Goal: Communication & Community: Answer question/provide support

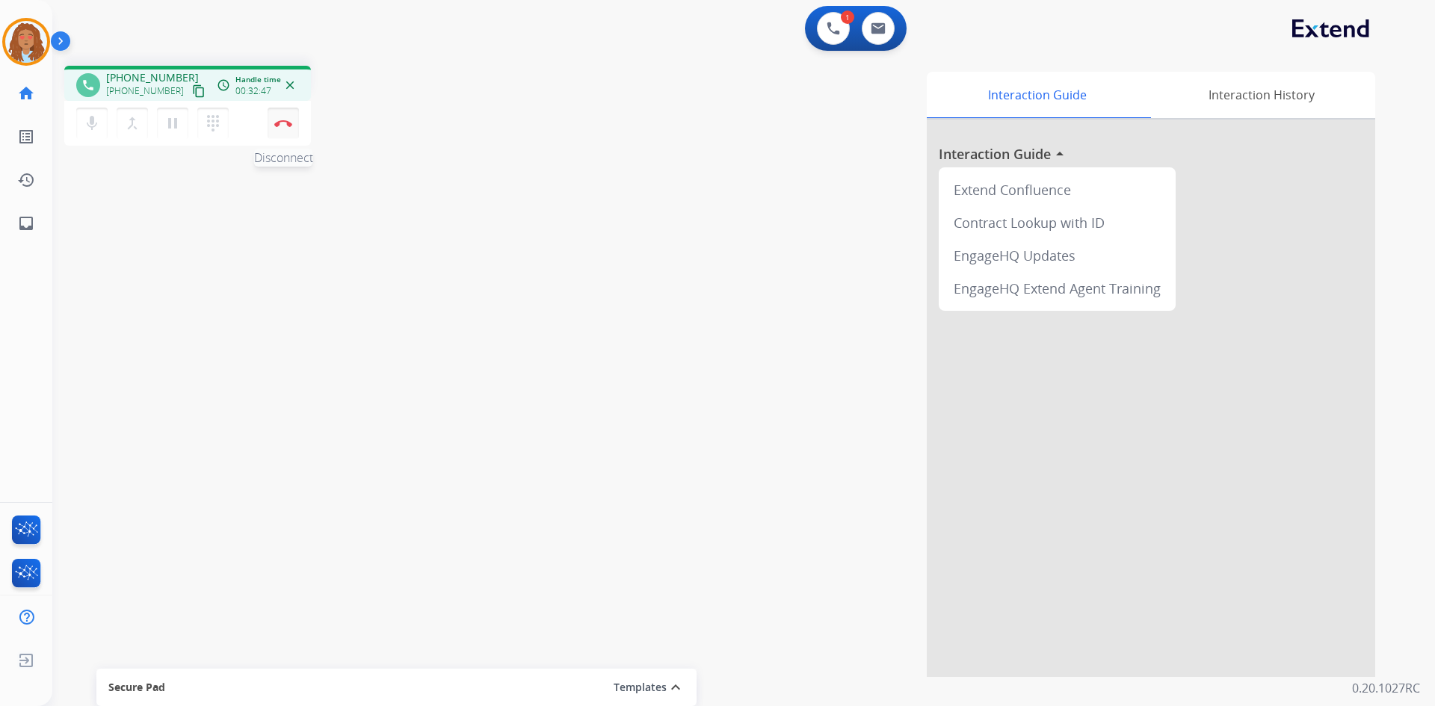
click at [288, 118] on button "Disconnect" at bounding box center [283, 123] width 31 height 31
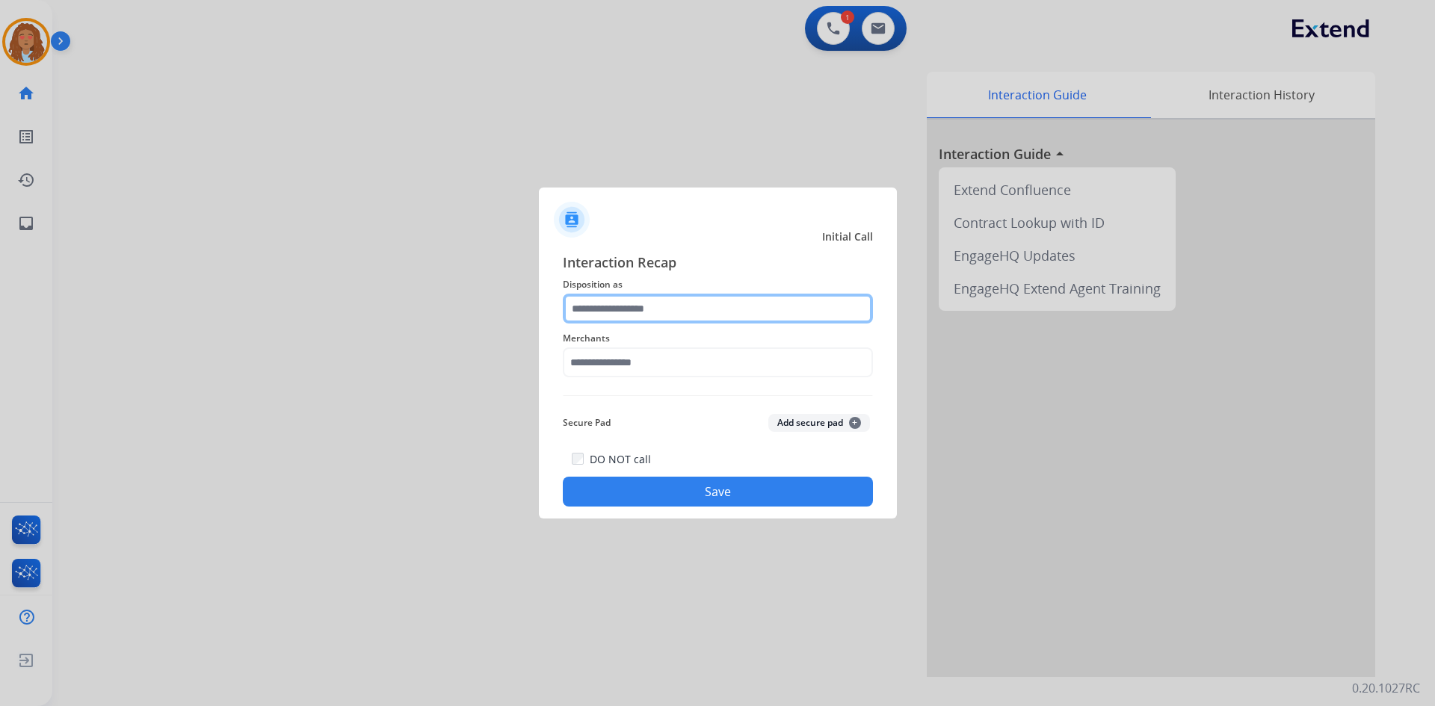
click at [647, 311] on input "text" at bounding box center [718, 309] width 310 height 30
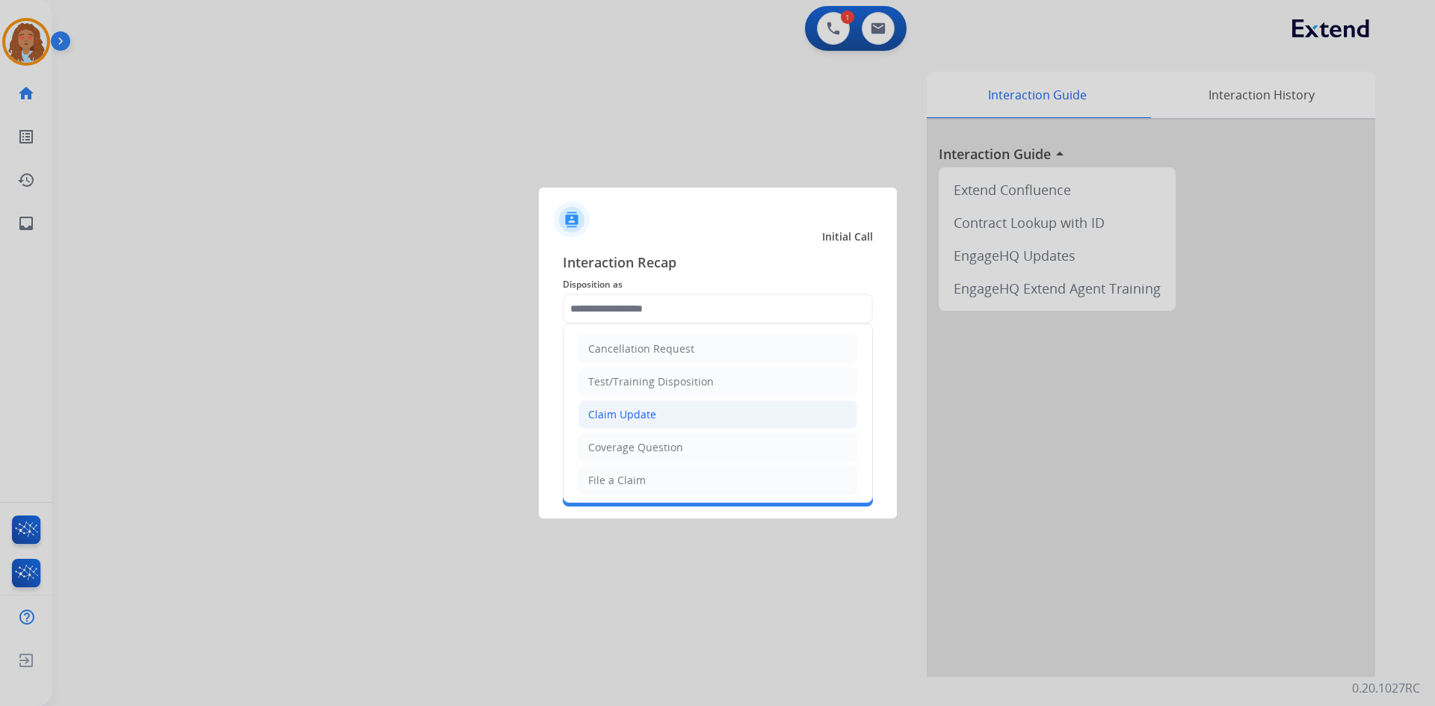
click at [637, 413] on div "Claim Update" at bounding box center [622, 414] width 68 height 15
type input "**********"
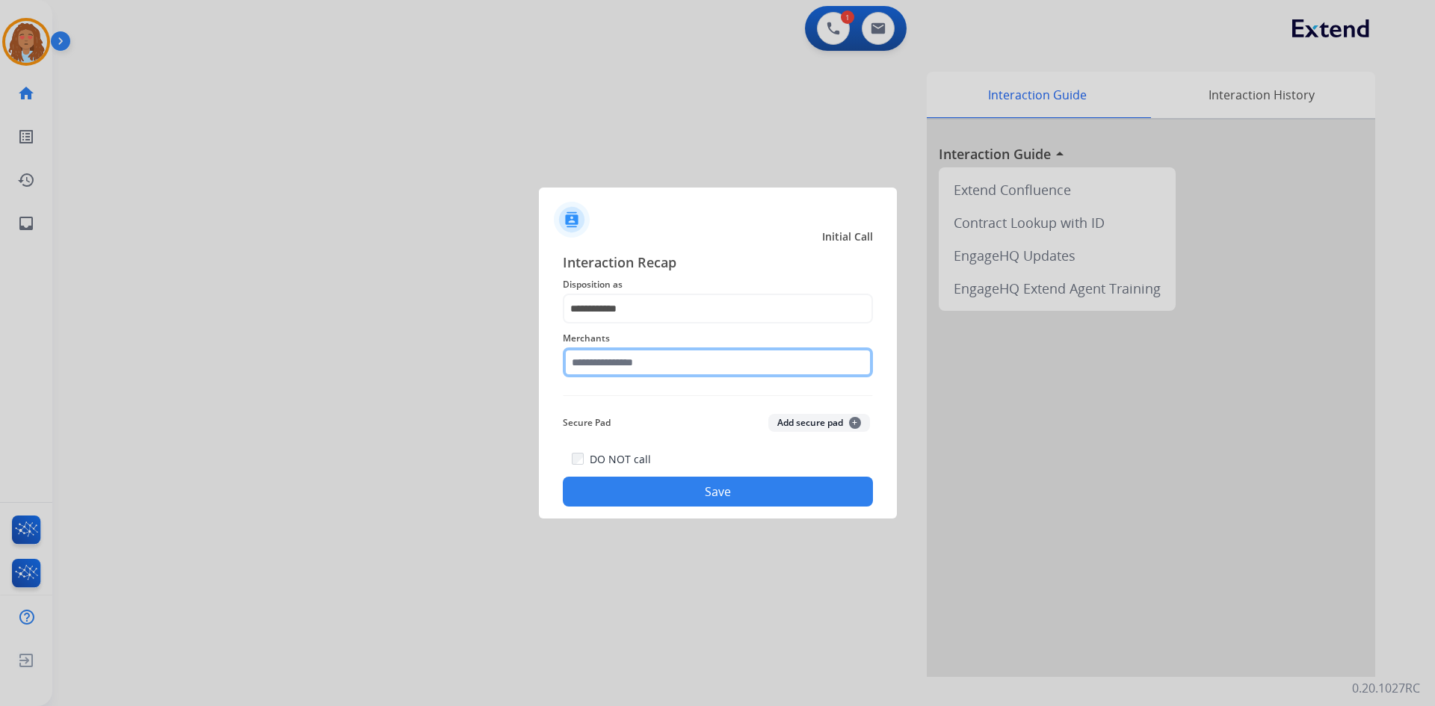
click at [628, 357] on input "text" at bounding box center [718, 363] width 310 height 30
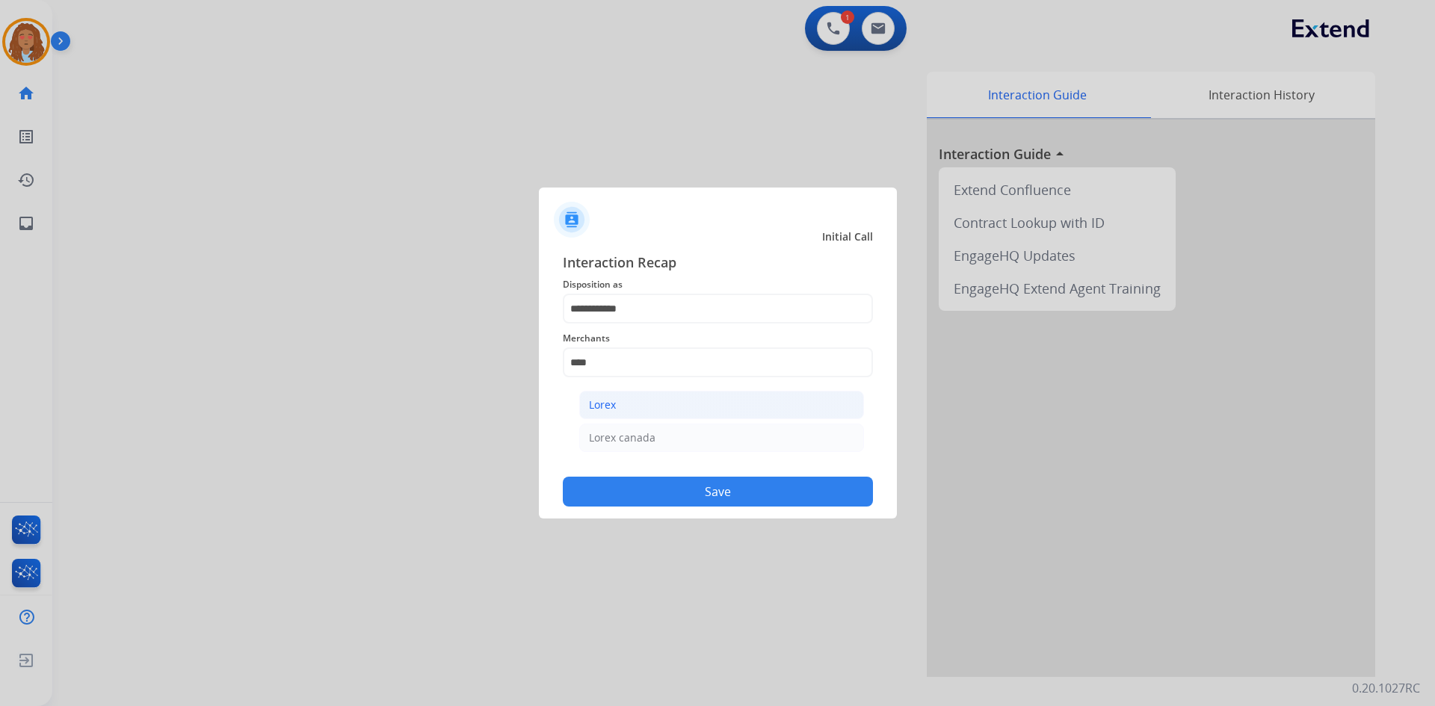
click at [685, 399] on li "Lorex" at bounding box center [721, 405] width 285 height 28
type input "*****"
click at [674, 487] on button "Save" at bounding box center [718, 492] width 310 height 30
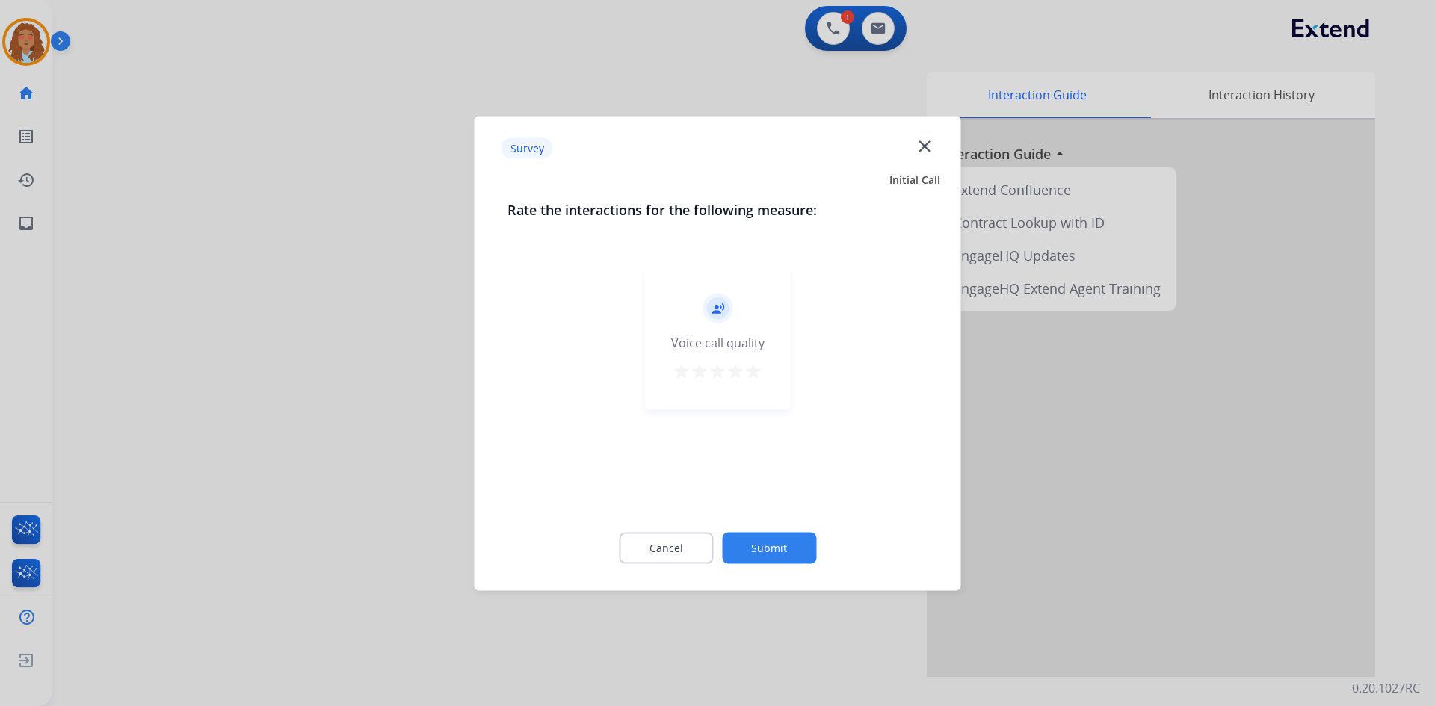
click at [293, 409] on div at bounding box center [717, 353] width 1435 height 706
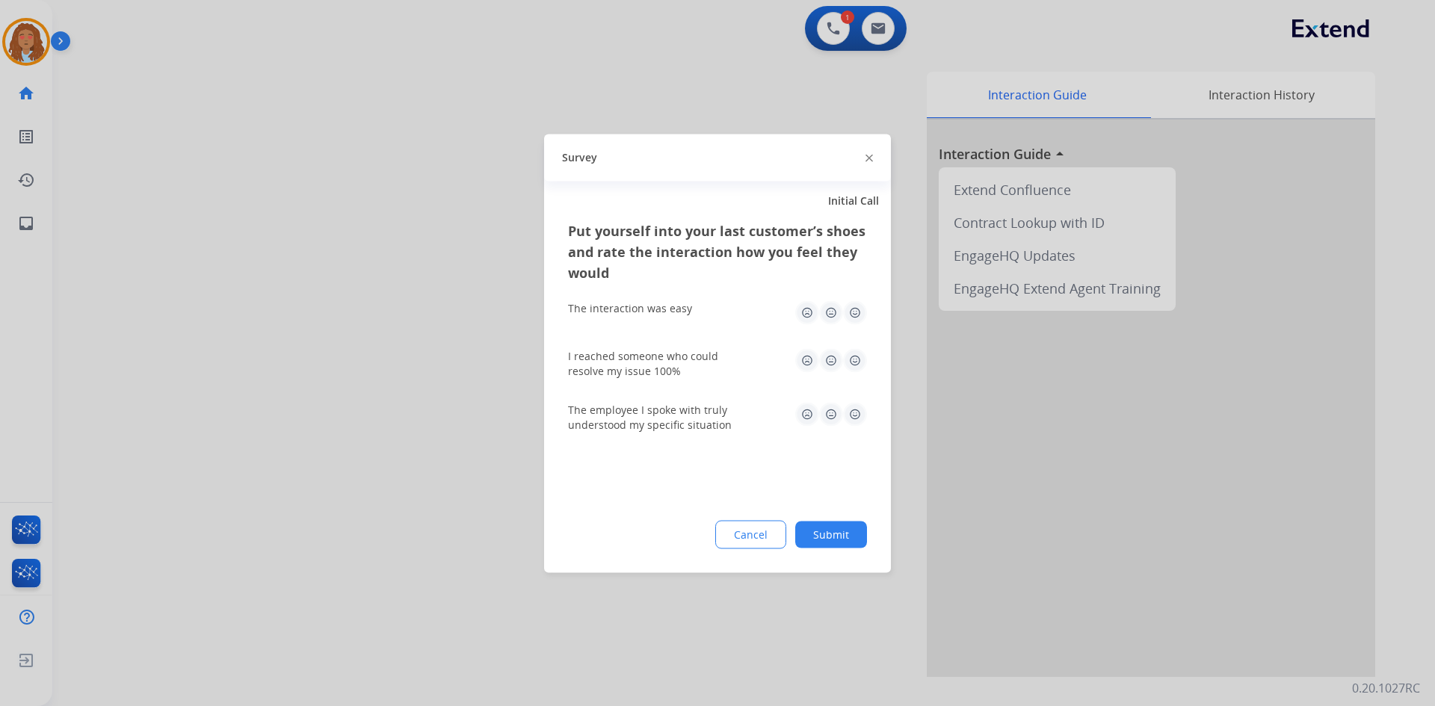
click at [293, 409] on div at bounding box center [717, 353] width 1435 height 706
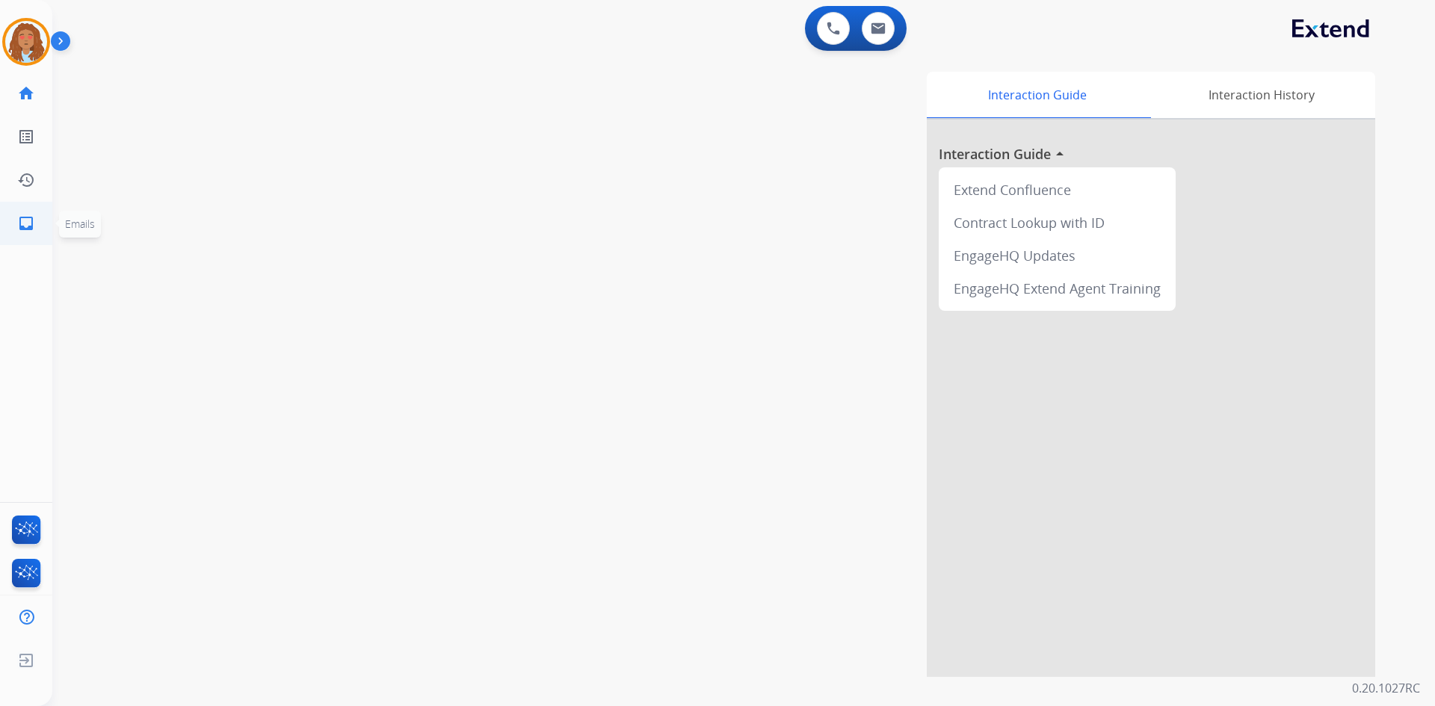
click at [27, 228] on mat-icon "inbox" at bounding box center [26, 224] width 18 height 18
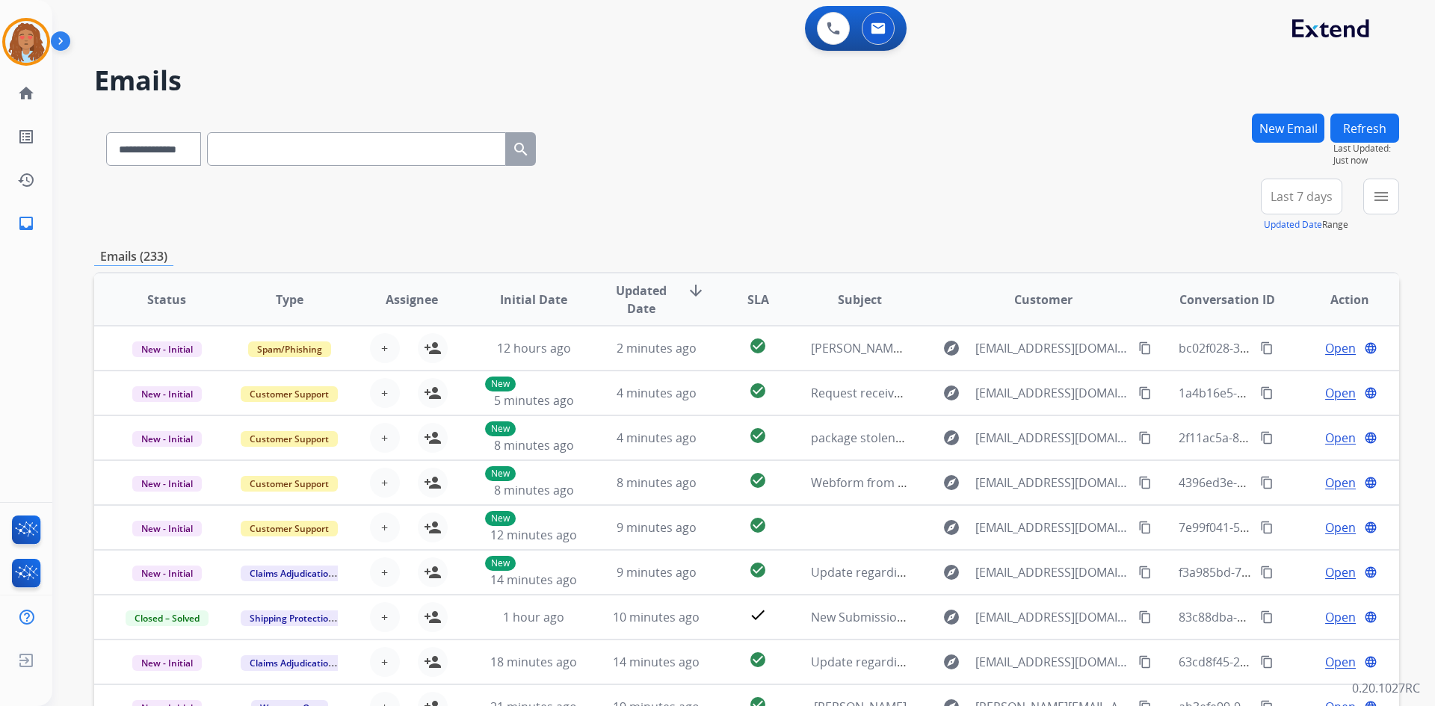
click at [1306, 200] on span "Last 7 days" at bounding box center [1302, 197] width 62 height 6
click at [1301, 380] on div "Last 90 days" at bounding box center [1297, 378] width 82 height 22
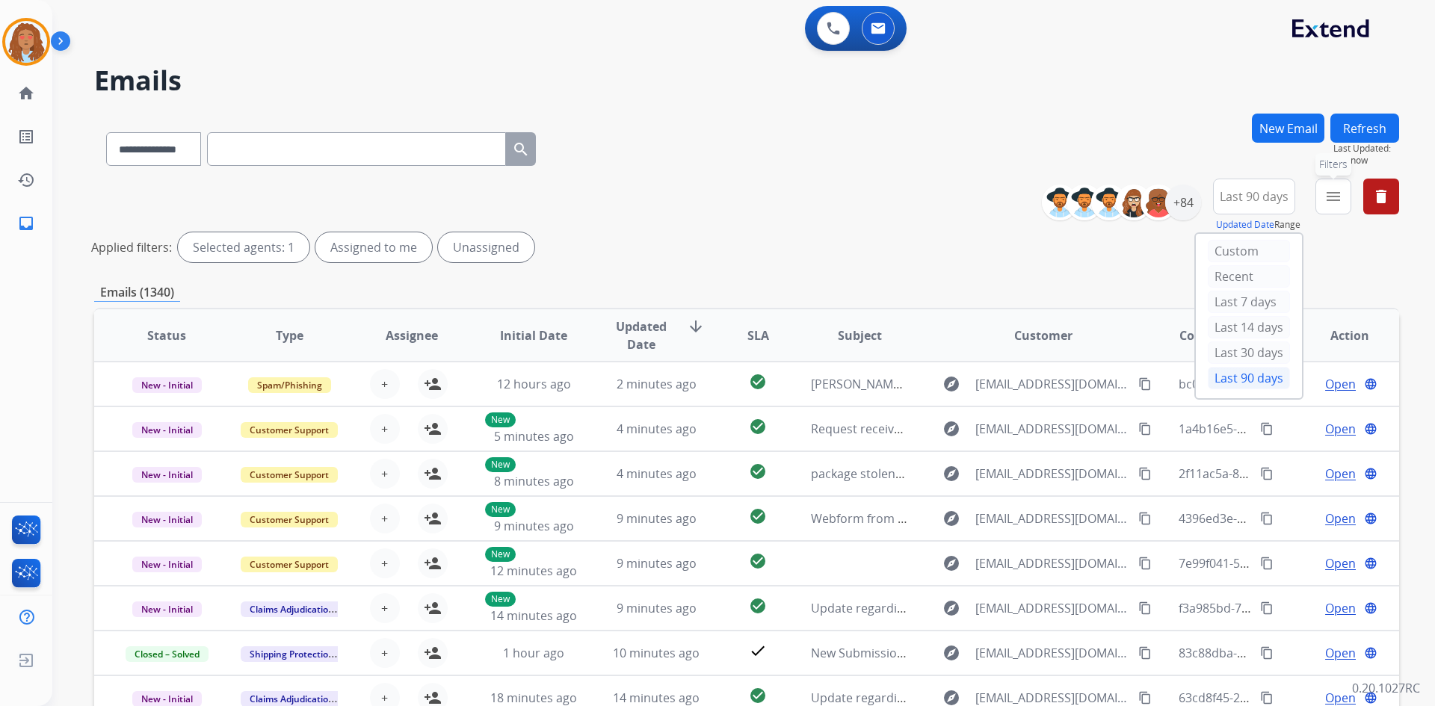
click at [1323, 193] on button "menu Filters" at bounding box center [1334, 197] width 36 height 36
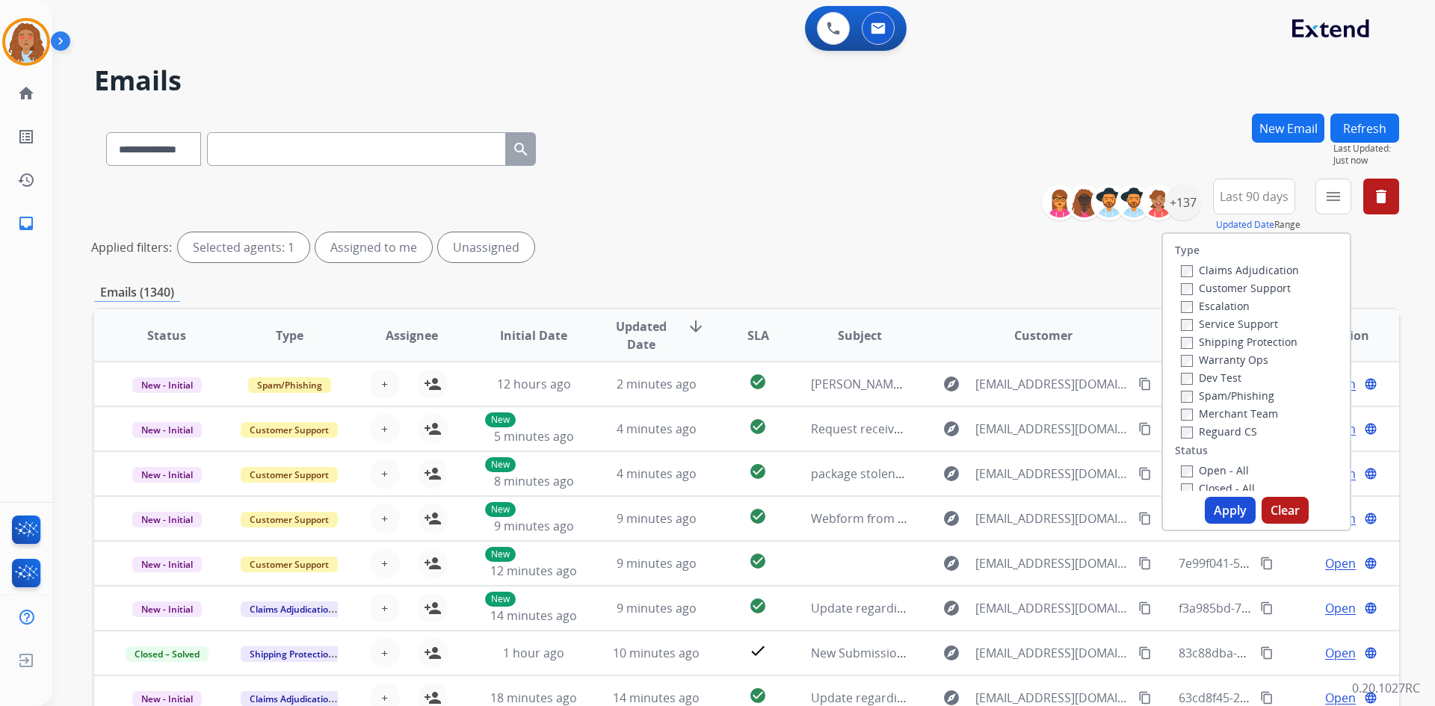
click at [1214, 286] on label "Customer Support" at bounding box center [1236, 288] width 110 height 14
click at [1224, 343] on label "Shipping Protection" at bounding box center [1239, 342] width 117 height 14
click at [1220, 515] on button "Apply" at bounding box center [1230, 510] width 51 height 27
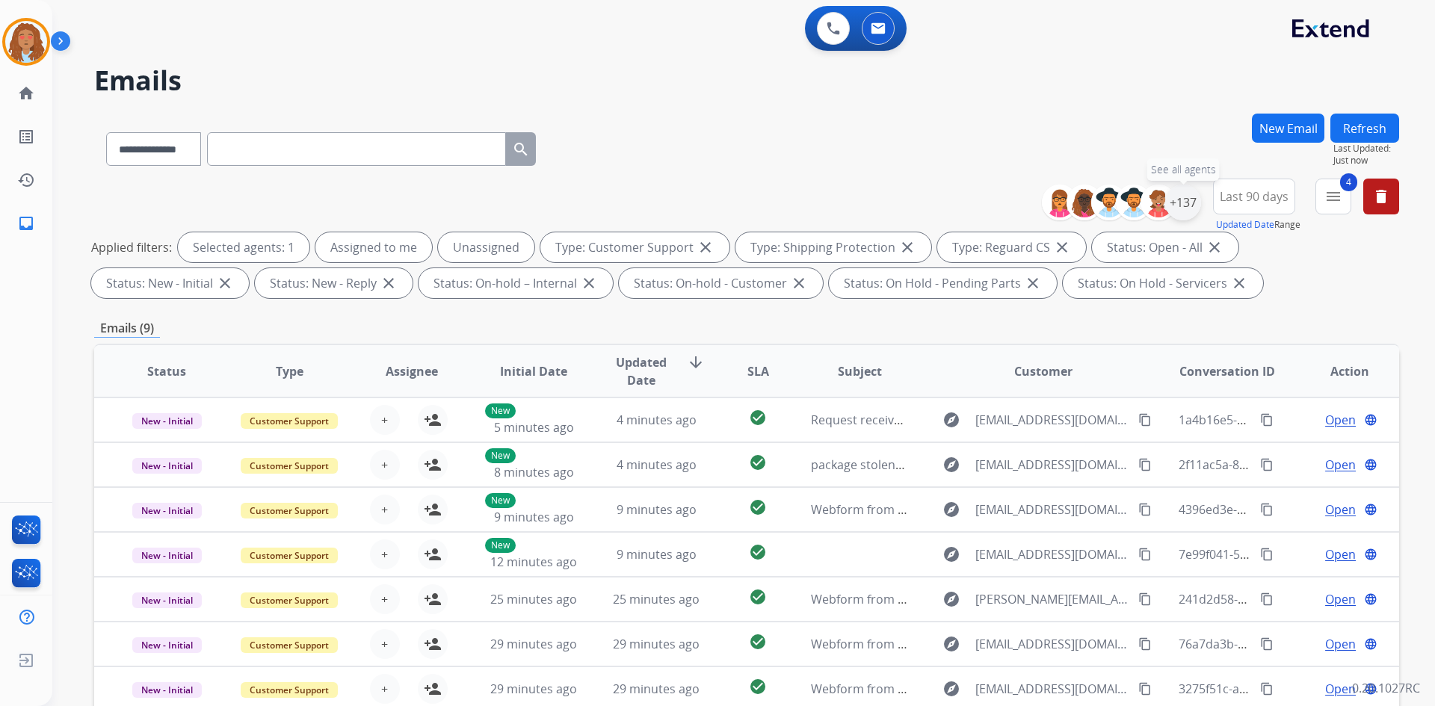
click at [1180, 203] on div "+137" at bounding box center [1183, 203] width 36 height 36
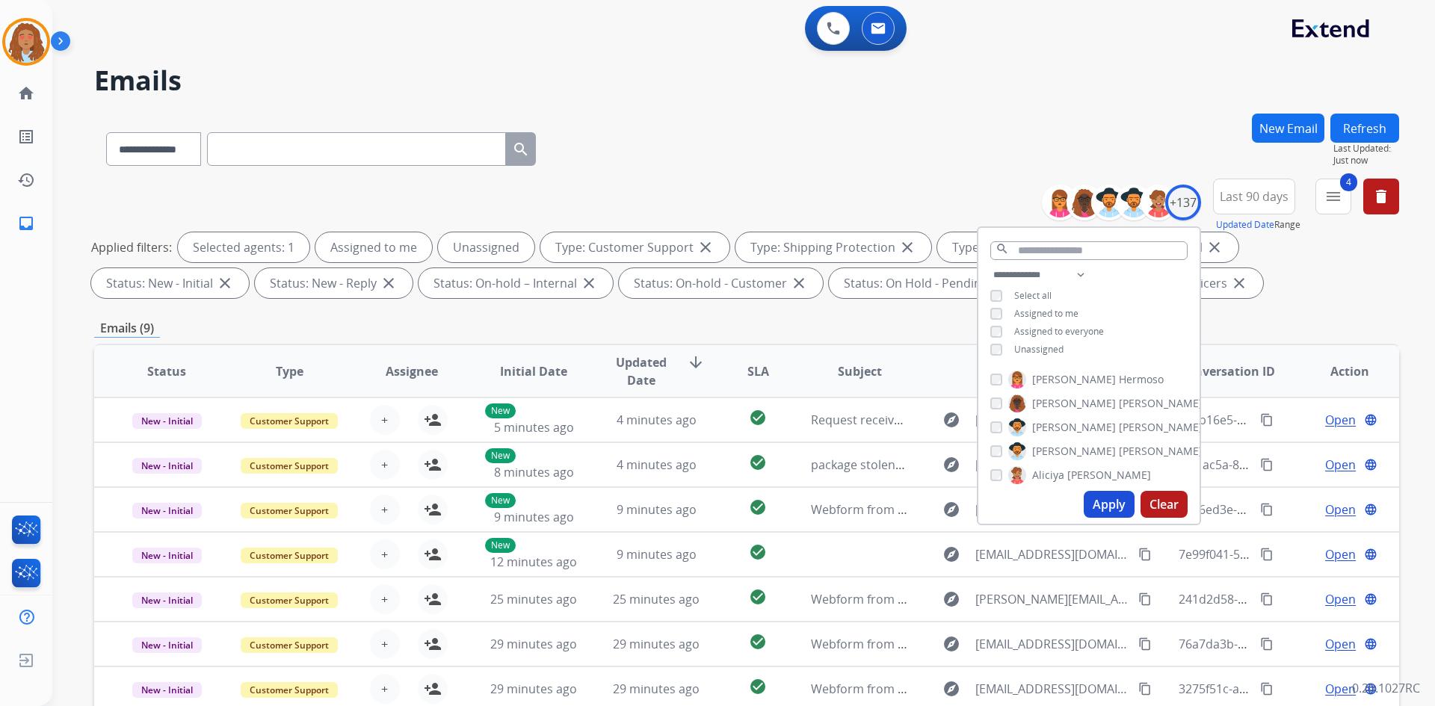
click at [984, 348] on div "**********" at bounding box center [1088, 314] width 221 height 96
click at [1117, 505] on button "Apply" at bounding box center [1109, 504] width 51 height 27
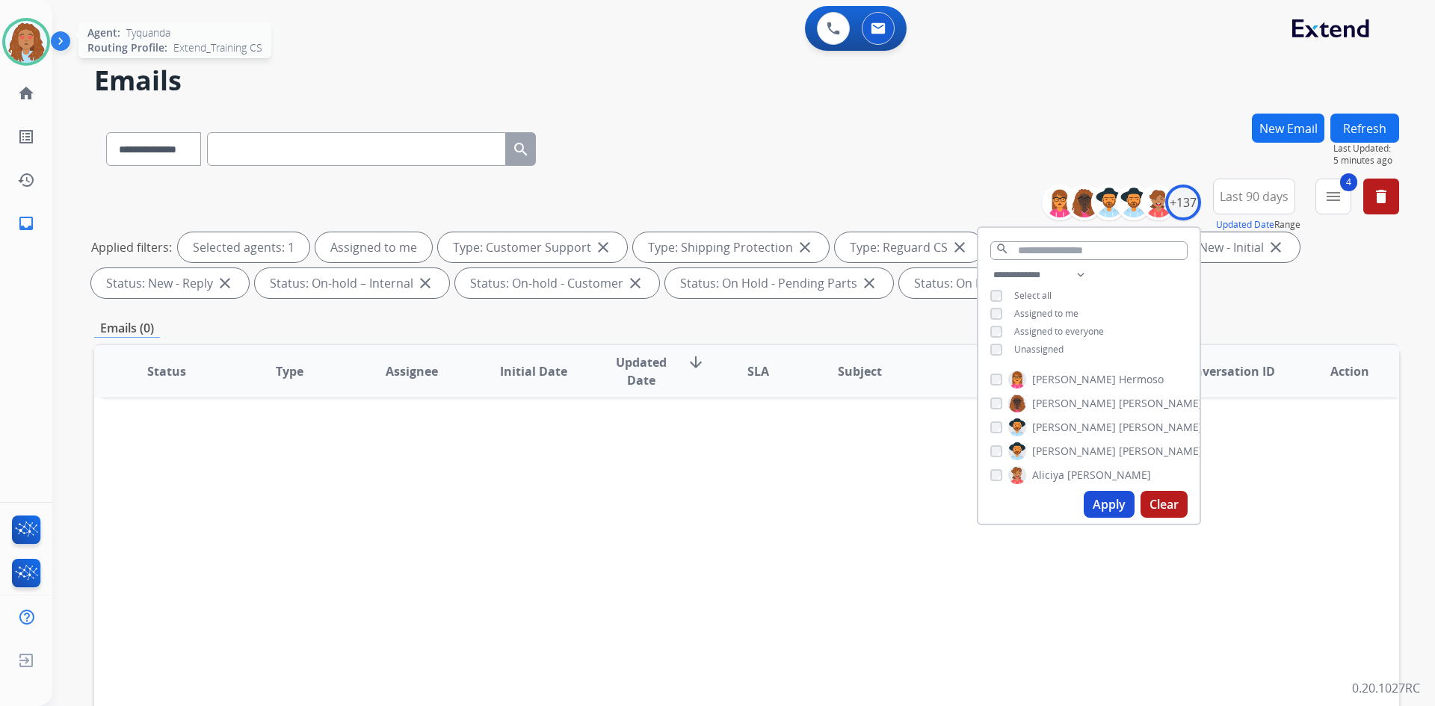
click at [24, 52] on img at bounding box center [26, 42] width 42 height 42
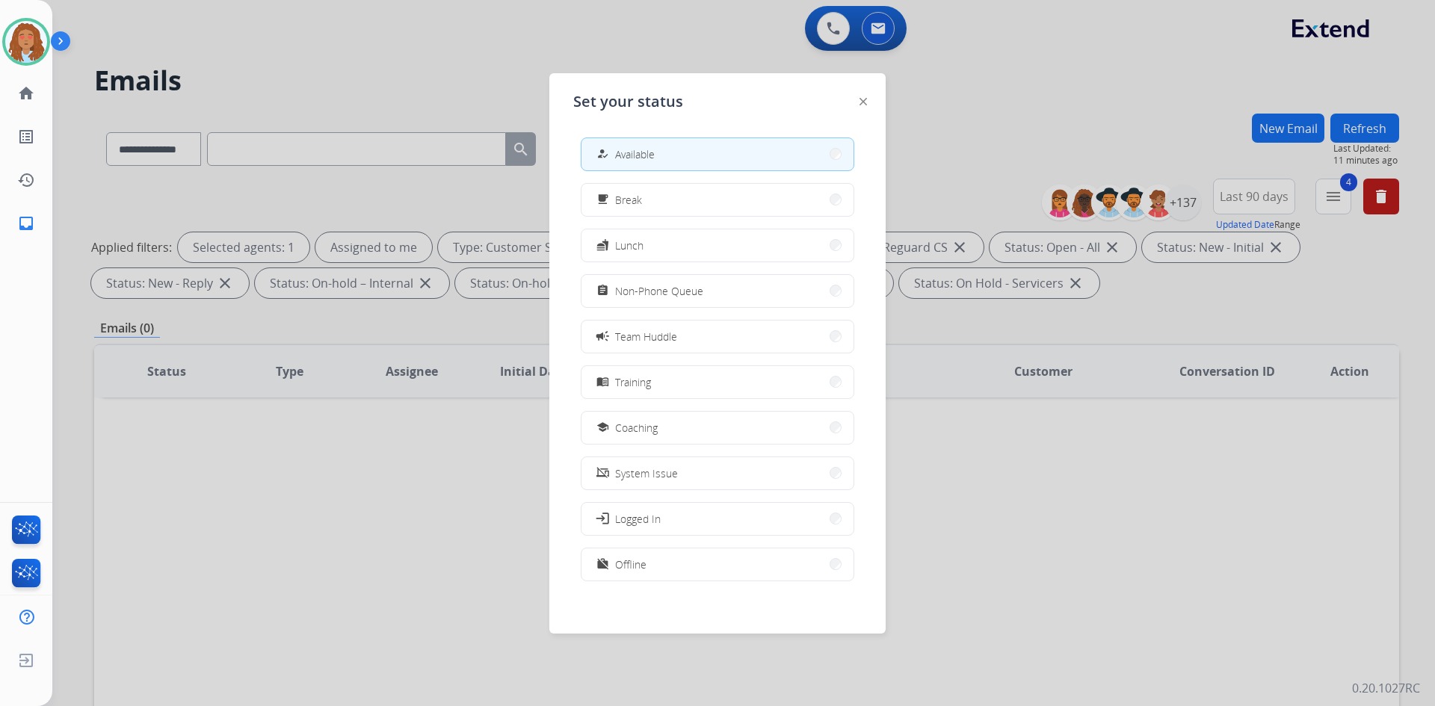
click at [461, 90] on div at bounding box center [717, 353] width 1435 height 706
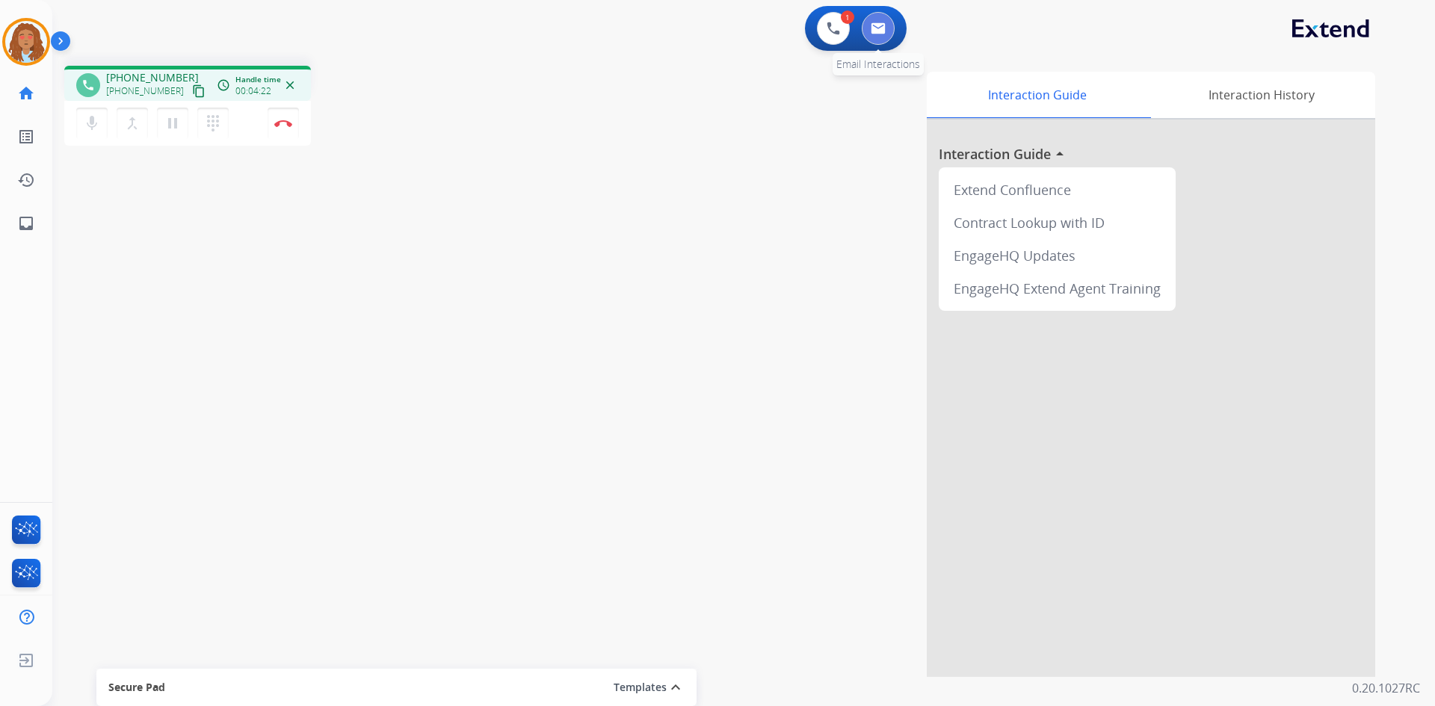
click at [879, 34] on img at bounding box center [878, 28] width 15 height 12
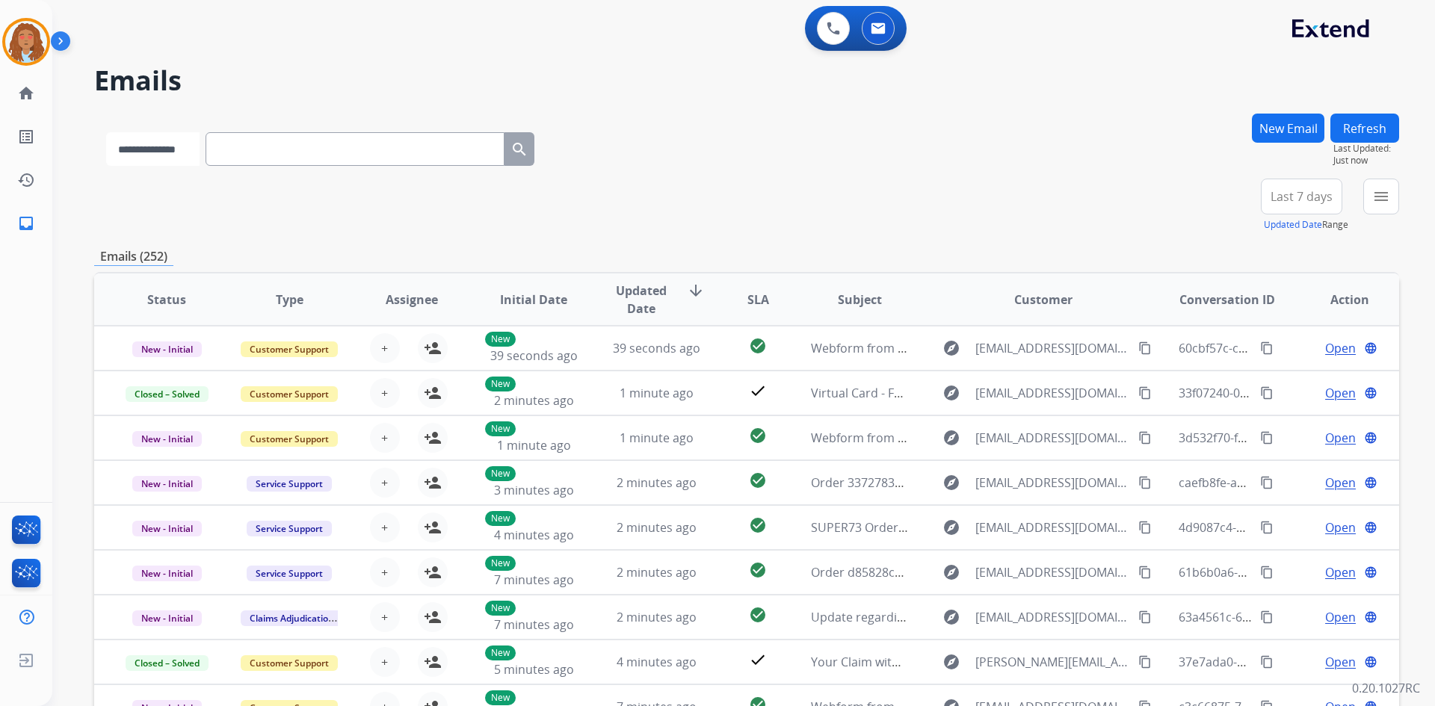
click at [194, 148] on select "**********" at bounding box center [152, 149] width 93 height 34
select select "**********"
click at [106, 132] on select "**********" at bounding box center [152, 149] width 93 height 34
paste input "**********"
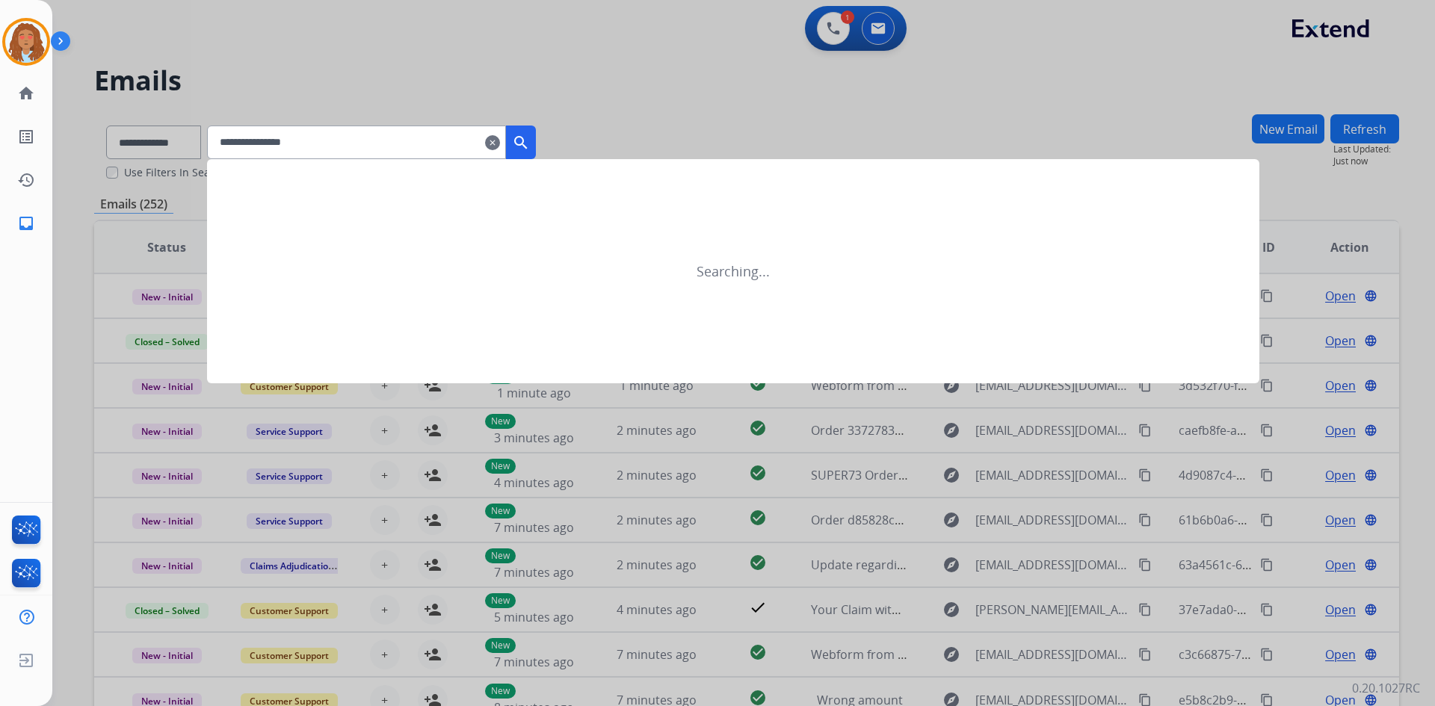
type input "**********"
click at [530, 140] on mat-icon "search" at bounding box center [521, 143] width 18 height 18
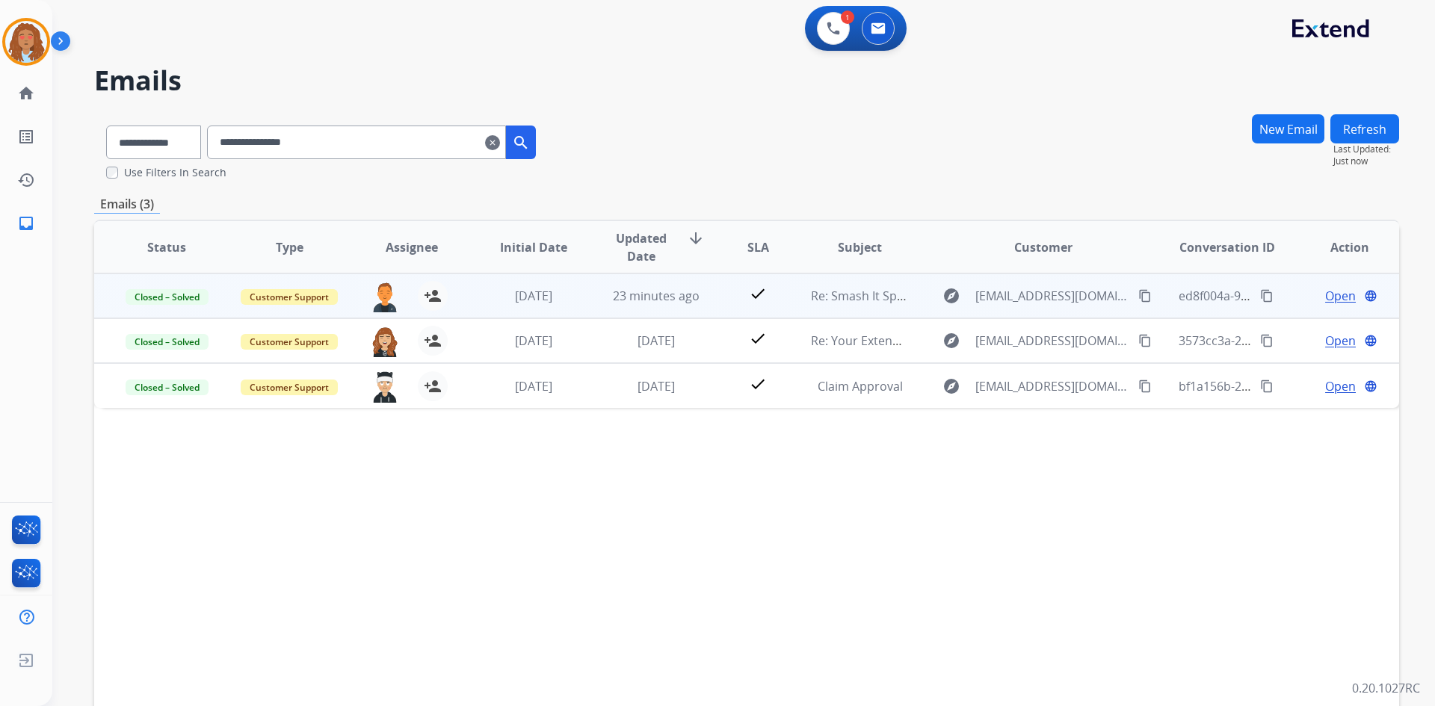
click at [1054, 308] on td "explore info@smashitsports.com content_copy" at bounding box center [1032, 296] width 244 height 45
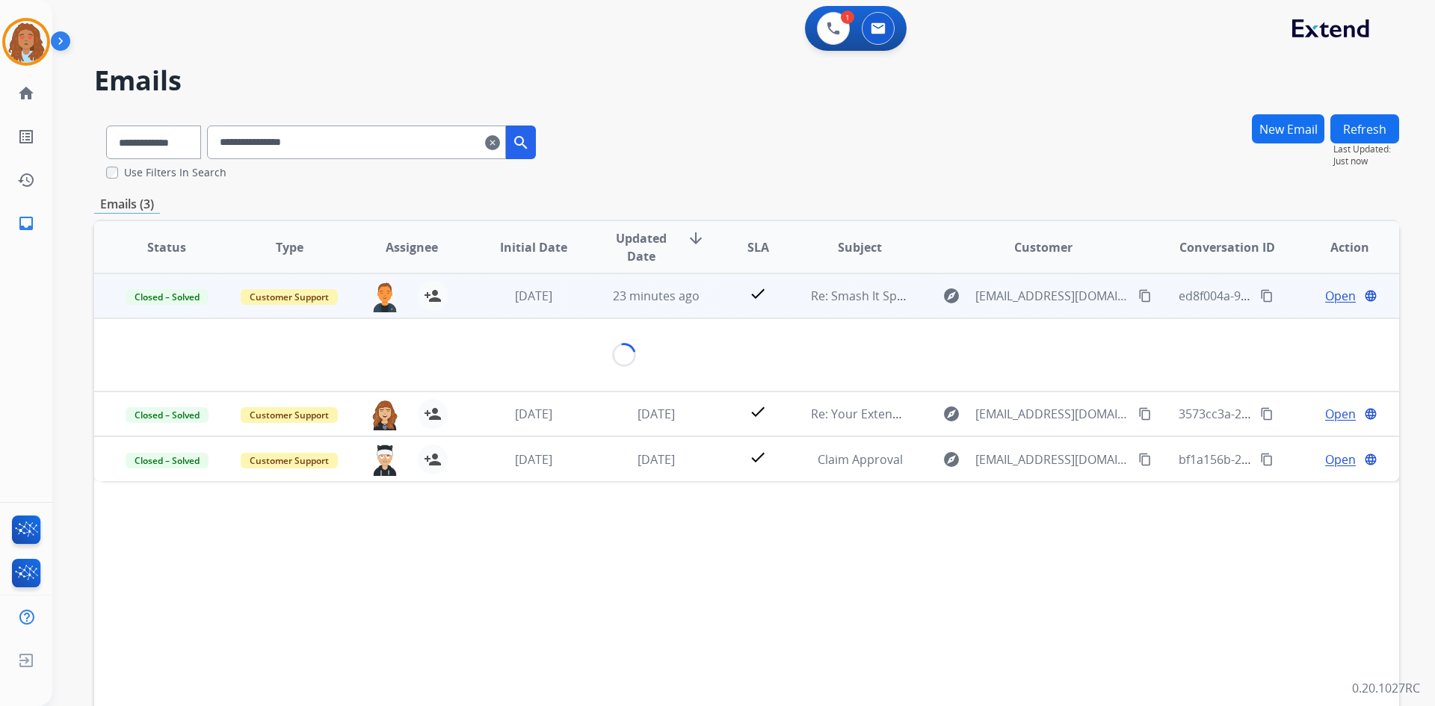
click at [1044, 309] on td "explore info@smashitsports.com content_copy" at bounding box center [1032, 296] width 244 height 45
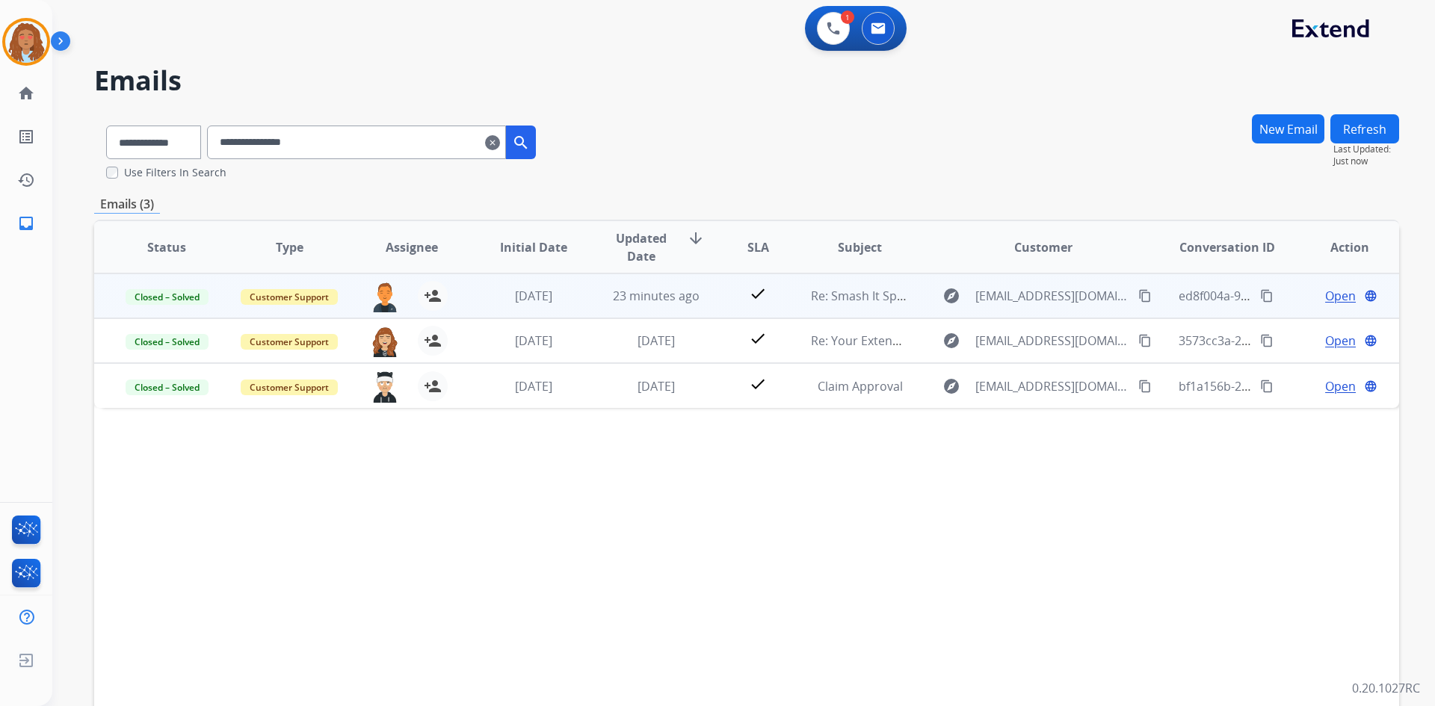
click at [1331, 299] on span "Open" at bounding box center [1340, 296] width 31 height 18
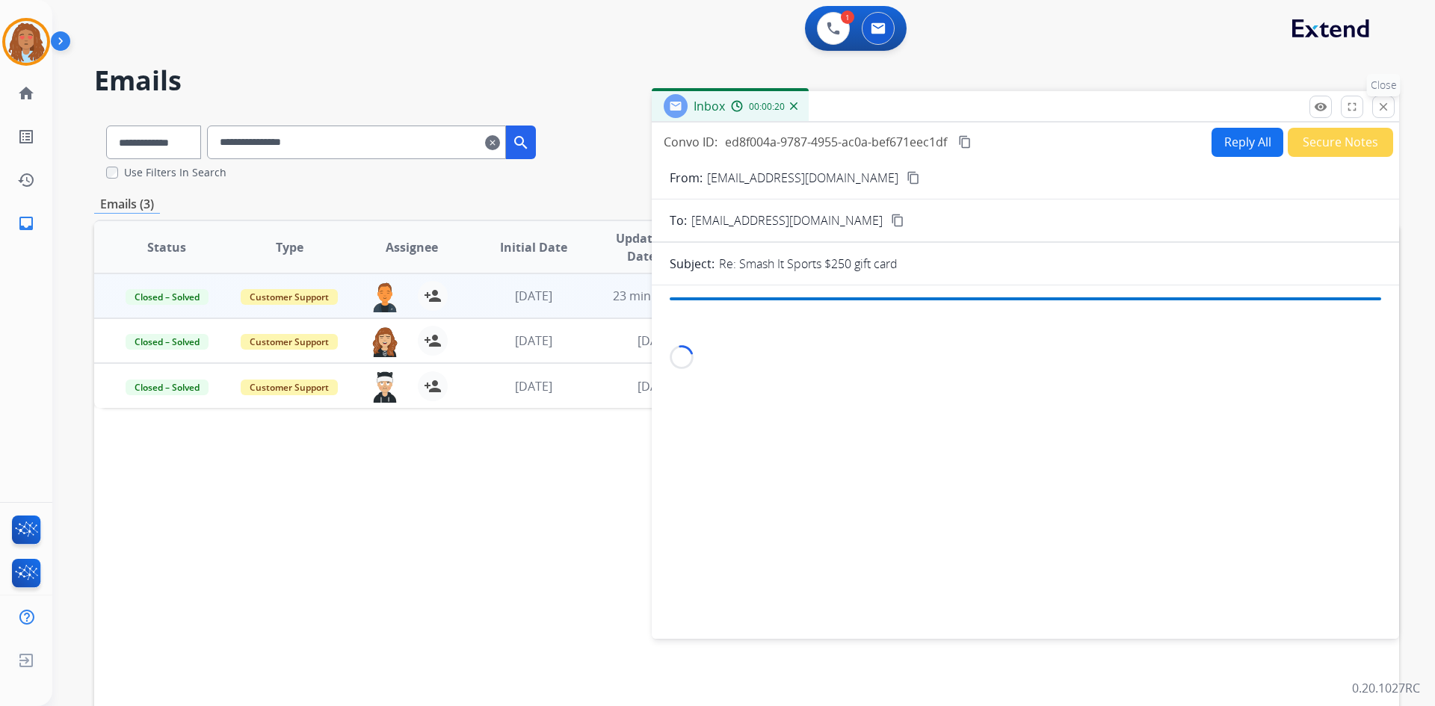
click at [1373, 110] on button "close Close" at bounding box center [1383, 107] width 22 height 22
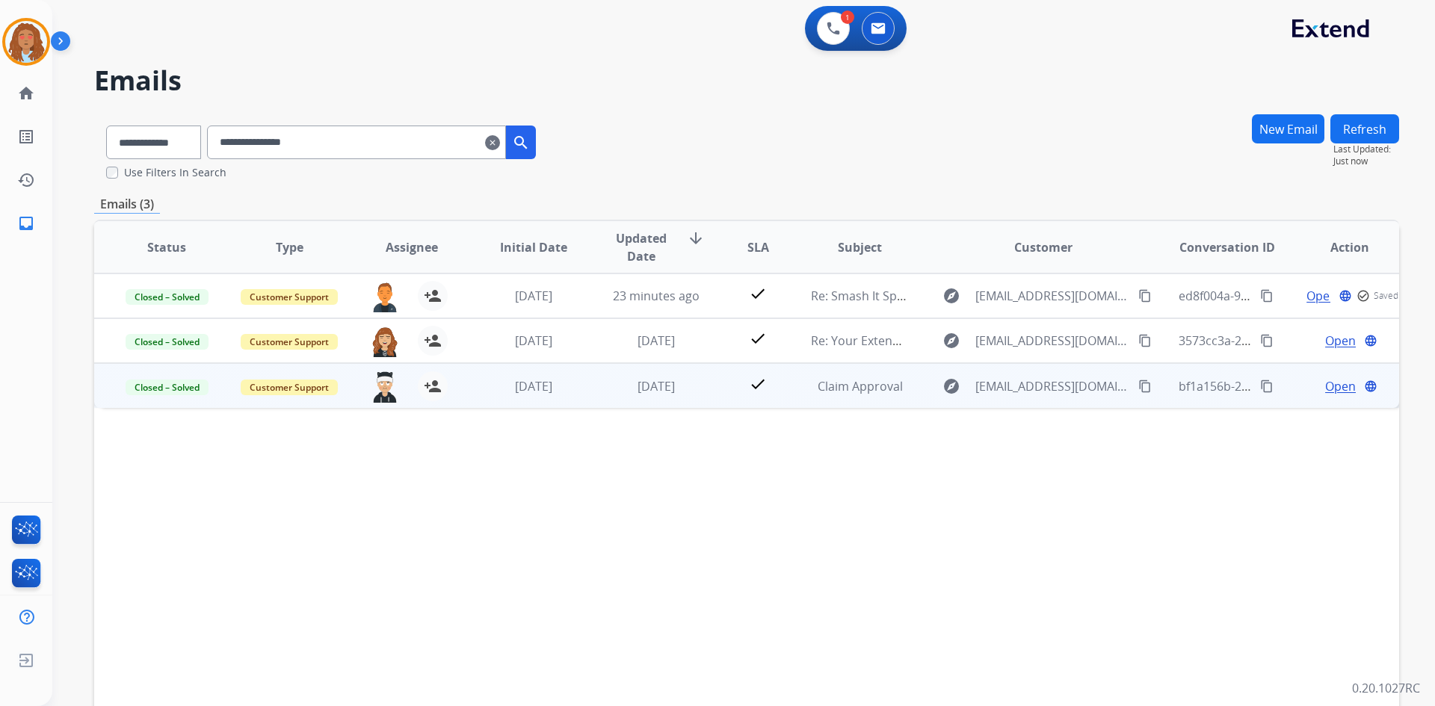
click at [1031, 403] on td "explore wsiv73@gmail.com content_copy" at bounding box center [1032, 385] width 244 height 45
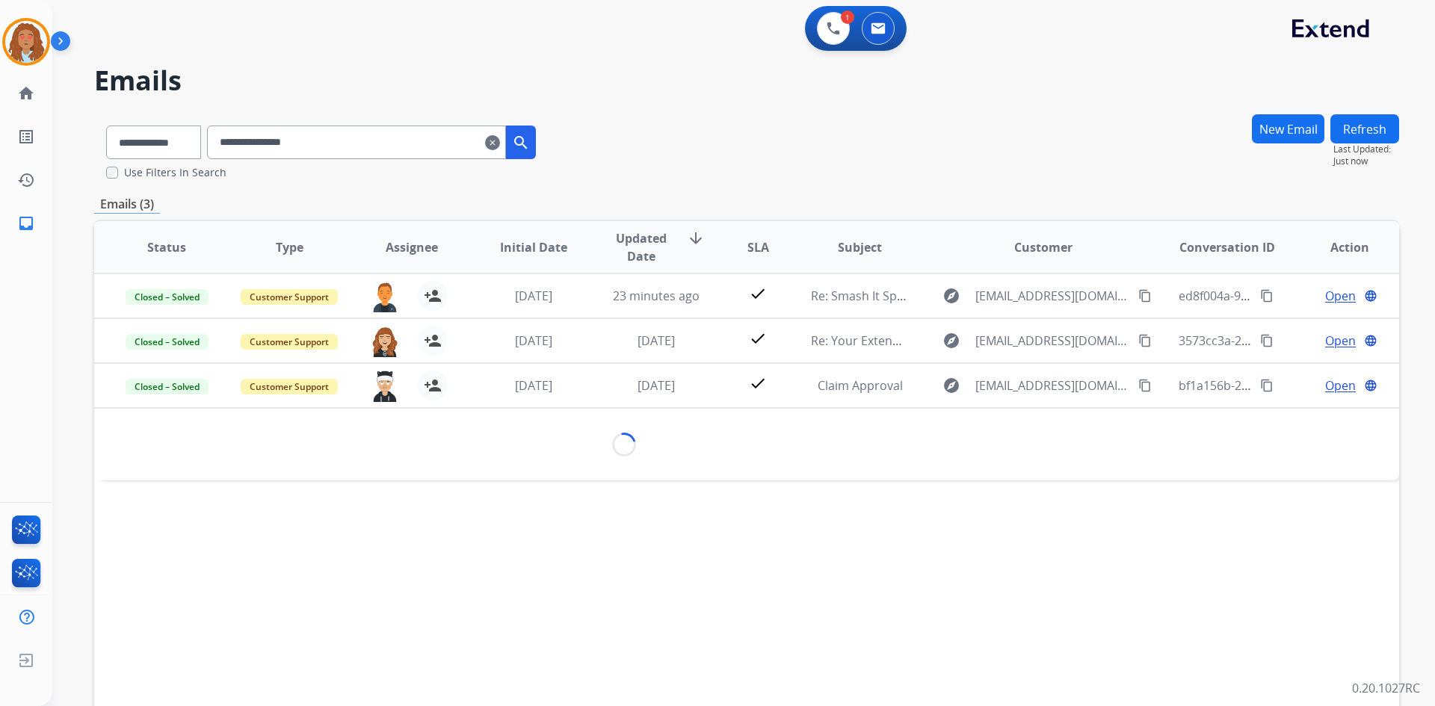
click at [1355, 119] on button "Refresh" at bounding box center [1365, 128] width 69 height 29
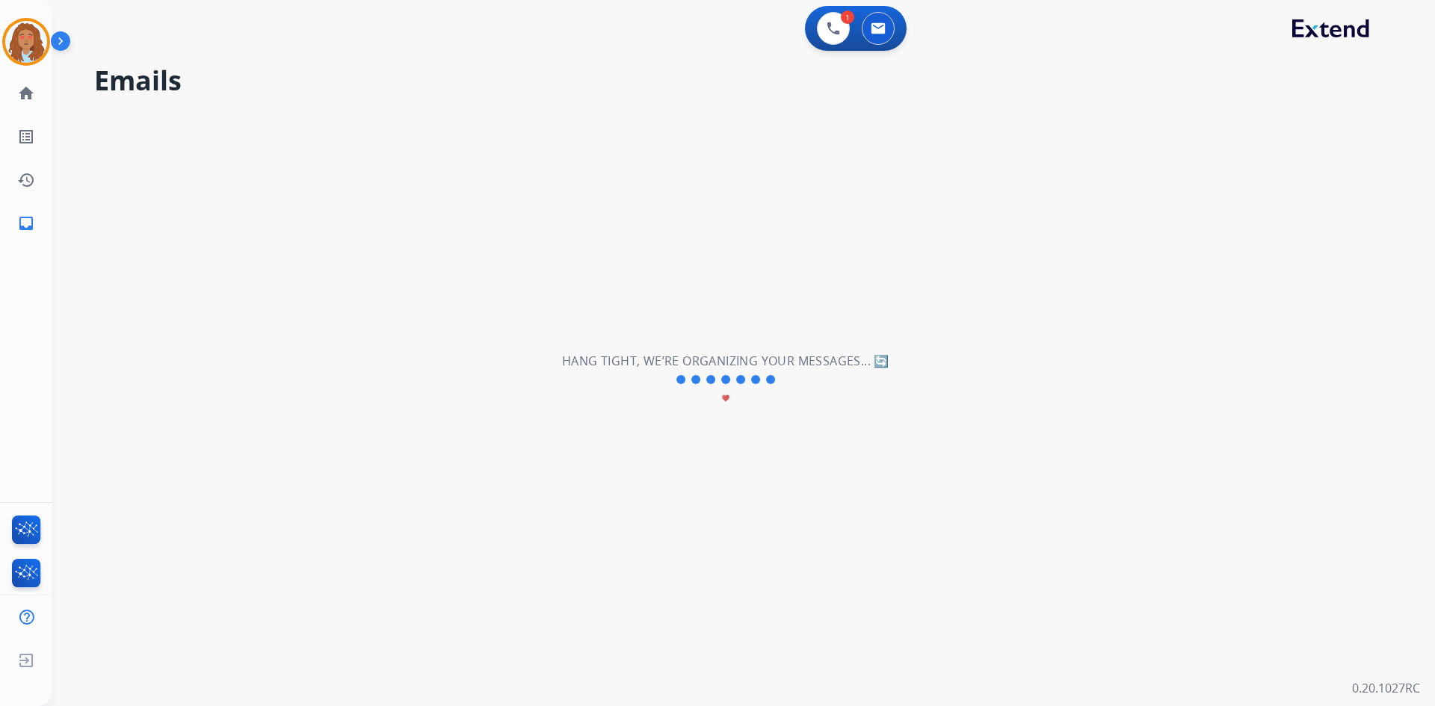
drag, startPoint x: 1327, startPoint y: 235, endPoint x: 1107, endPoint y: 247, distance: 220.1
click at [1327, 235] on div "**********" at bounding box center [725, 380] width 1347 height 653
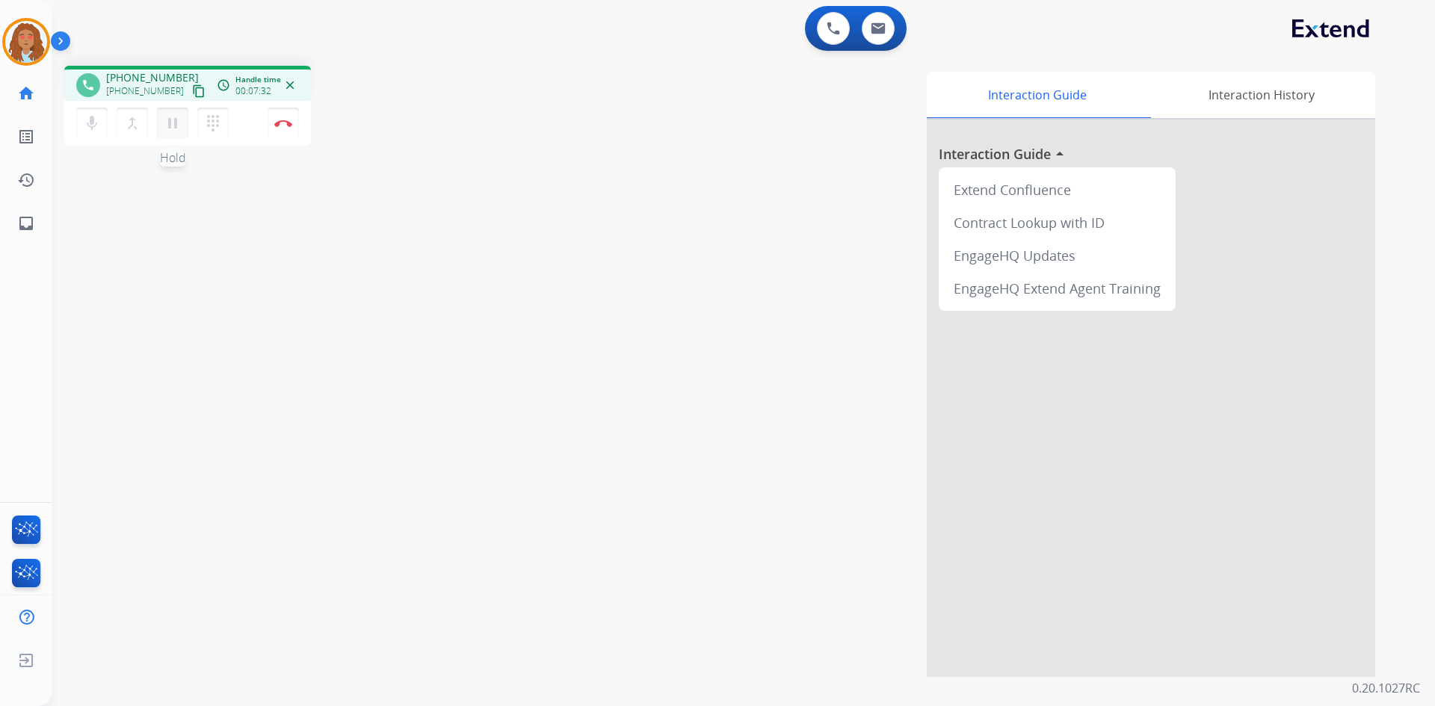
click at [171, 129] on mat-icon "pause" at bounding box center [173, 123] width 18 height 18
click at [171, 129] on mat-icon "play_arrow" at bounding box center [173, 123] width 18 height 18
click at [814, 40] on div "1 Voice Interactions" at bounding box center [833, 28] width 45 height 33
click at [819, 34] on button at bounding box center [833, 28] width 33 height 33
click at [842, 25] on button at bounding box center [833, 28] width 33 height 33
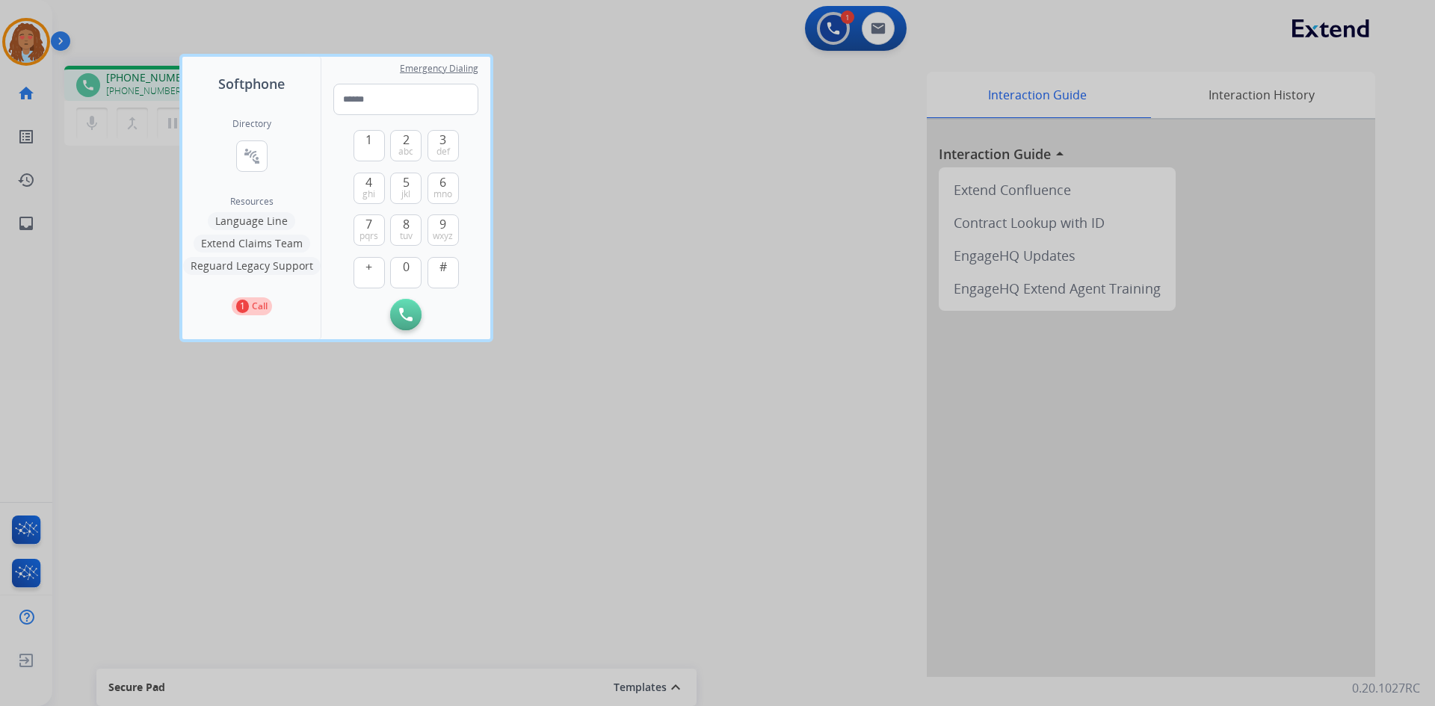
click at [238, 315] on button "1 Call" at bounding box center [252, 307] width 40 height 18
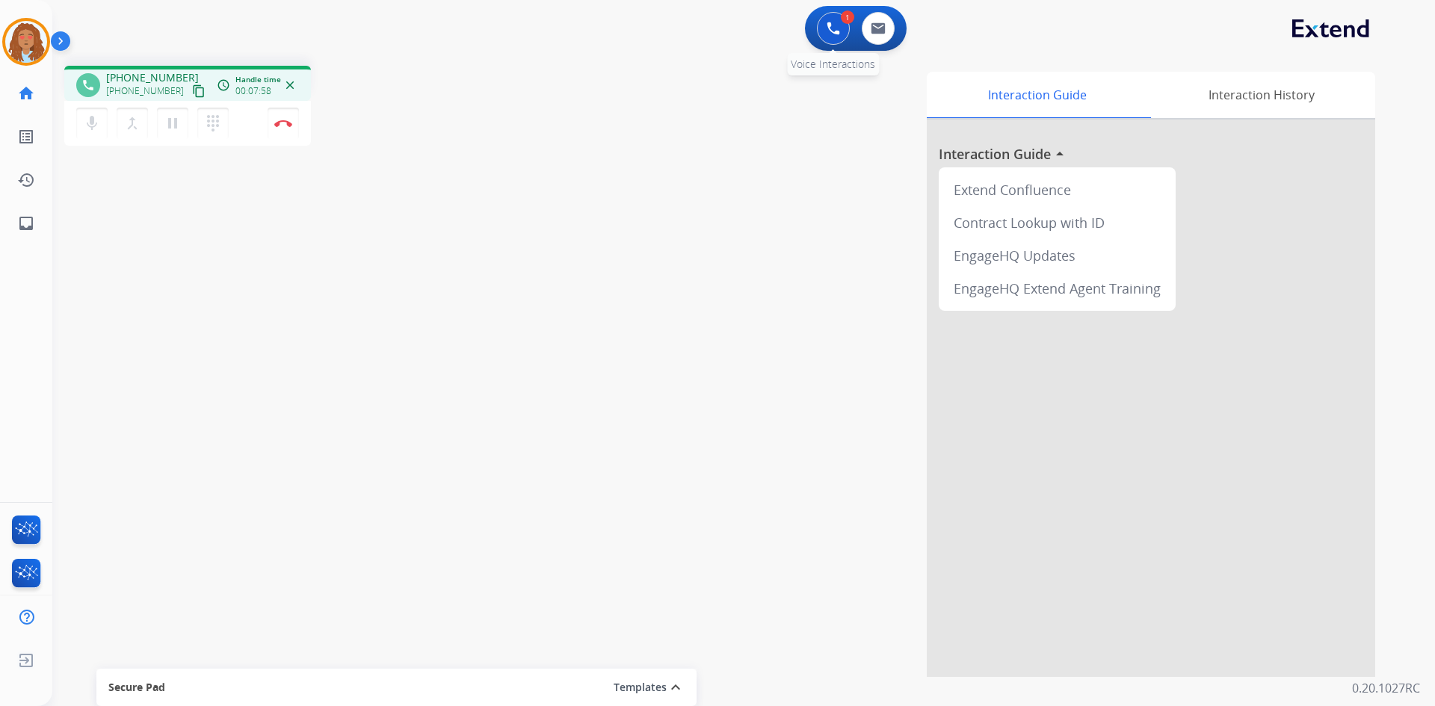
click at [837, 27] on img at bounding box center [833, 28] width 13 height 13
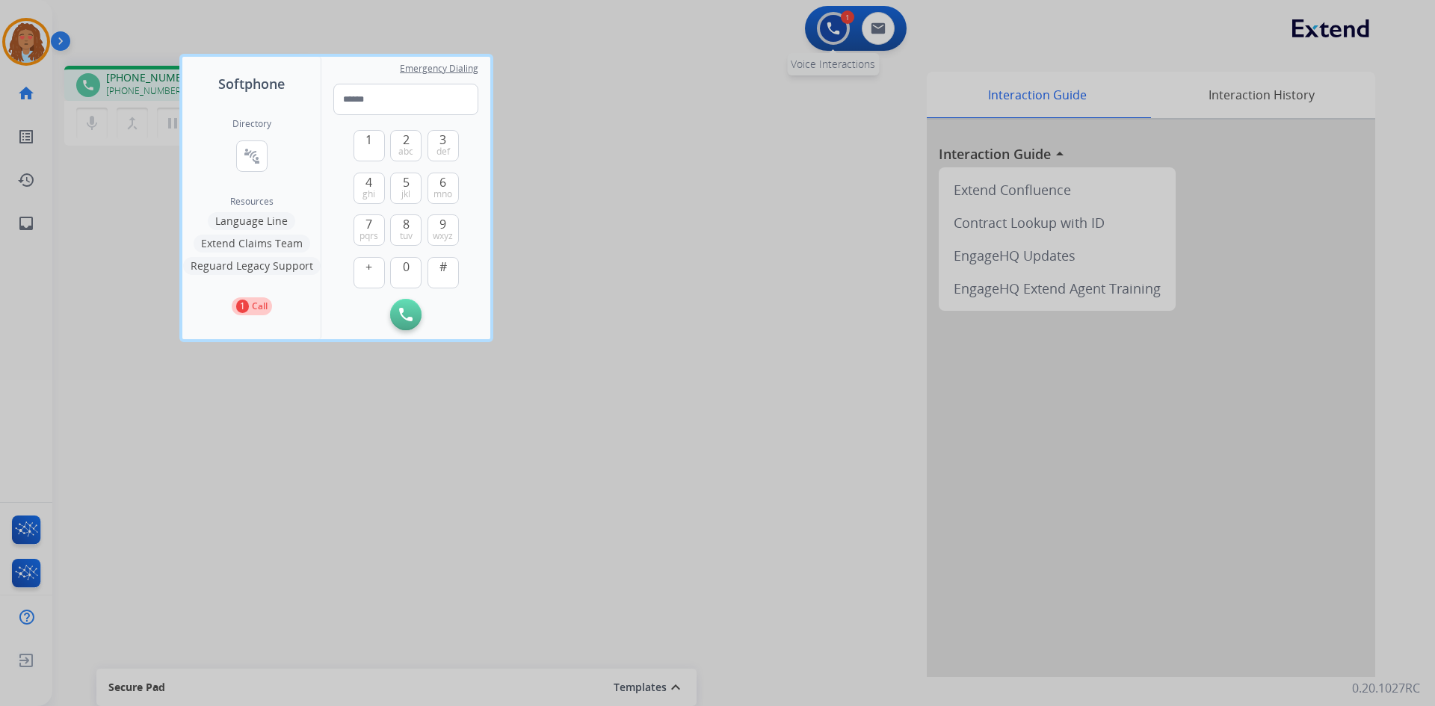
click at [837, 27] on div at bounding box center [717, 353] width 1435 height 706
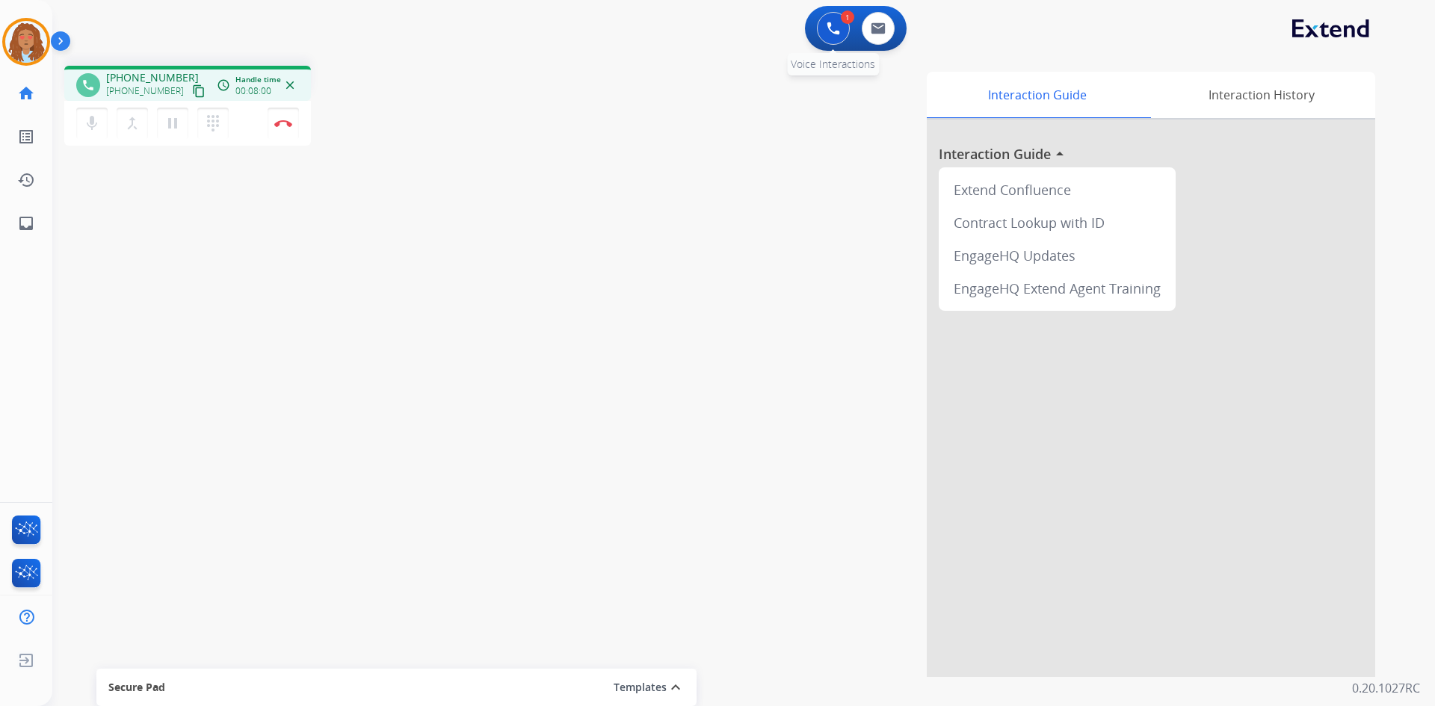
click at [843, 39] on button at bounding box center [833, 28] width 33 height 33
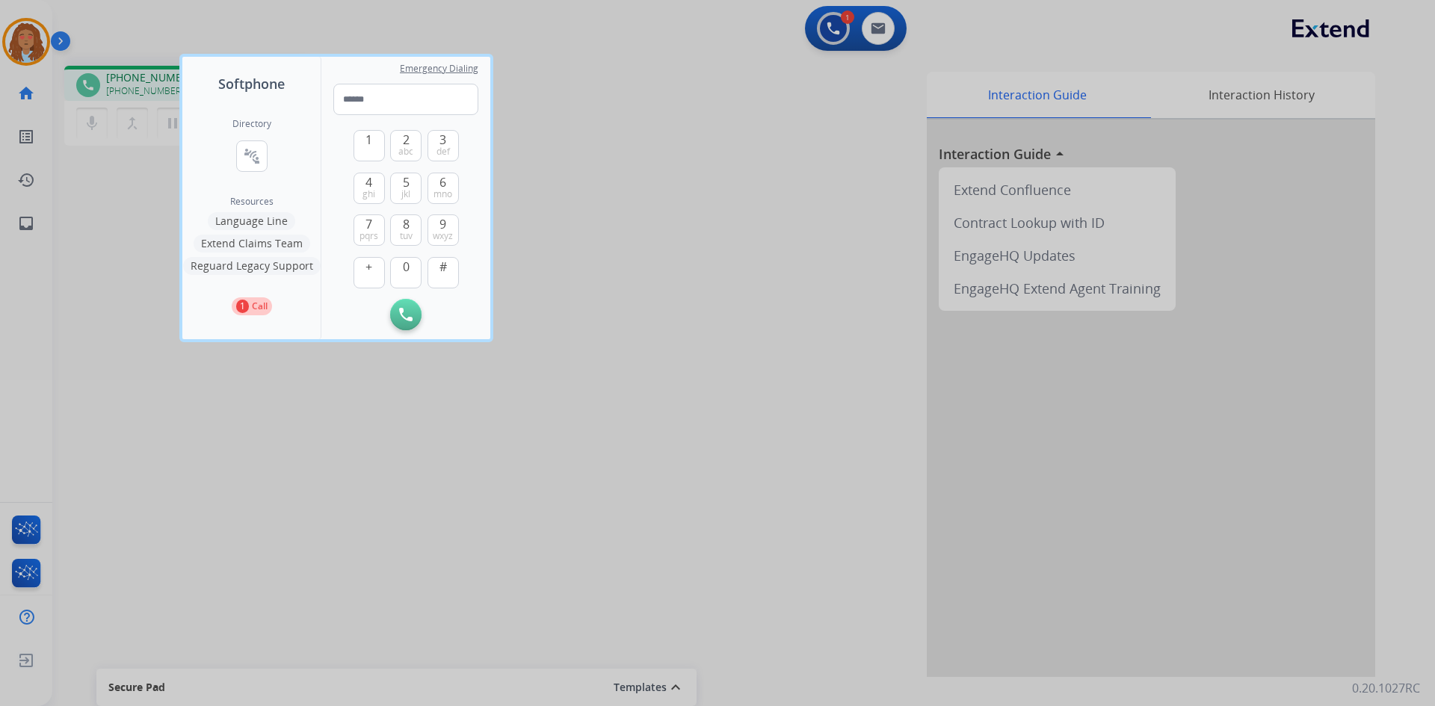
click at [243, 298] on div "1 Call" at bounding box center [251, 304] width 138 height 24
click at [244, 301] on p "1" at bounding box center [242, 306] width 13 height 13
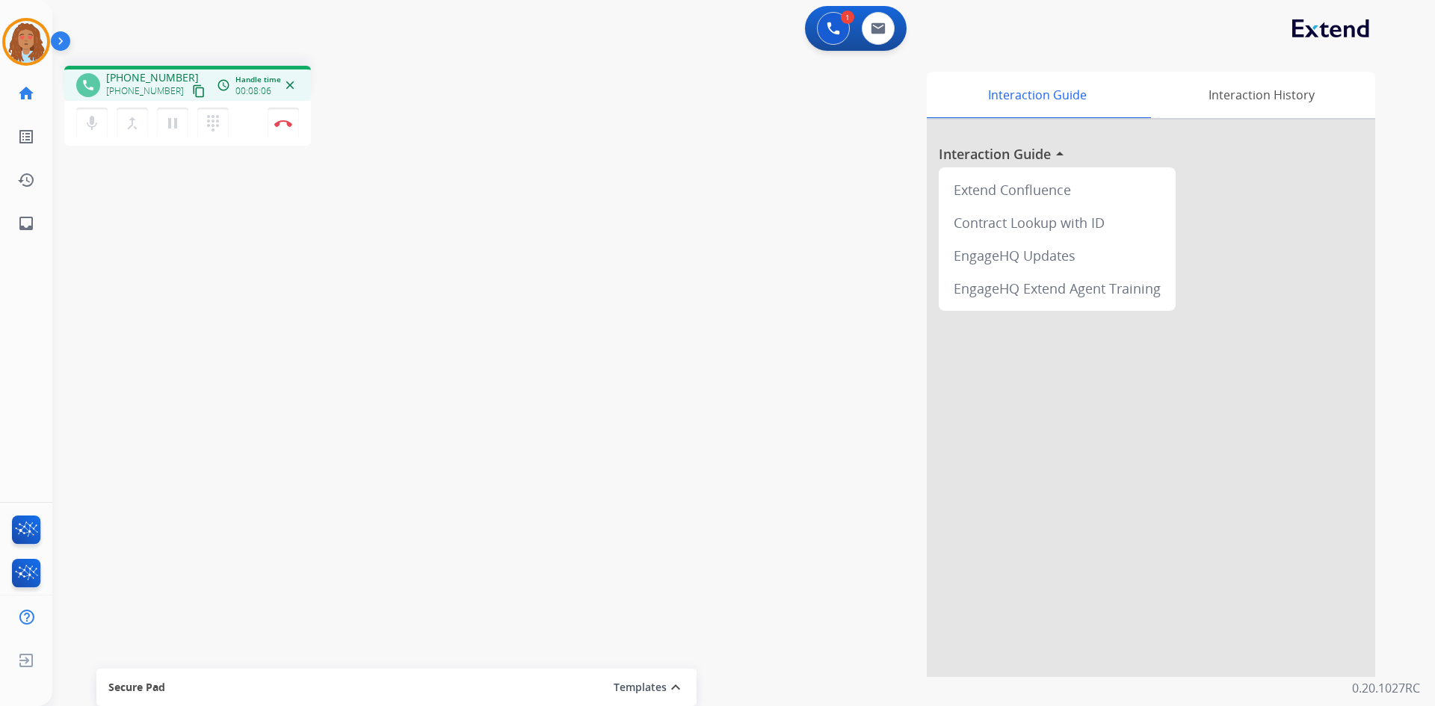
click at [244, 301] on div "phone +17028859325 +17028859325 content_copy access_time Call metrics Queue 07:…" at bounding box center [725, 365] width 1347 height 623
click at [215, 129] on mat-icon "dialpad" at bounding box center [213, 123] width 18 height 18
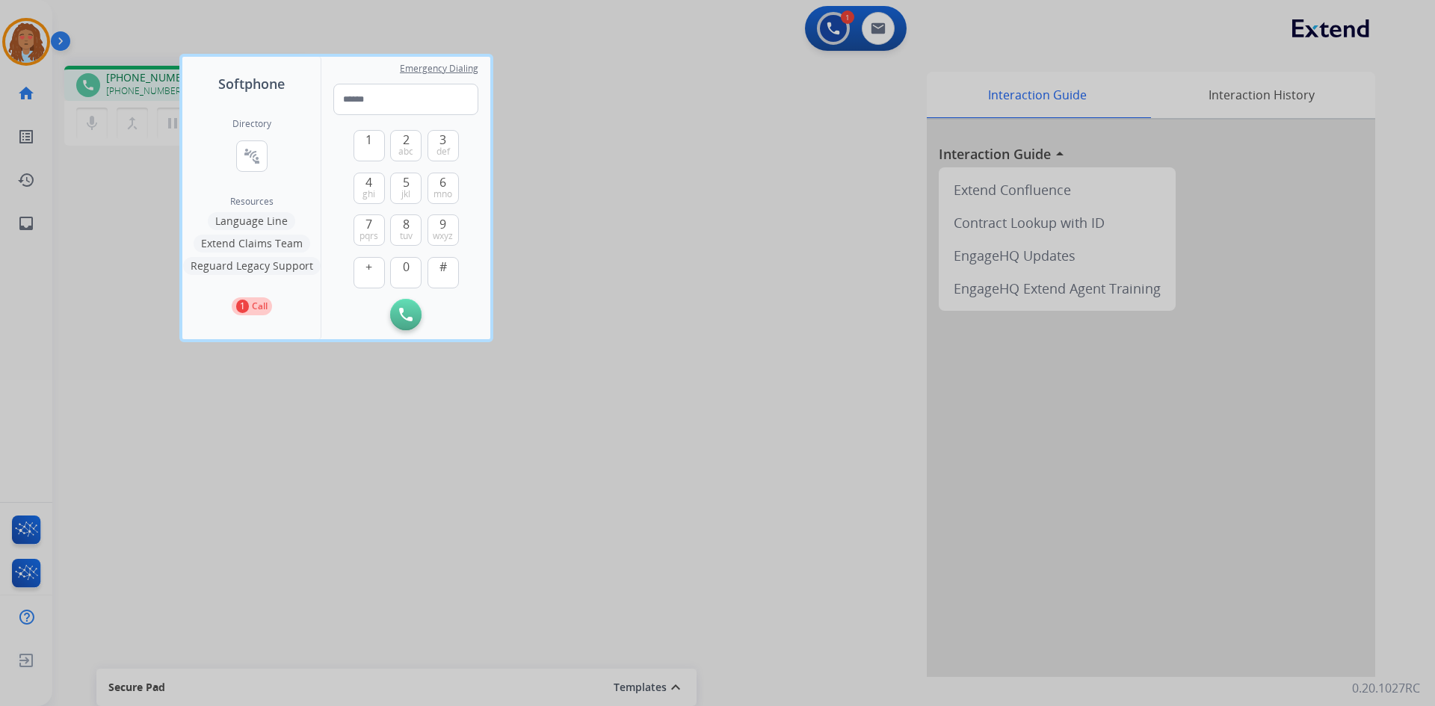
click at [439, 166] on div "1 2 abc 3 def 4 ghi 5 jkl 6 mno 7 pqrs 8 tuv 9 wxyz + 0 #" at bounding box center [406, 207] width 105 height 184
click at [442, 147] on span "def" at bounding box center [443, 152] width 13 height 12
type input "*"
click at [437, 311] on img at bounding box center [444, 314] width 15 height 11
click at [81, 276] on div at bounding box center [717, 353] width 1435 height 706
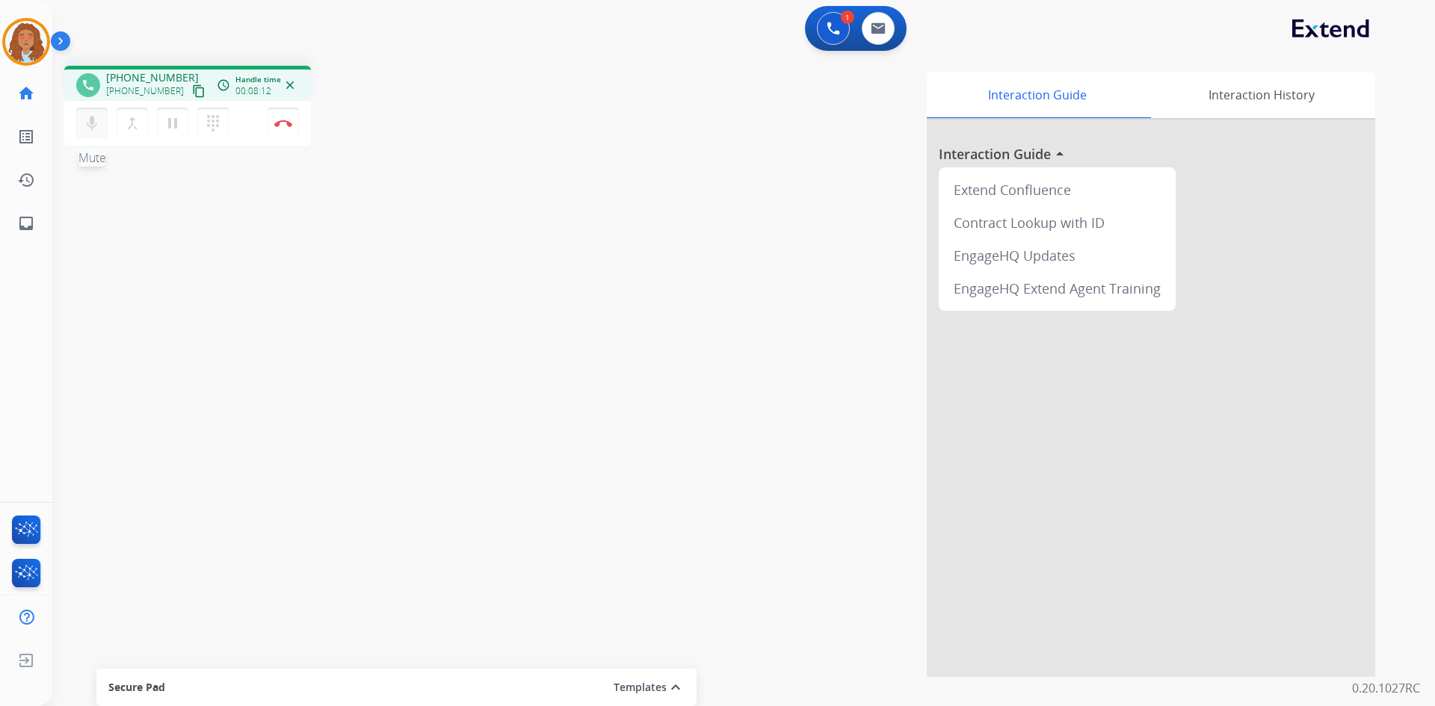
click at [95, 126] on mat-icon "mic" at bounding box center [92, 123] width 18 height 18
click at [165, 127] on mat-icon "pause" at bounding box center [173, 123] width 18 height 18
click at [165, 127] on mat-icon "play_arrow" at bounding box center [173, 123] width 18 height 18
click at [291, 129] on button "Disconnect" at bounding box center [283, 123] width 31 height 31
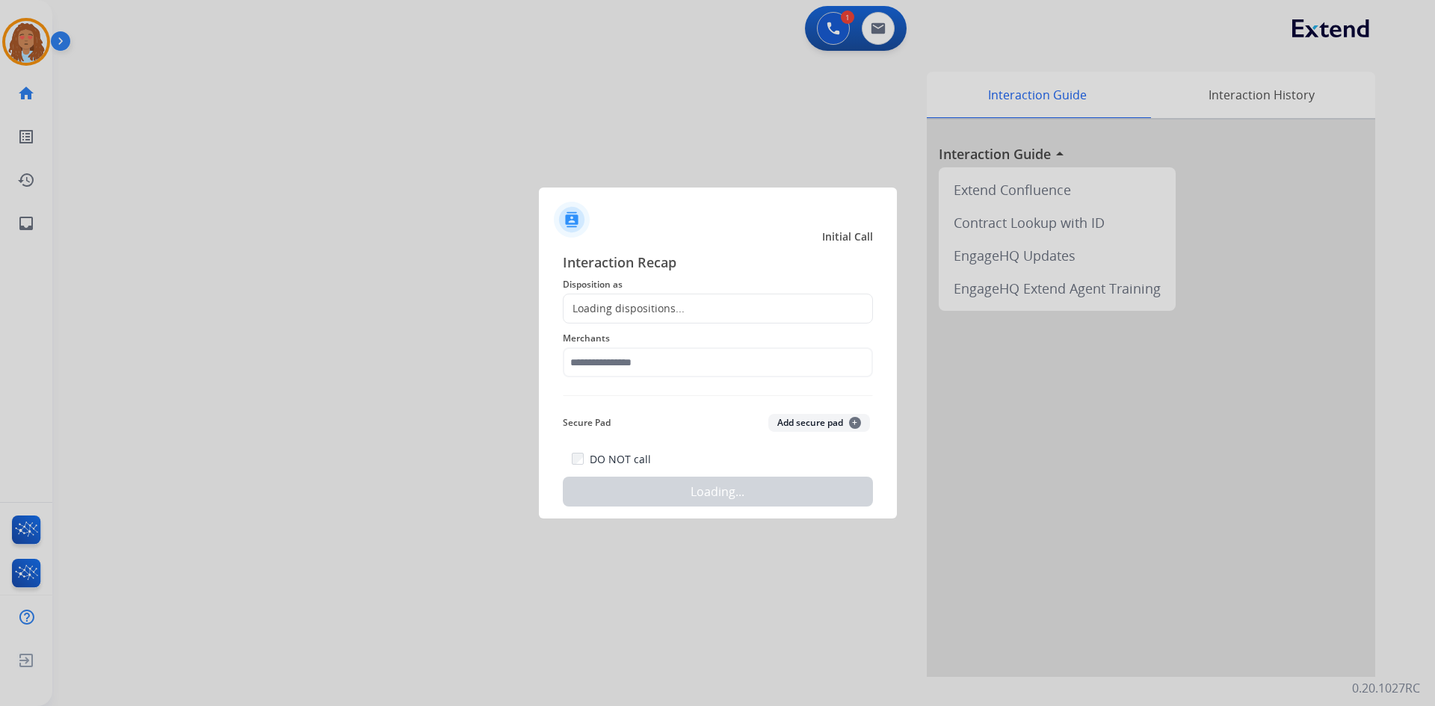
click at [647, 307] on div "Loading dispositions..." at bounding box center [624, 308] width 121 height 15
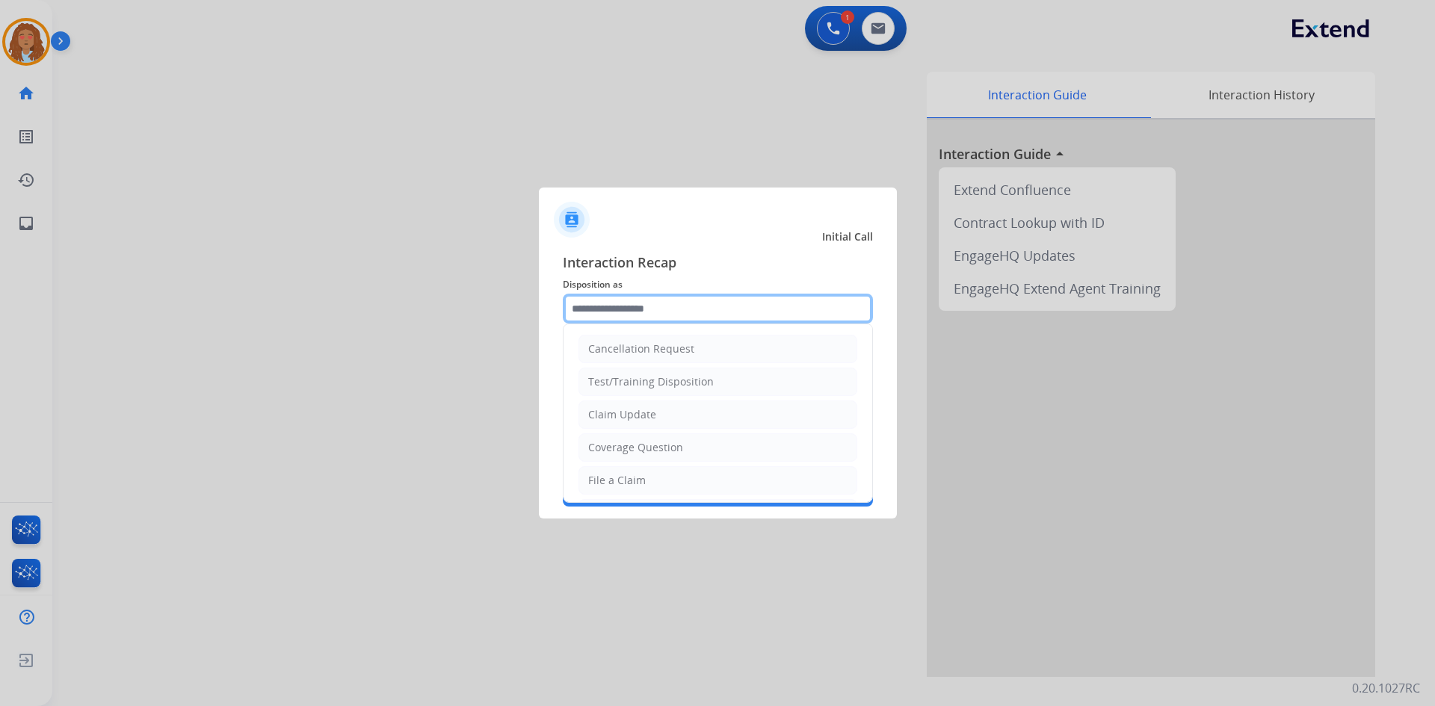
click at [658, 306] on input "text" at bounding box center [718, 309] width 310 height 30
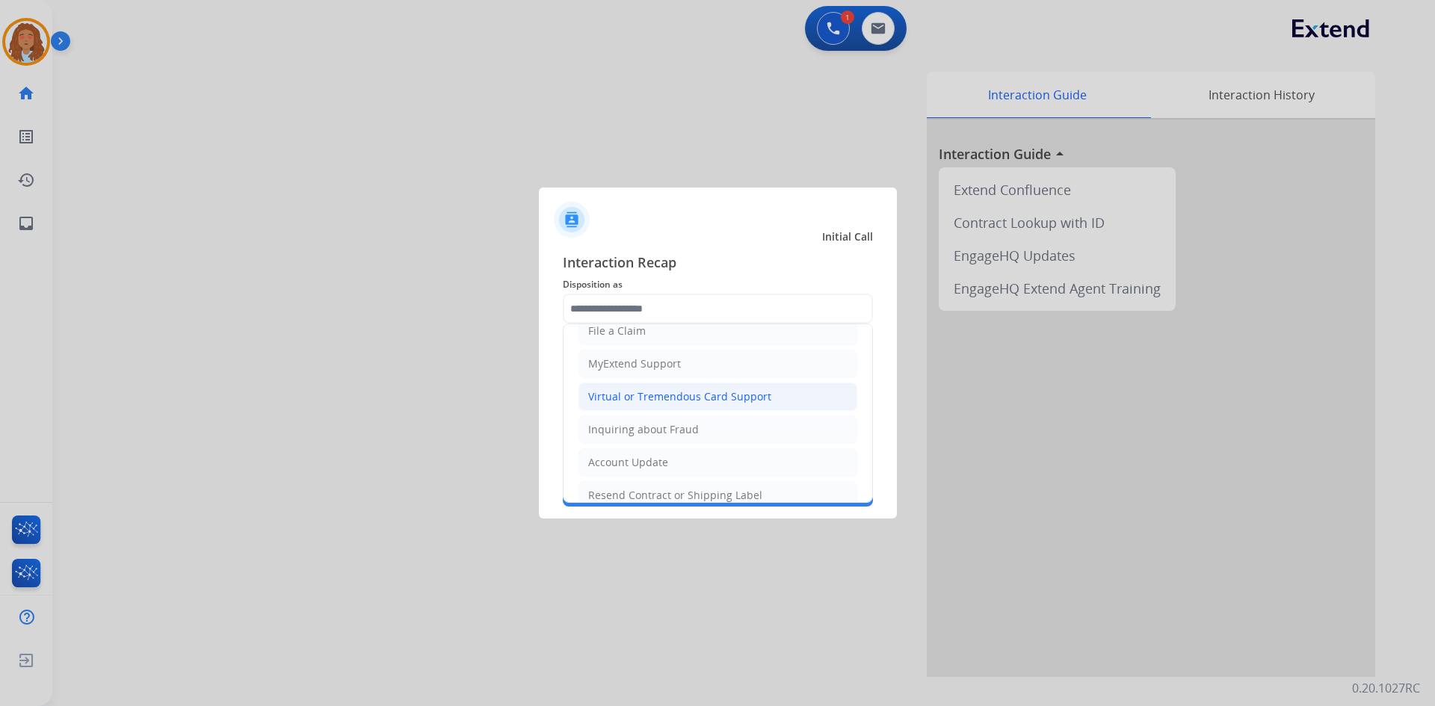
click at [668, 401] on div "Virtual or Tremendous Card Support" at bounding box center [679, 396] width 183 height 15
type input "**********"
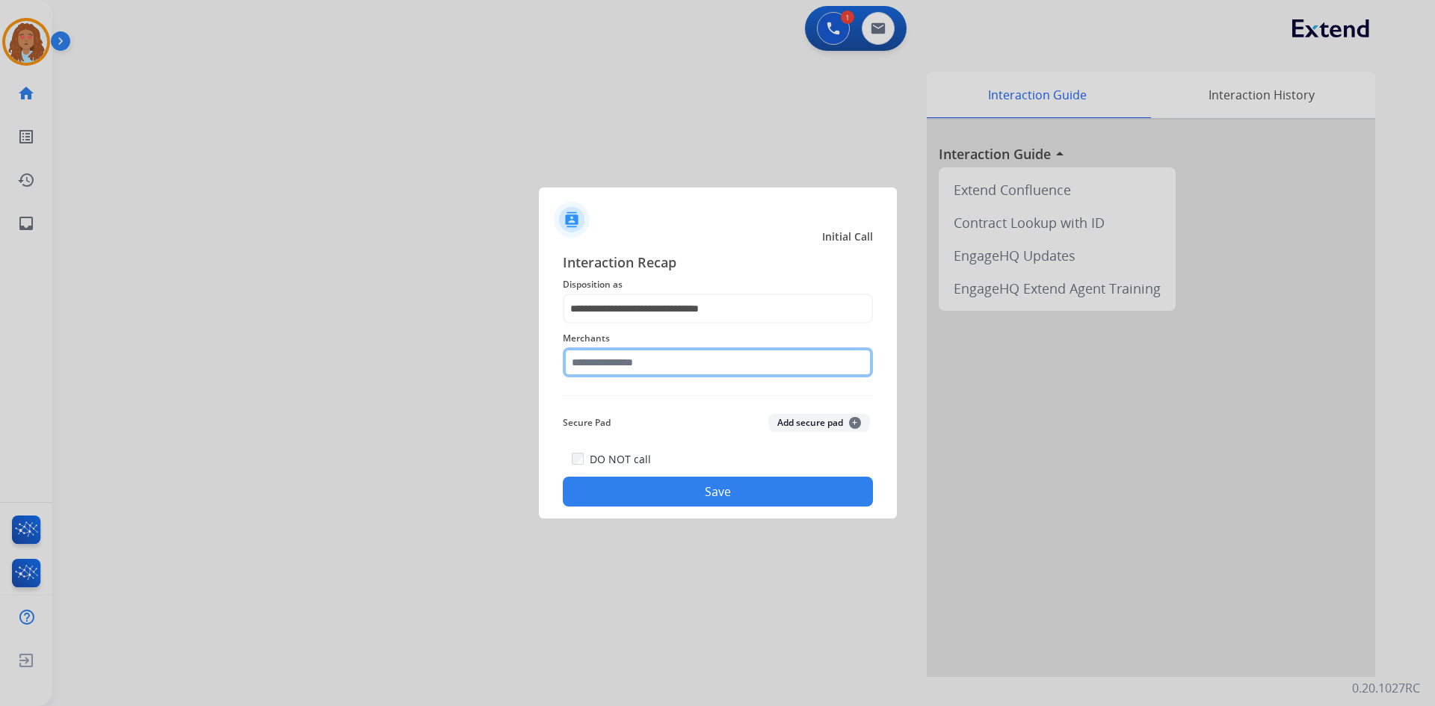
click at [623, 365] on input "text" at bounding box center [718, 363] width 310 height 30
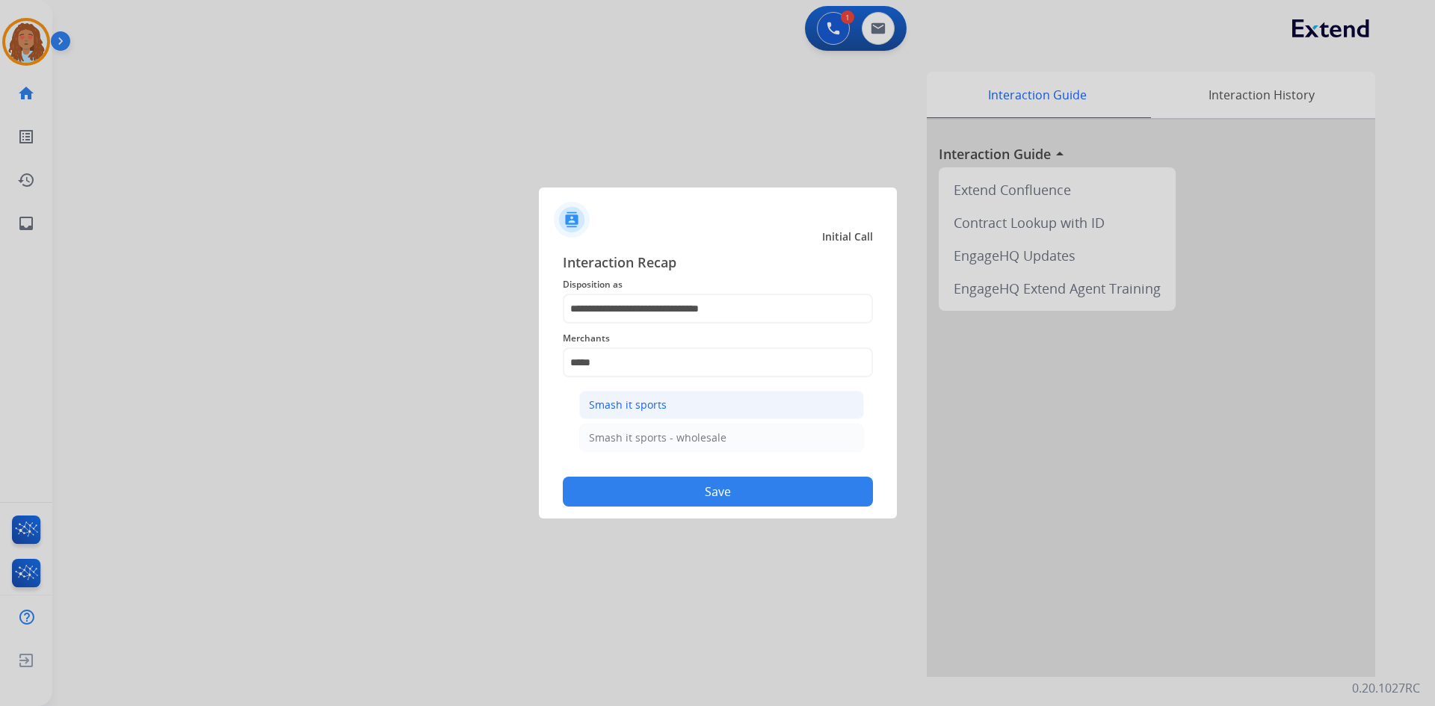
click at [658, 407] on div "Smash it sports" at bounding box center [628, 405] width 78 height 15
type input "**********"
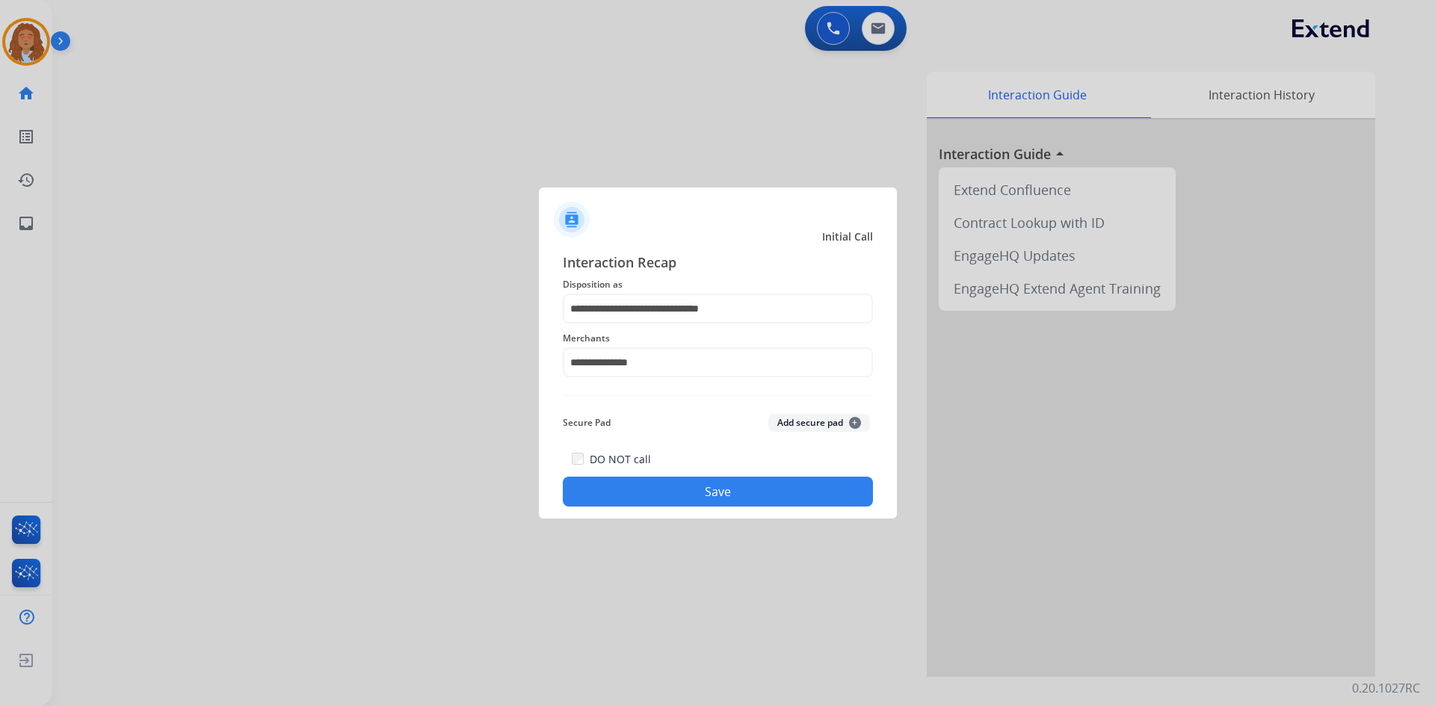
click at [688, 492] on button "Save" at bounding box center [718, 492] width 310 height 30
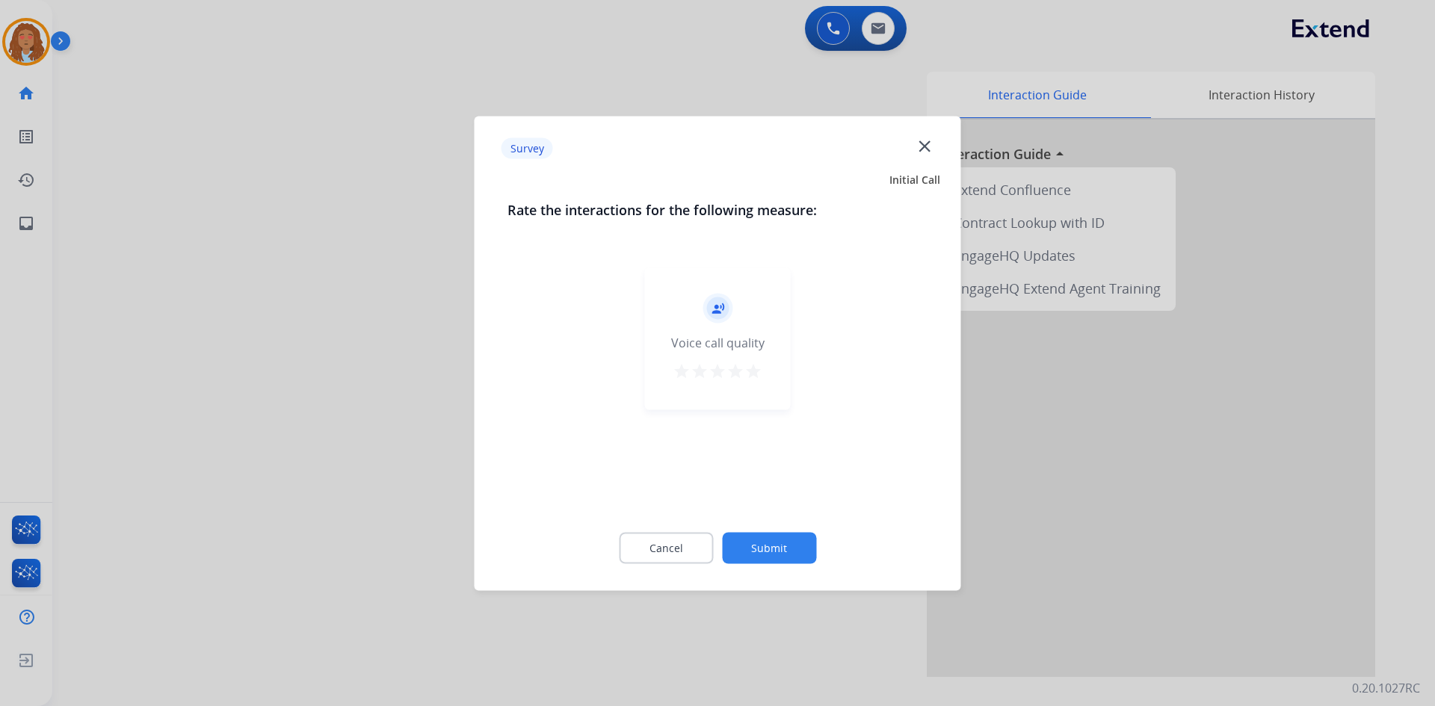
click at [437, 418] on div at bounding box center [717, 353] width 1435 height 706
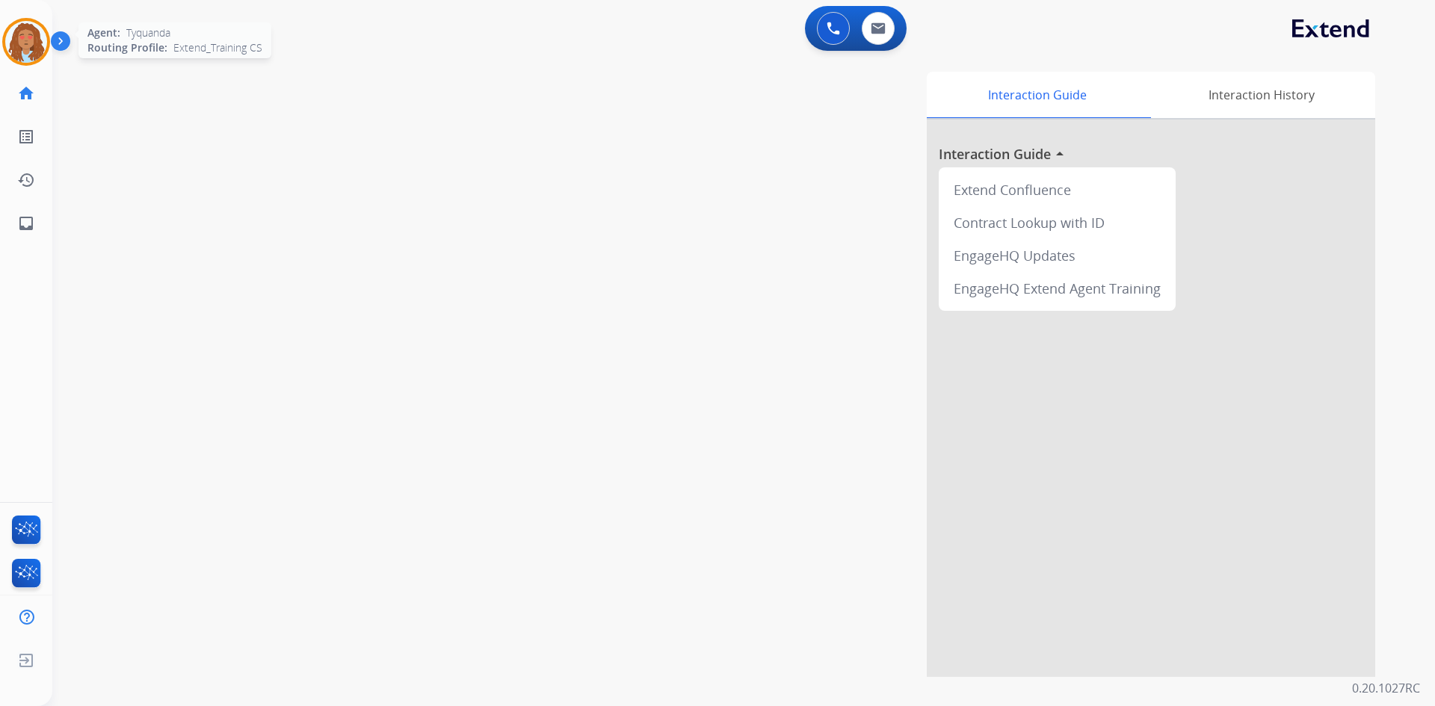
click at [17, 37] on img at bounding box center [26, 42] width 42 height 42
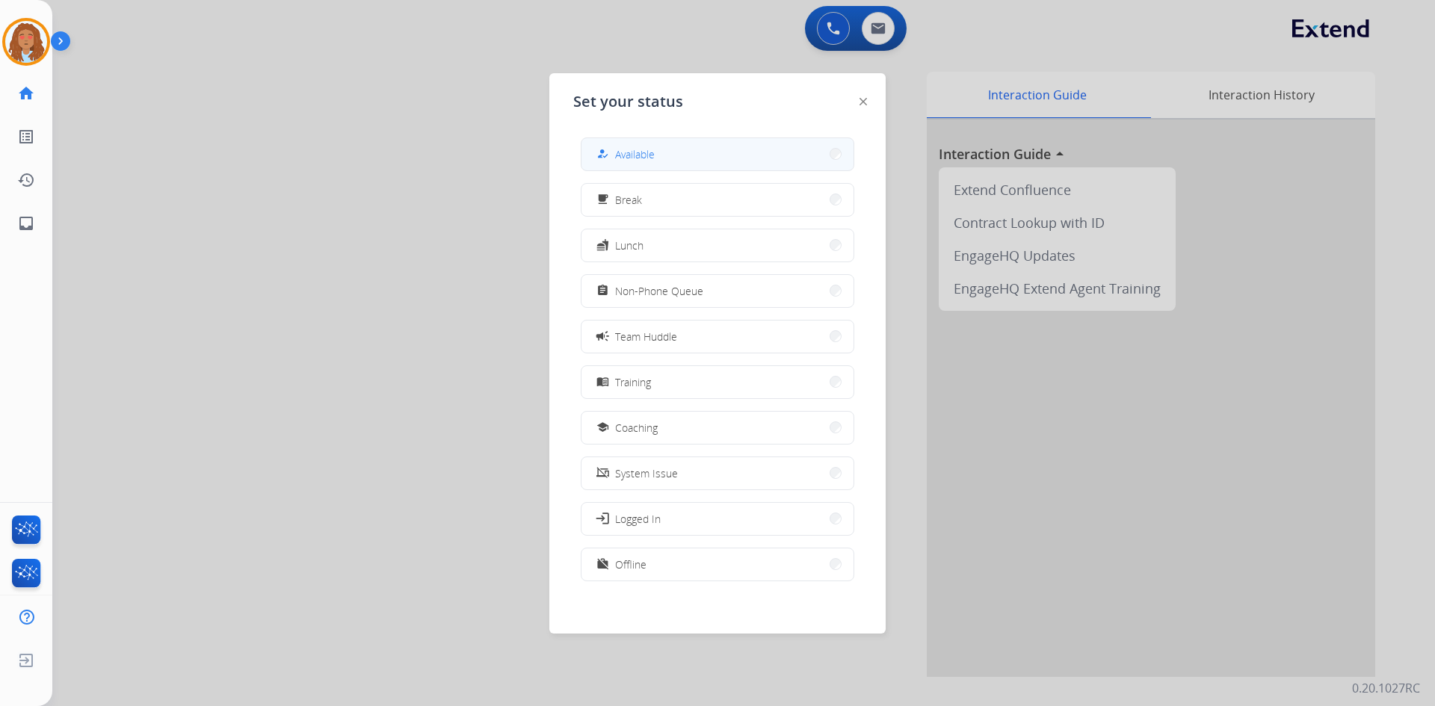
click at [635, 152] on span "Available" at bounding box center [635, 155] width 40 height 16
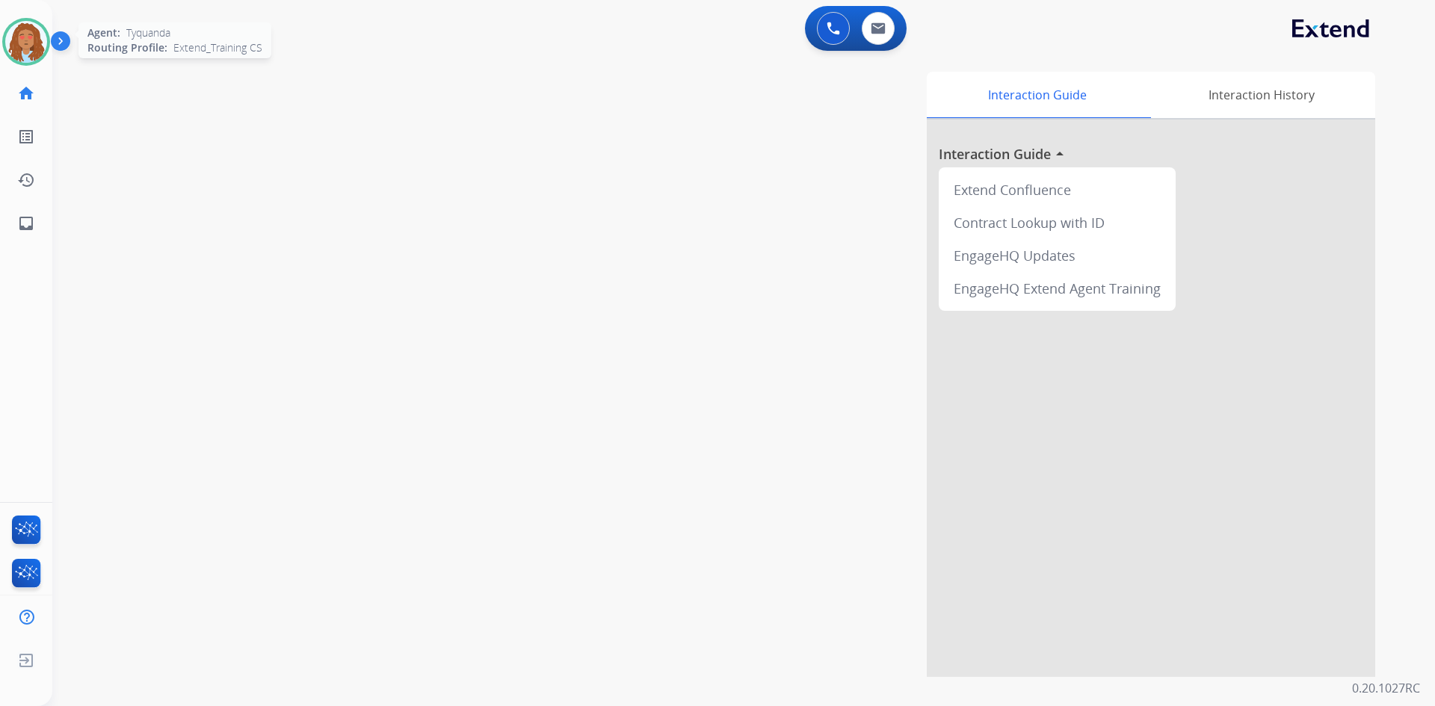
click at [12, 41] on img at bounding box center [26, 42] width 42 height 42
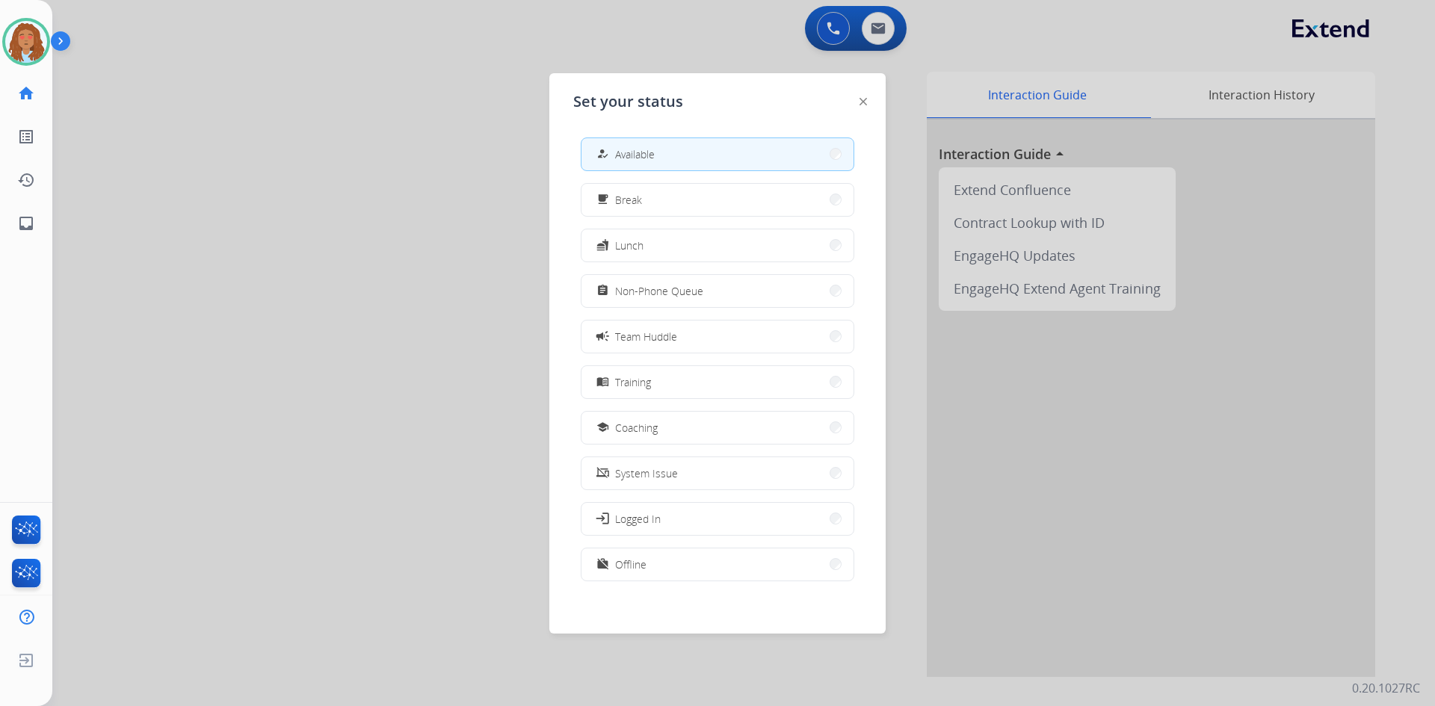
click at [96, 141] on div at bounding box center [717, 353] width 1435 height 706
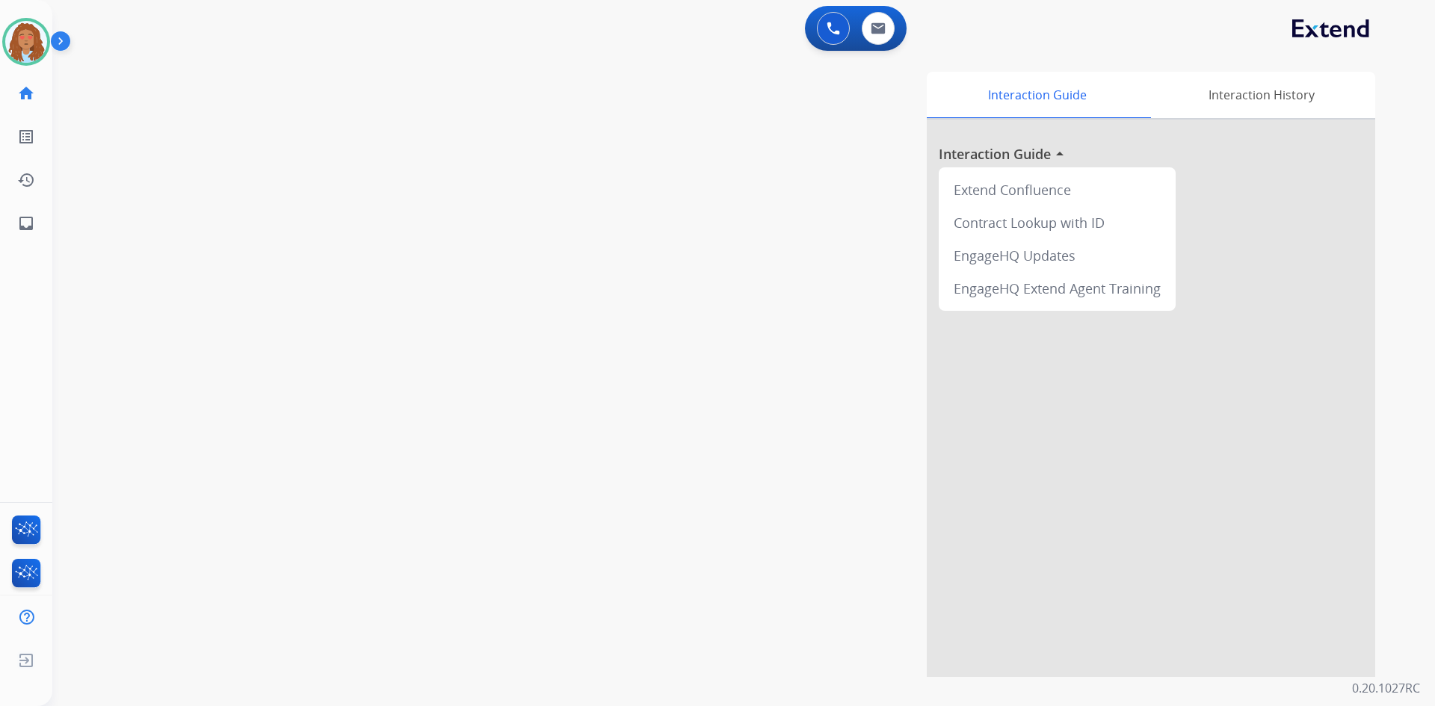
click at [408, 167] on div "swap_horiz Break voice bridge close_fullscreen Connect 3-Way Call merge_type Se…" at bounding box center [725, 365] width 1347 height 623
click at [15, 37] on img at bounding box center [26, 42] width 42 height 42
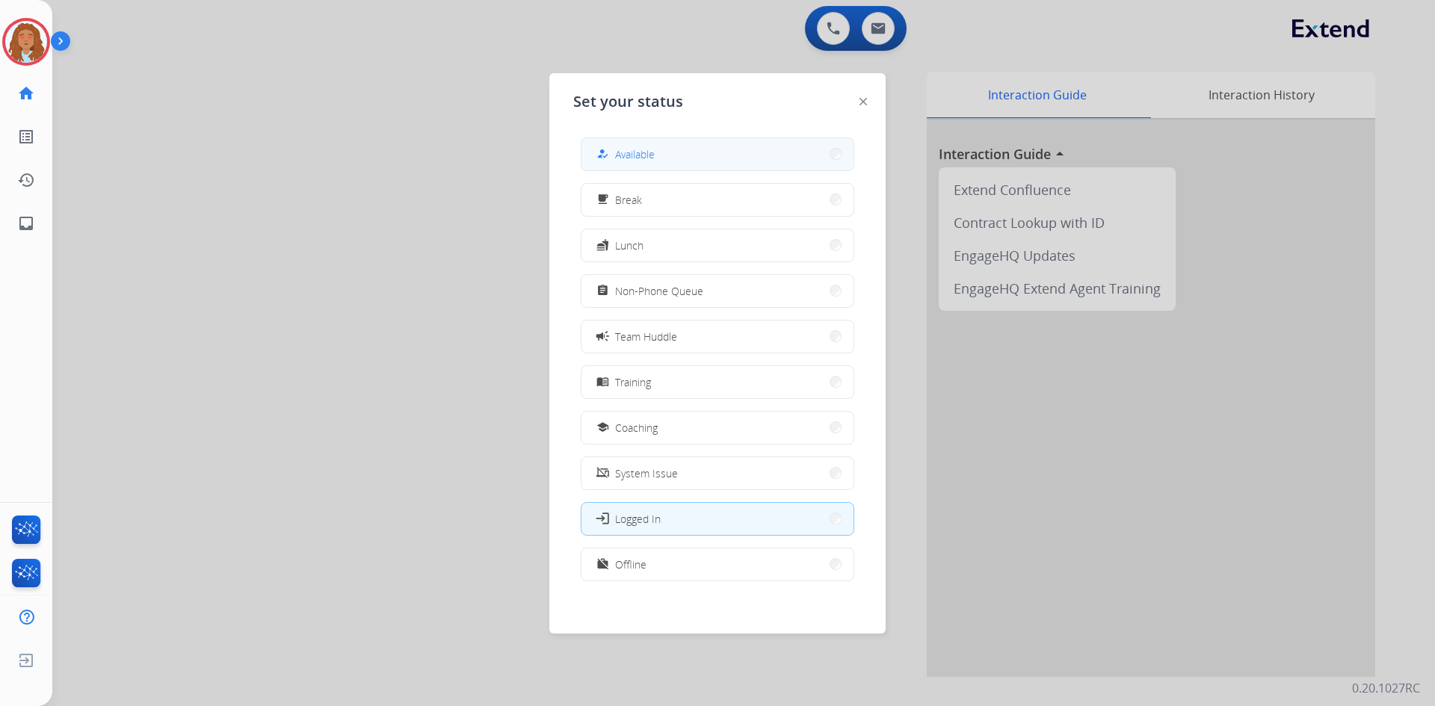
click at [623, 151] on span "Available" at bounding box center [635, 155] width 40 height 16
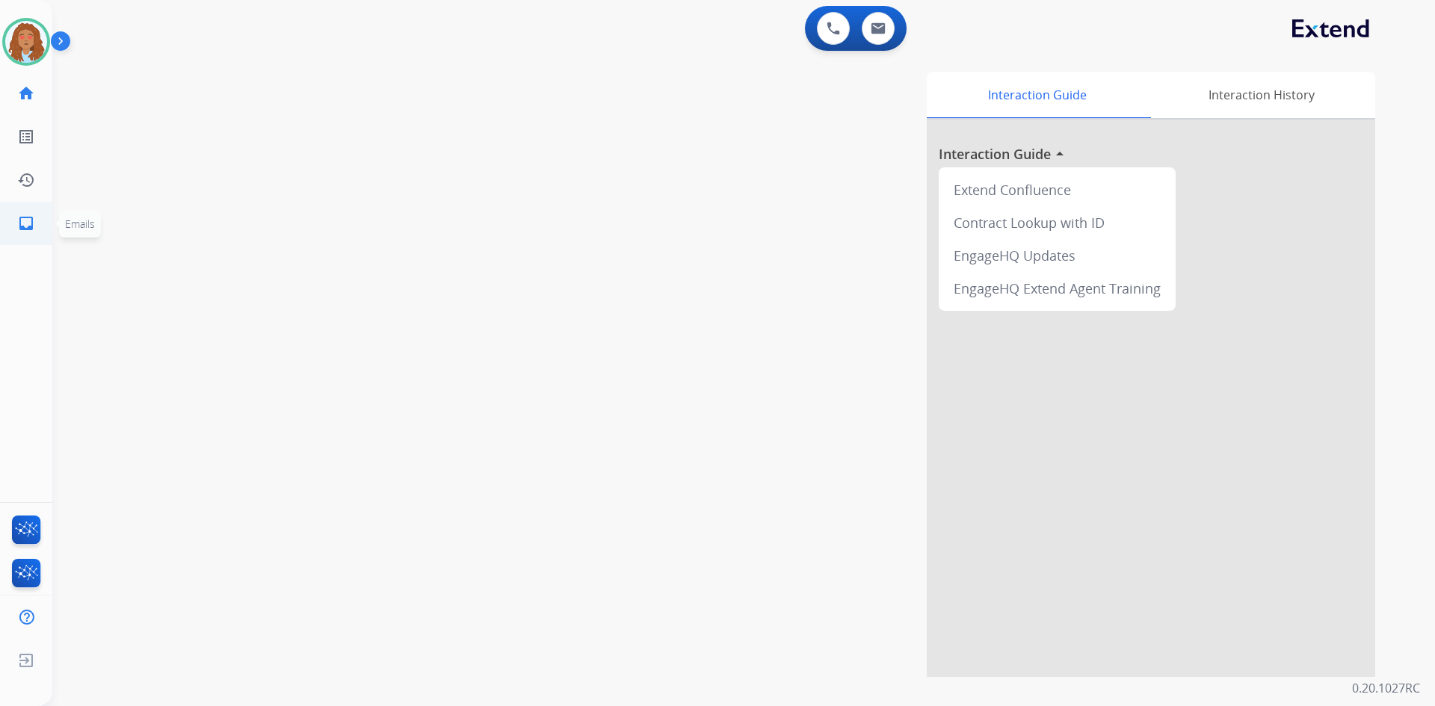
click at [33, 216] on mat-icon "inbox" at bounding box center [26, 224] width 18 height 18
select select "**********"
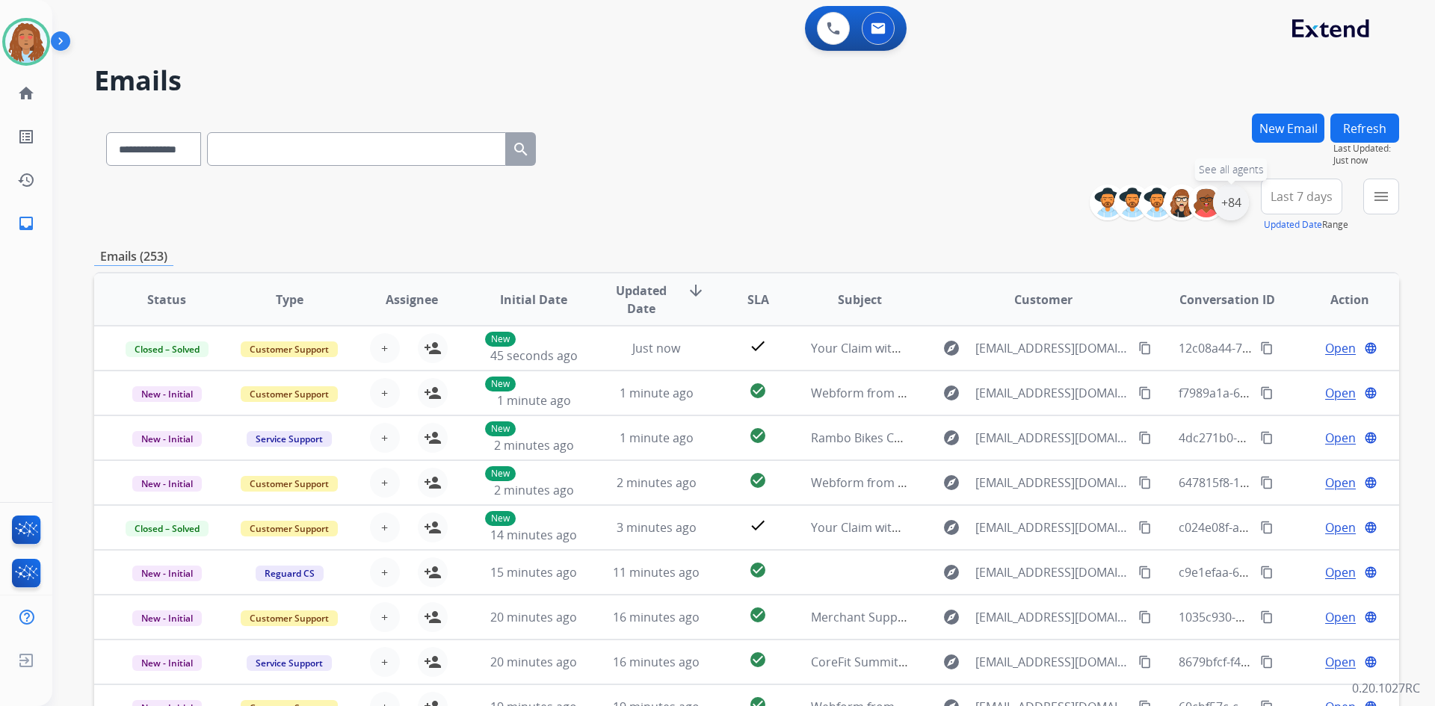
click at [1220, 205] on div "+84" at bounding box center [1231, 203] width 36 height 36
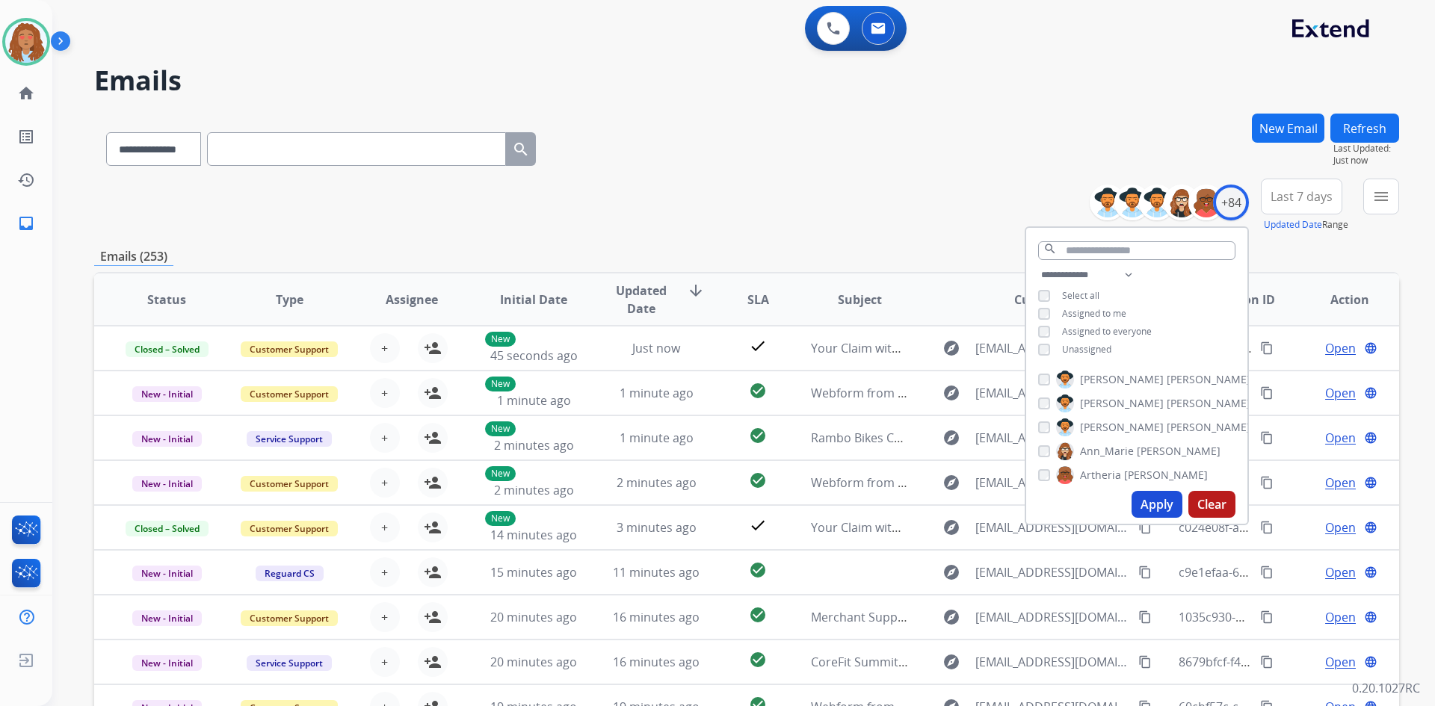
click at [1045, 339] on div "**********" at bounding box center [1136, 314] width 221 height 96
click at [1147, 500] on button "Apply" at bounding box center [1157, 504] width 51 height 27
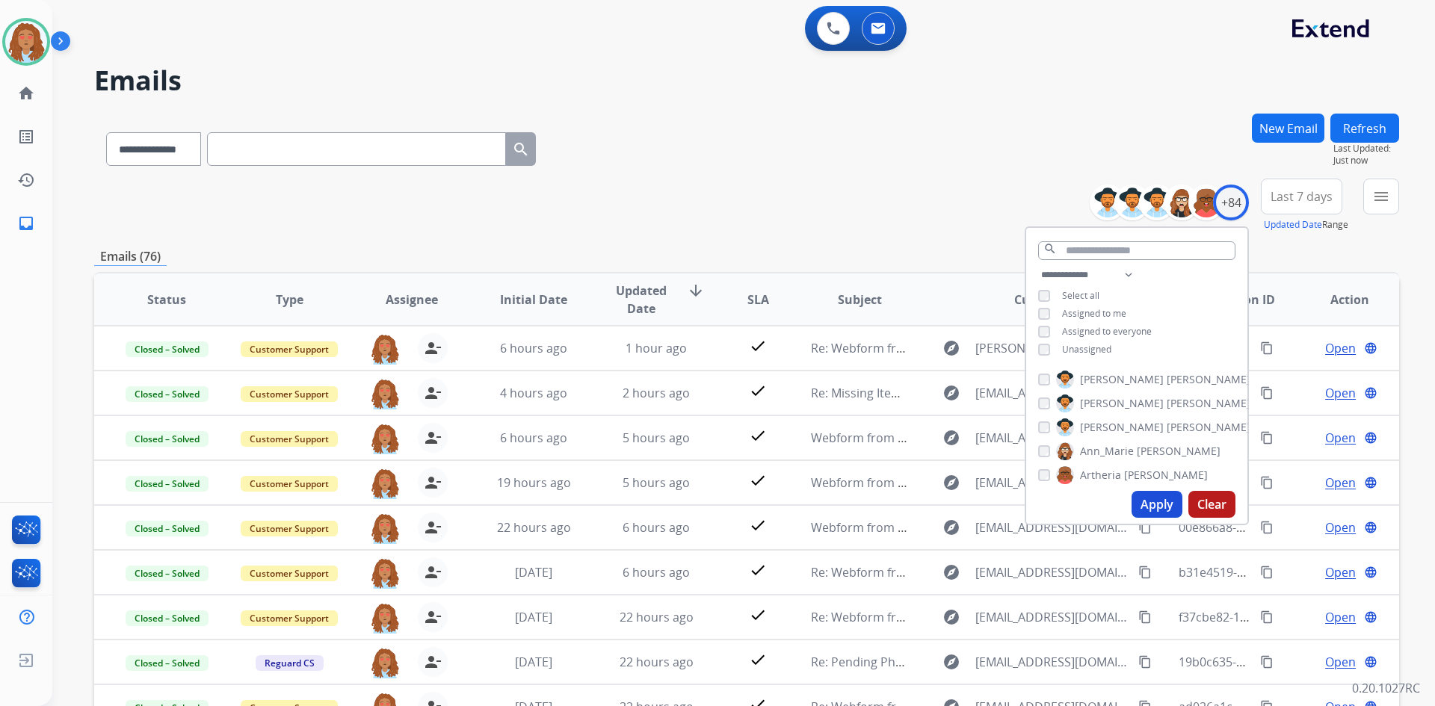
click at [1300, 194] on span "Last 7 days" at bounding box center [1302, 197] width 62 height 6
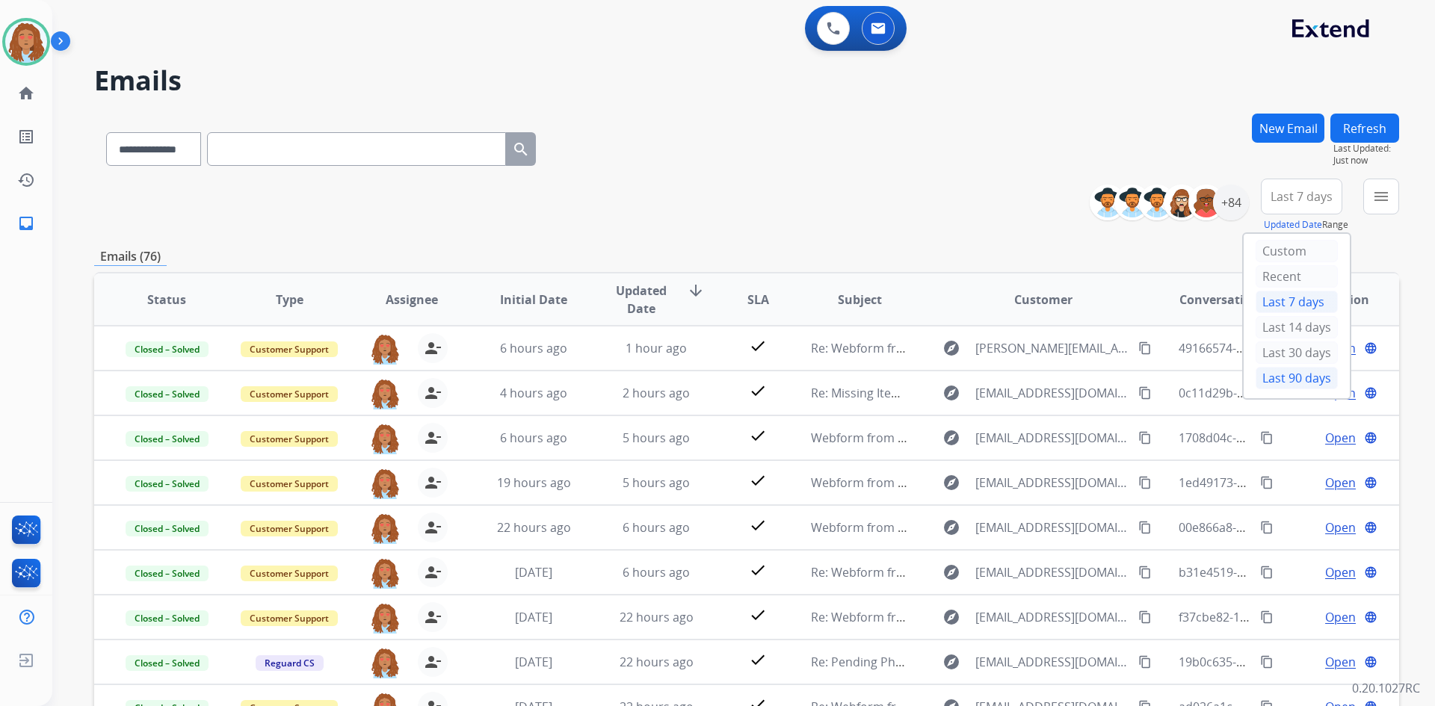
click at [1280, 382] on div "Last 90 days" at bounding box center [1297, 378] width 82 height 22
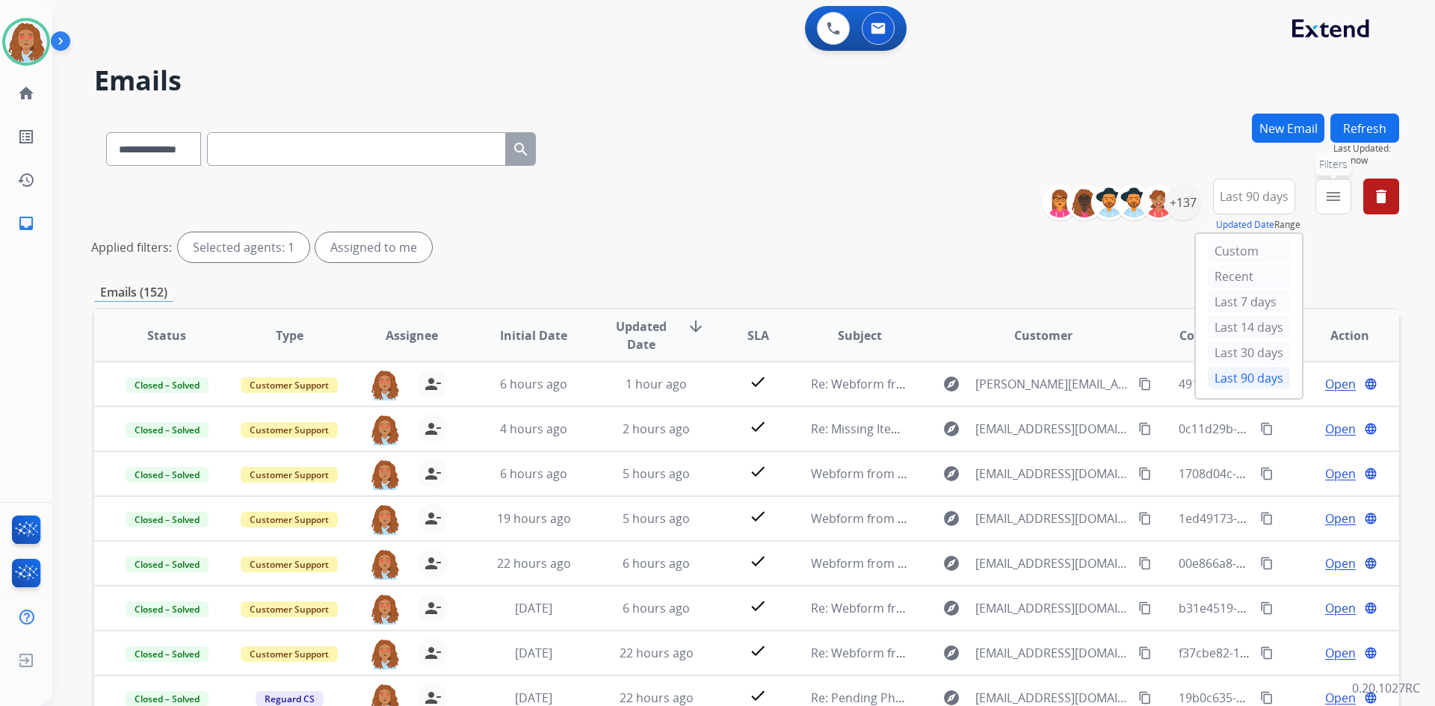
click at [1340, 202] on mat-icon "menu" at bounding box center [1334, 197] width 18 height 18
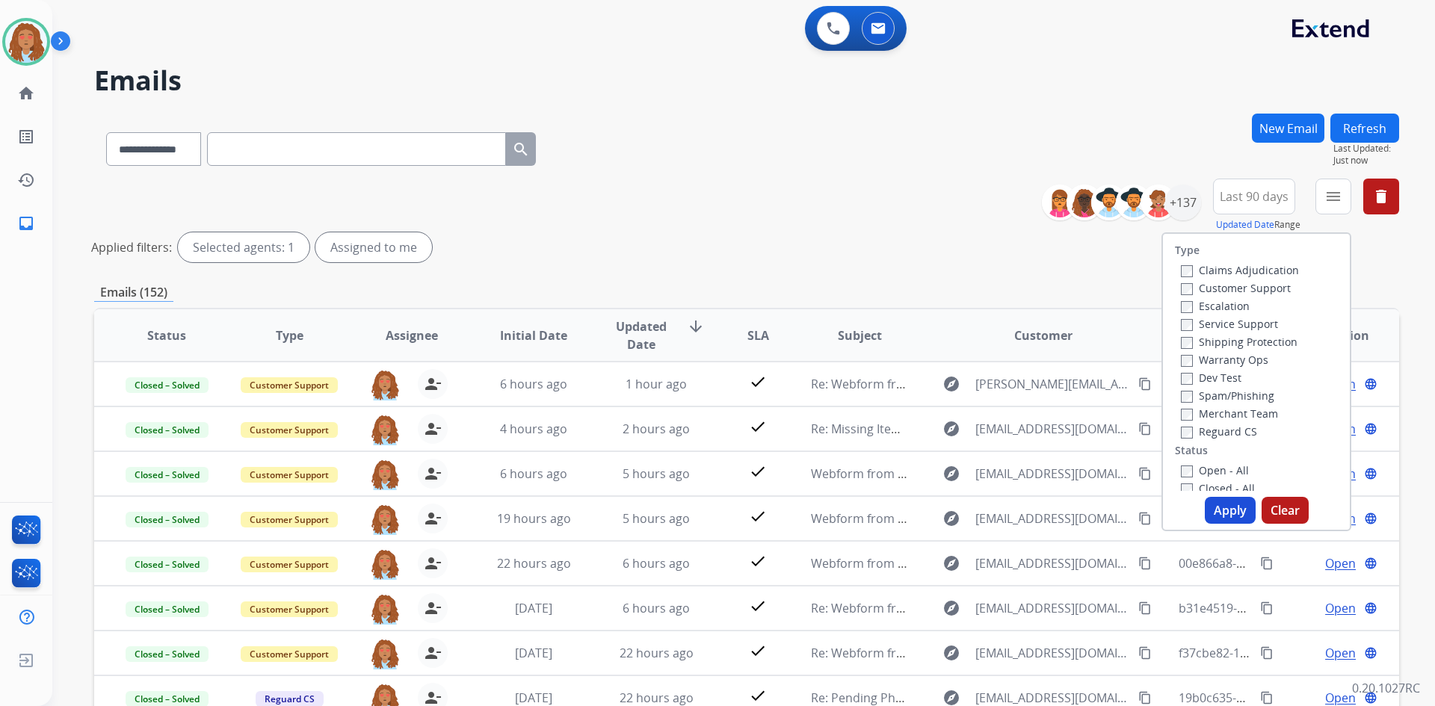
click at [1204, 285] on label "Customer Support" at bounding box center [1236, 288] width 110 height 14
click at [1209, 342] on label "Shipping Protection" at bounding box center [1239, 342] width 117 height 14
click at [1227, 509] on button "Apply" at bounding box center [1230, 510] width 51 height 27
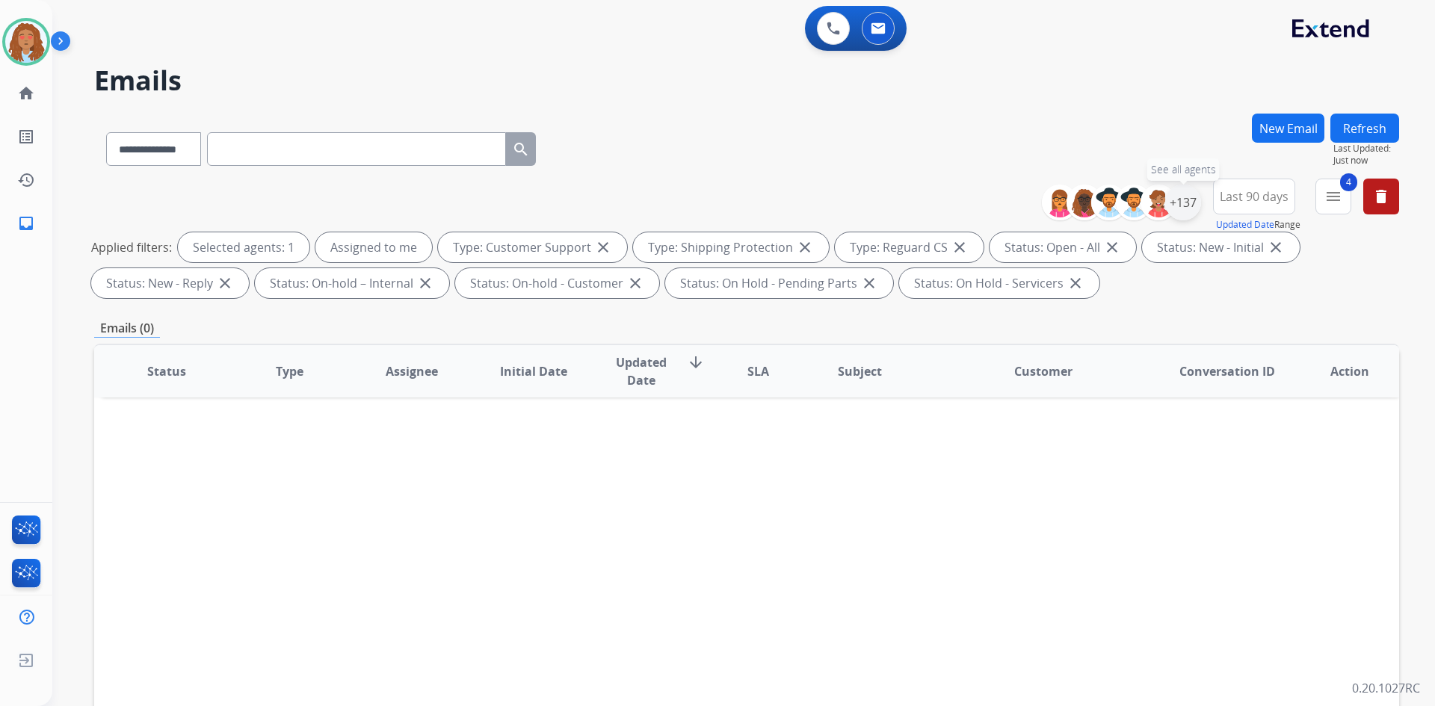
click at [1175, 206] on div "+137" at bounding box center [1183, 203] width 36 height 36
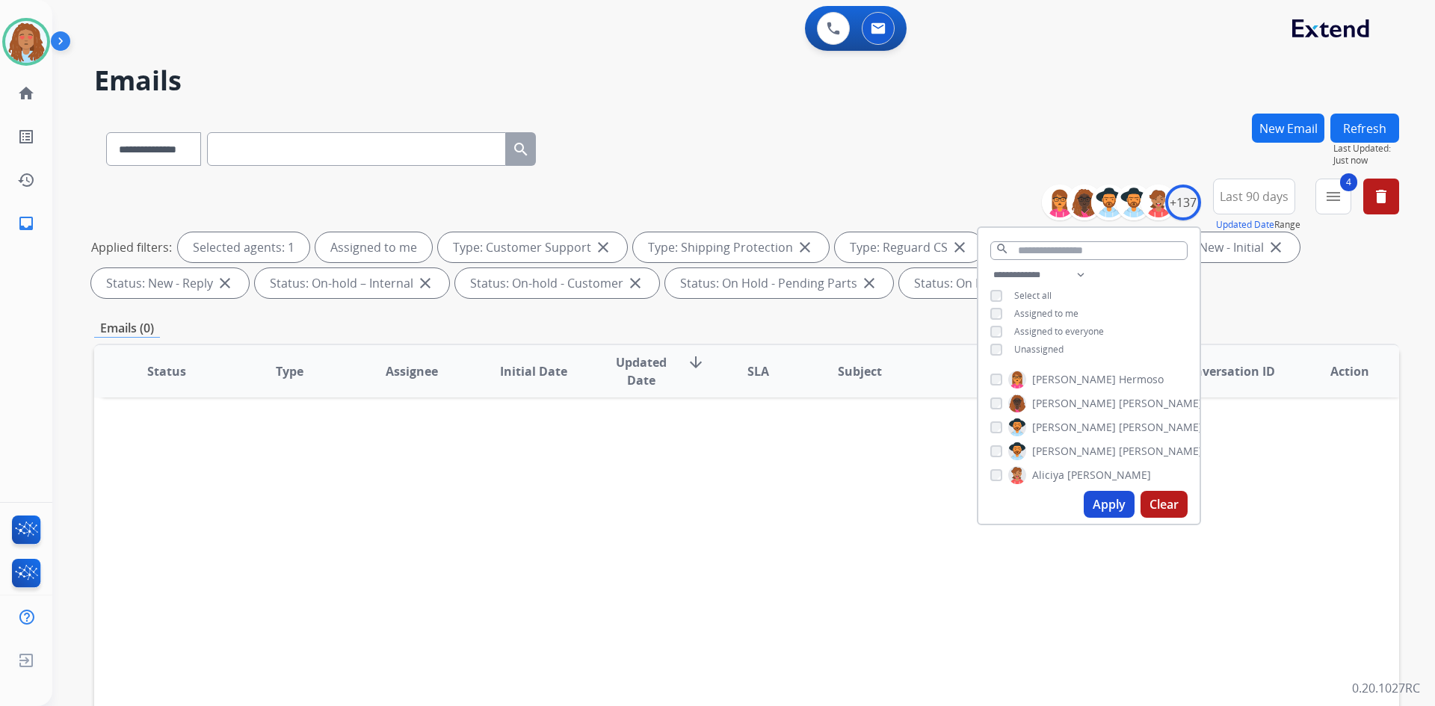
click at [1002, 309] on div "Assigned to me" at bounding box center [1034, 314] width 88 height 12
click at [1112, 501] on button "Apply" at bounding box center [1109, 504] width 51 height 27
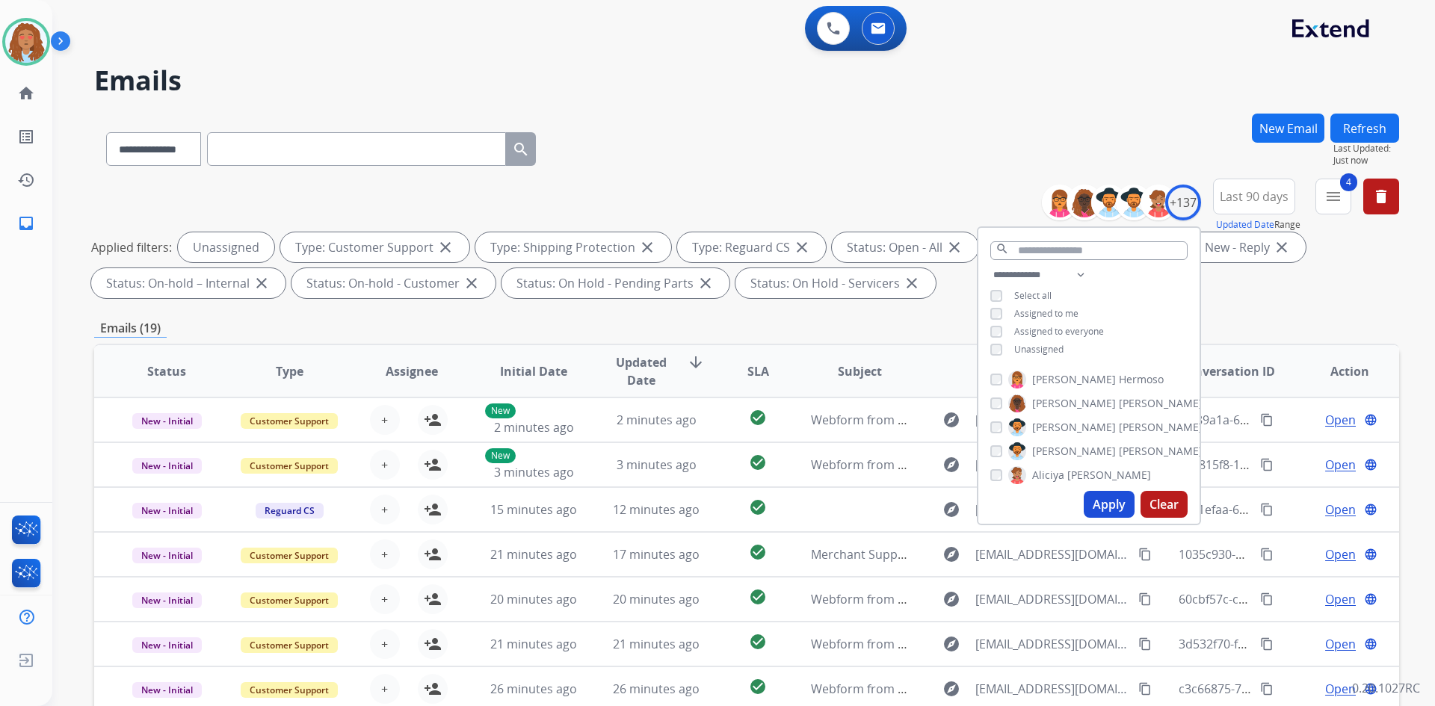
click at [1328, 300] on div "**********" at bounding box center [746, 242] width 1305 height 126
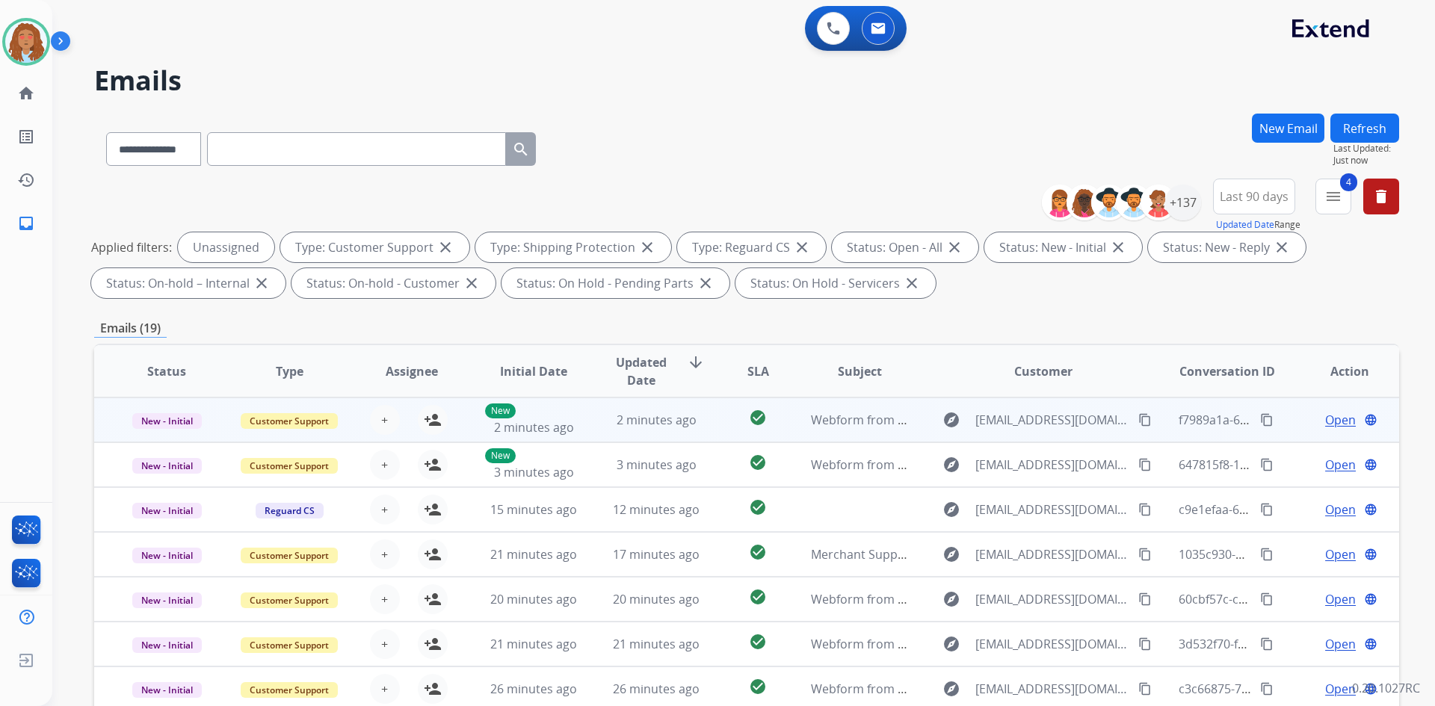
click at [1044, 432] on td "explore [EMAIL_ADDRESS][DOMAIN_NAME] content_copy" at bounding box center [1032, 420] width 244 height 45
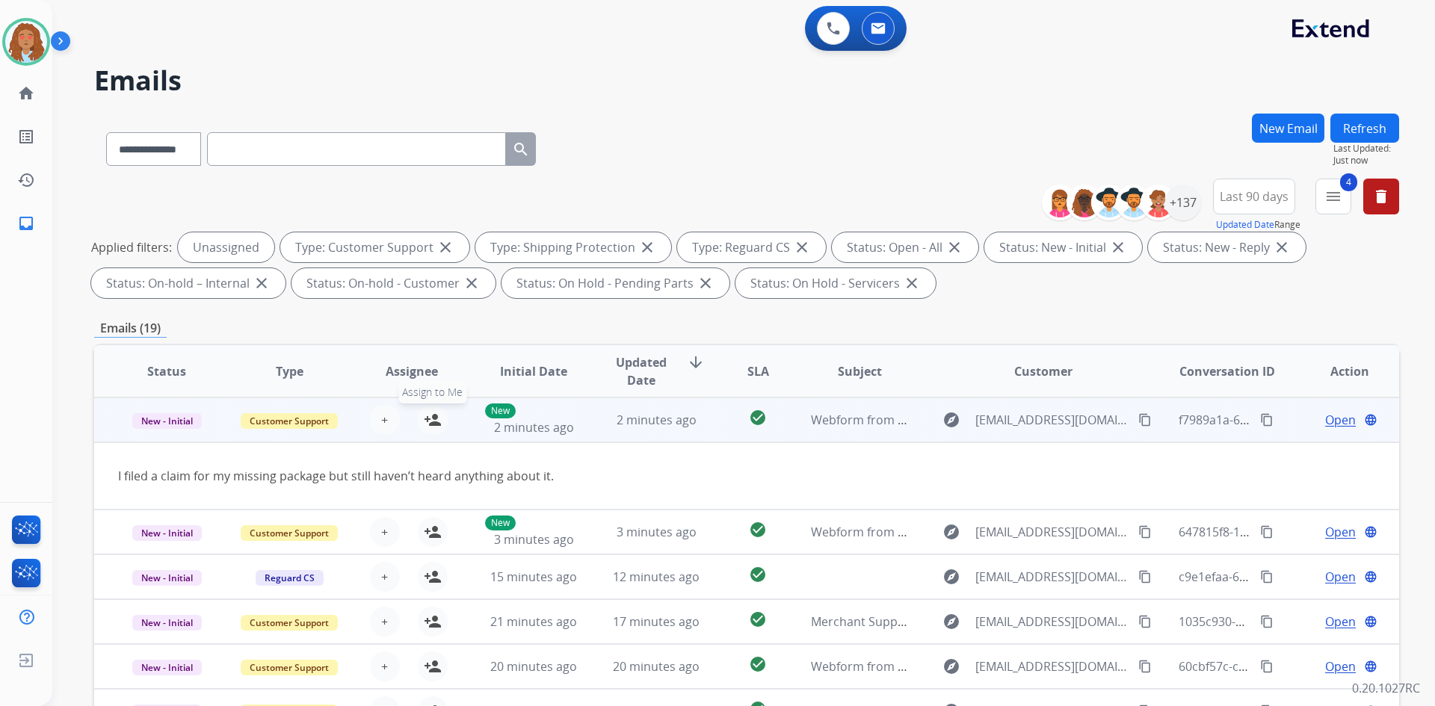
click at [425, 419] on mat-icon "person_add" at bounding box center [433, 420] width 18 height 18
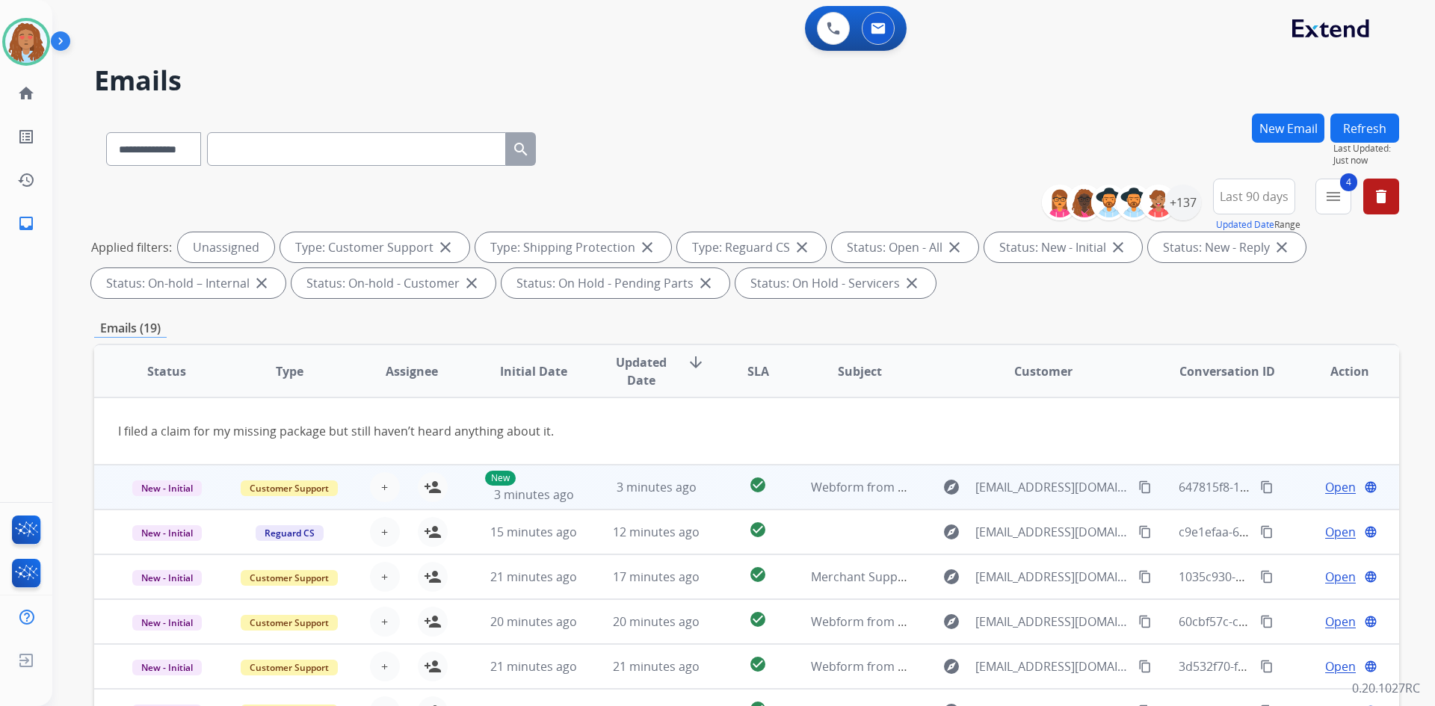
scroll to position [69, 0]
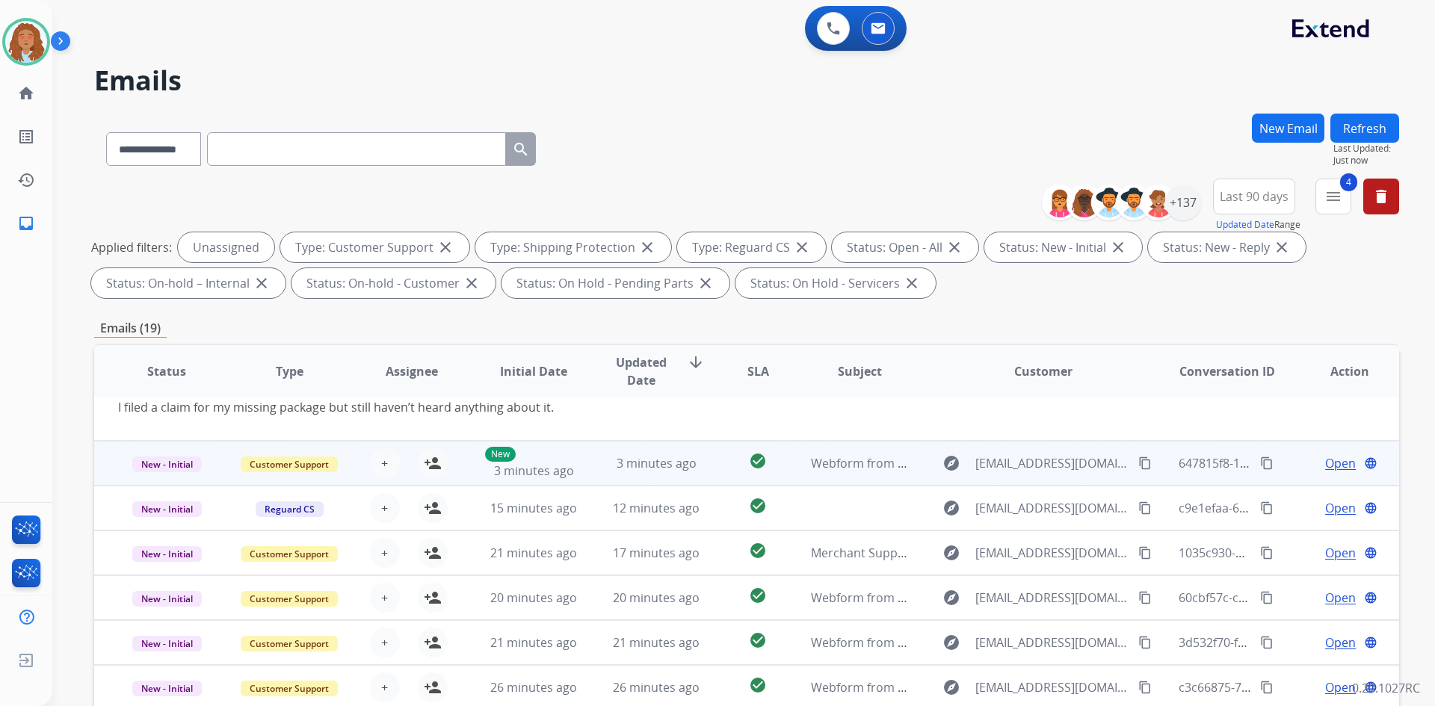
click at [1046, 478] on td "explore [EMAIL_ADDRESS][DOMAIN_NAME] content_copy" at bounding box center [1032, 463] width 244 height 45
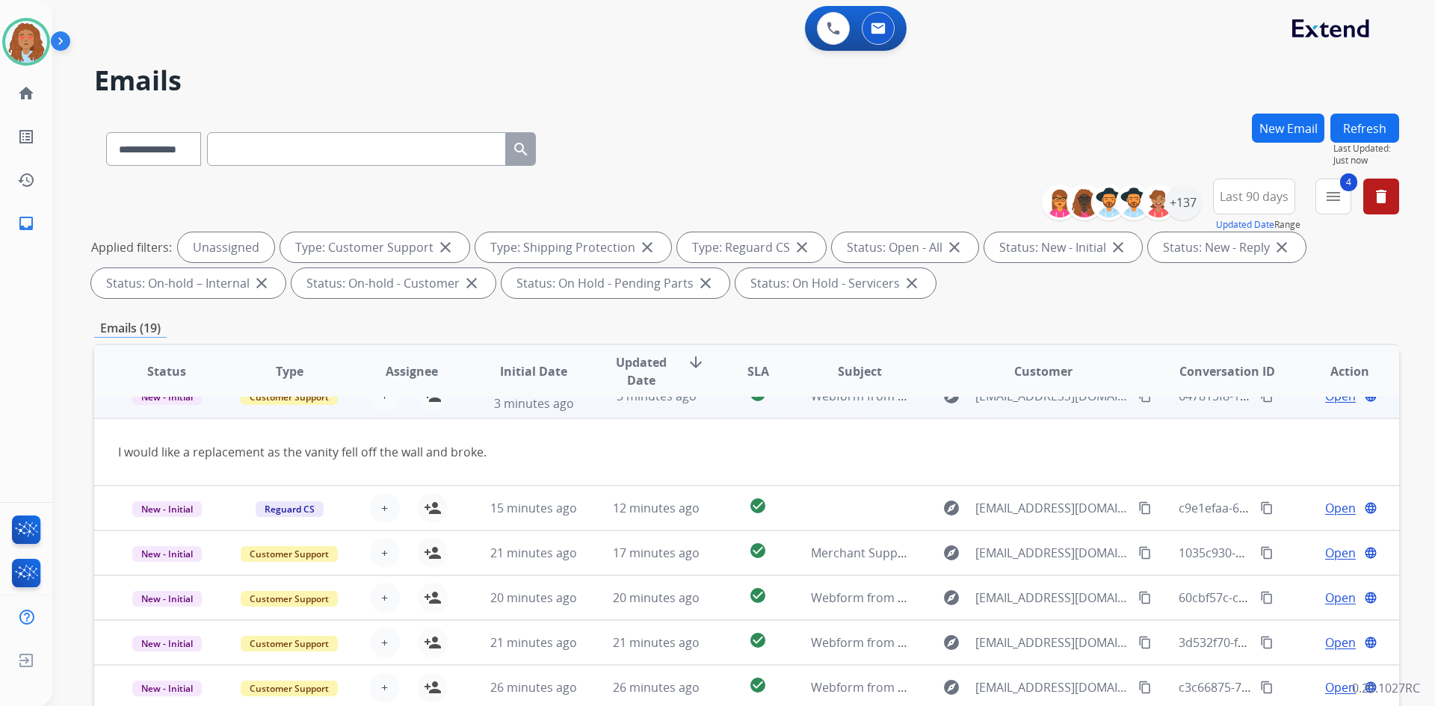
scroll to position [45, 0]
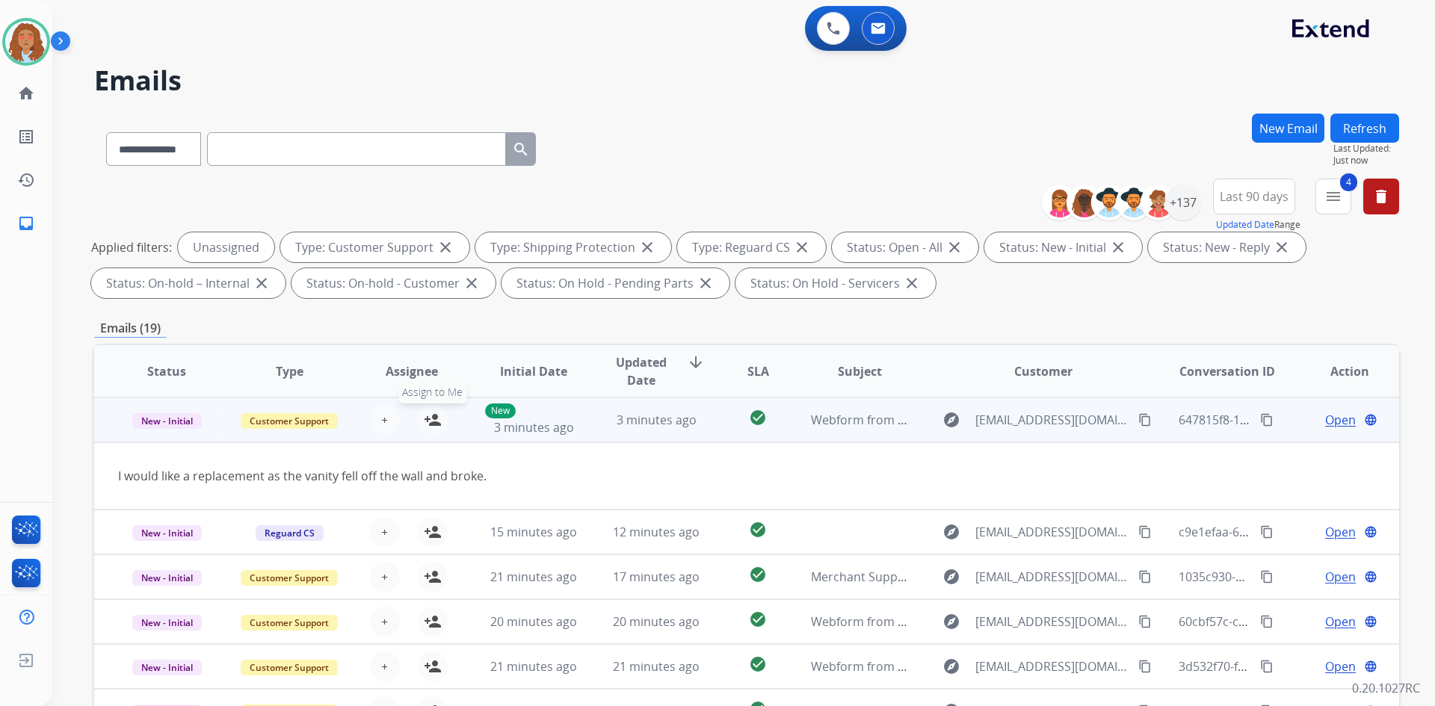
click at [438, 424] on mat-icon "person_add" at bounding box center [433, 420] width 18 height 18
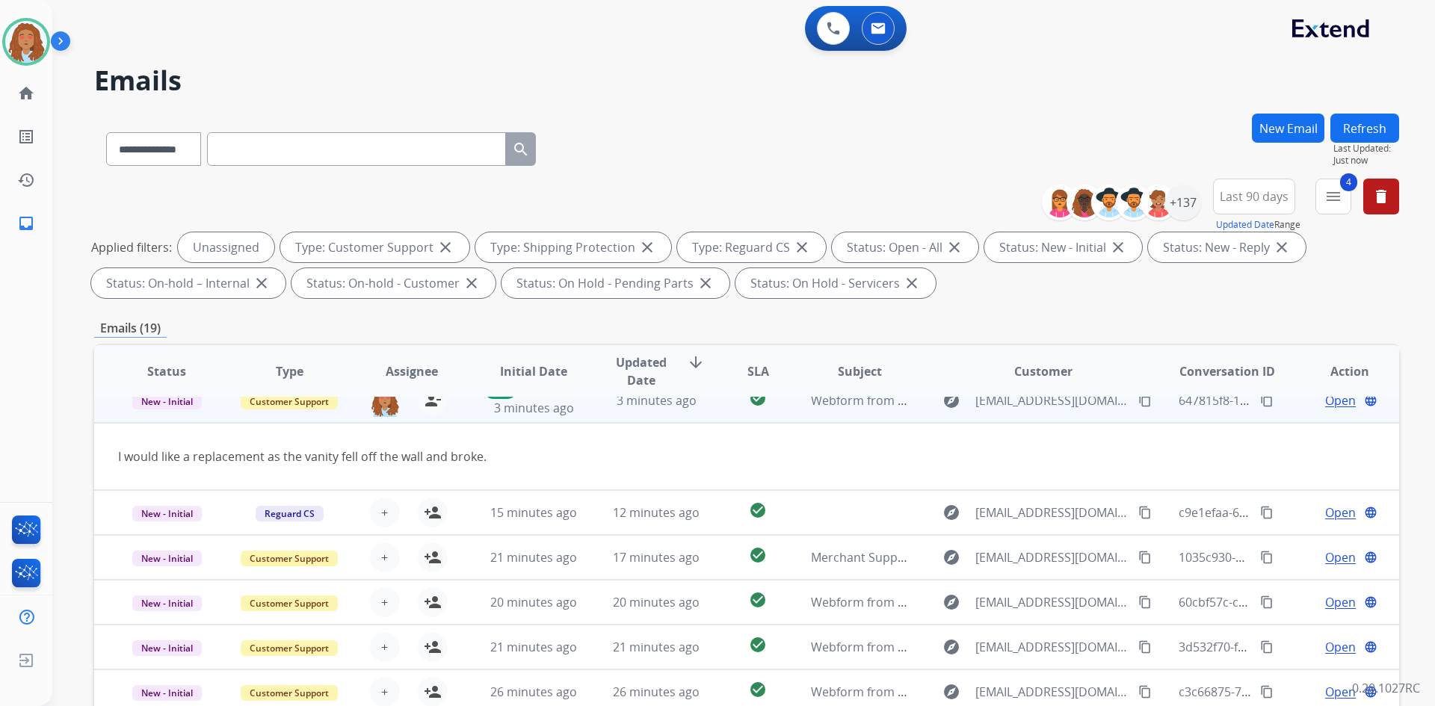
scroll to position [69, 0]
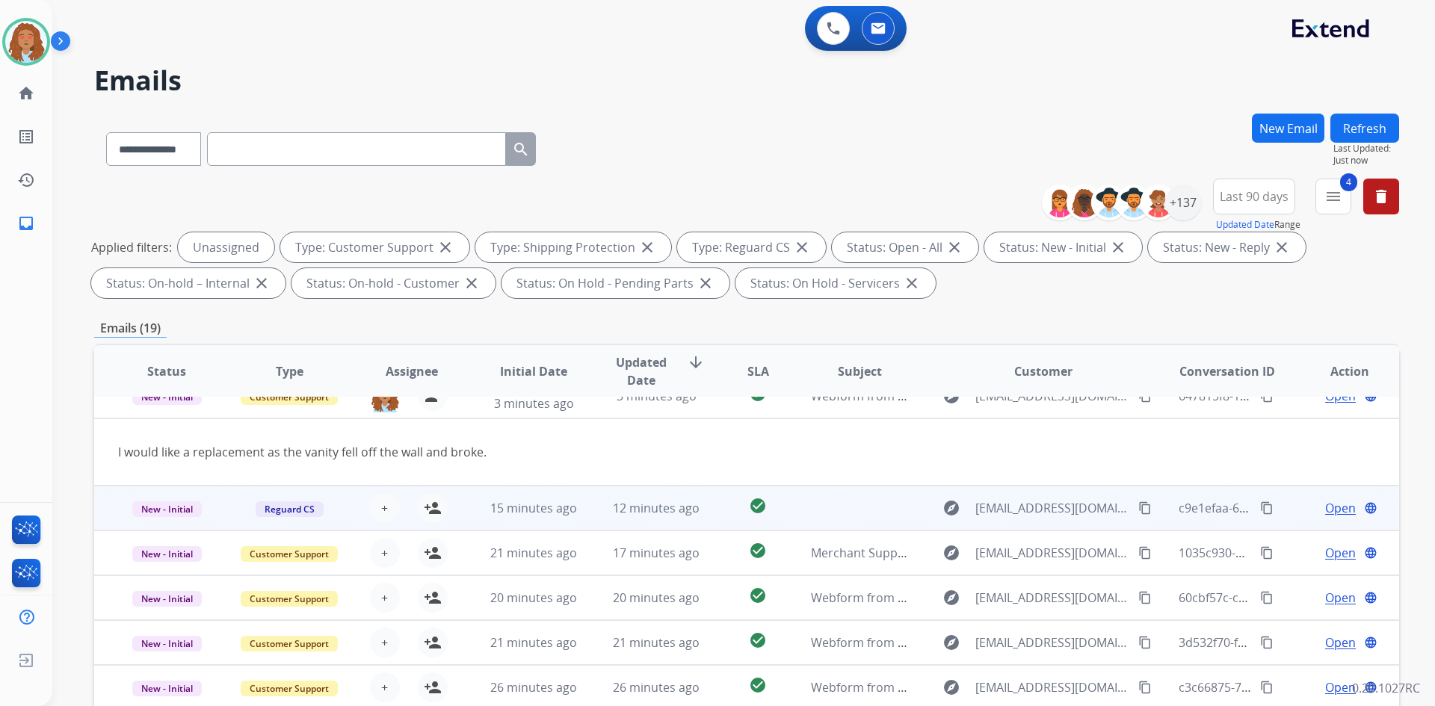
click at [1033, 520] on td "explore [EMAIL_ADDRESS][DOMAIN_NAME] content_copy" at bounding box center [1032, 508] width 244 height 45
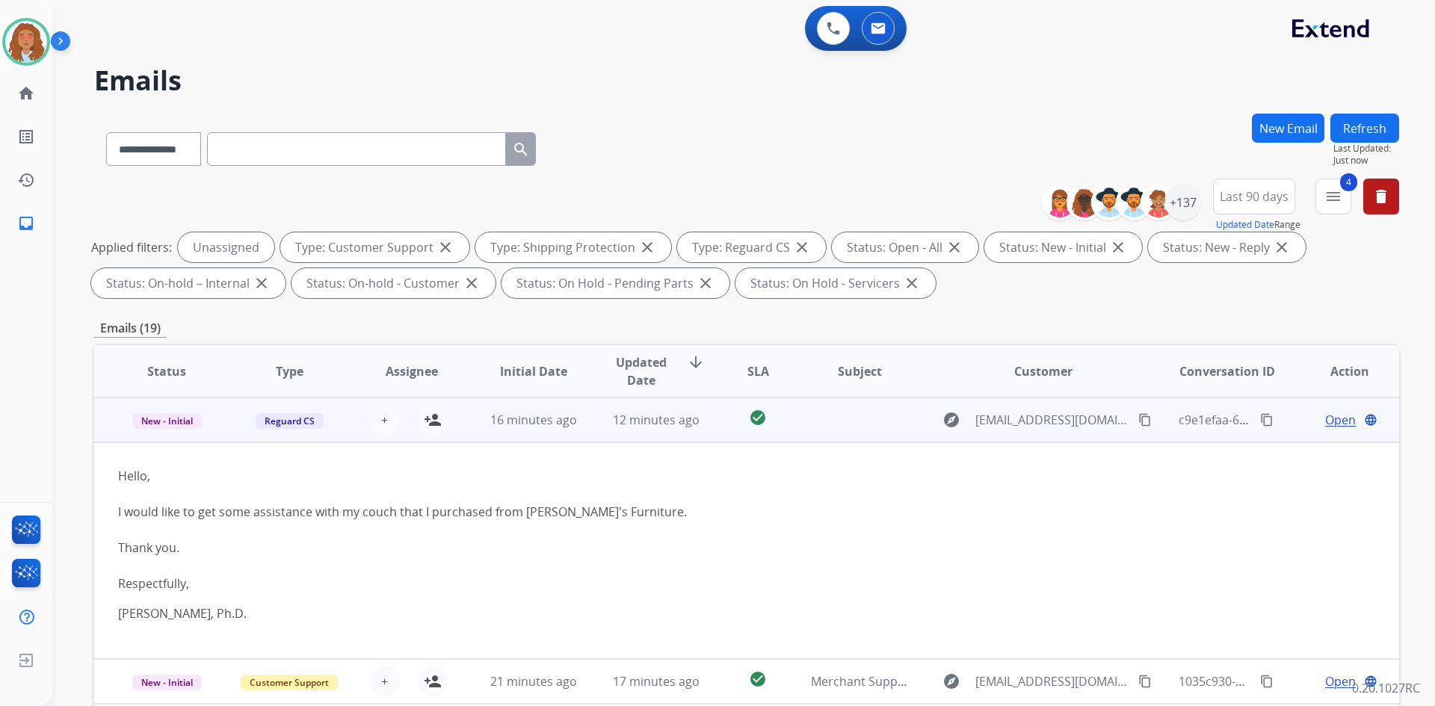
scroll to position [15, 0]
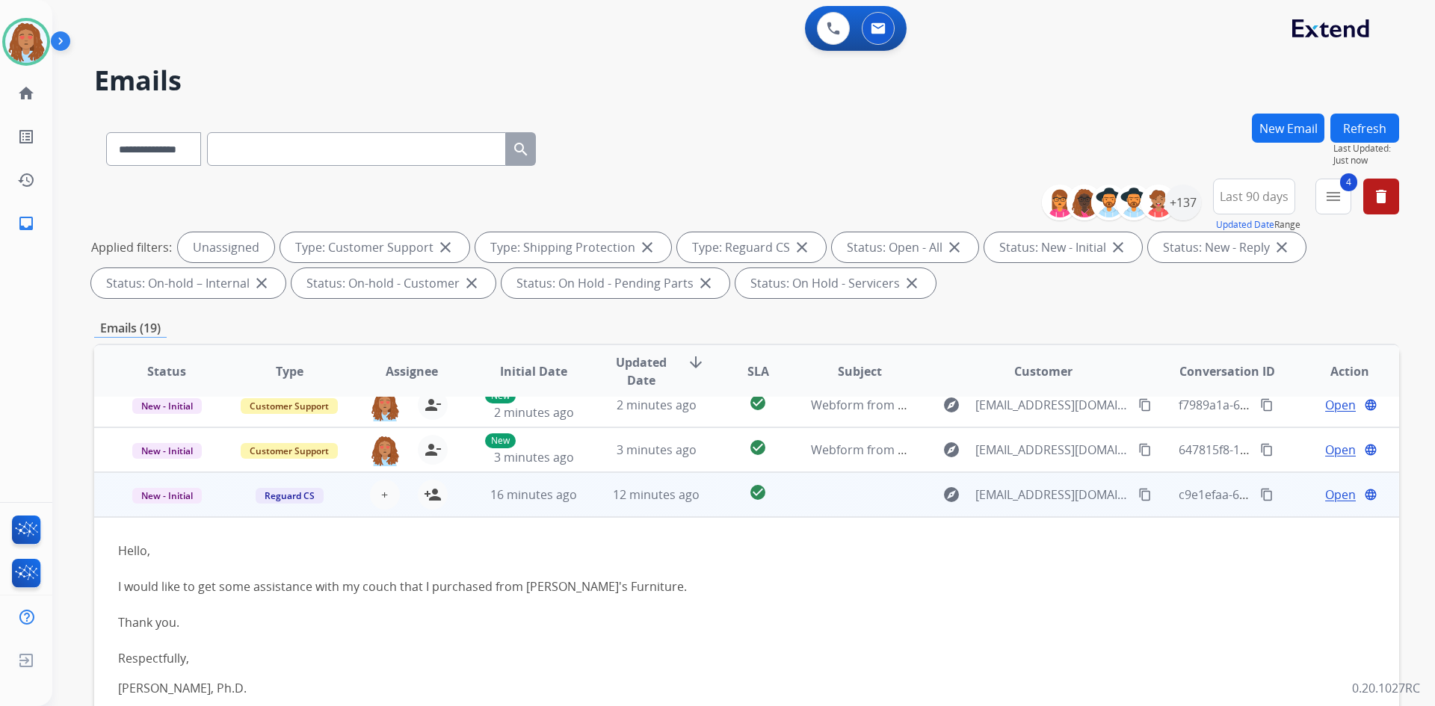
click at [1047, 504] on div "explore [EMAIL_ADDRESS][DOMAIN_NAME] content_copy" at bounding box center [1044, 495] width 220 height 24
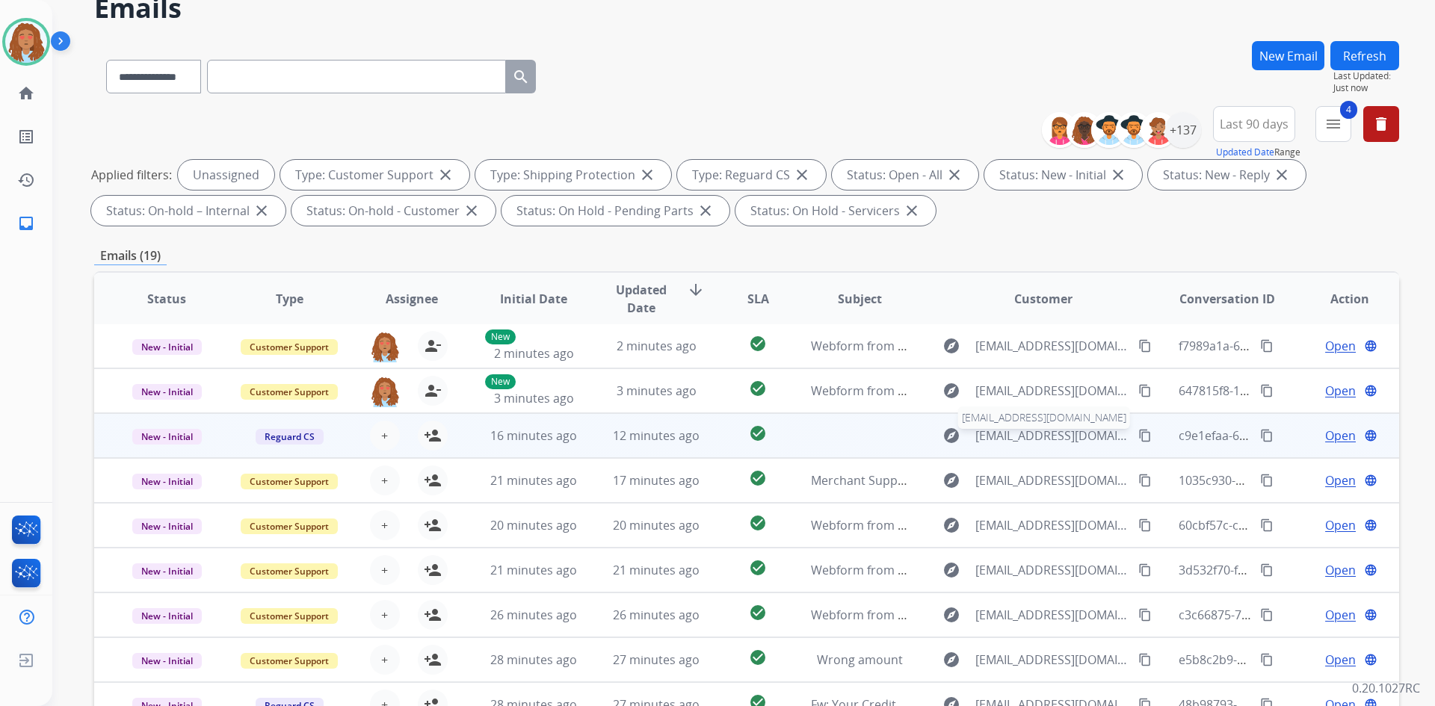
scroll to position [75, 0]
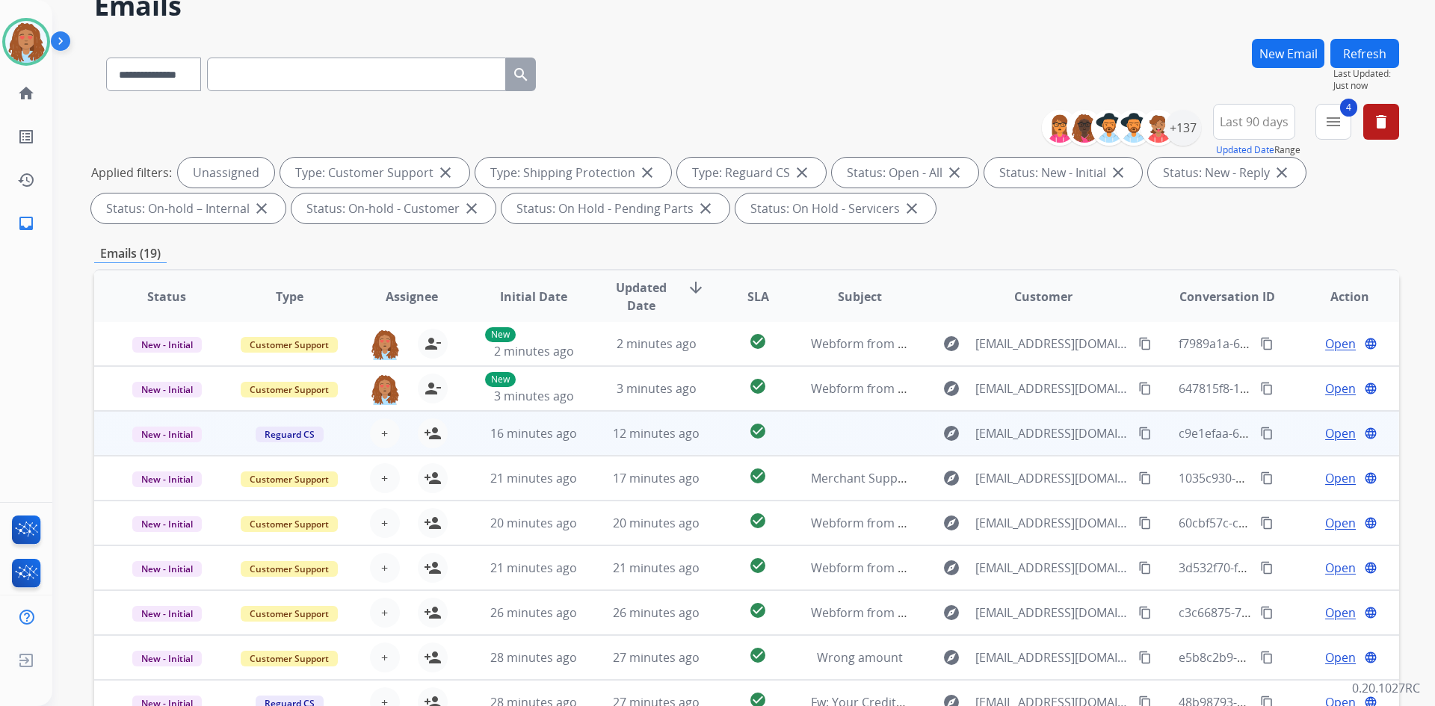
click at [1138, 435] on mat-icon "content_copy" at bounding box center [1144, 433] width 13 height 13
click at [1063, 443] on div "explore [EMAIL_ADDRESS][DOMAIN_NAME] content_copy" at bounding box center [1044, 434] width 220 height 24
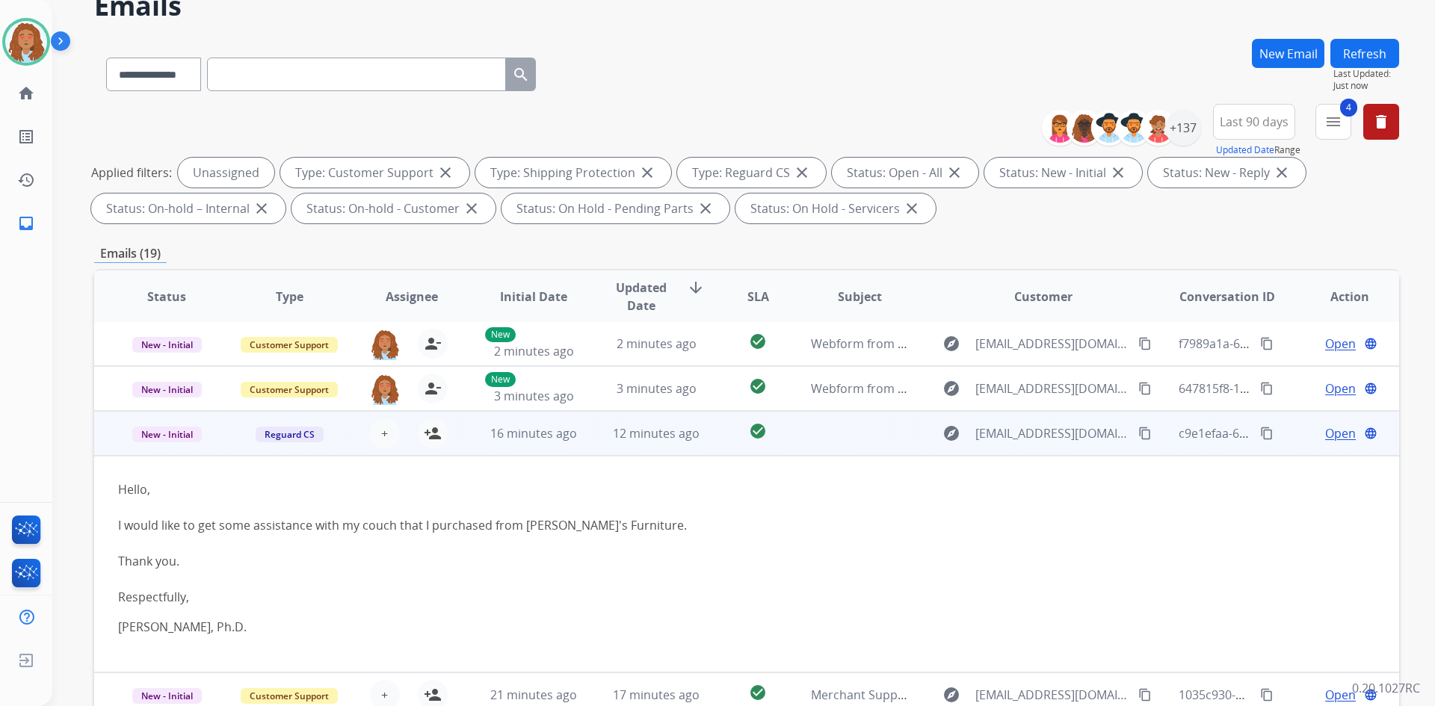
scroll to position [90, 0]
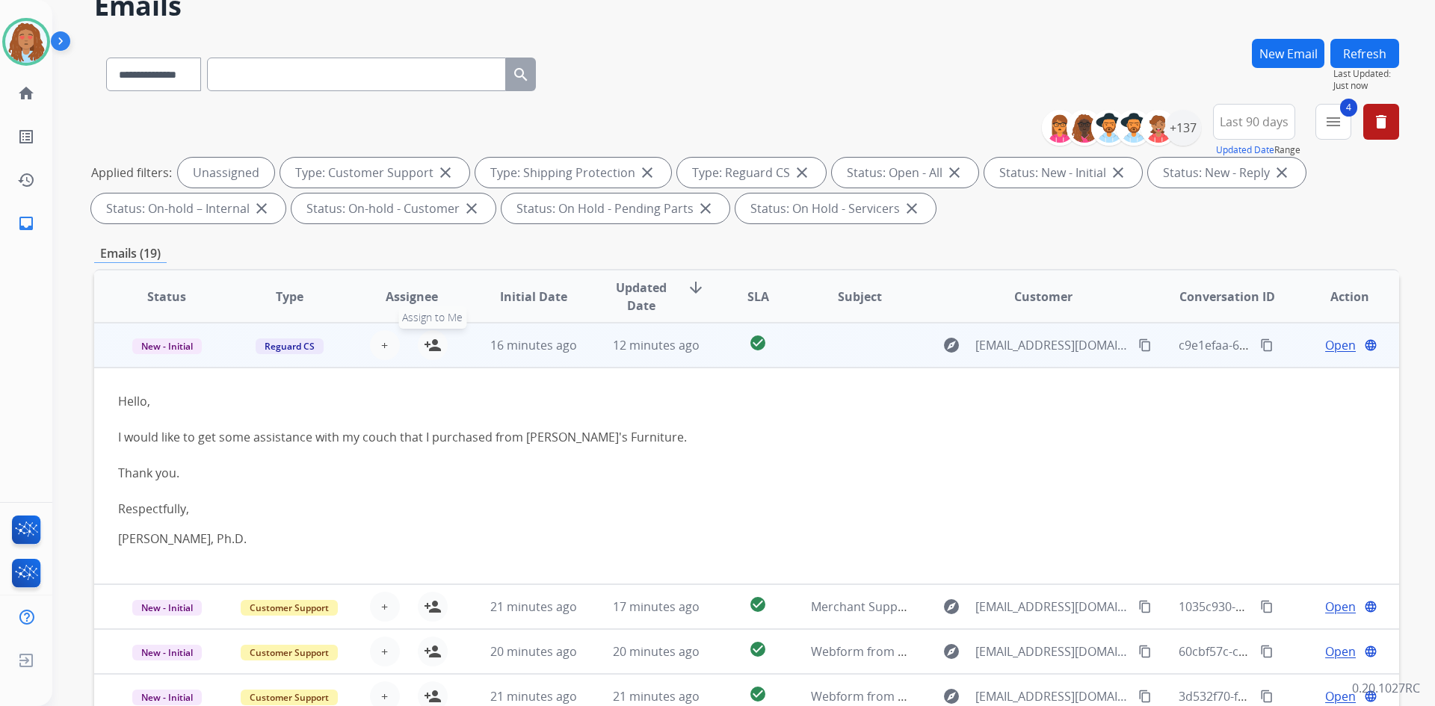
click at [437, 349] on mat-icon "person_add" at bounding box center [433, 345] width 18 height 18
click at [1011, 360] on td "explore [EMAIL_ADDRESS][DOMAIN_NAME] content_copy" at bounding box center [1032, 345] width 244 height 45
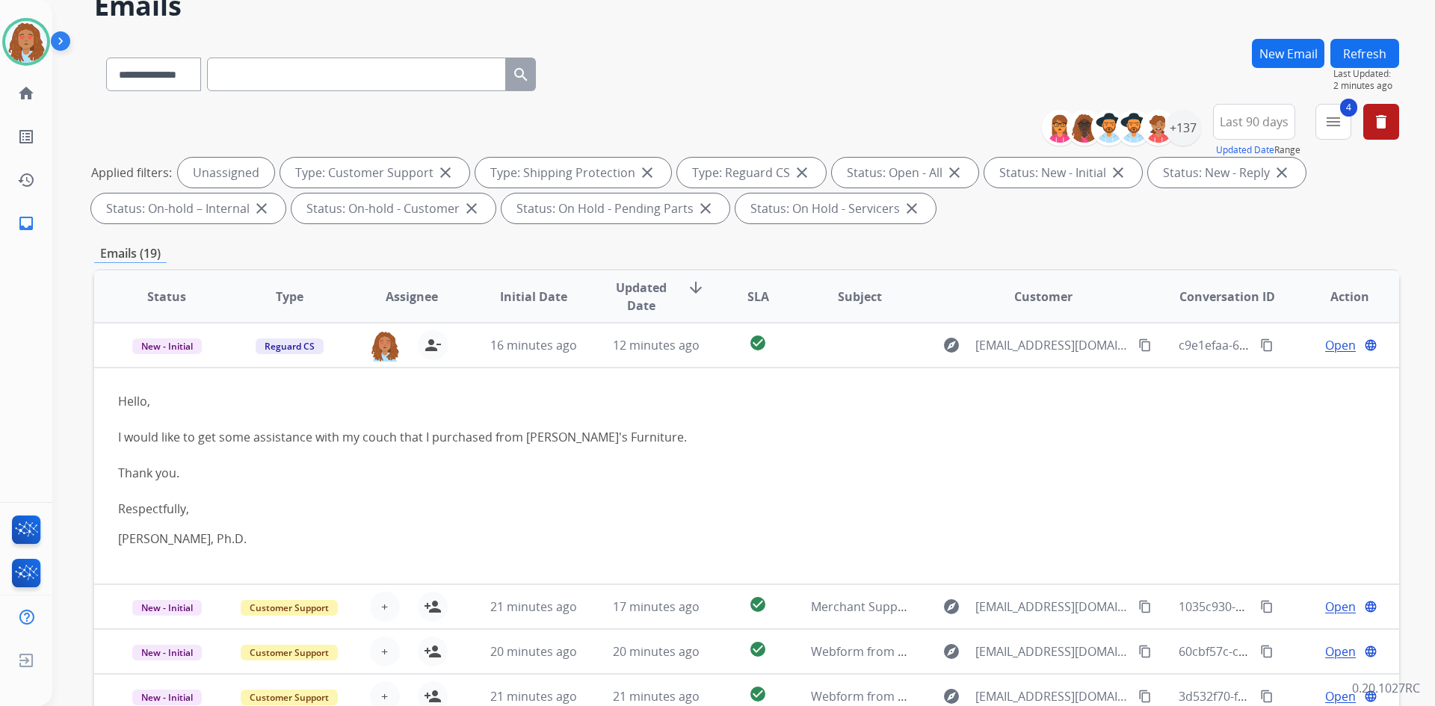
scroll to position [1, 0]
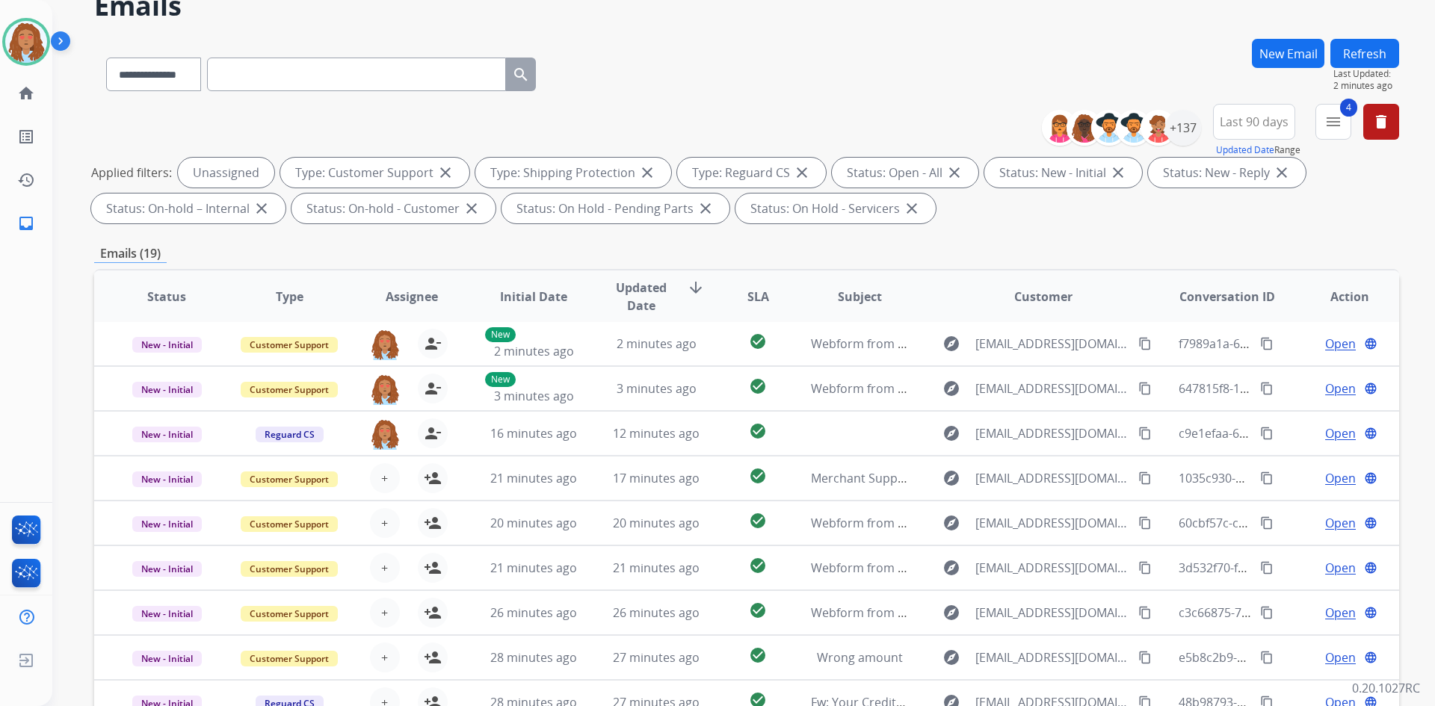
click at [1356, 56] on button "Refresh" at bounding box center [1365, 53] width 69 height 29
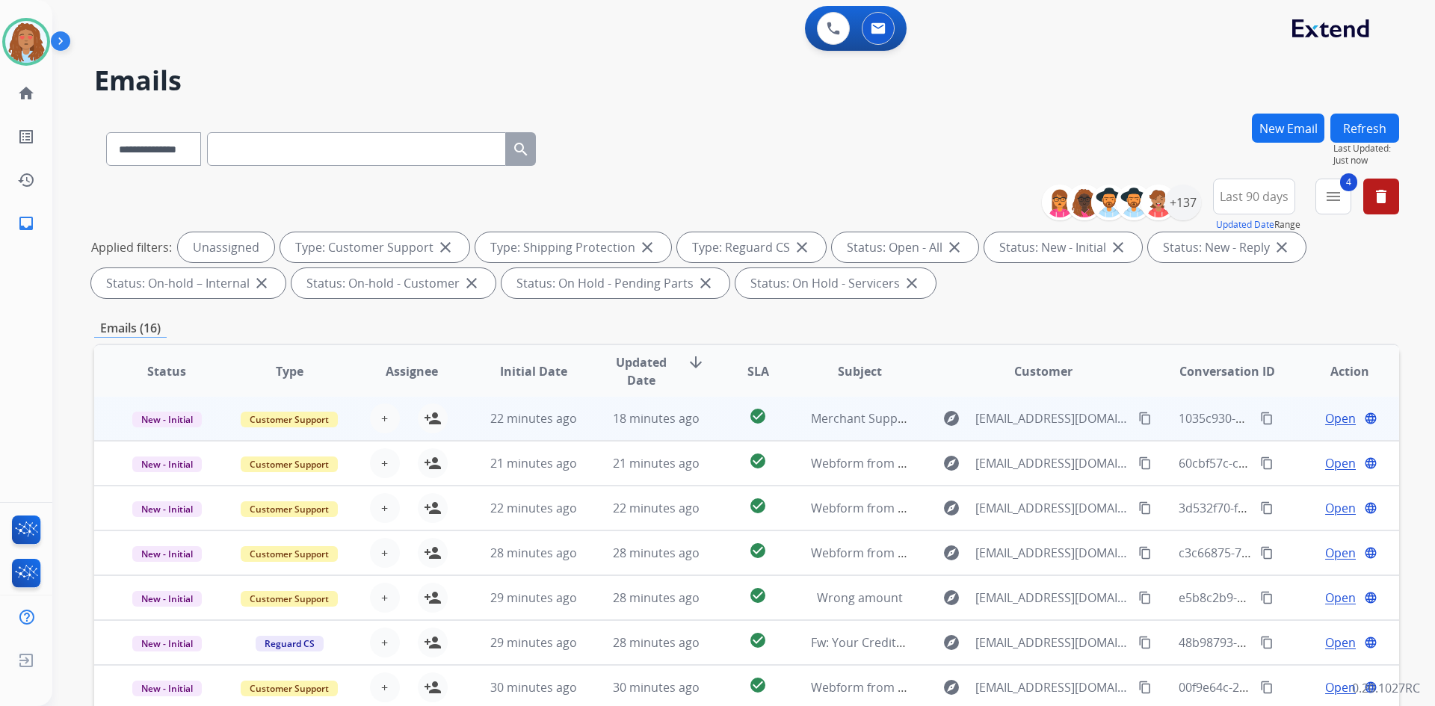
click at [1028, 434] on td "explore [EMAIL_ADDRESS][DOMAIN_NAME] content_copy" at bounding box center [1032, 418] width 244 height 45
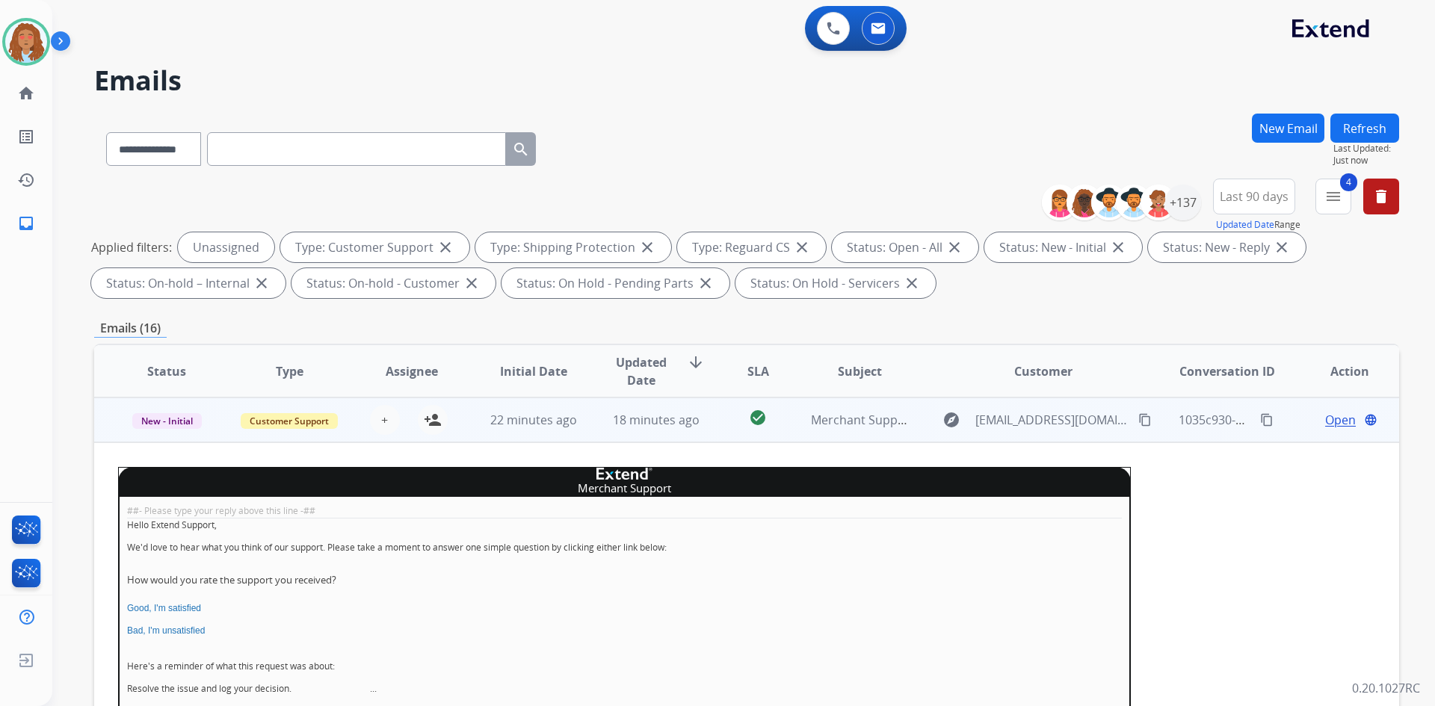
click at [1028, 434] on td "explore [EMAIL_ADDRESS][DOMAIN_NAME] content_copy" at bounding box center [1032, 420] width 244 height 45
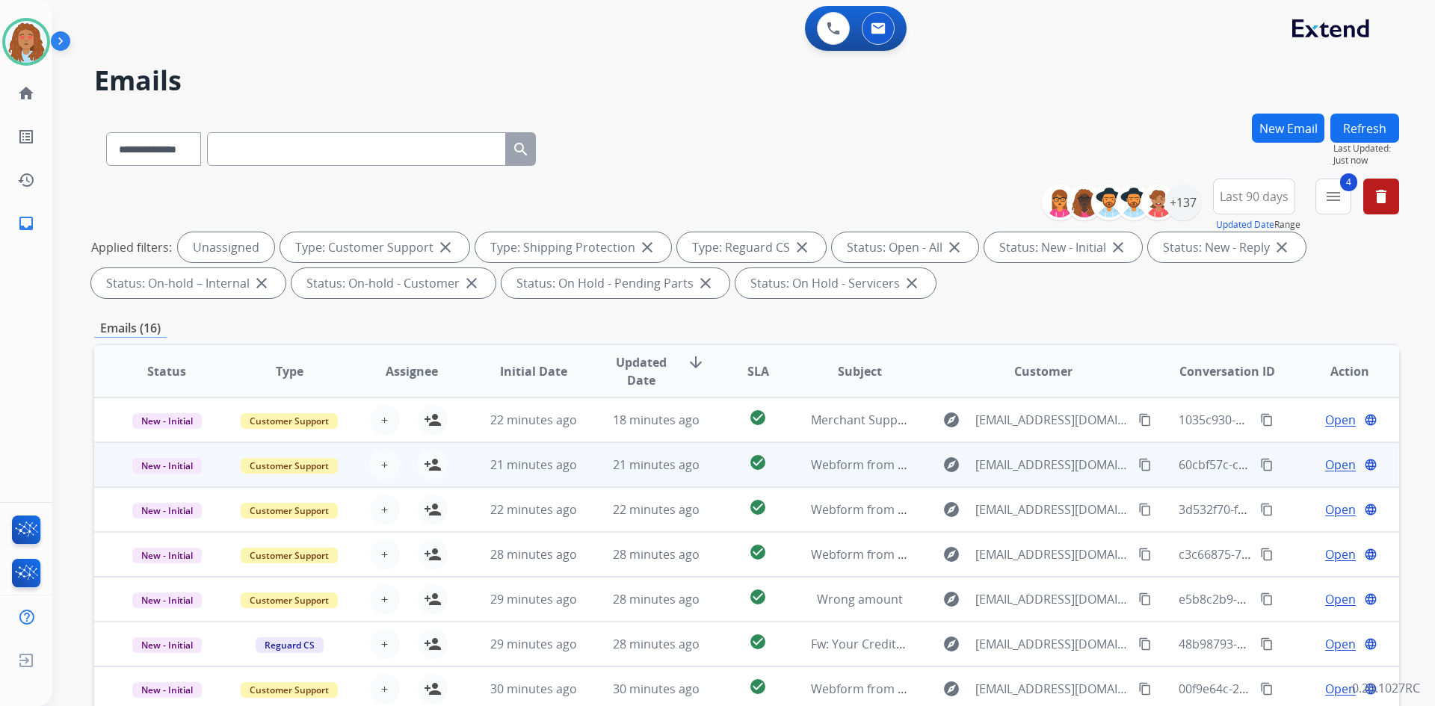
click at [1035, 478] on td "explore [EMAIL_ADDRESS][DOMAIN_NAME] content_copy" at bounding box center [1032, 465] width 244 height 45
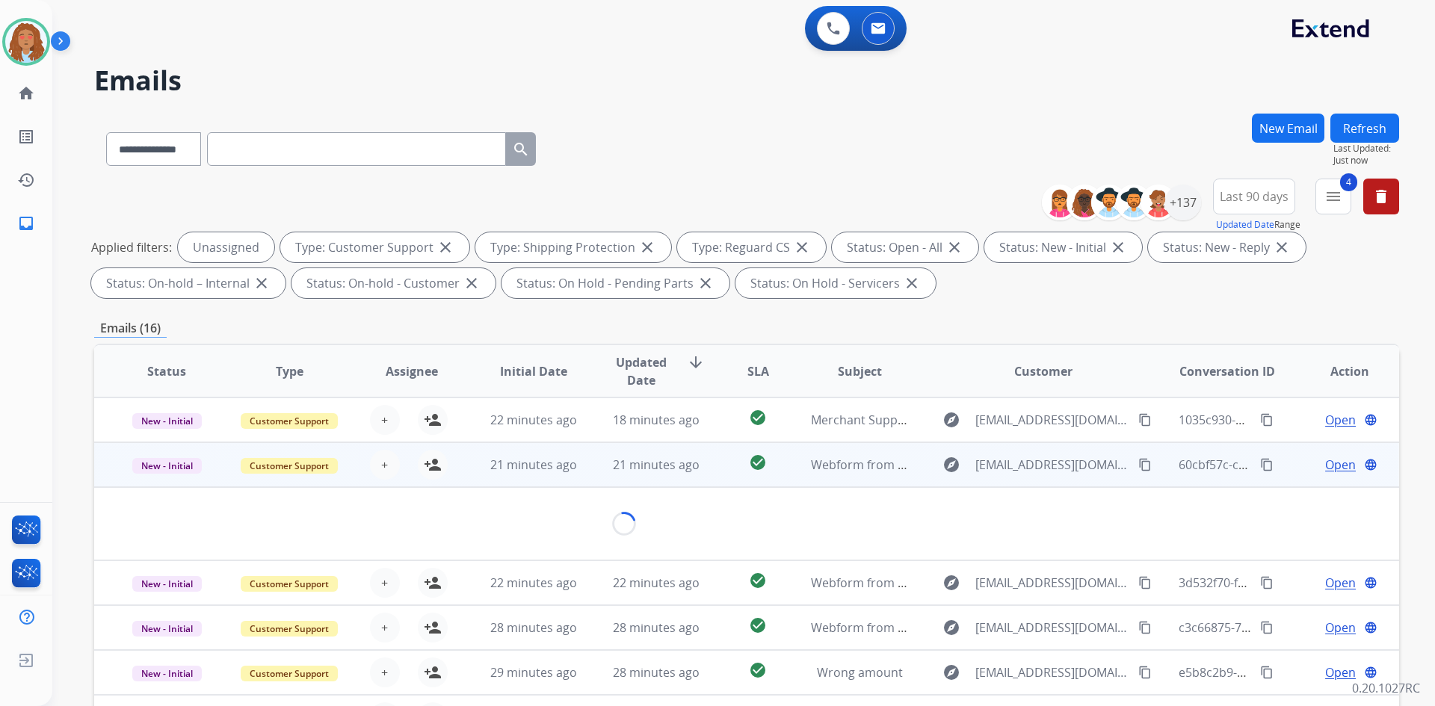
scroll to position [45, 0]
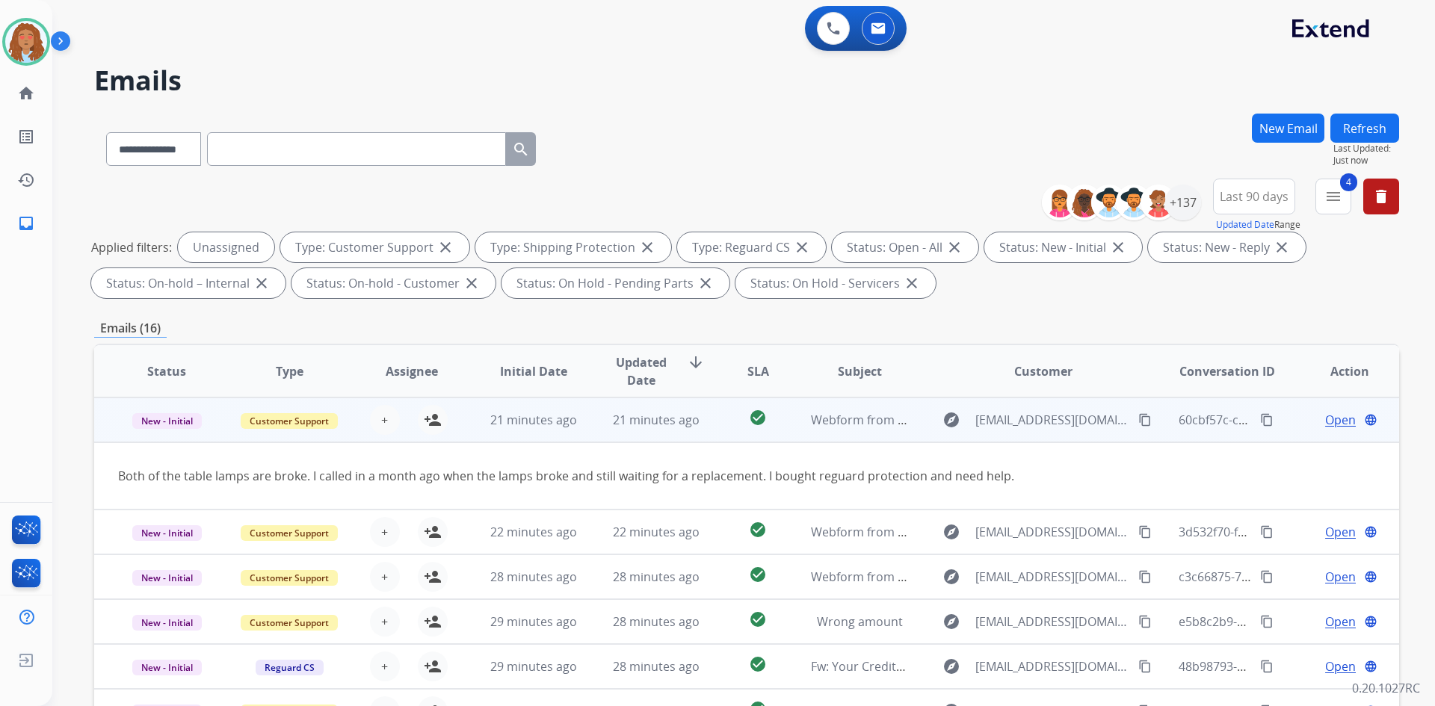
click at [1035, 434] on td "explore [EMAIL_ADDRESS][DOMAIN_NAME] content_copy" at bounding box center [1032, 420] width 244 height 45
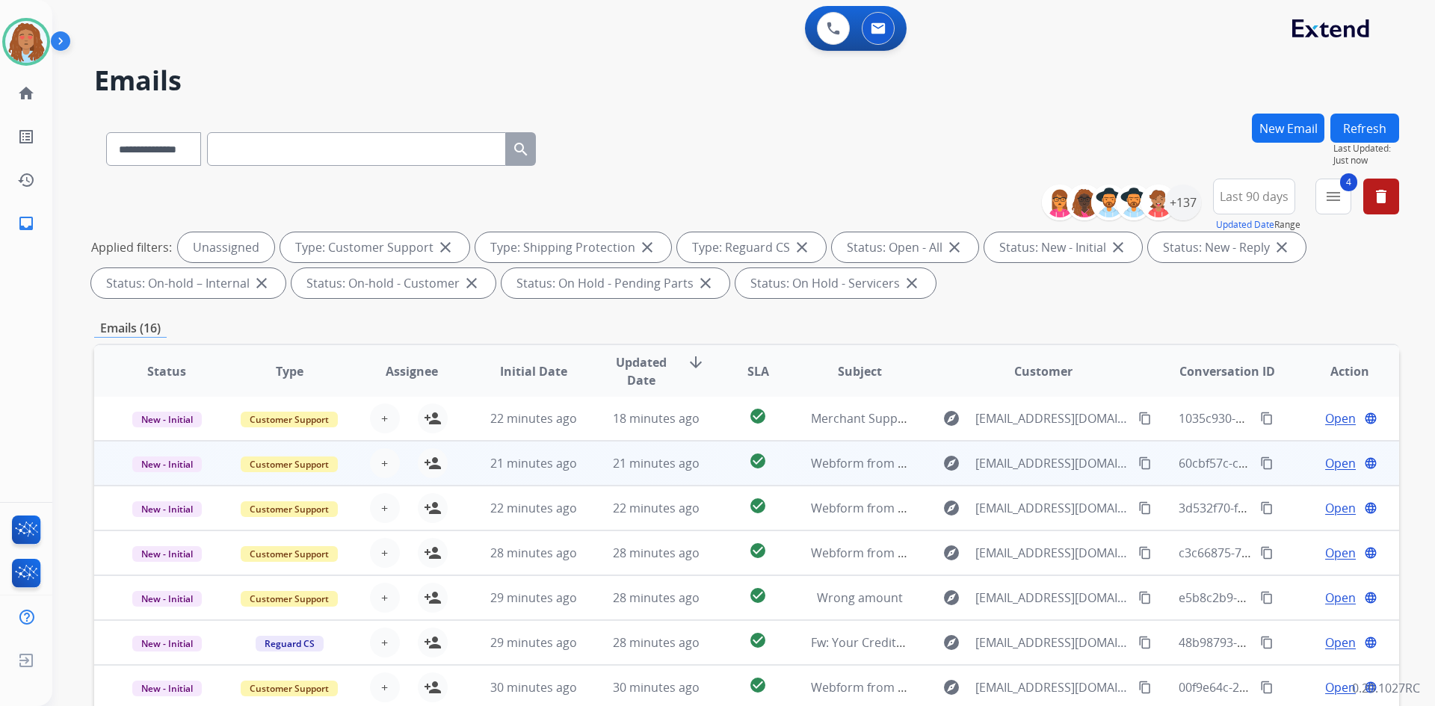
scroll to position [1, 0]
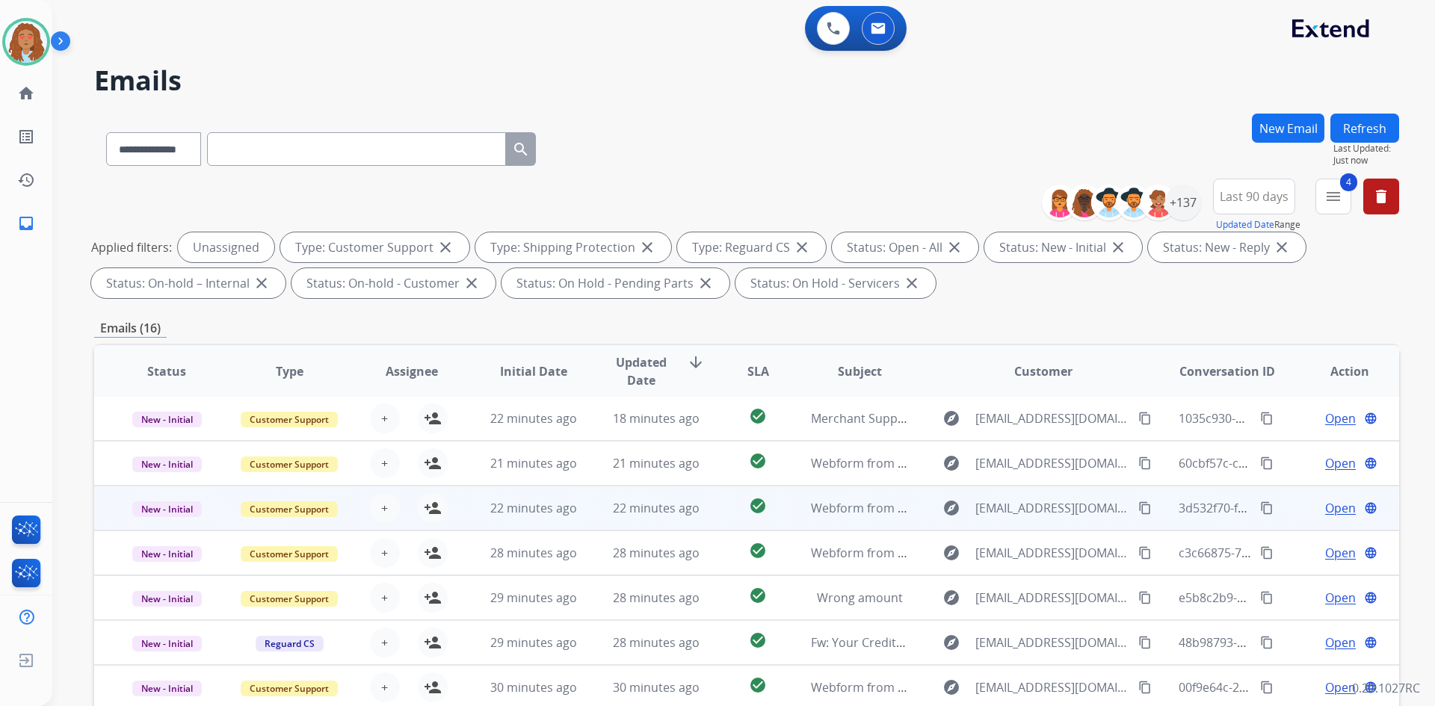
click at [1024, 526] on td "explore [EMAIL_ADDRESS][DOMAIN_NAME] content_copy" at bounding box center [1032, 508] width 244 height 45
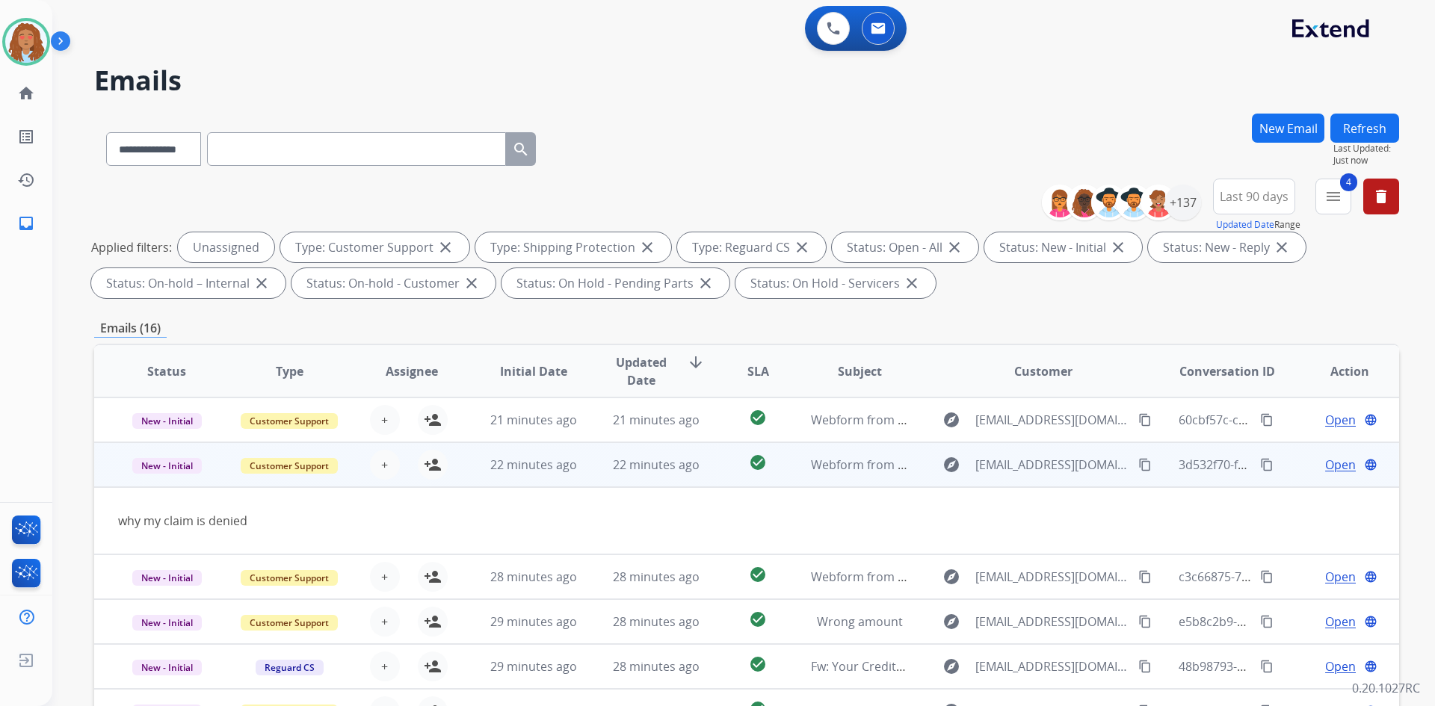
scroll to position [69, 0]
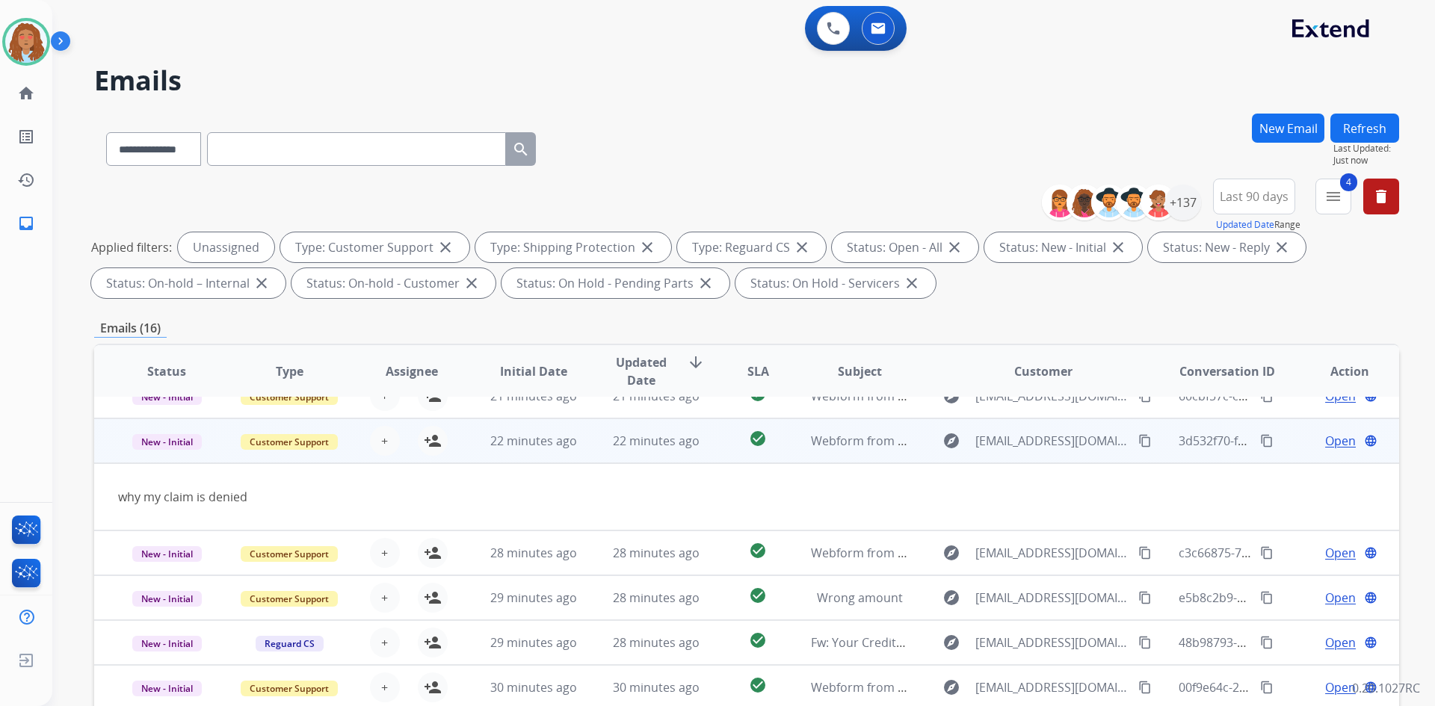
click at [1136, 439] on button "content_copy" at bounding box center [1145, 441] width 18 height 18
click at [1038, 460] on td "explore [EMAIL_ADDRESS][DOMAIN_NAME] content_copy" at bounding box center [1032, 441] width 244 height 45
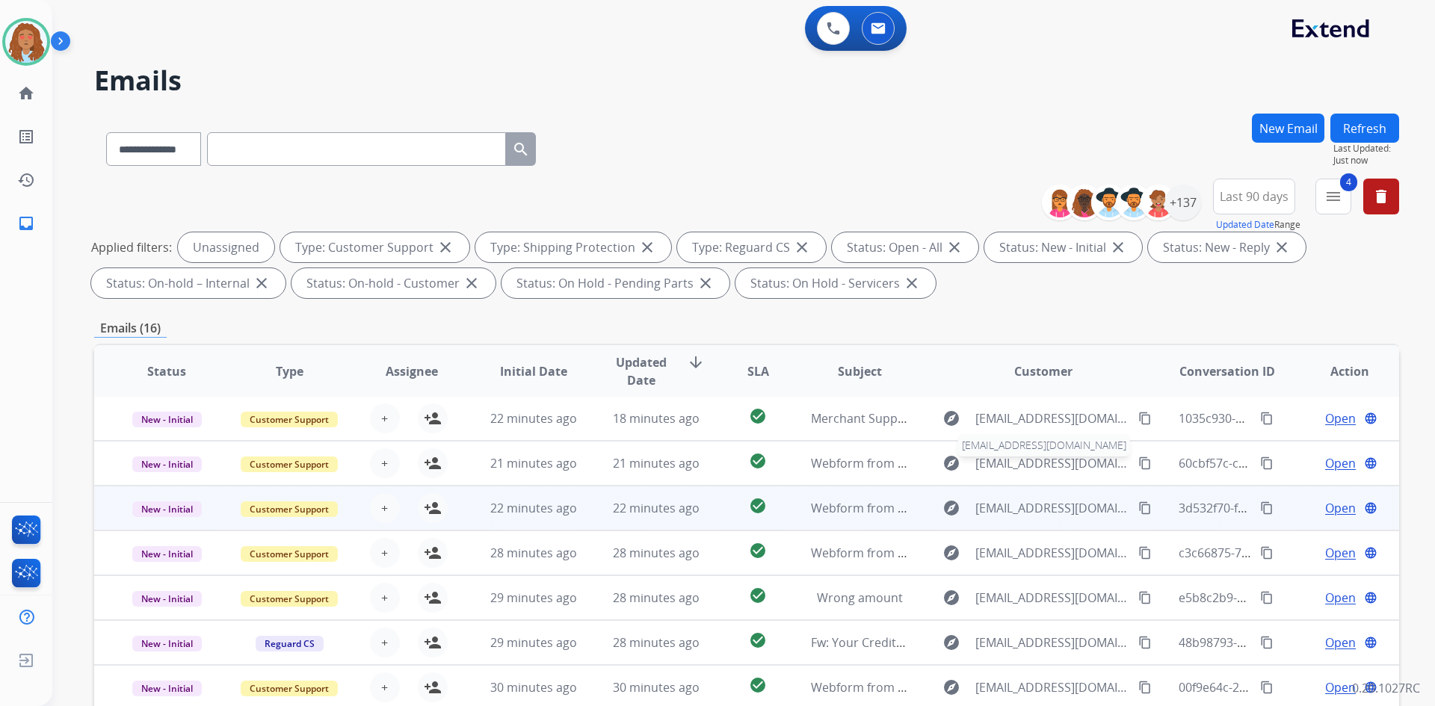
scroll to position [1, 0]
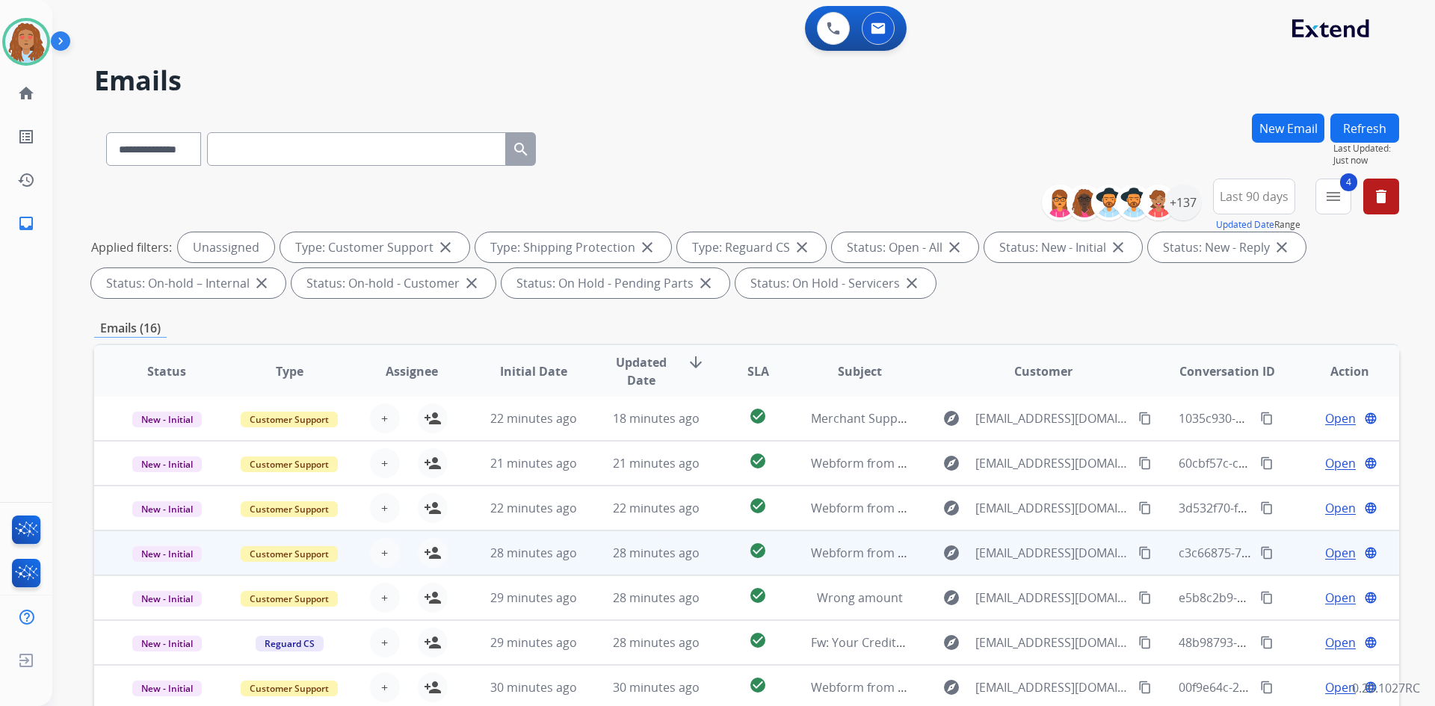
click at [1039, 563] on div "explore [EMAIL_ADDRESS][DOMAIN_NAME] content_copy" at bounding box center [1044, 553] width 220 height 24
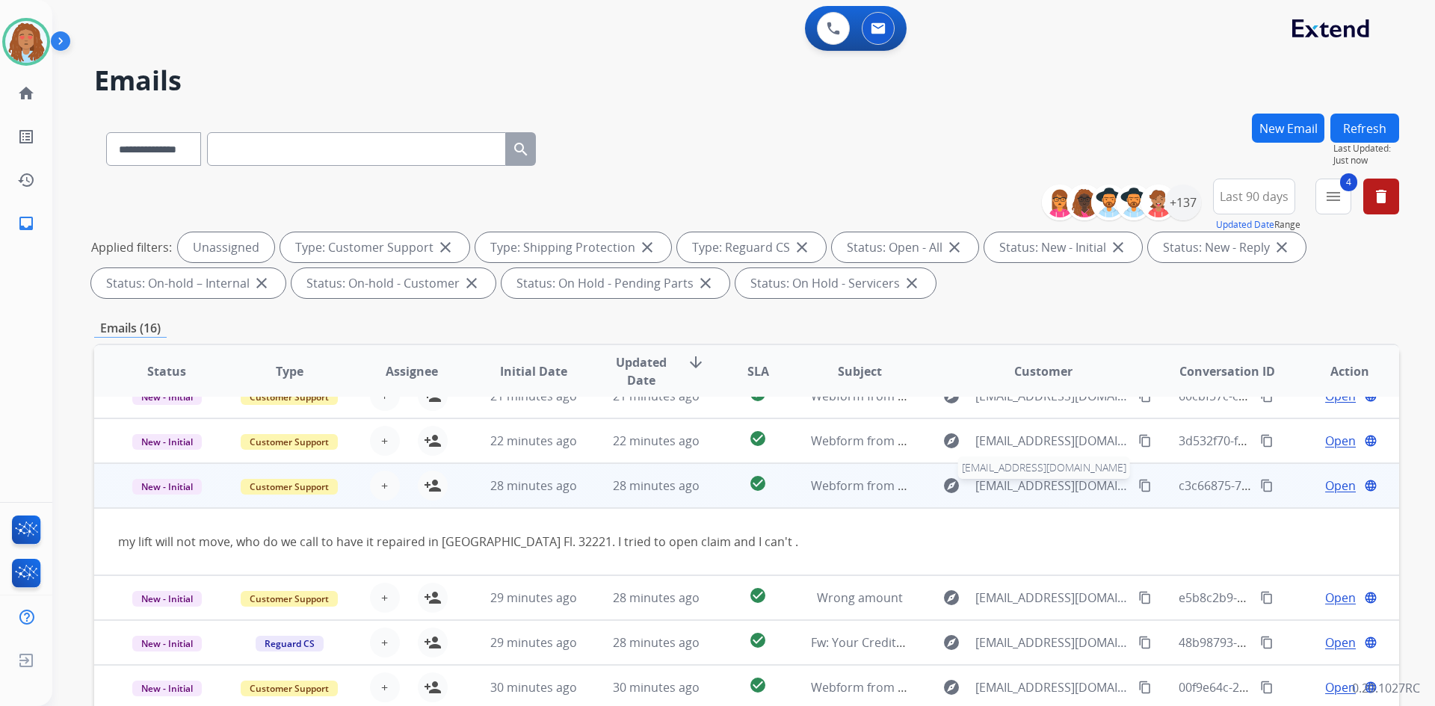
click at [1040, 493] on span "[EMAIL_ADDRESS][DOMAIN_NAME]" at bounding box center [1053, 486] width 154 height 18
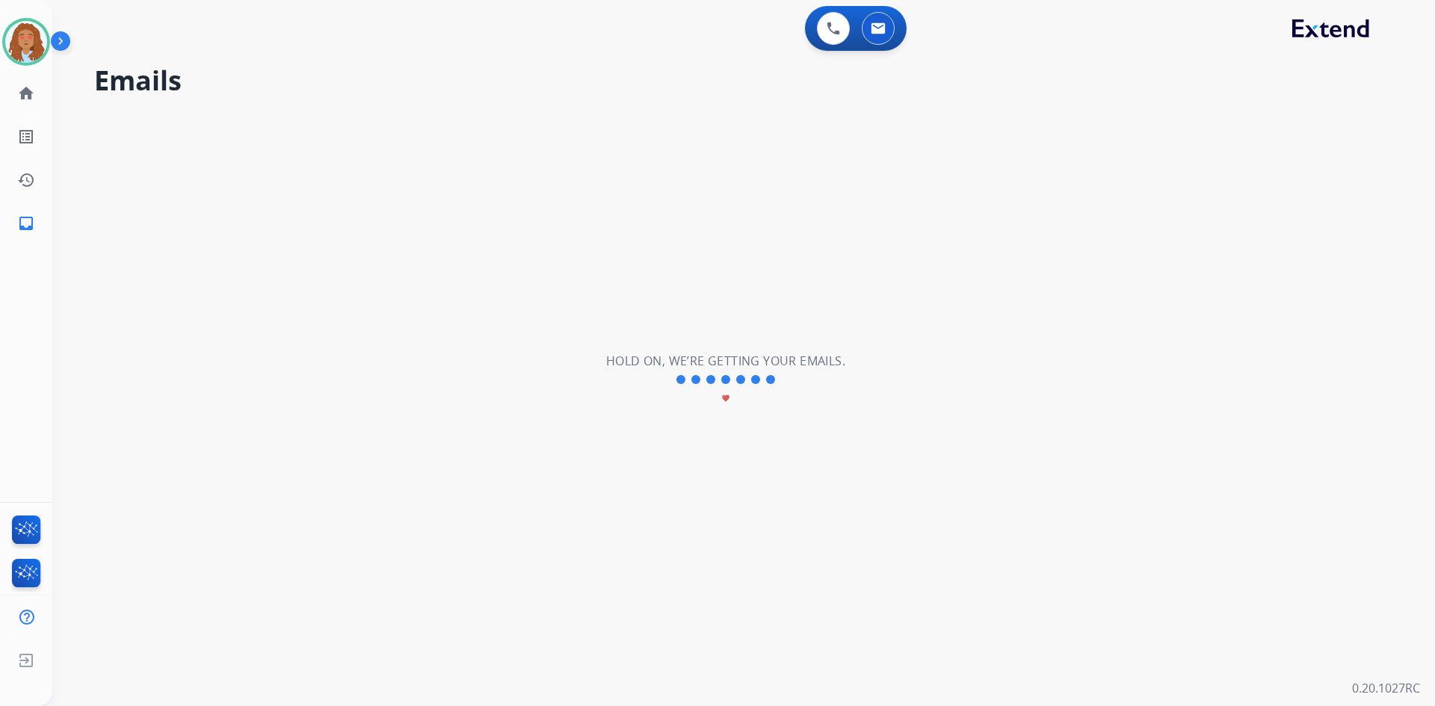
scroll to position [3, 0]
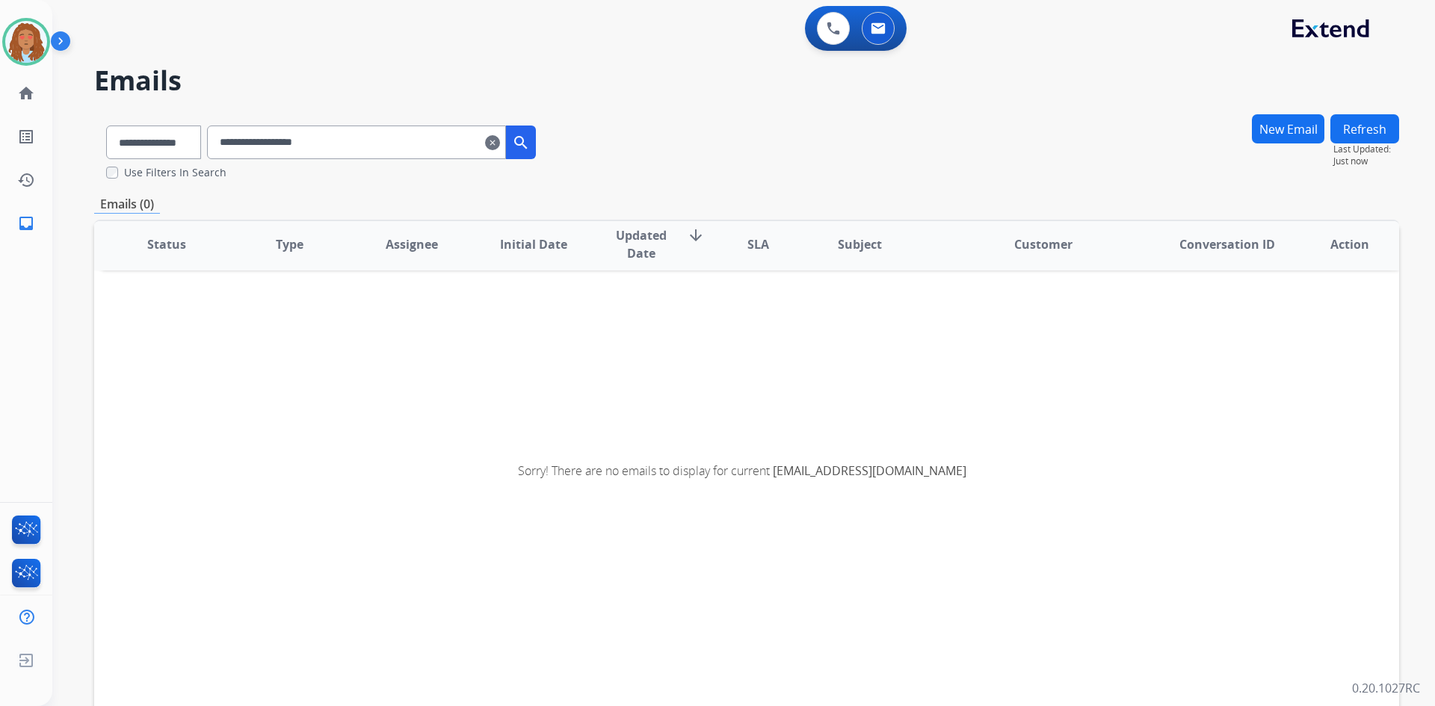
click at [500, 147] on mat-icon "clear" at bounding box center [492, 143] width 15 height 18
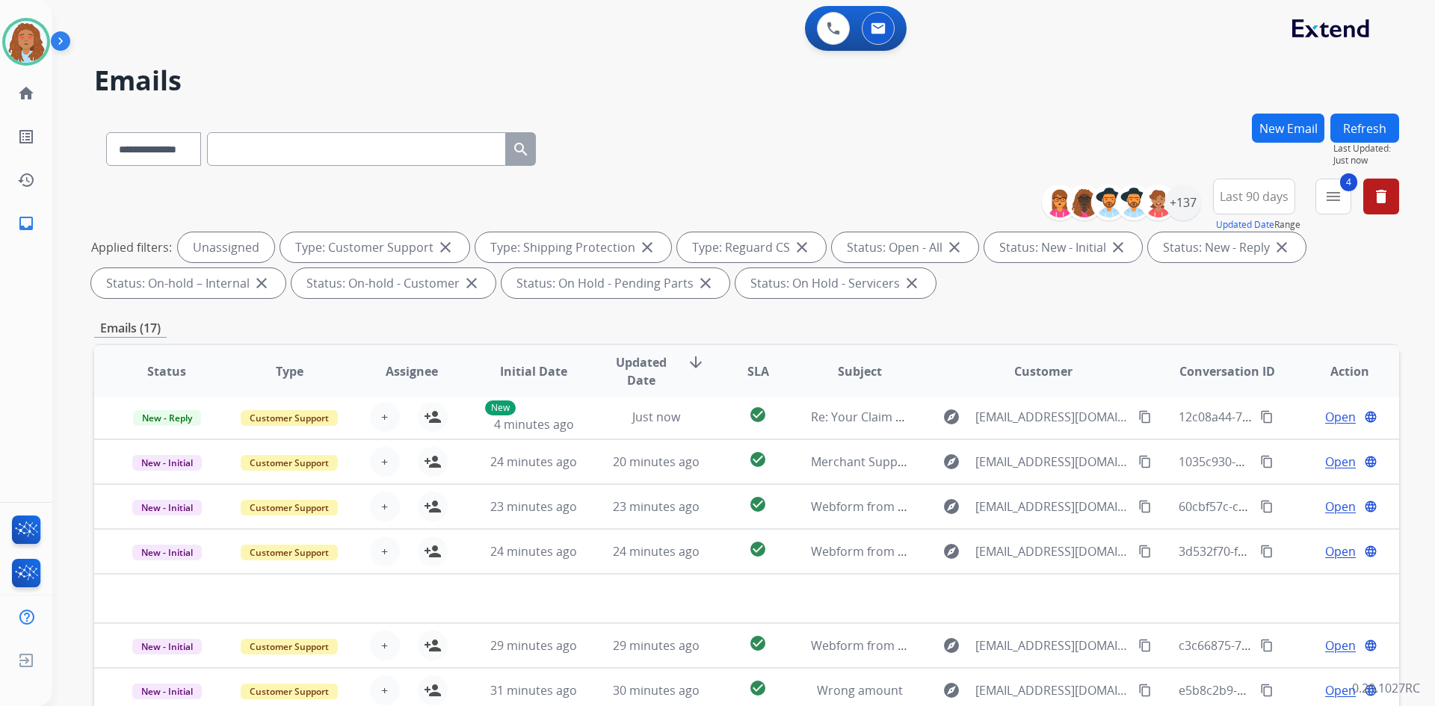
click at [788, 132] on div "**********" at bounding box center [746, 146] width 1305 height 65
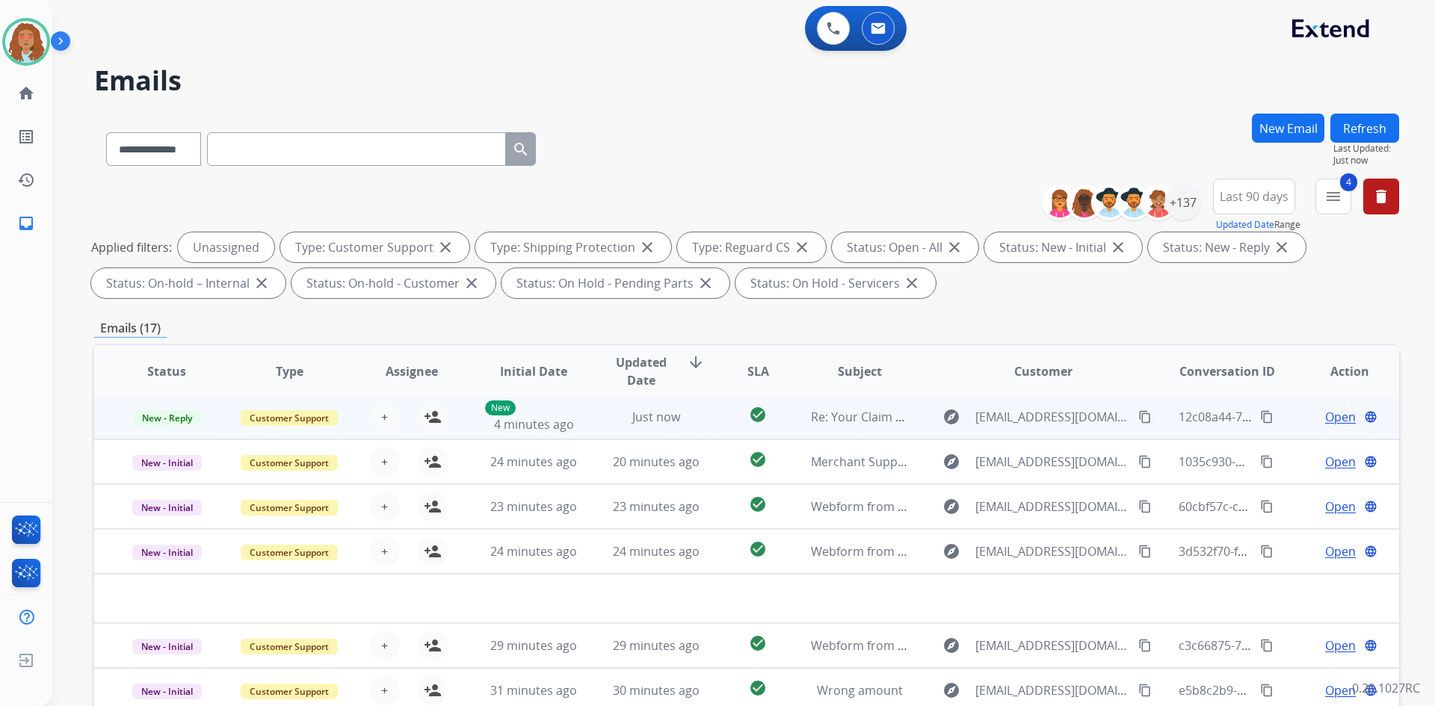
click at [1061, 431] on td "explore [EMAIL_ADDRESS][DOMAIN_NAME] content_copy" at bounding box center [1032, 417] width 244 height 45
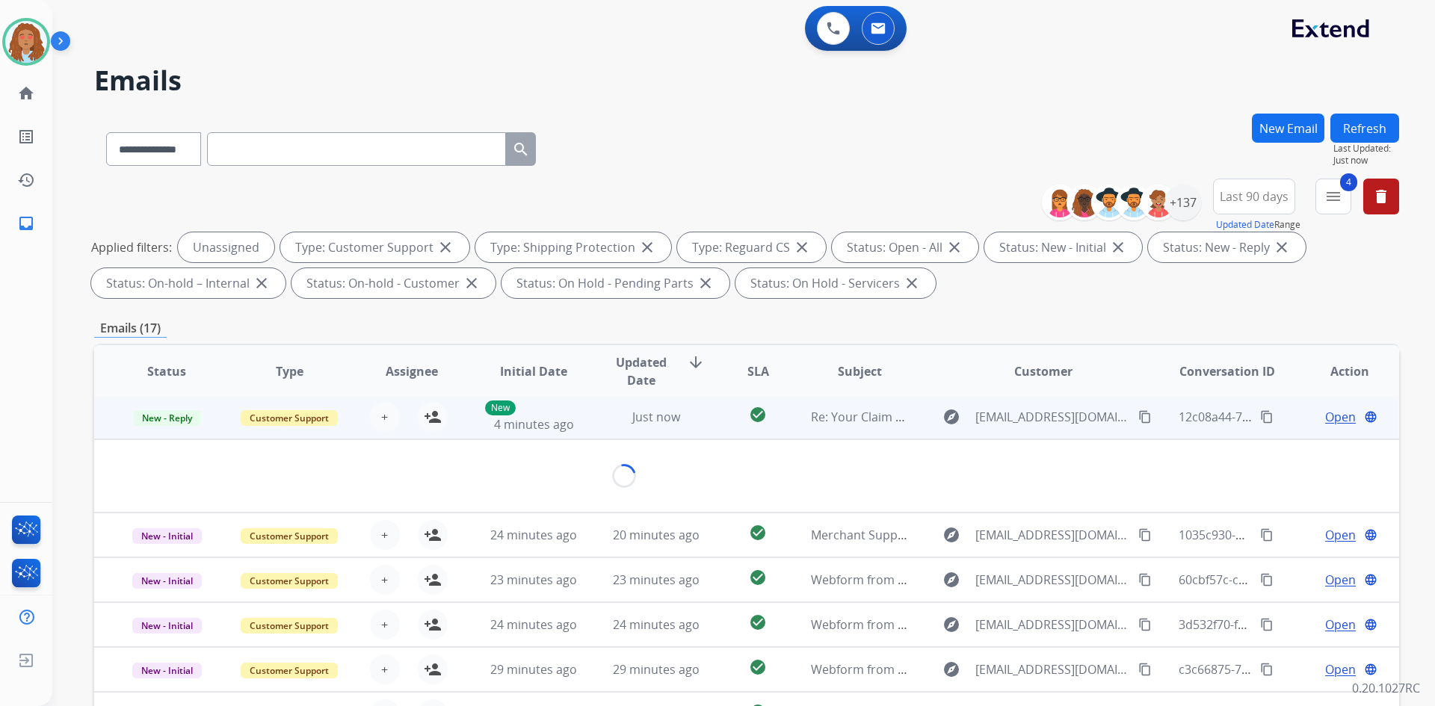
scroll to position [0, 0]
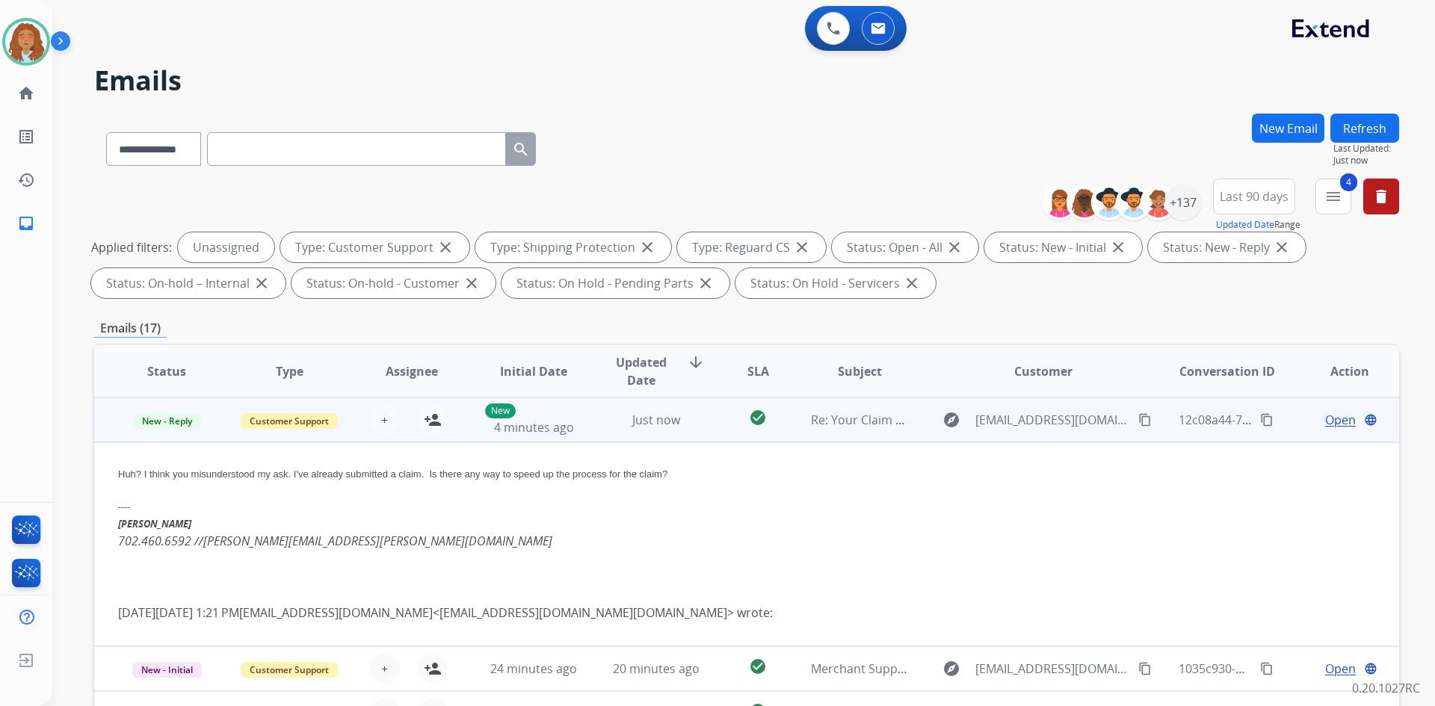
click at [1060, 433] on td "explore [EMAIL_ADDRESS][DOMAIN_NAME] content_copy" at bounding box center [1032, 420] width 244 height 45
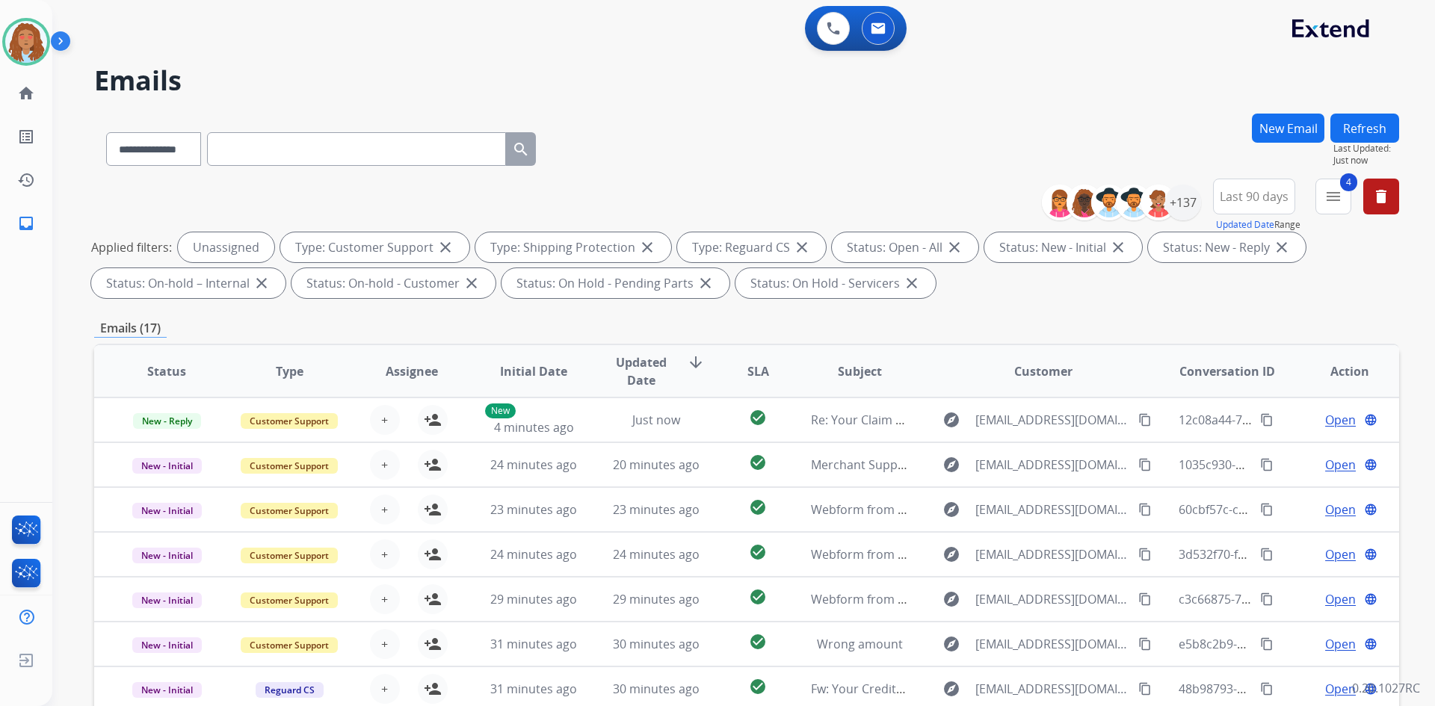
click at [1354, 123] on button "Refresh" at bounding box center [1365, 128] width 69 height 29
click at [1378, 126] on button "Refresh" at bounding box center [1365, 128] width 69 height 29
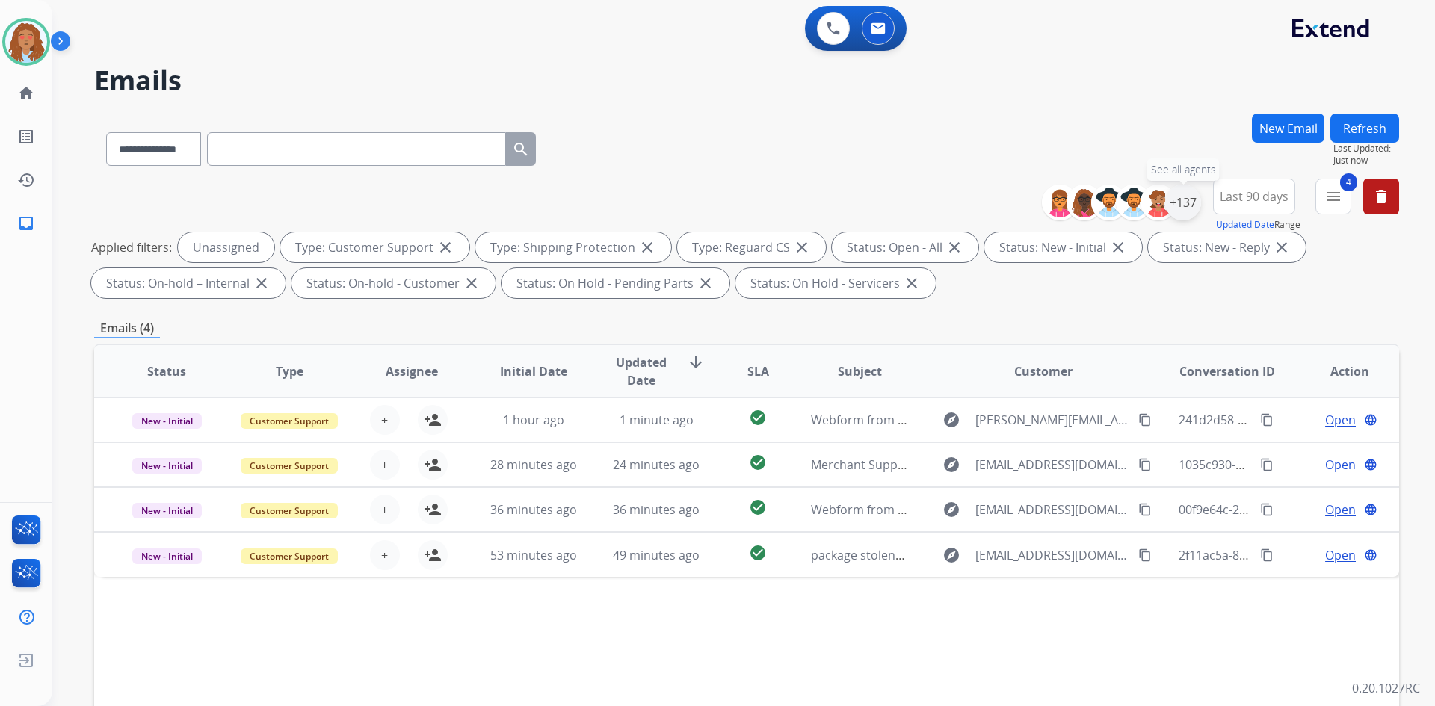
click at [1183, 206] on div "+137" at bounding box center [1183, 203] width 36 height 36
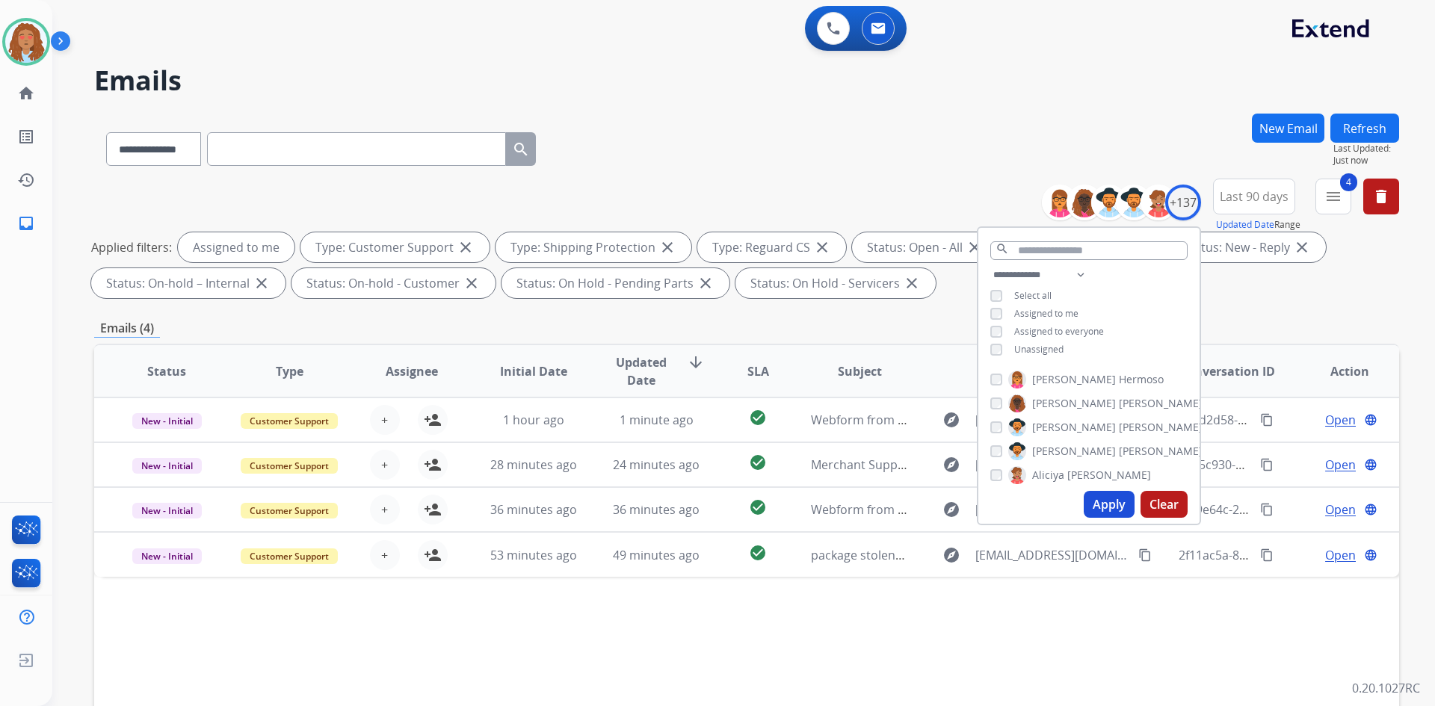
click at [1097, 511] on button "Apply" at bounding box center [1109, 504] width 51 height 27
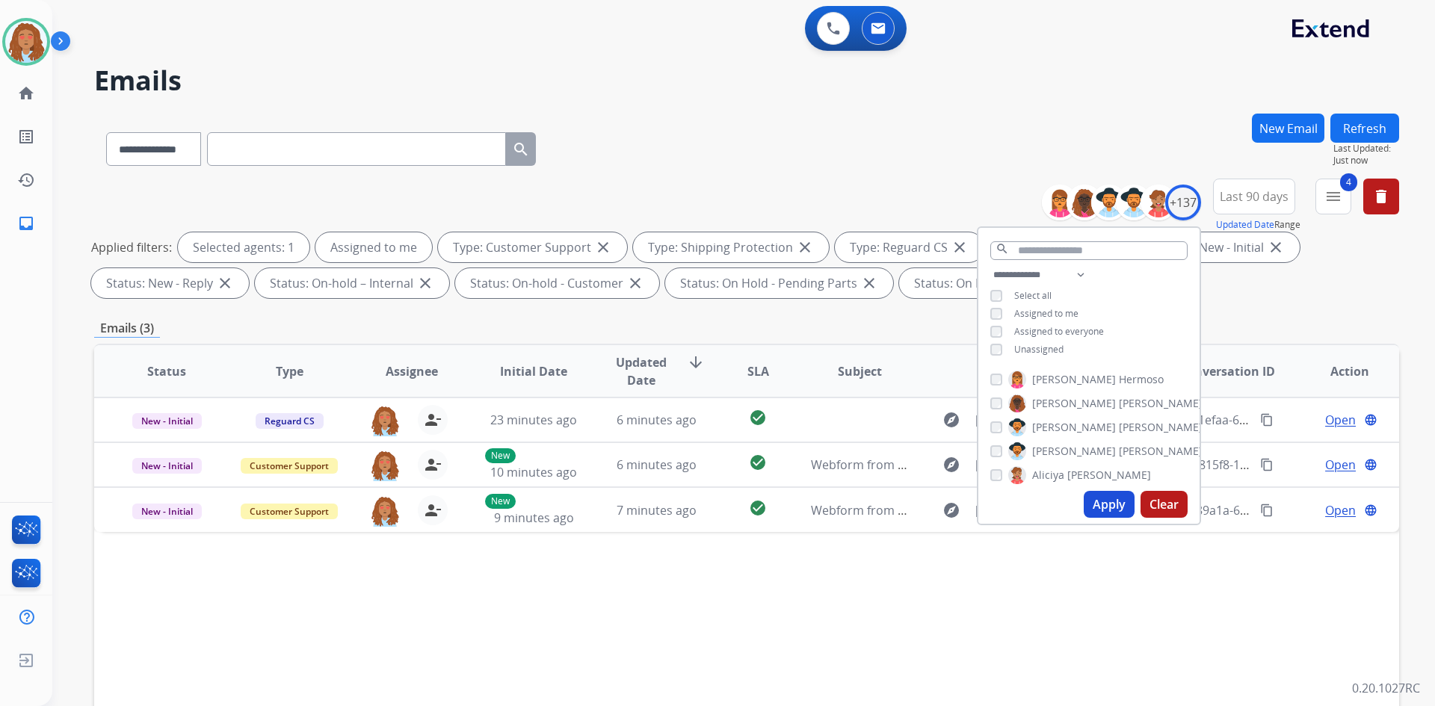
click at [903, 570] on div "Status Type Assignee Initial Date Updated Date arrow_downward SLA Subject Custo…" at bounding box center [746, 594] width 1305 height 501
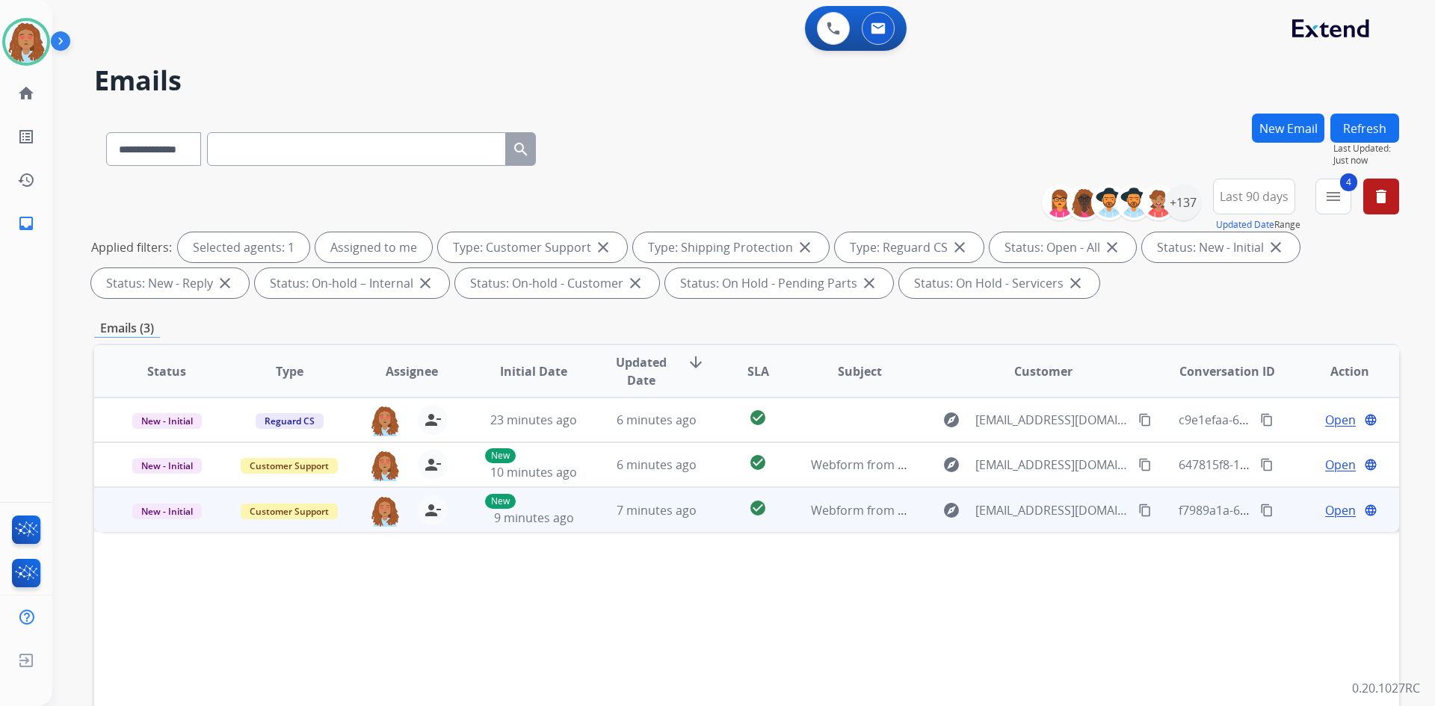
click at [1138, 511] on mat-icon "content_copy" at bounding box center [1144, 510] width 13 height 13
click at [1058, 526] on td "explore [EMAIL_ADDRESS][DOMAIN_NAME] content_copy" at bounding box center [1032, 509] width 244 height 45
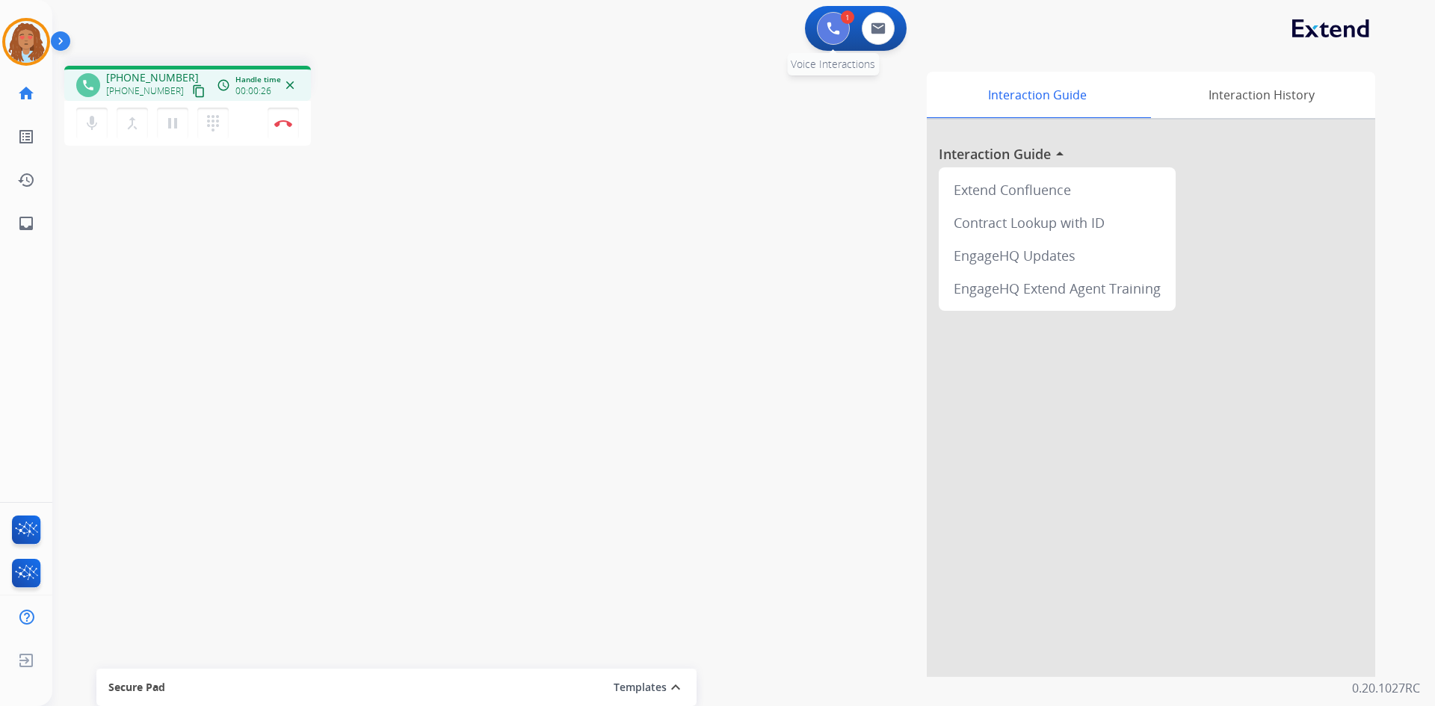
click at [833, 27] on img at bounding box center [833, 28] width 13 height 13
click at [827, 27] on img at bounding box center [833, 28] width 13 height 13
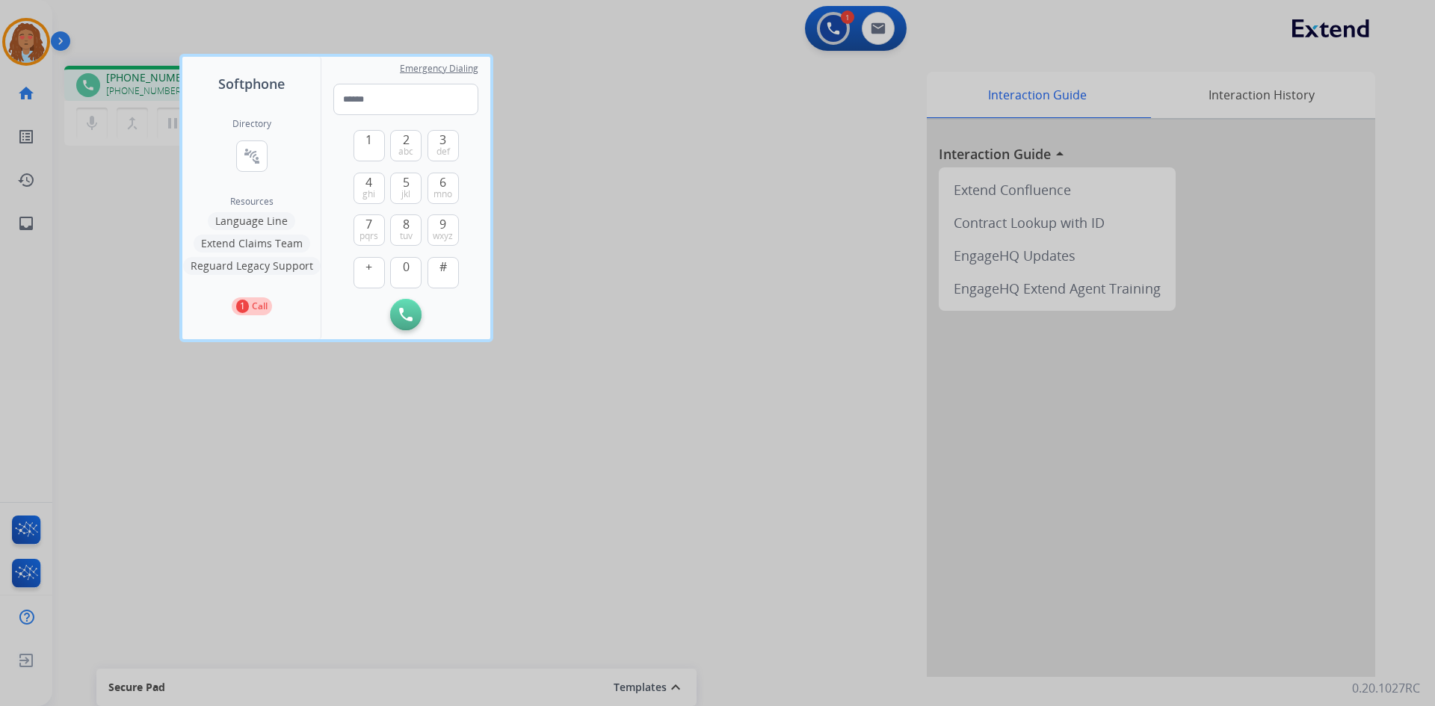
click at [259, 224] on button "Language Line" at bounding box center [251, 221] width 87 height 18
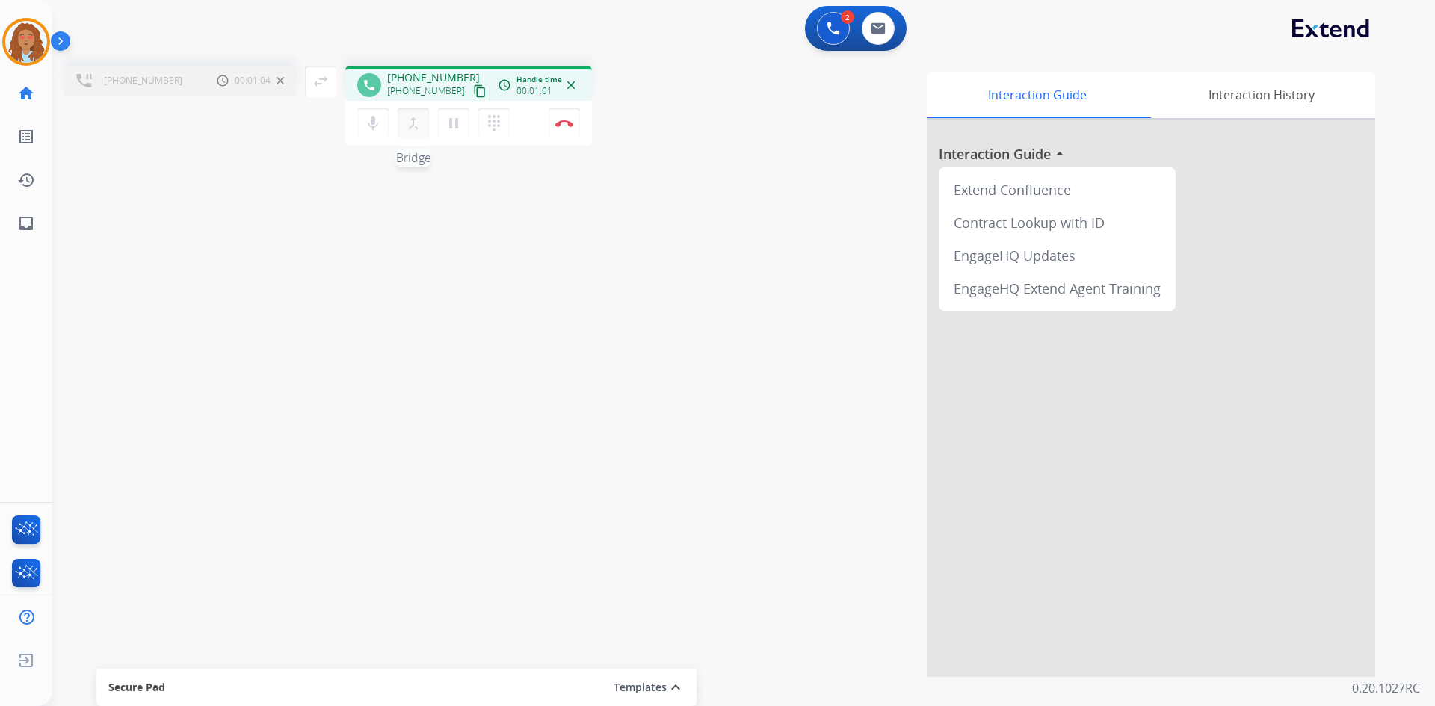
click at [410, 122] on mat-icon "merge_type" at bounding box center [413, 123] width 18 height 18
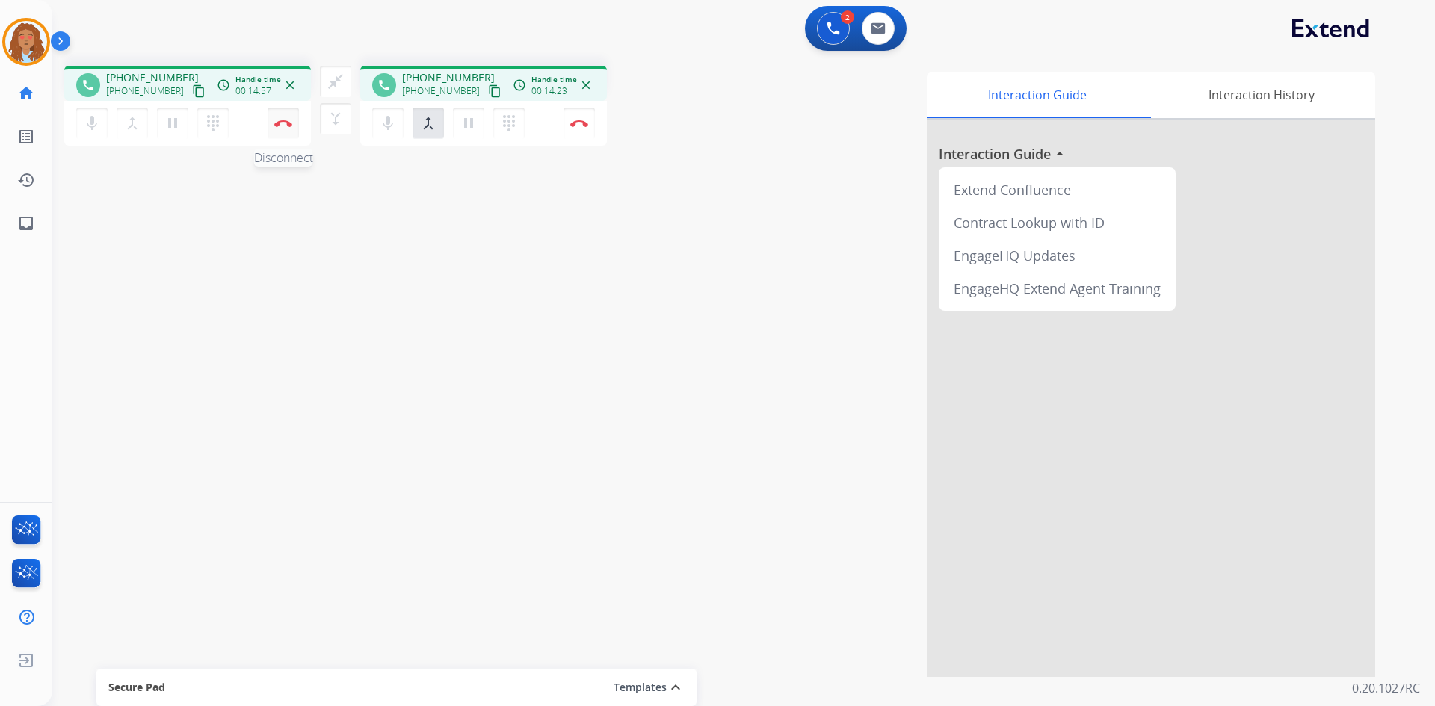
click at [289, 123] on img at bounding box center [283, 123] width 18 height 7
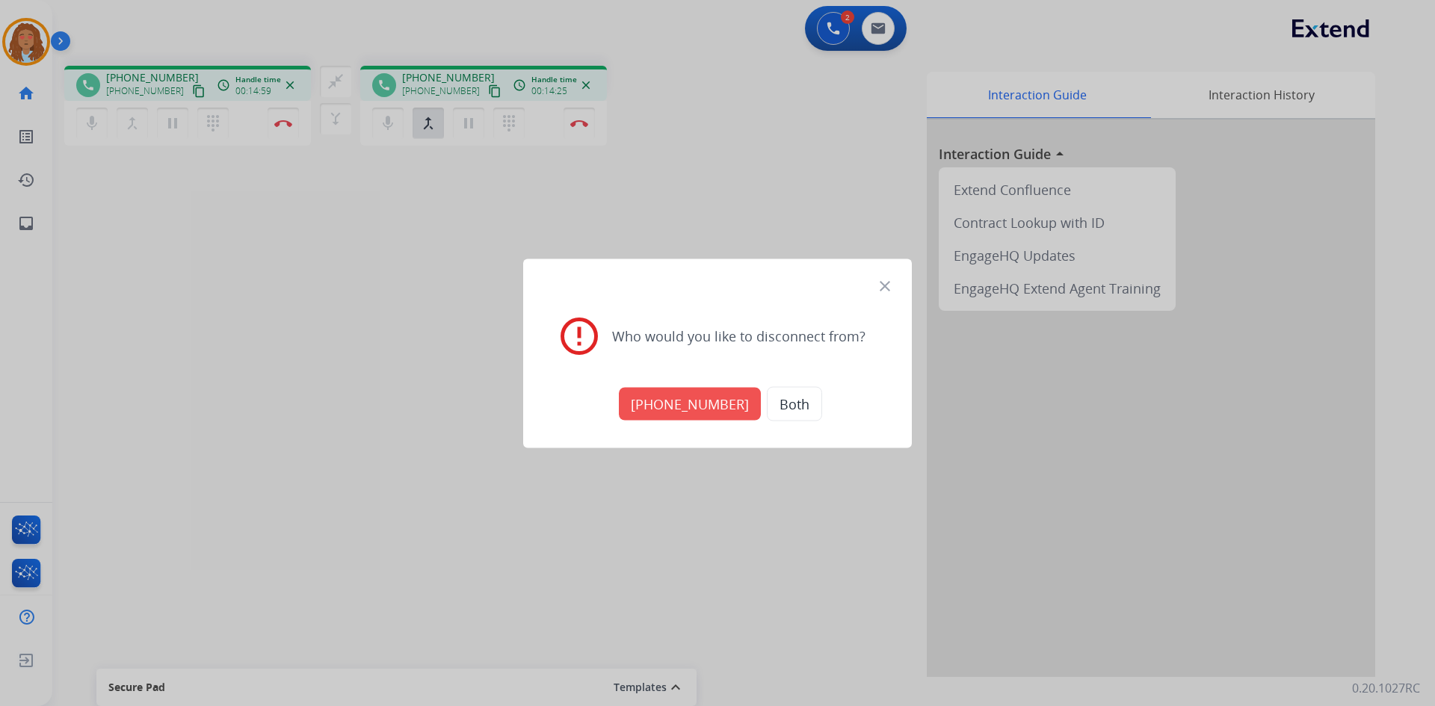
click at [779, 408] on button "Both" at bounding box center [794, 403] width 55 height 34
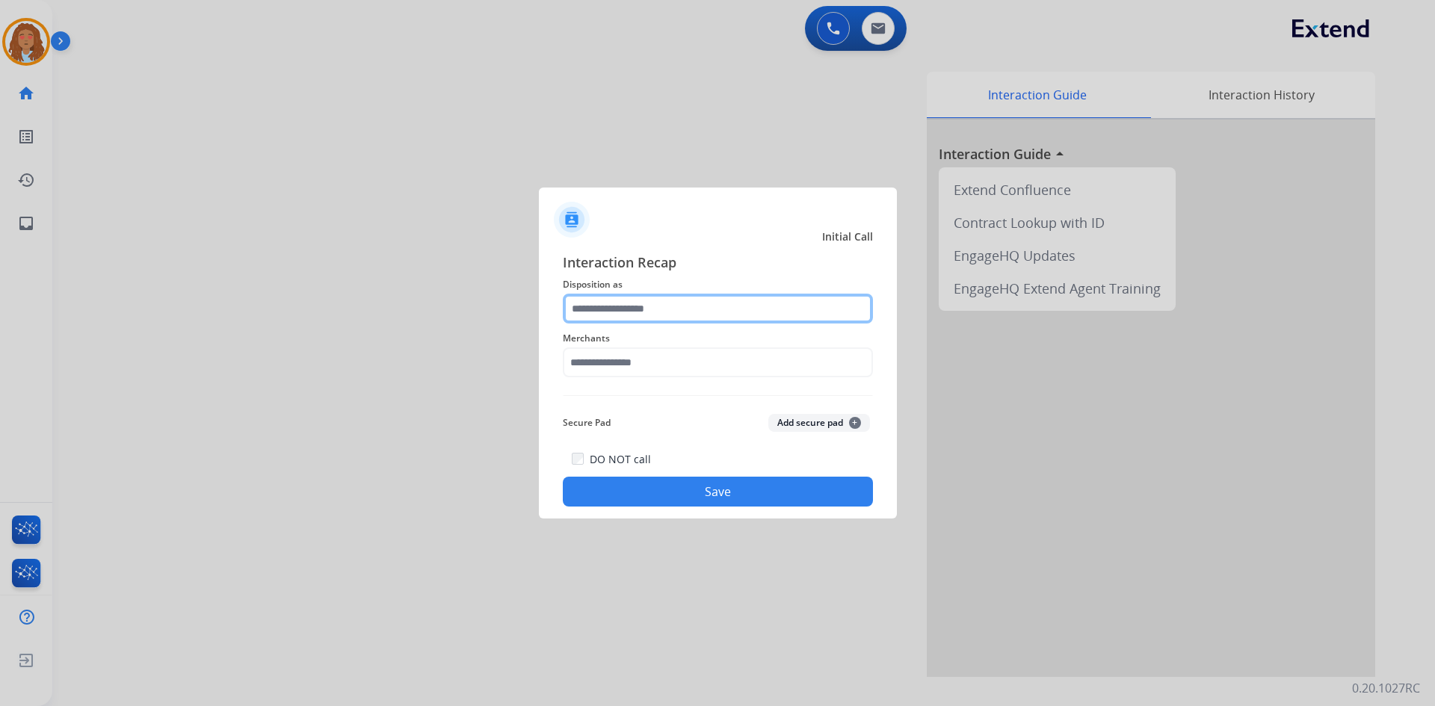
click at [676, 306] on input "text" at bounding box center [718, 309] width 310 height 30
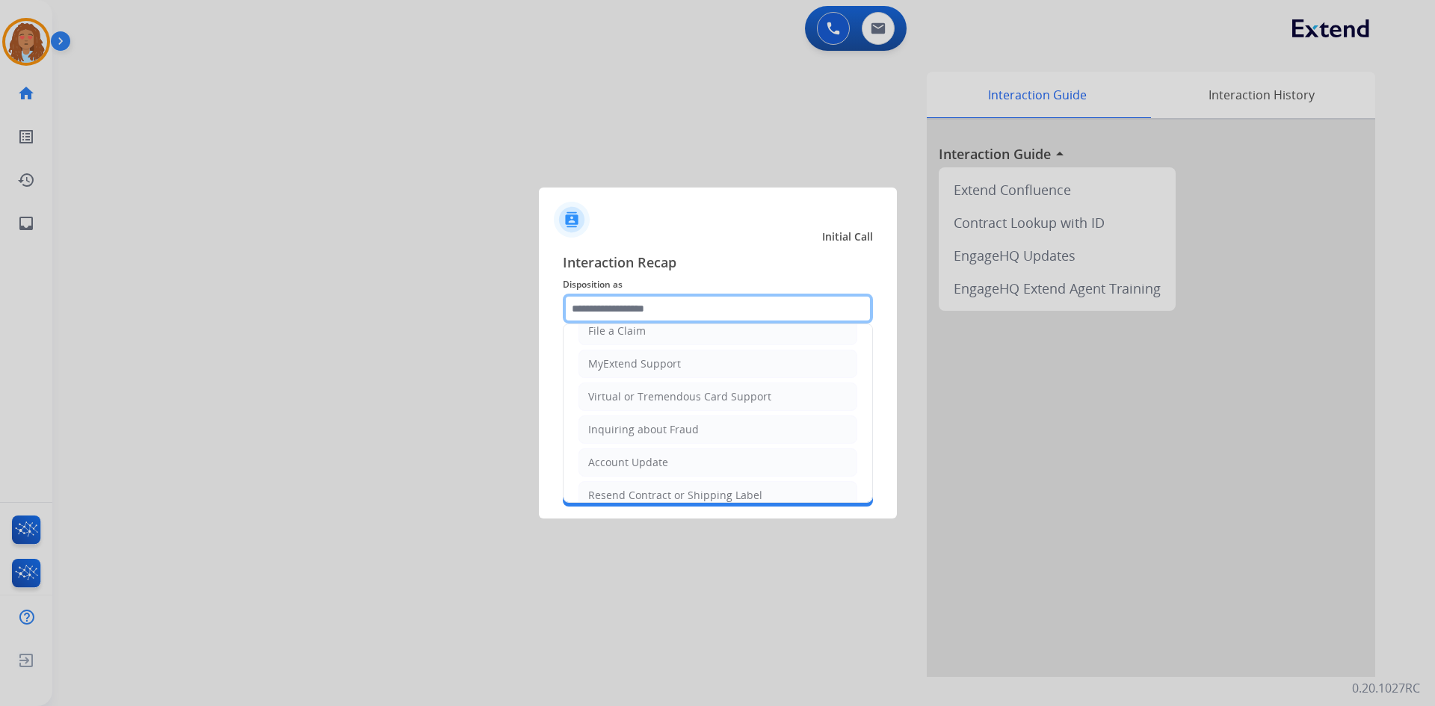
scroll to position [233, 0]
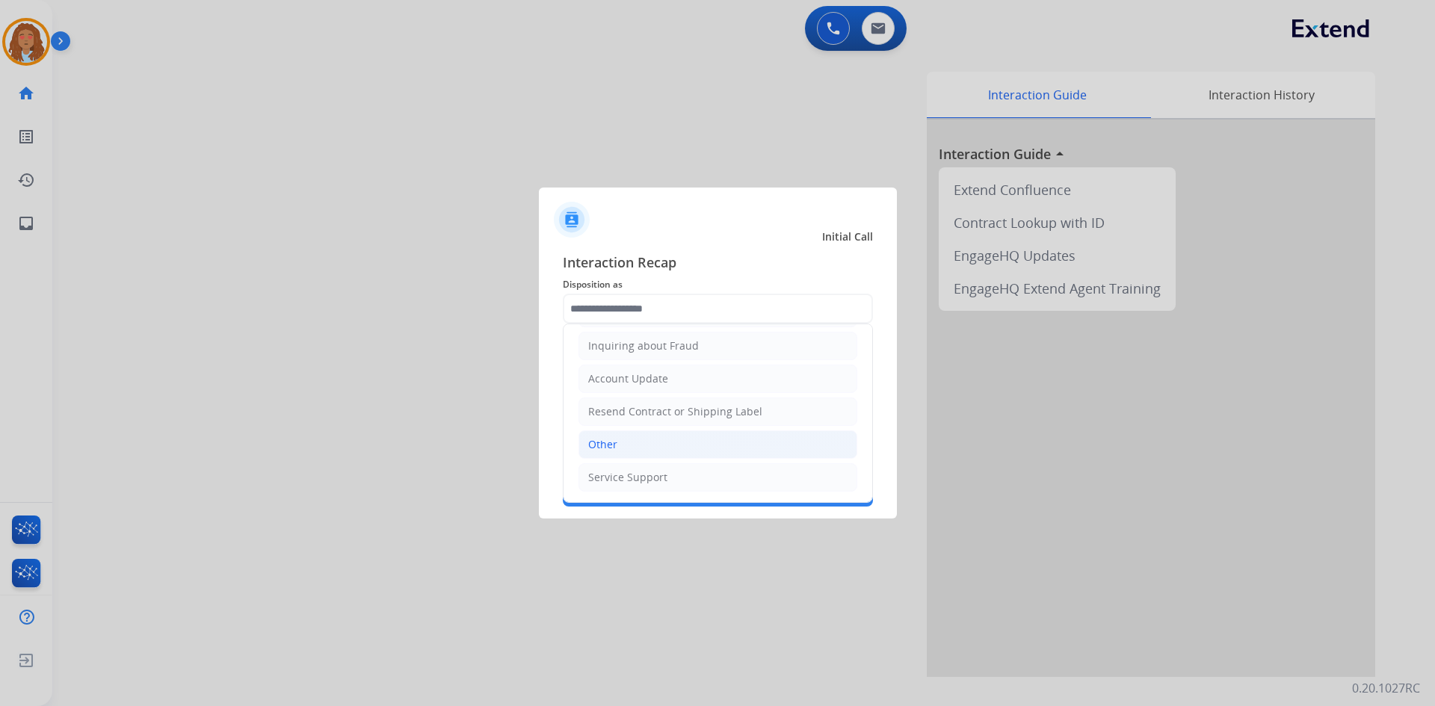
click at [624, 433] on li "Other" at bounding box center [718, 445] width 279 height 28
type input "*****"
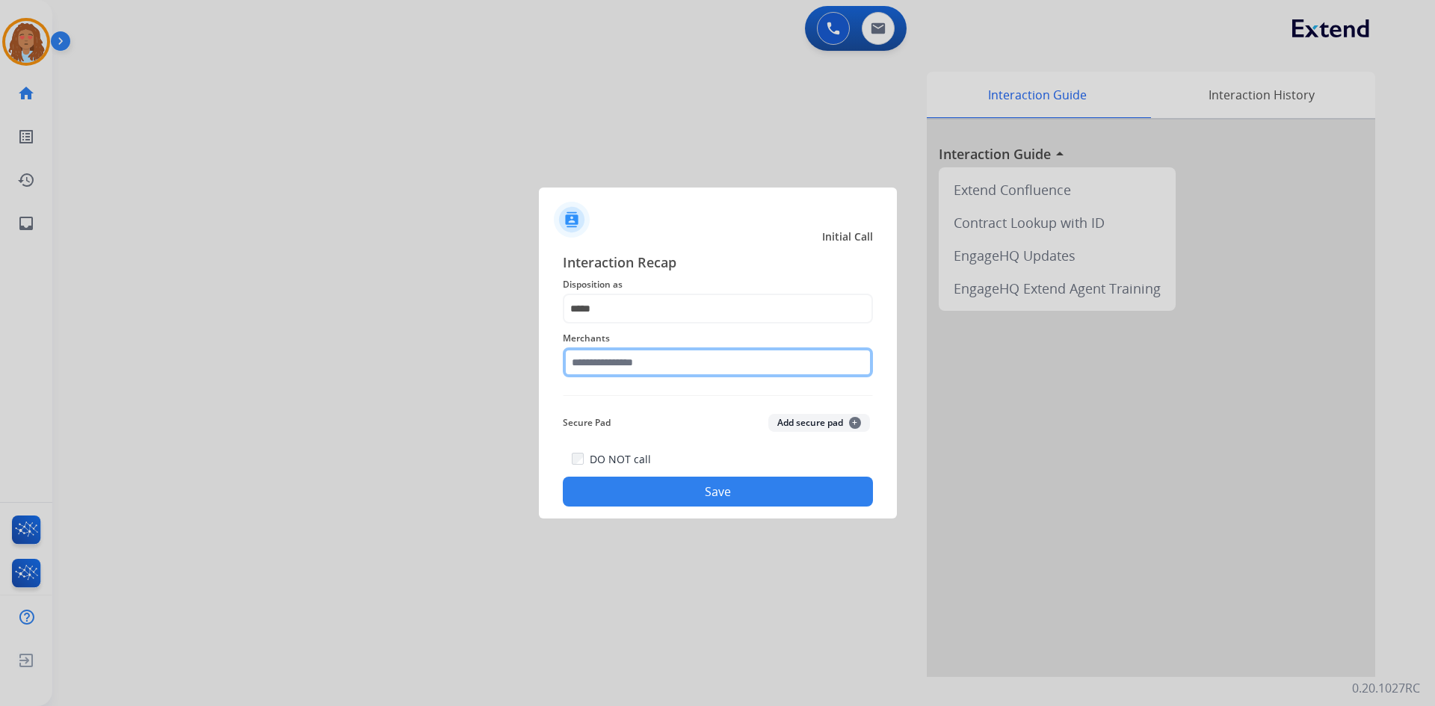
click at [640, 358] on input "text" at bounding box center [718, 363] width 310 height 30
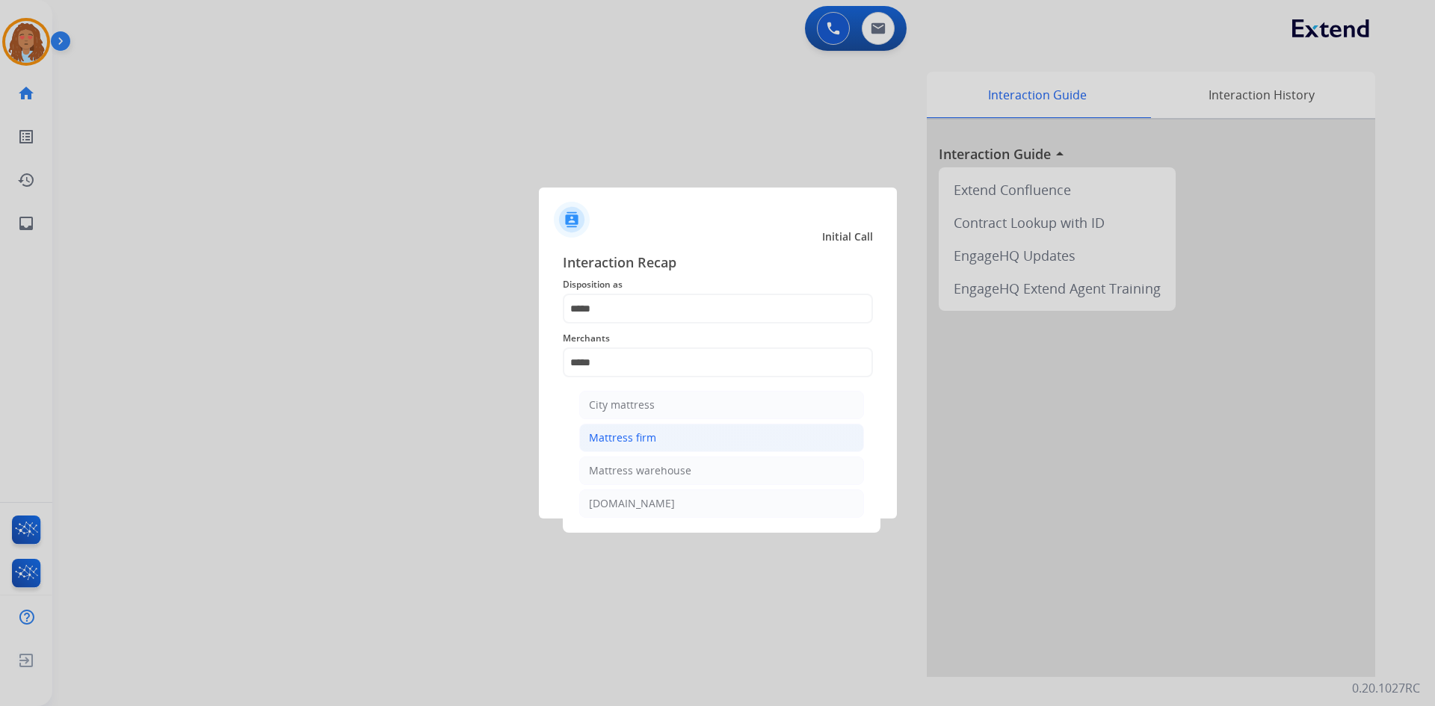
click at [647, 435] on div "Mattress firm" at bounding box center [622, 438] width 67 height 15
type input "**********"
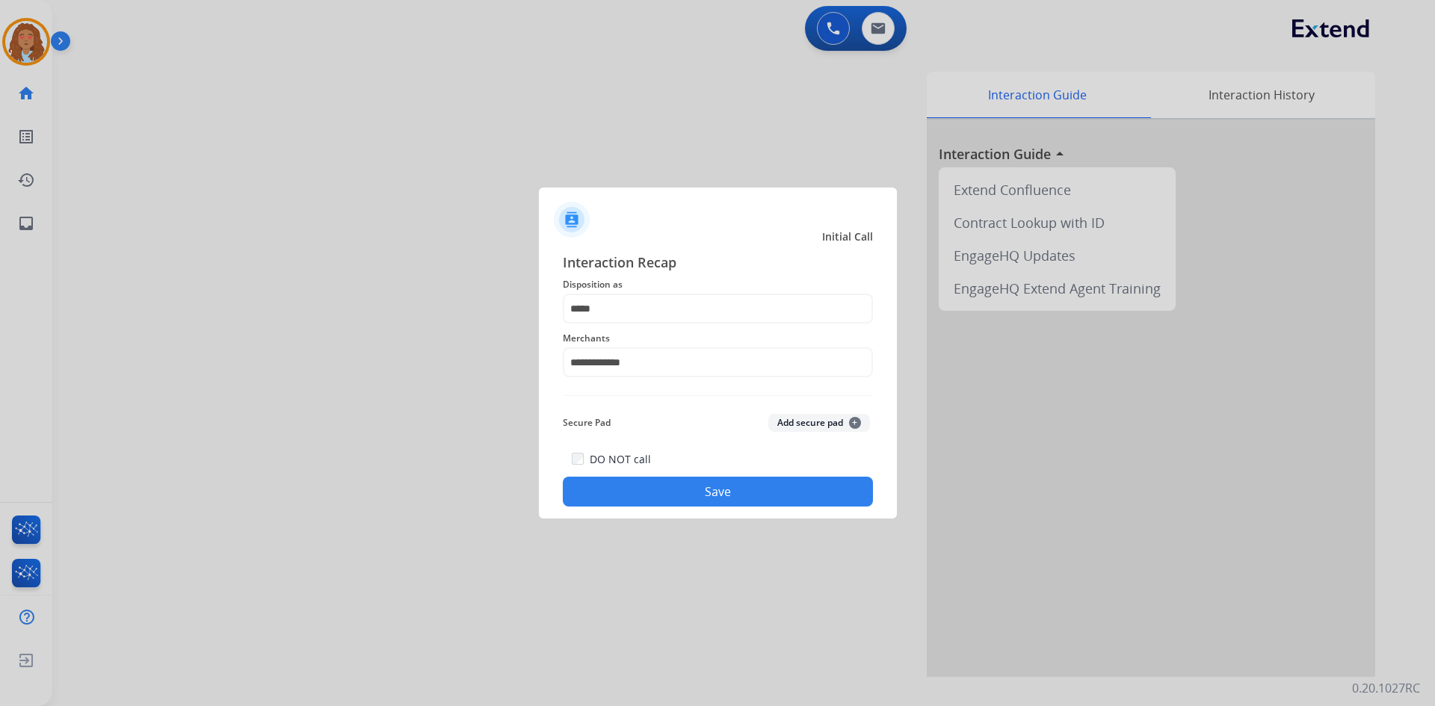
click at [308, 402] on div at bounding box center [717, 353] width 1435 height 706
click at [659, 520] on div at bounding box center [717, 353] width 1435 height 706
click at [659, 507] on div "**********" at bounding box center [718, 379] width 358 height 279
click at [736, 490] on button "Save" at bounding box center [718, 492] width 310 height 30
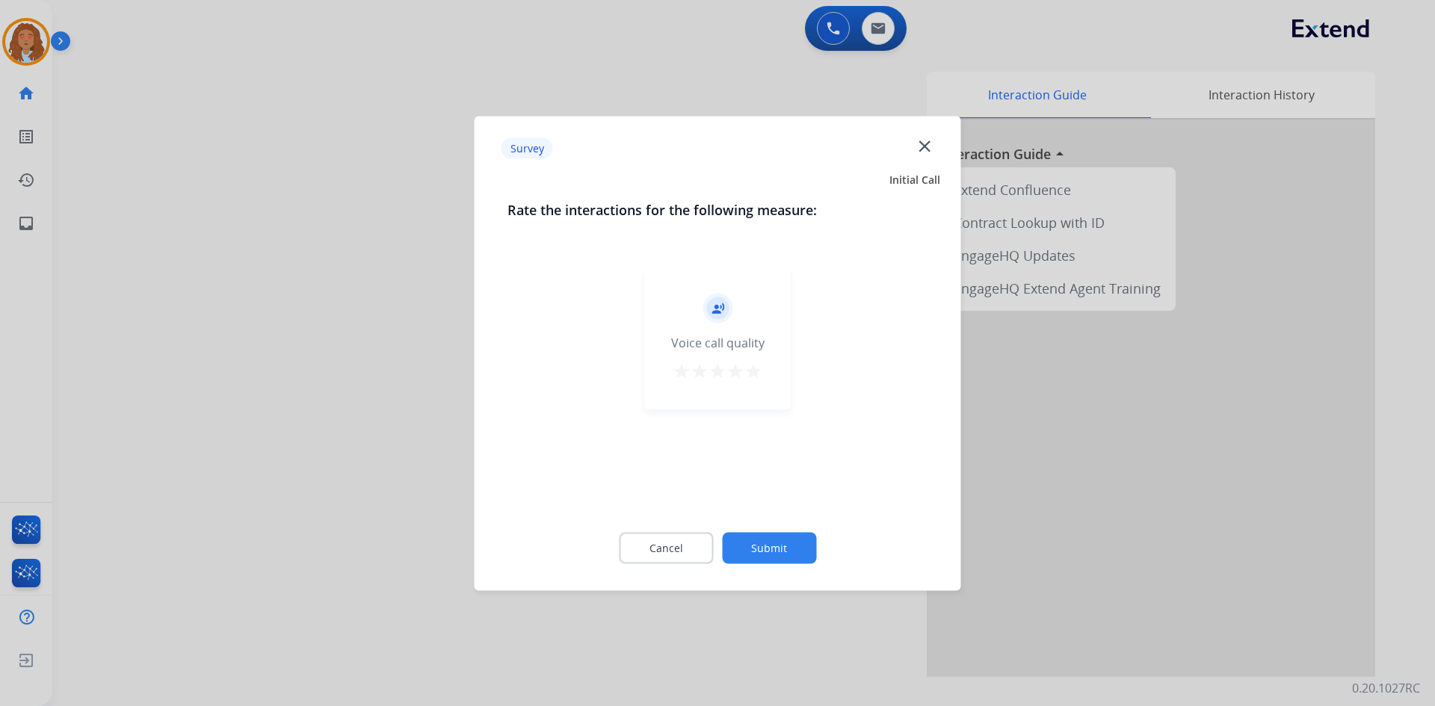
click at [475, 451] on div "Survey close Initial Call Rate the interactions for the following measure: reco…" at bounding box center [718, 353] width 487 height 475
click at [368, 431] on div at bounding box center [717, 353] width 1435 height 706
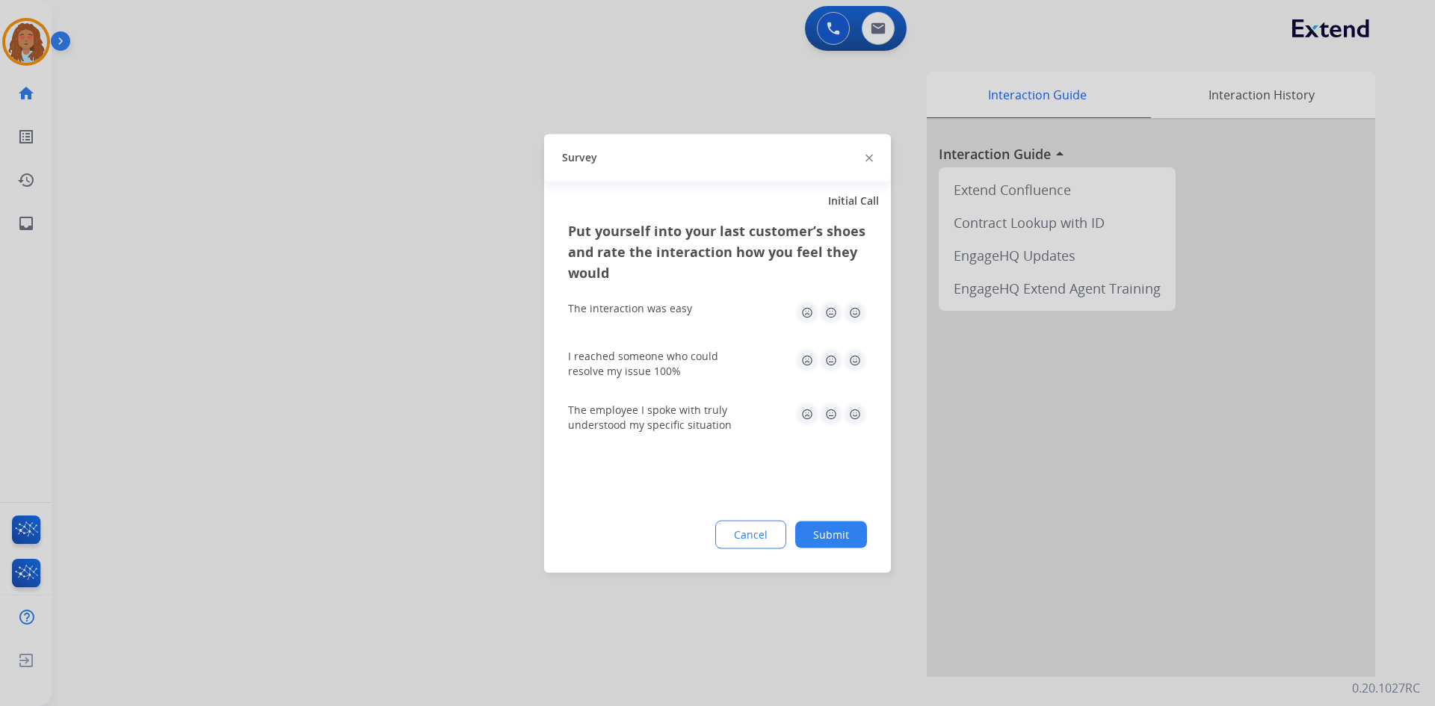
click at [368, 431] on div at bounding box center [717, 353] width 1435 height 706
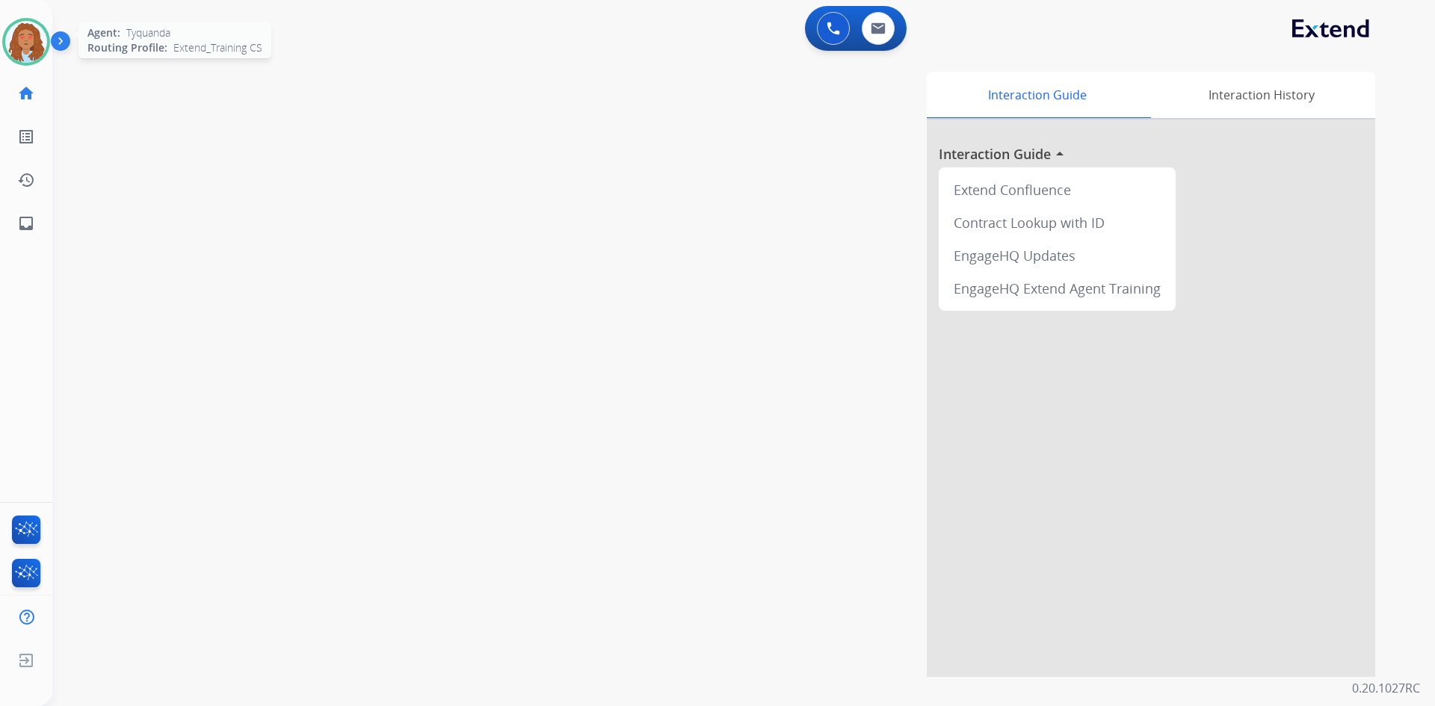
click at [32, 41] on img at bounding box center [26, 42] width 42 height 42
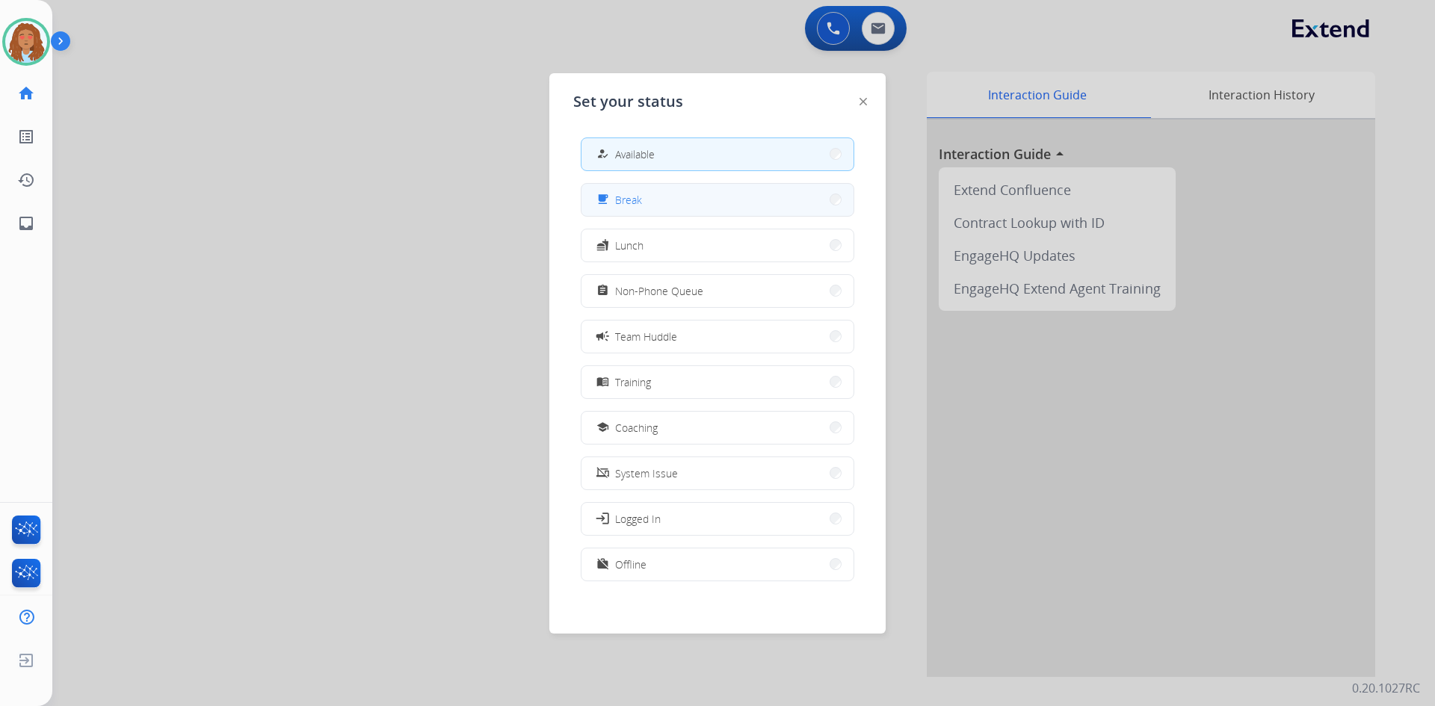
click at [656, 200] on button "free_breakfast Break" at bounding box center [718, 200] width 272 height 32
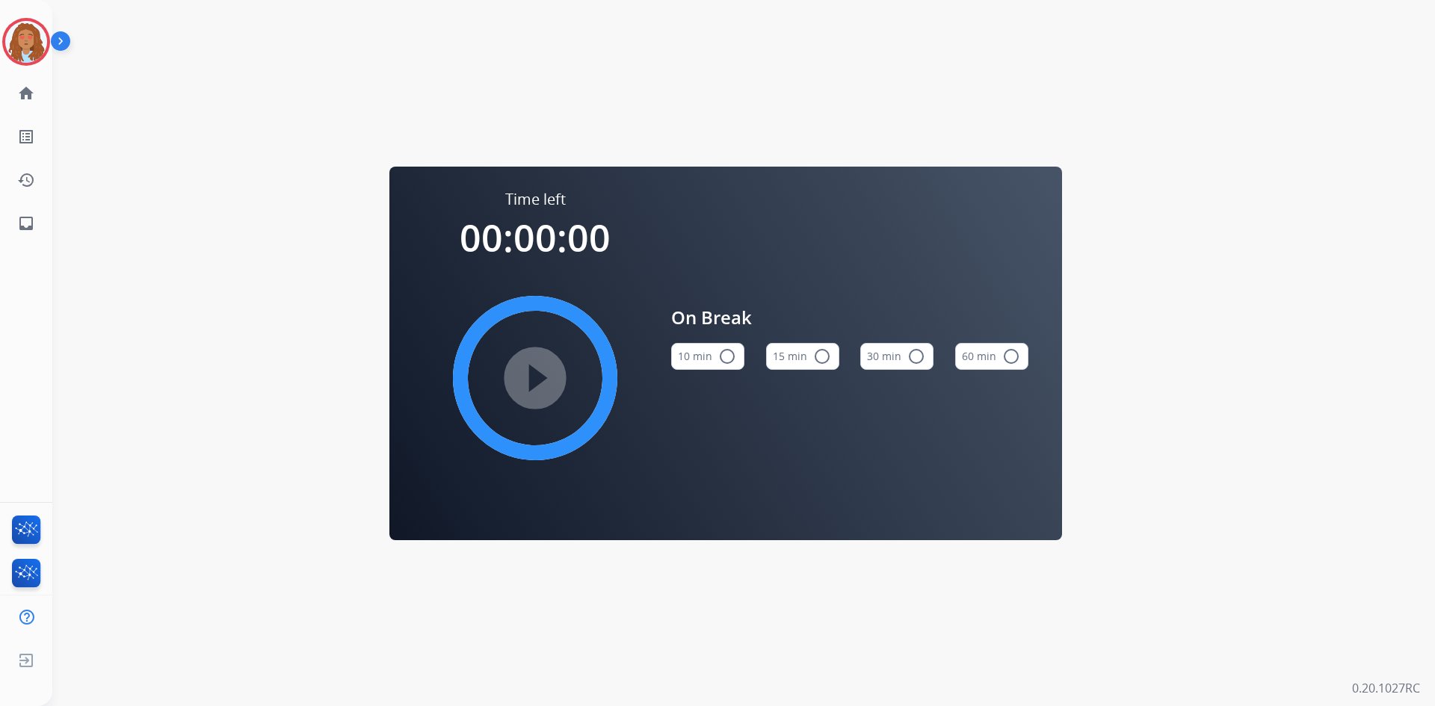
click at [722, 354] on mat-icon "radio_button_unchecked" at bounding box center [727, 357] width 18 height 18
click at [544, 387] on mat-icon "play_circle_filled" at bounding box center [535, 378] width 18 height 18
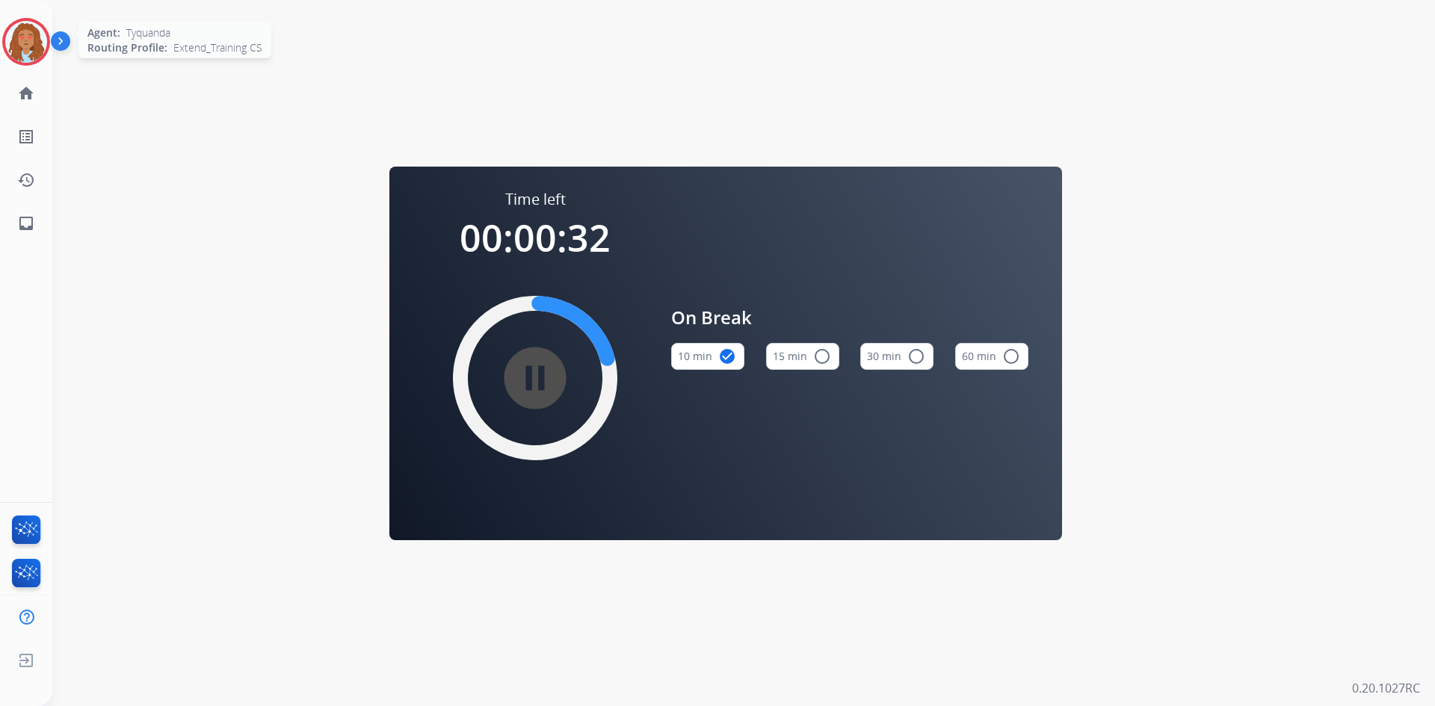
click at [22, 48] on img at bounding box center [26, 42] width 42 height 42
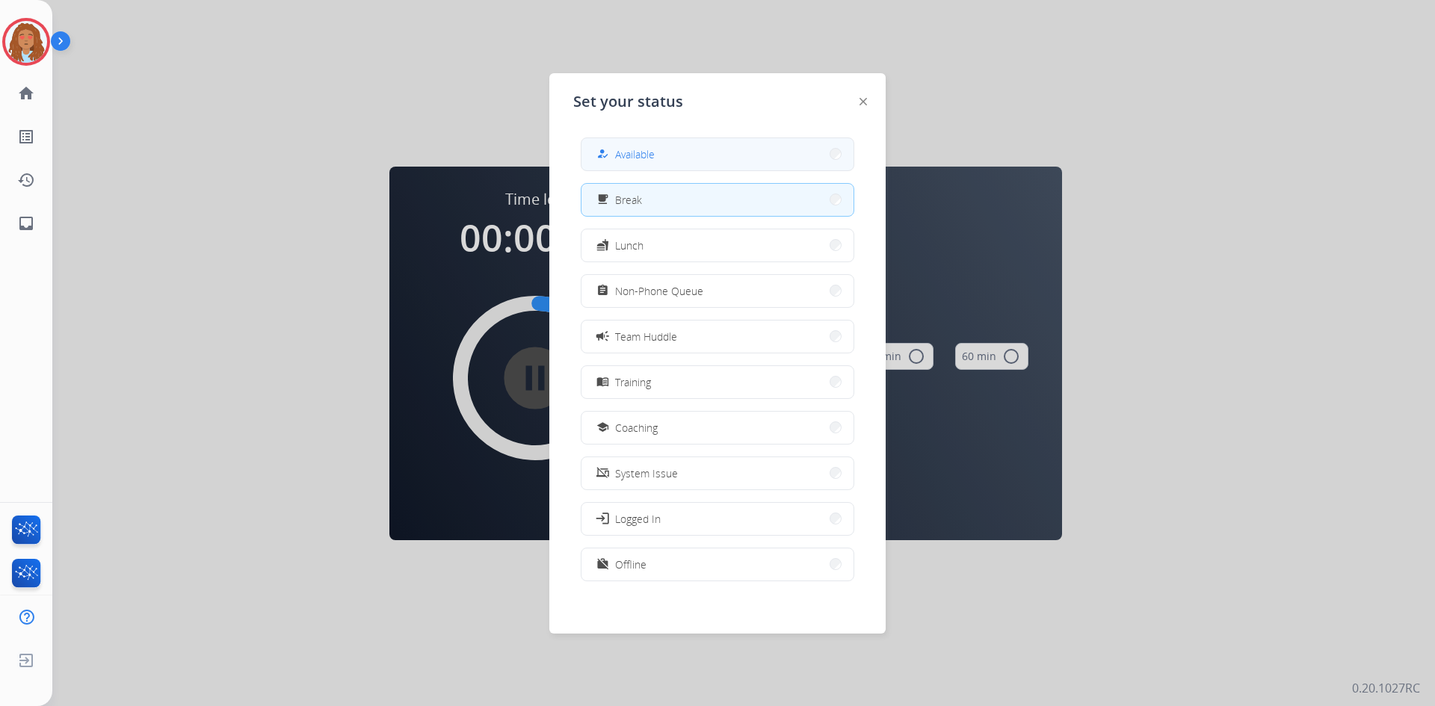
click at [657, 155] on button "how_to_reg Available" at bounding box center [718, 154] width 272 height 32
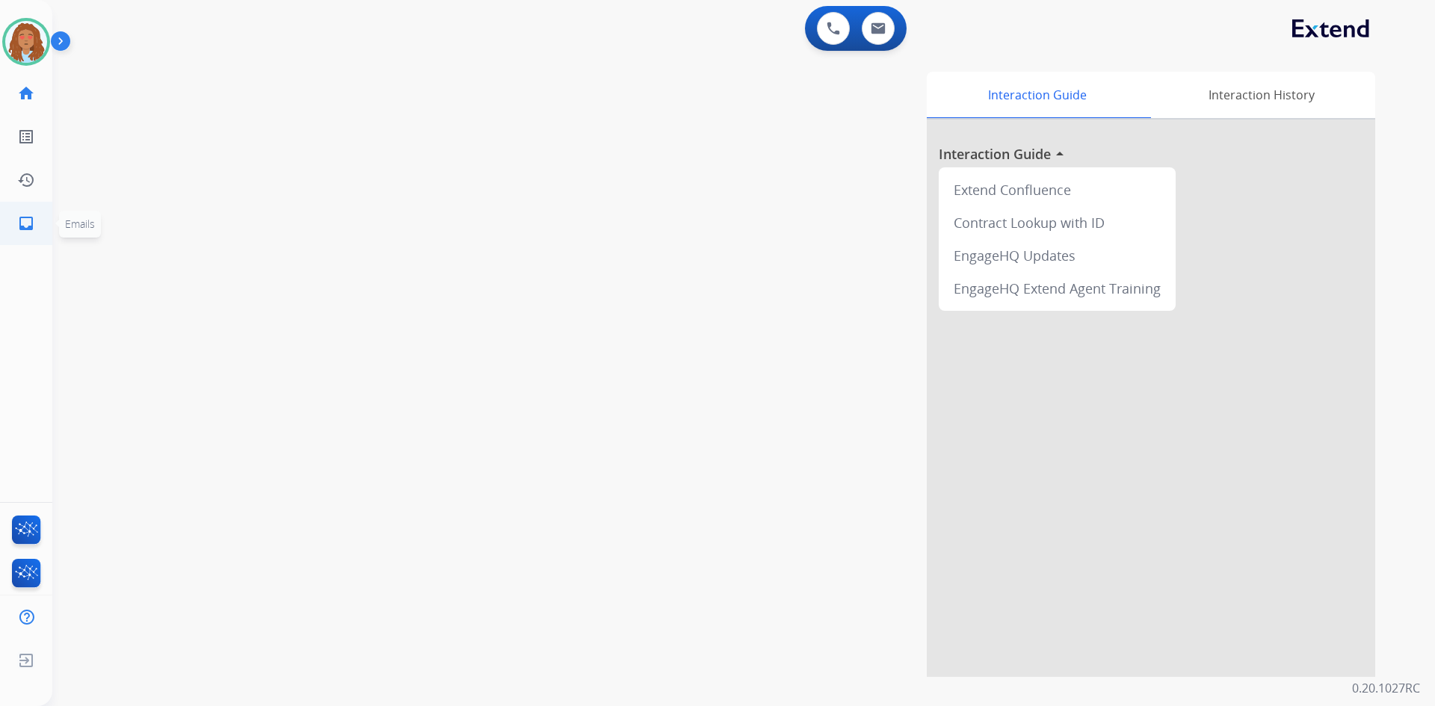
click at [34, 221] on mat-icon "inbox" at bounding box center [26, 224] width 18 height 18
select select "**********"
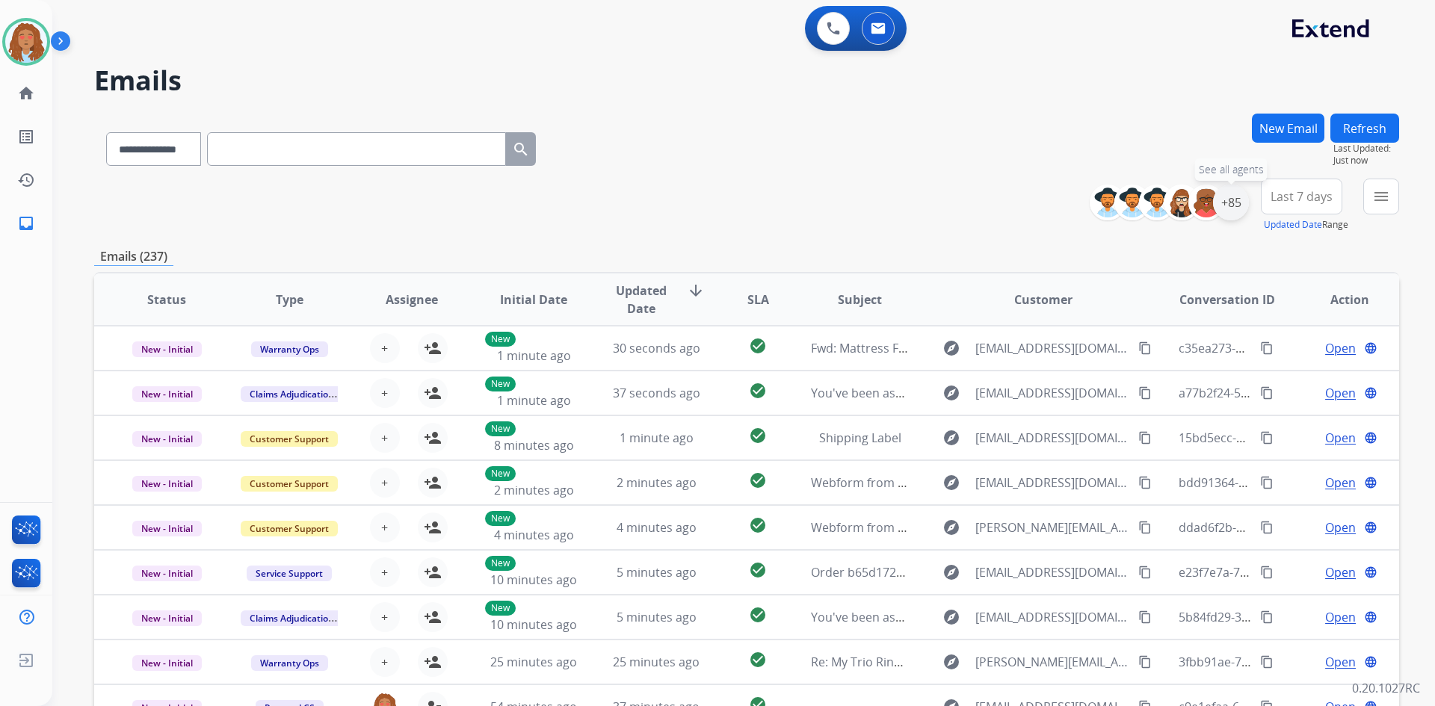
click at [1239, 211] on div "+85" at bounding box center [1231, 203] width 36 height 36
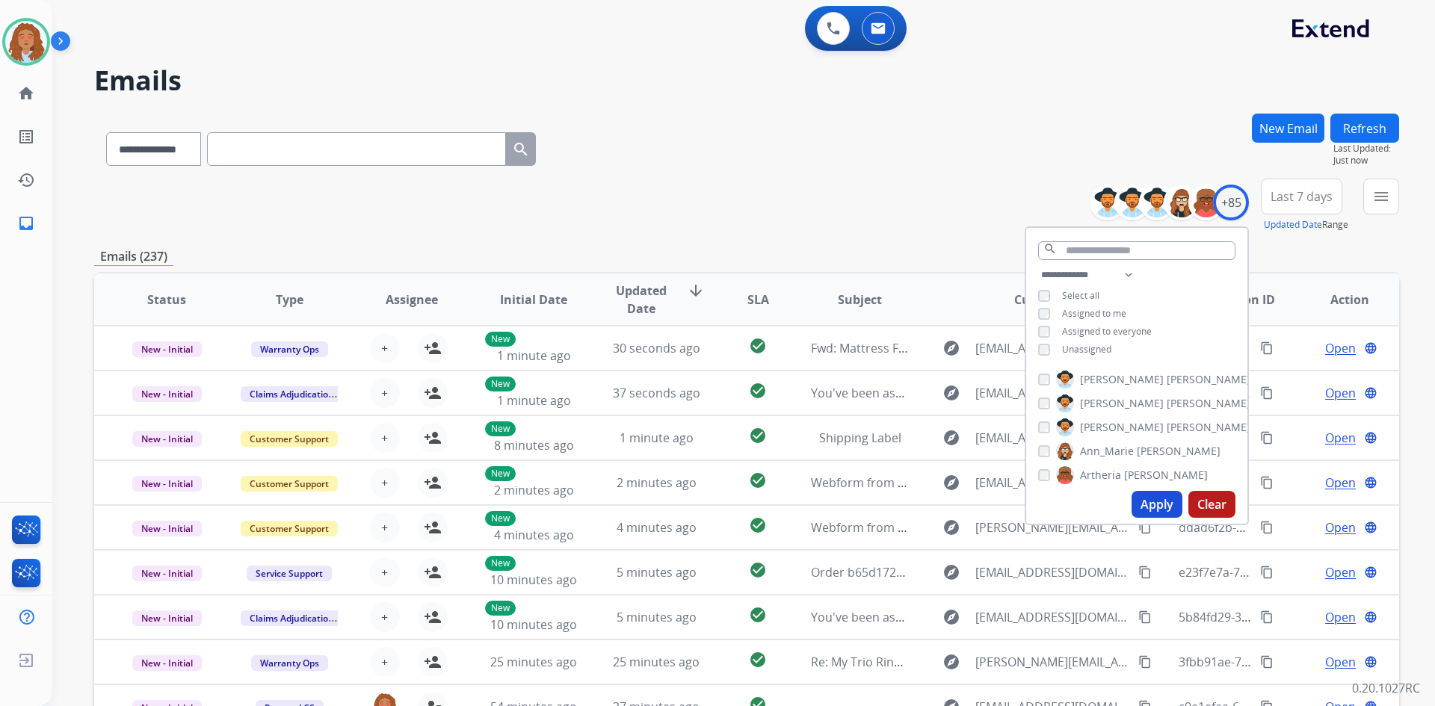
click at [1151, 508] on button "Apply" at bounding box center [1157, 504] width 51 height 27
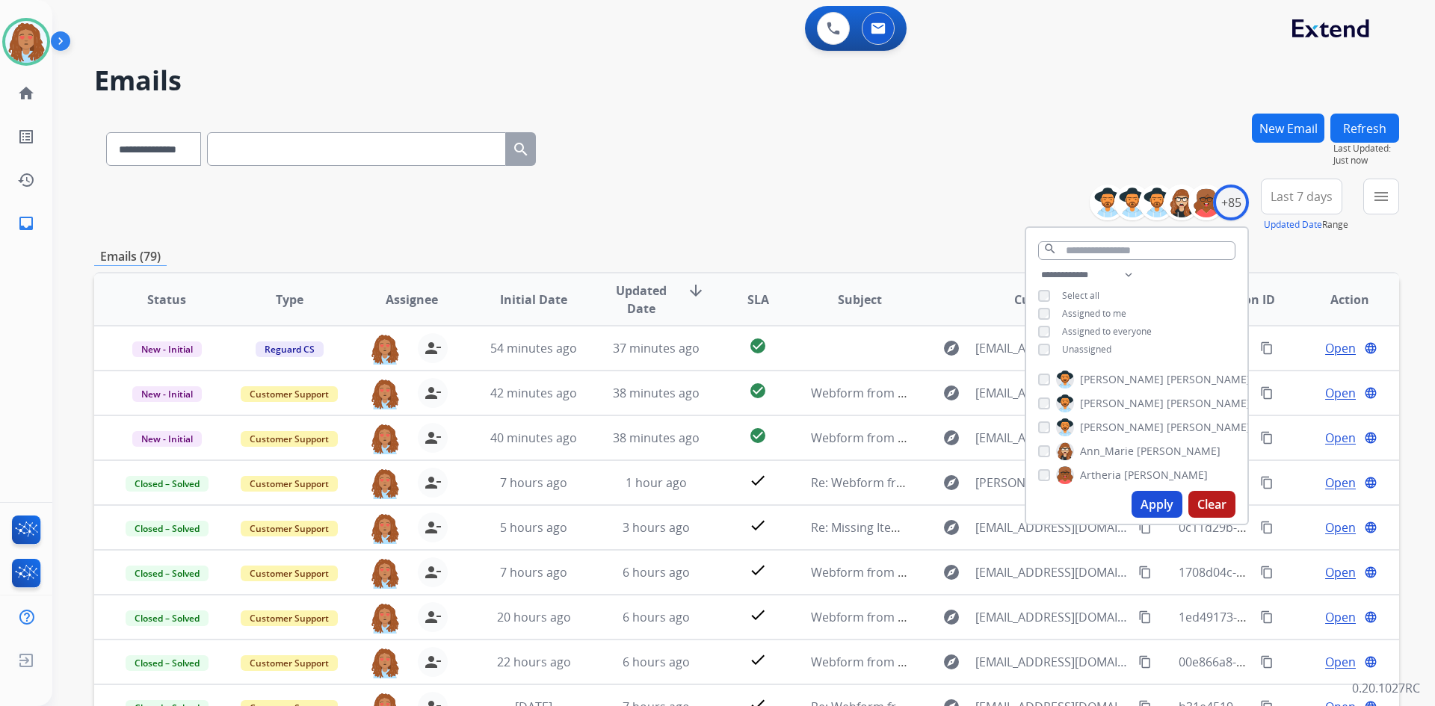
click at [1287, 194] on span "Last 7 days" at bounding box center [1302, 197] width 62 height 6
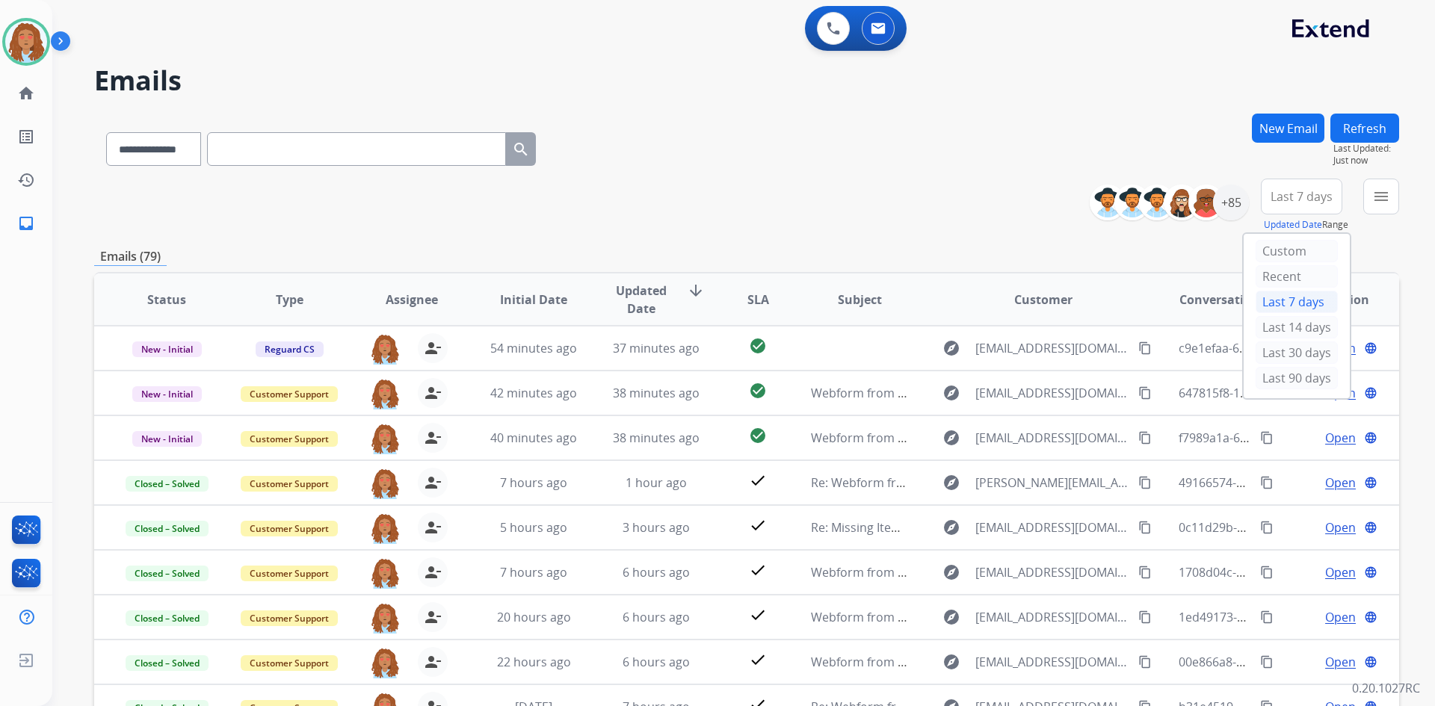
click at [1280, 374] on div "Last 90 days" at bounding box center [1297, 378] width 82 height 22
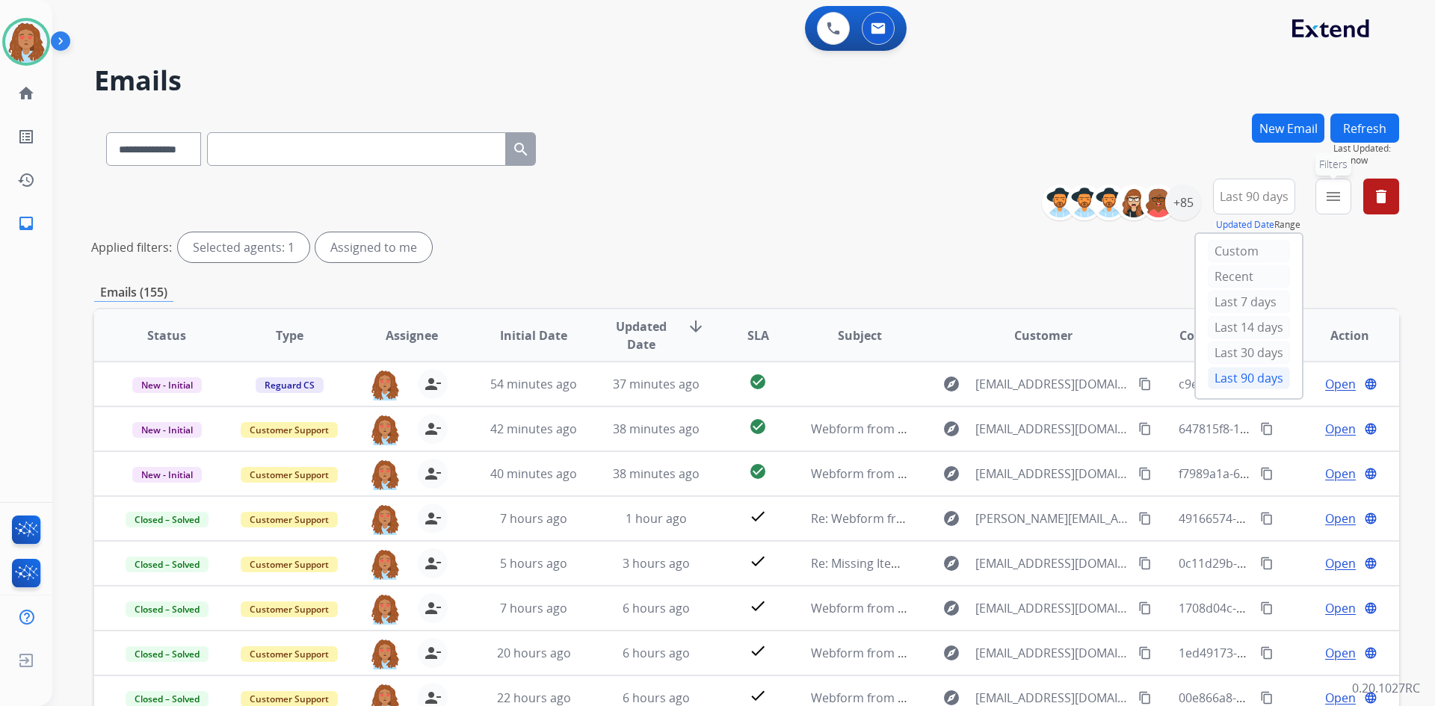
click at [1322, 202] on button "menu Filters" at bounding box center [1334, 197] width 36 height 36
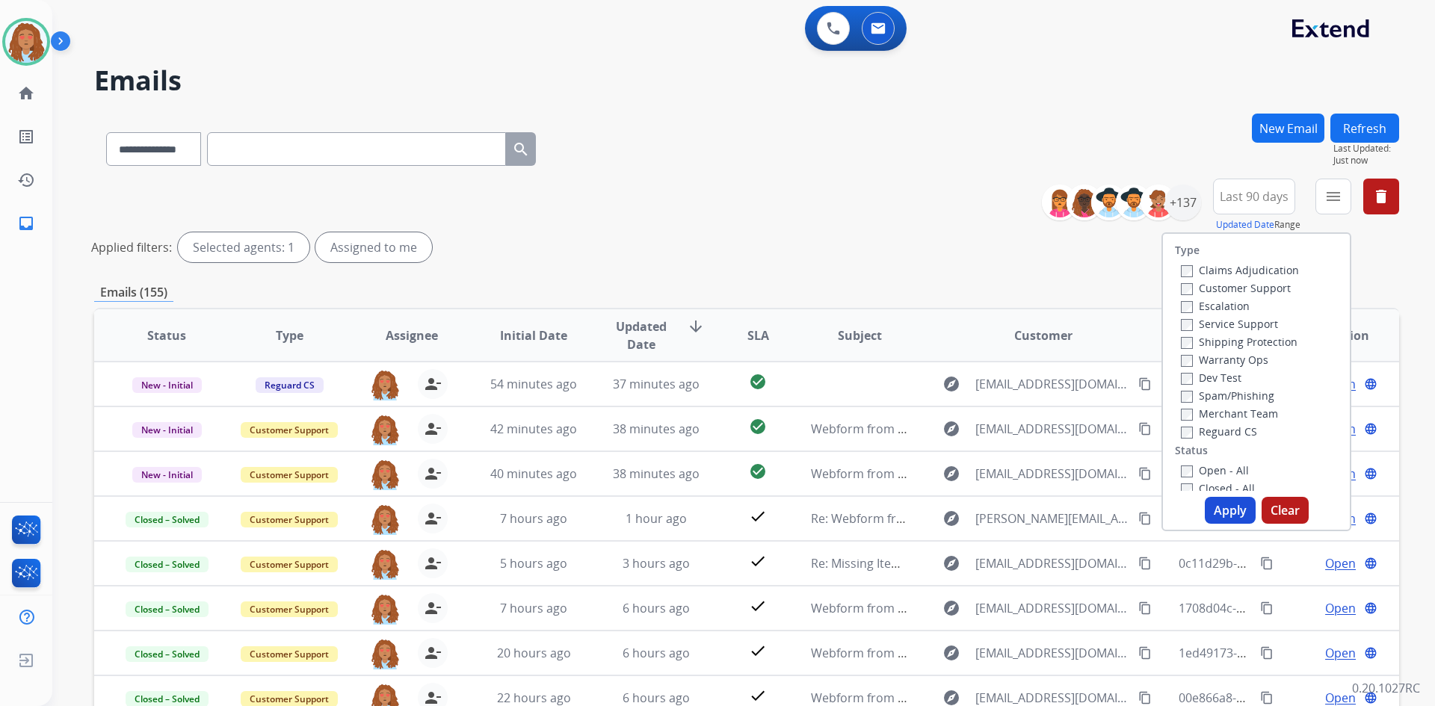
click at [1204, 280] on div "Customer Support" at bounding box center [1240, 288] width 118 height 18
click at [1204, 285] on label "Customer Support" at bounding box center [1236, 288] width 110 height 14
click at [1210, 339] on label "Shipping Protection" at bounding box center [1239, 342] width 117 height 14
drag, startPoint x: 1228, startPoint y: 514, endPoint x: 1227, endPoint y: 495, distance: 19.4
click at [1228, 512] on button "Apply" at bounding box center [1230, 510] width 51 height 27
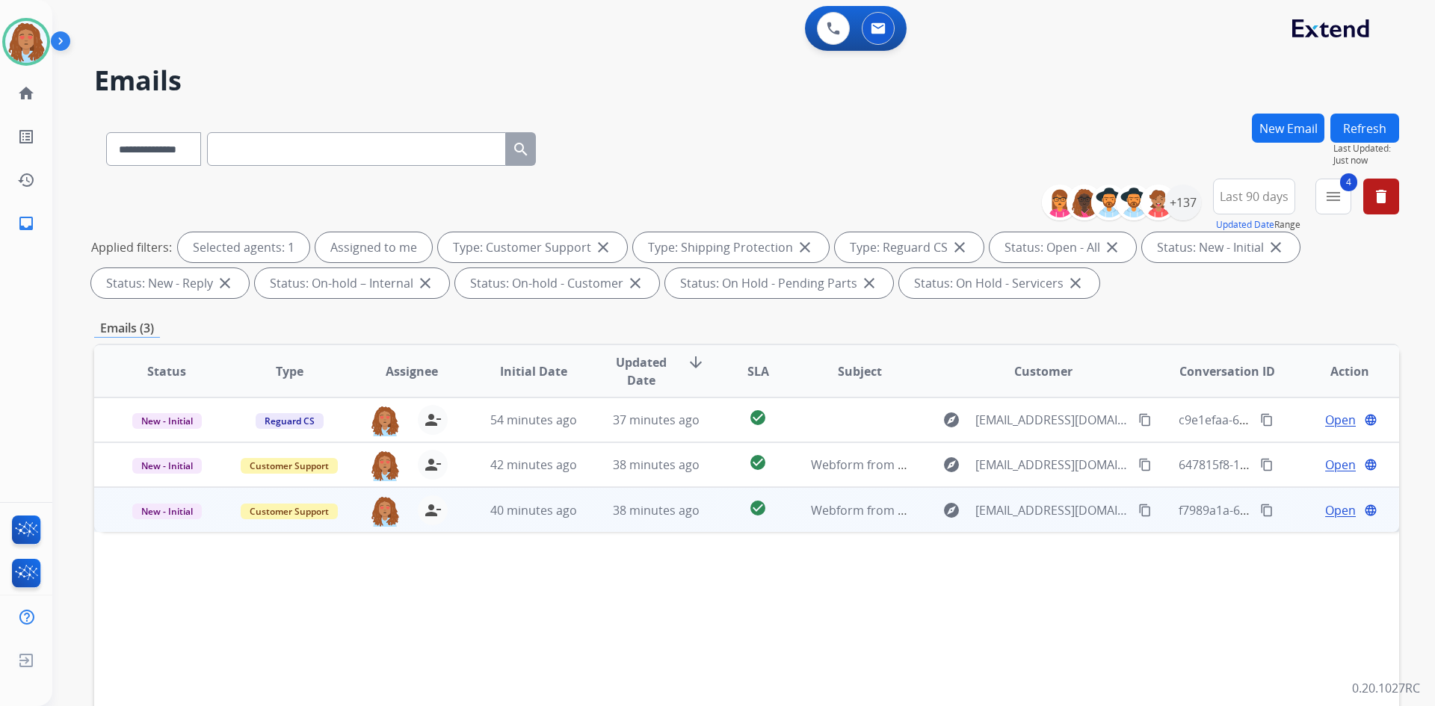
click at [1057, 526] on td "explore [EMAIL_ADDRESS][DOMAIN_NAME] content_copy" at bounding box center [1032, 509] width 244 height 45
click at [1325, 513] on span "Open" at bounding box center [1340, 510] width 31 height 18
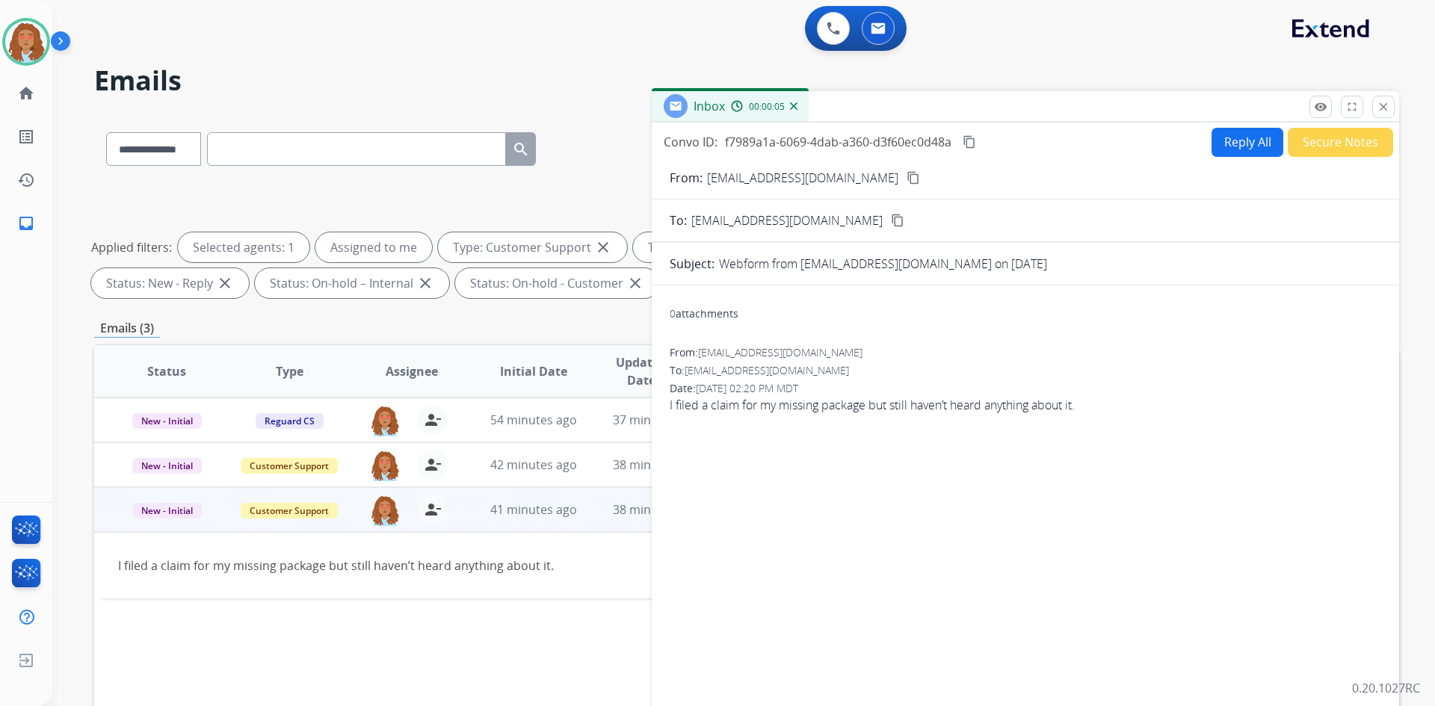
click at [1237, 143] on button "Reply All" at bounding box center [1248, 142] width 72 height 29
select select "**********"
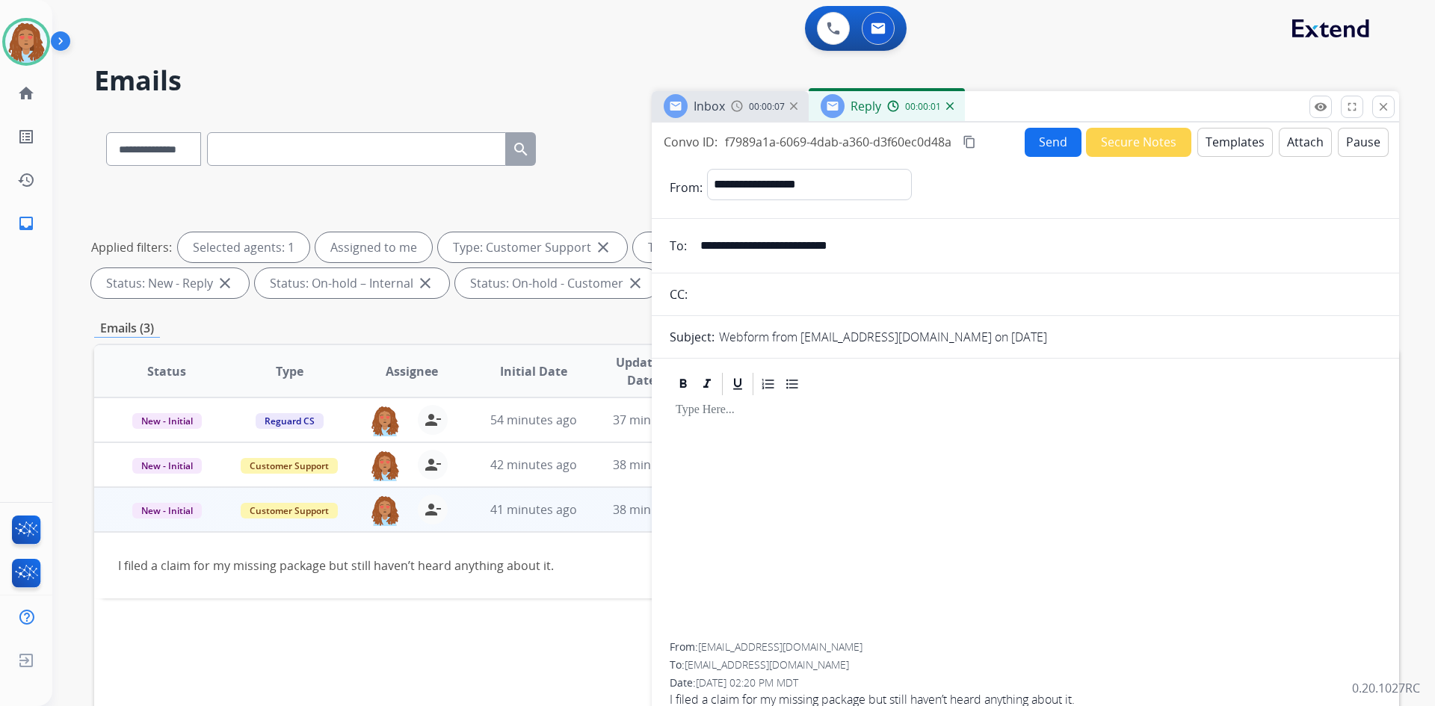
click at [1233, 149] on button "Templates" at bounding box center [1235, 142] width 75 height 29
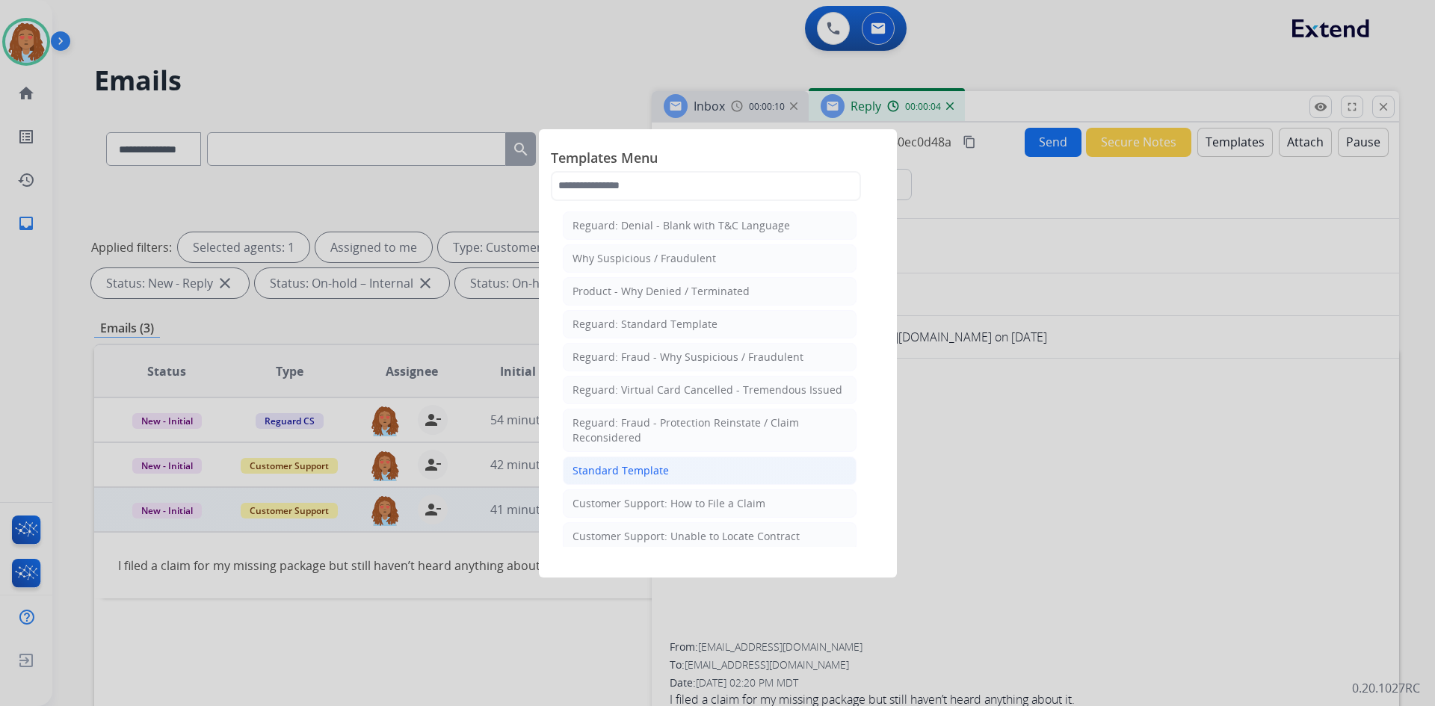
click at [662, 465] on div "Standard Template" at bounding box center [621, 470] width 96 height 15
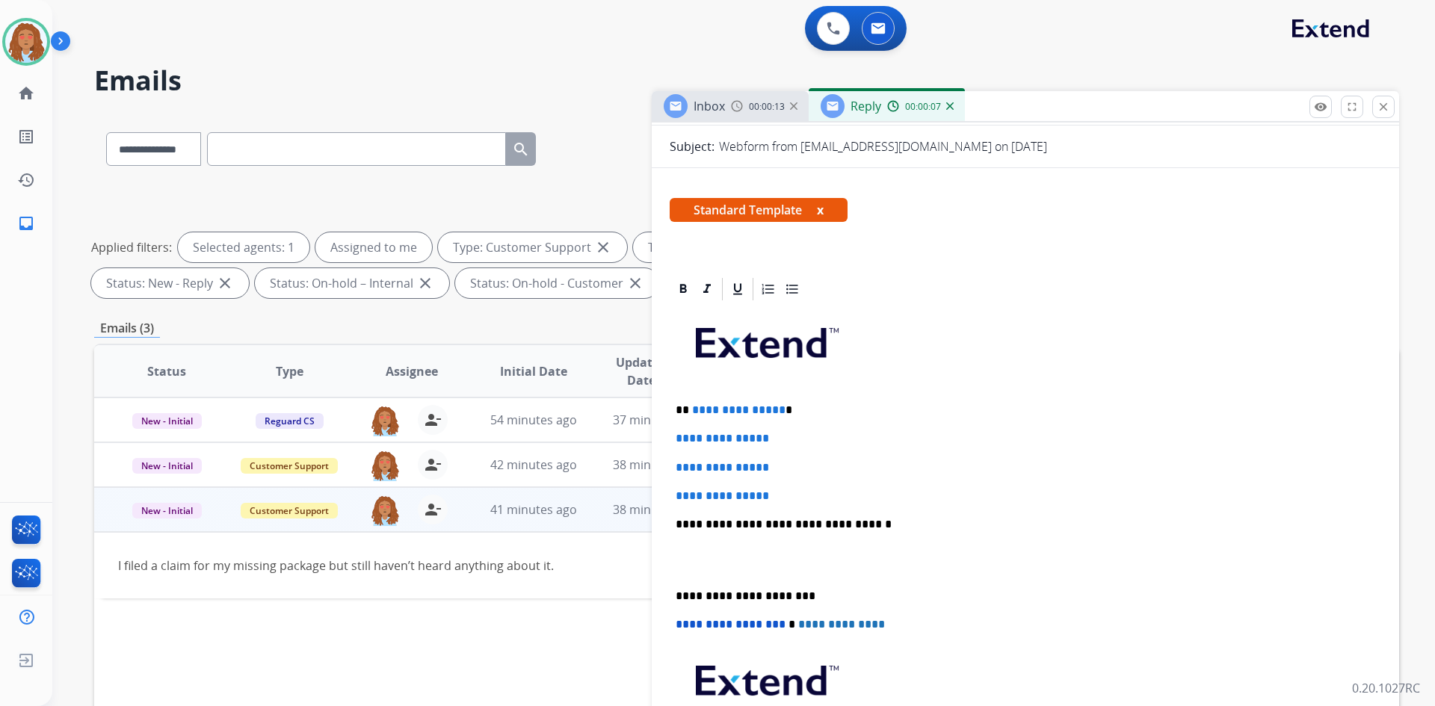
scroll to position [224, 0]
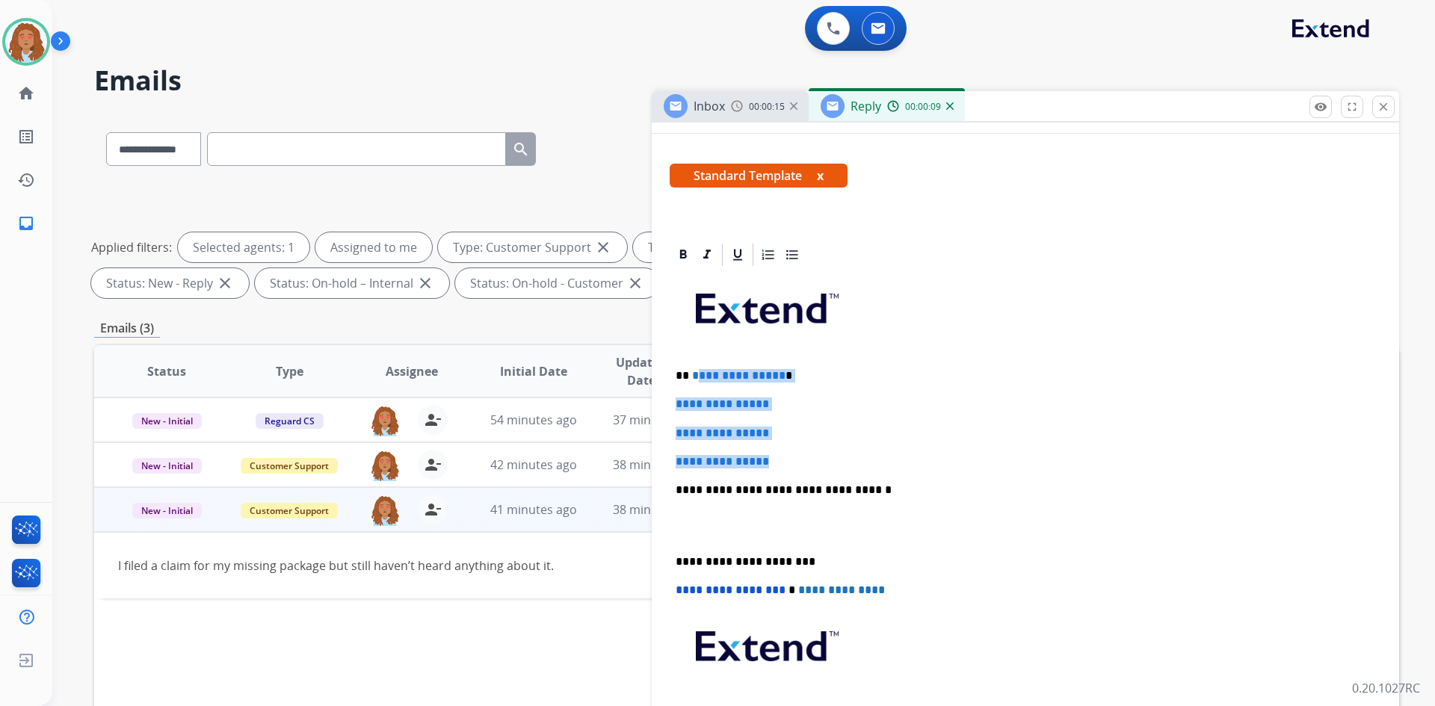
drag, startPoint x: 787, startPoint y: 467, endPoint x: 693, endPoint y: 372, distance: 133.7
click at [693, 372] on div "**********" at bounding box center [1026, 525] width 712 height 514
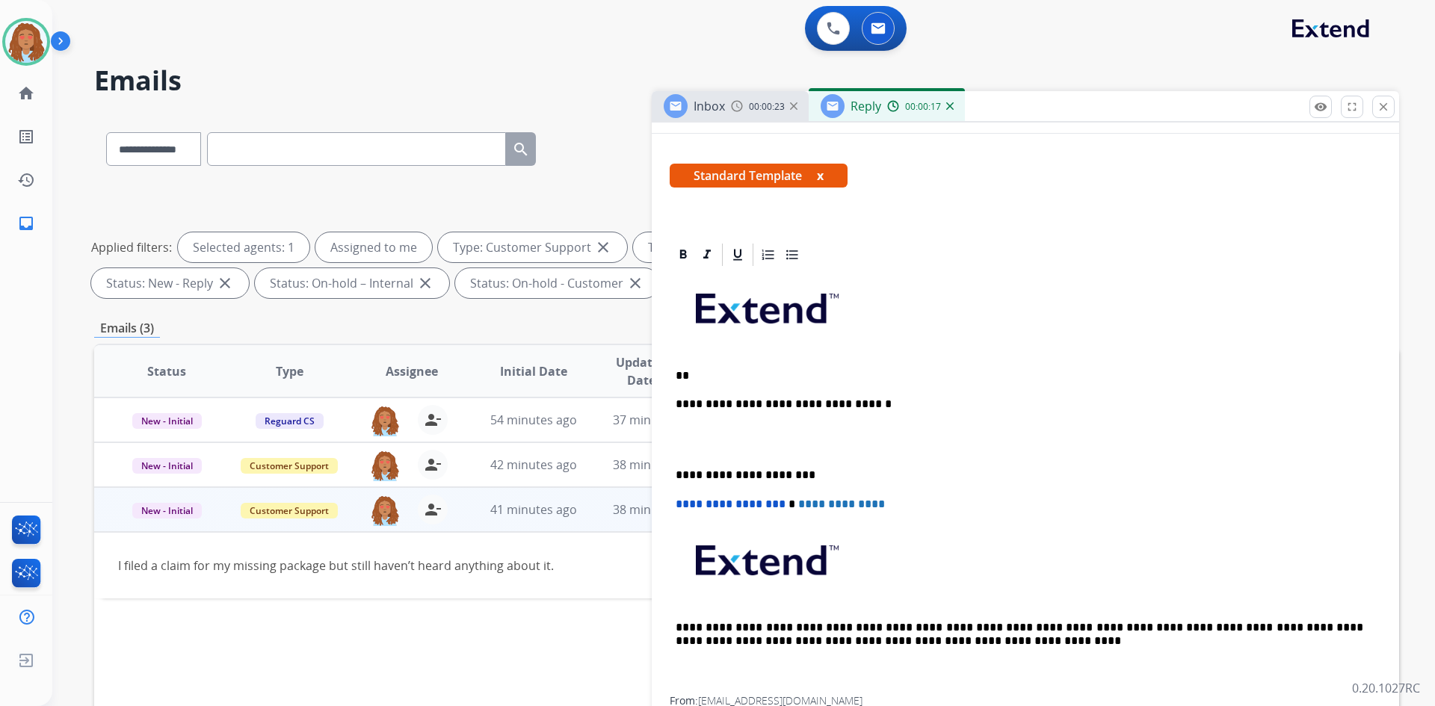
click at [711, 374] on p "**" at bounding box center [1020, 375] width 688 height 13
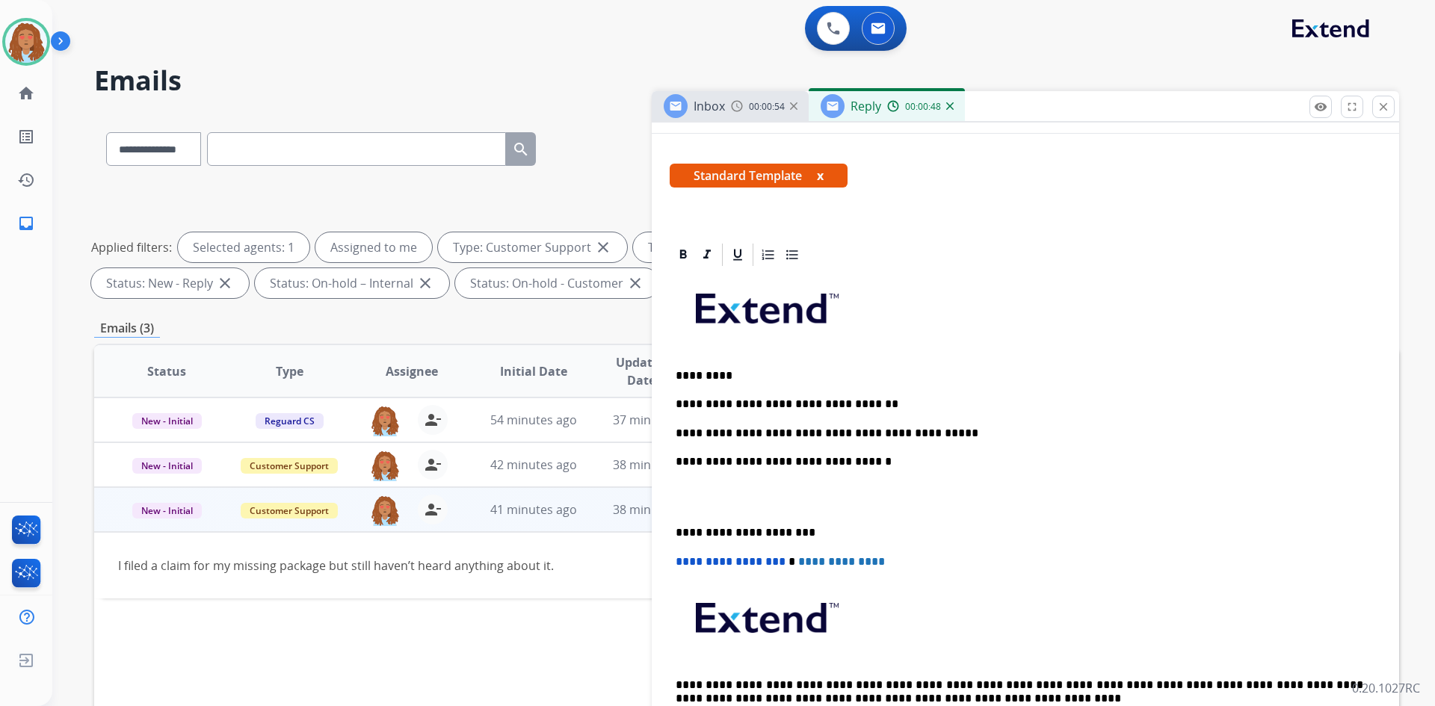
click at [948, 432] on p "**********" at bounding box center [1020, 433] width 688 height 13
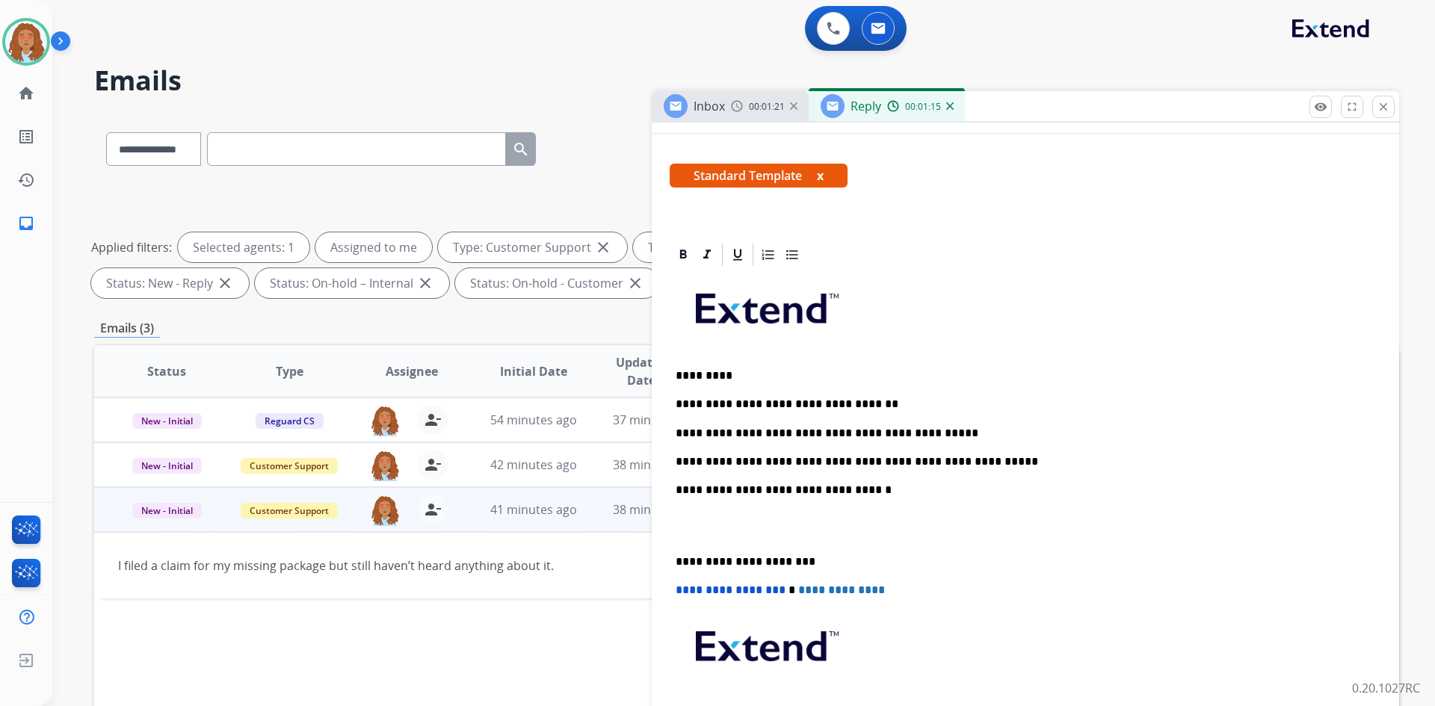
click at [983, 465] on p "**********" at bounding box center [1020, 461] width 688 height 13
click at [981, 455] on p "**********" at bounding box center [1020, 461] width 688 height 13
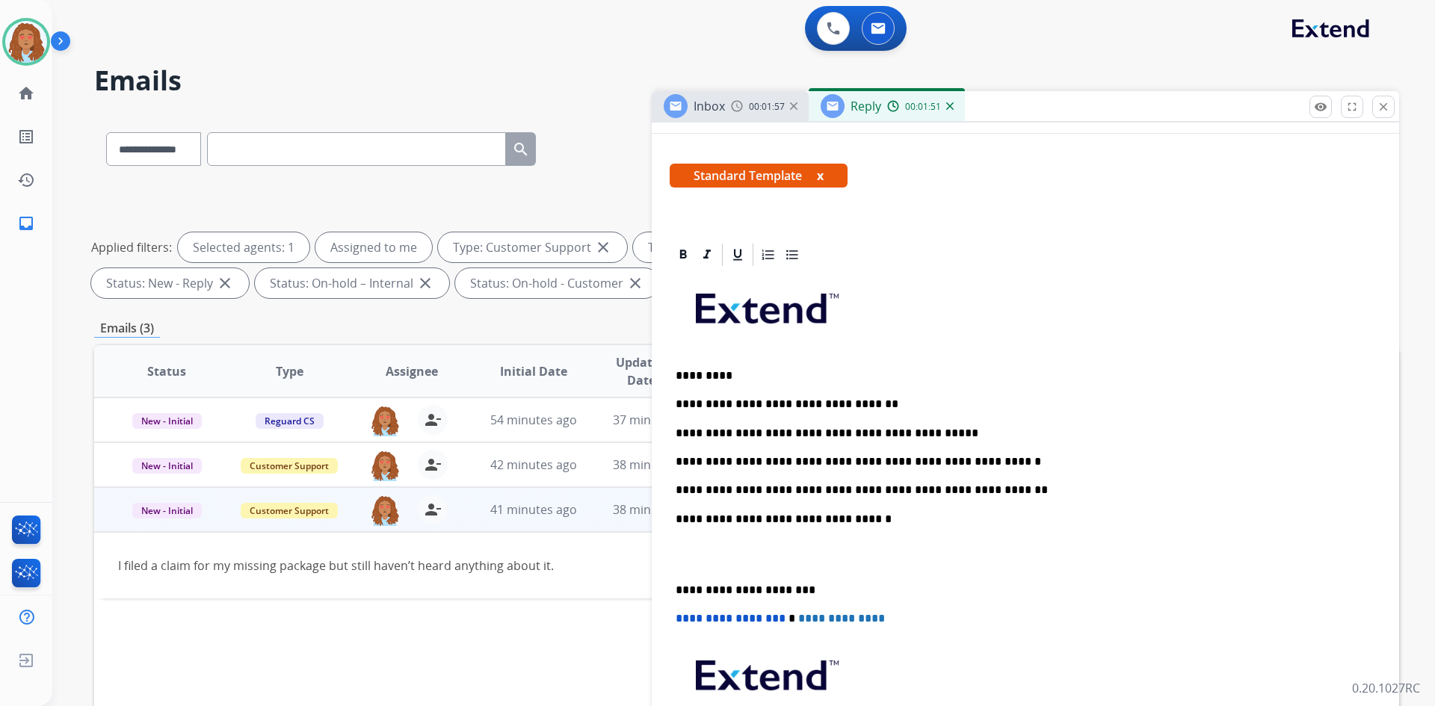
click at [984, 490] on p "**********" at bounding box center [1020, 490] width 688 height 13
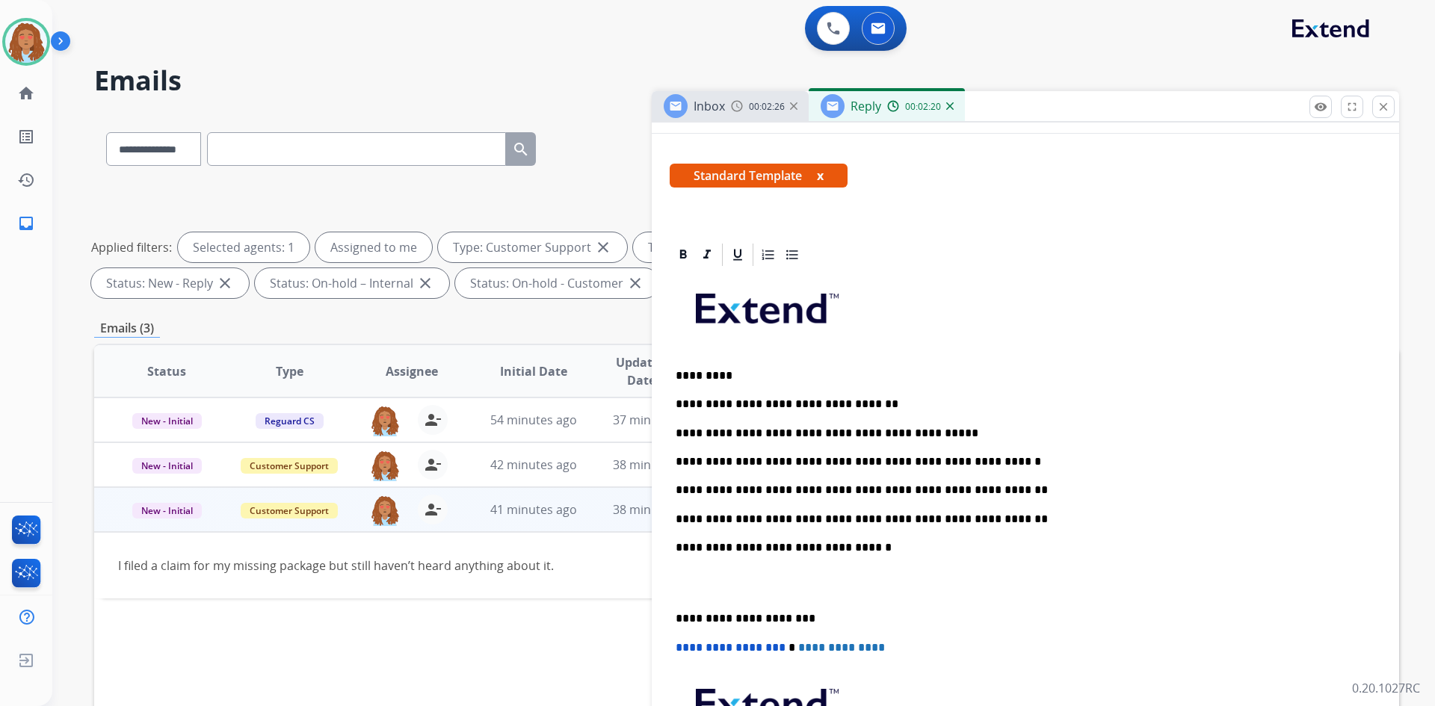
click at [675, 617] on div "**********" at bounding box center [1026, 554] width 712 height 572
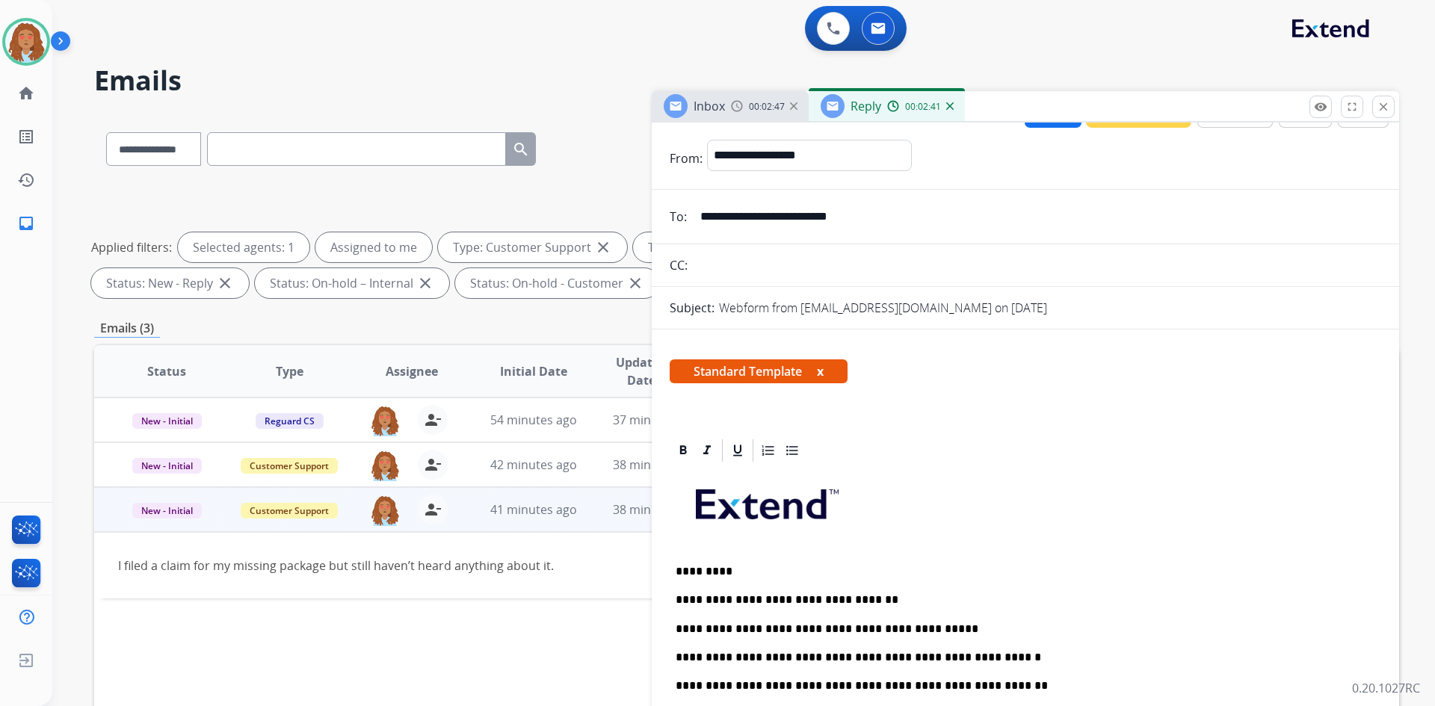
scroll to position [0, 0]
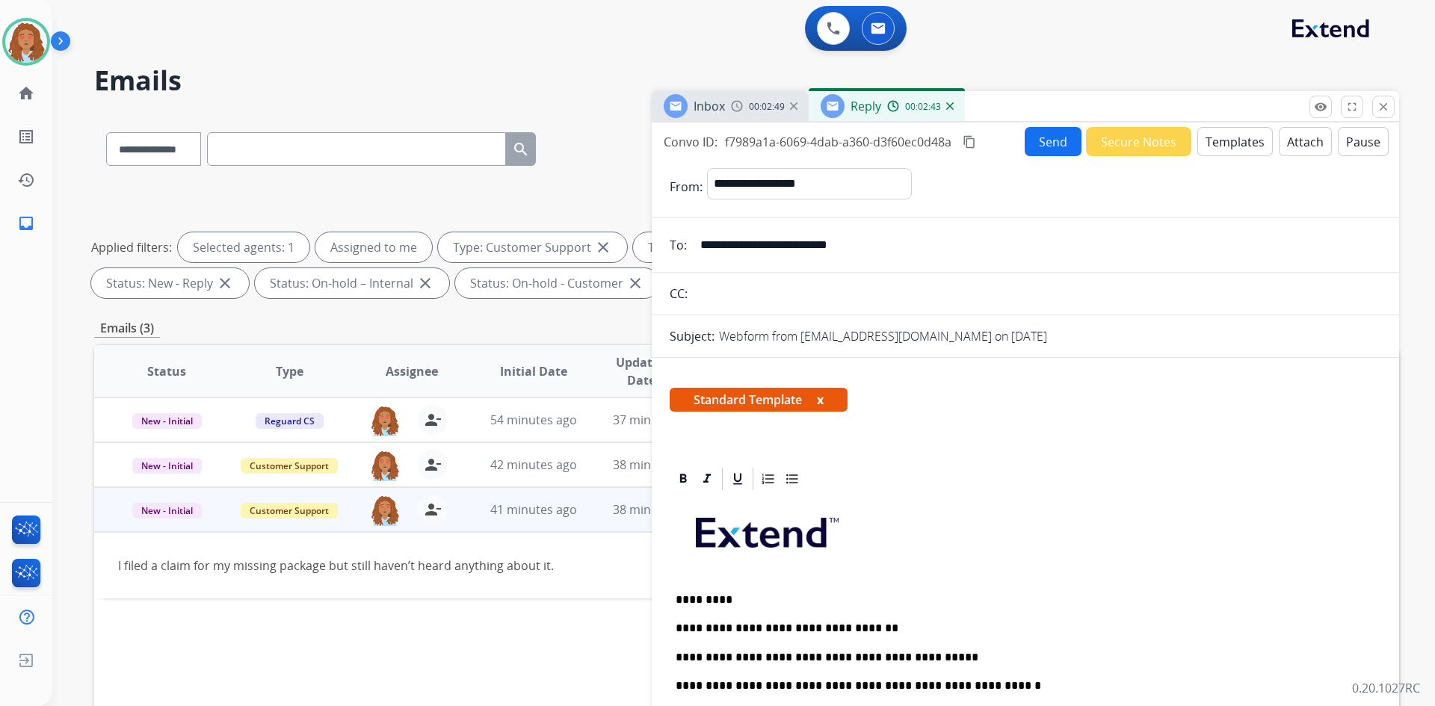
click at [975, 140] on mat-icon "content_copy" at bounding box center [969, 141] width 13 height 13
click at [1038, 141] on button "Send" at bounding box center [1053, 141] width 57 height 29
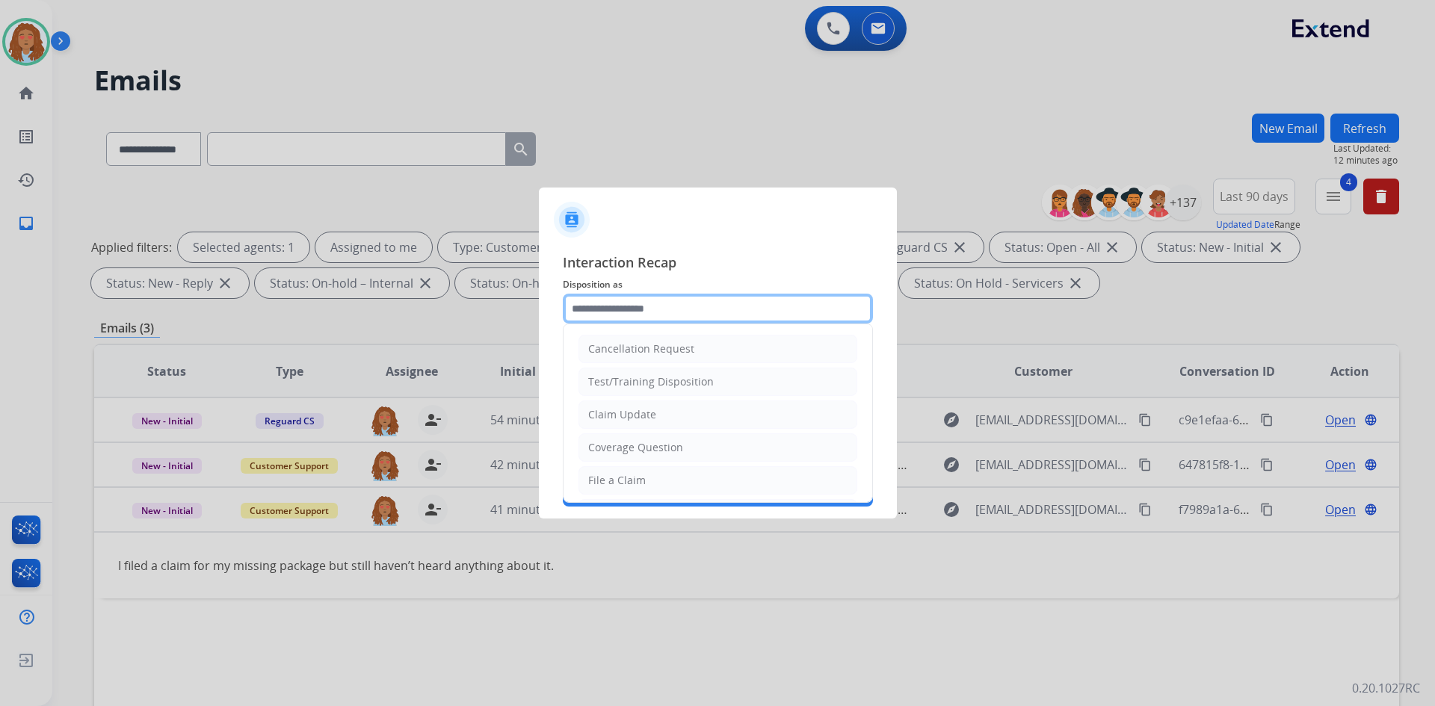
click at [691, 309] on input "text" at bounding box center [718, 309] width 310 height 30
click at [664, 413] on li "Claim Update" at bounding box center [718, 415] width 279 height 28
type input "**********"
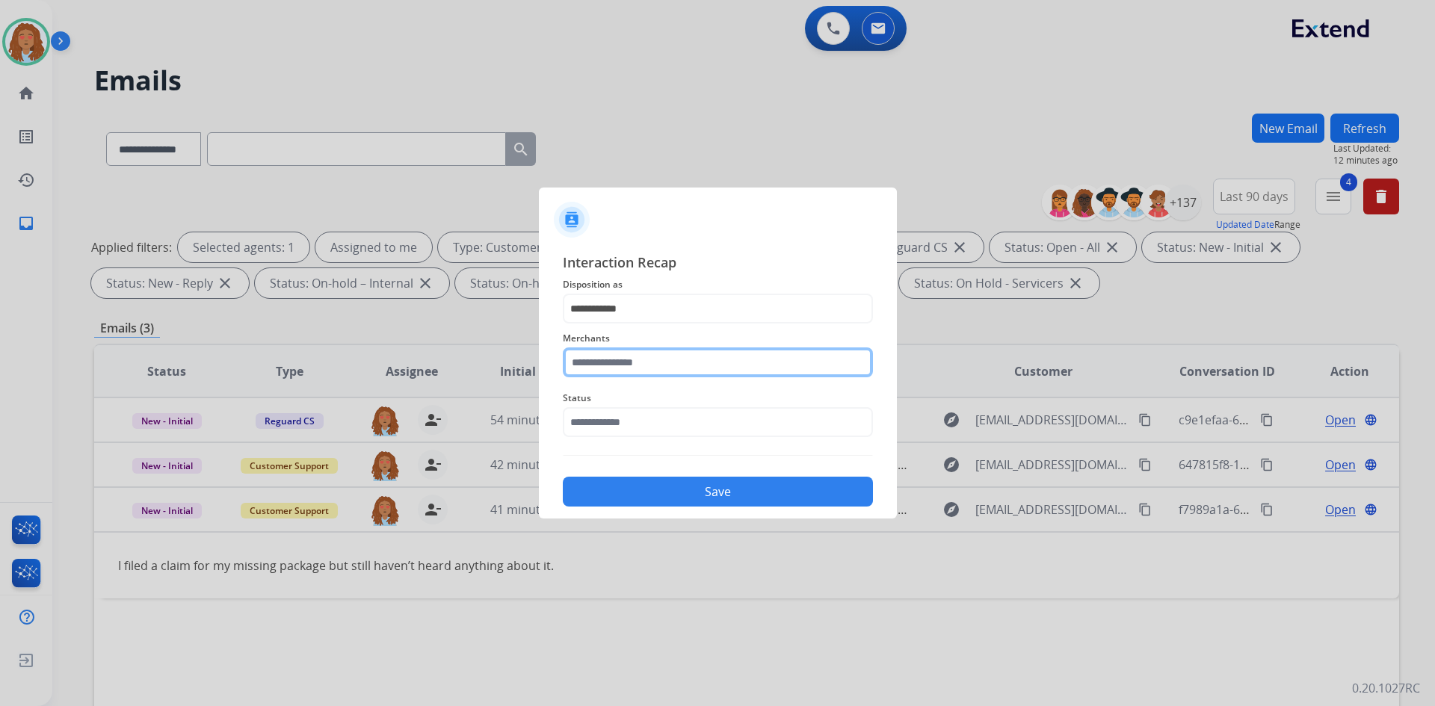
click at [678, 354] on input "text" at bounding box center [718, 363] width 310 height 30
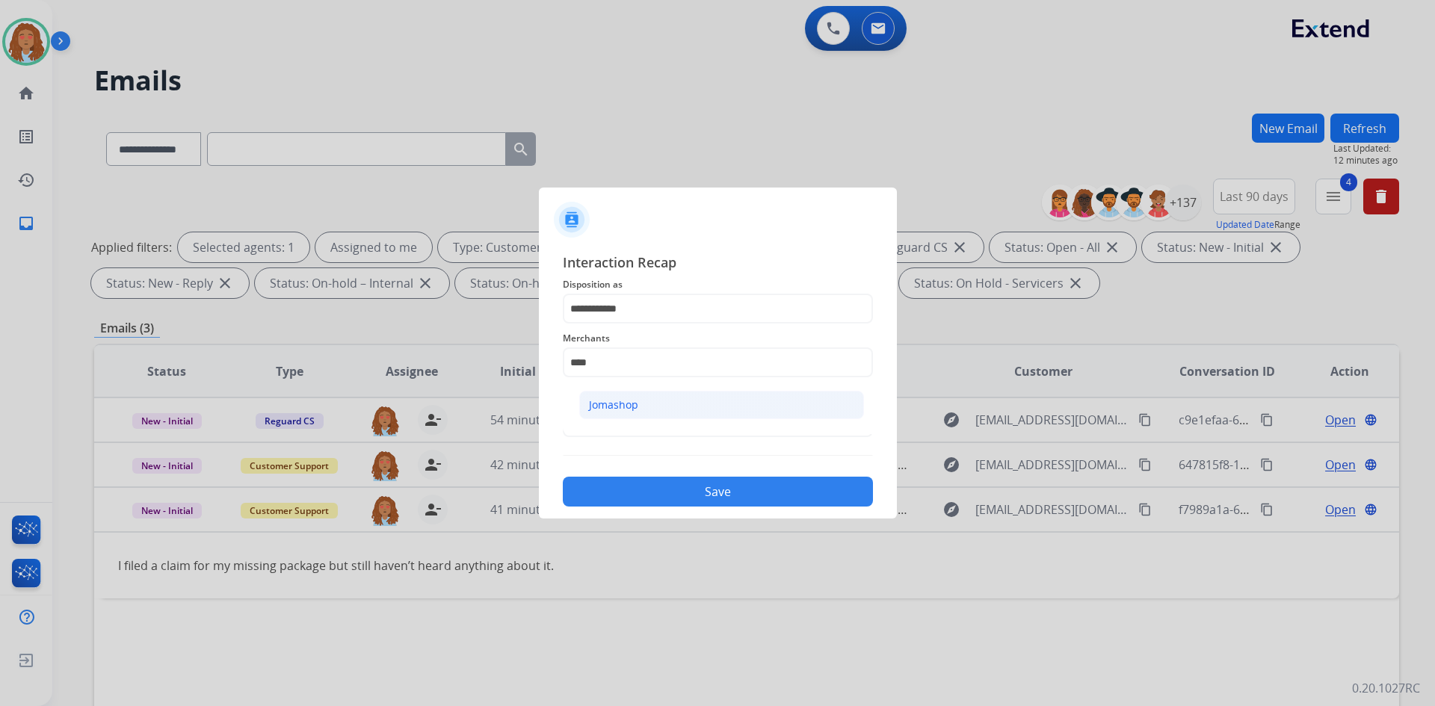
click at [644, 403] on li "Jomashop" at bounding box center [721, 405] width 285 height 28
type input "********"
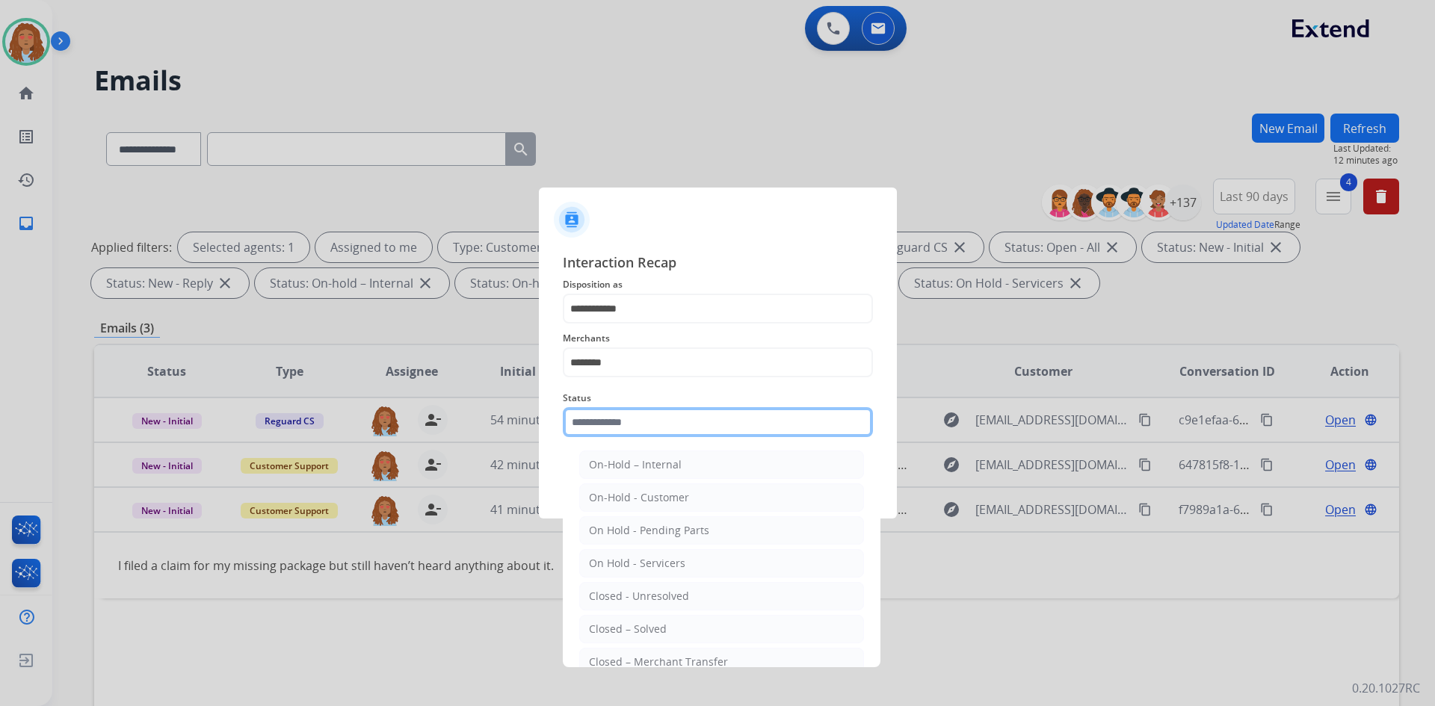
click at [635, 416] on input "text" at bounding box center [718, 422] width 310 height 30
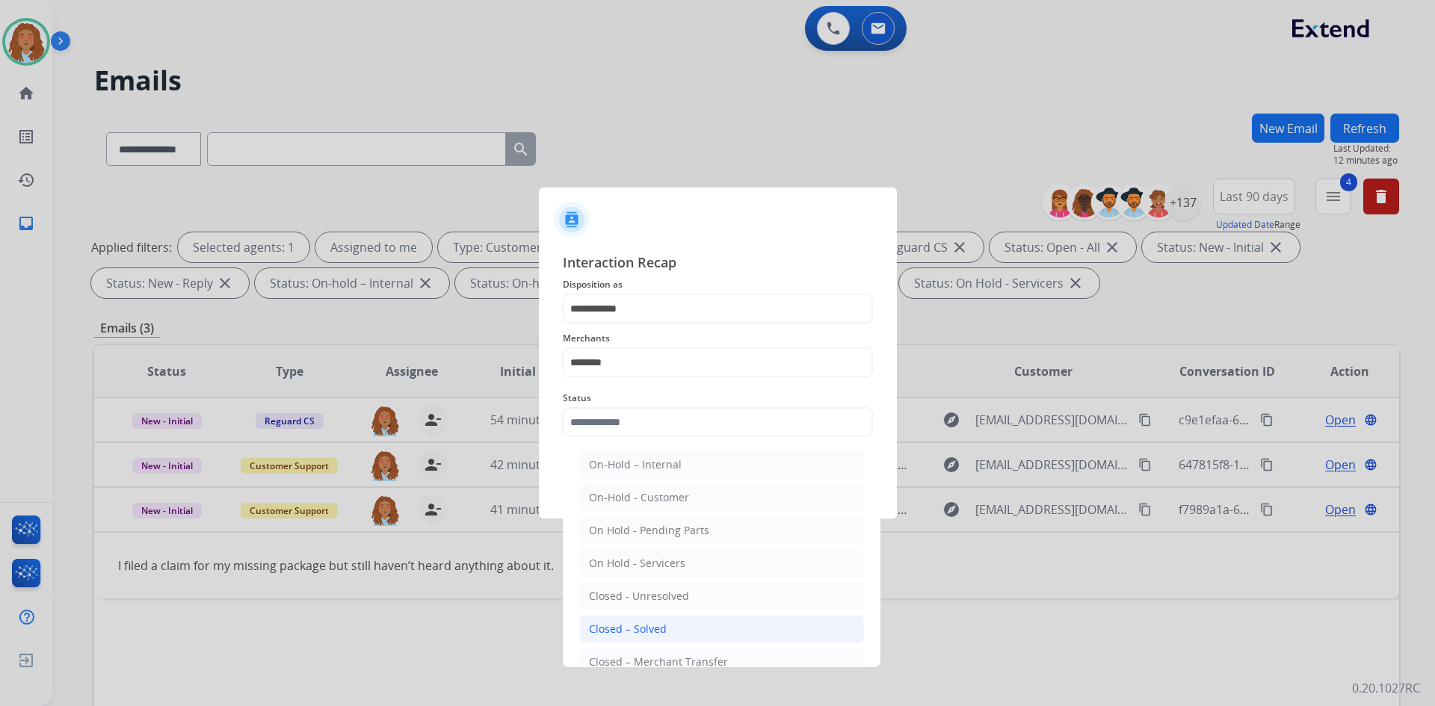
click at [652, 633] on div "Closed – Solved" at bounding box center [628, 629] width 78 height 15
type input "**********"
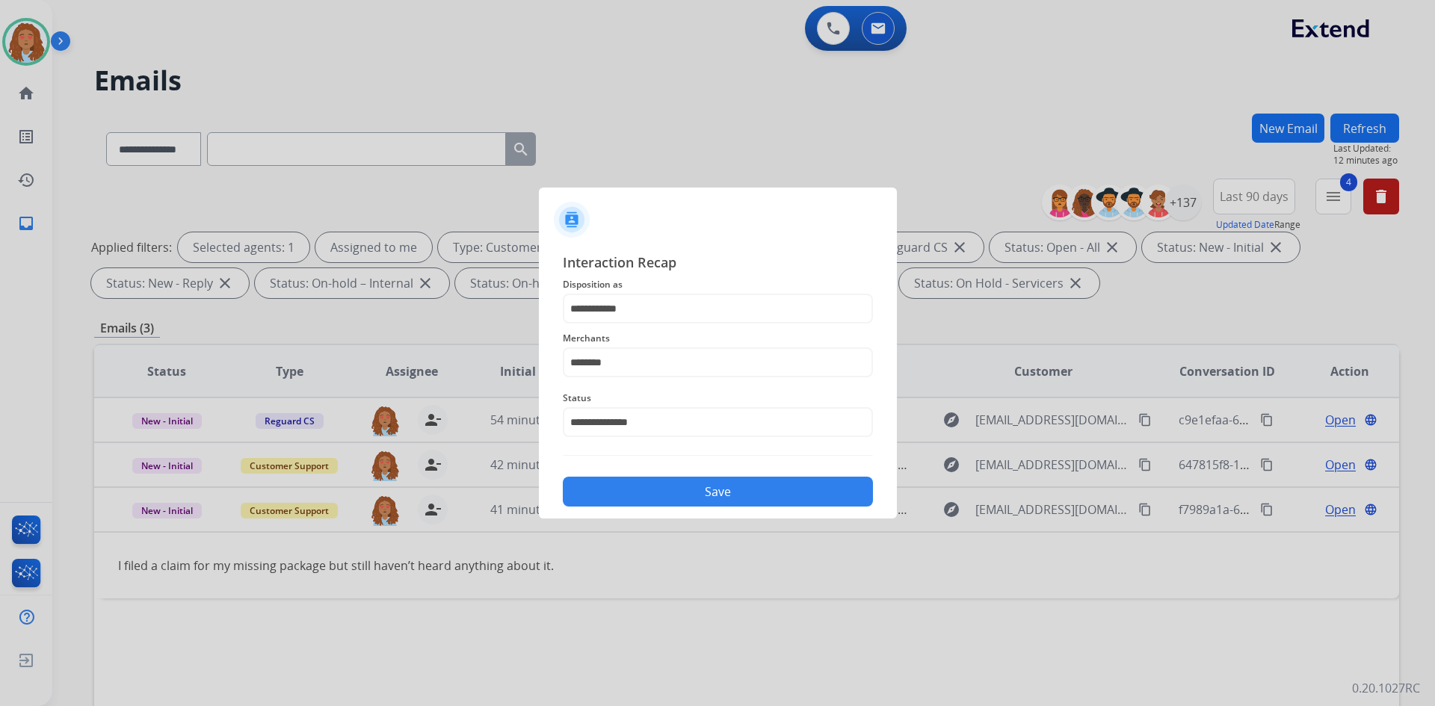
click at [687, 487] on button "Save" at bounding box center [718, 492] width 310 height 30
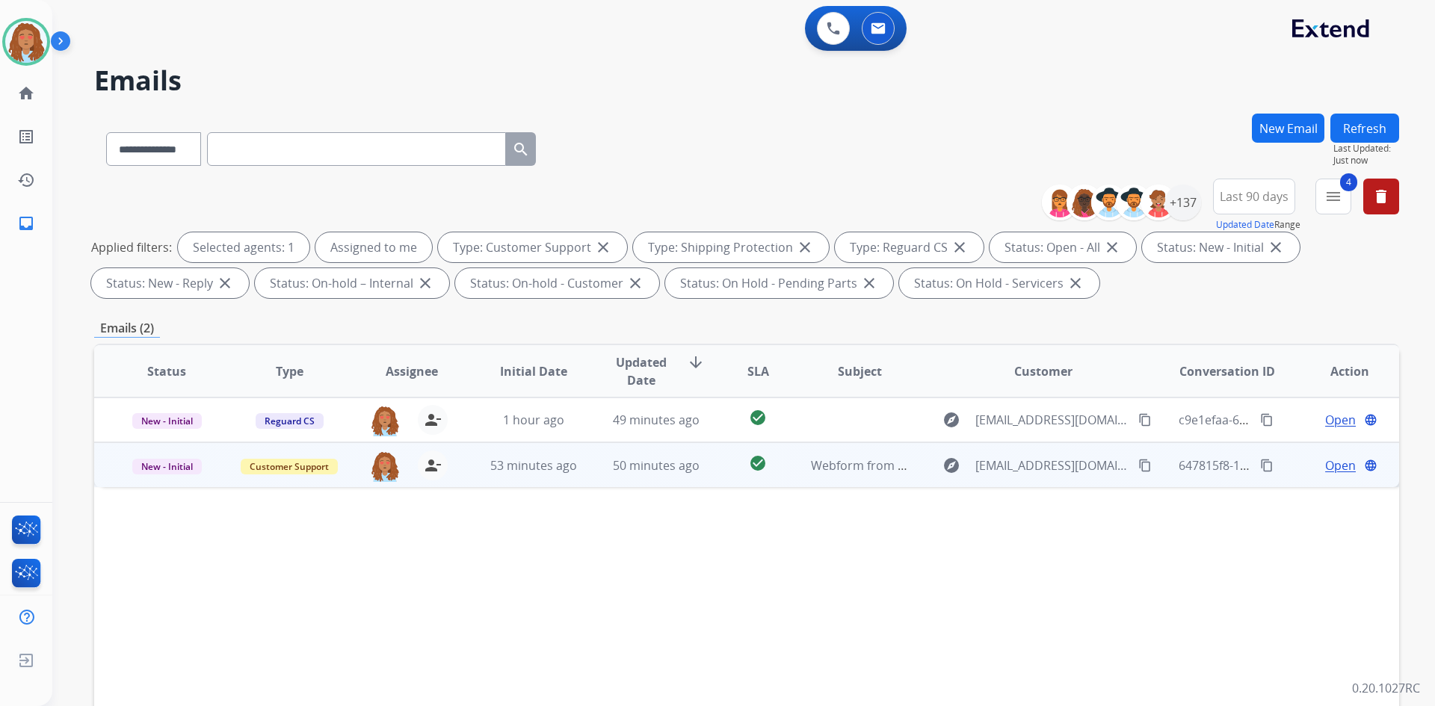
click at [1070, 476] on div "explore [EMAIL_ADDRESS][DOMAIN_NAME] content_copy" at bounding box center [1044, 466] width 220 height 24
click at [1138, 465] on mat-icon "content_copy" at bounding box center [1144, 464] width 13 height 13
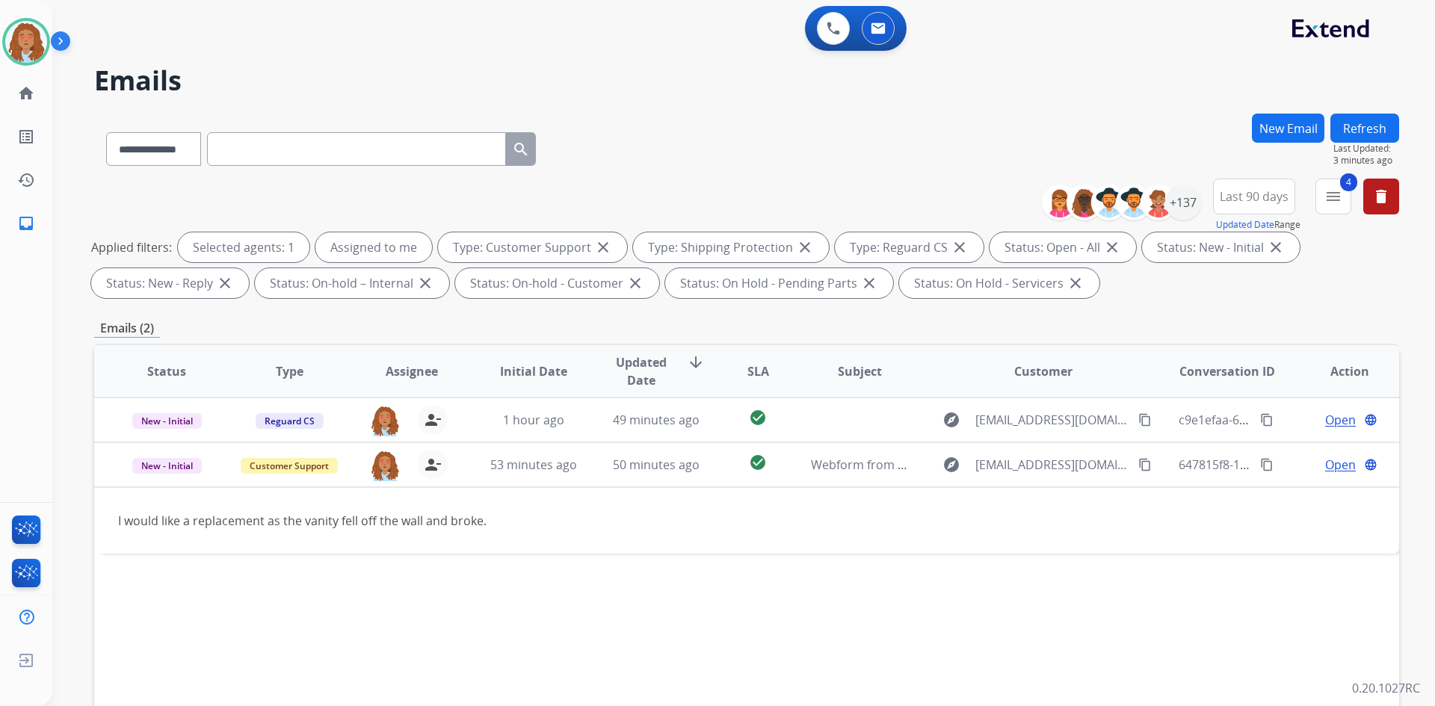
scroll to position [75, 0]
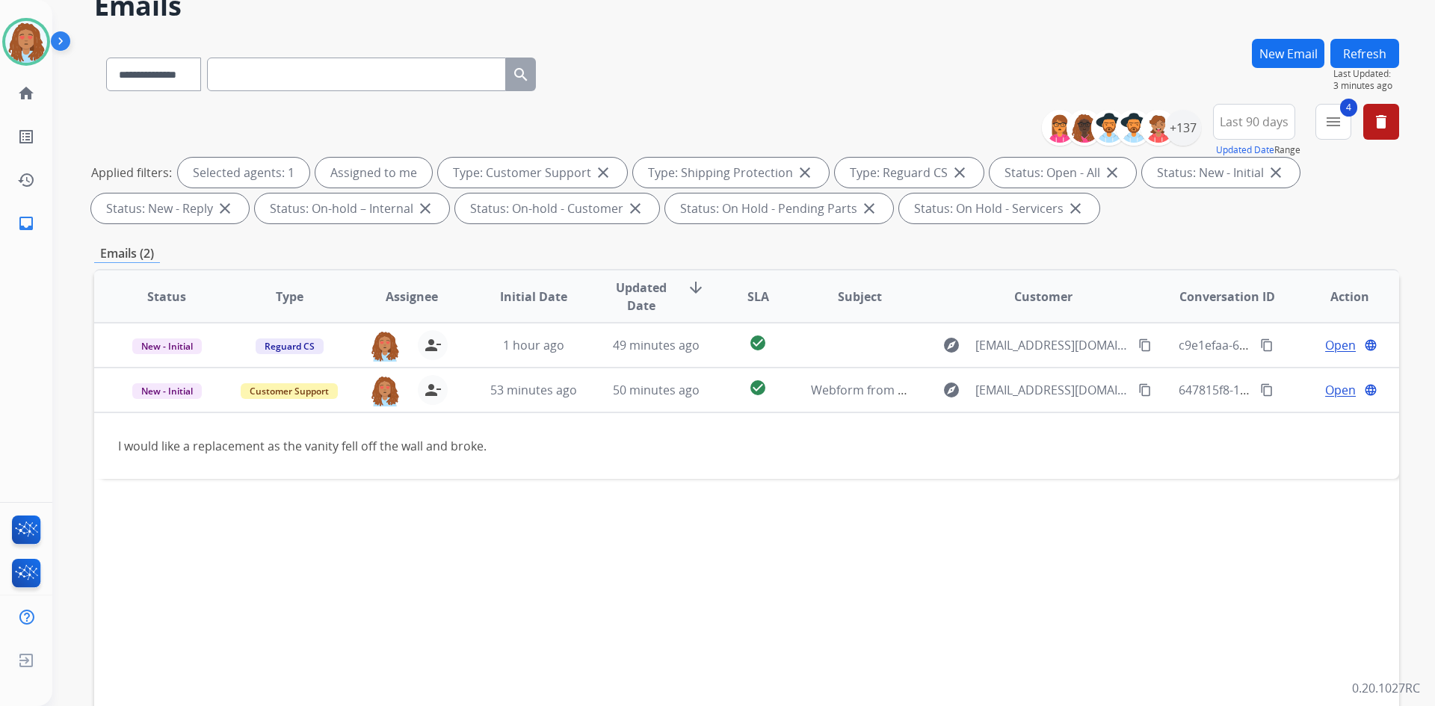
click at [1308, 201] on div "Applied filters: Selected agents: 1 Assigned to me Type: Customer Support close…" at bounding box center [743, 191] width 1305 height 66
click at [1187, 133] on div "+137" at bounding box center [1183, 128] width 36 height 36
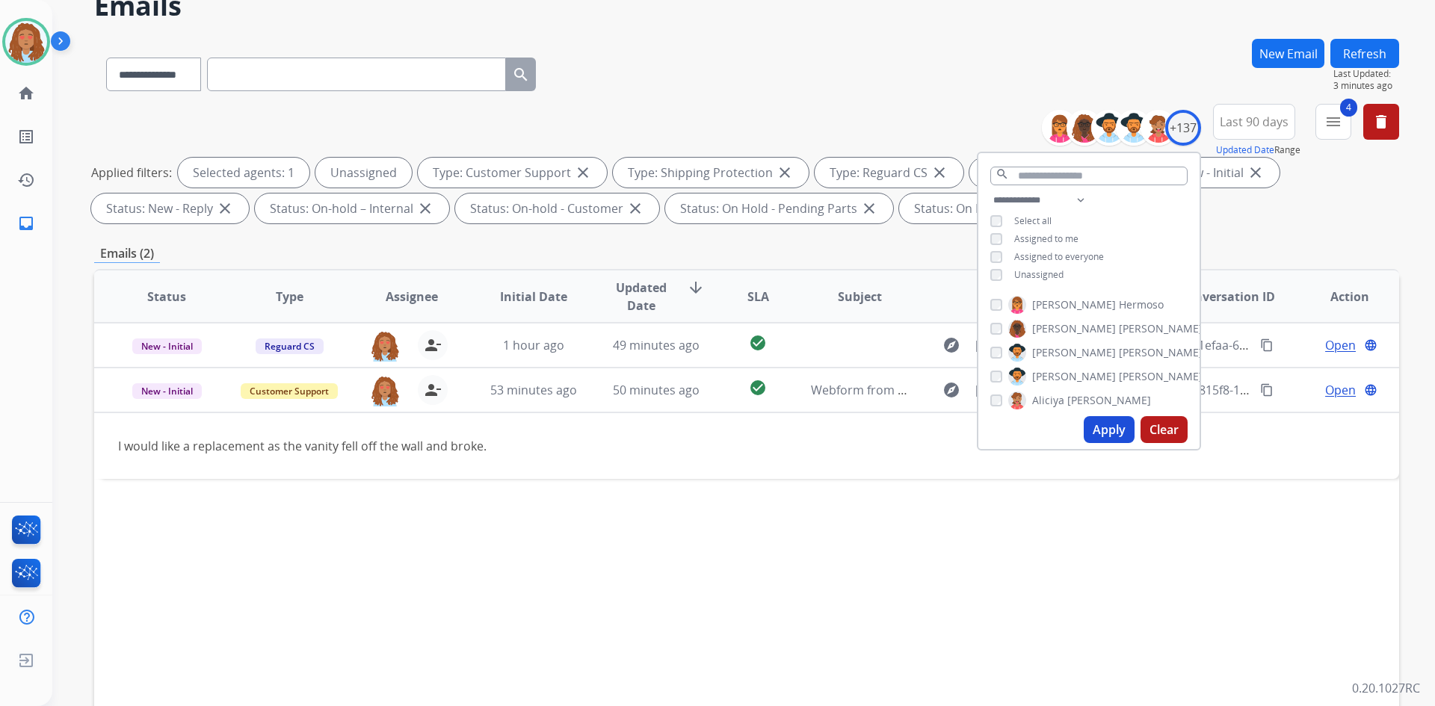
click at [1100, 434] on button "Apply" at bounding box center [1109, 429] width 51 height 27
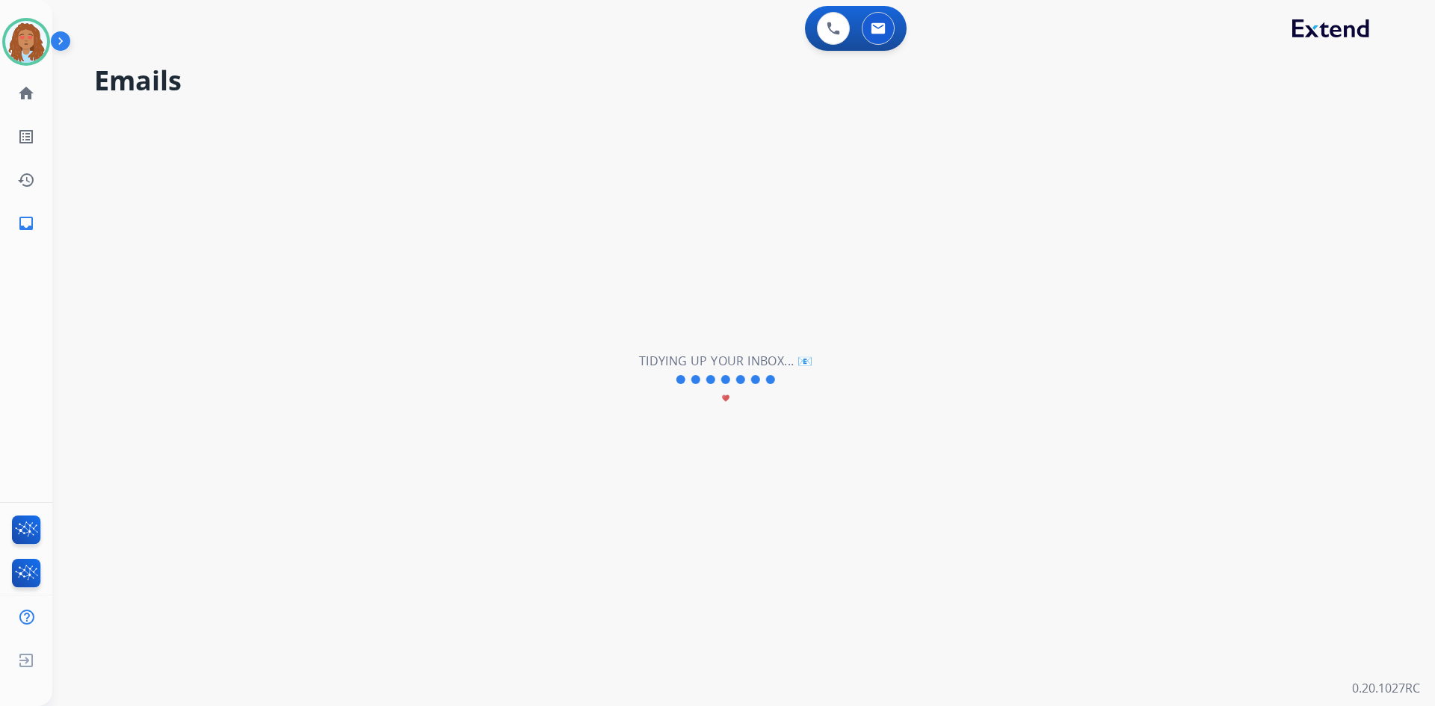
scroll to position [0, 0]
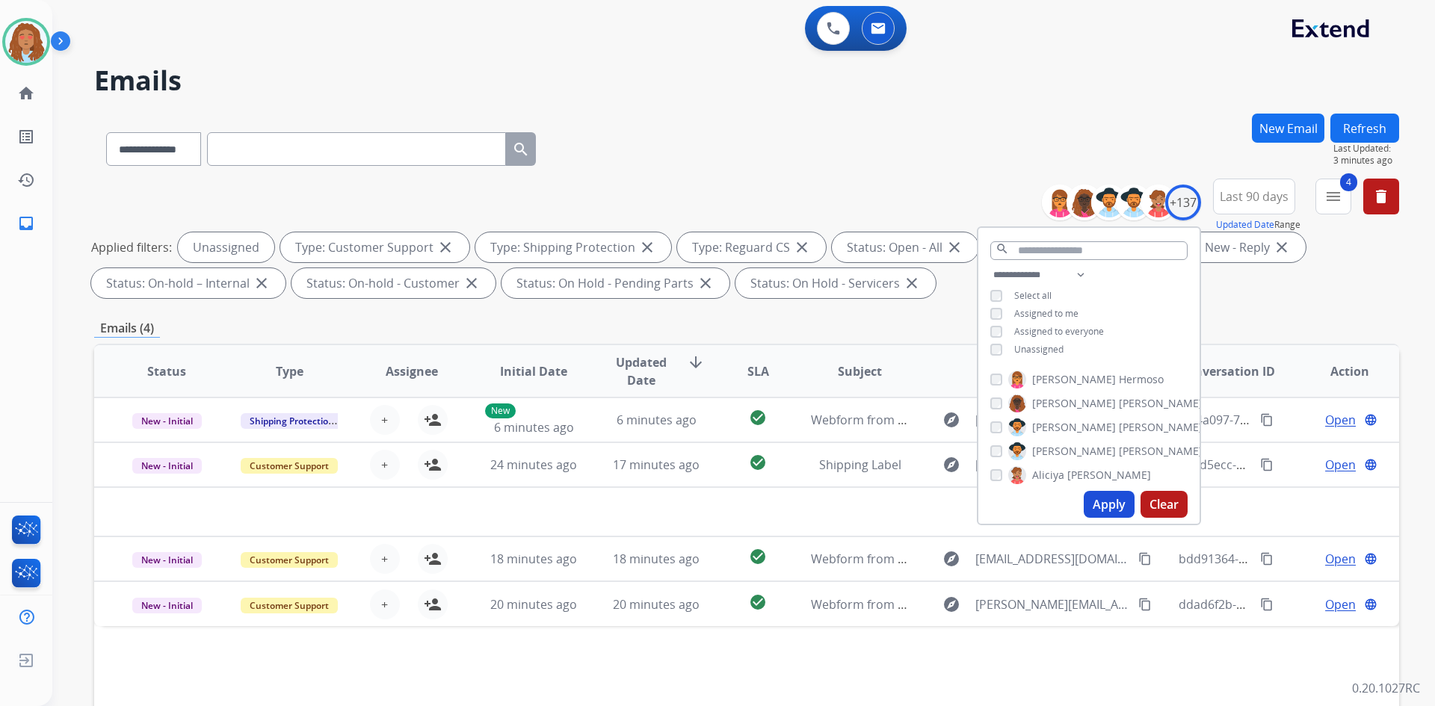
click at [966, 147] on div "**********" at bounding box center [746, 146] width 1305 height 65
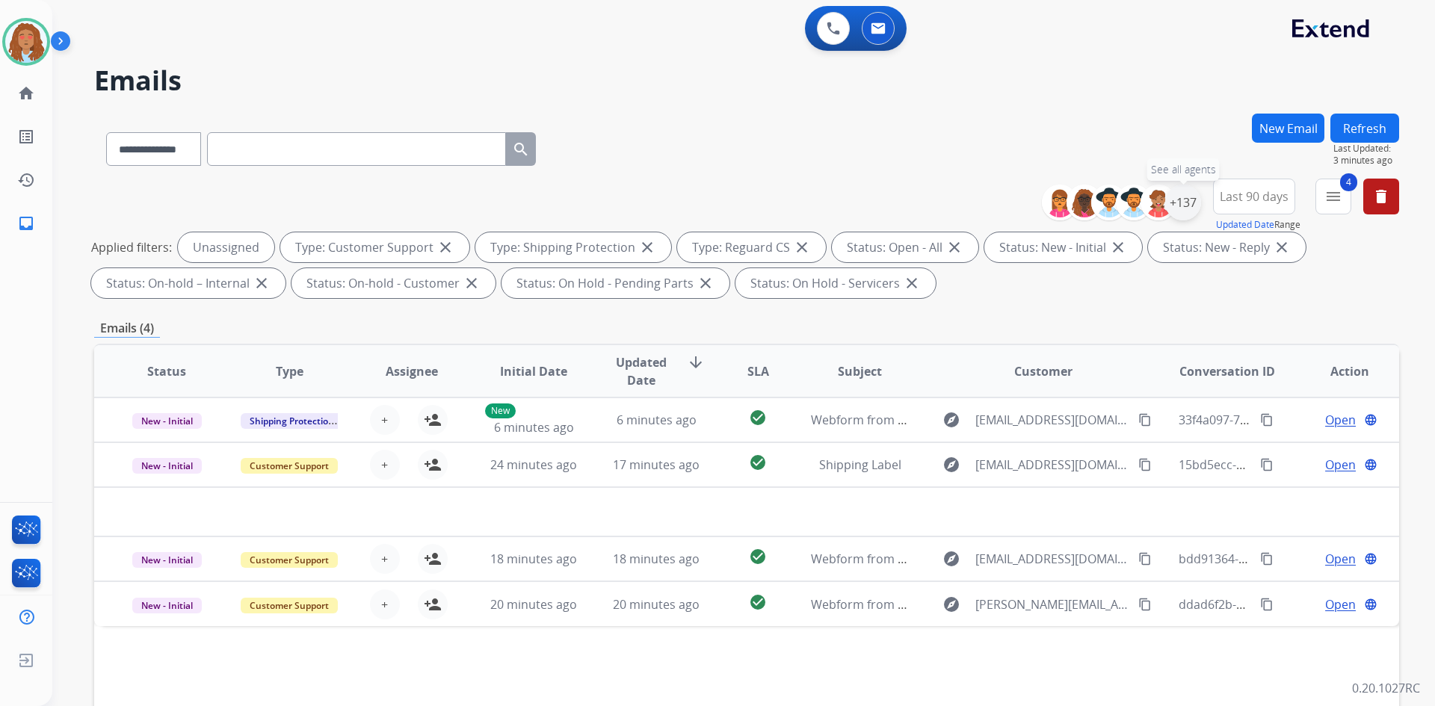
click at [1171, 202] on div "+137" at bounding box center [1183, 203] width 36 height 36
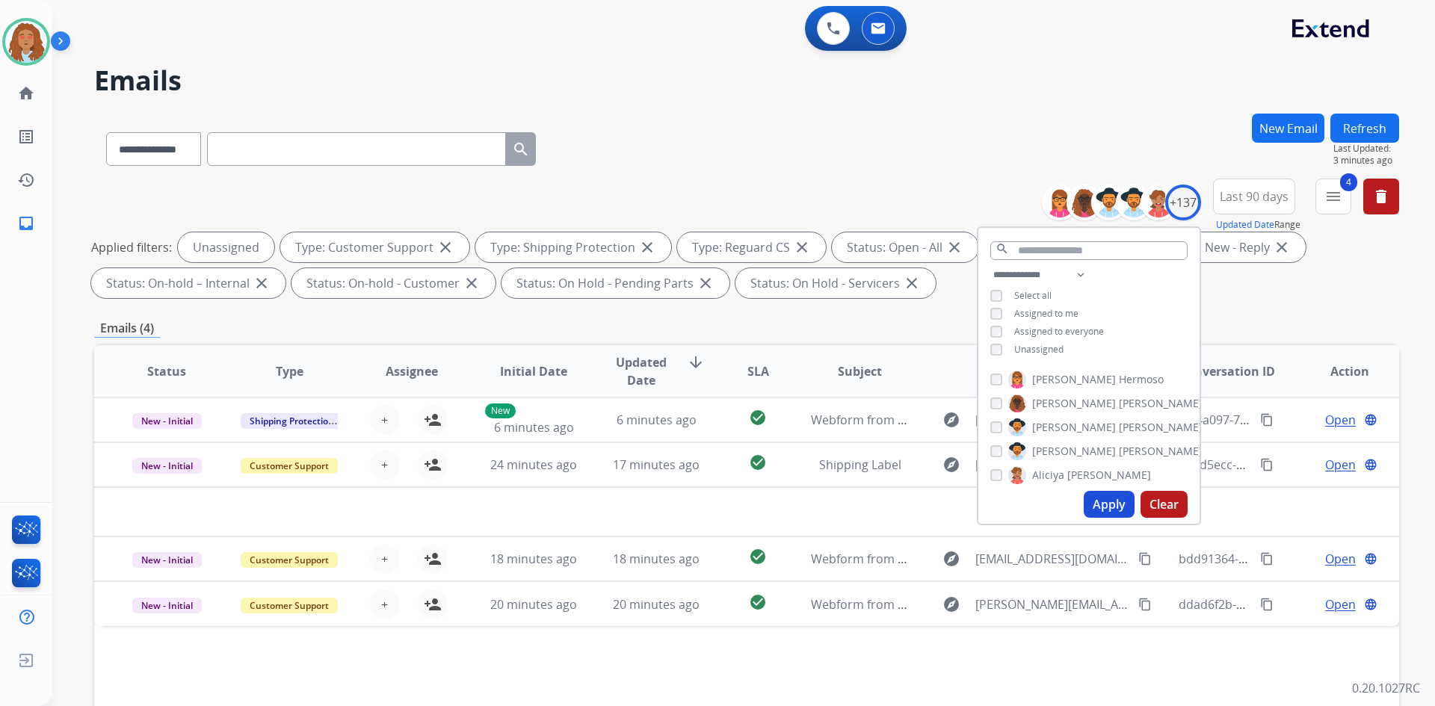
click at [1240, 300] on div "**********" at bounding box center [746, 242] width 1305 height 126
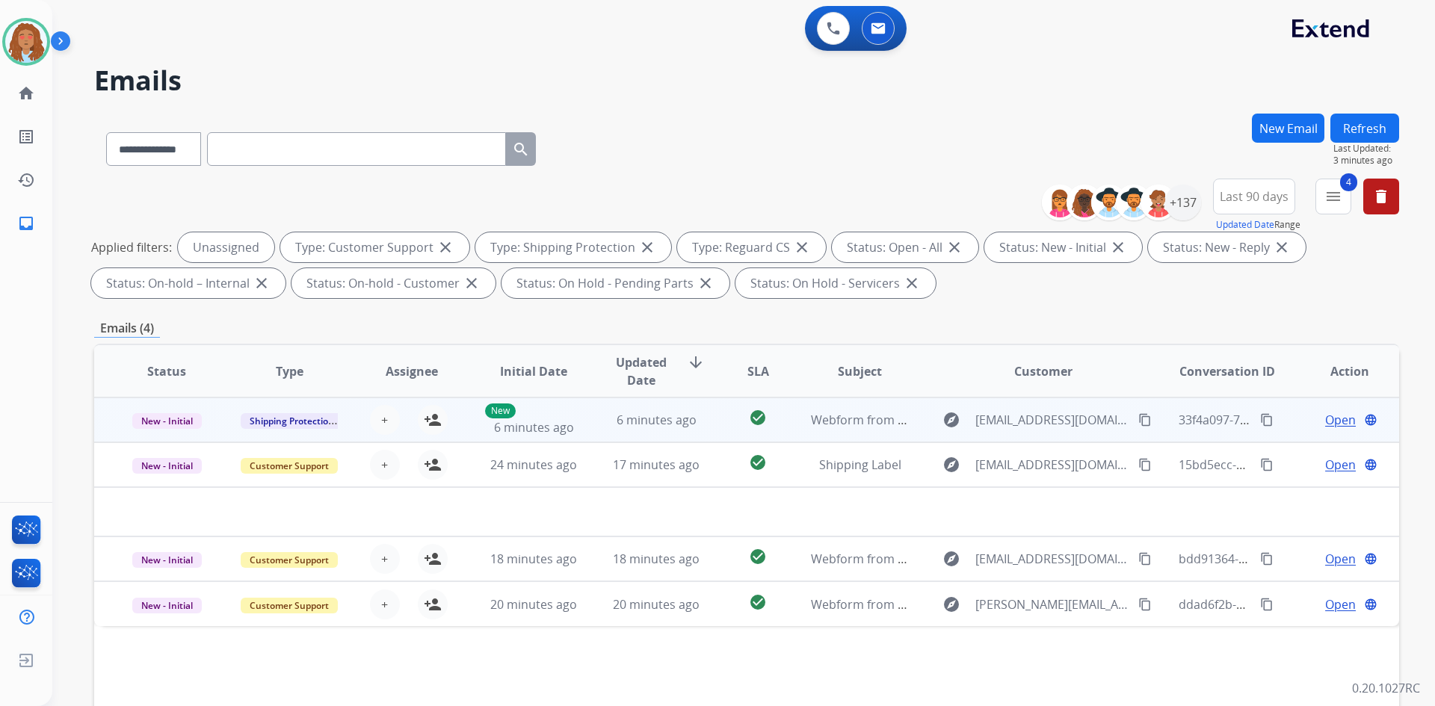
click at [1043, 430] on div "explore [EMAIL_ADDRESS][DOMAIN_NAME] content_copy" at bounding box center [1044, 420] width 220 height 24
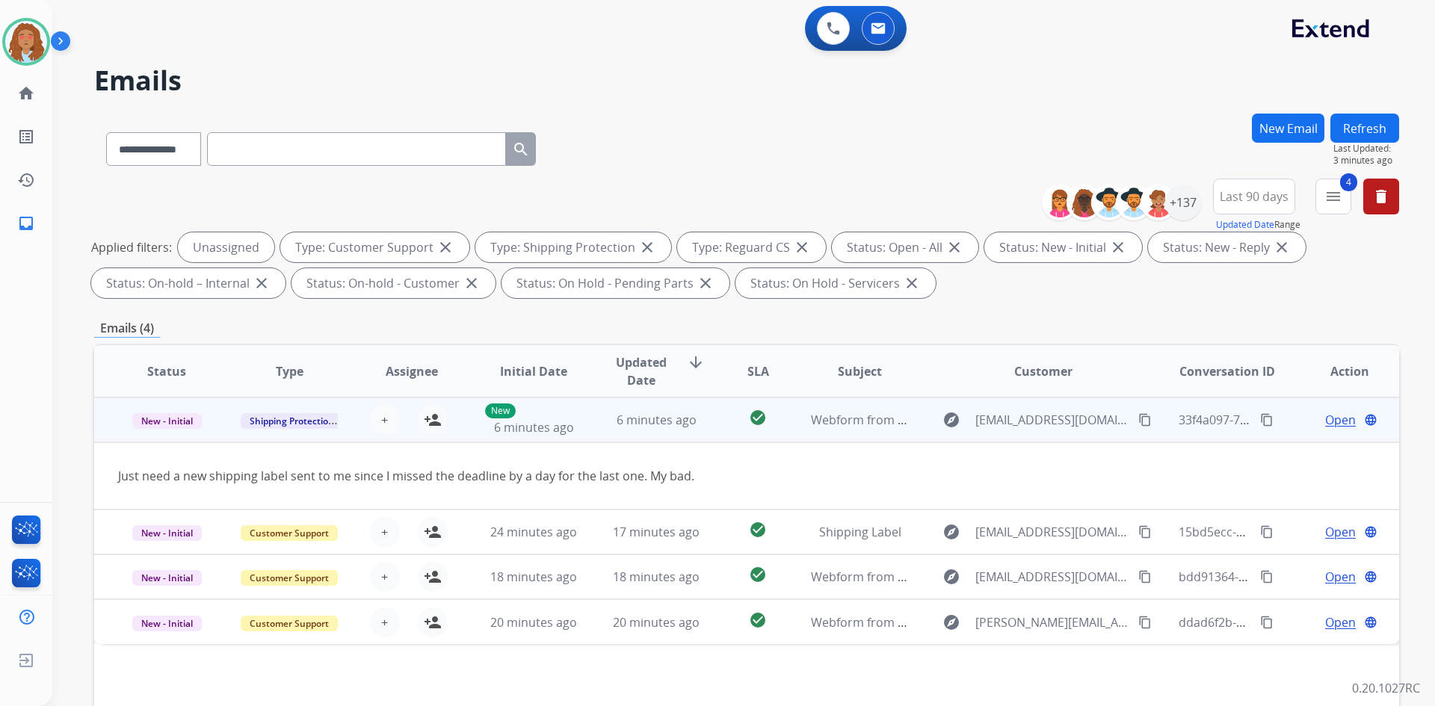
click at [1043, 430] on div "explore [EMAIL_ADDRESS][DOMAIN_NAME] content_copy" at bounding box center [1044, 420] width 220 height 24
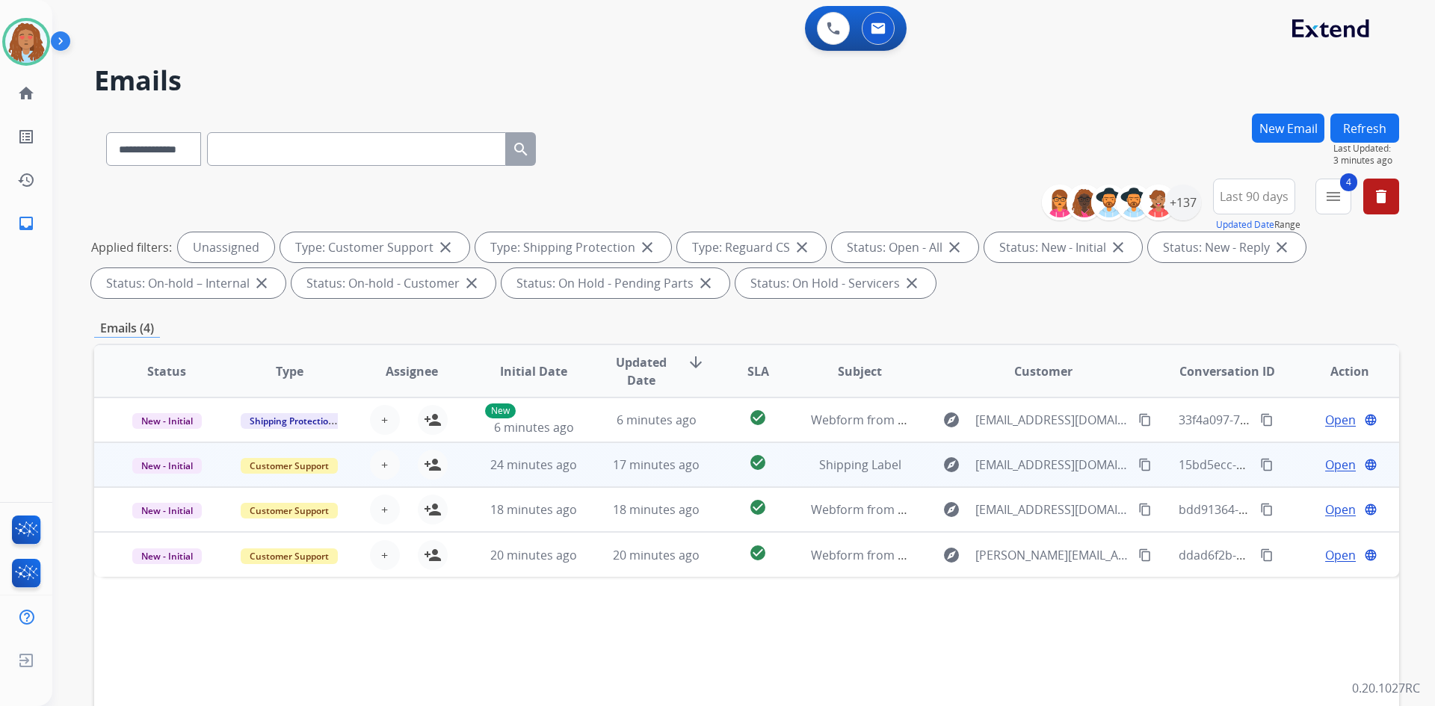
click at [1057, 477] on td "explore [EMAIL_ADDRESS][DOMAIN_NAME] content_copy" at bounding box center [1032, 465] width 244 height 45
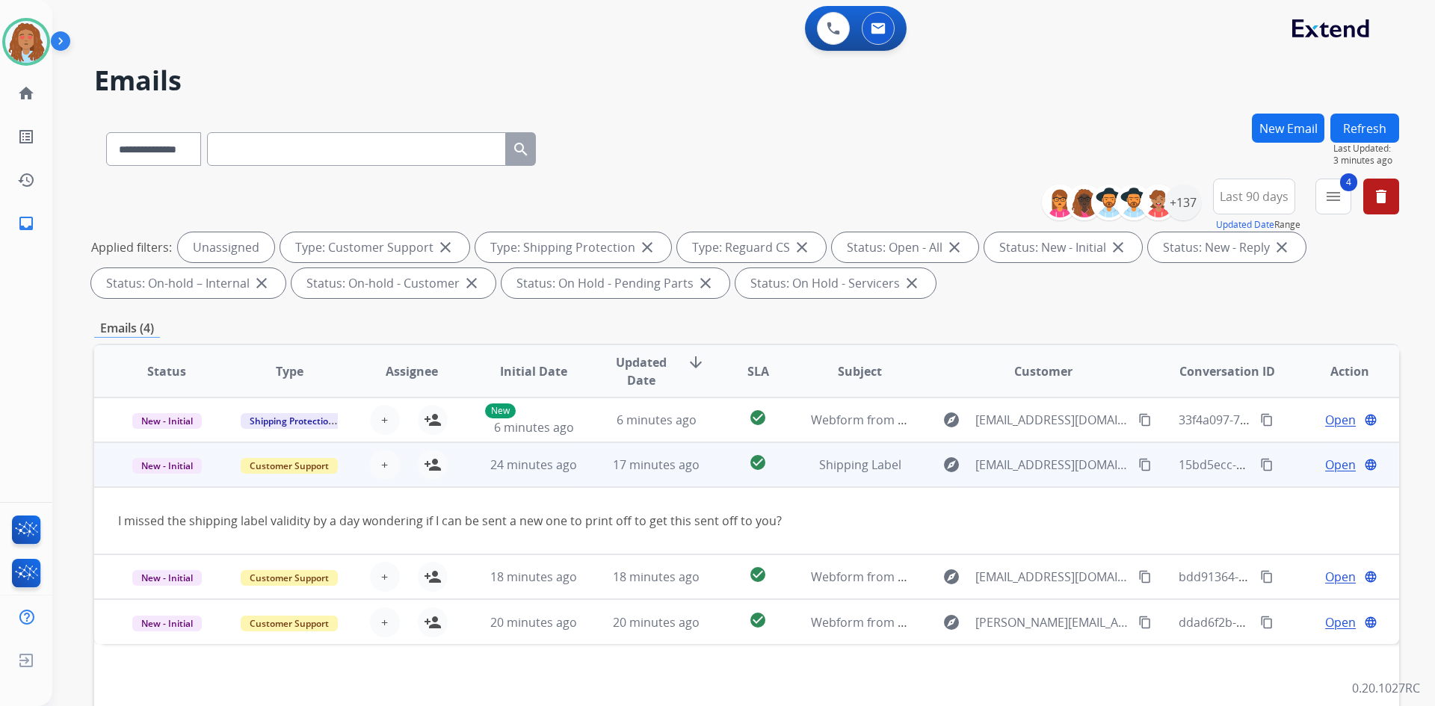
click at [1057, 477] on td "explore [EMAIL_ADDRESS][DOMAIN_NAME] content_copy" at bounding box center [1032, 465] width 244 height 45
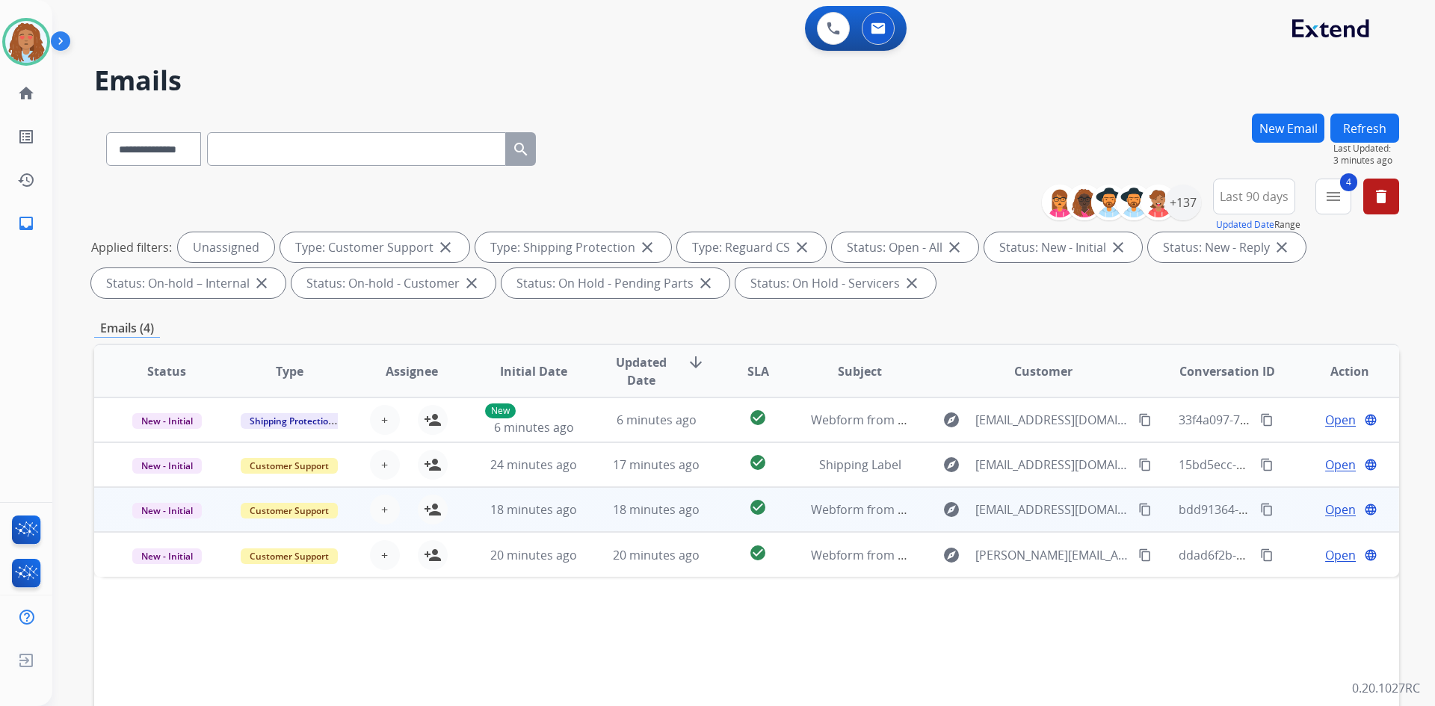
click at [1061, 524] on td "explore [EMAIL_ADDRESS][DOMAIN_NAME] content_copy" at bounding box center [1032, 509] width 244 height 45
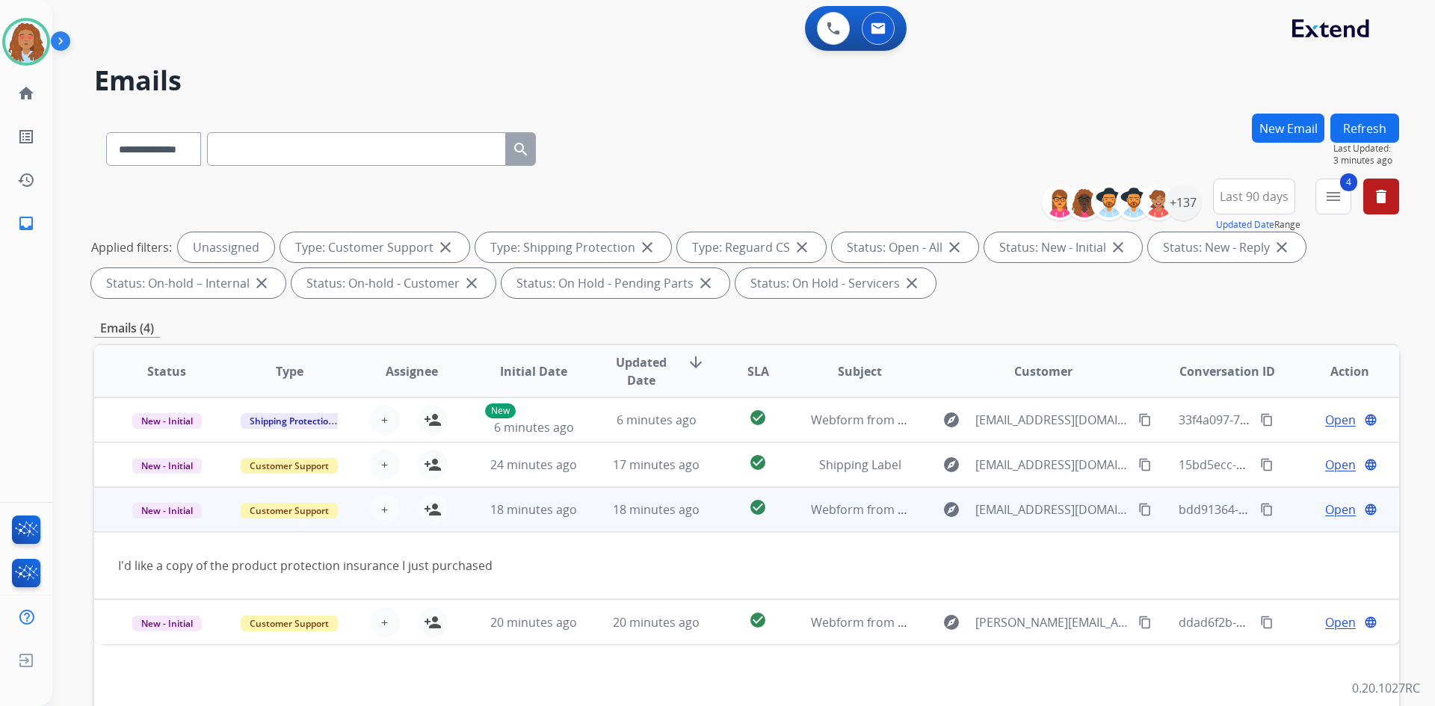
click at [1061, 524] on td "explore [EMAIL_ADDRESS][DOMAIN_NAME] content_copy" at bounding box center [1032, 509] width 244 height 45
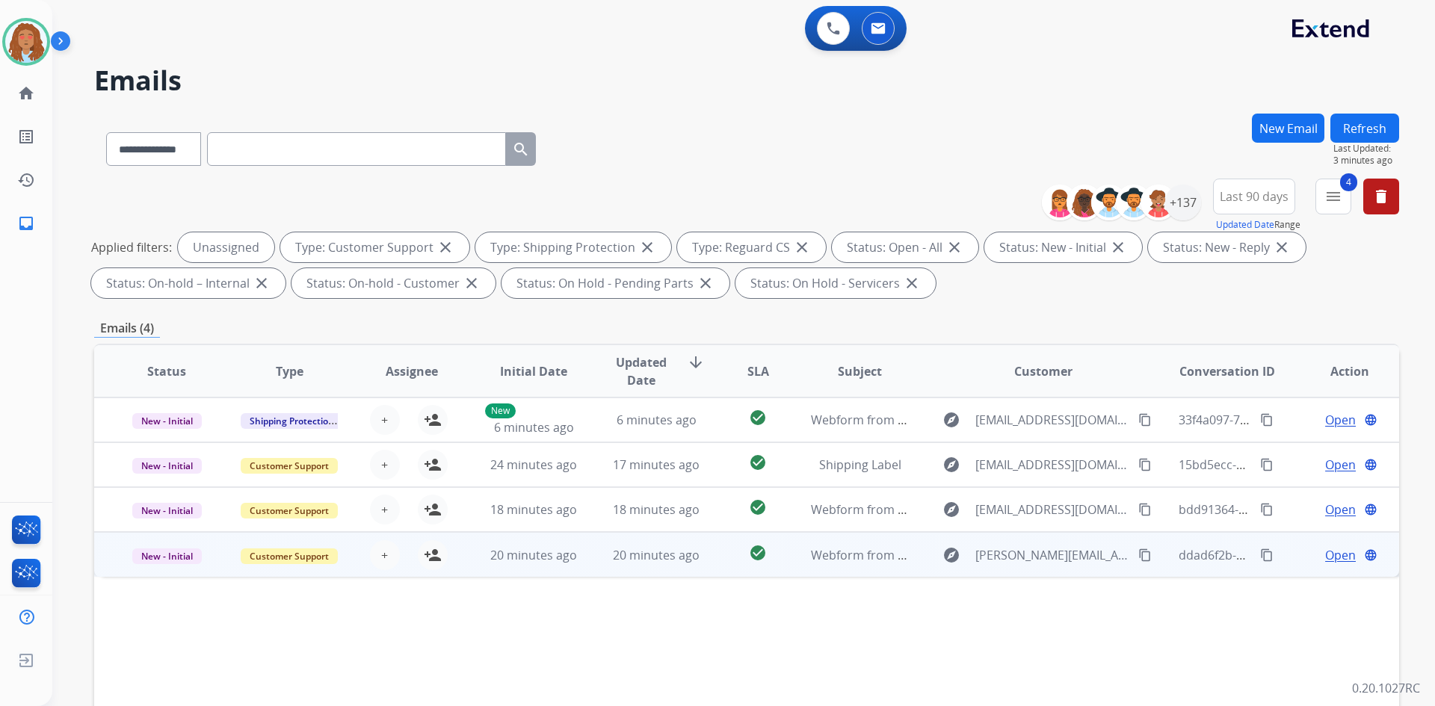
click at [1059, 570] on td "explore [PERSON_NAME][EMAIL_ADDRESS][DOMAIN_NAME] content_copy" at bounding box center [1032, 554] width 244 height 45
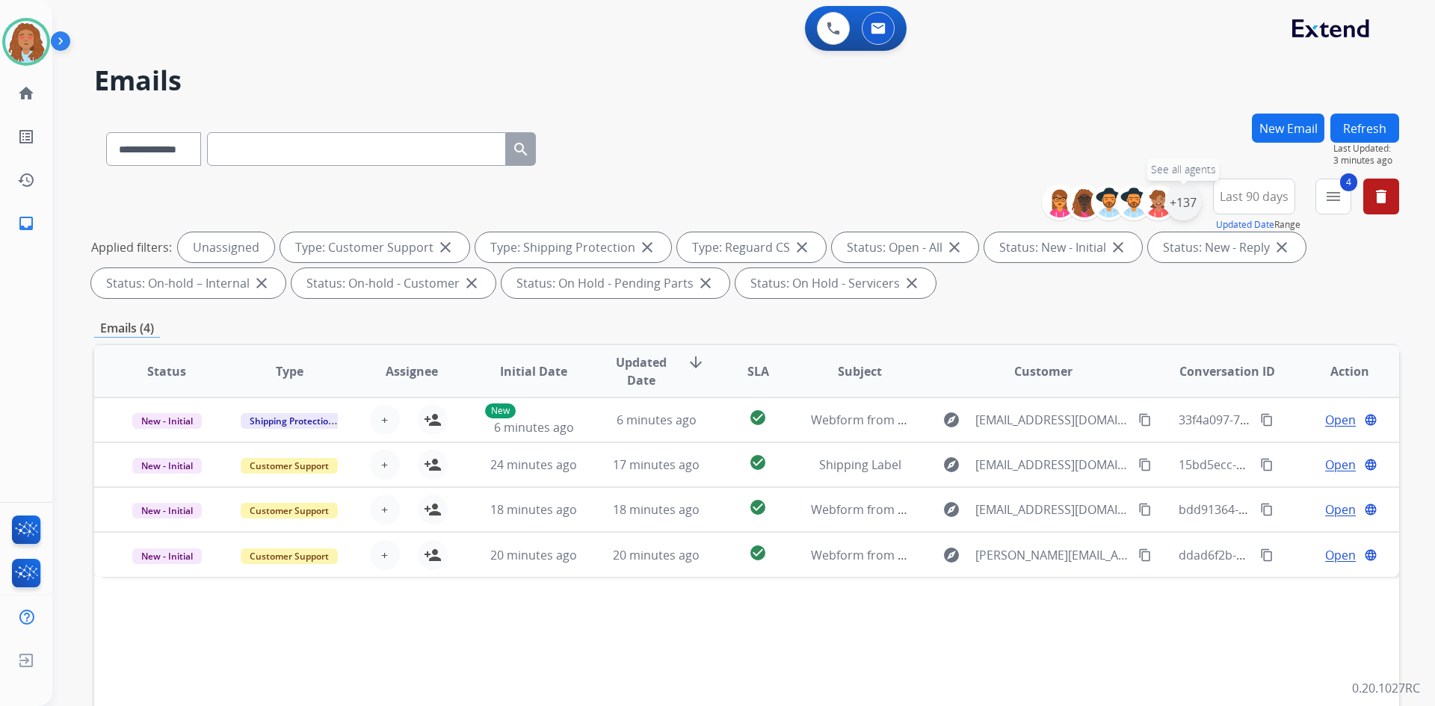
click at [1186, 206] on div "+137" at bounding box center [1183, 203] width 36 height 36
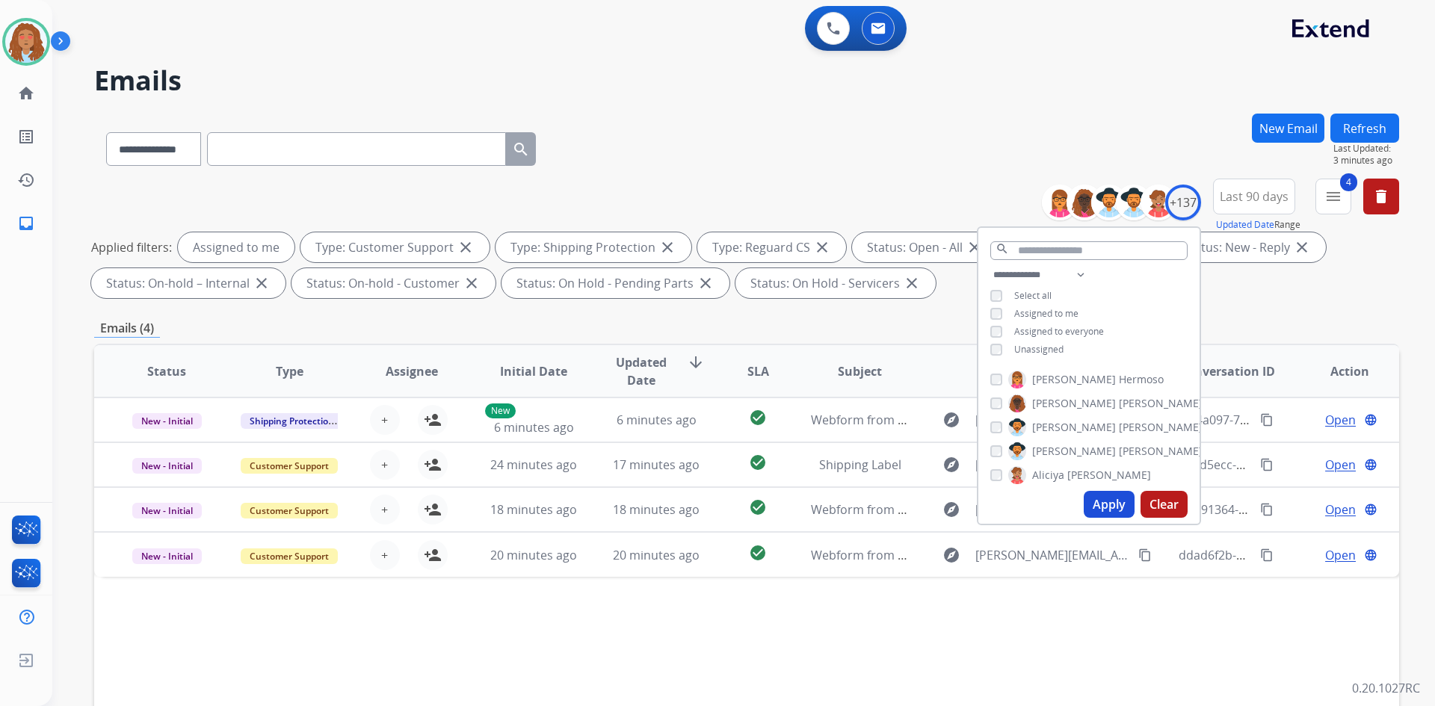
click at [1111, 507] on button "Apply" at bounding box center [1109, 504] width 51 height 27
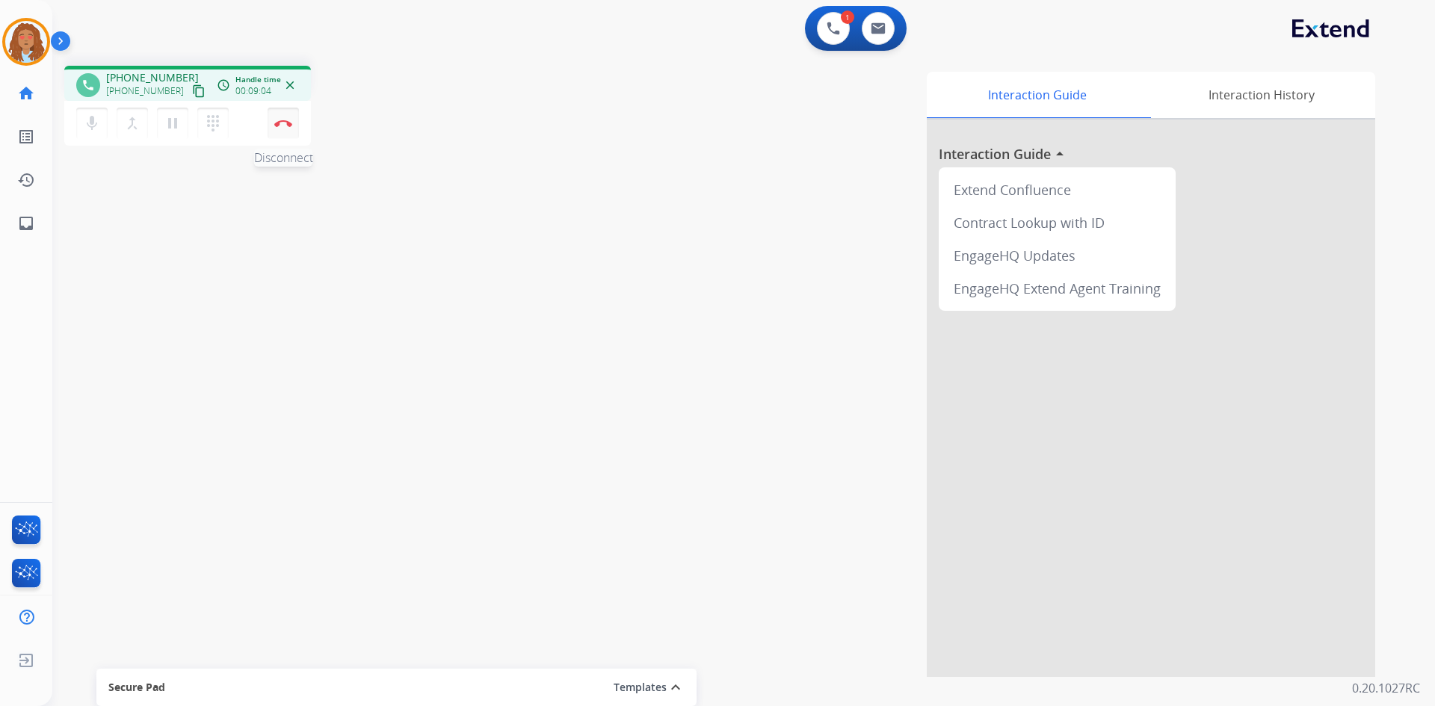
click at [283, 127] on button "Disconnect" at bounding box center [283, 123] width 31 height 31
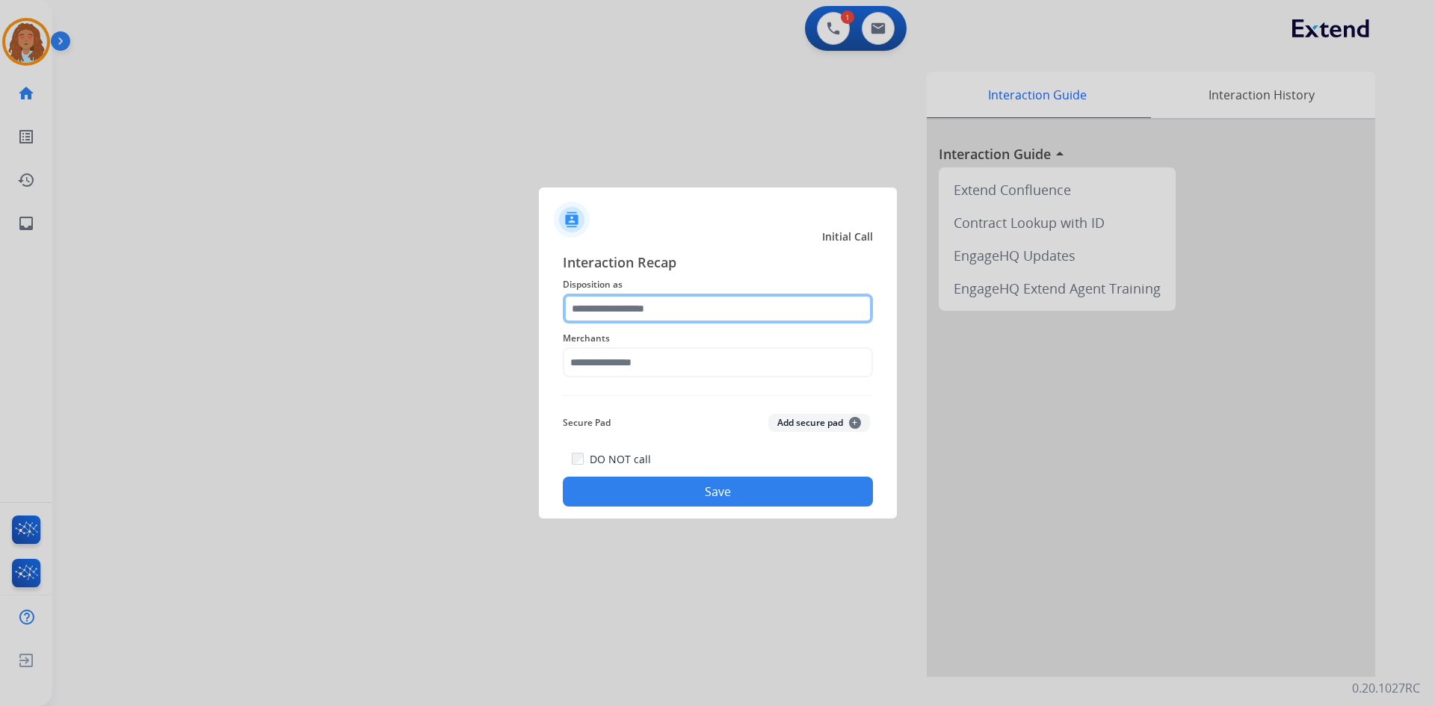
click at [648, 315] on input "text" at bounding box center [718, 309] width 310 height 30
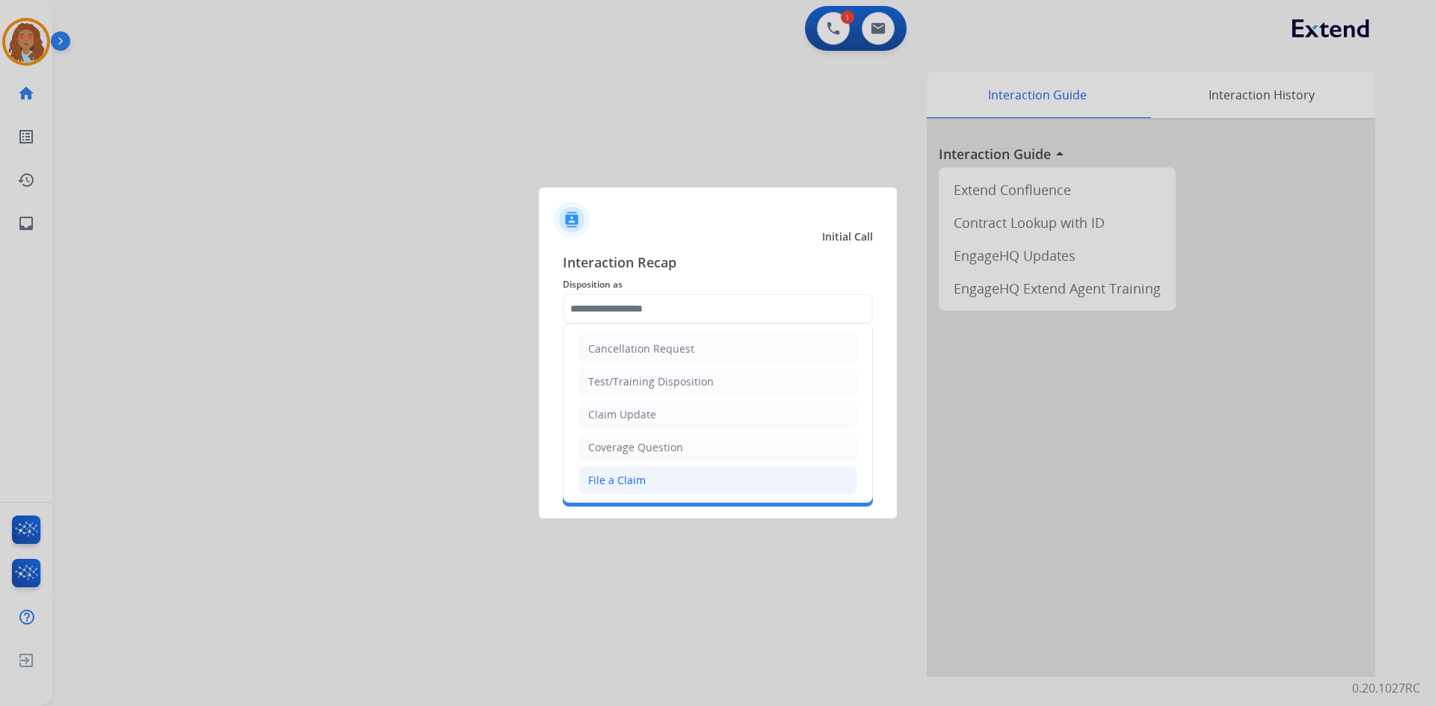
click at [626, 481] on div "File a Claim" at bounding box center [617, 480] width 58 height 15
type input "**********"
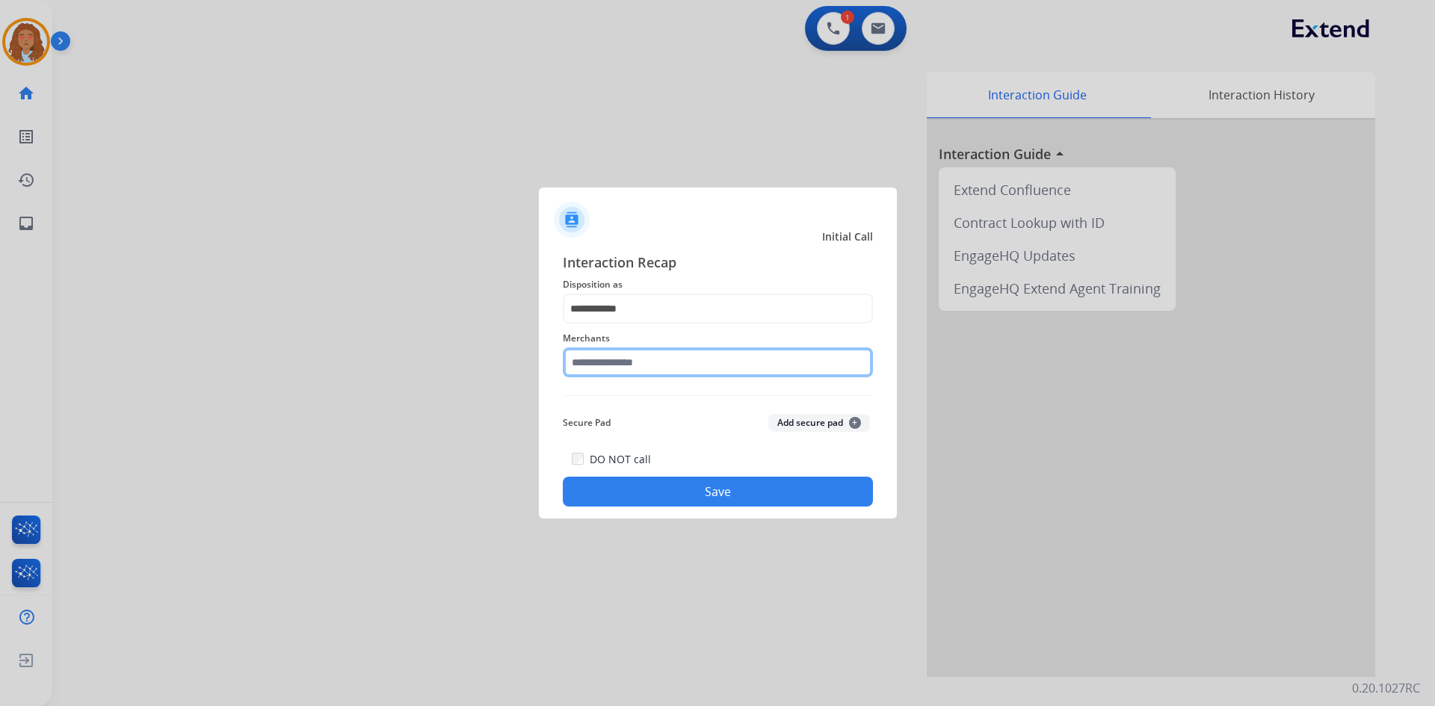
click at [648, 374] on input "text" at bounding box center [718, 363] width 310 height 30
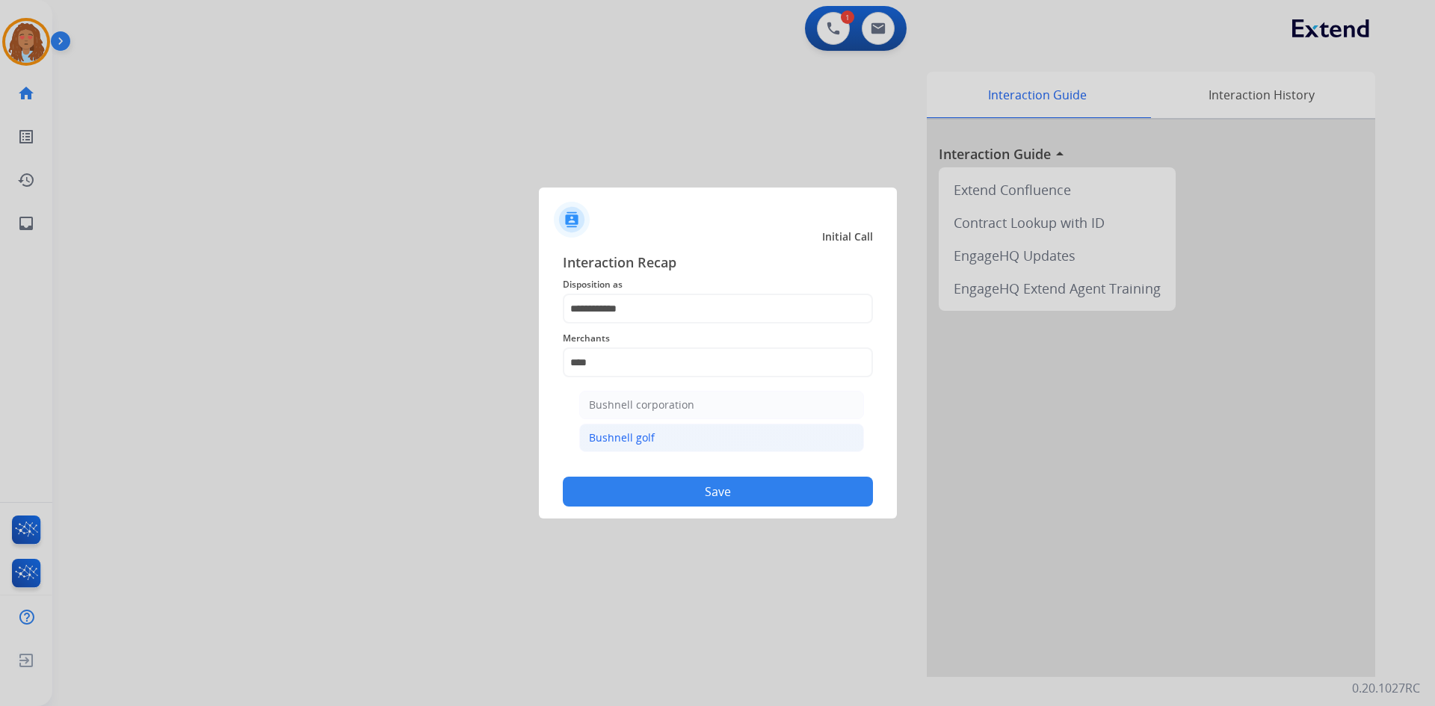
click at [654, 439] on li "Bushnell golf" at bounding box center [721, 438] width 285 height 28
type input "**********"
click at [665, 499] on button "Save" at bounding box center [718, 492] width 310 height 30
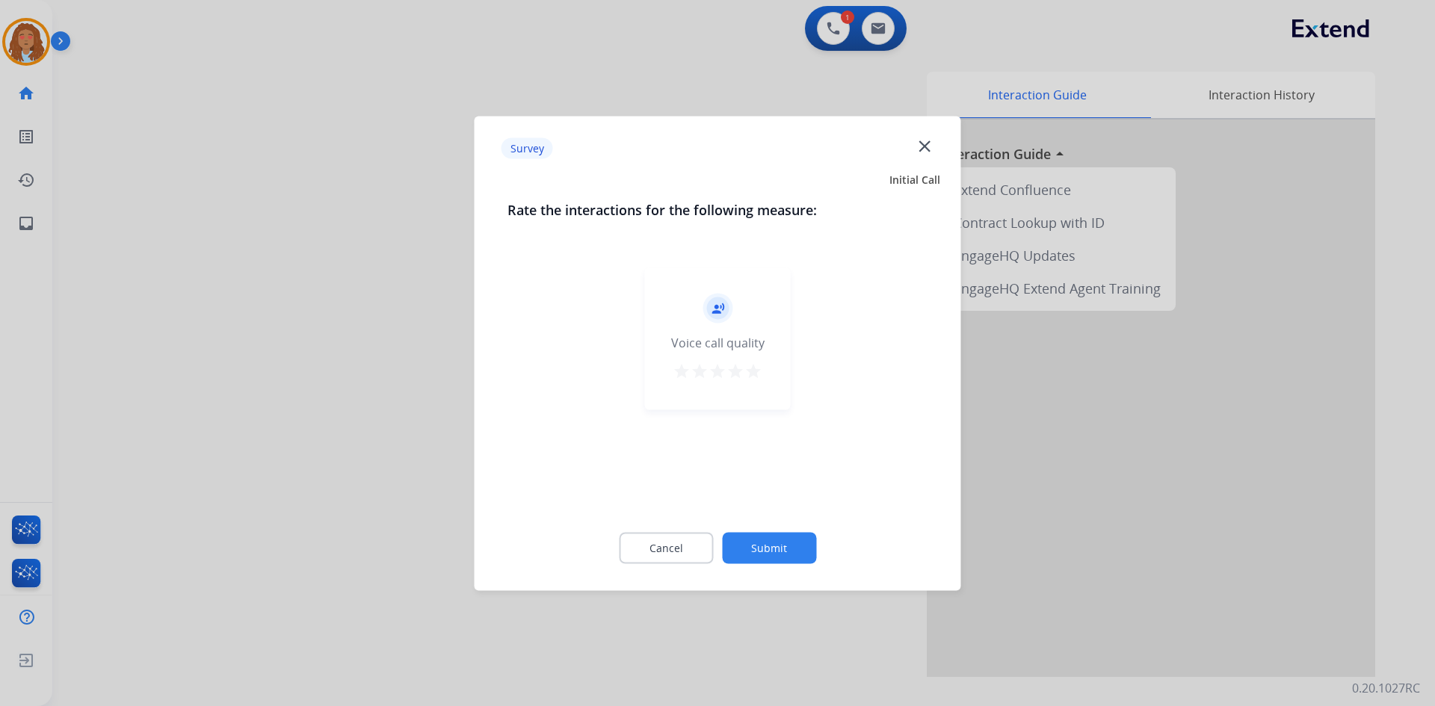
click at [283, 431] on div at bounding box center [717, 353] width 1435 height 706
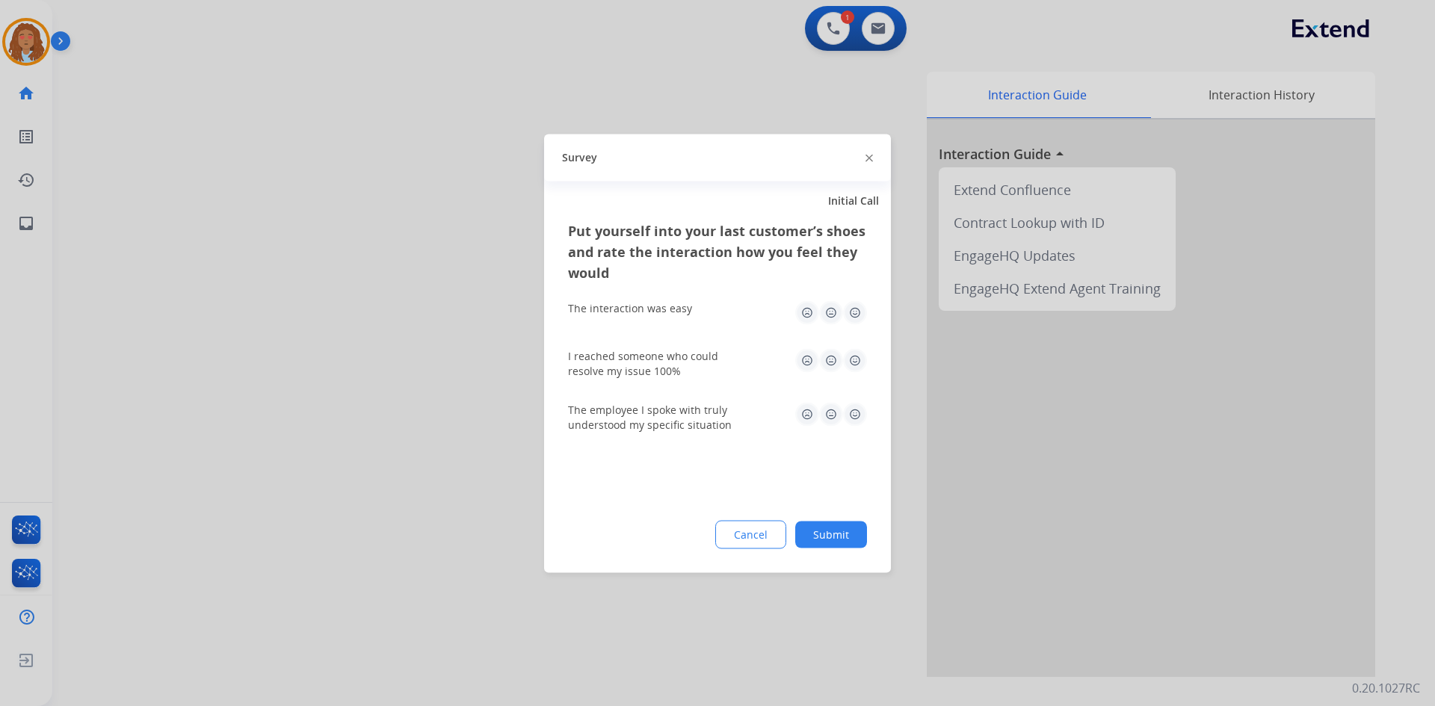
click at [204, 522] on div at bounding box center [717, 353] width 1435 height 706
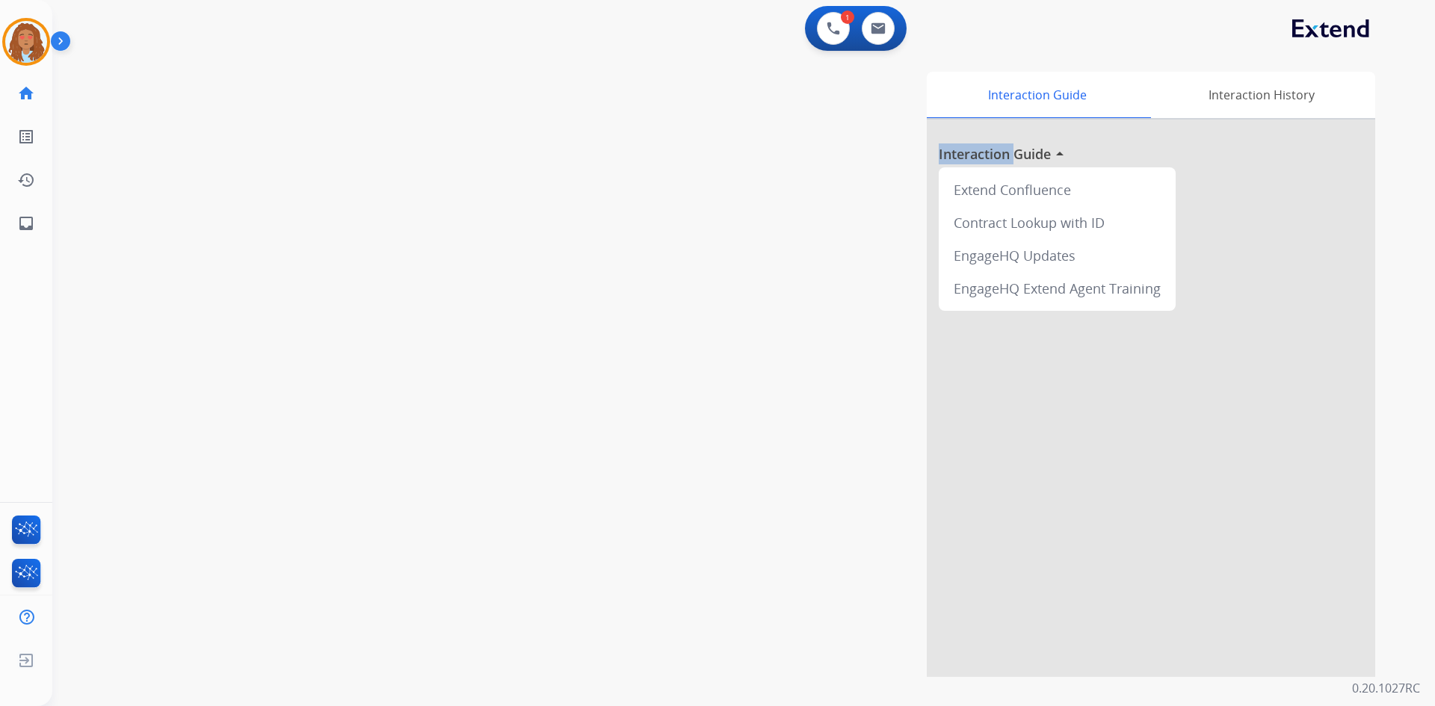
click at [205, 521] on div "swap_horiz Break voice bridge close_fullscreen Connect 3-Way Call merge_type Se…" at bounding box center [725, 365] width 1347 height 623
click at [37, 229] on link "inbox Emails" at bounding box center [26, 224] width 42 height 42
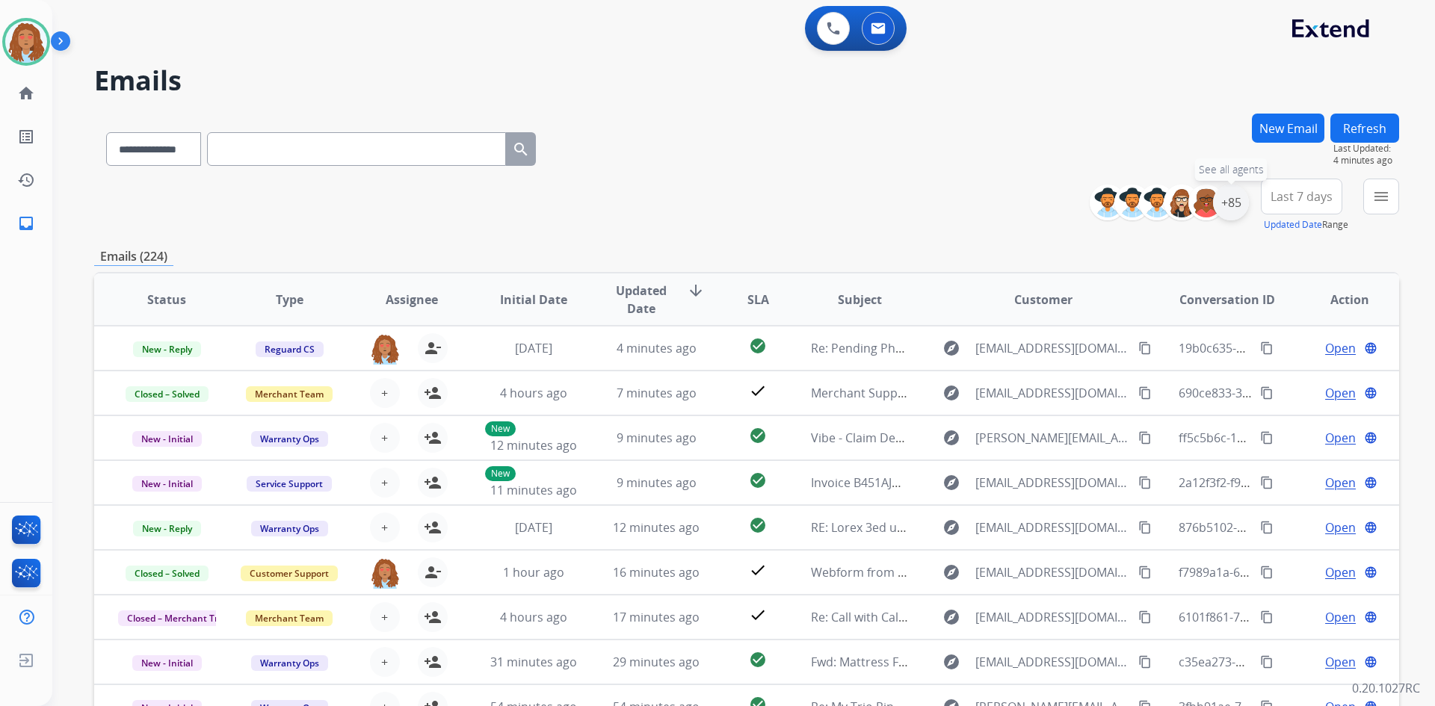
click at [1218, 206] on div "+85" at bounding box center [1231, 203] width 36 height 36
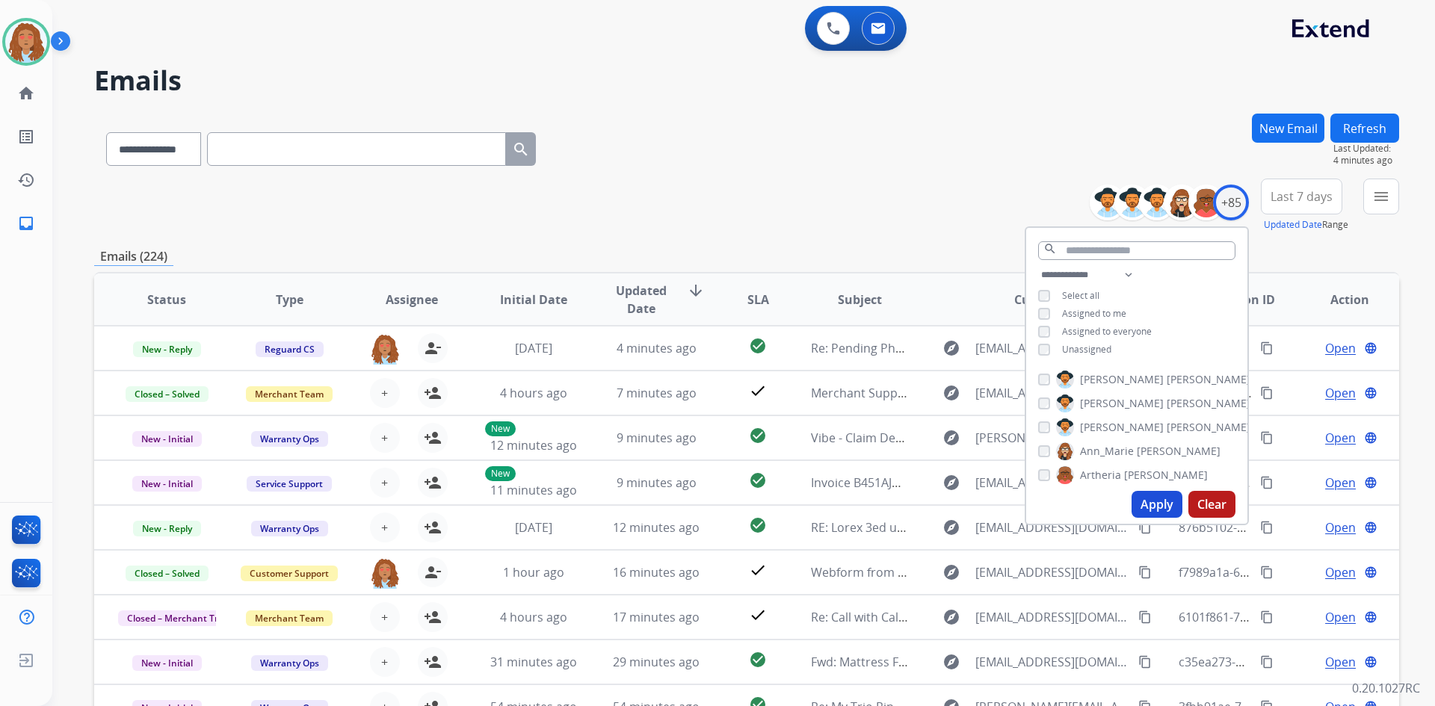
click at [1162, 503] on button "Apply" at bounding box center [1157, 504] width 51 height 27
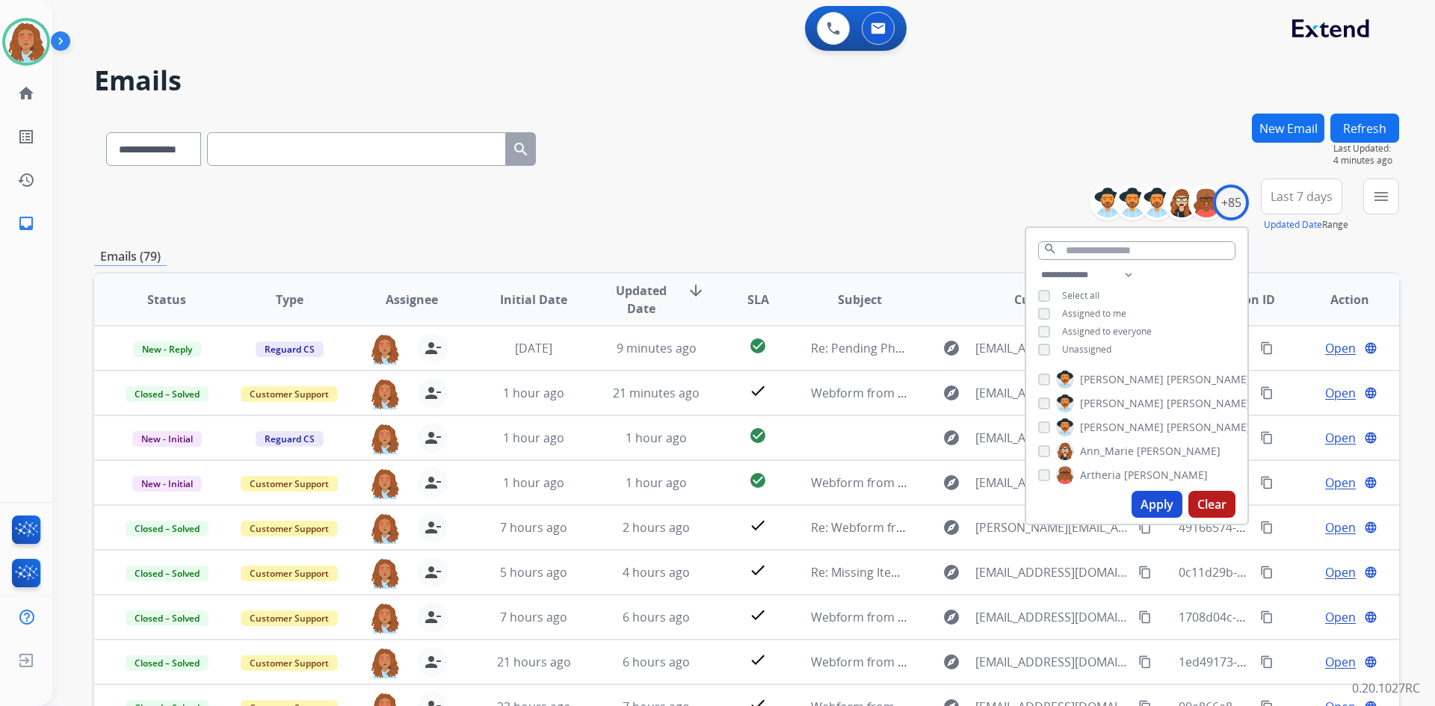
click at [1301, 208] on button "Last 7 days" at bounding box center [1301, 197] width 81 height 36
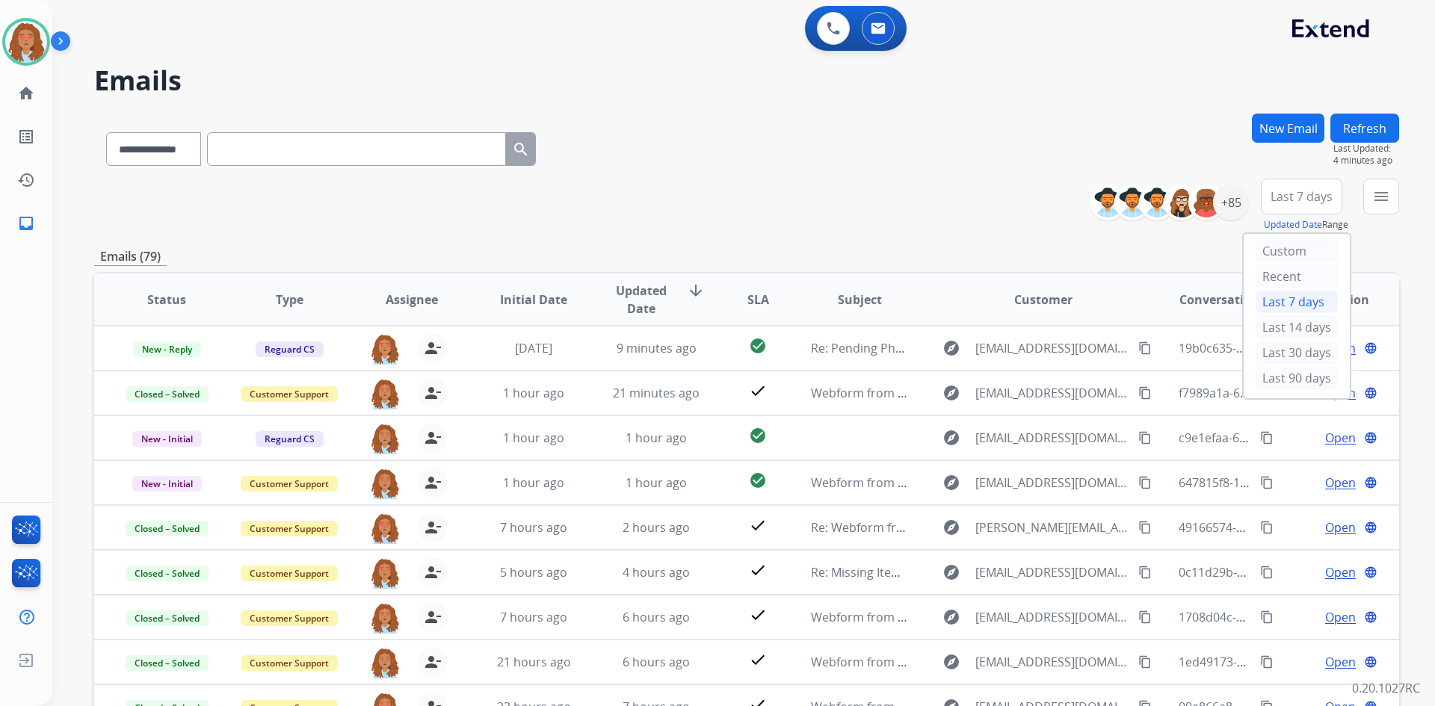
drag, startPoint x: 1282, startPoint y: 381, endPoint x: 1296, endPoint y: 306, distance: 76.8
click at [1283, 380] on div "Last 90 days" at bounding box center [1297, 378] width 82 height 22
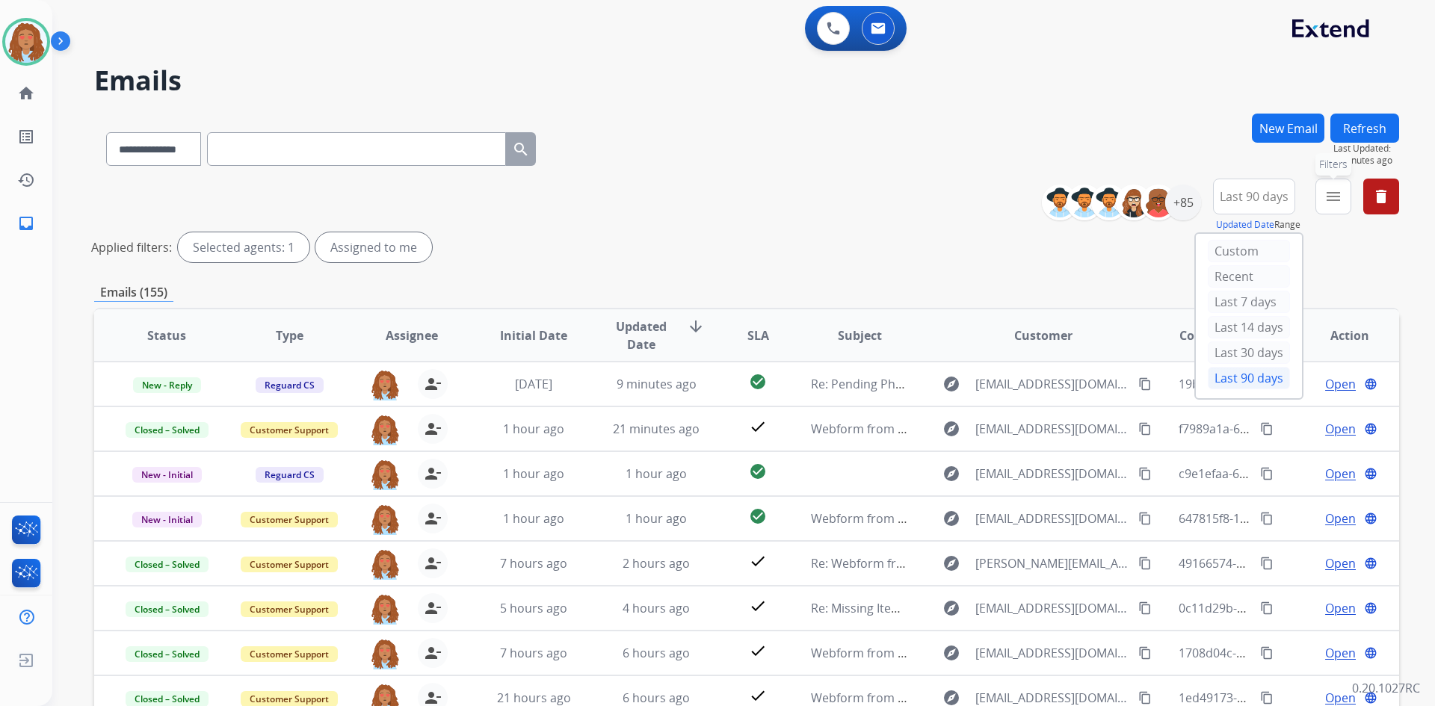
click at [1346, 194] on button "menu Filters" at bounding box center [1334, 197] width 36 height 36
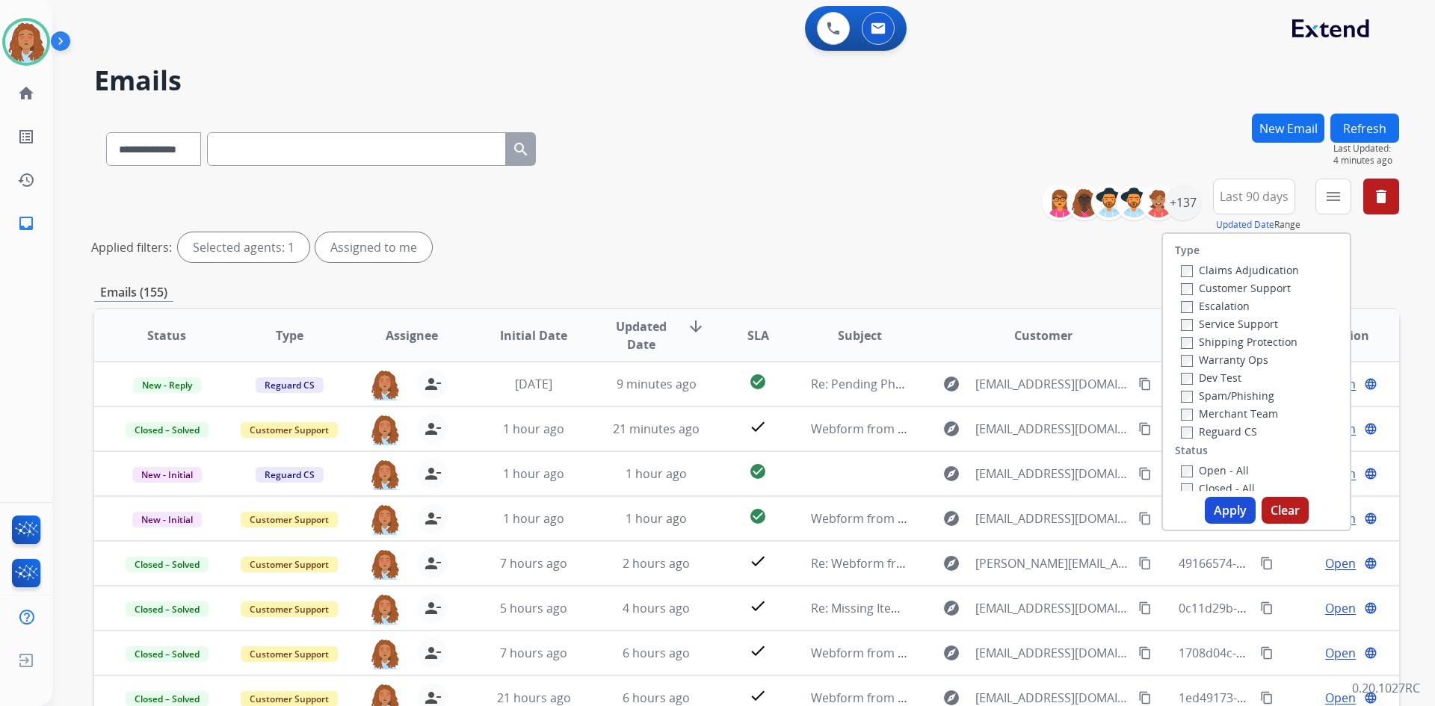
click at [1270, 284] on label "Customer Support" at bounding box center [1236, 288] width 110 height 14
click at [1240, 343] on label "Shipping Protection" at bounding box center [1239, 342] width 117 height 14
click at [1222, 509] on button "Apply" at bounding box center [1230, 510] width 51 height 27
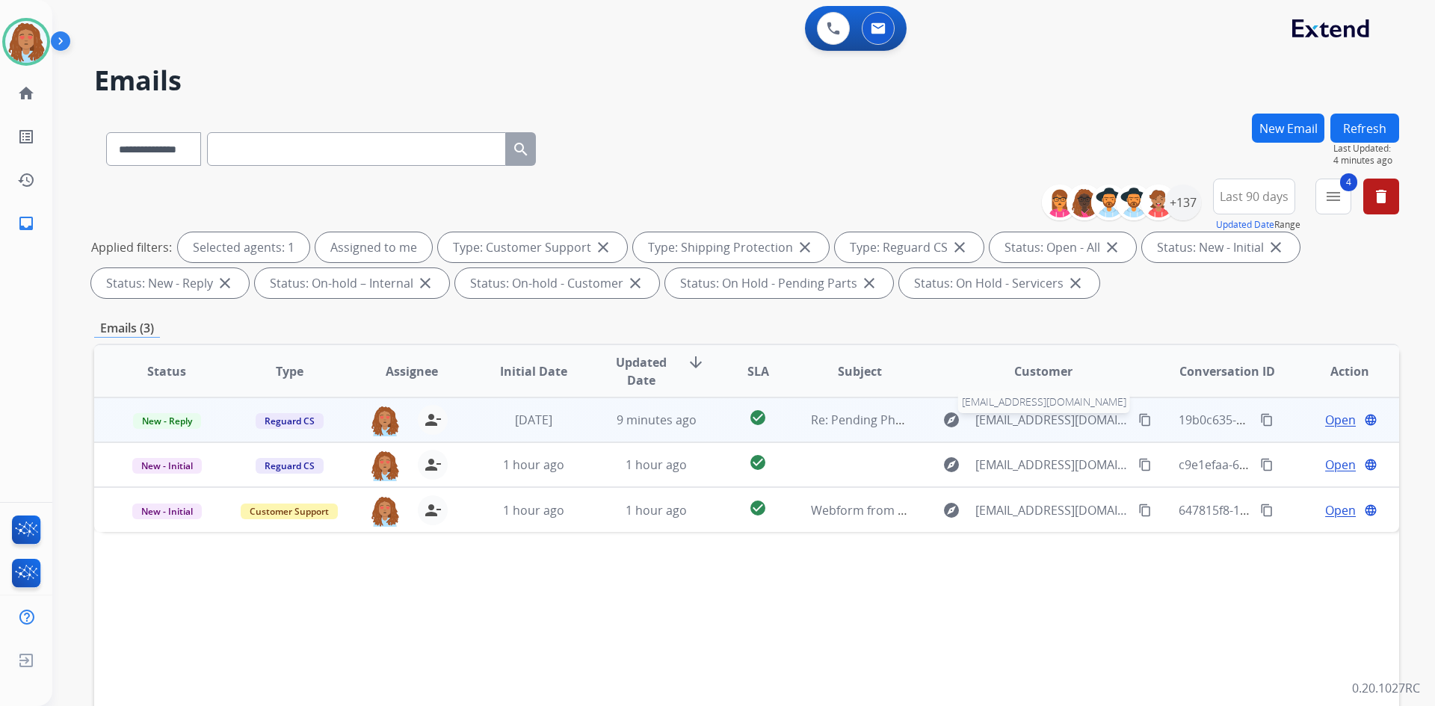
click at [1041, 428] on span "[EMAIL_ADDRESS][DOMAIN_NAME]" at bounding box center [1053, 420] width 154 height 18
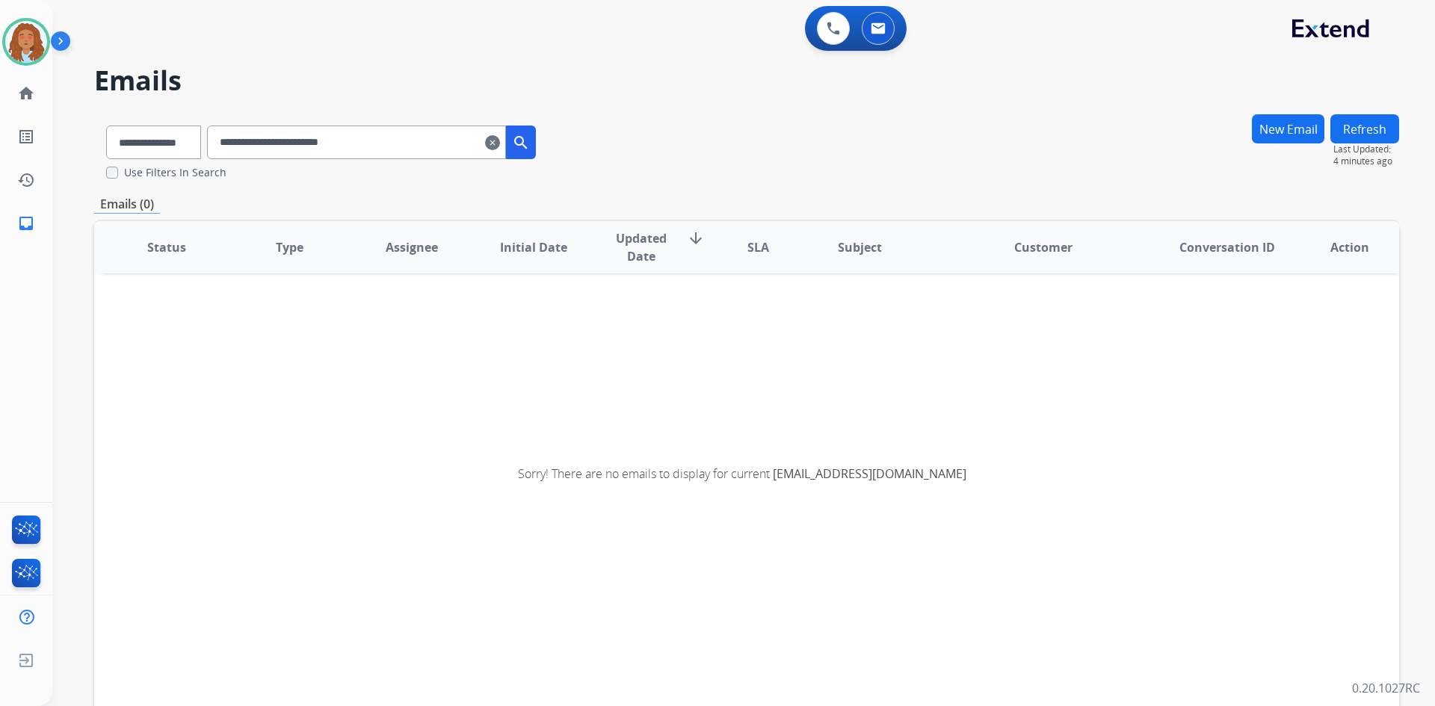
click at [506, 140] on input "**********" at bounding box center [356, 143] width 299 height 34
click at [500, 140] on mat-icon "clear" at bounding box center [492, 143] width 15 height 18
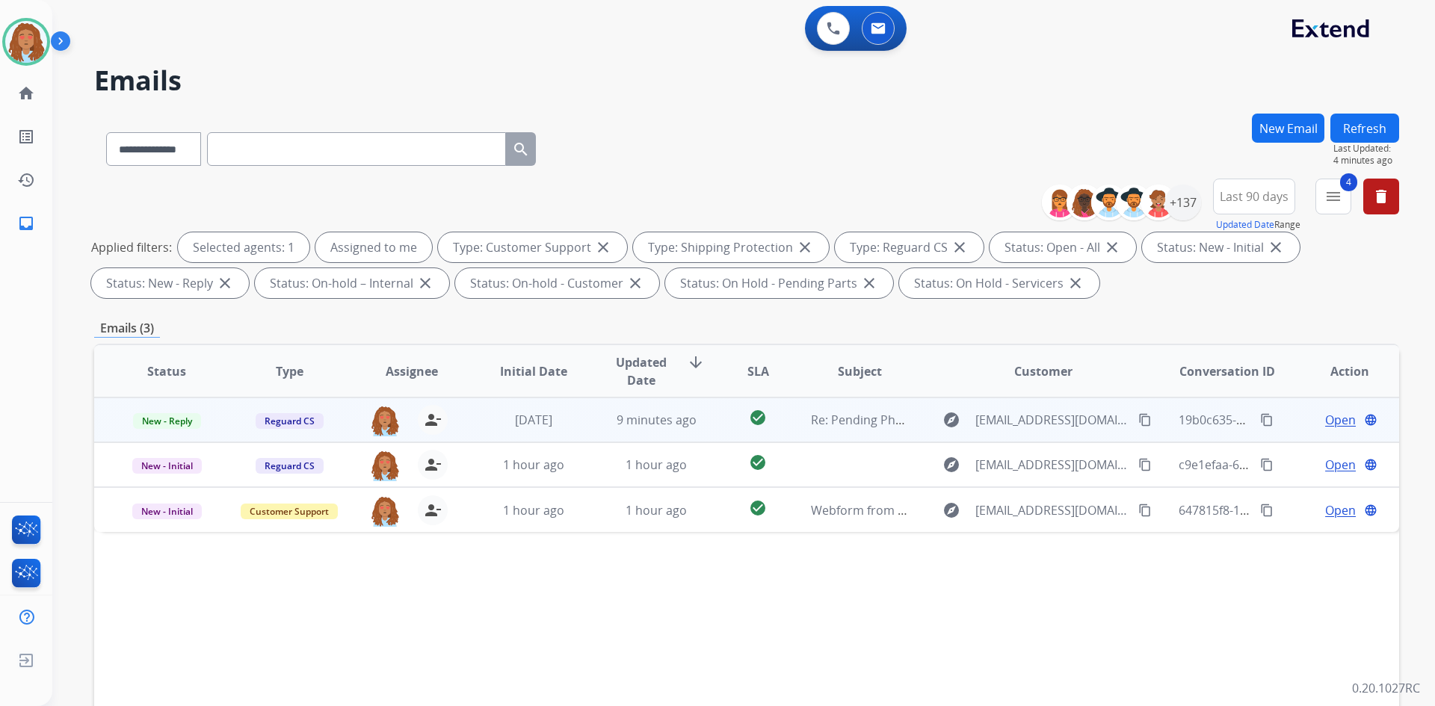
click at [1041, 432] on td "explore [EMAIL_ADDRESS][DOMAIN_NAME] content_copy" at bounding box center [1032, 420] width 244 height 45
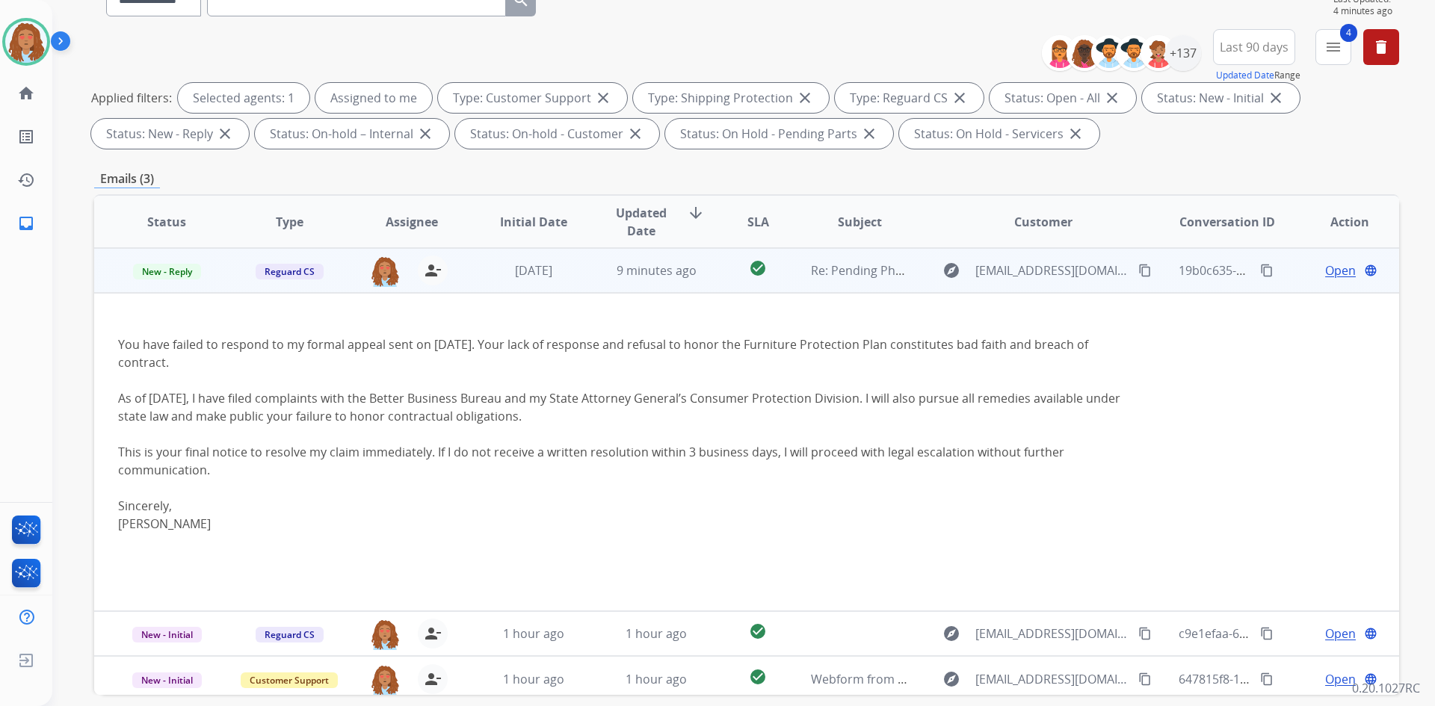
click at [1325, 269] on span "Open" at bounding box center [1340, 271] width 31 height 18
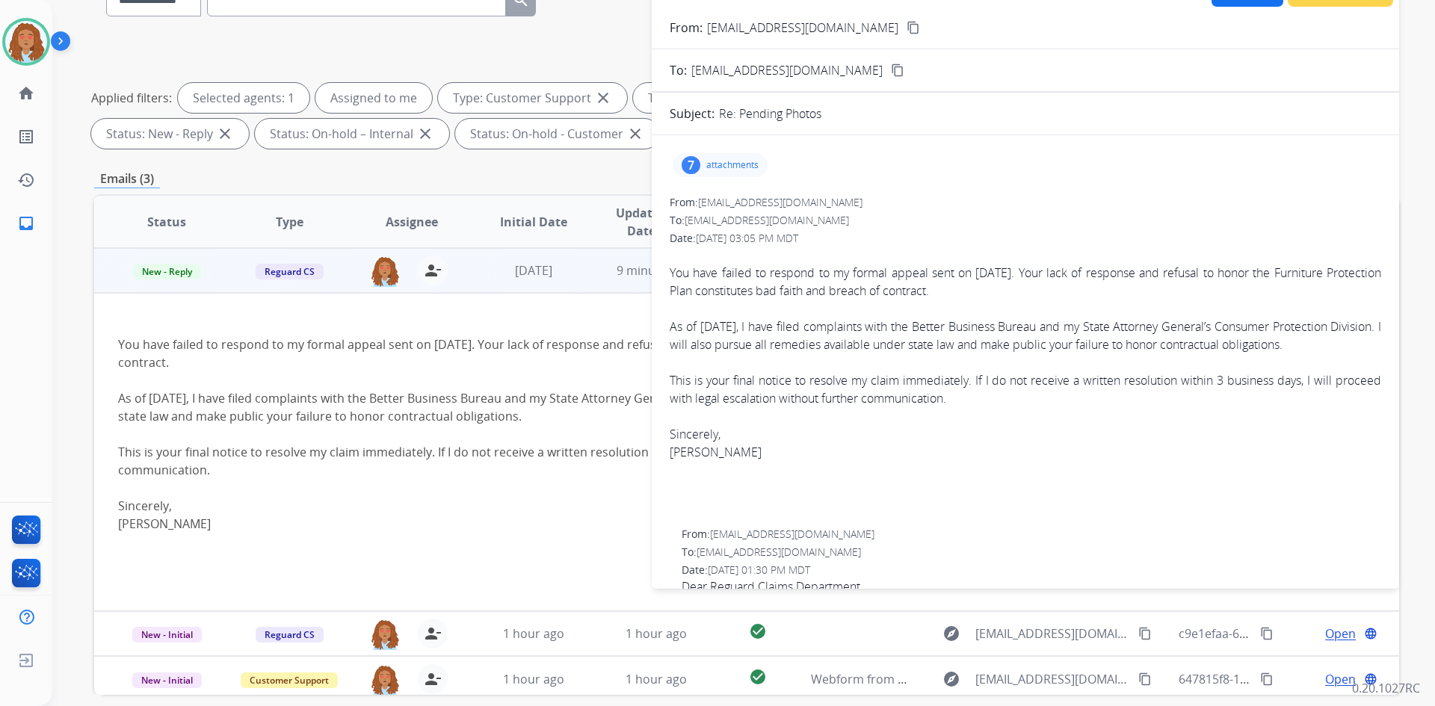
click at [736, 164] on p "attachments" at bounding box center [732, 165] width 52 height 12
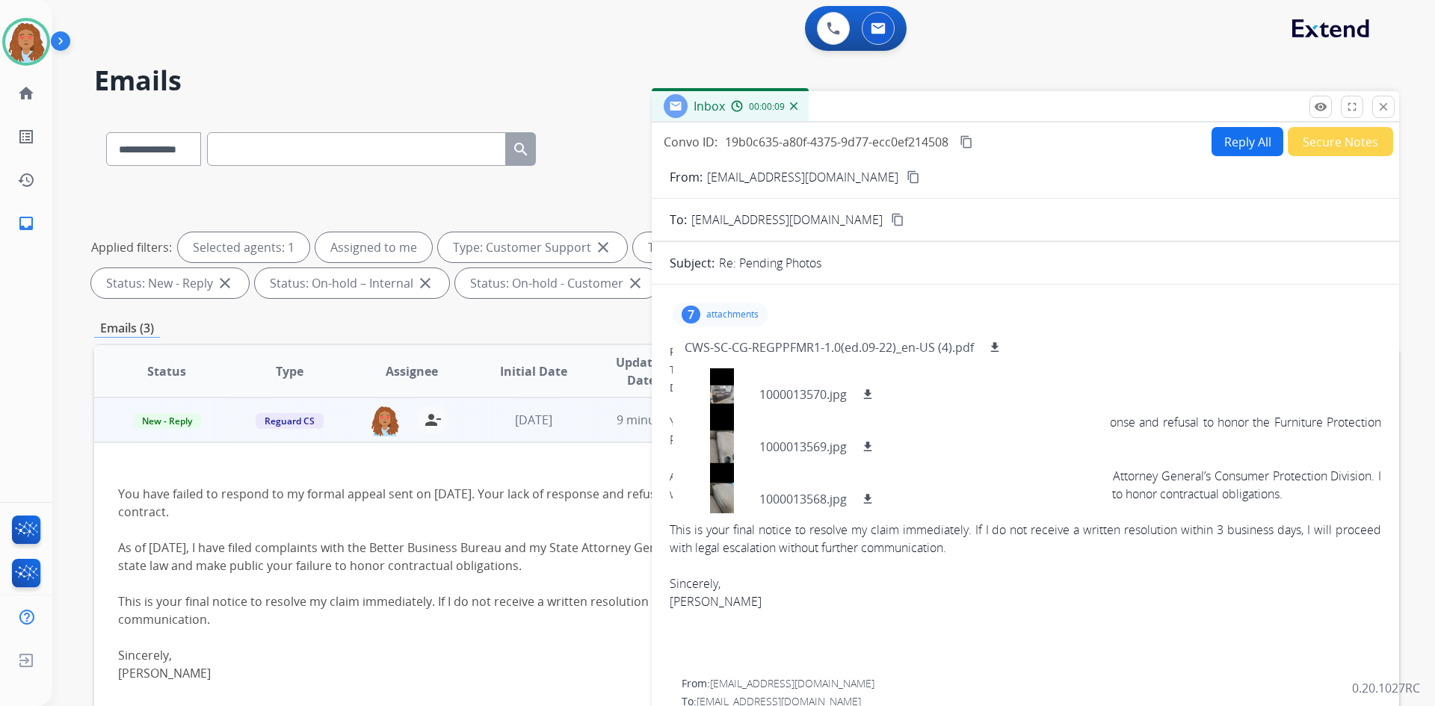
click at [715, 306] on div "7 attachments CWS-SC-CG-REGPPFMR1-1.0(ed.09-22)_en-US (4).pdf download 10000135…" at bounding box center [720, 315] width 95 height 24
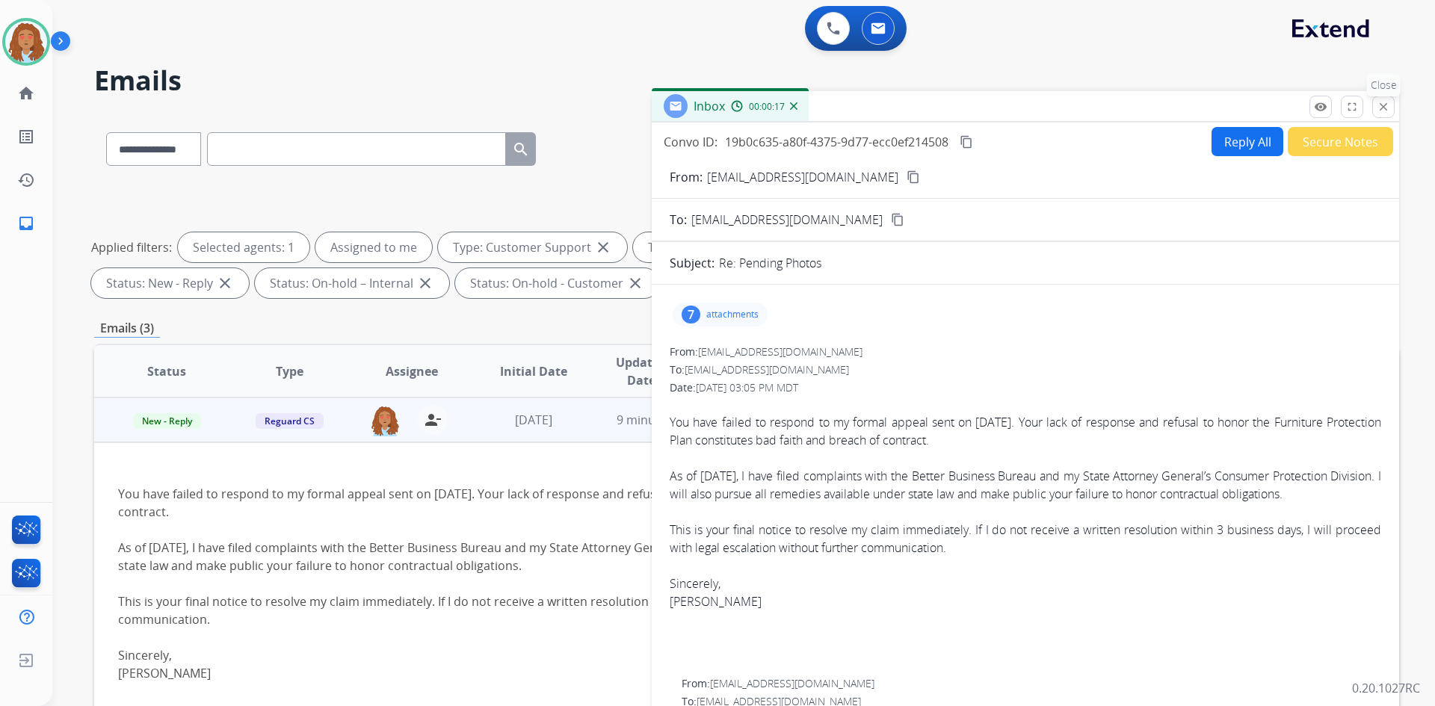
click at [1385, 111] on mat-icon "close" at bounding box center [1383, 106] width 13 height 13
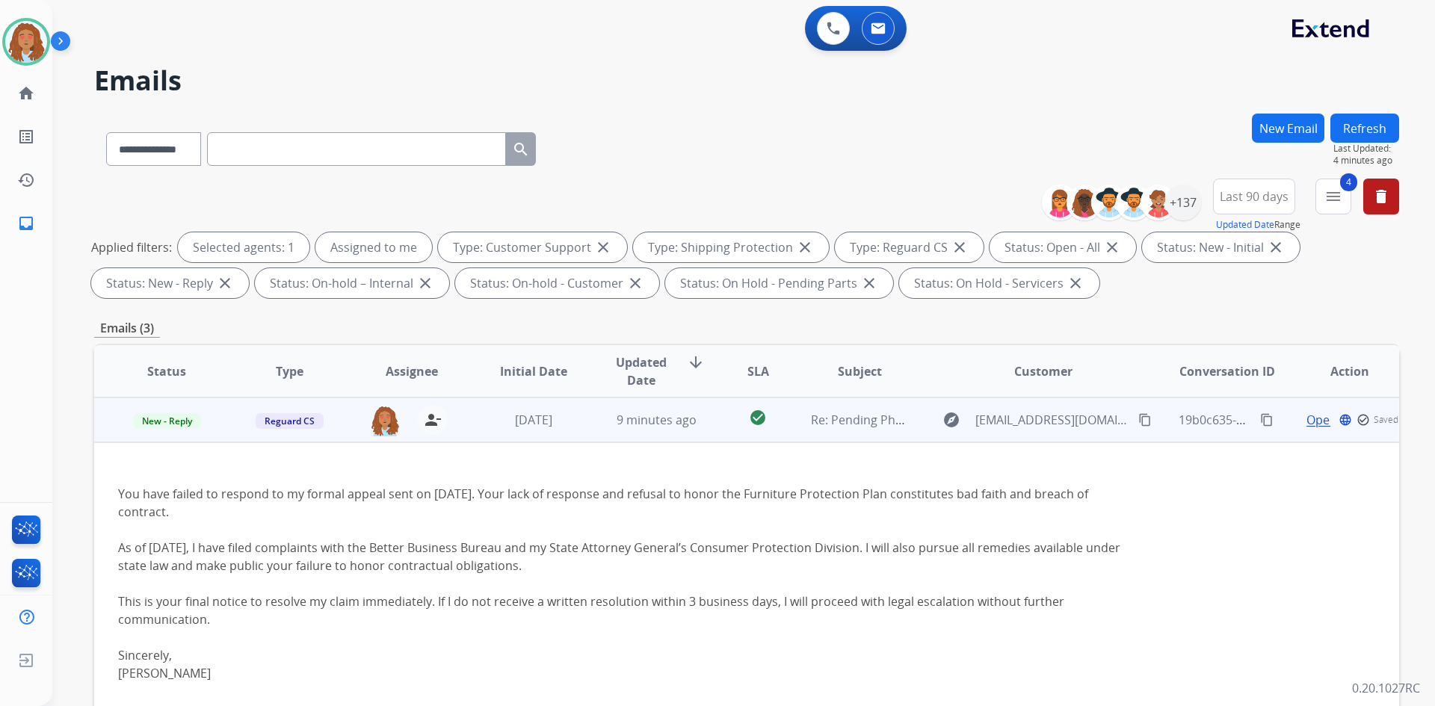
click at [1138, 425] on mat-icon "content_copy" at bounding box center [1144, 419] width 13 height 13
click at [1260, 418] on mat-icon "content_copy" at bounding box center [1266, 419] width 13 height 13
click at [1325, 425] on span "Open" at bounding box center [1340, 420] width 31 height 18
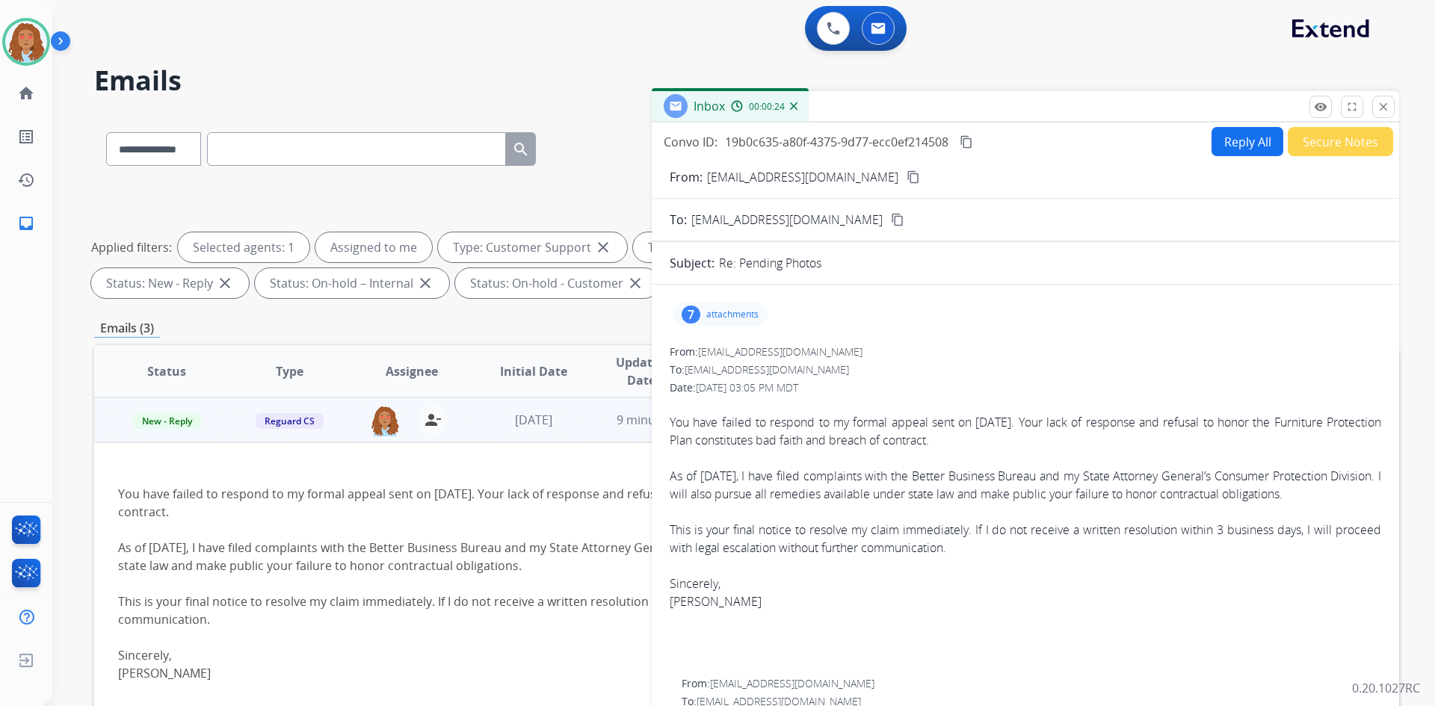
click at [907, 178] on mat-icon "content_copy" at bounding box center [913, 176] width 13 height 13
click at [1376, 111] on button "close Close" at bounding box center [1383, 107] width 22 height 22
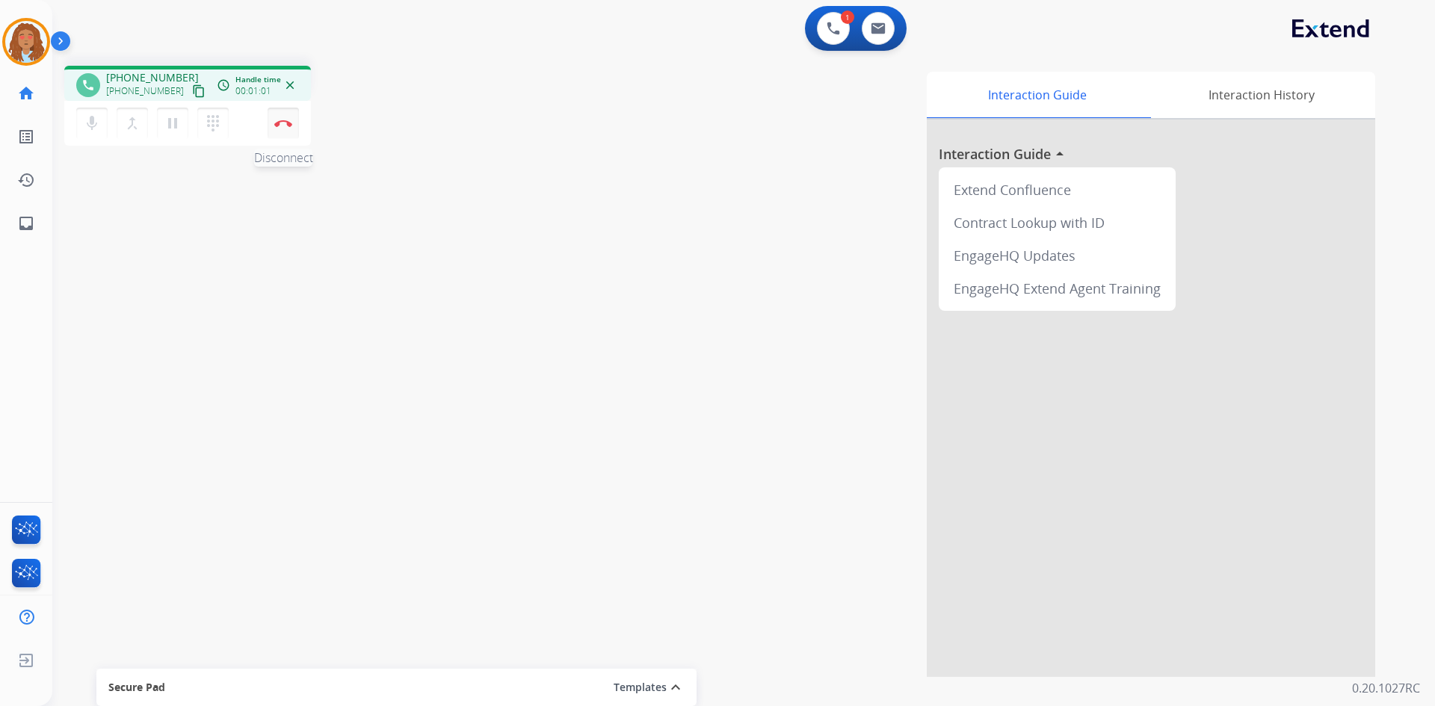
click at [281, 127] on button "Disconnect" at bounding box center [283, 123] width 31 height 31
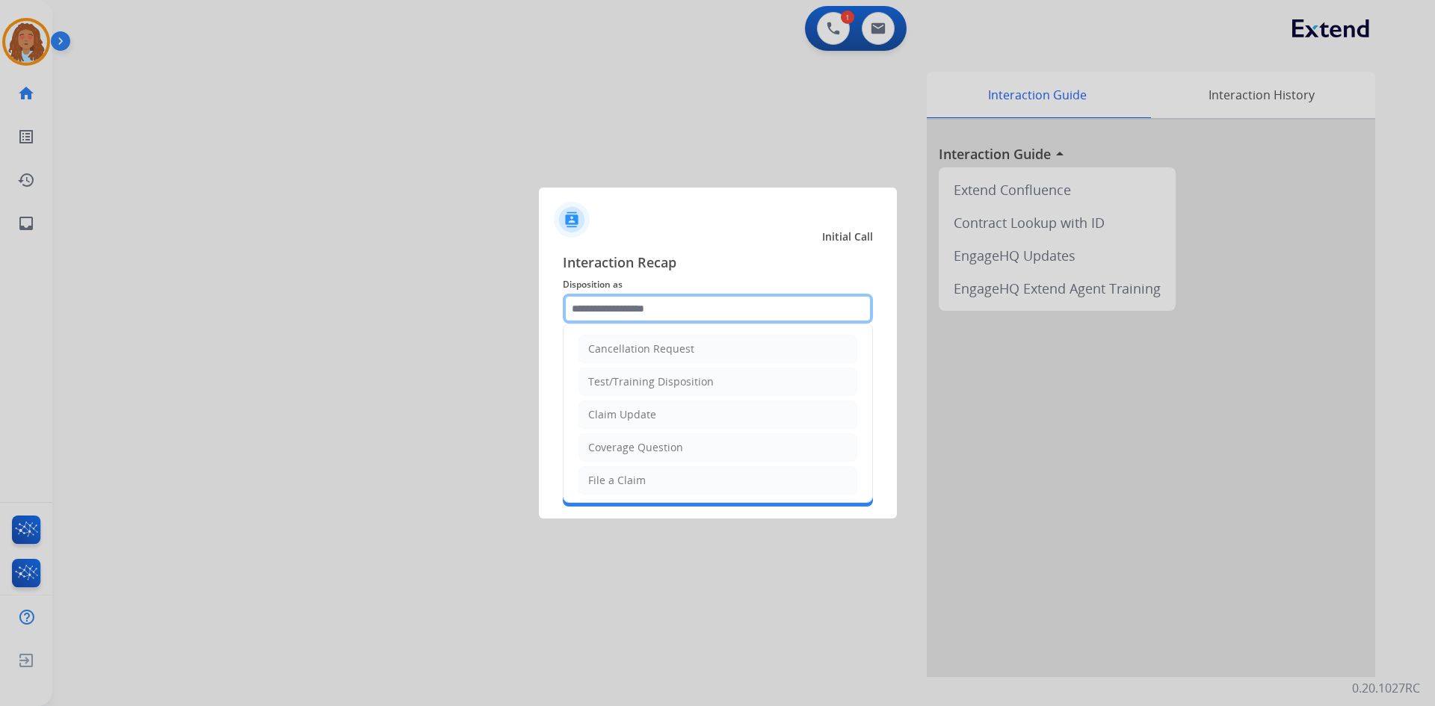
click at [645, 304] on input "text" at bounding box center [718, 309] width 310 height 30
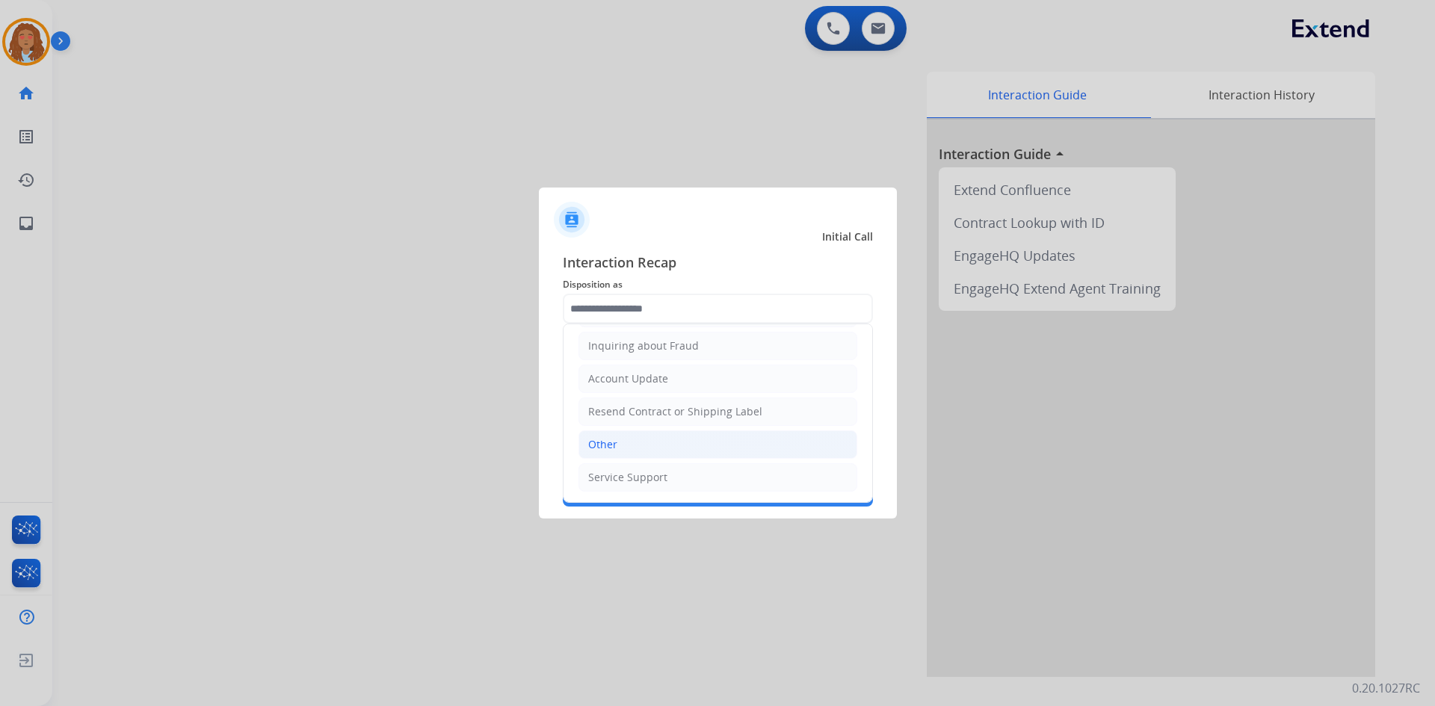
click at [618, 444] on li "Other" at bounding box center [718, 445] width 279 height 28
type input "*****"
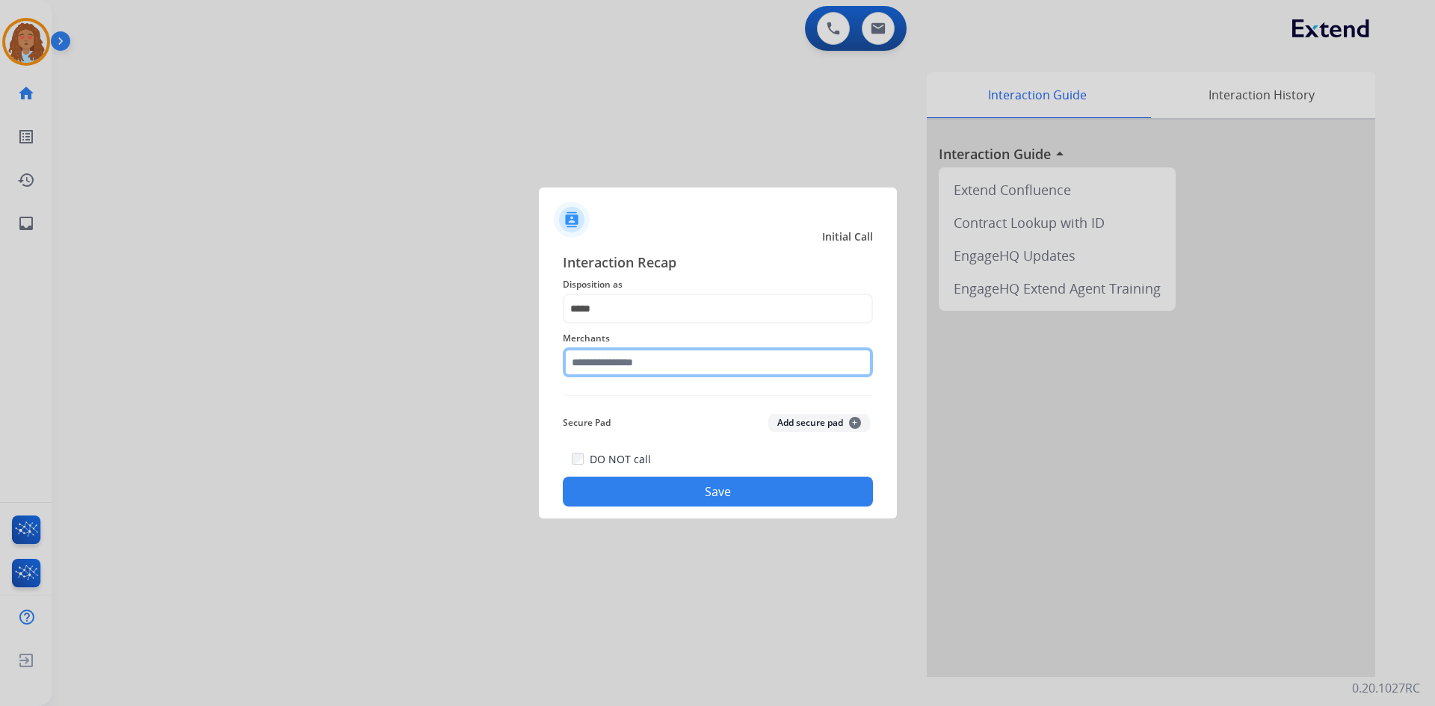
click at [617, 368] on input "text" at bounding box center [718, 363] width 310 height 30
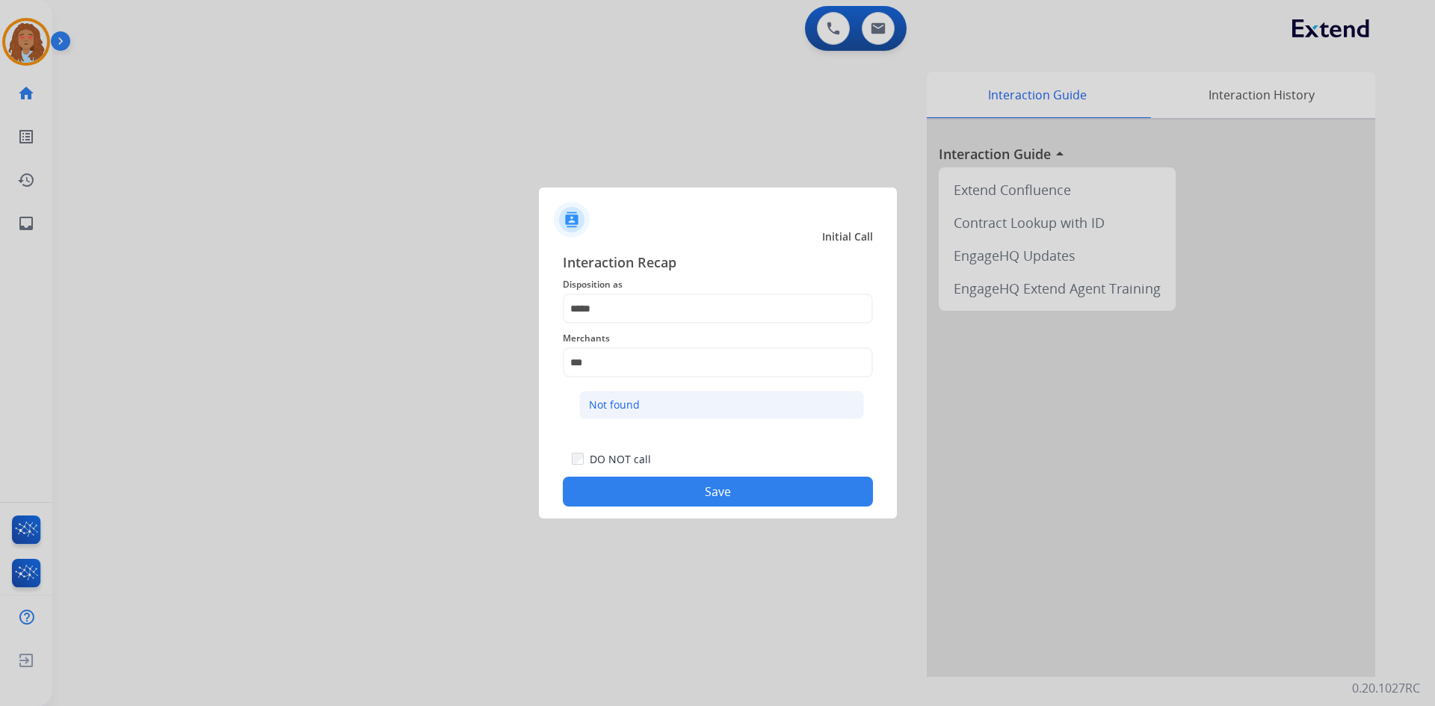
click at [634, 407] on div "Not found" at bounding box center [614, 405] width 51 height 15
type input "*********"
click at [679, 486] on button "Save" at bounding box center [718, 492] width 310 height 30
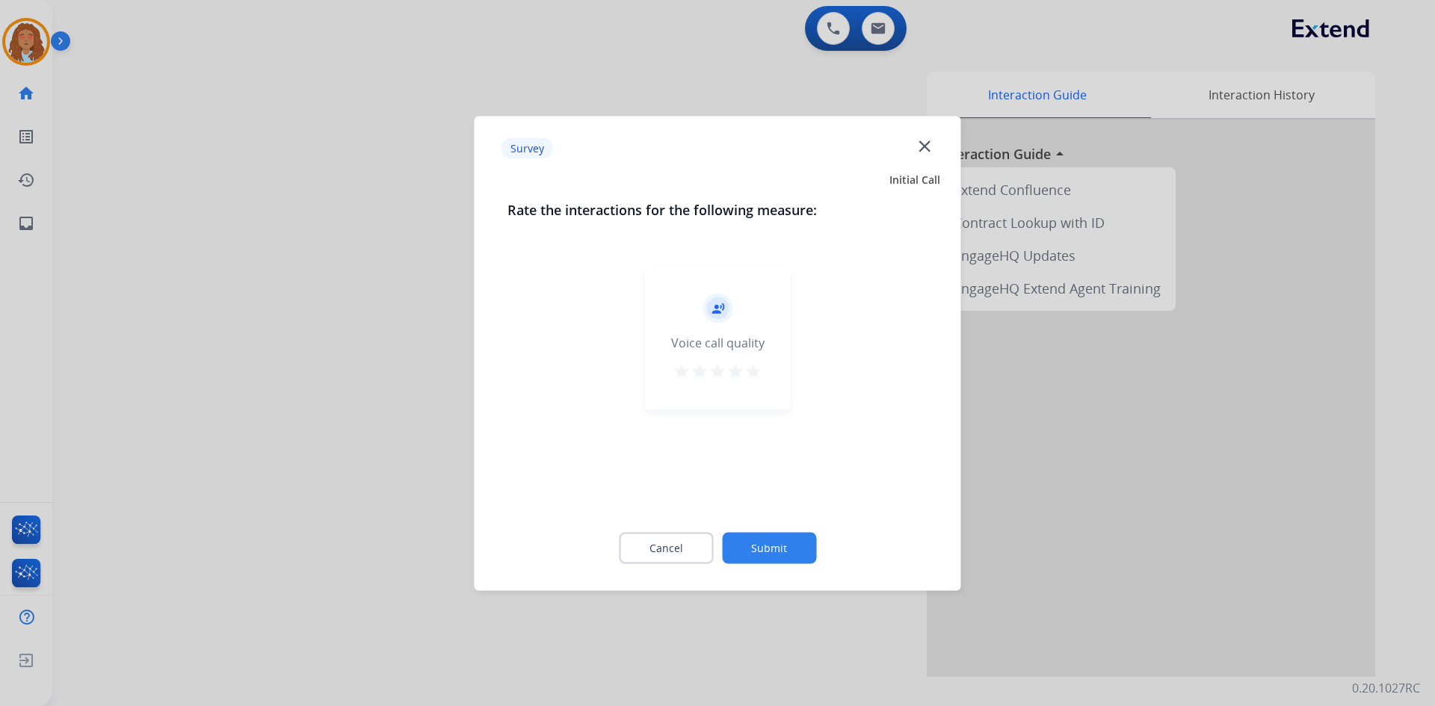
click at [360, 351] on div at bounding box center [717, 353] width 1435 height 706
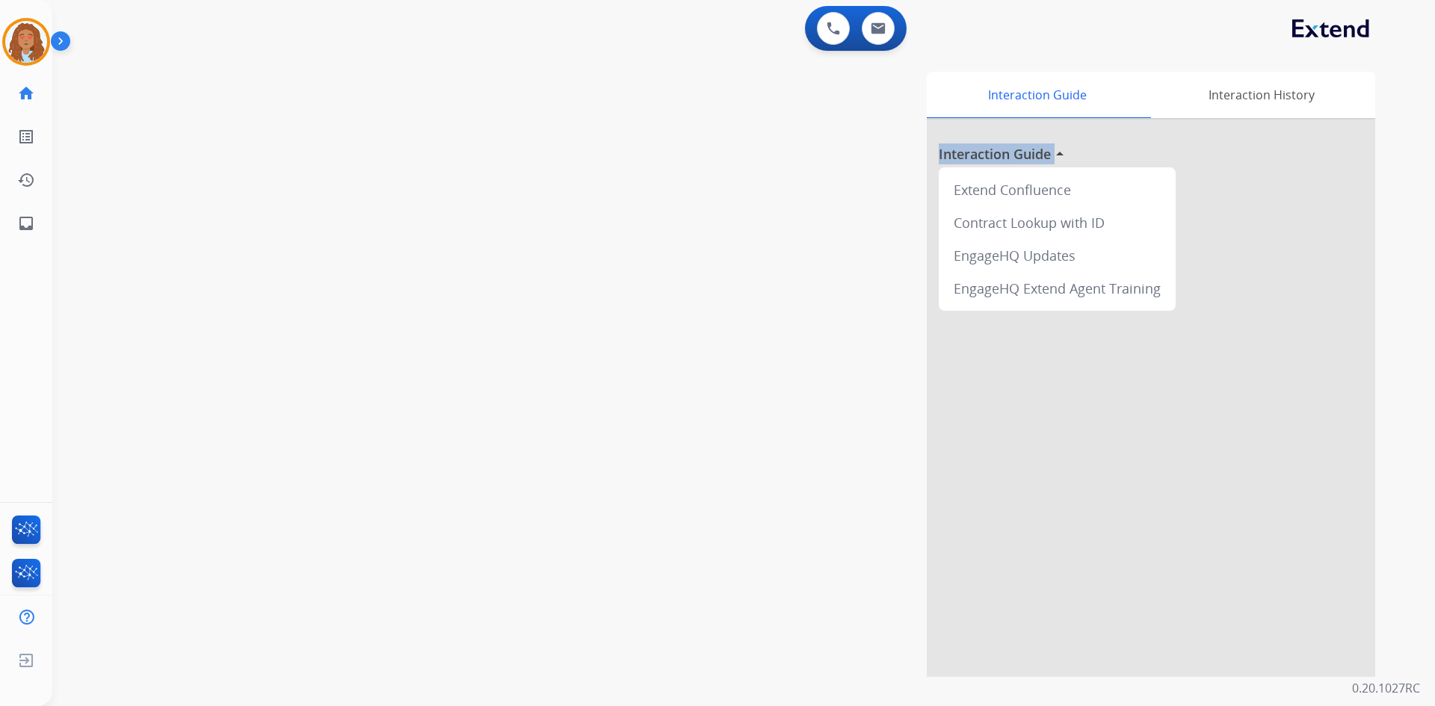
click at [360, 351] on div "swap_horiz Break voice bridge close_fullscreen Connect 3-Way Call merge_type Se…" at bounding box center [725, 365] width 1347 height 623
click at [25, 219] on mat-icon "inbox" at bounding box center [26, 224] width 18 height 18
select select "**********"
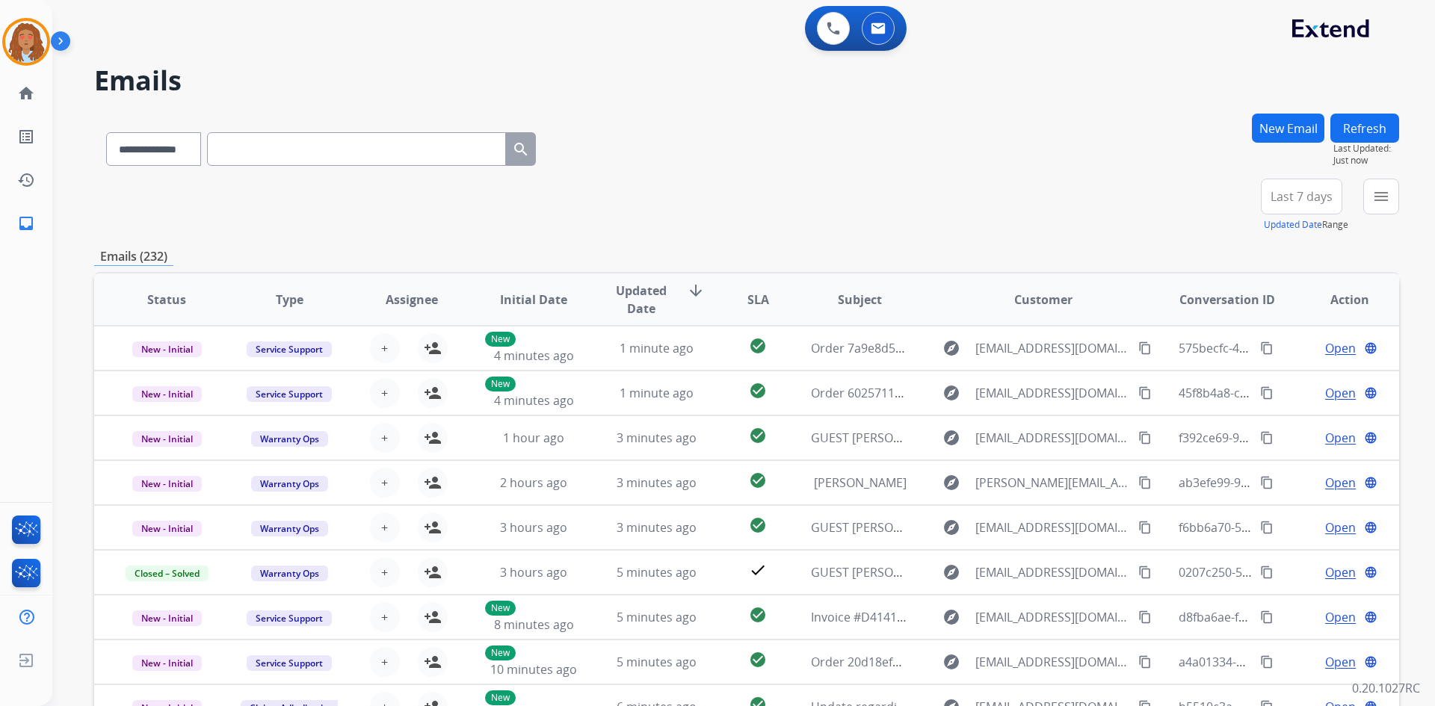
click at [1287, 196] on span "Last 7 days" at bounding box center [1302, 197] width 62 height 6
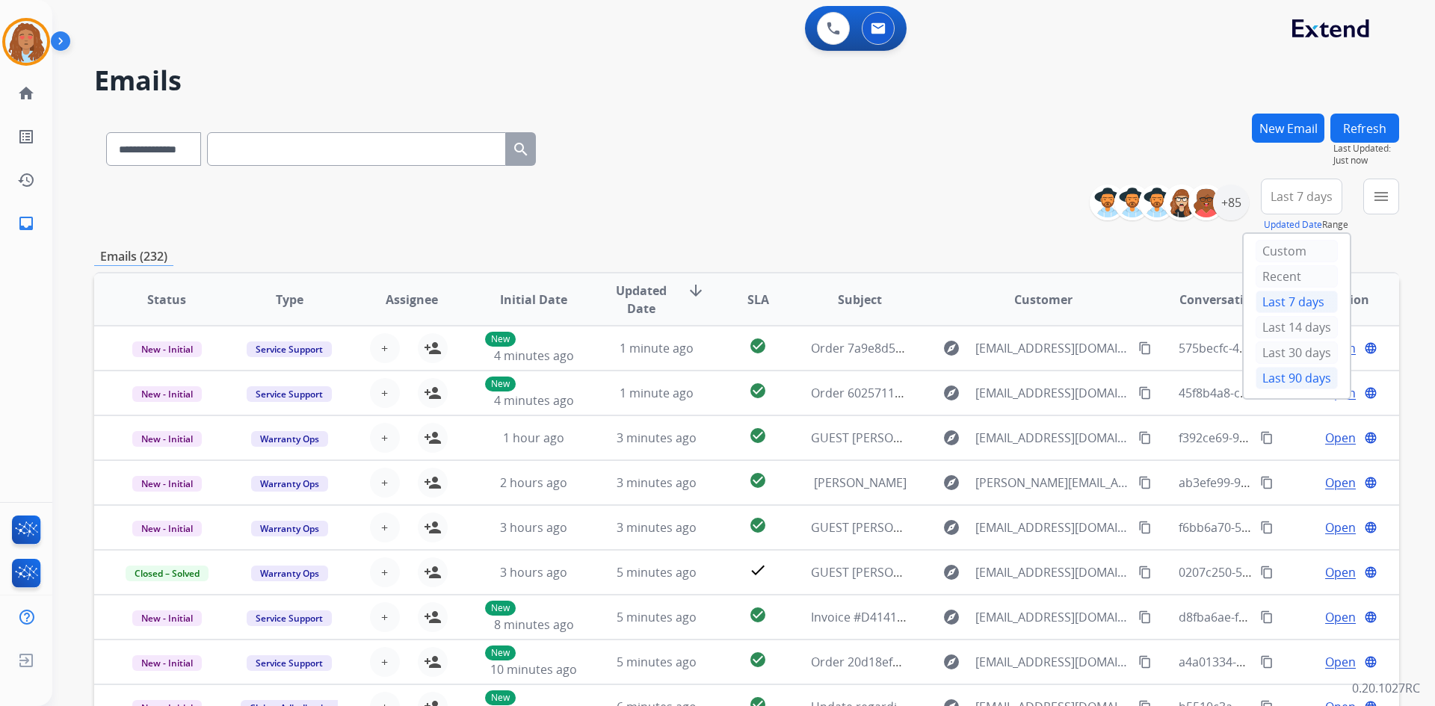
click at [1283, 382] on div "Last 90 days" at bounding box center [1297, 378] width 82 height 22
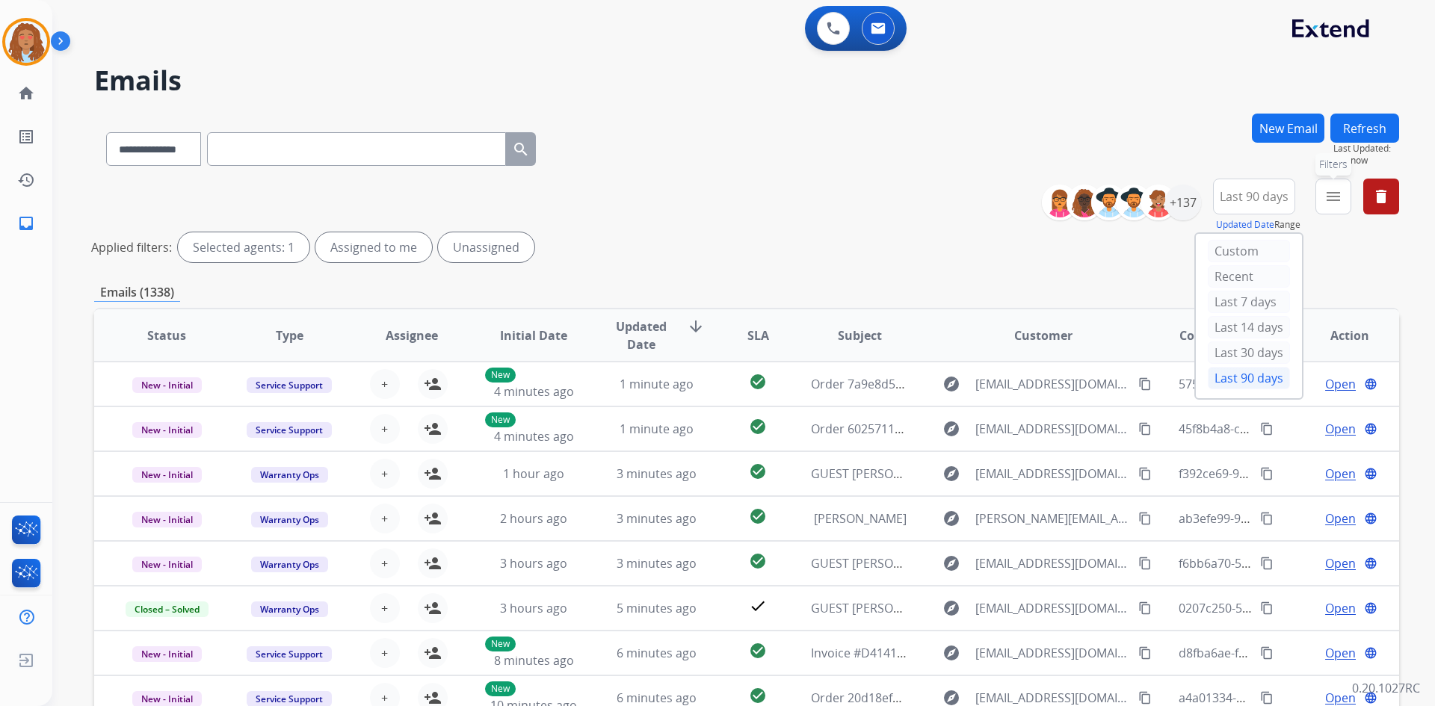
click at [1328, 191] on mat-icon "menu" at bounding box center [1334, 197] width 18 height 18
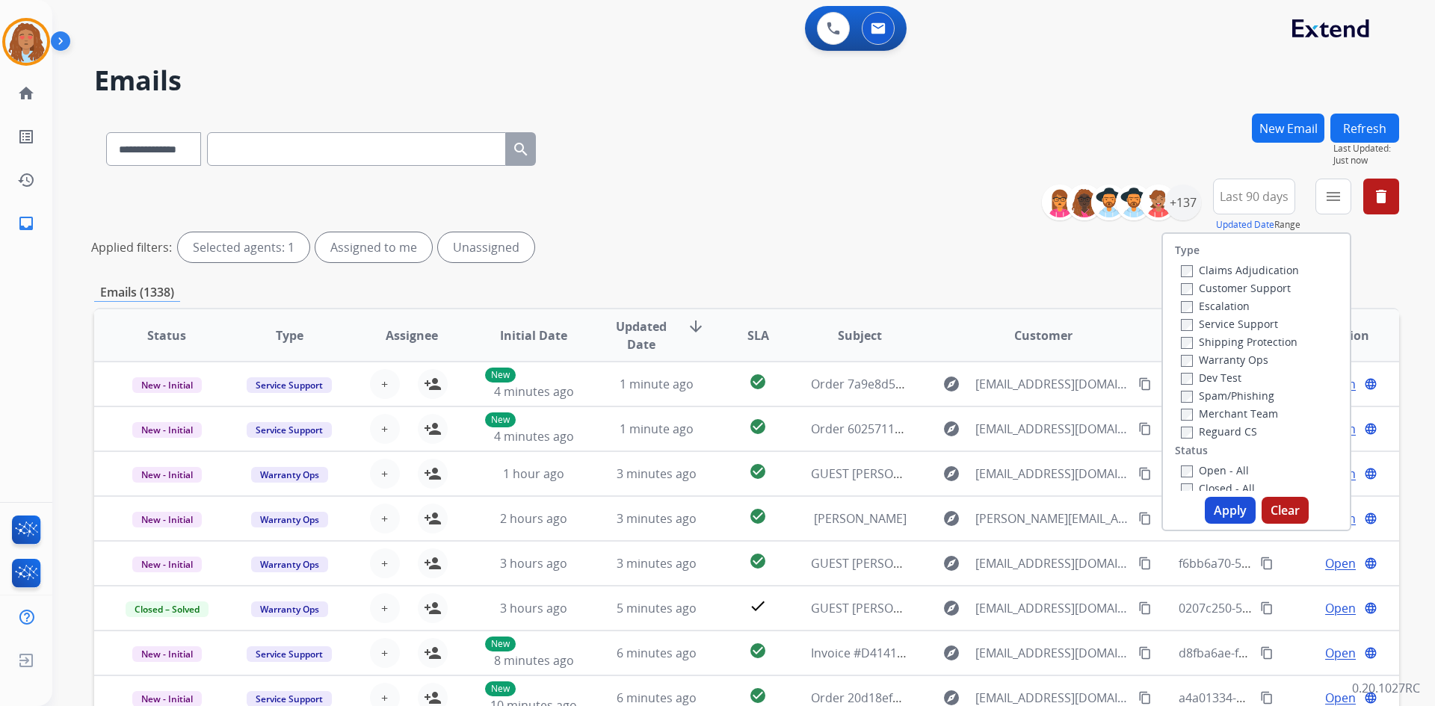
click at [1195, 293] on label "Customer Support" at bounding box center [1236, 288] width 110 height 14
click at [1186, 434] on label "Reguard CS" at bounding box center [1219, 432] width 76 height 14
click at [1186, 472] on label "Open - All" at bounding box center [1215, 470] width 68 height 14
click at [1230, 499] on button "Apply" at bounding box center [1230, 510] width 51 height 27
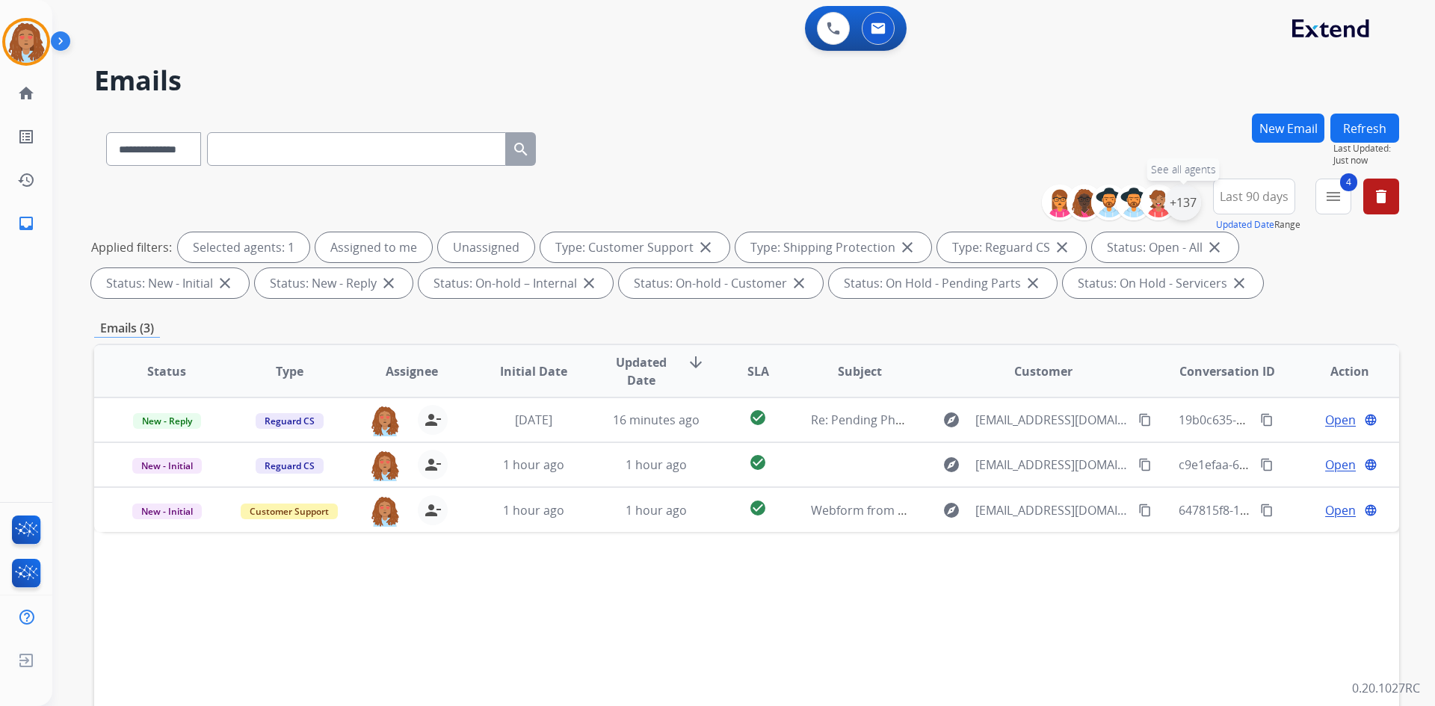
click at [1170, 198] on div "+137" at bounding box center [1183, 203] width 36 height 36
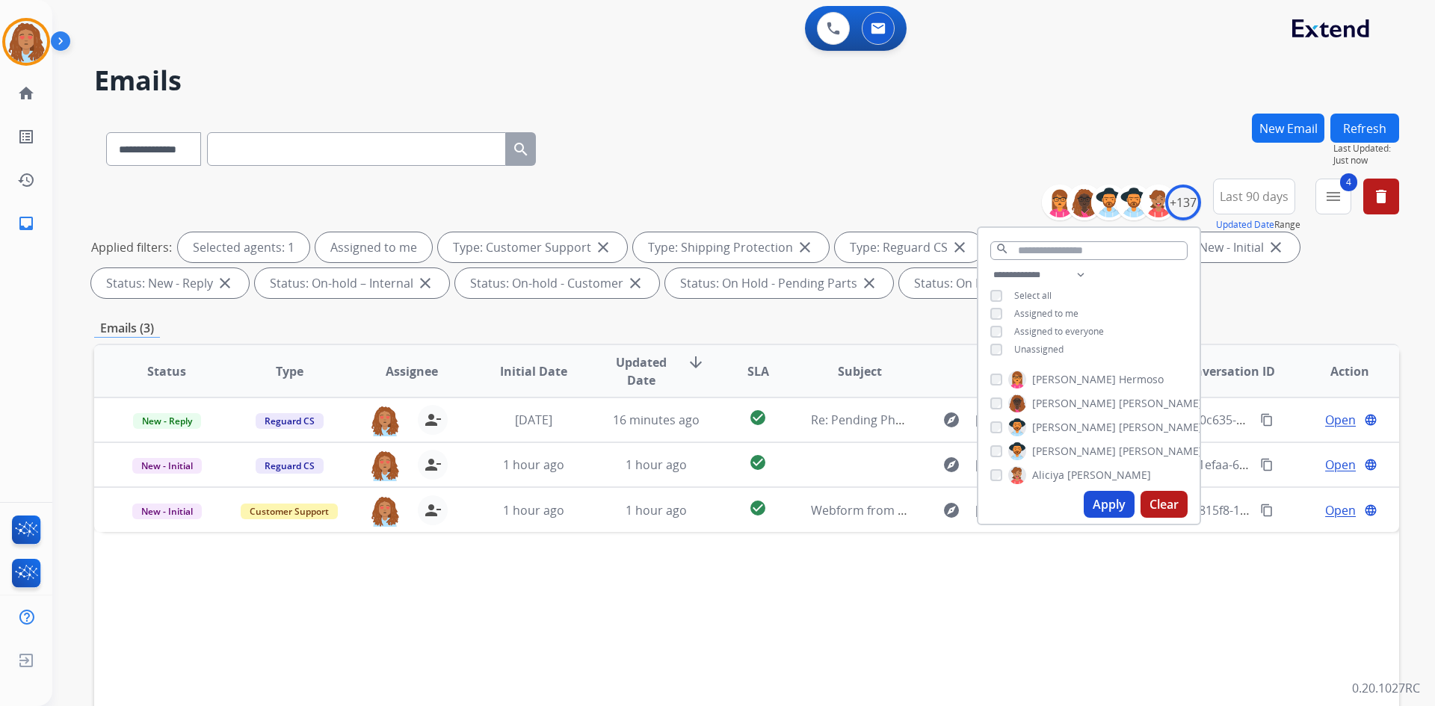
click at [1121, 514] on button "Apply" at bounding box center [1109, 504] width 51 height 27
click at [1318, 302] on div "**********" at bounding box center [746, 242] width 1305 height 126
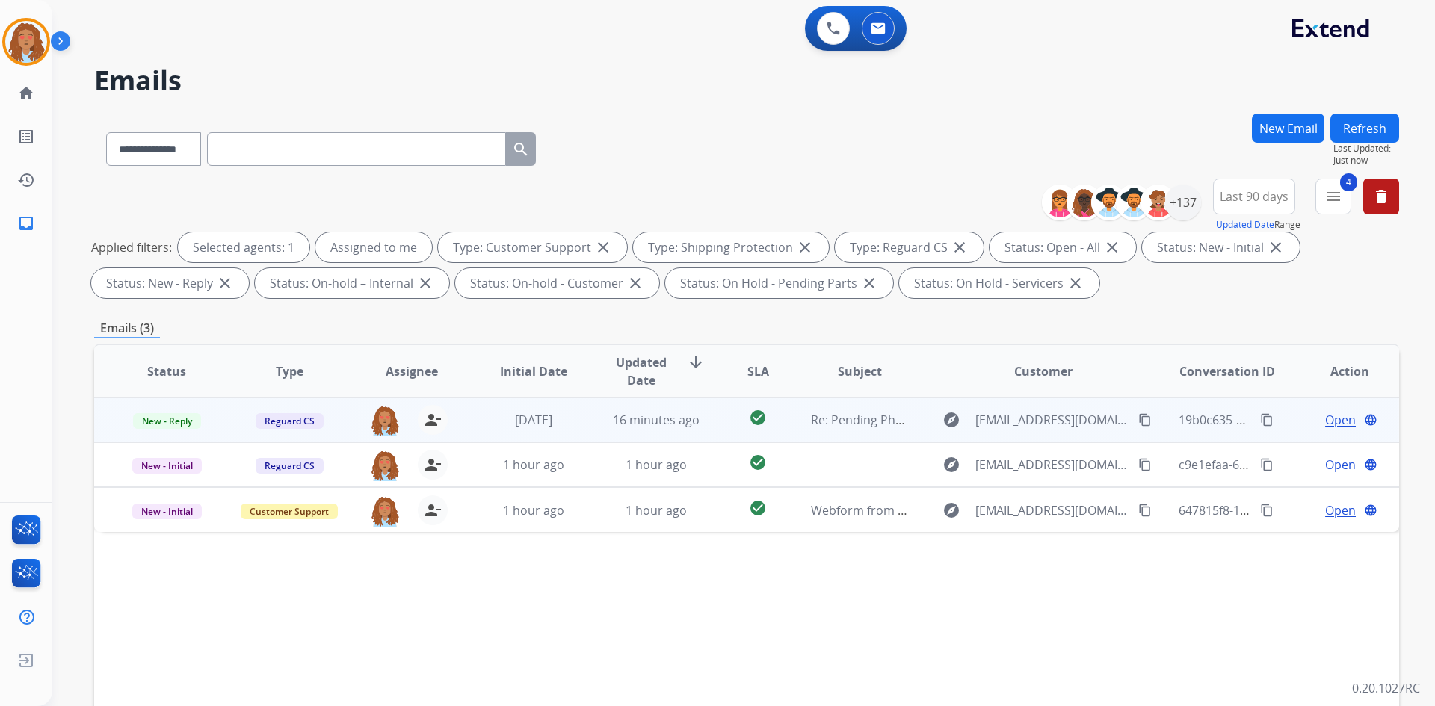
click at [1334, 423] on span "Open" at bounding box center [1340, 420] width 31 height 18
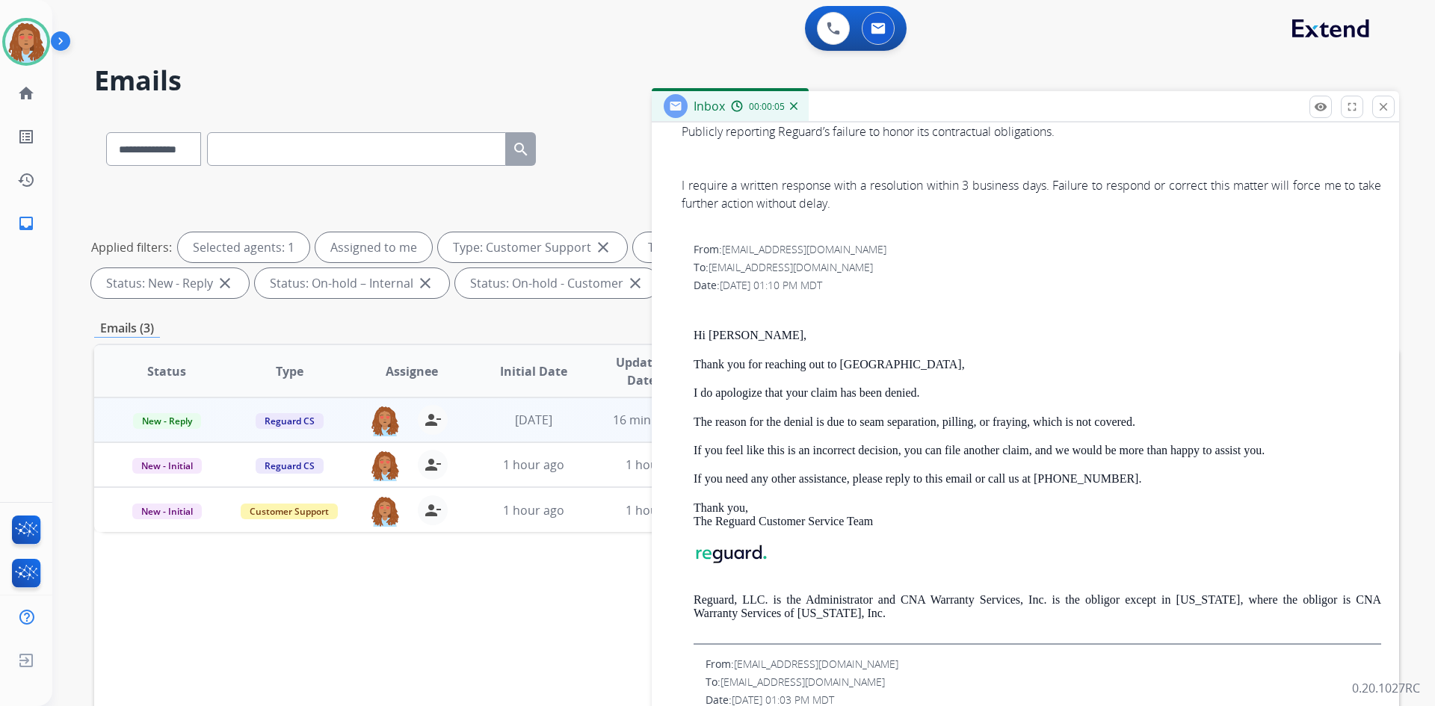
scroll to position [1047, 0]
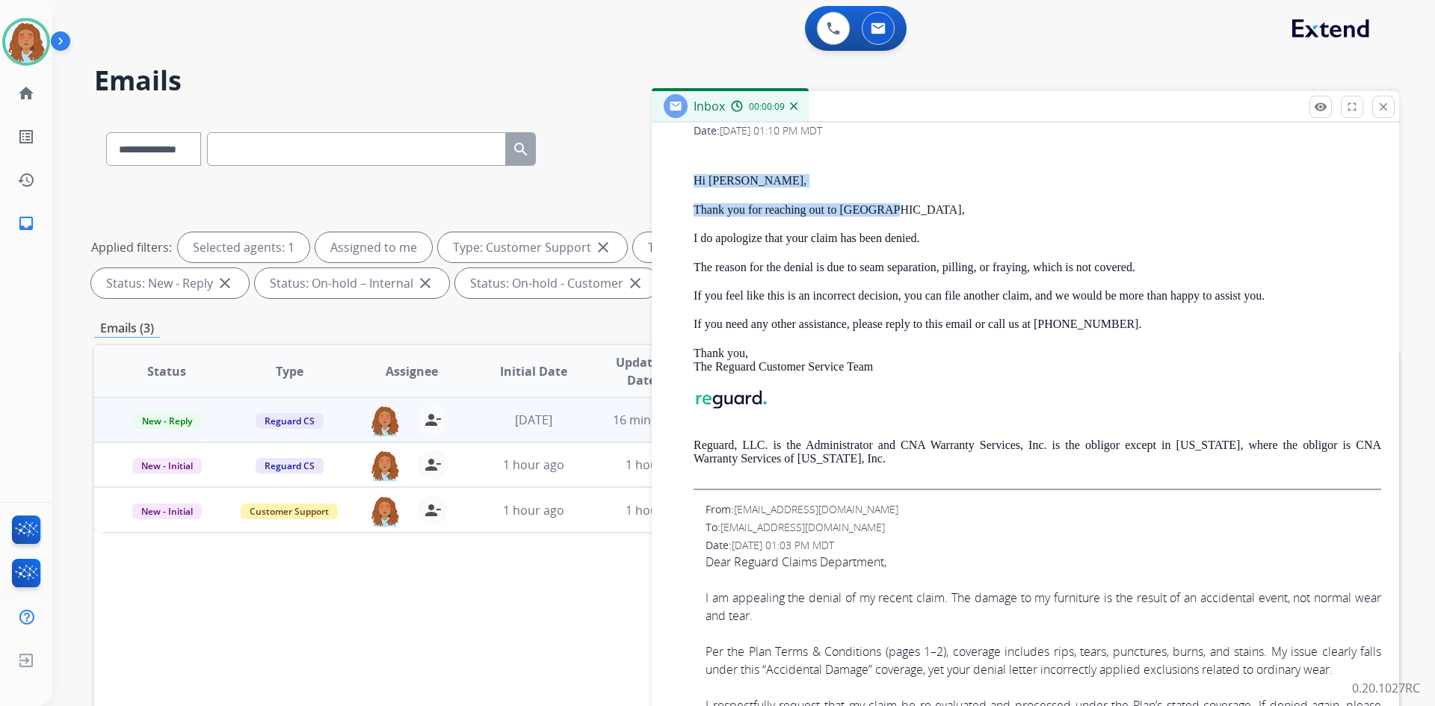
drag, startPoint x: 901, startPoint y: 212, endPoint x: 684, endPoint y: 170, distance: 220.6
click at [684, 170] on div "From: [EMAIL_ADDRESS][DOMAIN_NAME] To: [EMAIL_ADDRESS][DOMAIN_NAME] Date: [DATE…" at bounding box center [1026, 288] width 712 height 403
copy div "Hi [PERSON_NAME], Thank you for reaching out to [GEOGRAPHIC_DATA],"
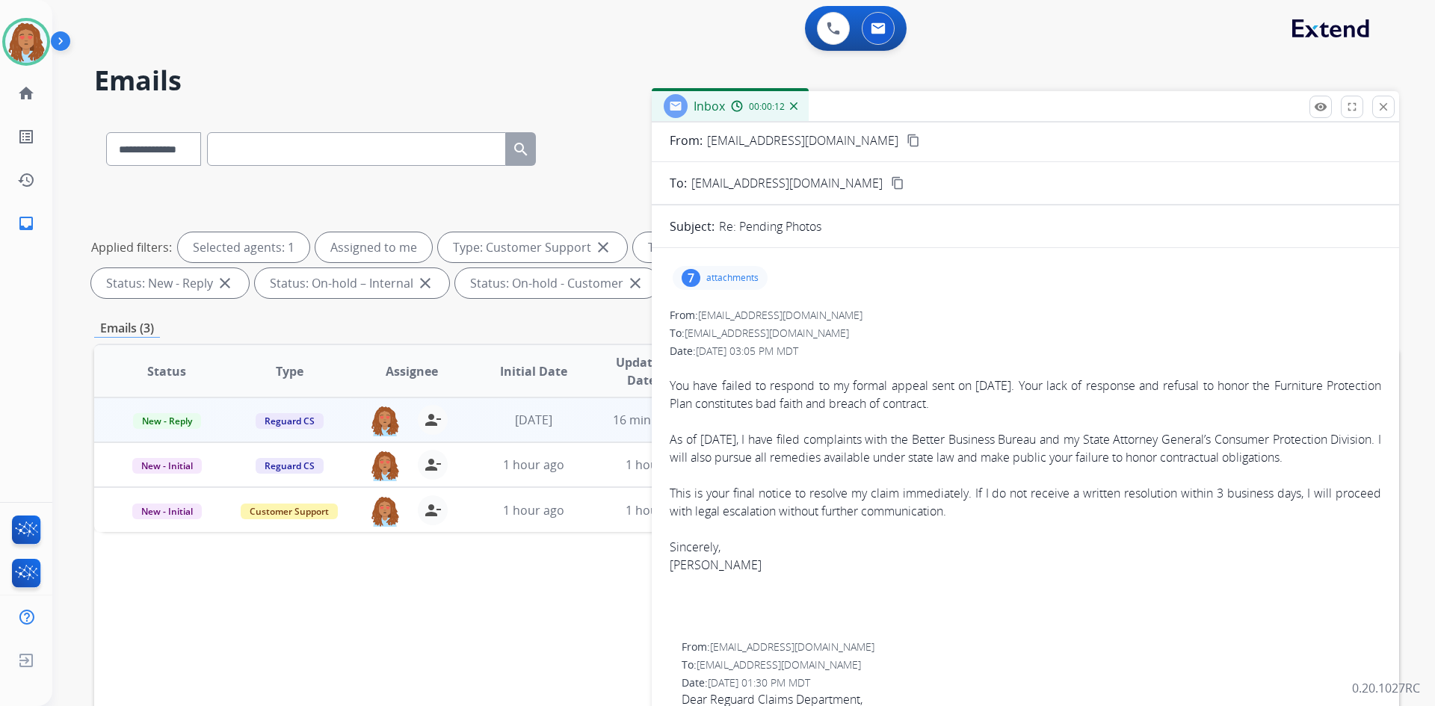
scroll to position [0, 0]
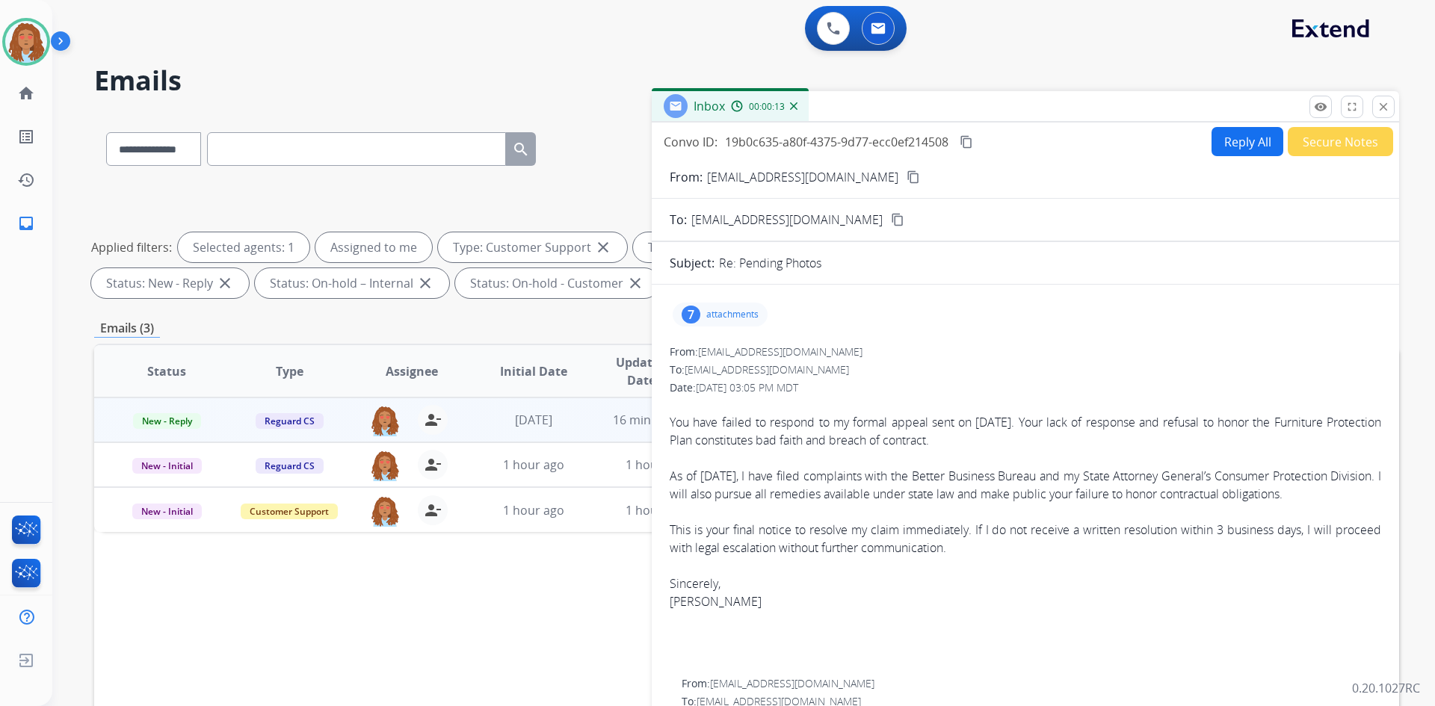
click at [1236, 141] on button "Reply All" at bounding box center [1248, 141] width 72 height 29
select select "**********"
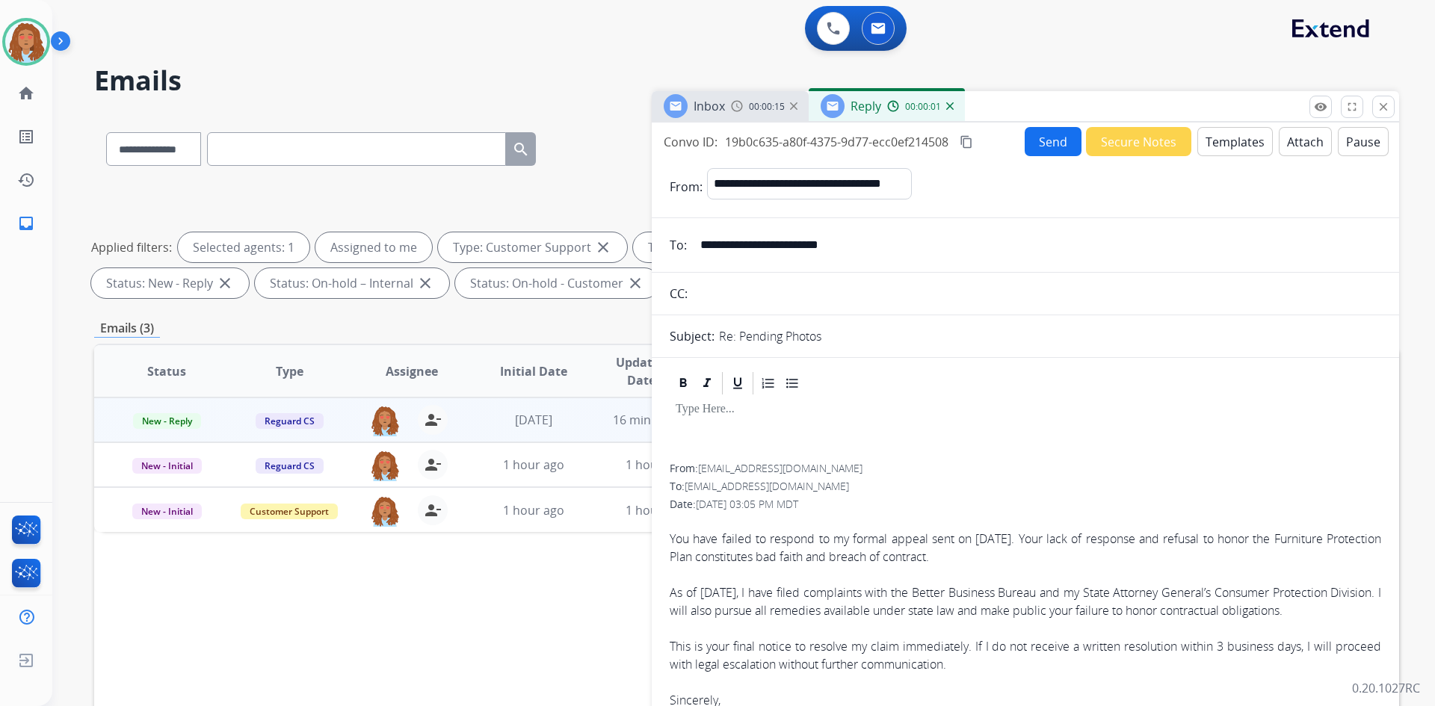
click at [1242, 142] on button "Templates" at bounding box center [1235, 141] width 75 height 29
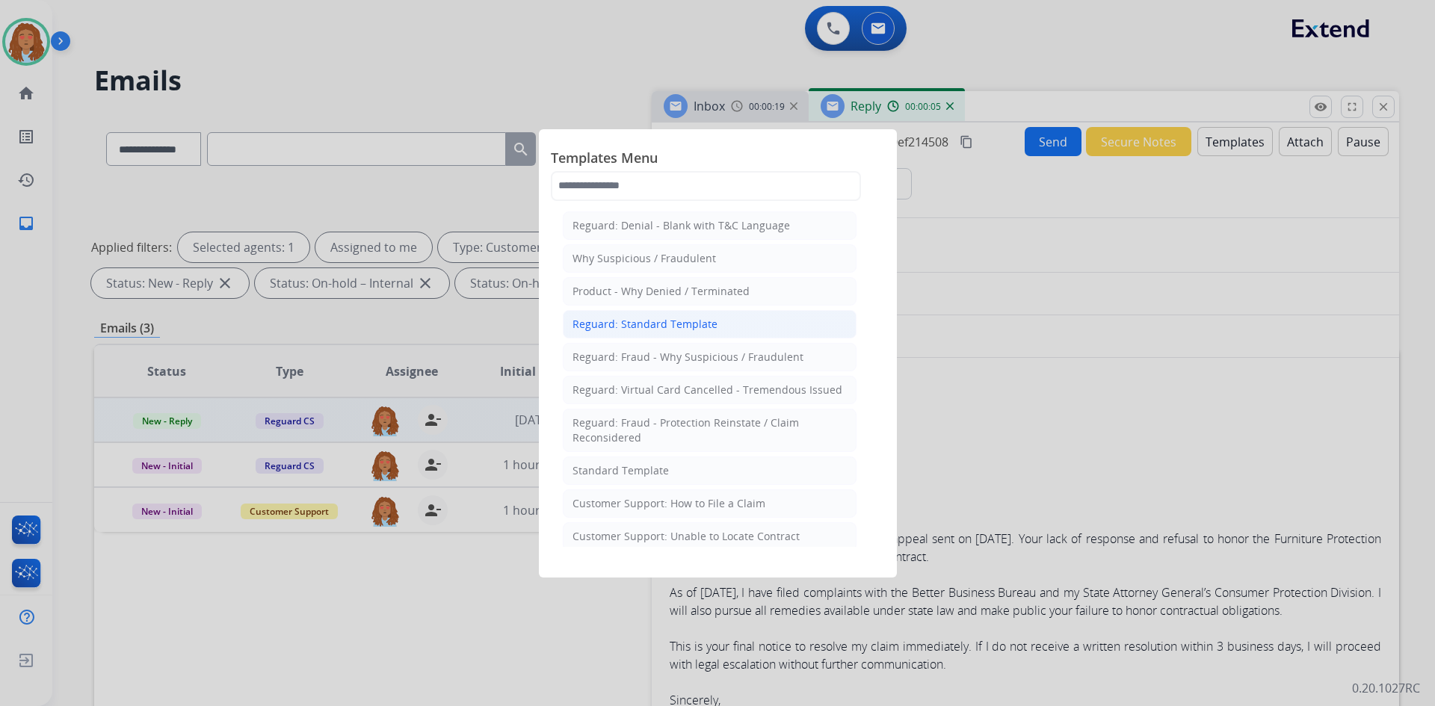
click at [669, 325] on div "Reguard: Standard Template" at bounding box center [645, 324] width 145 height 15
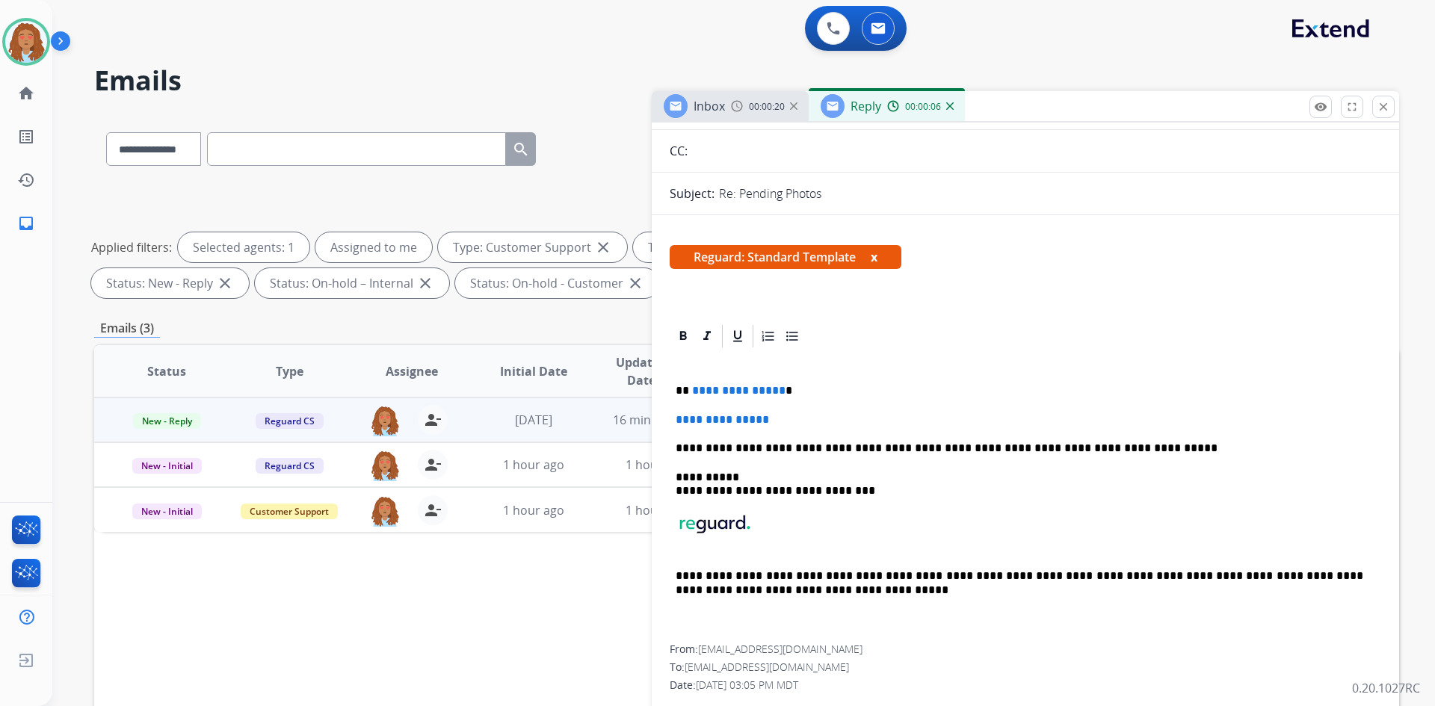
scroll to position [150, 0]
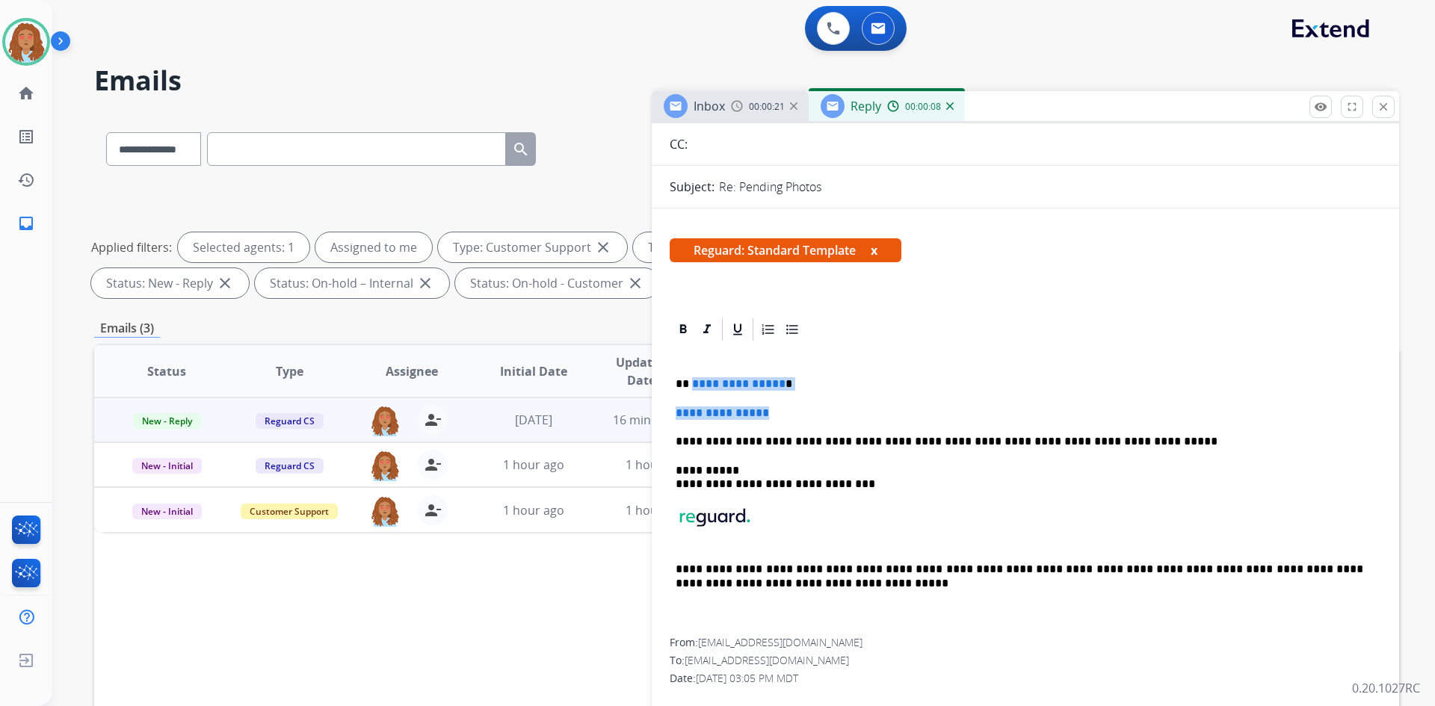
drag, startPoint x: 780, startPoint y: 418, endPoint x: 691, endPoint y: 384, distance: 95.1
click at [691, 384] on div "**********" at bounding box center [1026, 490] width 712 height 295
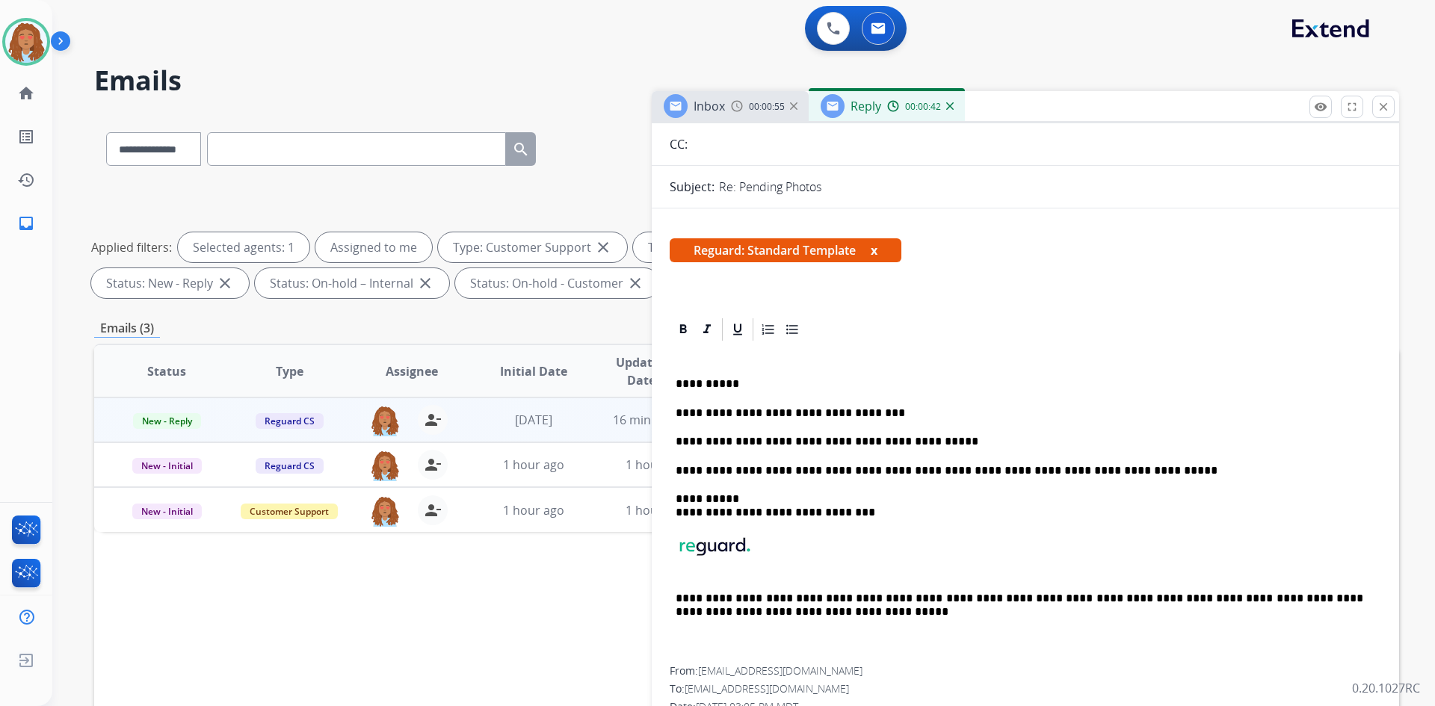
click at [934, 446] on p "**********" at bounding box center [1020, 441] width 688 height 13
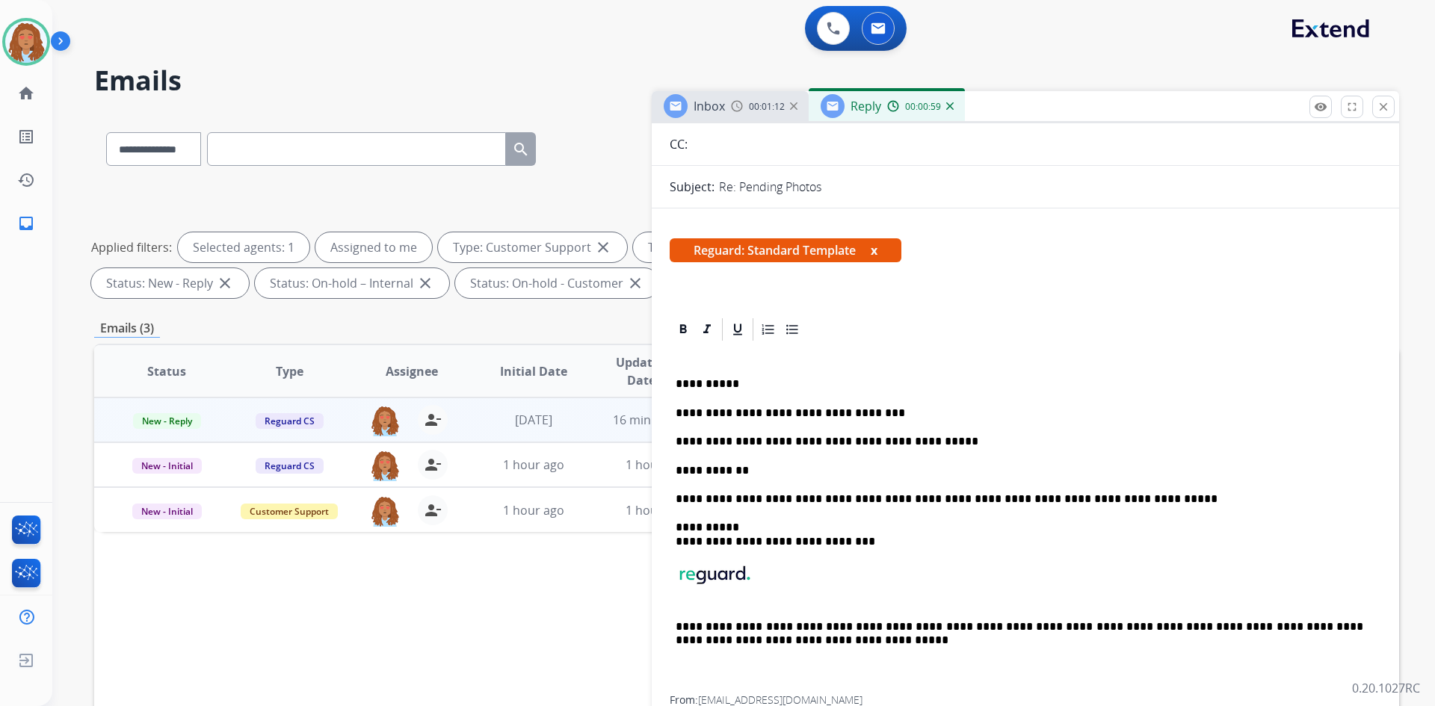
click at [752, 472] on p "**********" at bounding box center [1020, 470] width 688 height 13
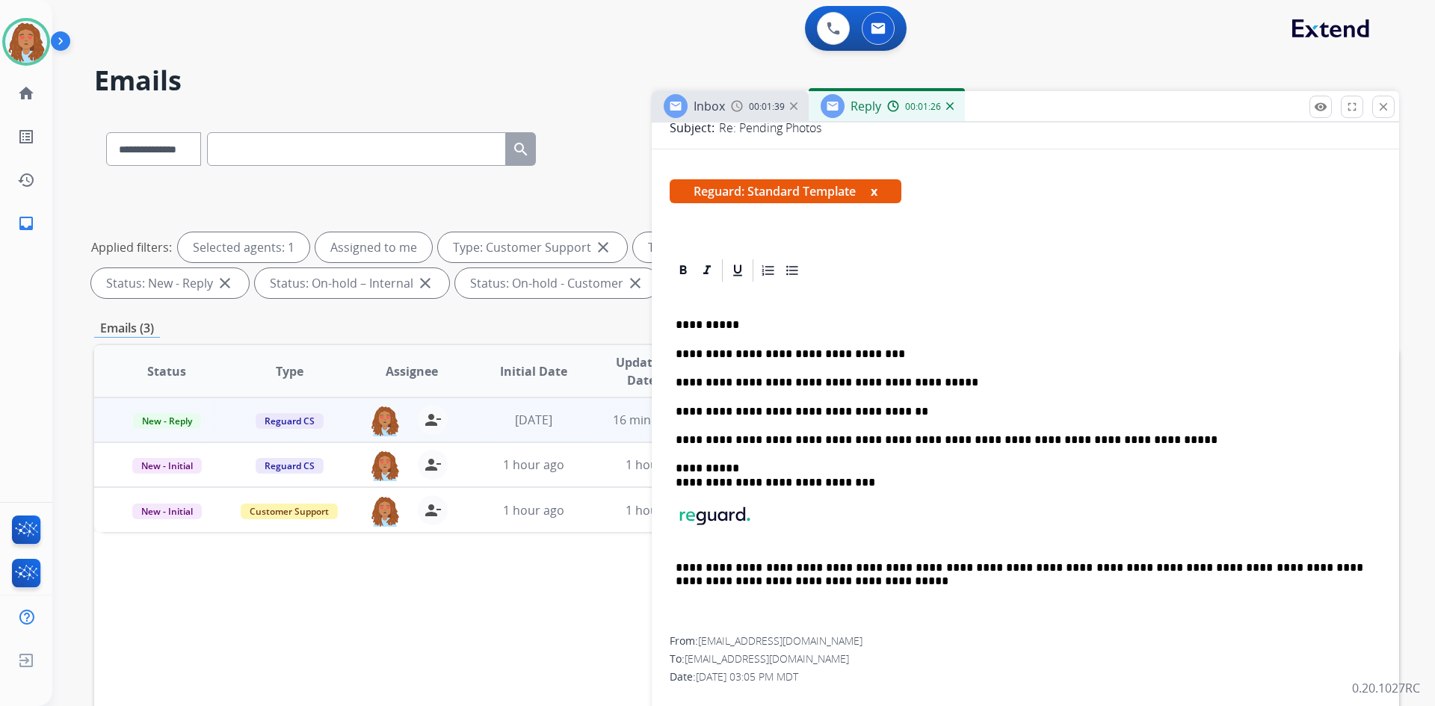
scroll to position [374, 0]
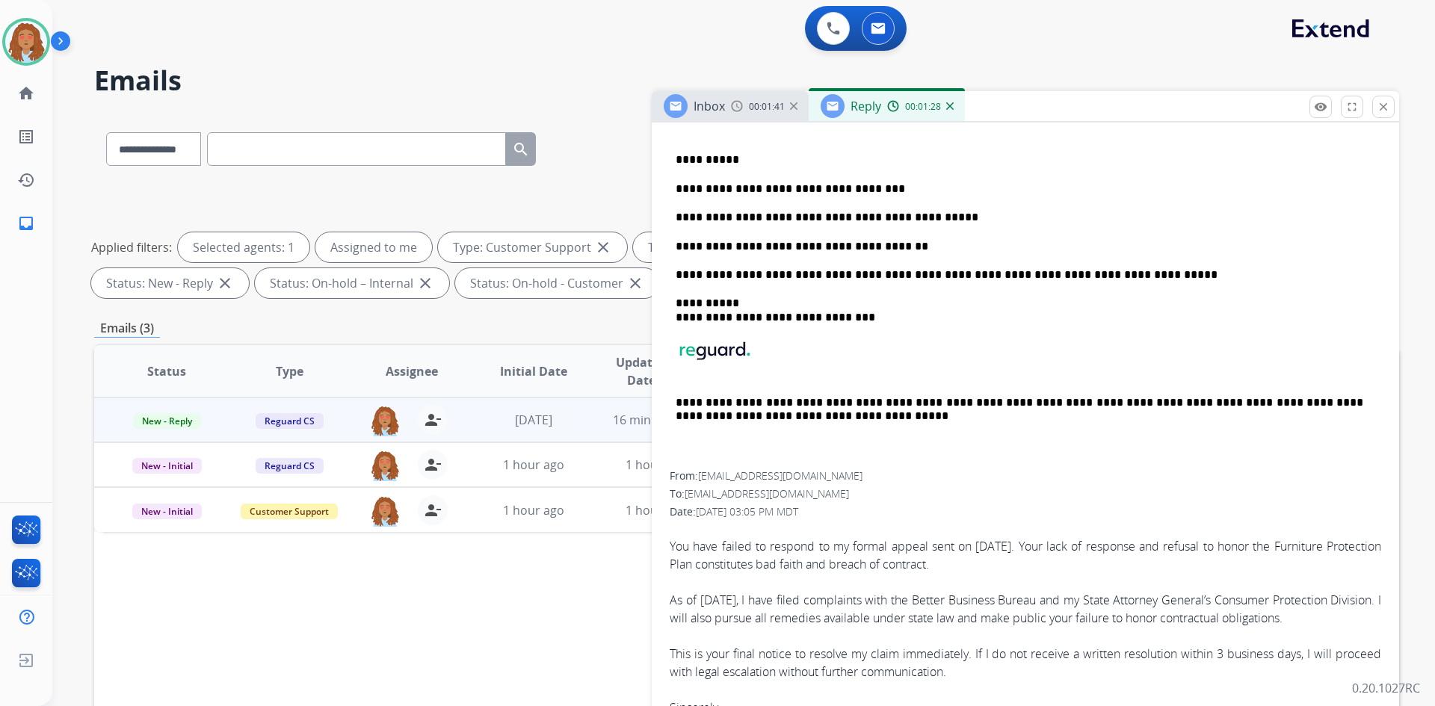
click at [738, 306] on p "**********" at bounding box center [1020, 311] width 688 height 28
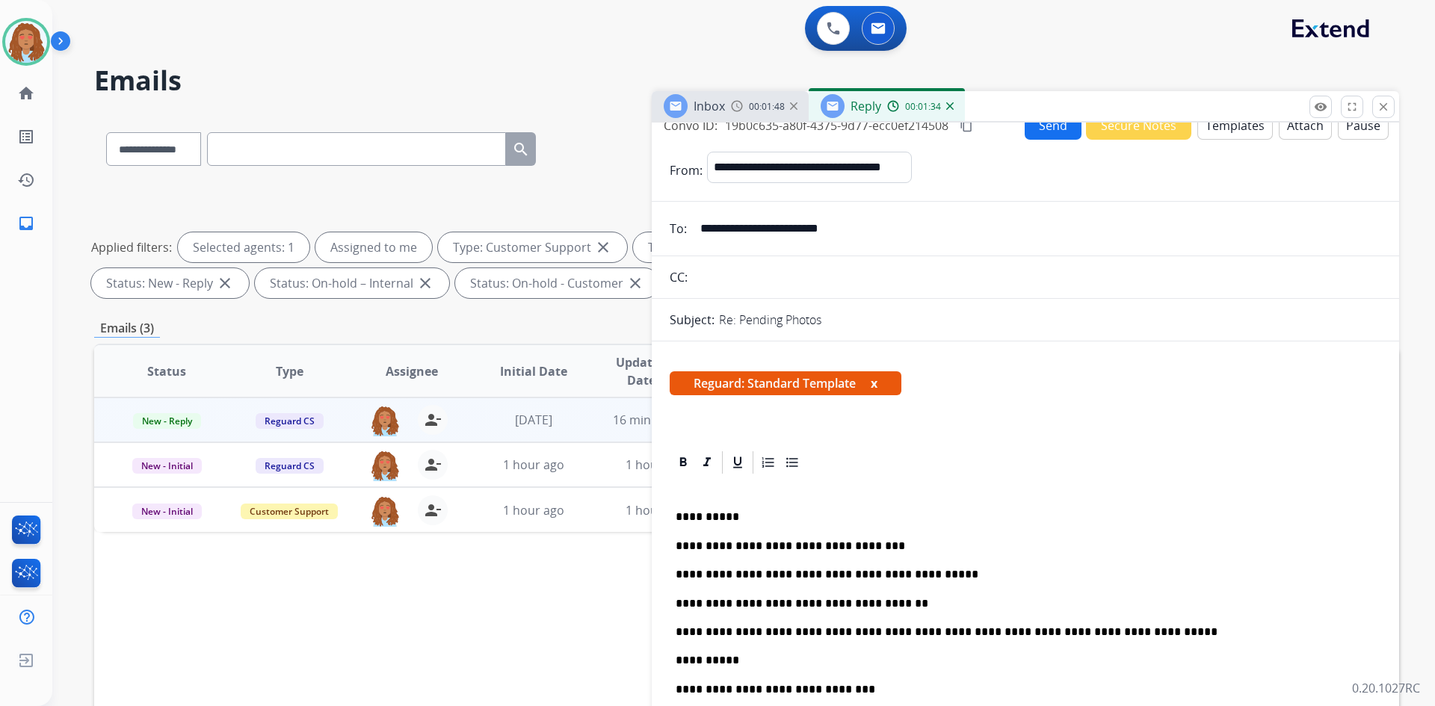
scroll to position [0, 0]
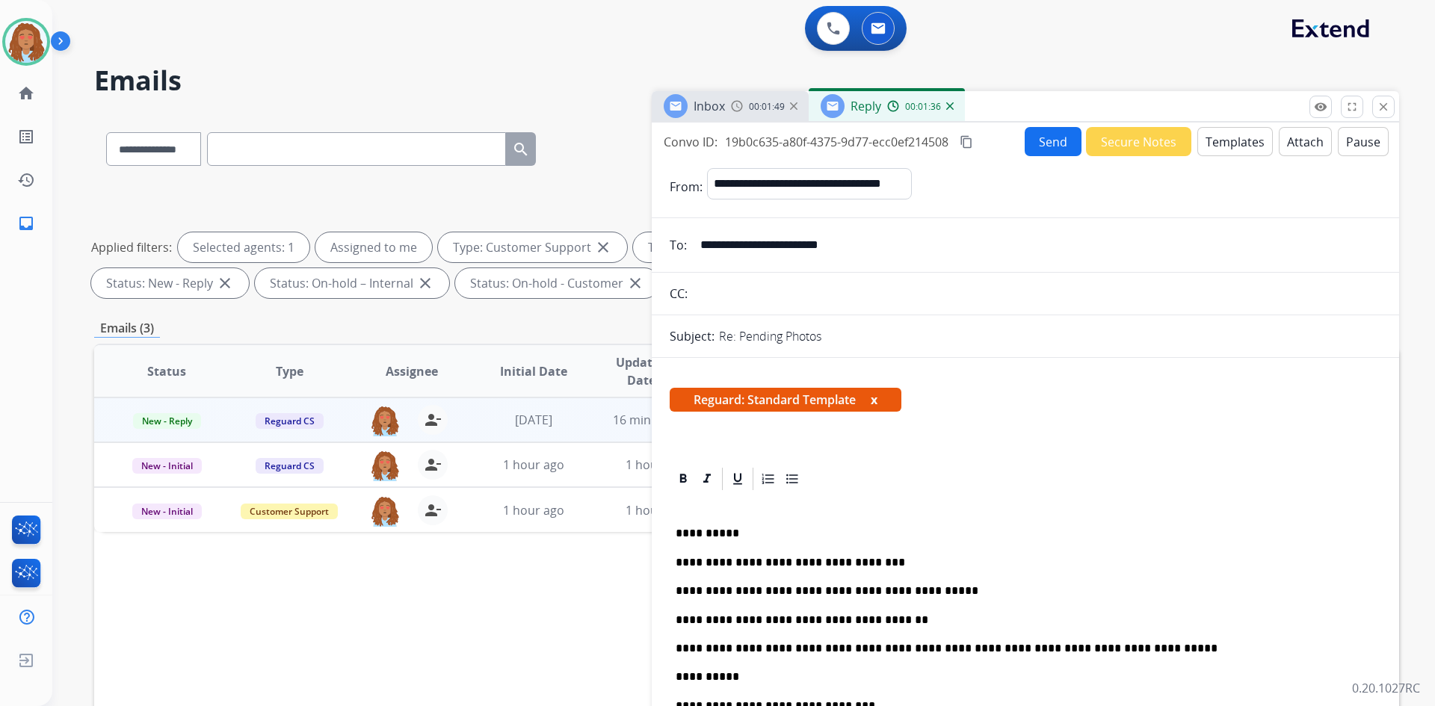
click at [971, 139] on mat-icon "content_copy" at bounding box center [966, 141] width 13 height 13
click at [1043, 138] on button "Send" at bounding box center [1053, 141] width 57 height 29
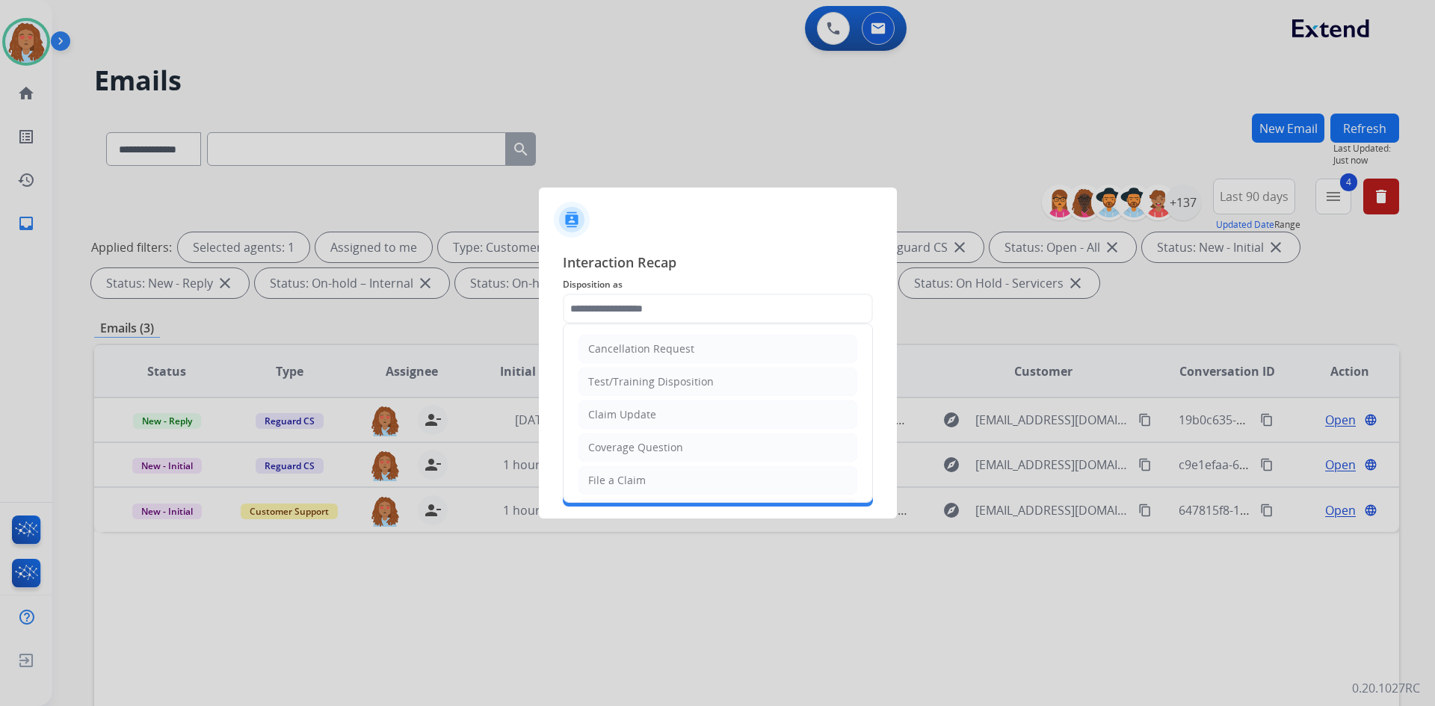
click at [640, 306] on input "text" at bounding box center [718, 309] width 310 height 30
click at [632, 410] on div "Claim Update" at bounding box center [622, 414] width 68 height 15
type input "**********"
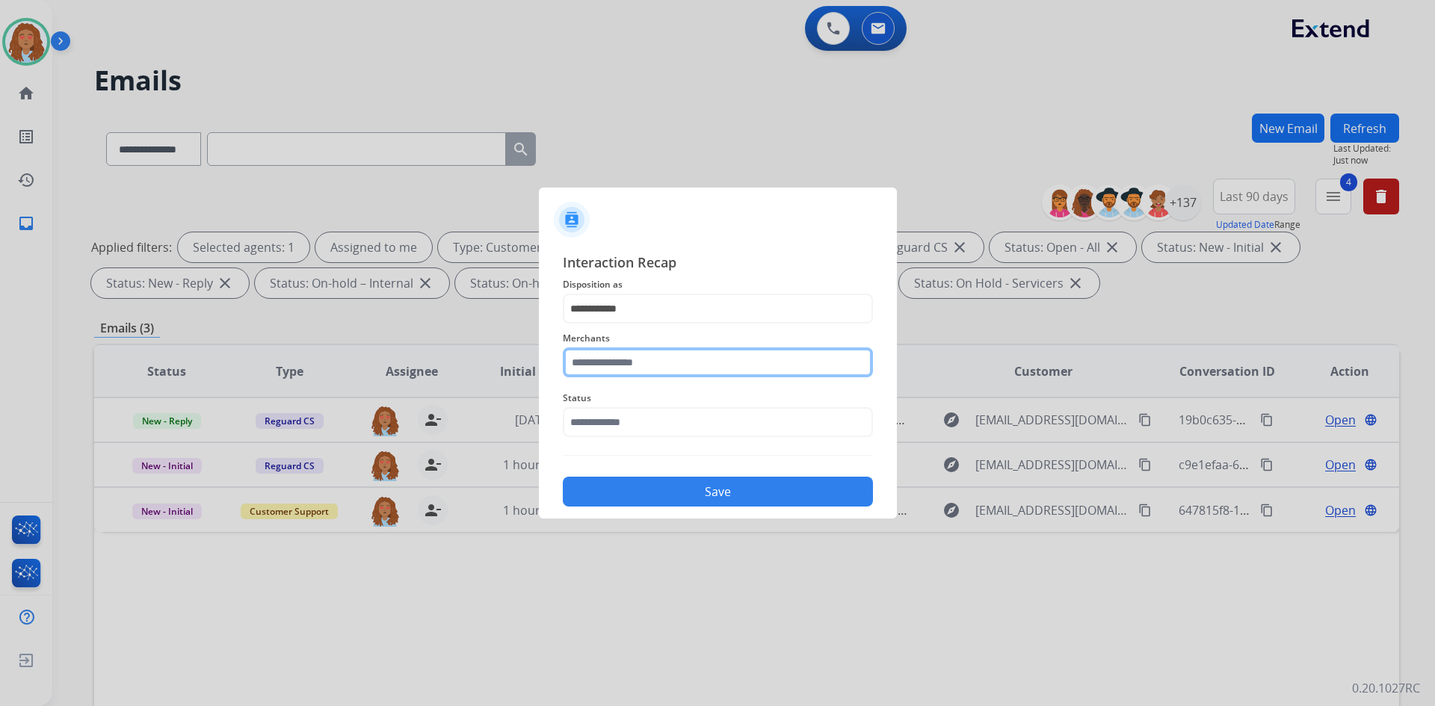
click at [619, 364] on input "text" at bounding box center [718, 363] width 310 height 30
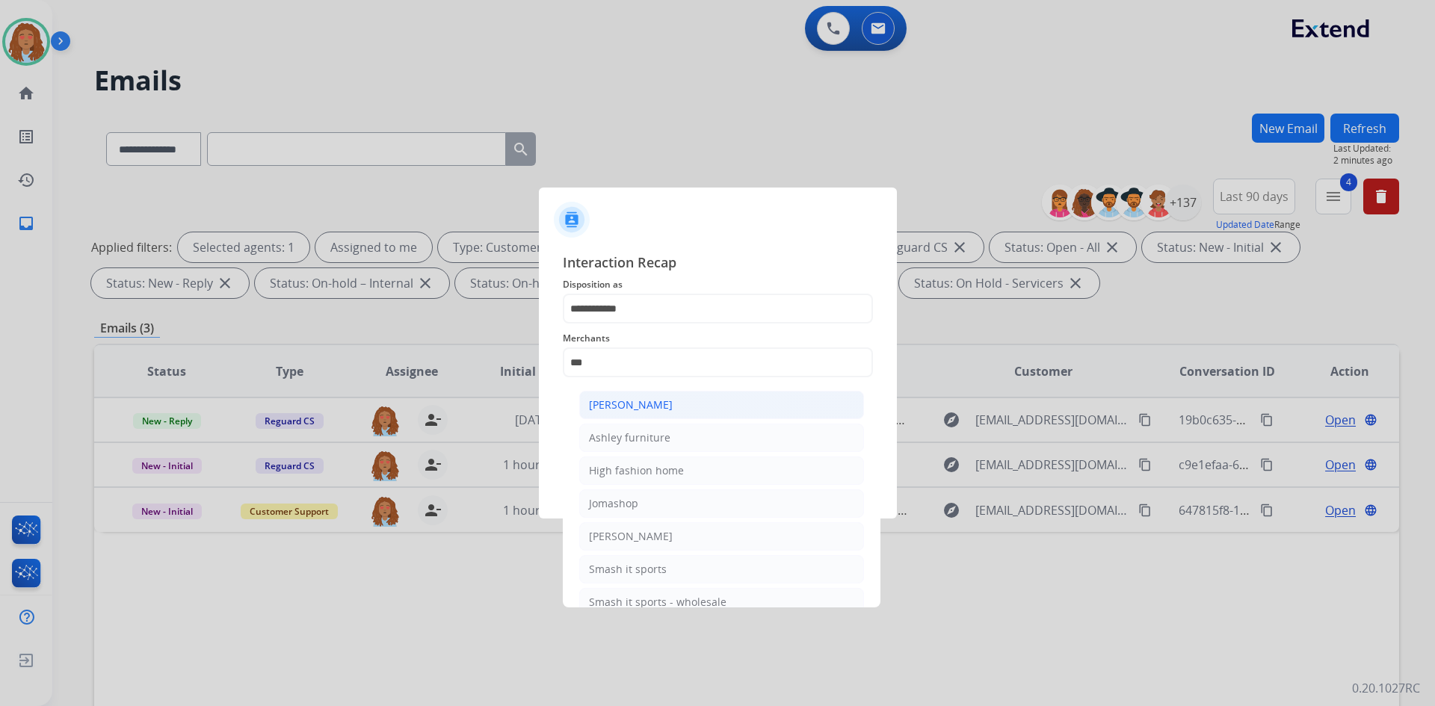
click at [663, 408] on div "[PERSON_NAME]" at bounding box center [631, 405] width 84 height 15
type input "**********"
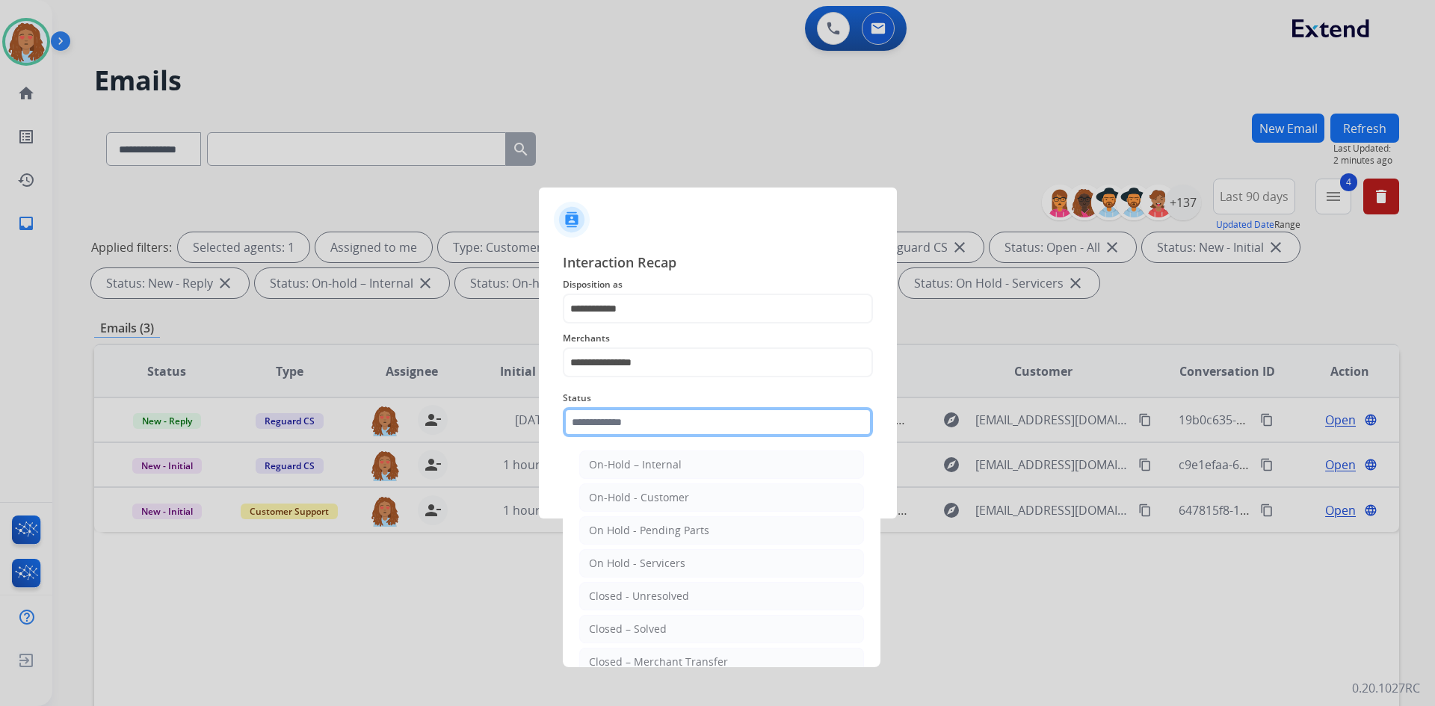
click at [627, 424] on input "text" at bounding box center [718, 422] width 310 height 30
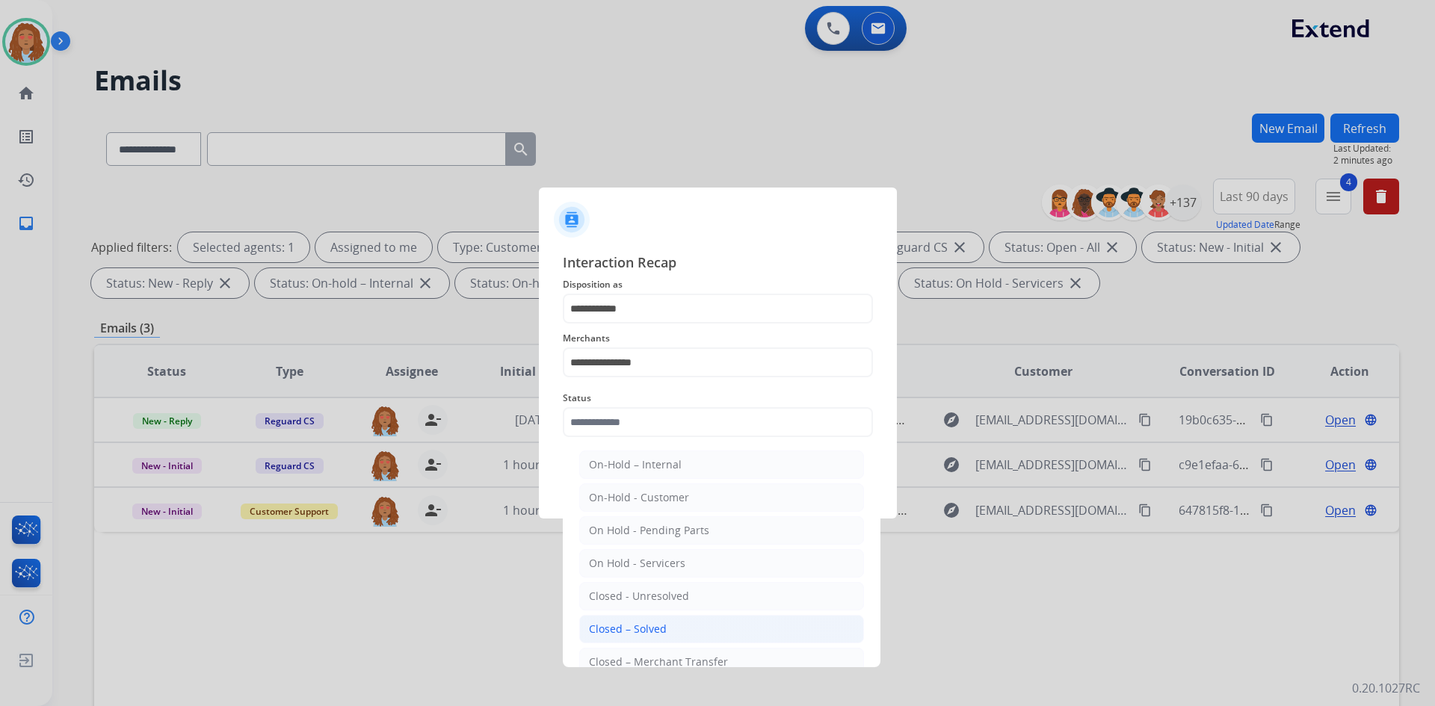
click at [652, 635] on div "Closed – Solved" at bounding box center [628, 629] width 78 height 15
type input "**********"
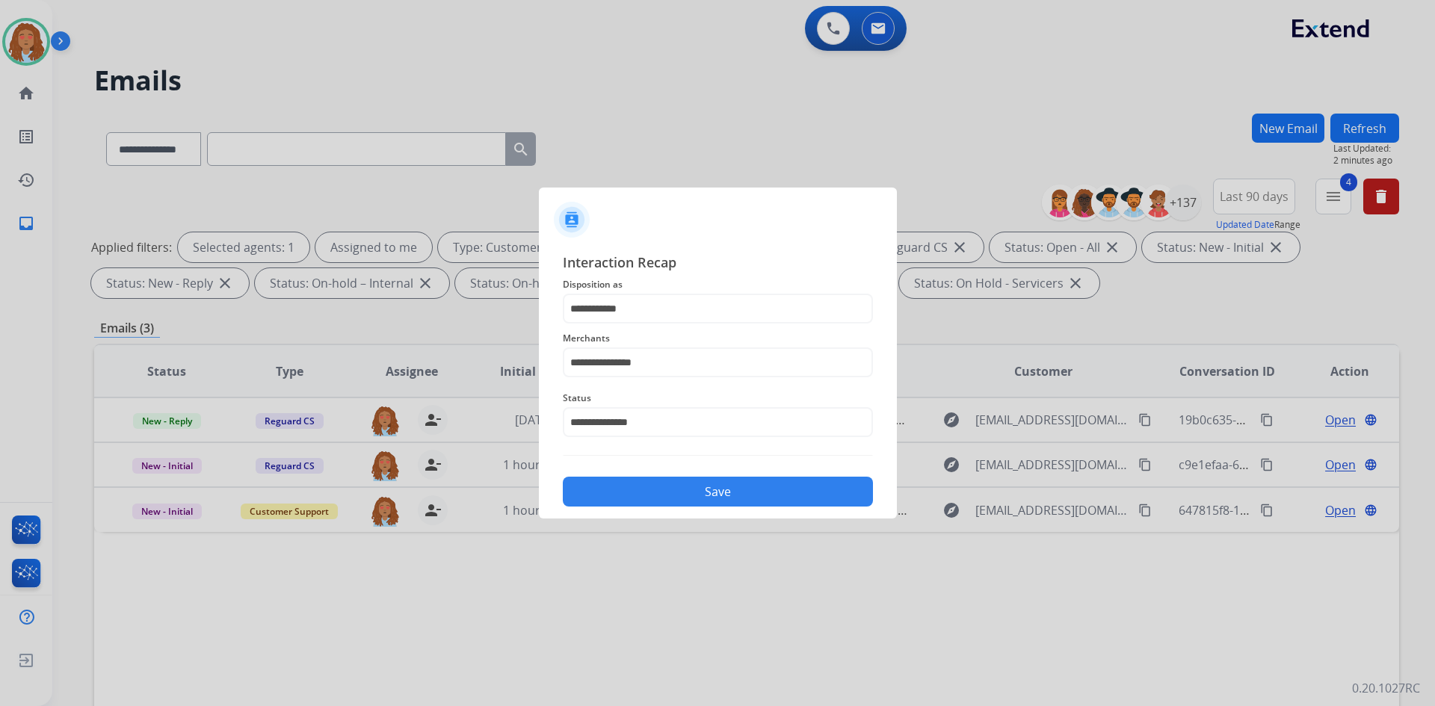
click at [696, 502] on button "Save" at bounding box center [718, 492] width 310 height 30
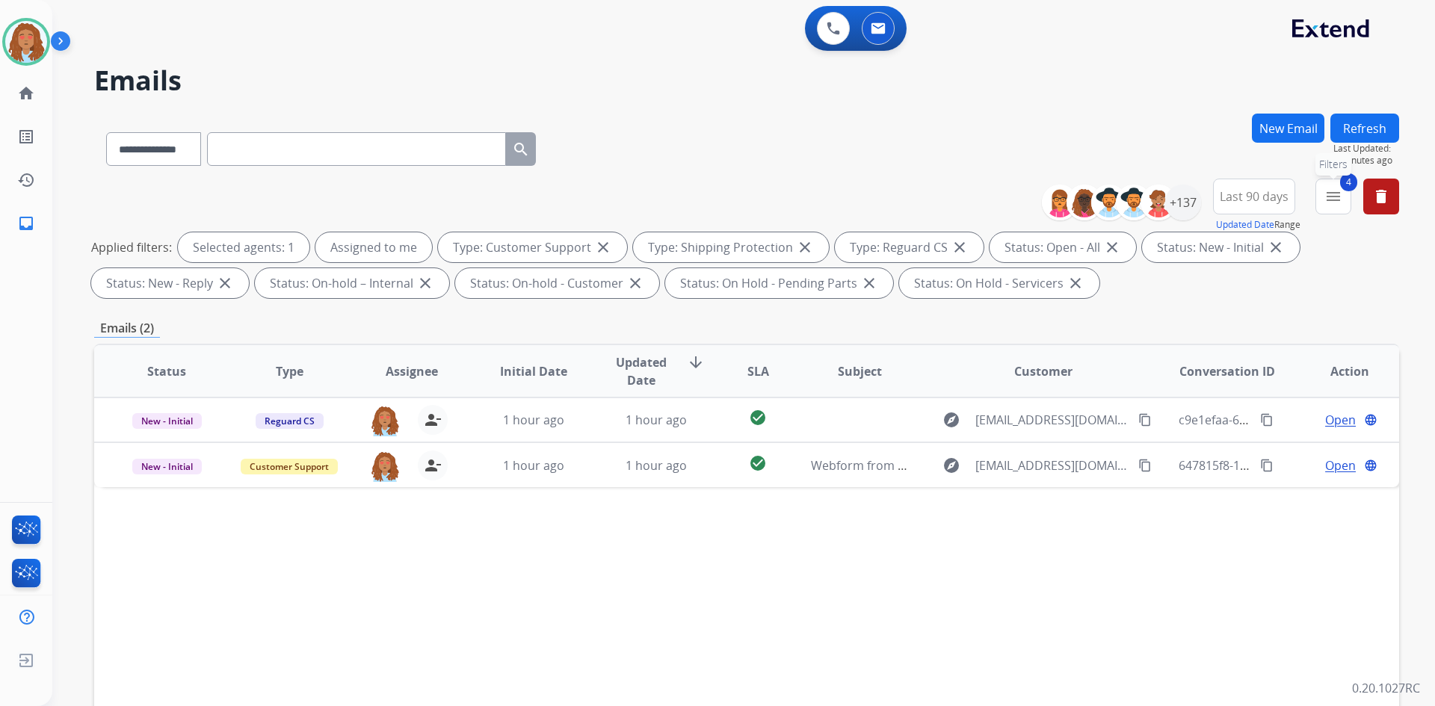
click at [1336, 197] on mat-icon "menu" at bounding box center [1334, 197] width 18 height 18
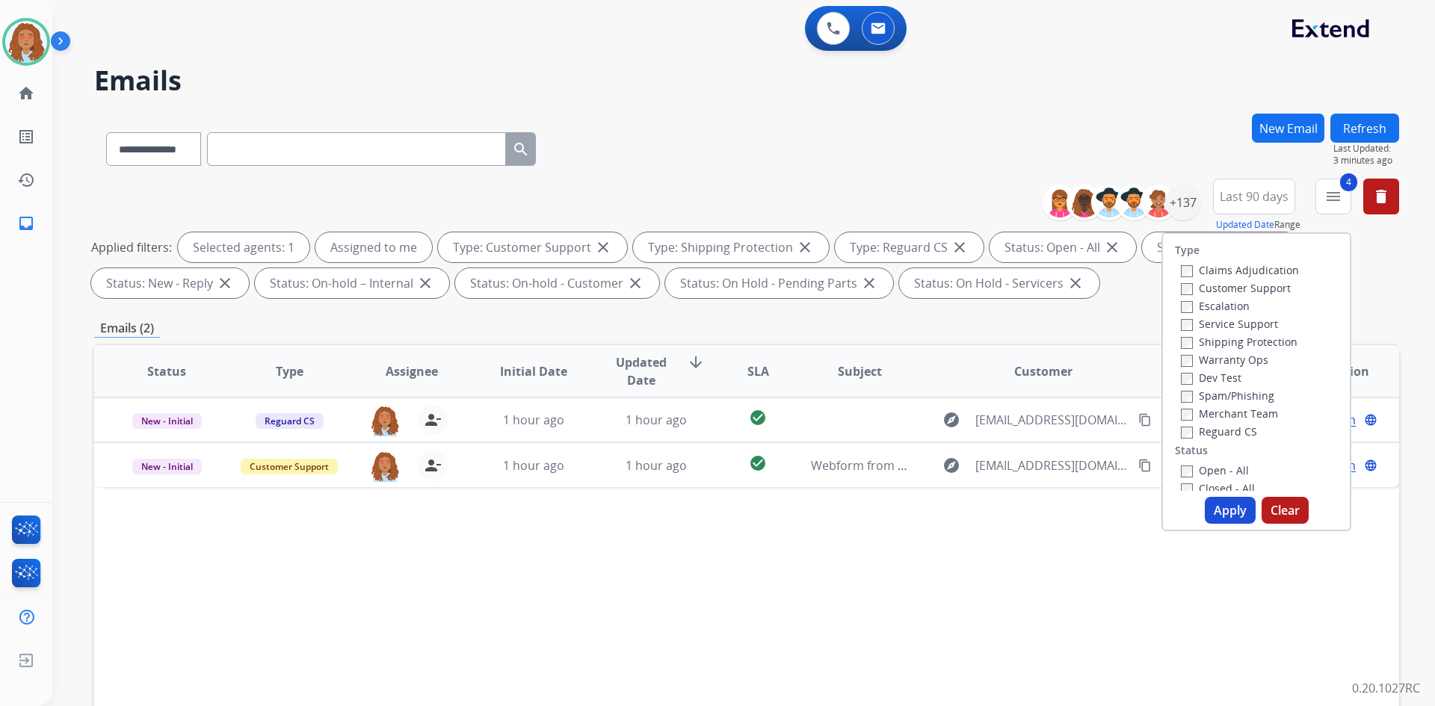
click at [1222, 499] on button "Apply" at bounding box center [1230, 510] width 51 height 27
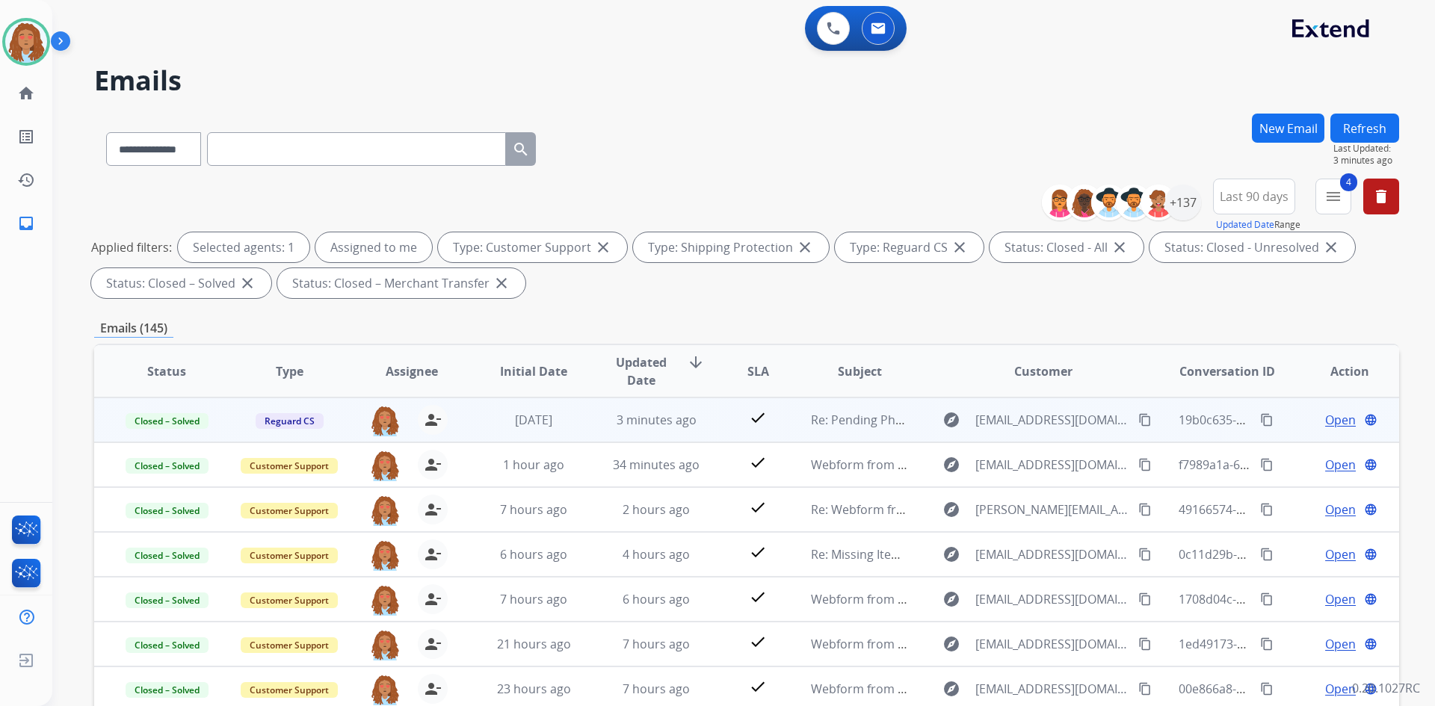
click at [1331, 425] on span "Open" at bounding box center [1340, 420] width 31 height 18
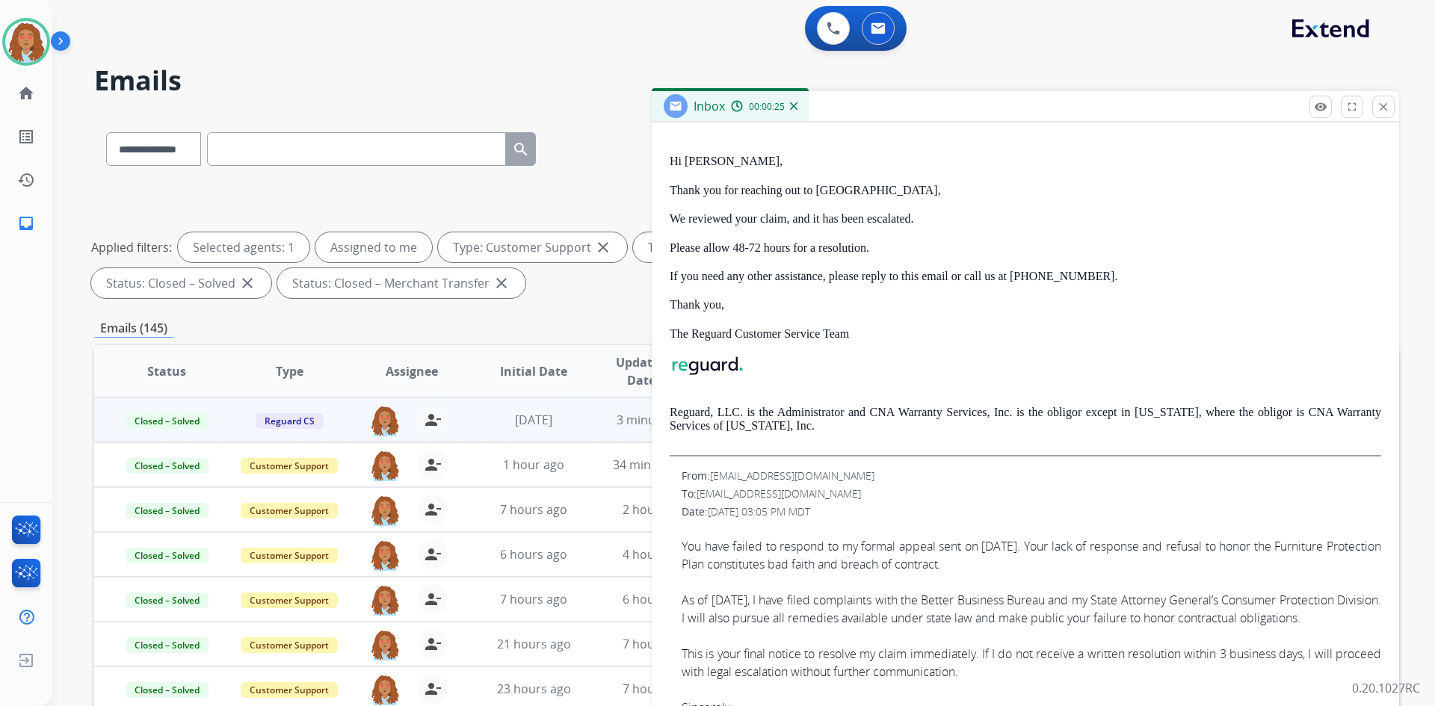
scroll to position [299, 0]
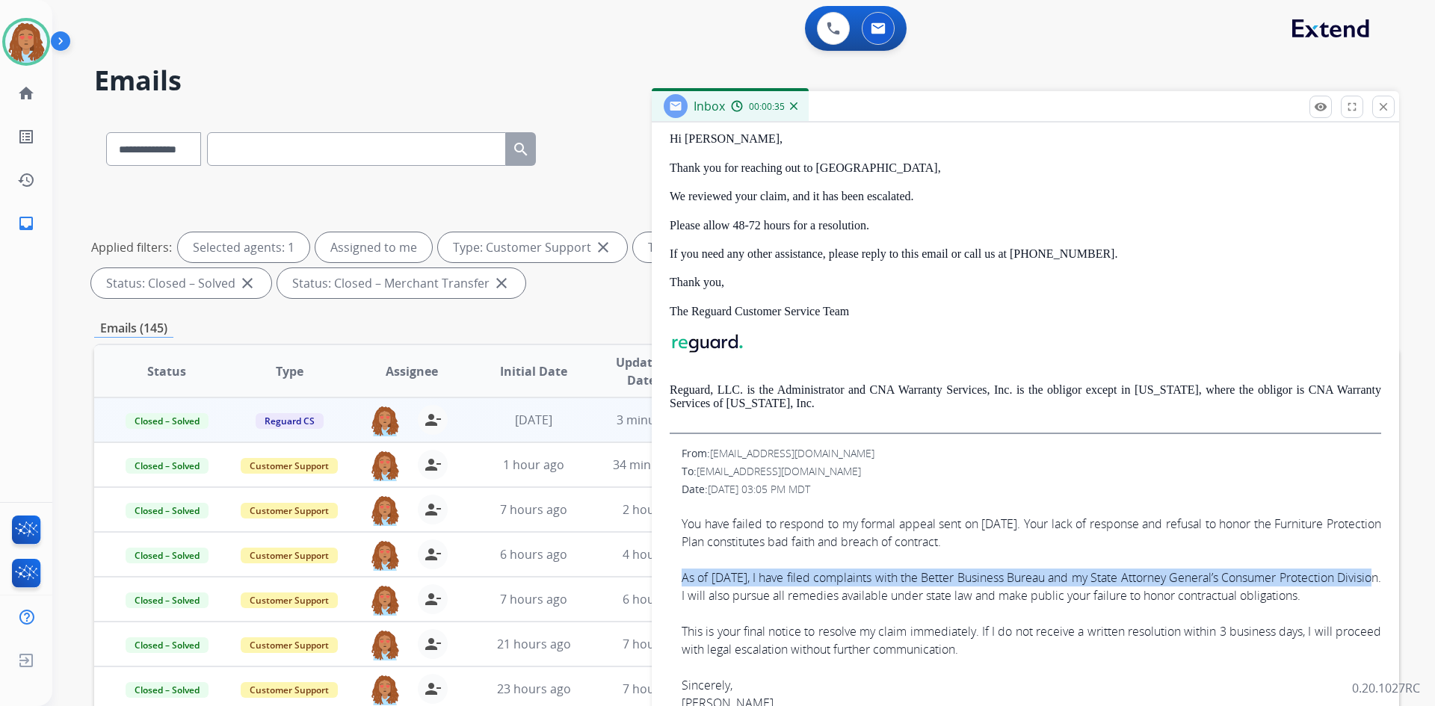
drag, startPoint x: 724, startPoint y: 597, endPoint x: 677, endPoint y: 578, distance: 50.9
click at [677, 578] on div "From: [EMAIL_ADDRESS][DOMAIN_NAME] To: [EMAIL_ADDRESS][DOMAIN_NAME] Date: [DATE…" at bounding box center [1026, 606] width 712 height 320
copy div "As of [DATE], I have filed complaints with the Better Business Bureau and my St…"
click at [1384, 102] on mat-icon "close" at bounding box center [1383, 106] width 13 height 13
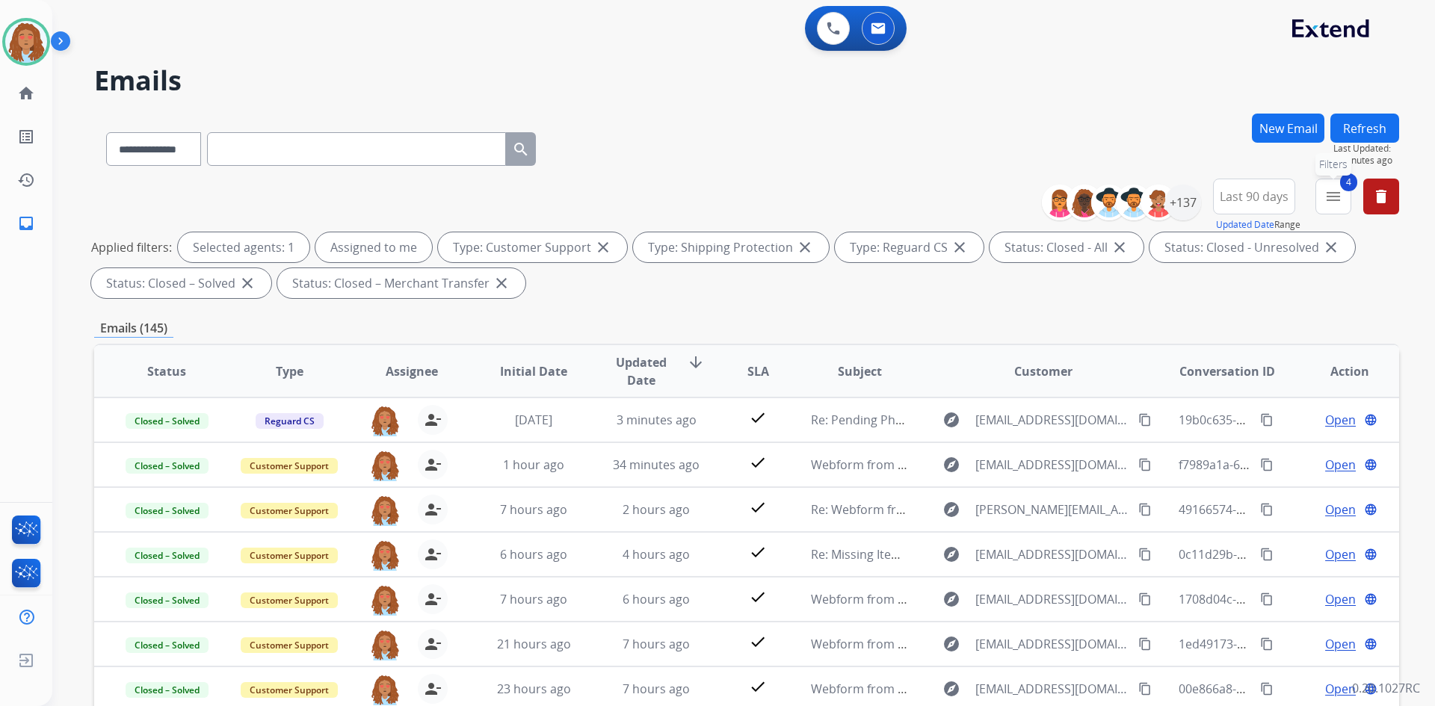
click at [1337, 196] on mat-icon "menu" at bounding box center [1334, 197] width 18 height 18
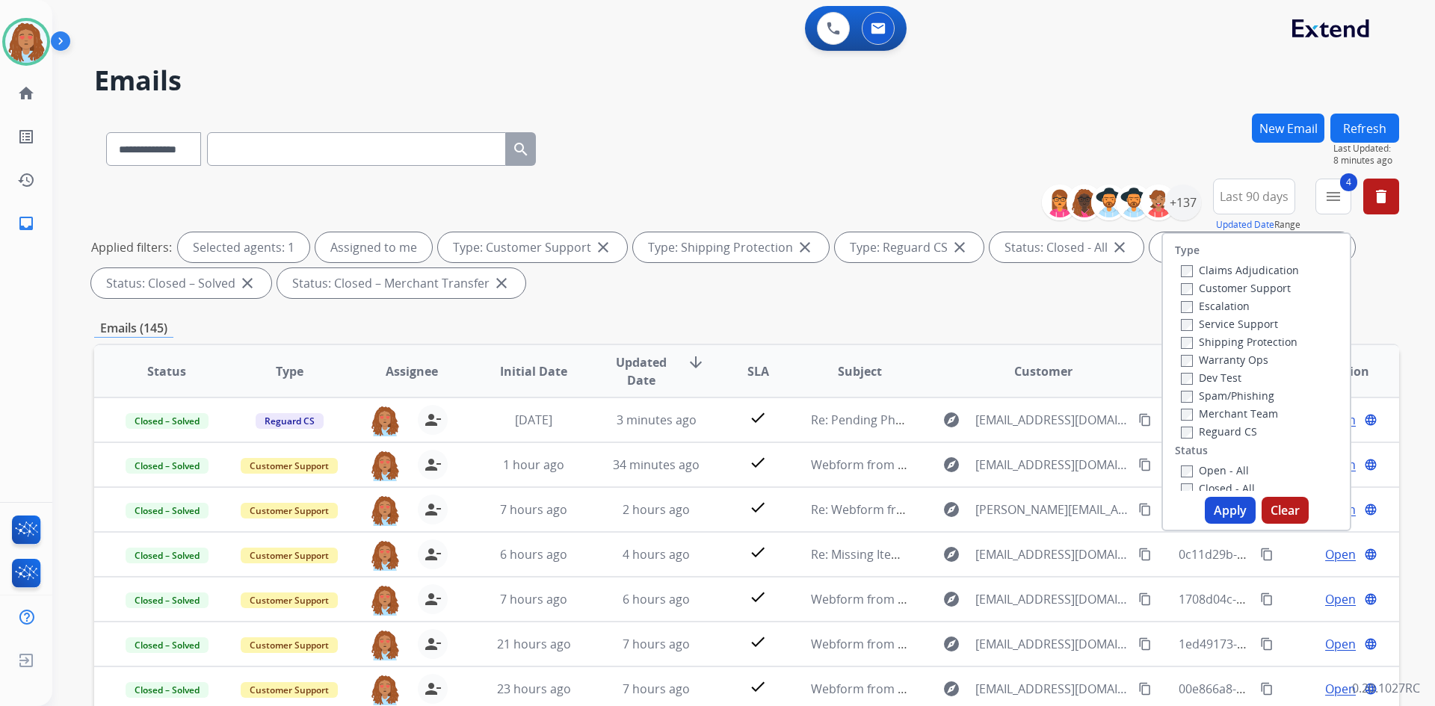
click at [1216, 505] on button "Apply" at bounding box center [1230, 510] width 51 height 27
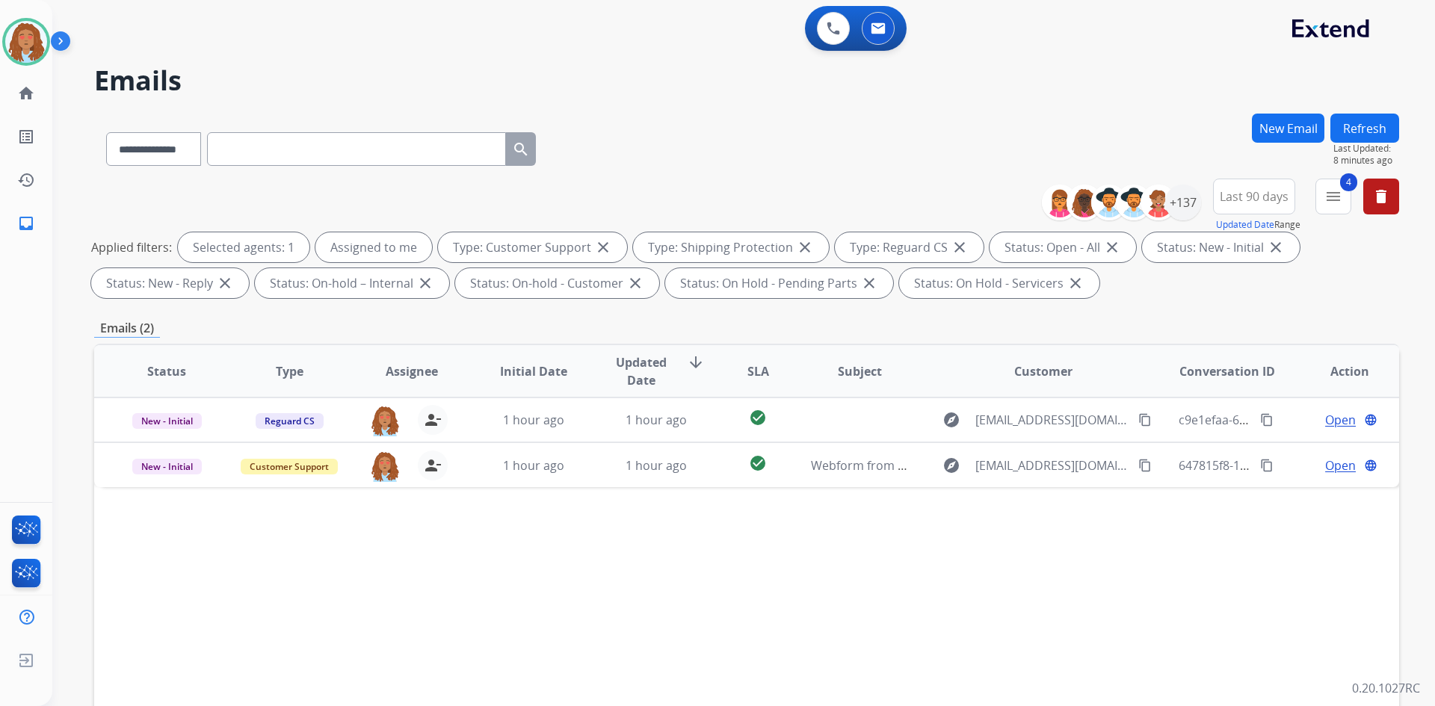
drag, startPoint x: 671, startPoint y: 600, endPoint x: 691, endPoint y: 579, distance: 28.6
click at [672, 600] on div "Status Type Assignee Initial Date Updated Date arrow_downward SLA Subject Custo…" at bounding box center [746, 594] width 1305 height 501
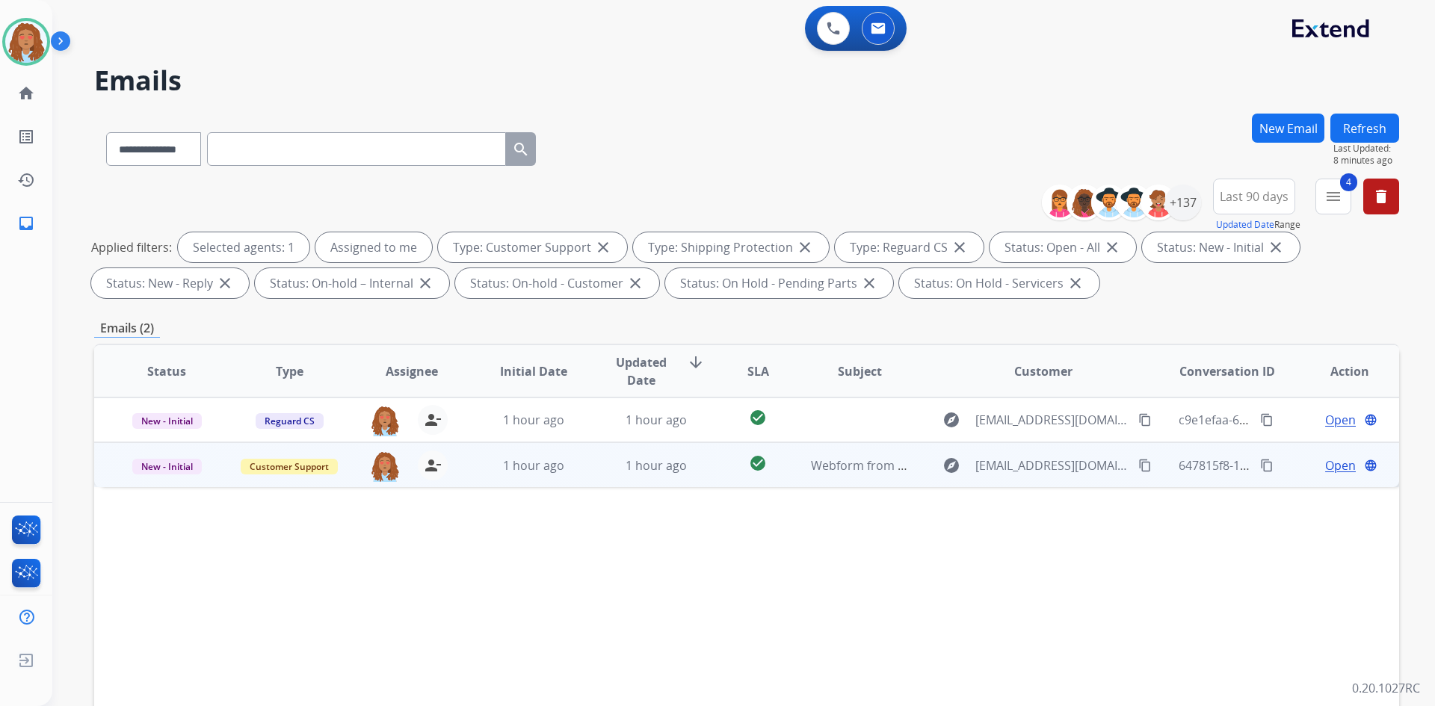
click at [1035, 478] on td "explore [EMAIL_ADDRESS][DOMAIN_NAME] content_copy" at bounding box center [1032, 465] width 244 height 45
click at [1138, 467] on mat-icon "content_copy" at bounding box center [1144, 464] width 13 height 13
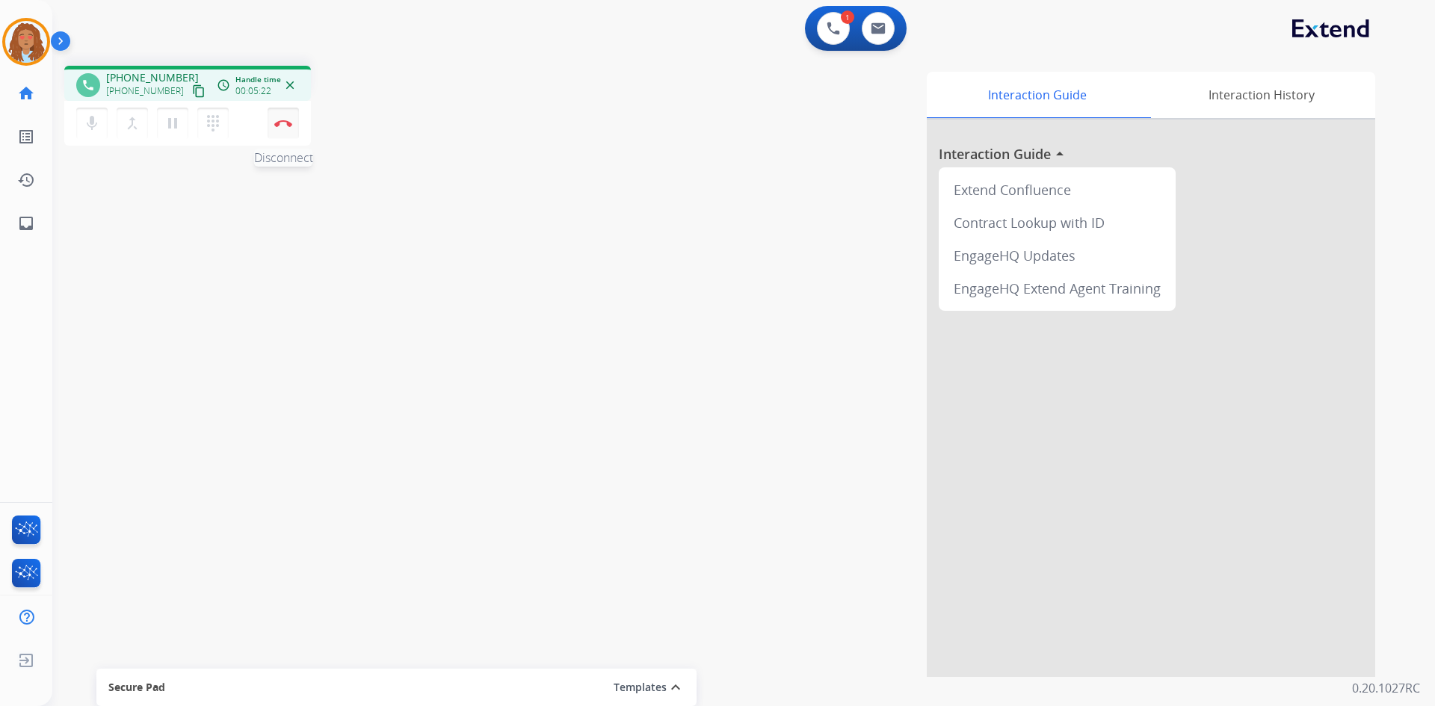
click at [282, 123] on img at bounding box center [283, 123] width 18 height 7
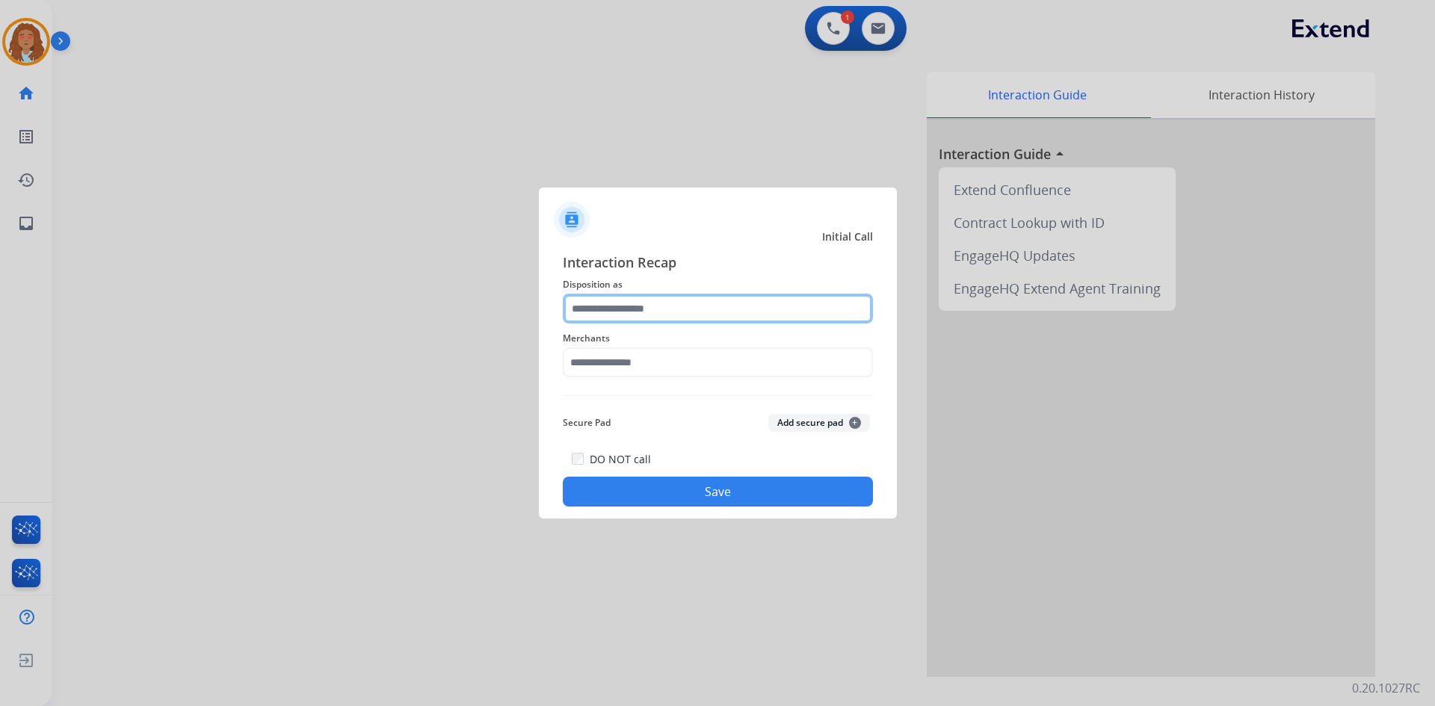
click at [615, 299] on input "text" at bounding box center [718, 309] width 310 height 30
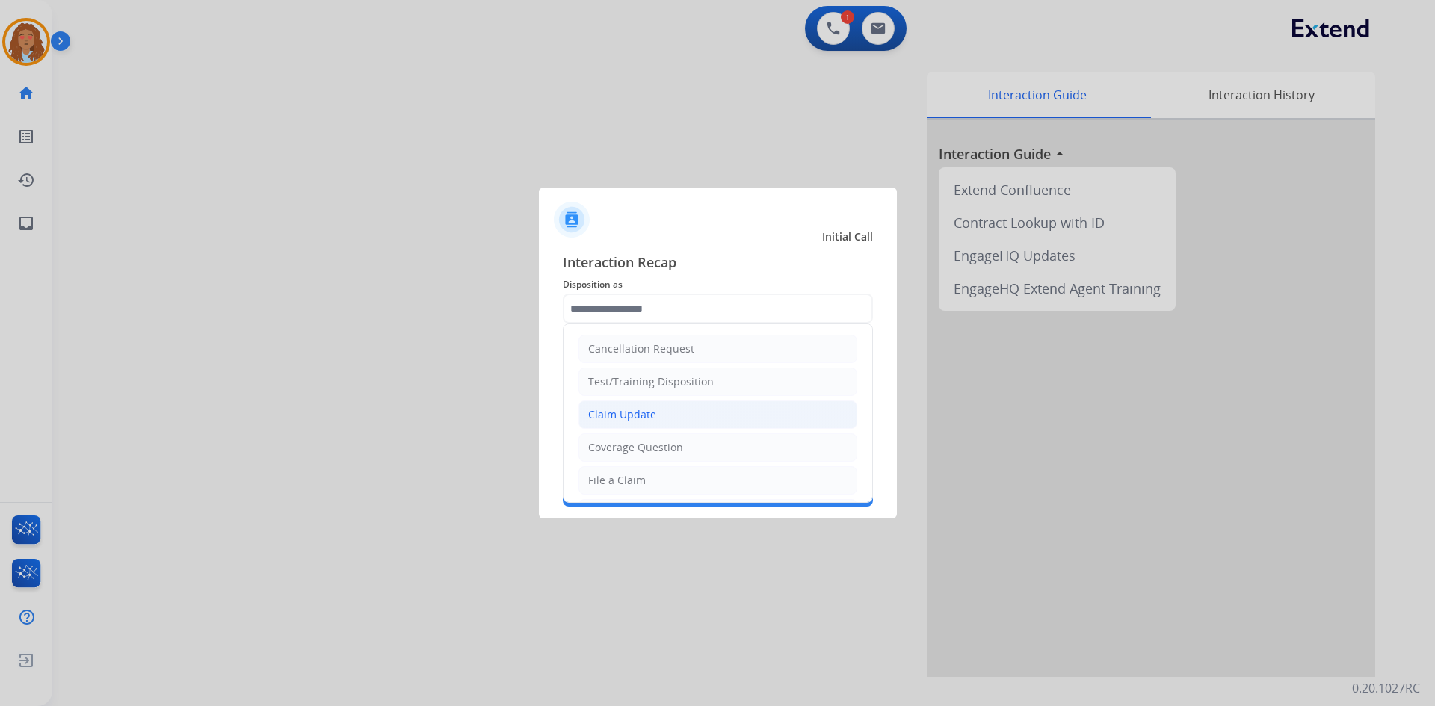
click at [637, 413] on div "Claim Update" at bounding box center [622, 414] width 68 height 15
type input "**********"
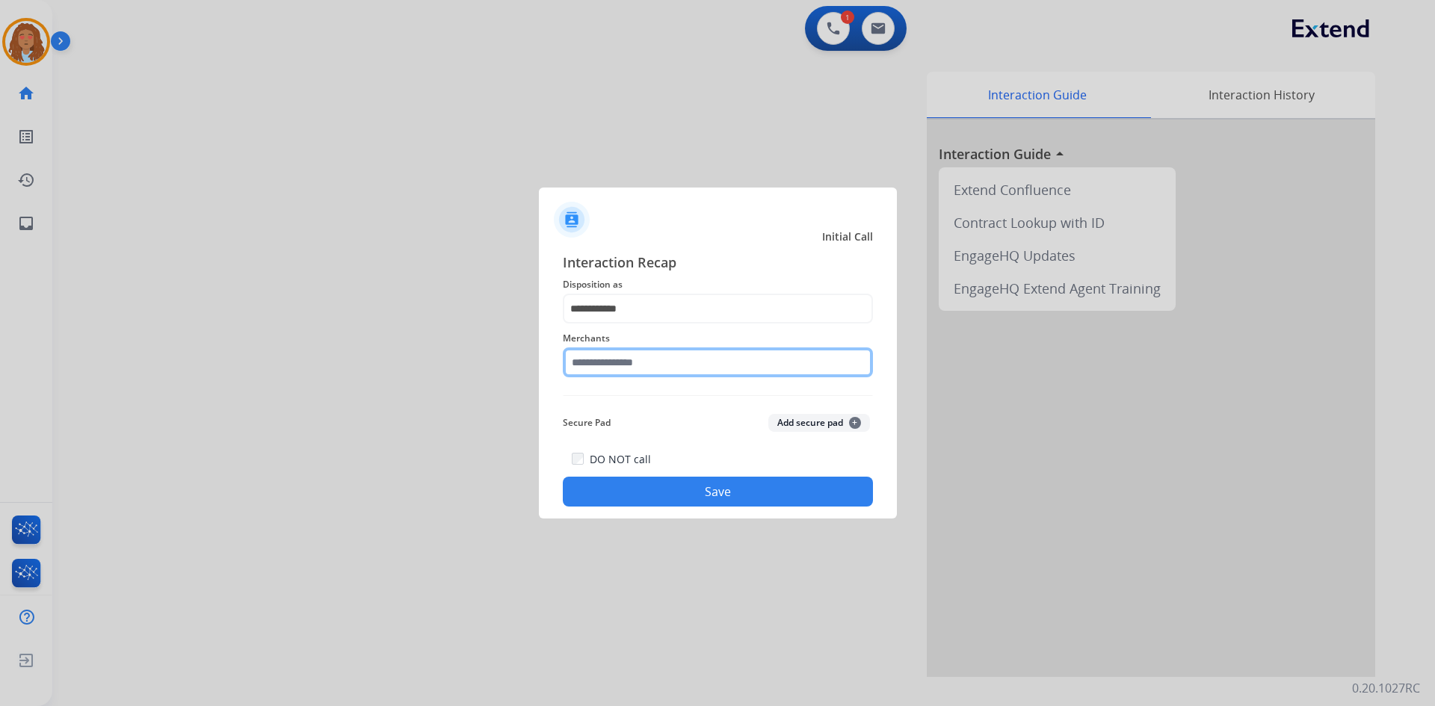
click at [627, 362] on input "text" at bounding box center [718, 363] width 310 height 30
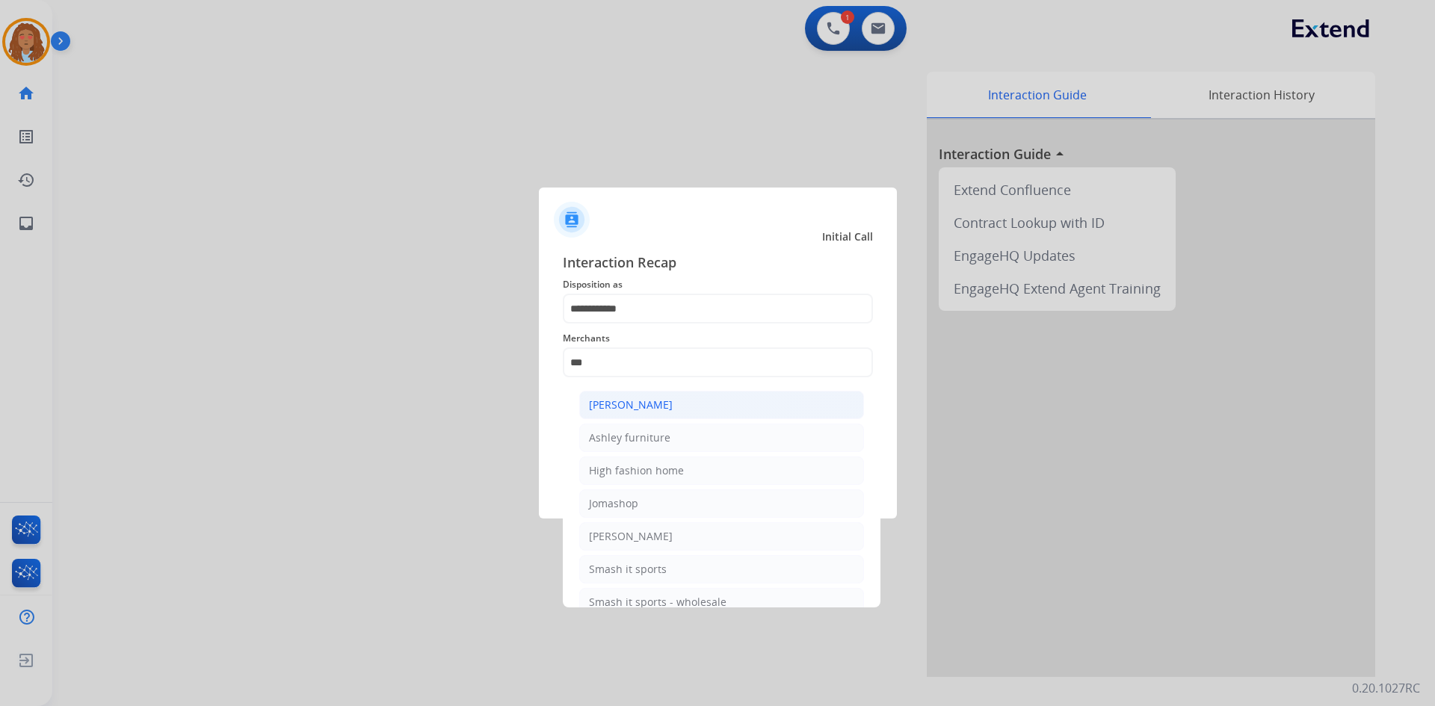
click at [638, 407] on div "[PERSON_NAME]" at bounding box center [631, 405] width 84 height 15
type input "**********"
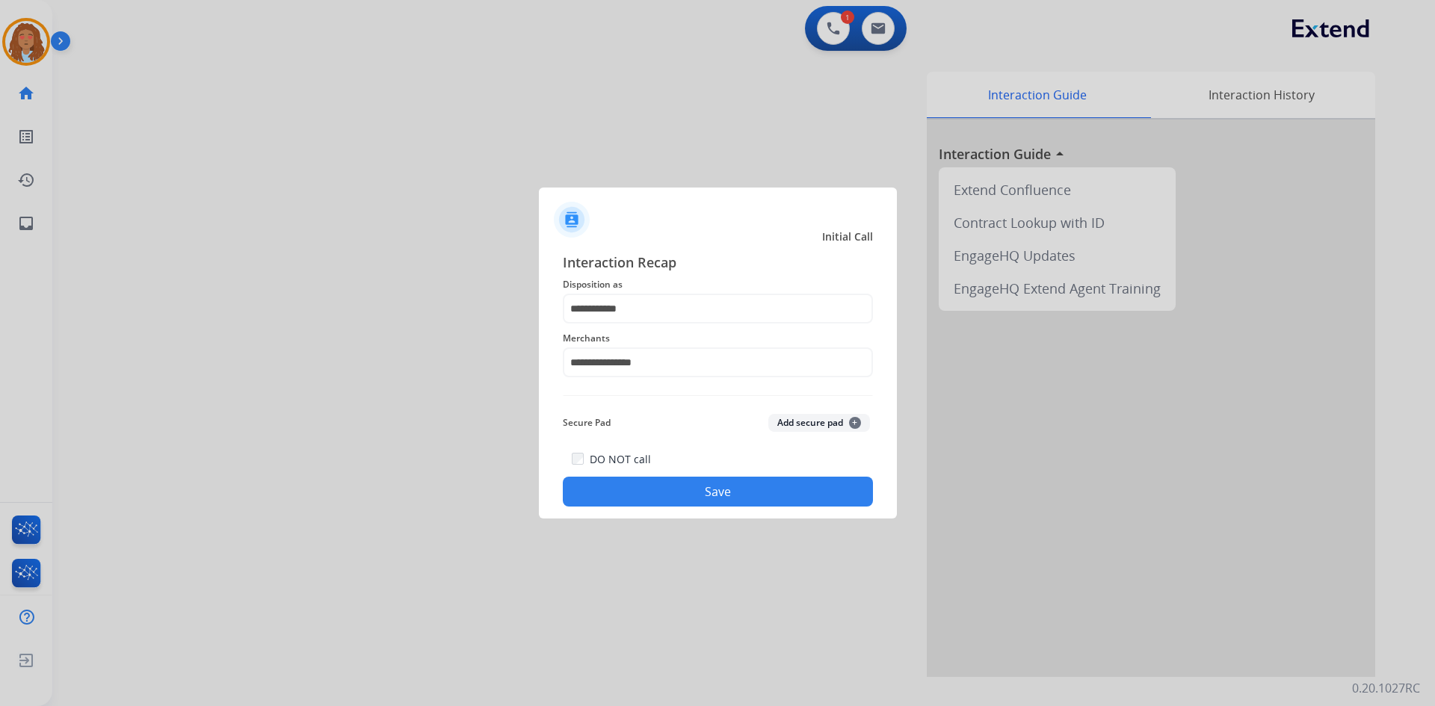
click at [706, 493] on button "Save" at bounding box center [718, 492] width 310 height 30
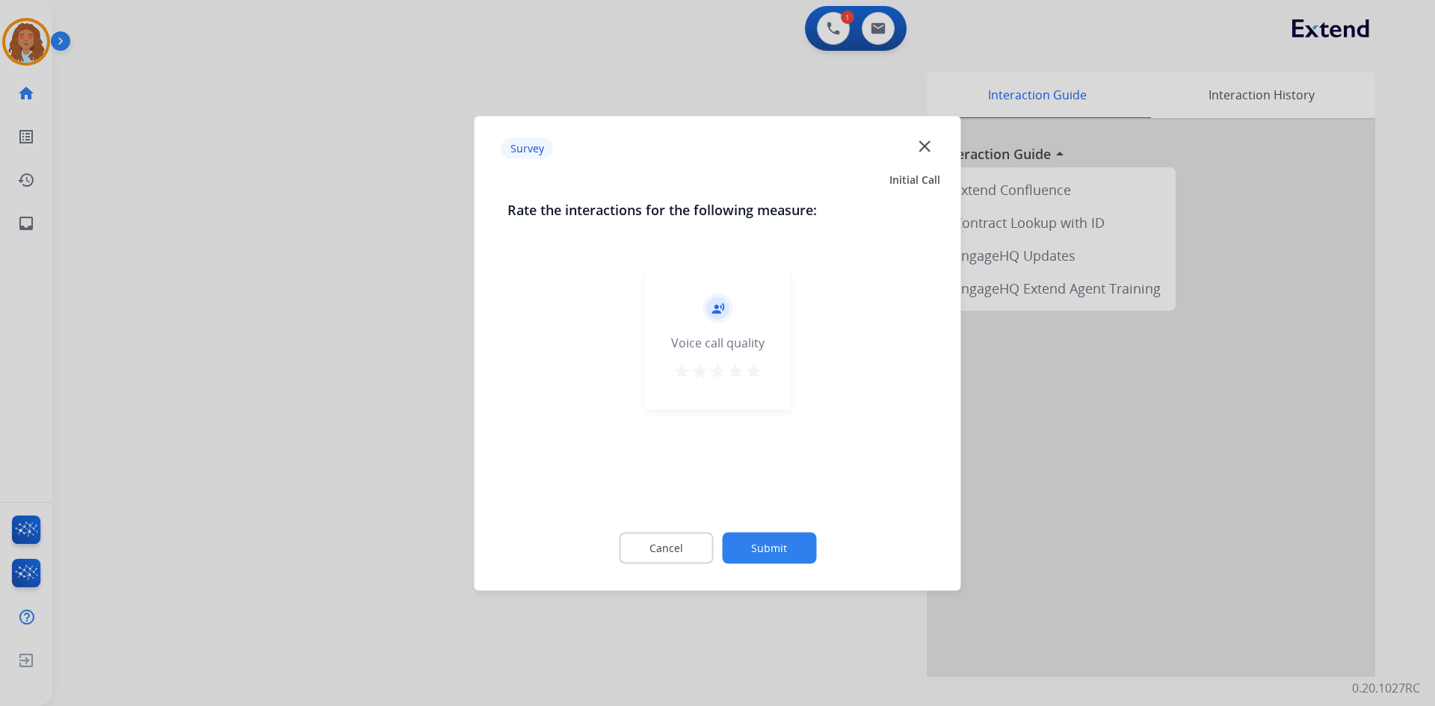
click at [408, 508] on div at bounding box center [717, 353] width 1435 height 706
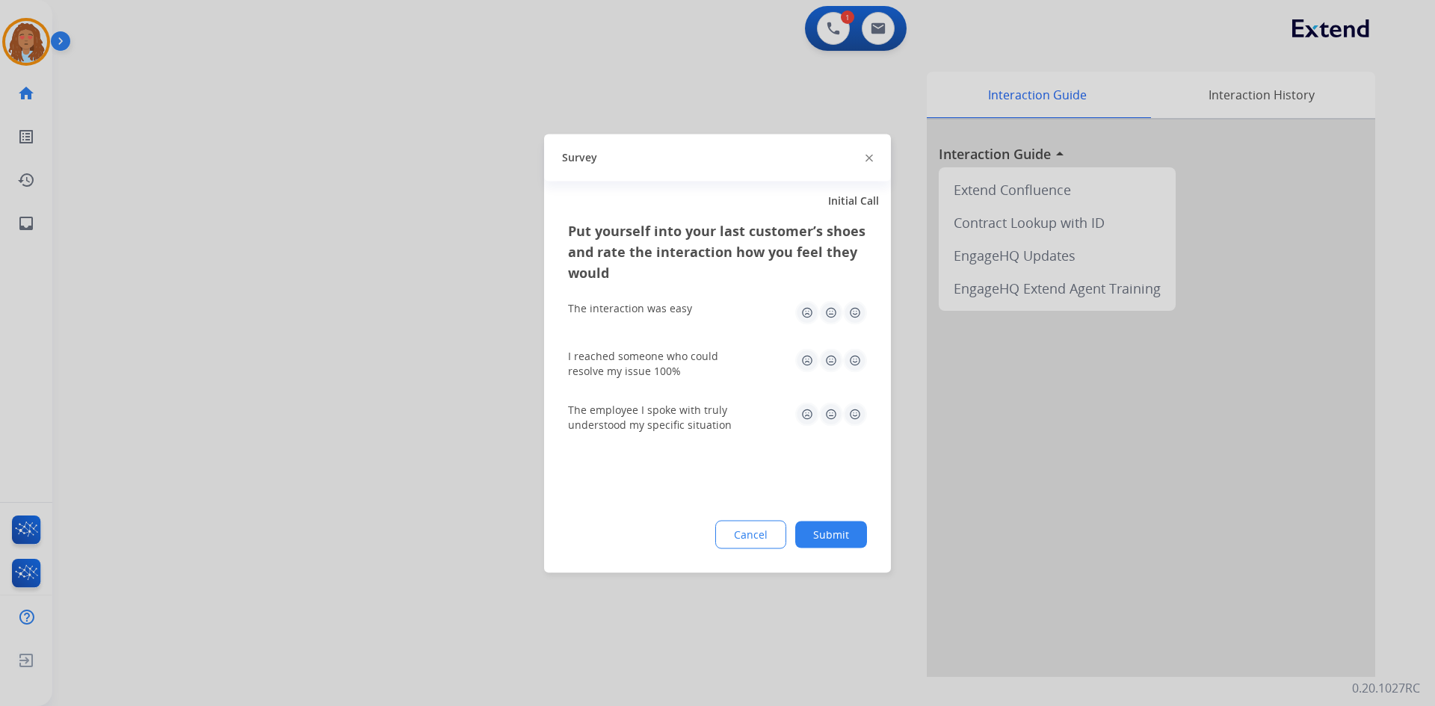
click at [408, 508] on div at bounding box center [717, 353] width 1435 height 706
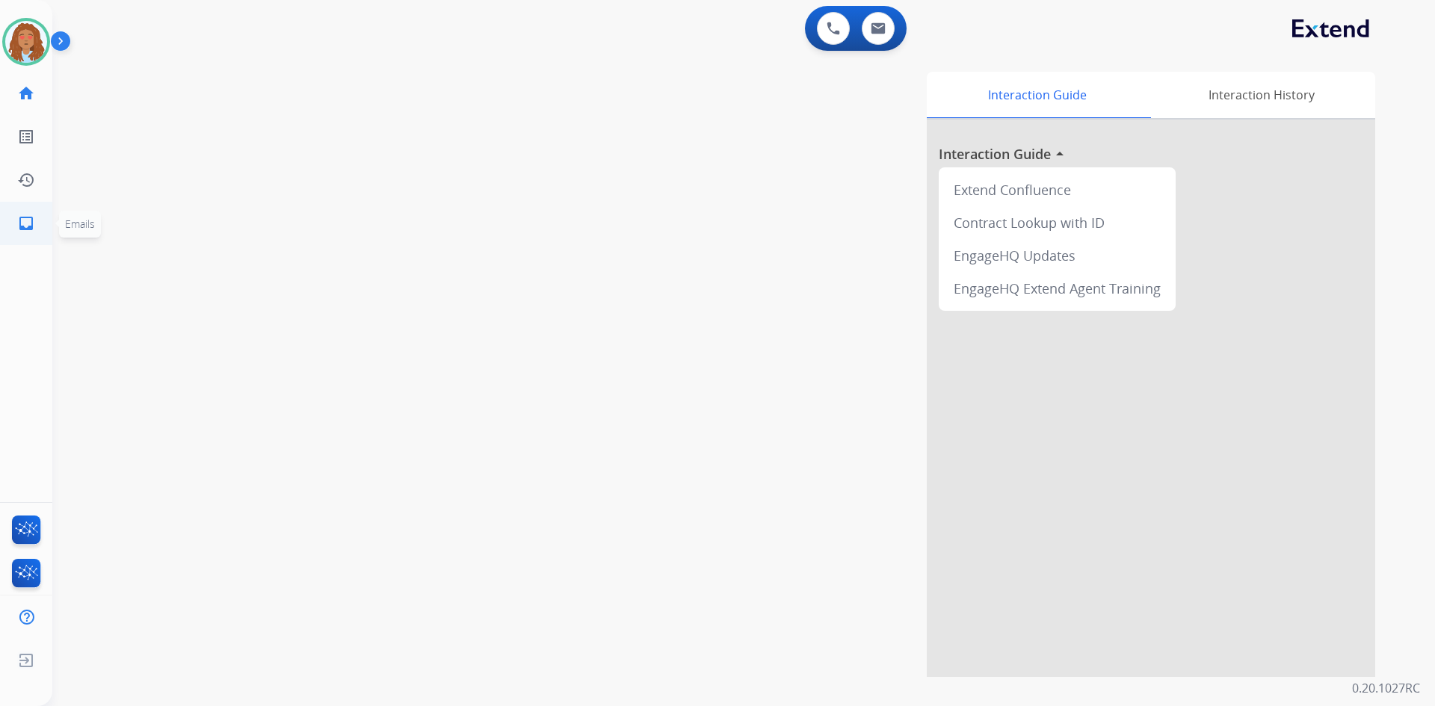
click at [22, 211] on link "inbox Emails" at bounding box center [26, 224] width 42 height 42
select select "**********"
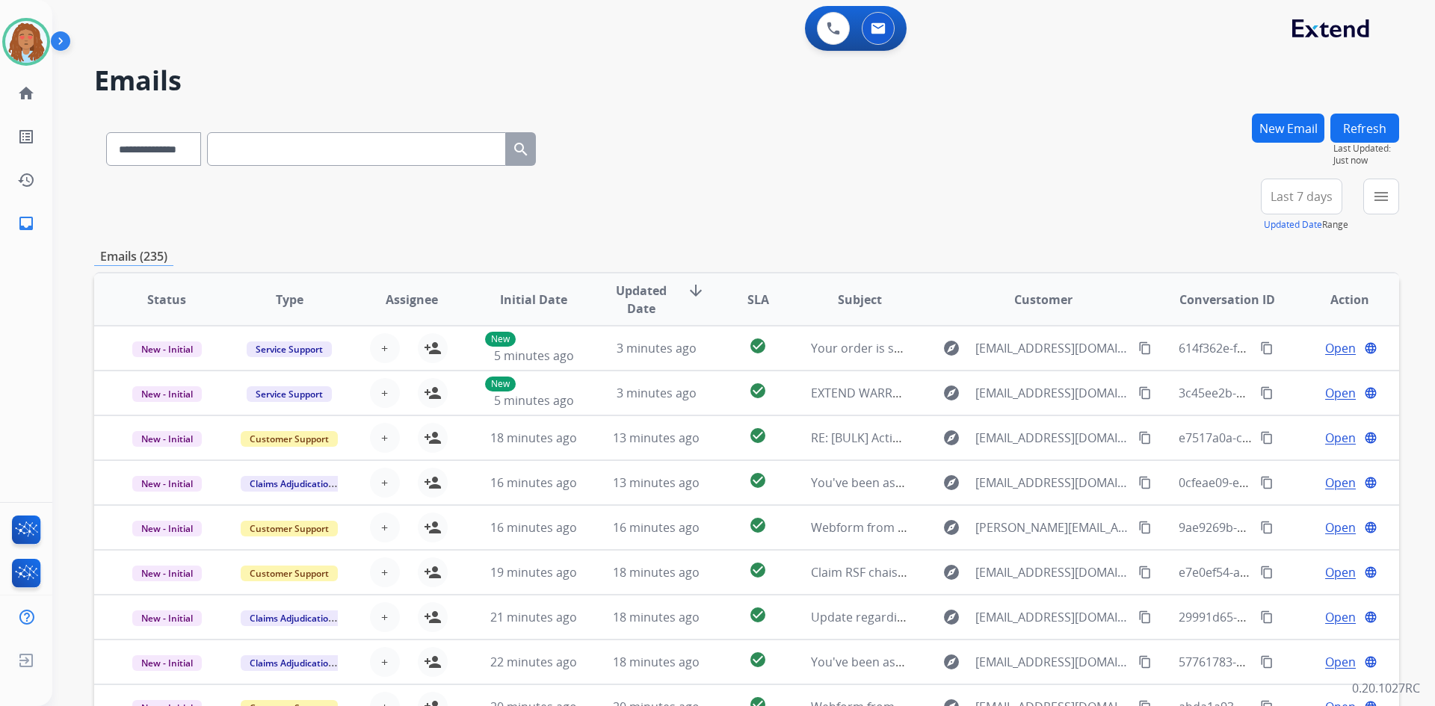
click at [1317, 194] on span "Last 7 days" at bounding box center [1302, 197] width 62 height 6
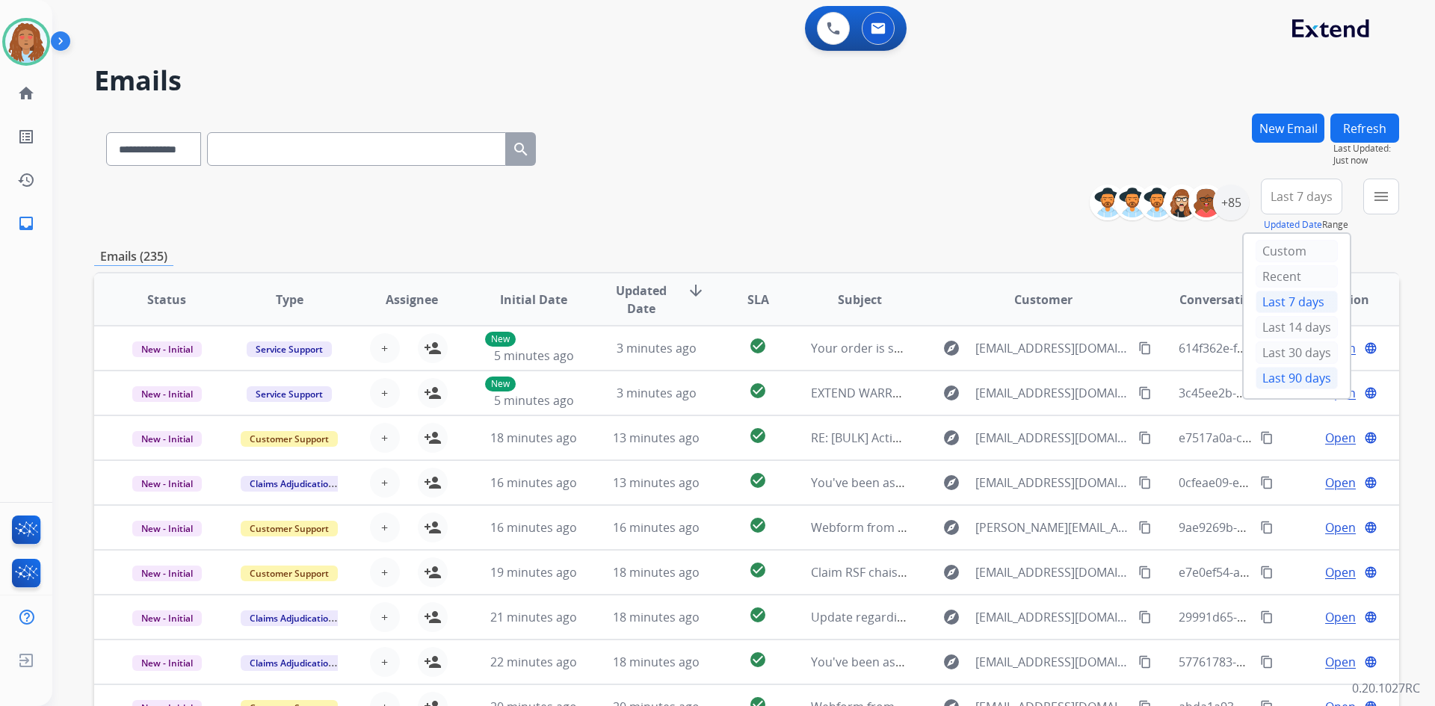
click at [1293, 377] on div "Last 90 days" at bounding box center [1297, 378] width 82 height 22
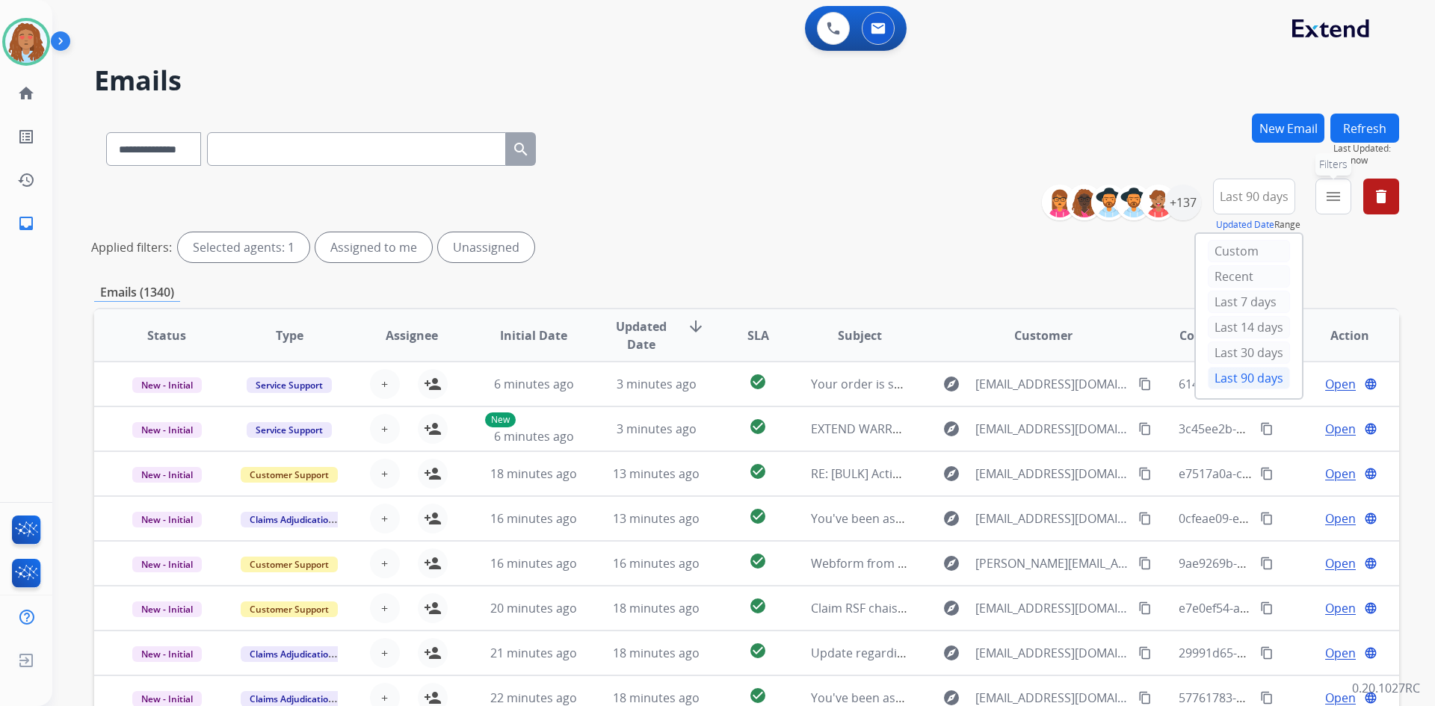
click at [1328, 200] on mat-icon "menu" at bounding box center [1334, 197] width 18 height 18
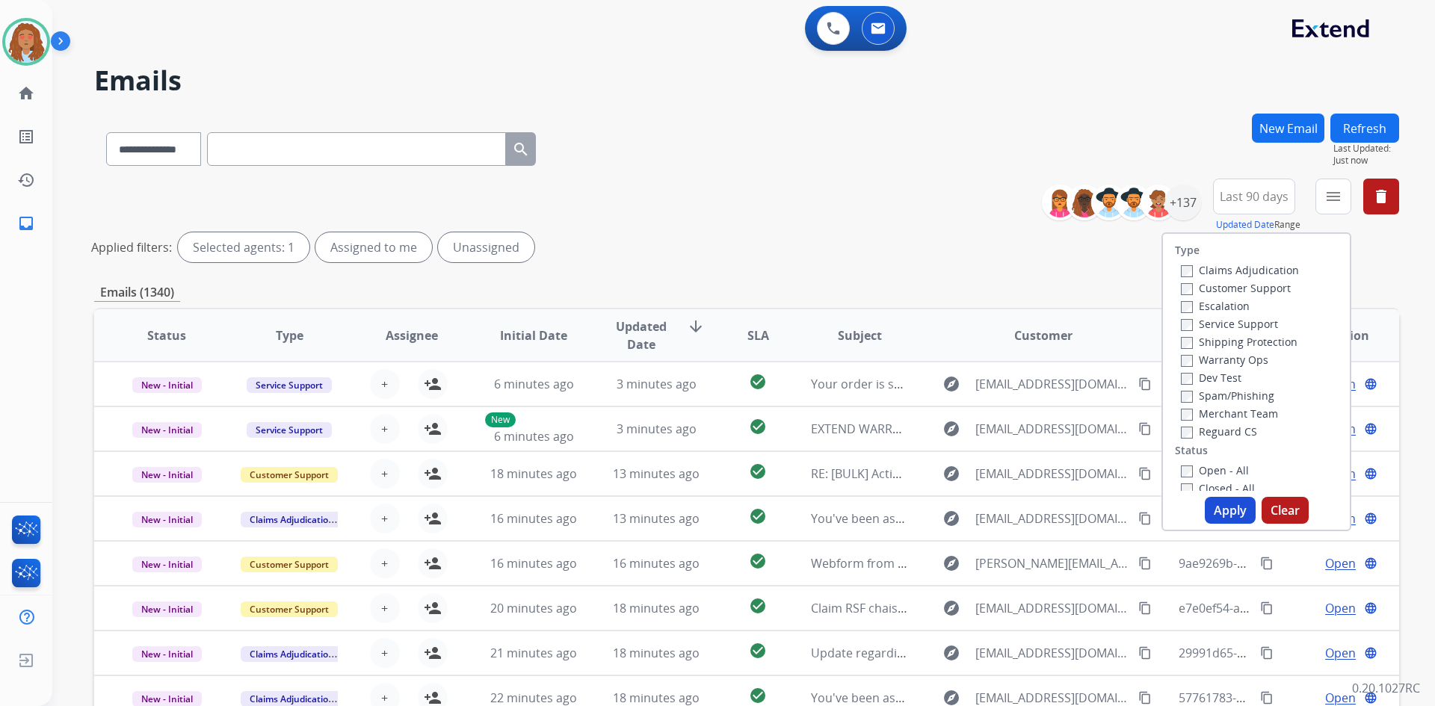
click at [1236, 294] on label "Customer Support" at bounding box center [1236, 288] width 110 height 14
click at [1216, 343] on label "Shipping Protection" at bounding box center [1239, 342] width 117 height 14
click at [1223, 517] on button "Apply" at bounding box center [1230, 510] width 51 height 27
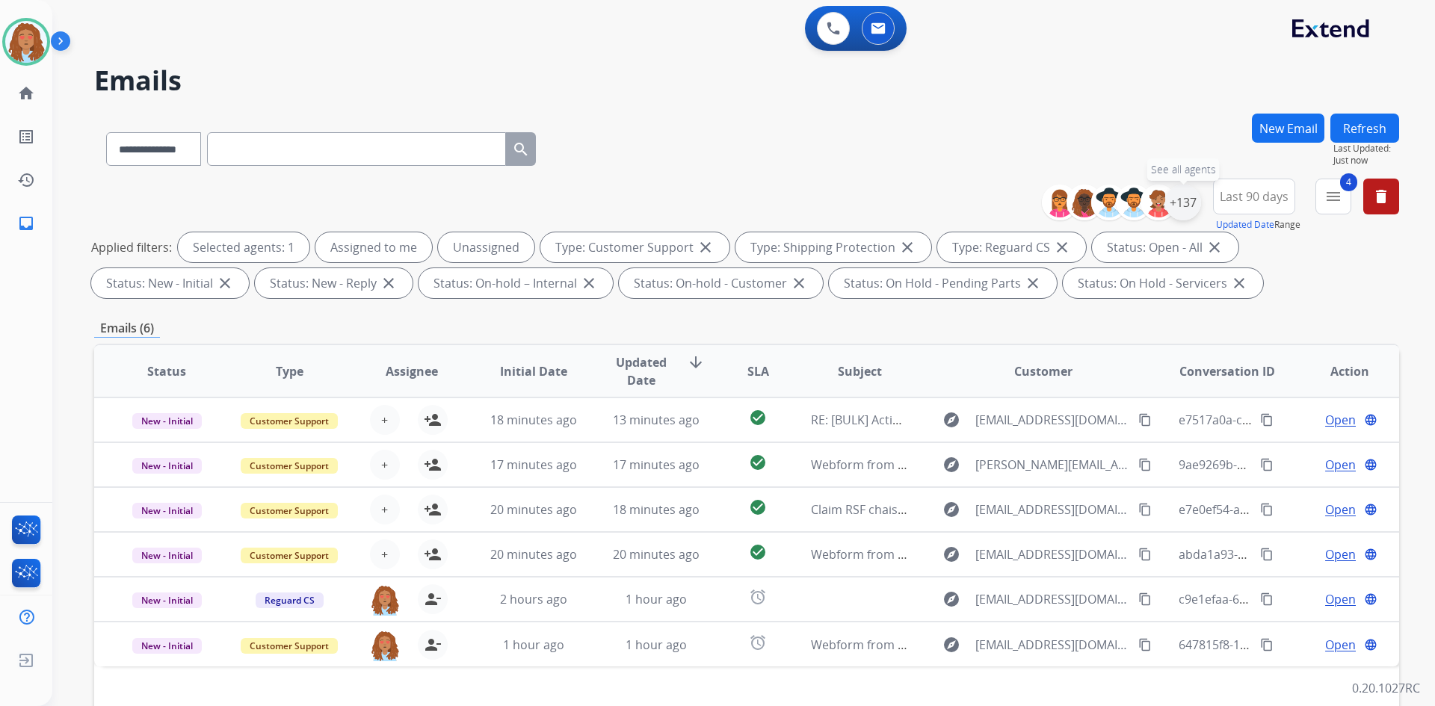
click at [1189, 202] on div "+137" at bounding box center [1183, 203] width 36 height 36
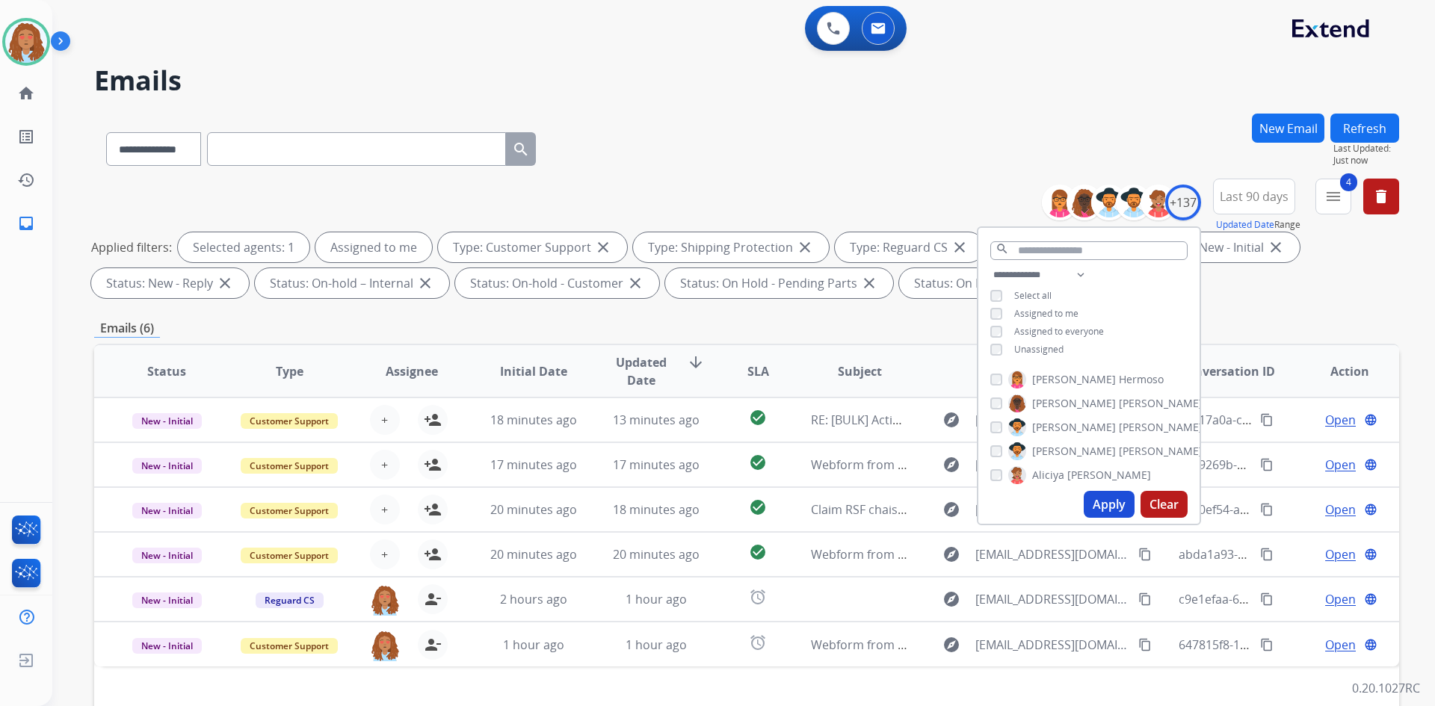
click at [1104, 500] on button "Apply" at bounding box center [1109, 504] width 51 height 27
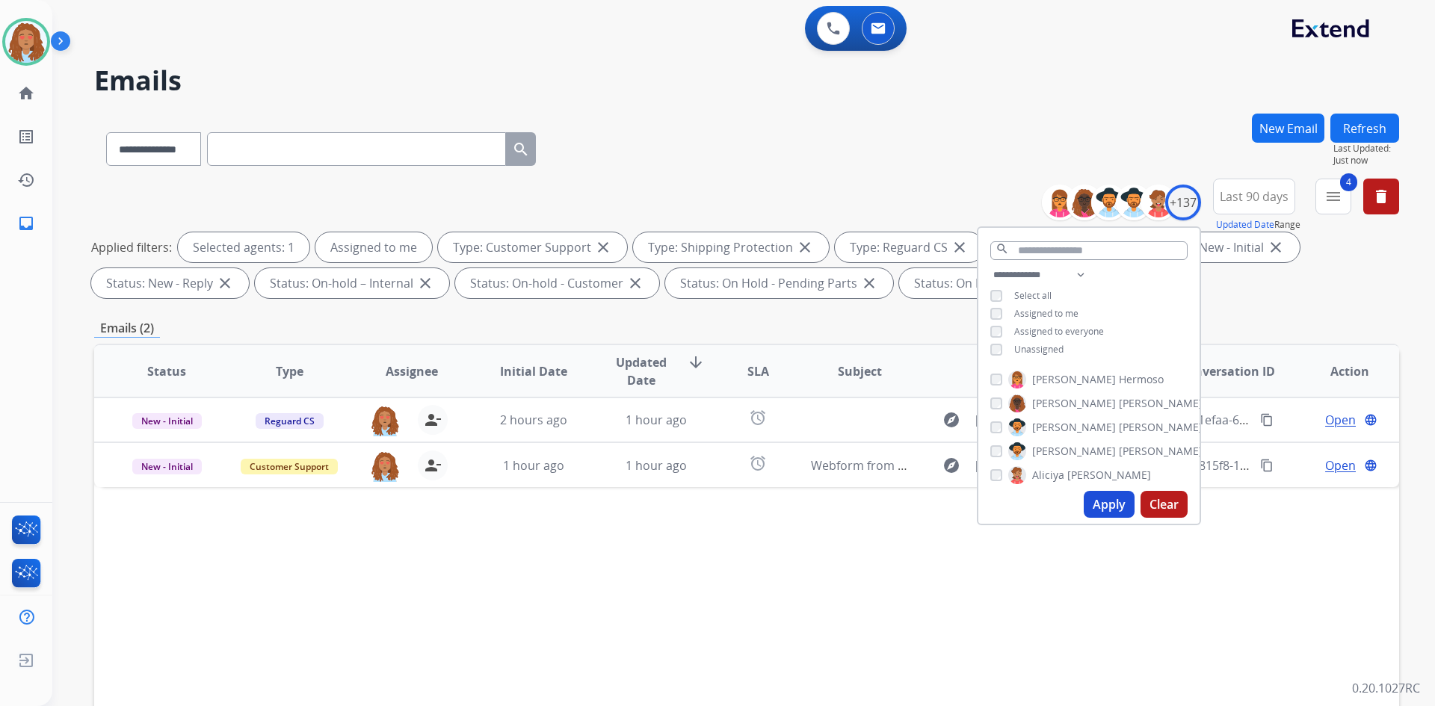
click at [1295, 312] on div "**********" at bounding box center [746, 518] width 1305 height 809
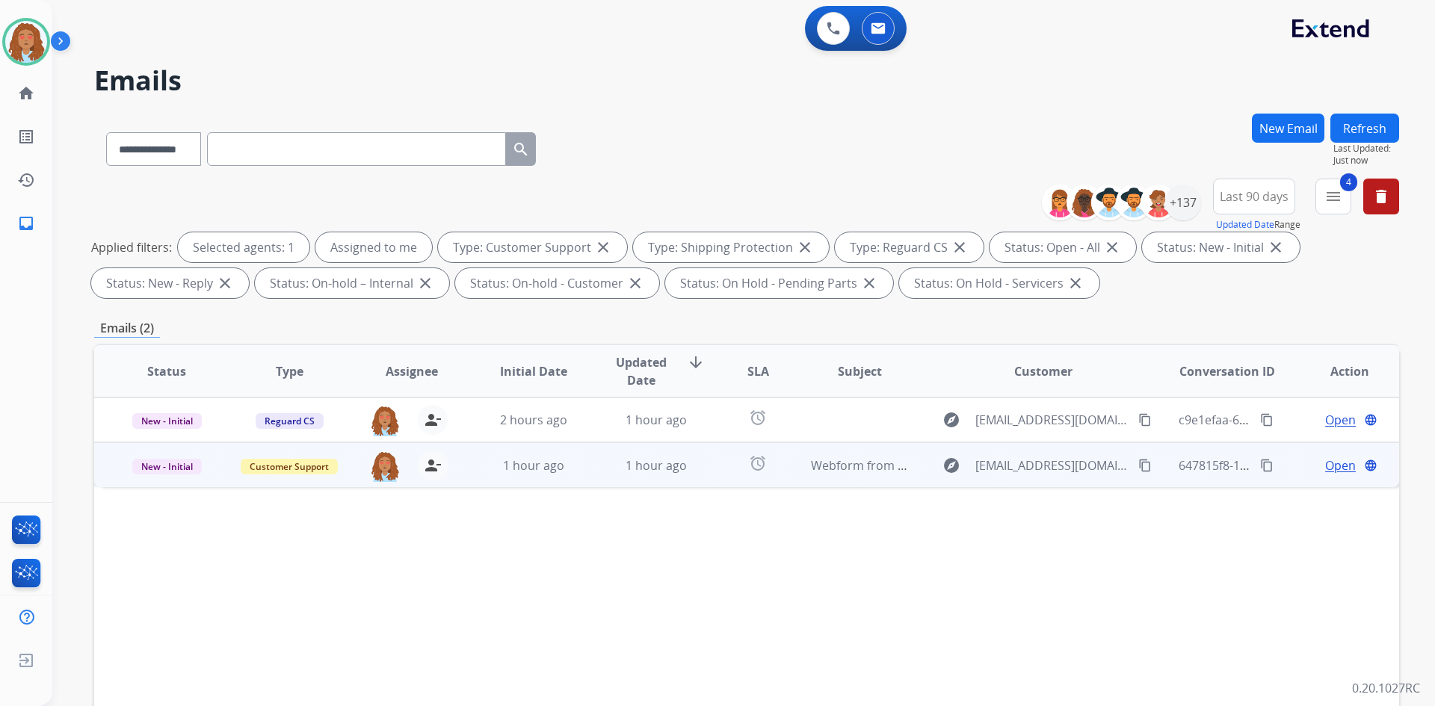
click at [1099, 475] on div "explore [EMAIL_ADDRESS][DOMAIN_NAME] content_copy" at bounding box center [1044, 466] width 220 height 24
click at [1334, 463] on span "Open" at bounding box center [1340, 465] width 31 height 18
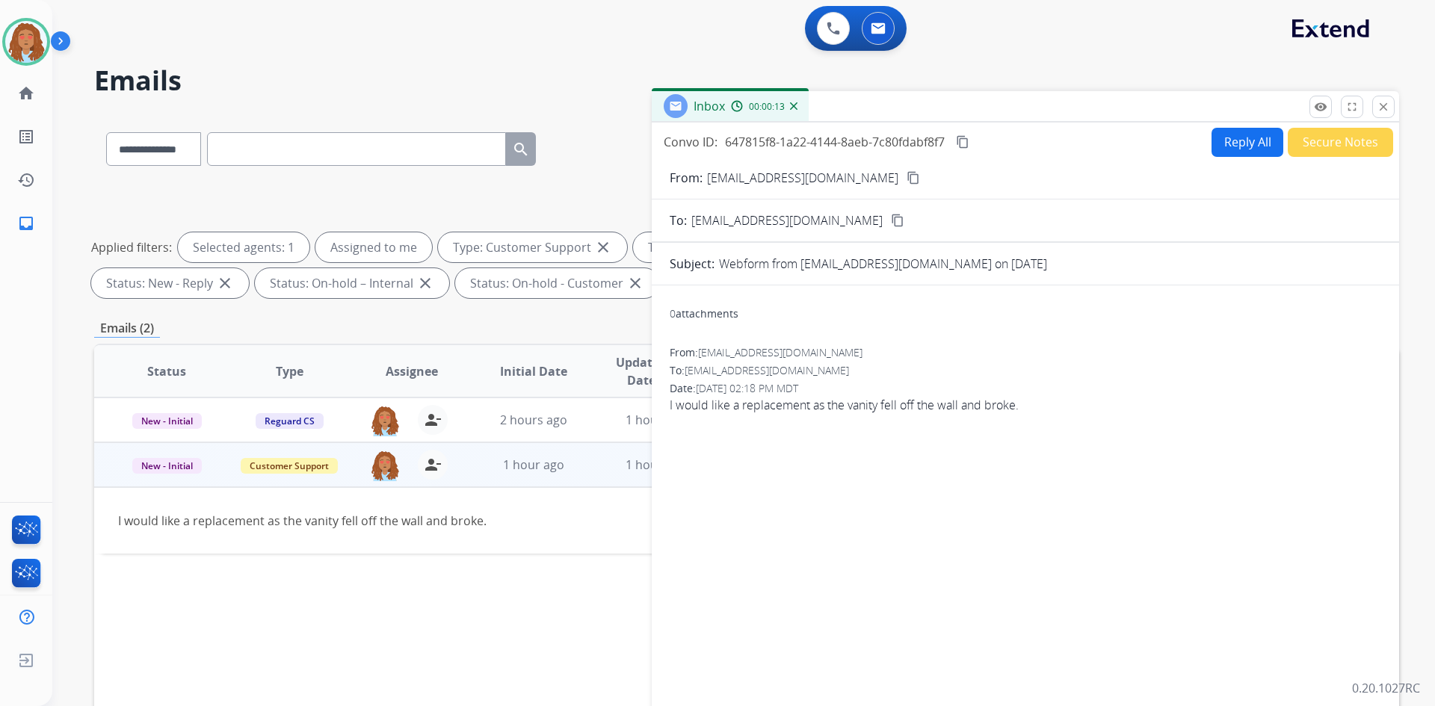
click at [1245, 149] on button "Reply All" at bounding box center [1248, 142] width 72 height 29
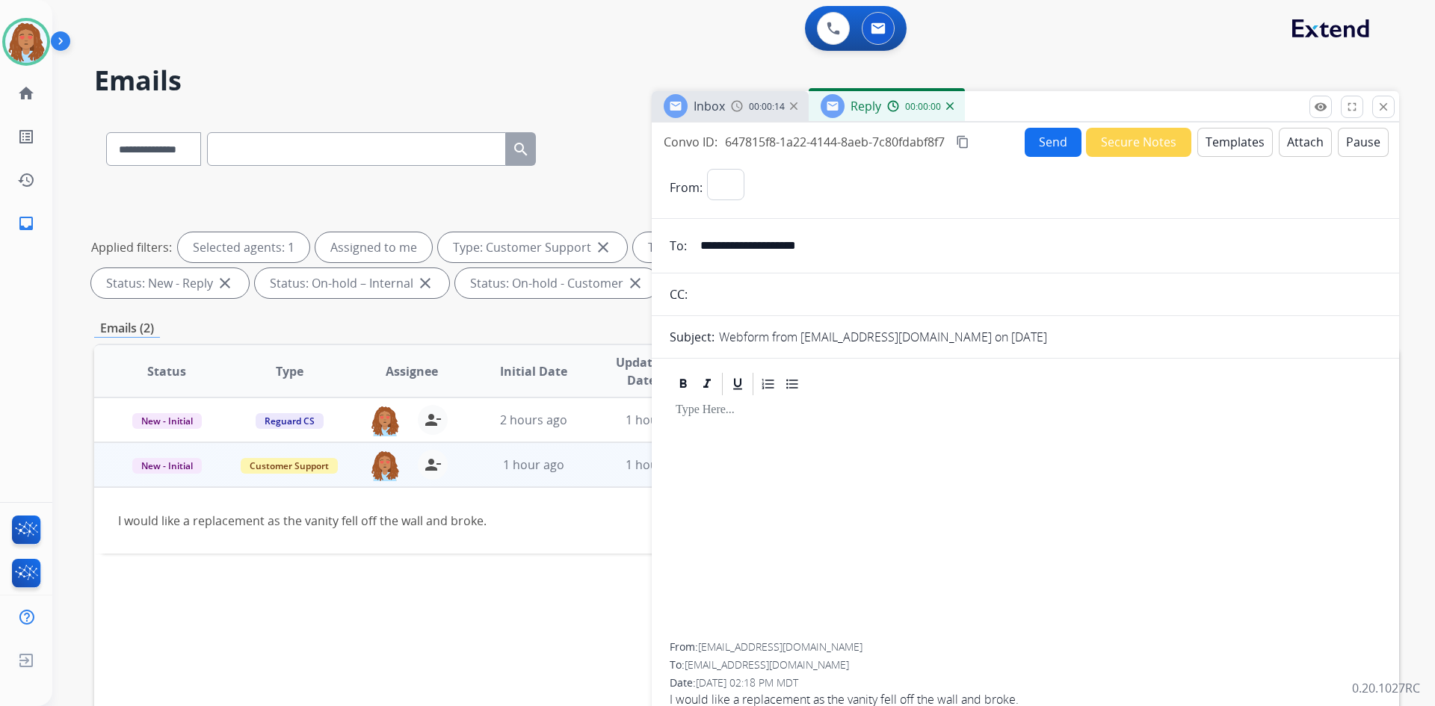
select select "**********"
click at [1218, 148] on button "Templates" at bounding box center [1235, 142] width 75 height 29
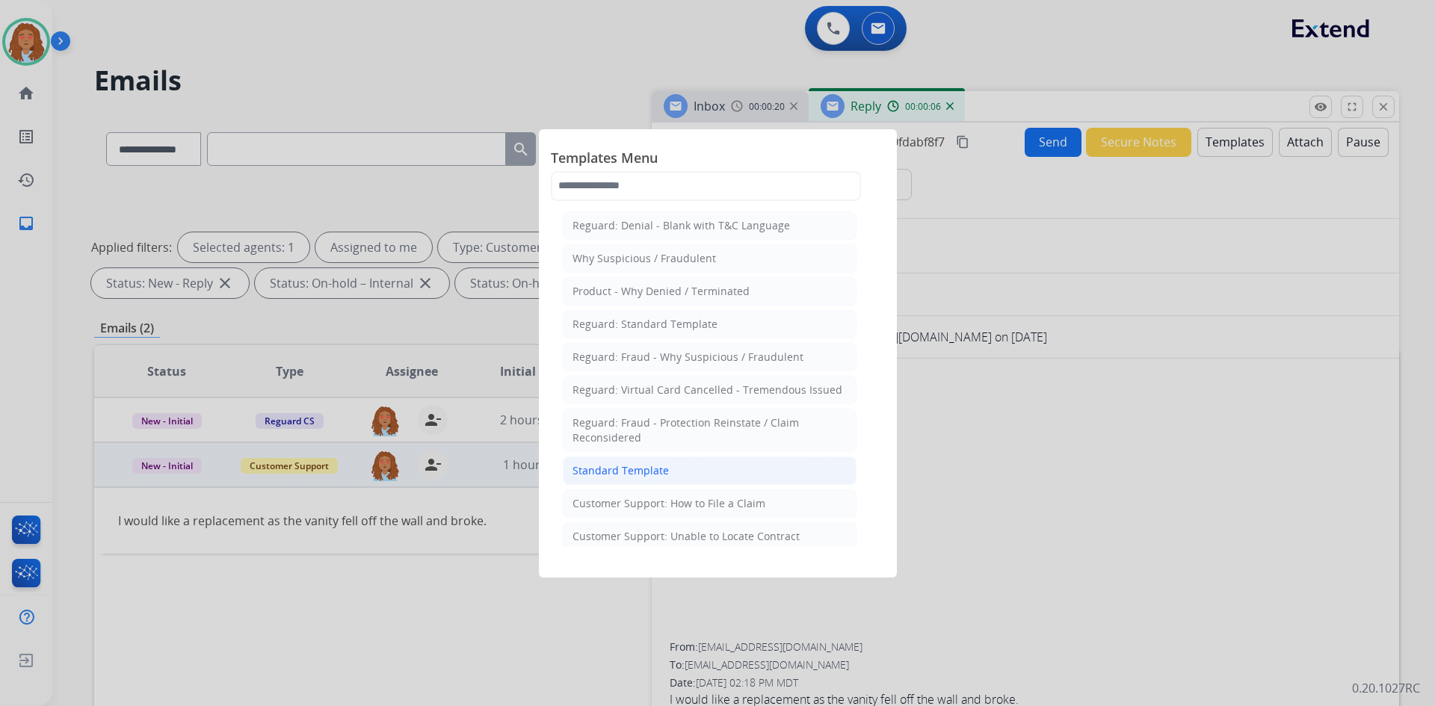
click at [676, 469] on li "Standard Template" at bounding box center [710, 471] width 294 height 28
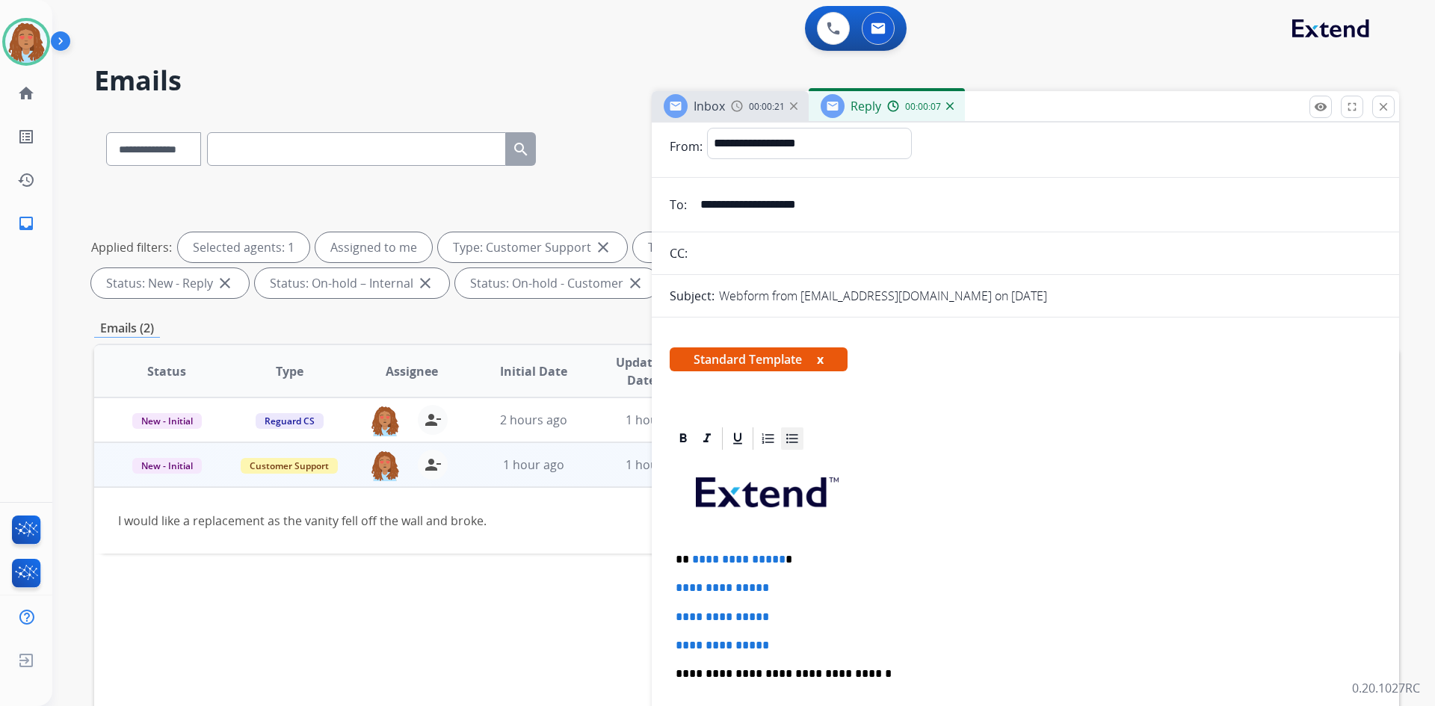
scroll to position [150, 0]
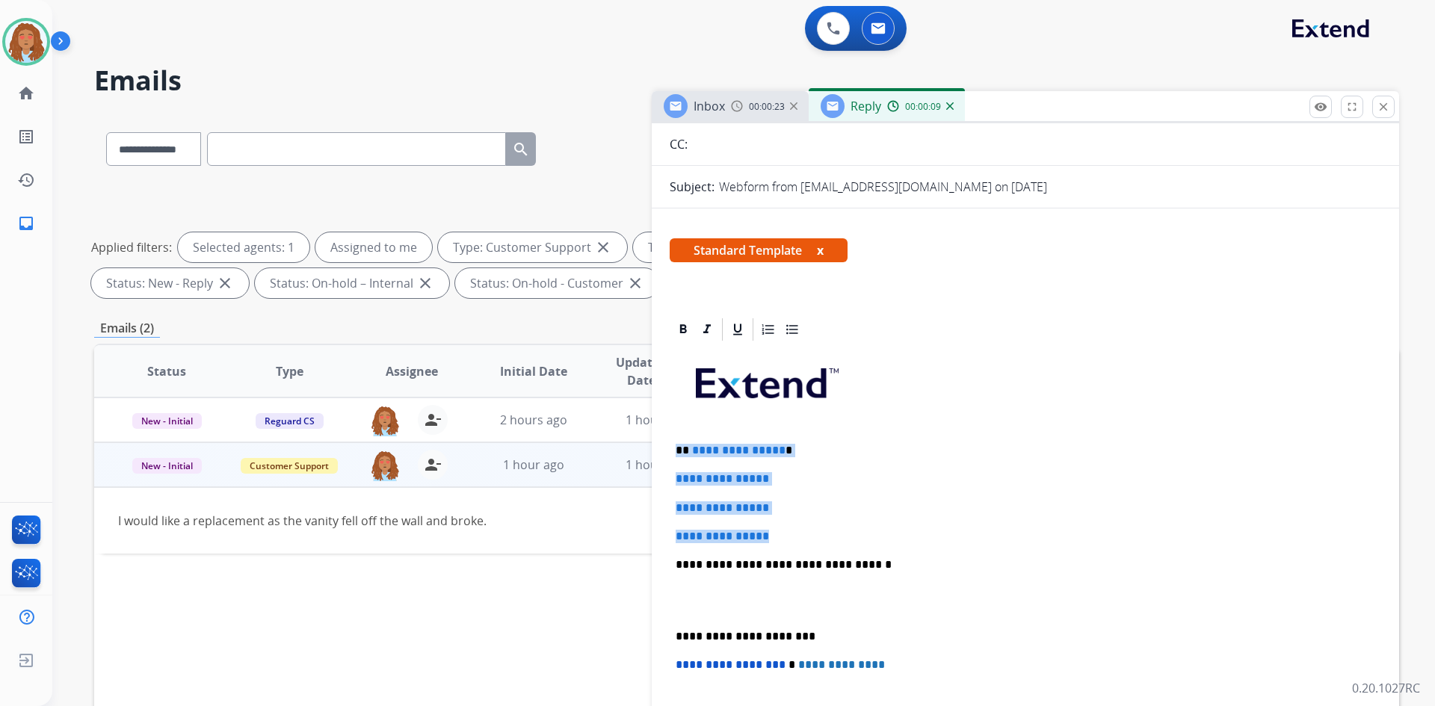
drag, startPoint x: 776, startPoint y: 539, endPoint x: 679, endPoint y: 442, distance: 136.9
click at [679, 442] on div "**********" at bounding box center [1026, 600] width 712 height 514
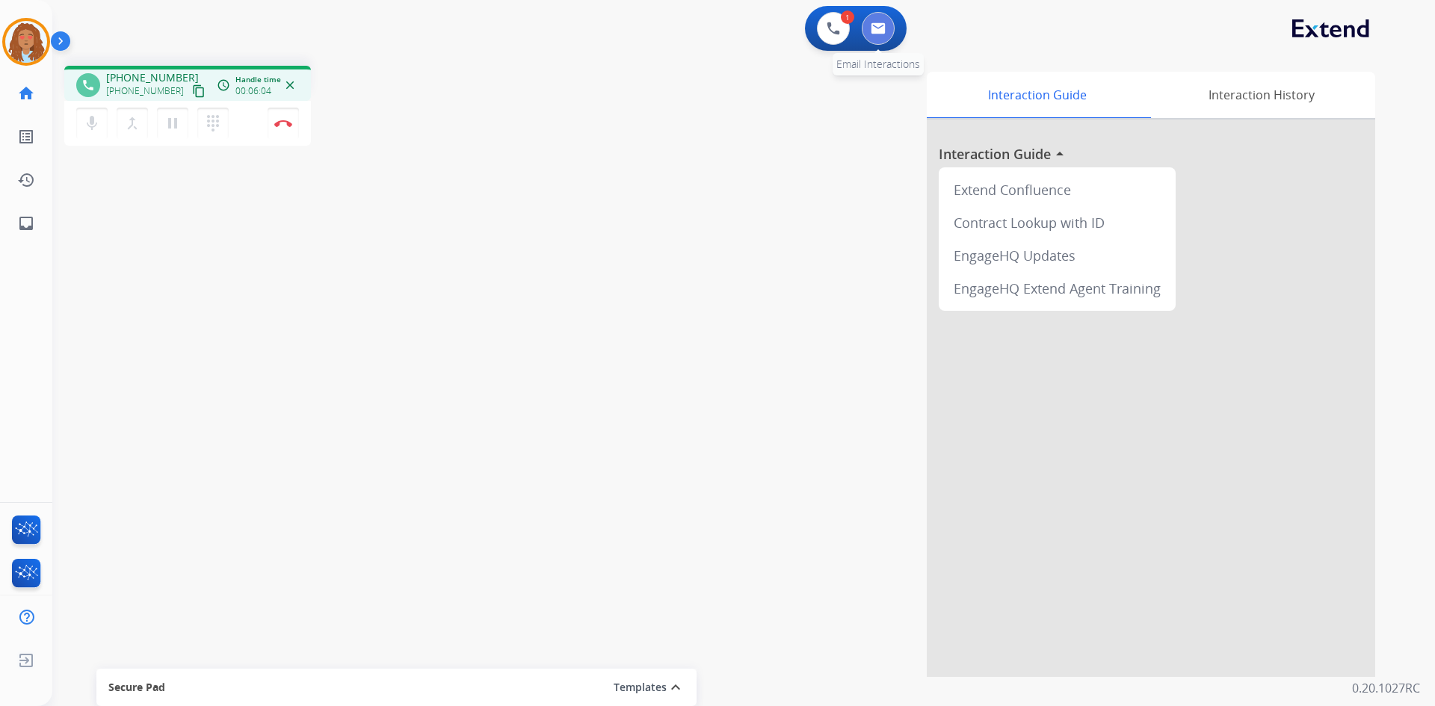
click at [884, 31] on img at bounding box center [878, 28] width 15 height 12
select select "**********"
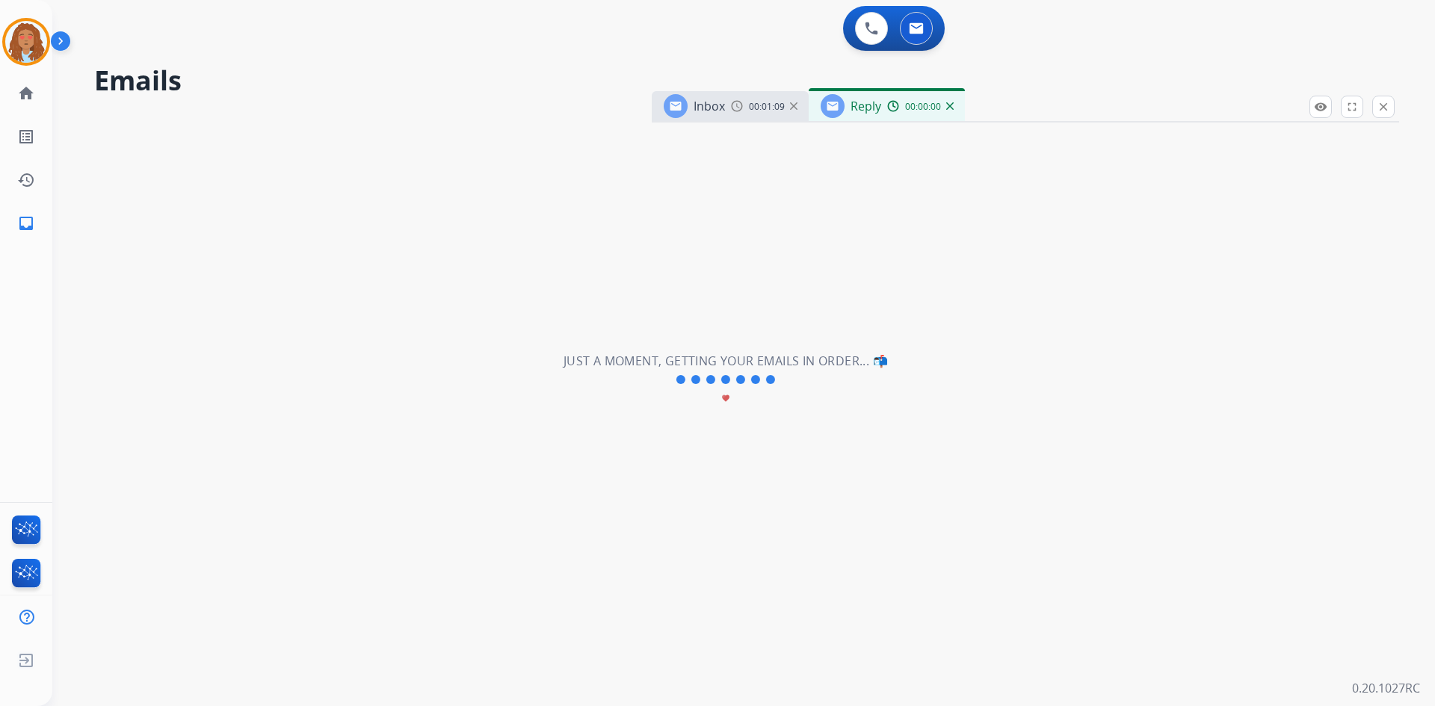
select select "**********"
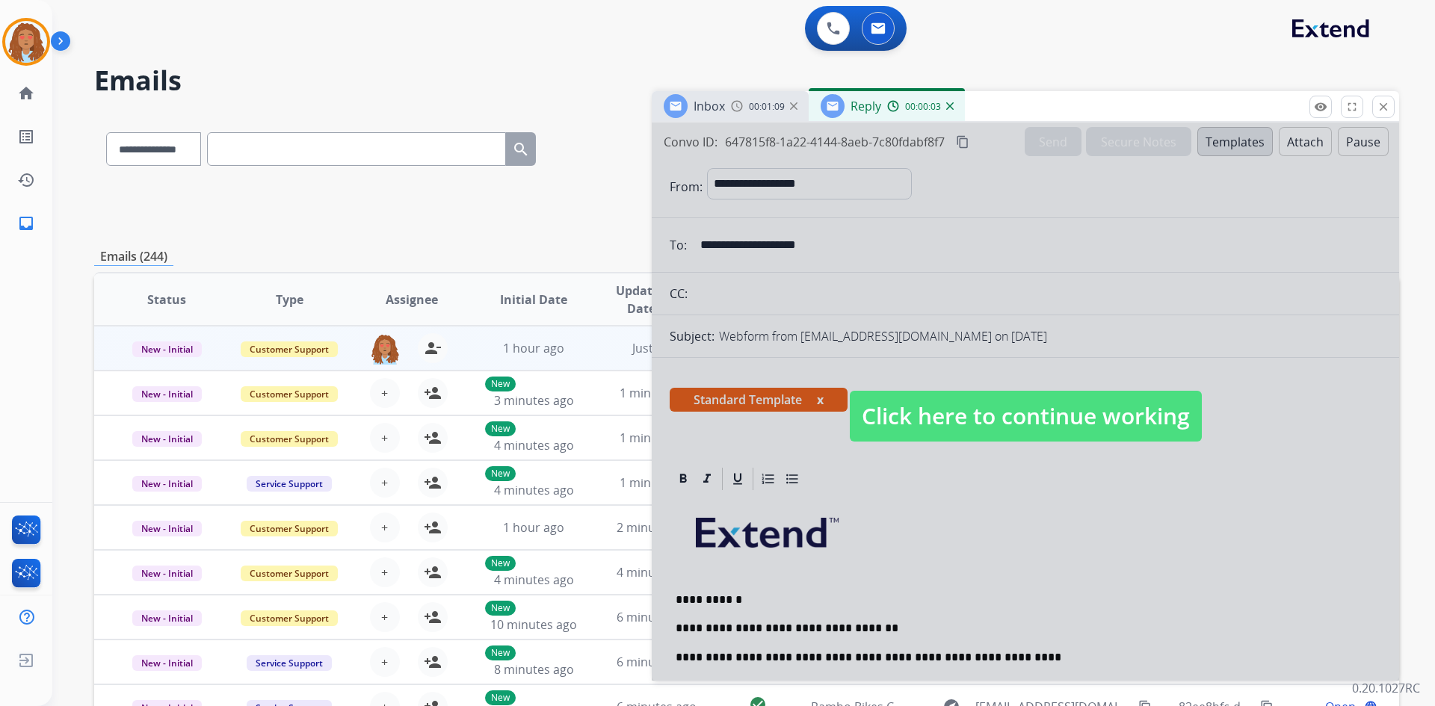
click at [412, 144] on input "text" at bounding box center [356, 149] width 299 height 34
drag, startPoint x: 412, startPoint y: 144, endPoint x: 157, endPoint y: 145, distance: 254.9
click at [158, 136] on select "**********" at bounding box center [152, 149] width 93 height 34
select select "**********"
click at [106, 132] on select "**********" at bounding box center [152, 149] width 93 height 34
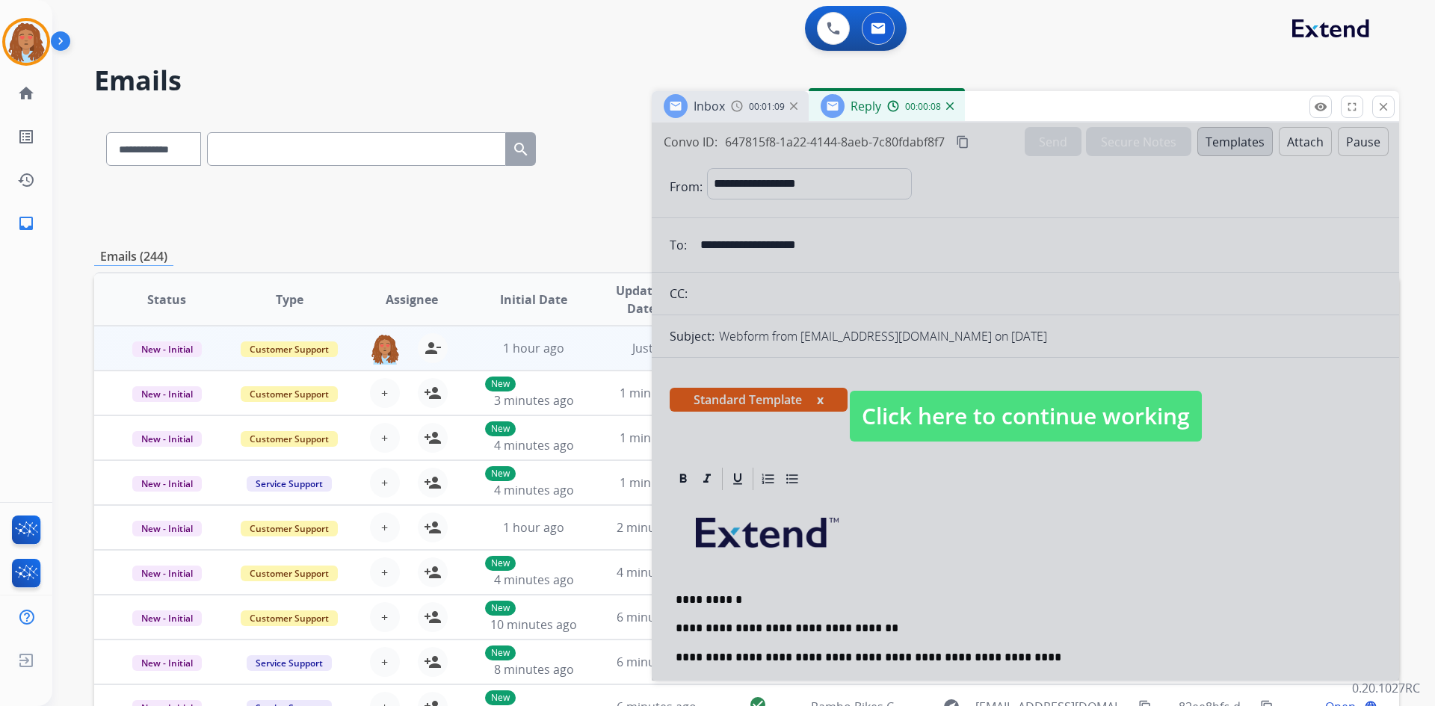
paste input "**********"
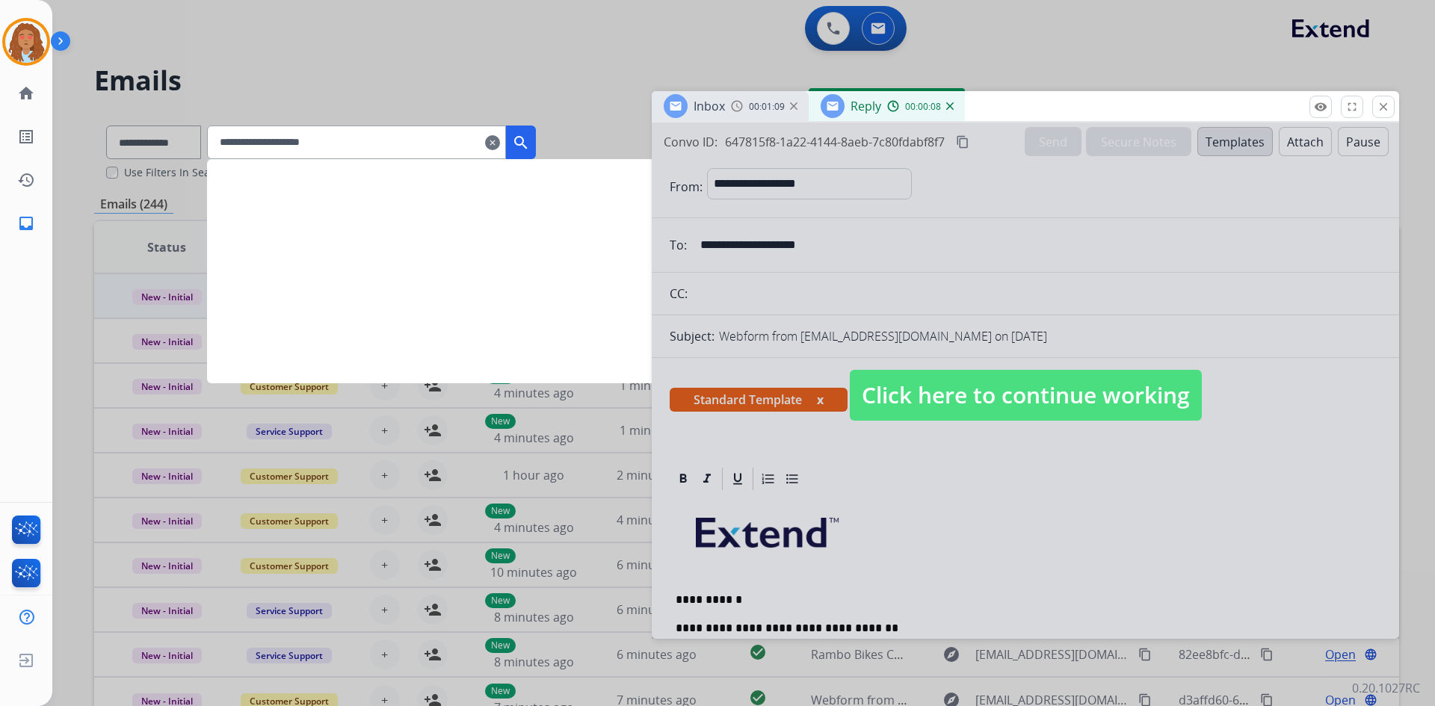
type input "**********"
click at [530, 145] on mat-icon "search" at bounding box center [521, 143] width 18 height 18
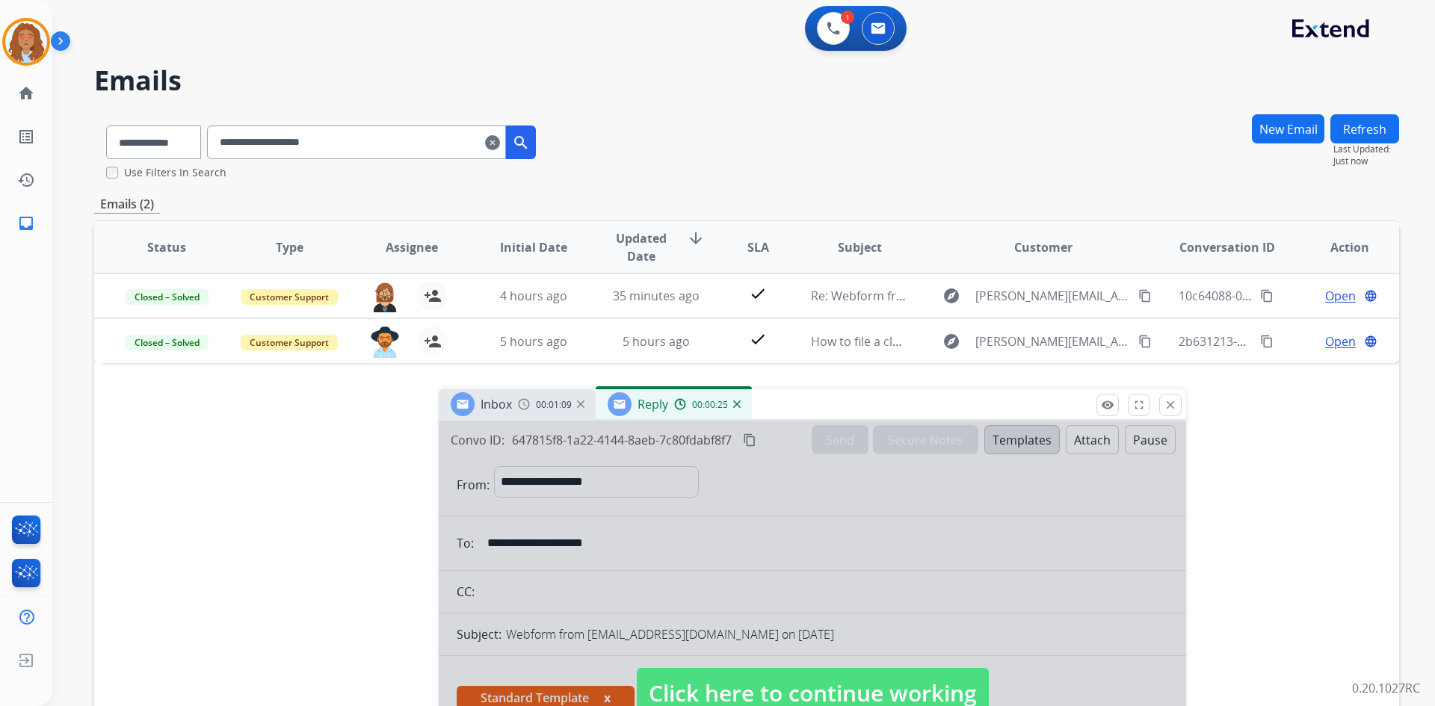
drag, startPoint x: 1050, startPoint y: 108, endPoint x: 837, endPoint y: 406, distance: 366.5
click at [837, 406] on div "Inbox 00:01:09 Reply 00:00:25" at bounding box center [813, 404] width 748 height 31
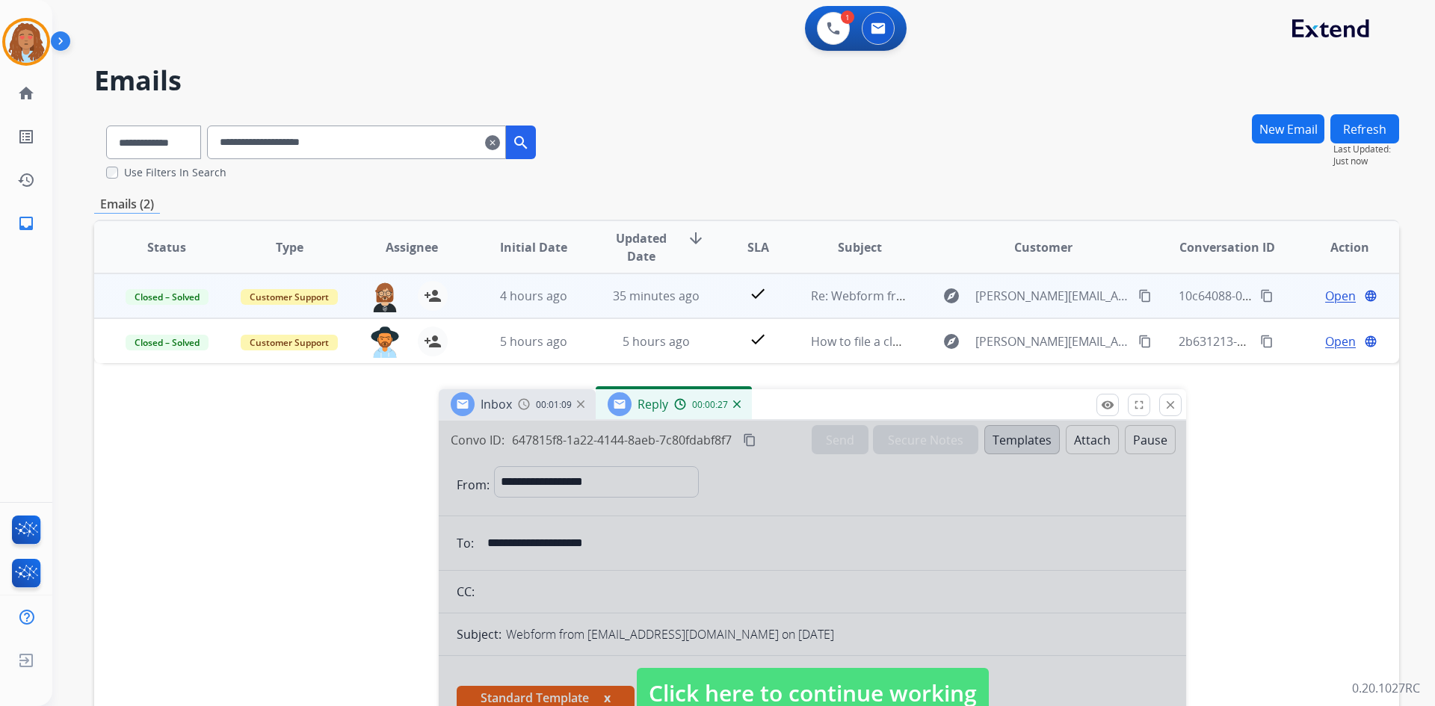
click at [1337, 300] on span "Open" at bounding box center [1340, 296] width 31 height 18
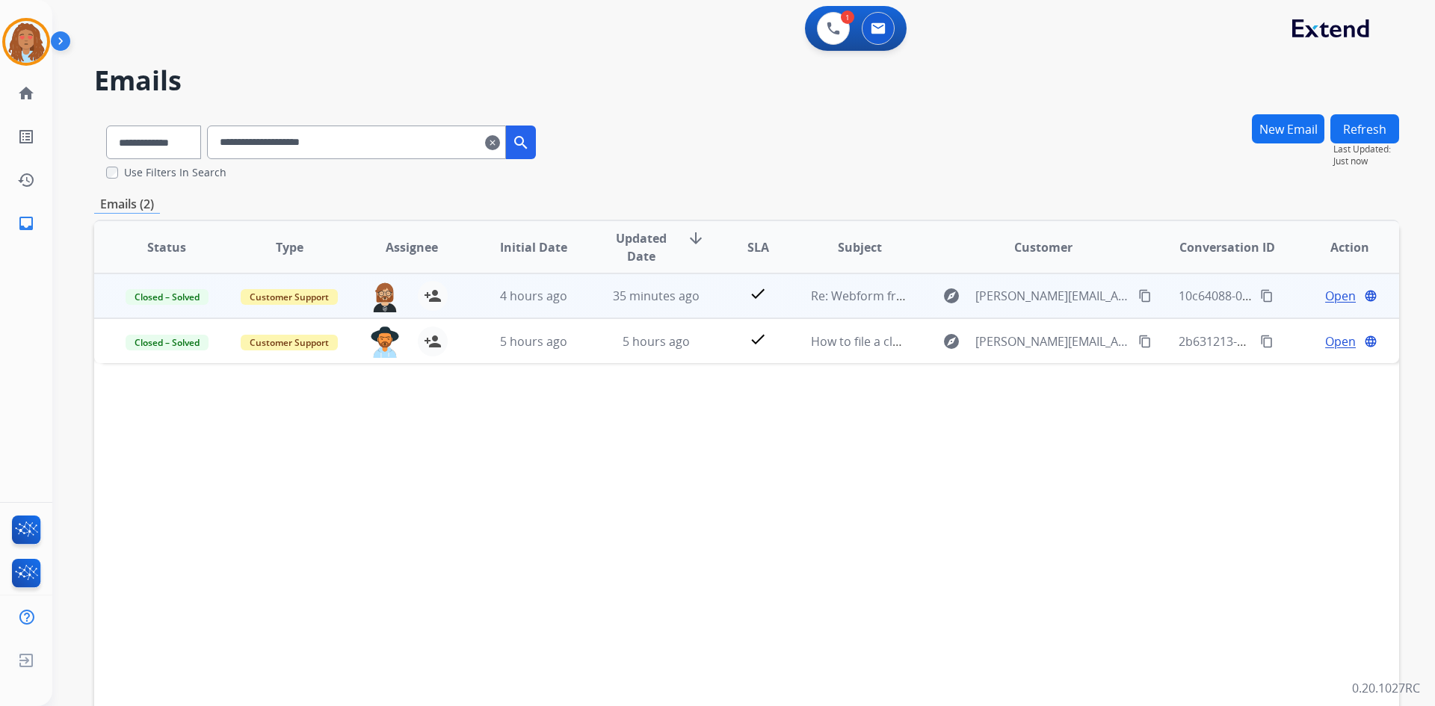
click at [1326, 296] on span "Open" at bounding box center [1340, 296] width 31 height 18
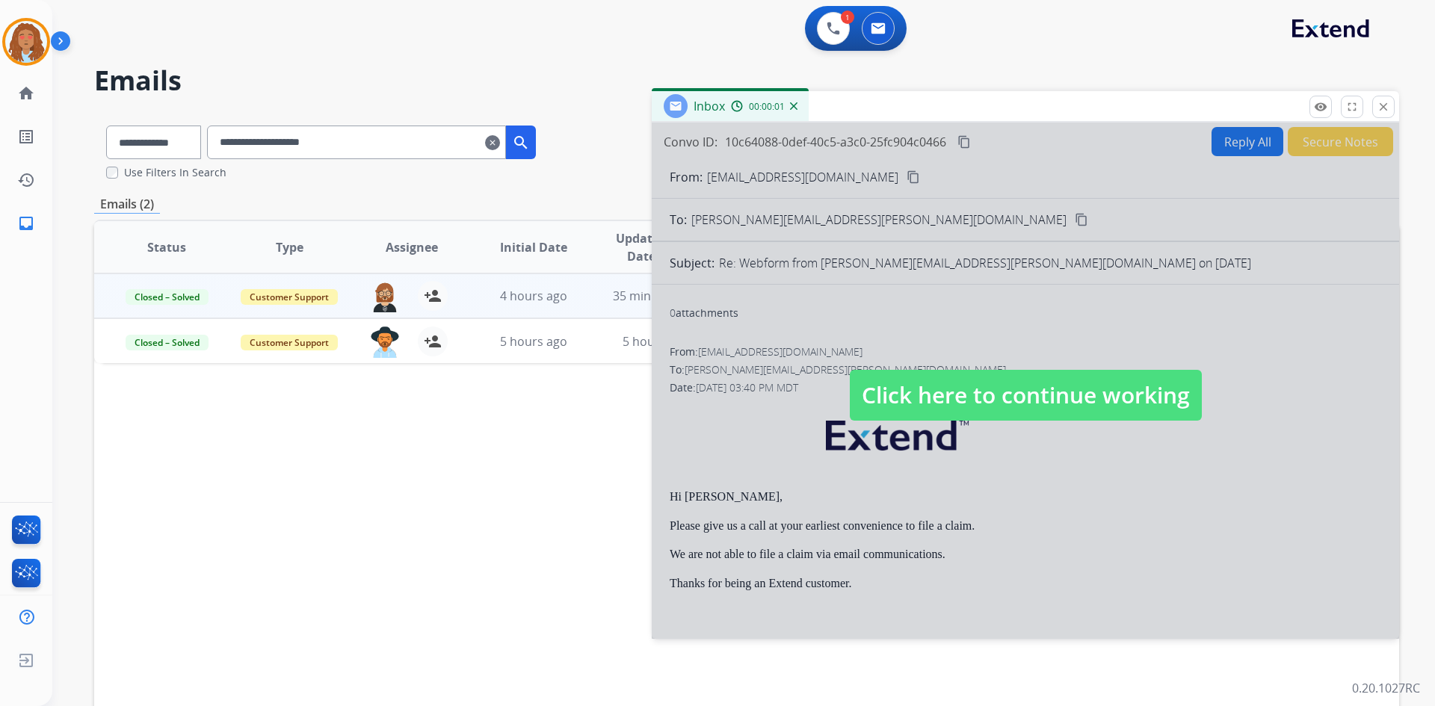
click at [938, 380] on span "Click here to continue working" at bounding box center [1026, 395] width 352 height 51
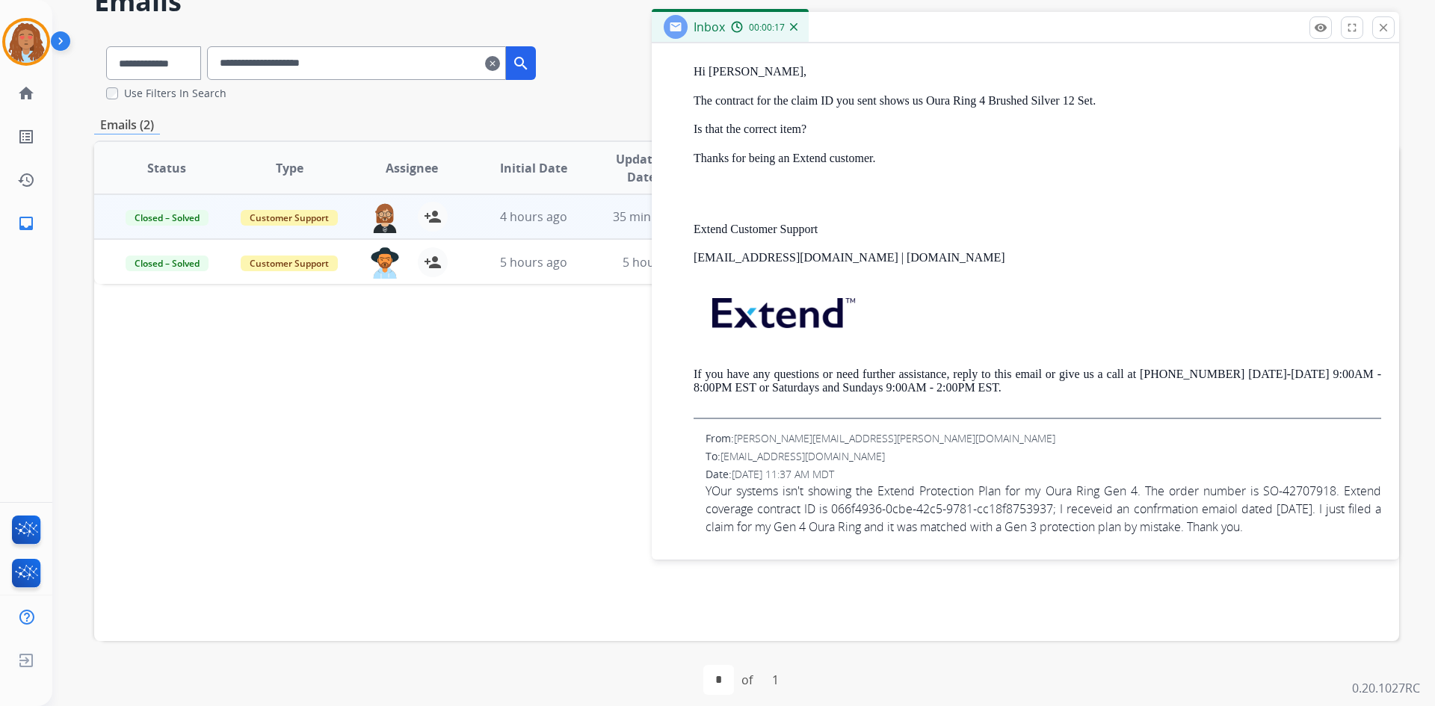
scroll to position [92, 0]
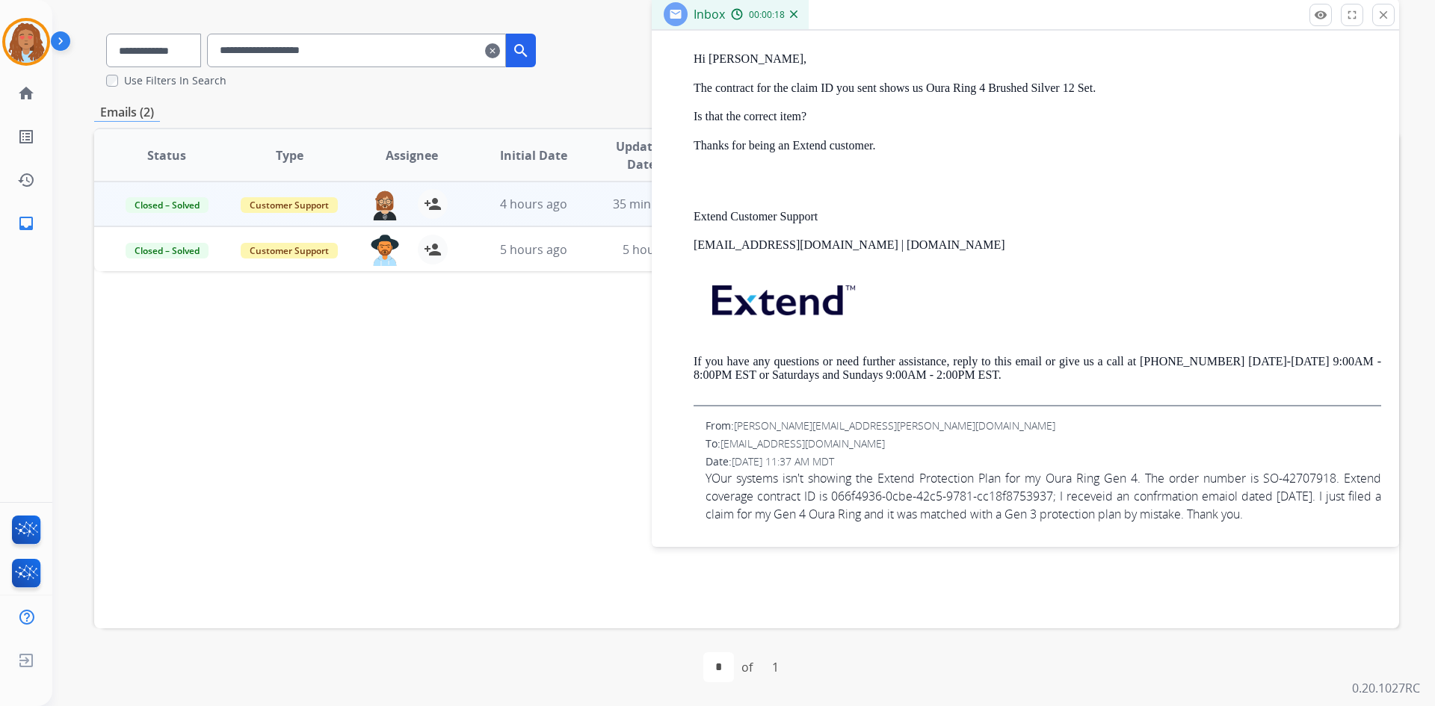
click at [903, 499] on span "YOur systems isn't showing the Extend Protection Plan for my Oura Ring Gen 4. T…" at bounding box center [1044, 496] width 676 height 54
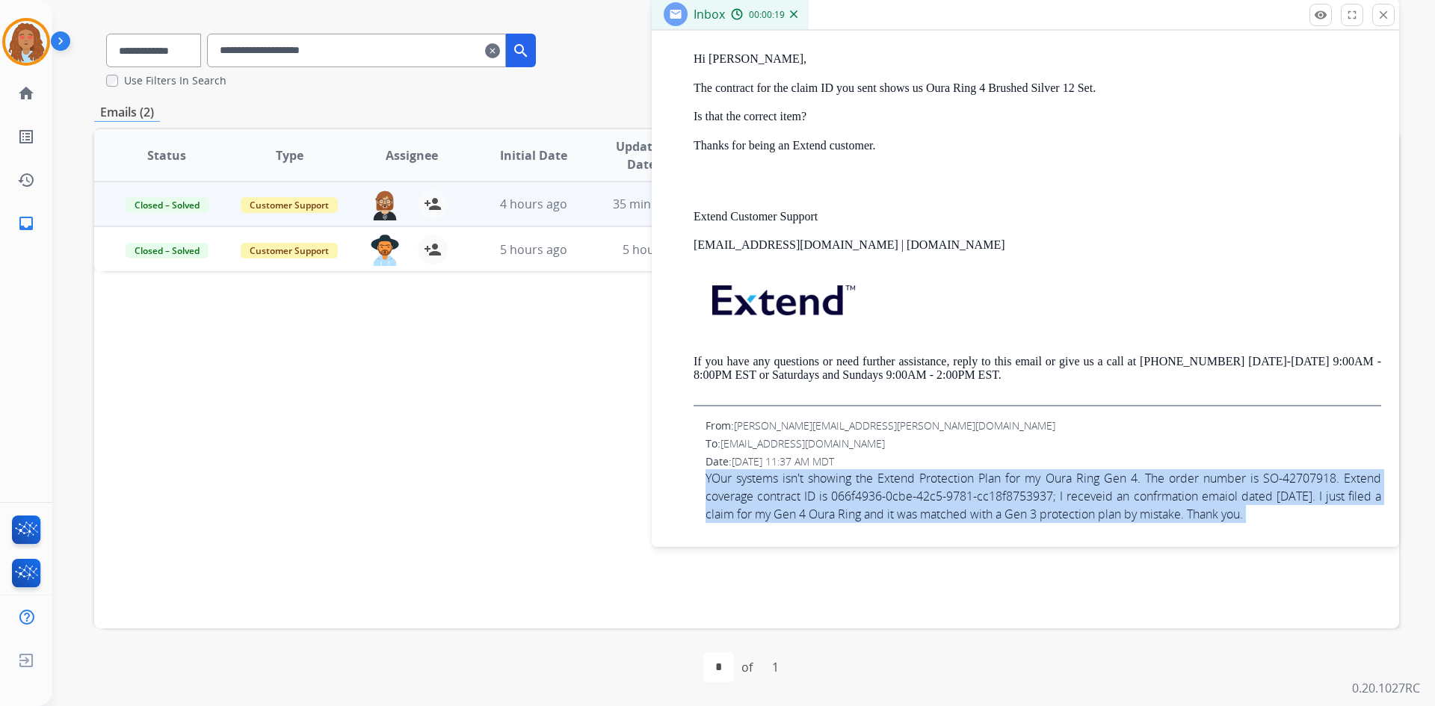
click at [903, 499] on span "YOur systems isn't showing the Extend Protection Plan for my Oura Ring Gen 4. T…" at bounding box center [1044, 496] width 676 height 54
click at [994, 497] on span "YOur systems isn't showing the Extend Protection Plan for my Oura Ring Gen 4. T…" at bounding box center [1044, 496] width 676 height 54
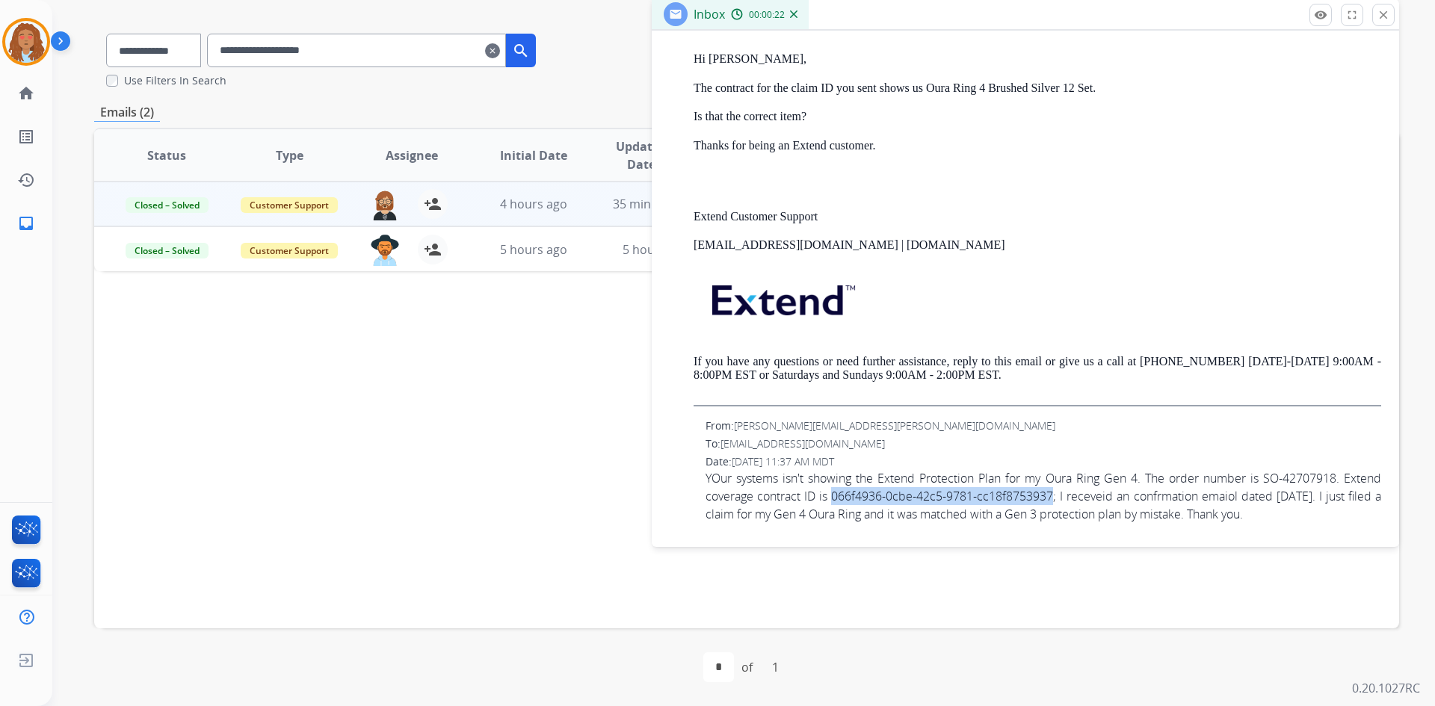
drag, startPoint x: 1059, startPoint y: 495, endPoint x: 838, endPoint y: 494, distance: 221.3
click at [838, 494] on span "YOur systems isn't showing the Extend Protection Plan for my Oura Ring Gen 4. T…" at bounding box center [1044, 496] width 676 height 54
copy span "066f4936-0cbe-42c5-9781-cc18f8753937"
click at [1013, 449] on div "To: [EMAIL_ADDRESS][DOMAIN_NAME]" at bounding box center [1044, 444] width 676 height 15
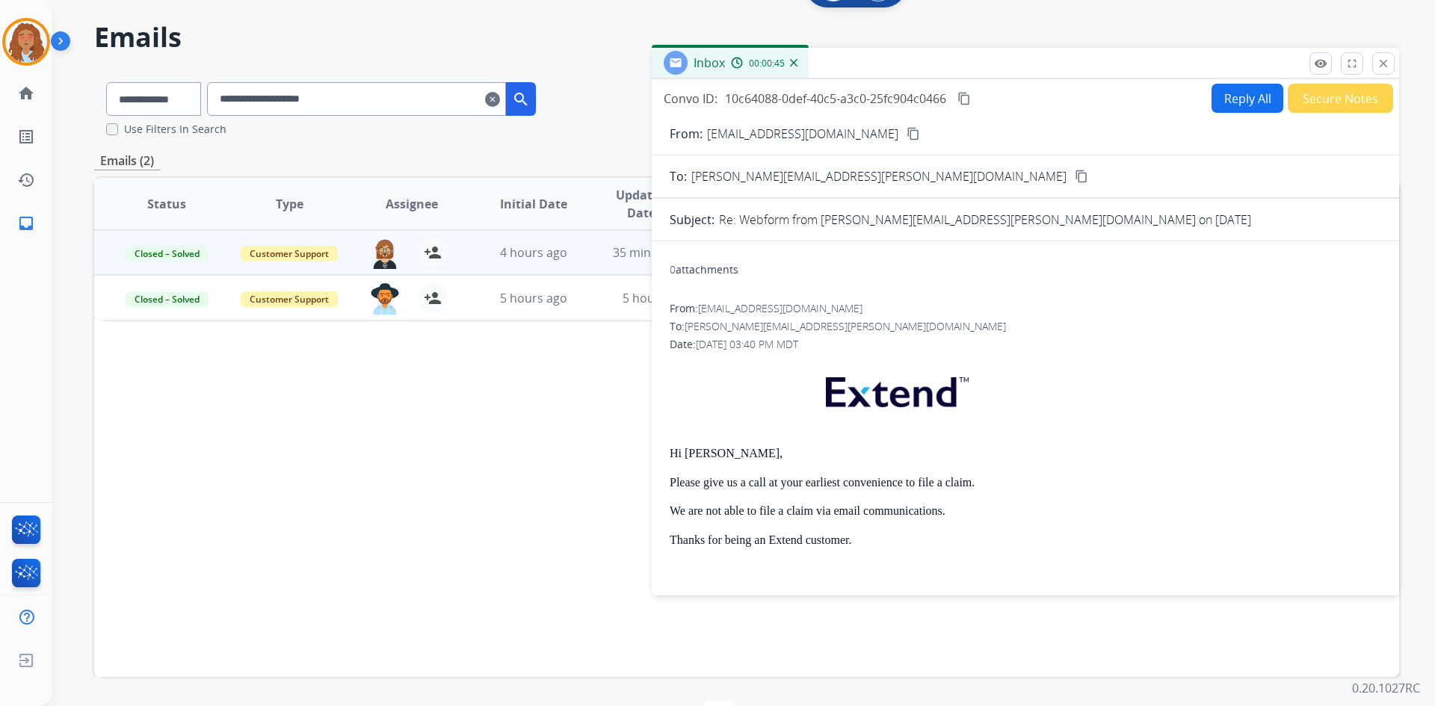
scroll to position [0, 0]
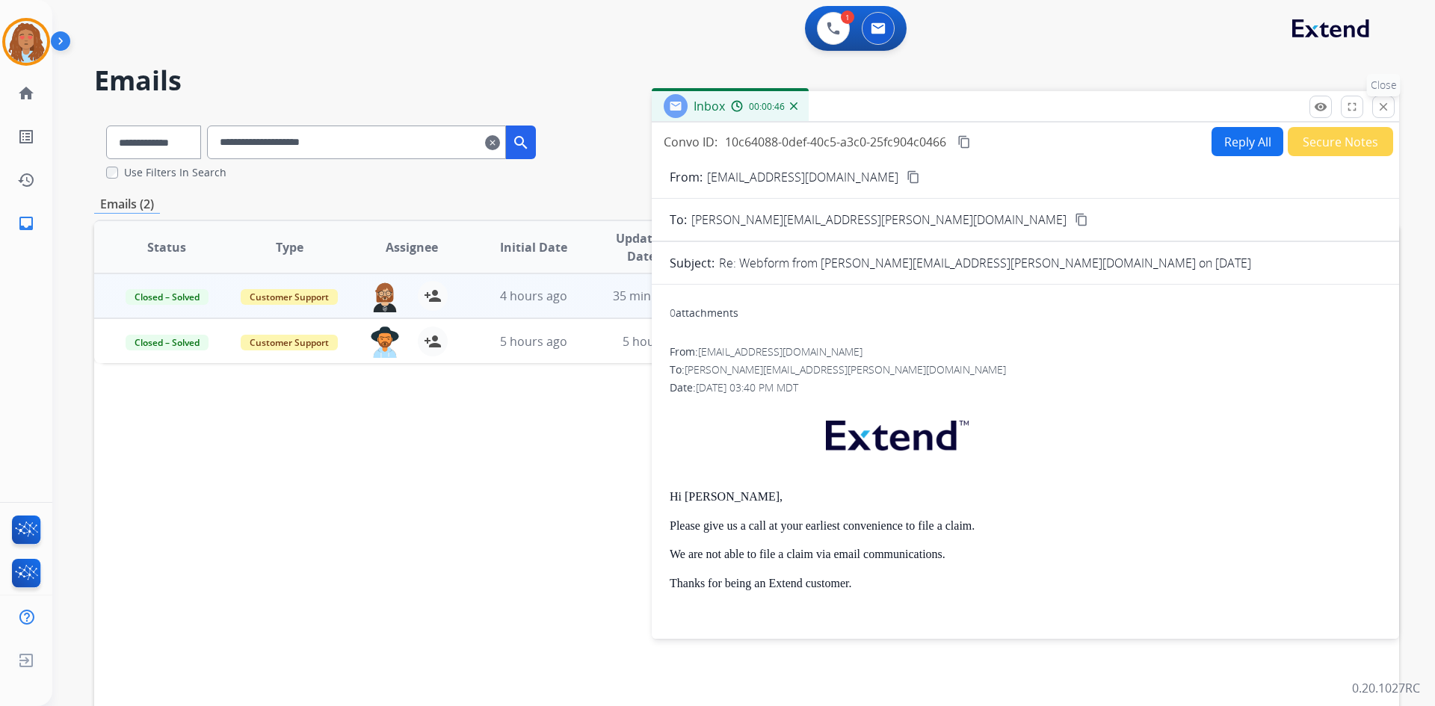
click at [1384, 104] on mat-icon "close" at bounding box center [1383, 106] width 13 height 13
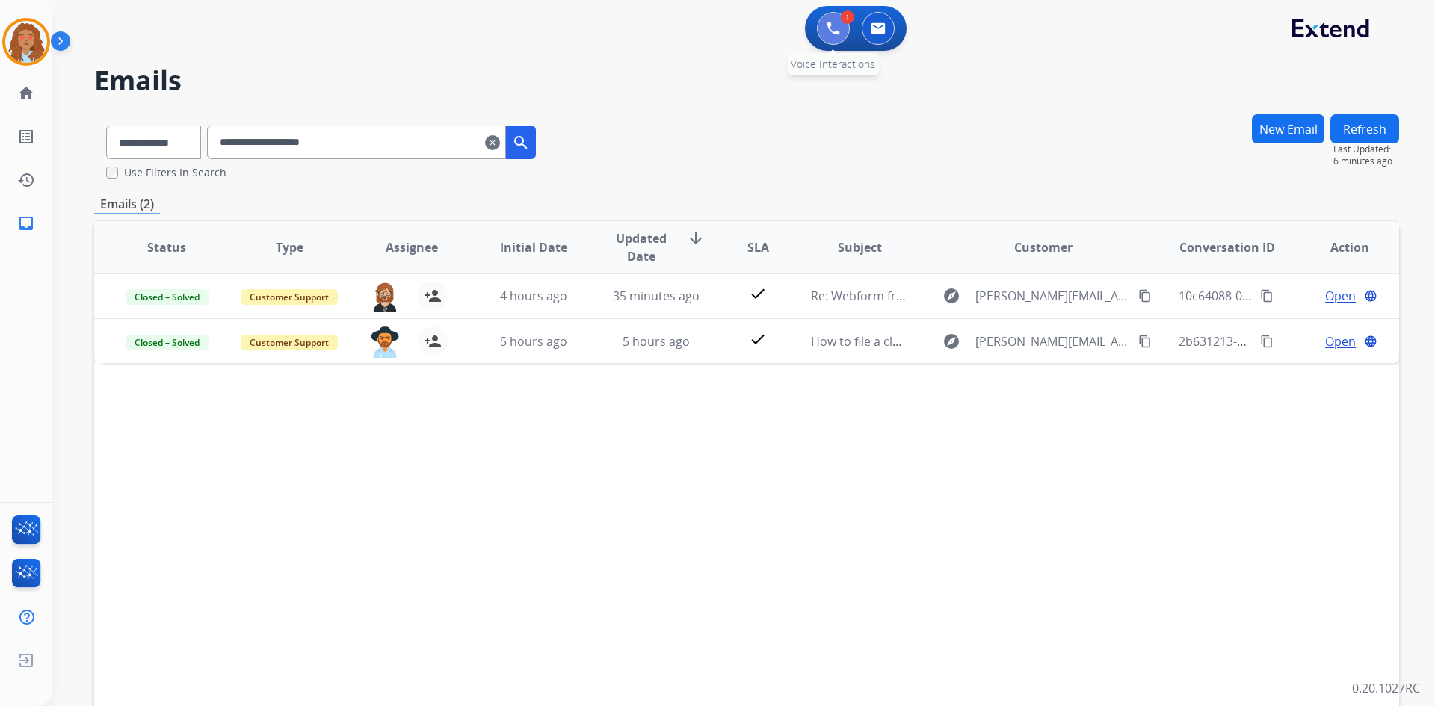
click at [830, 27] on img at bounding box center [833, 28] width 13 height 13
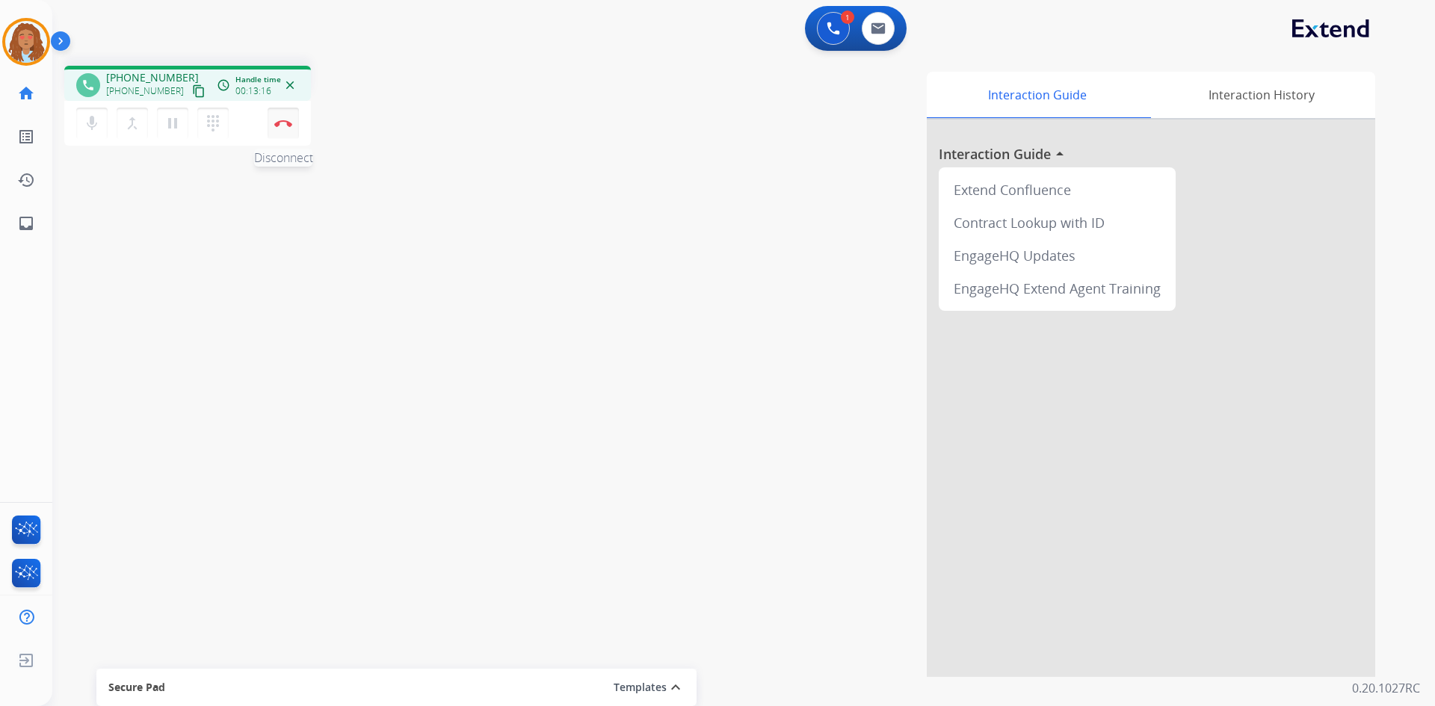
click at [284, 126] on img at bounding box center [283, 123] width 18 height 7
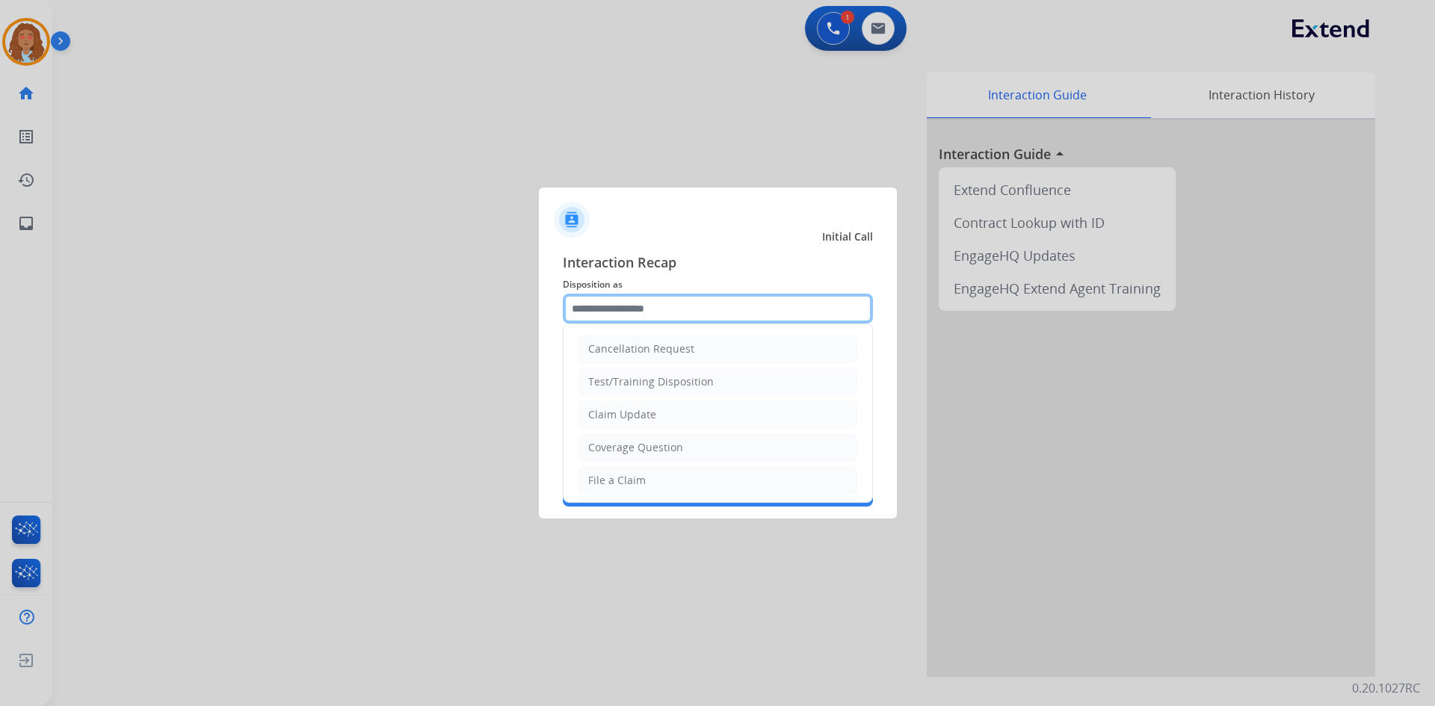
click at [648, 306] on input "text" at bounding box center [718, 309] width 310 height 30
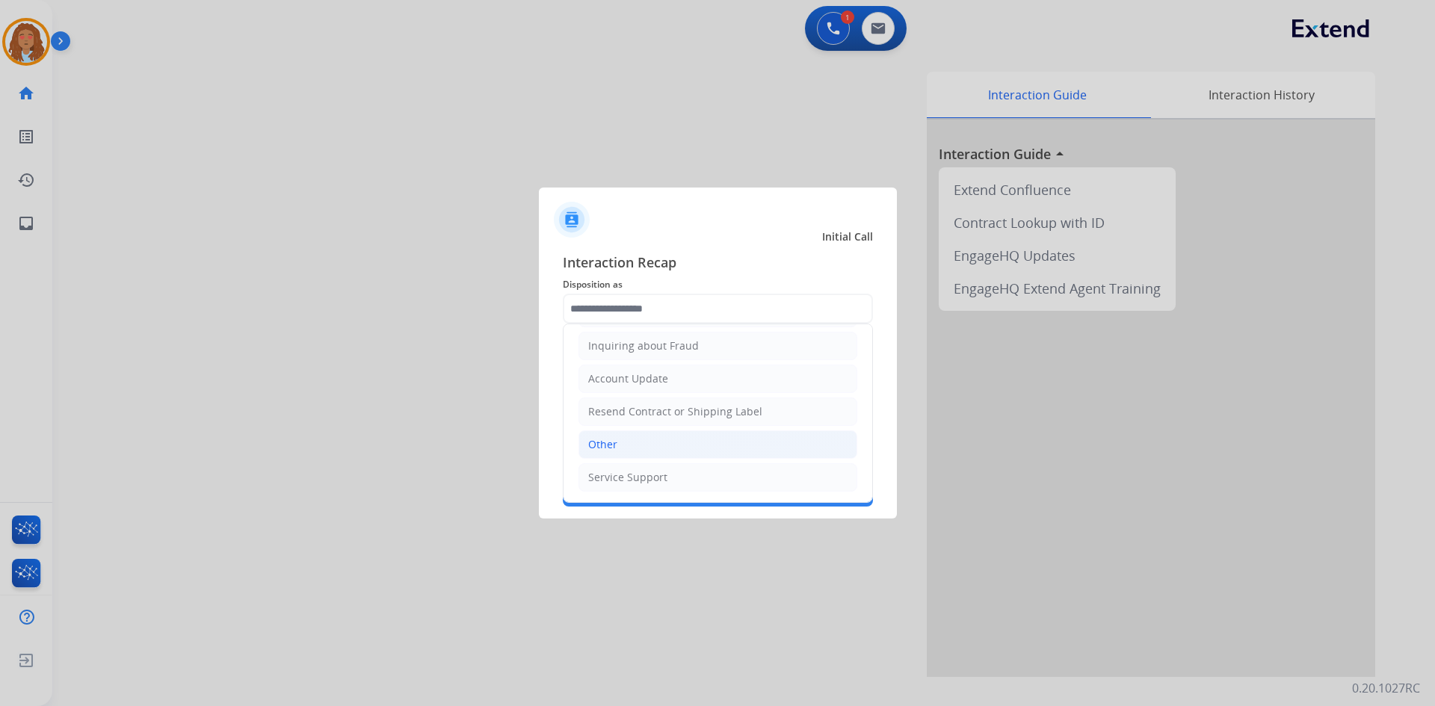
click at [631, 446] on li "Other" at bounding box center [718, 445] width 279 height 28
type input "*****"
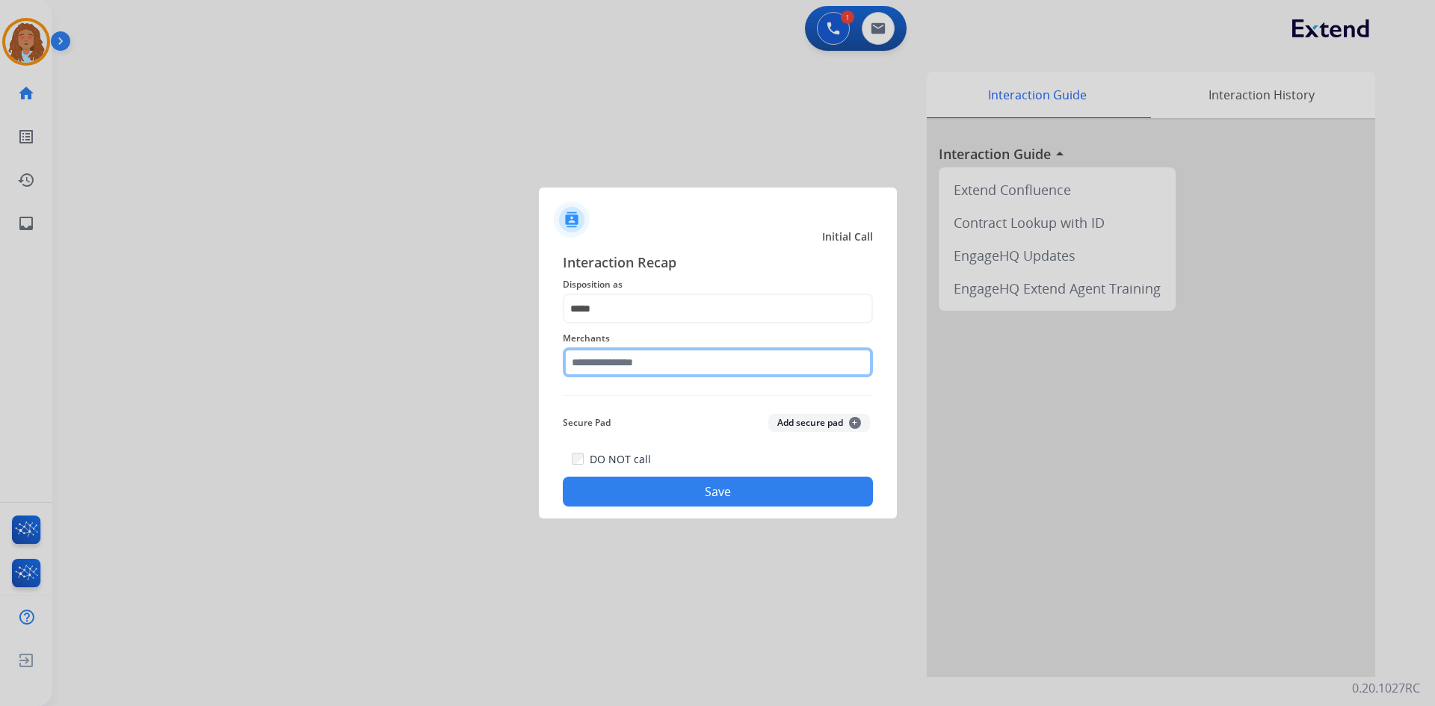
click at [625, 353] on input "text" at bounding box center [718, 363] width 310 height 30
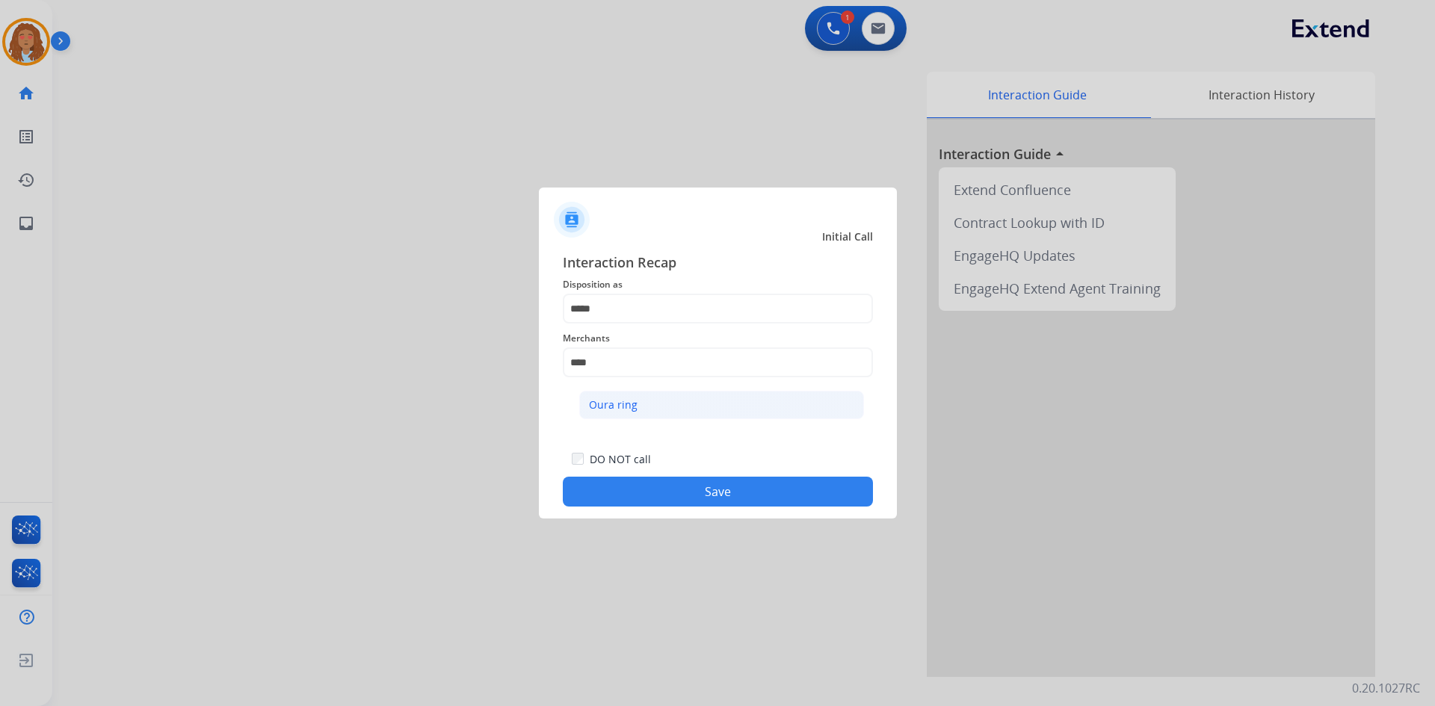
click at [633, 404] on div "Oura ring" at bounding box center [613, 405] width 49 height 15
type input "*********"
click at [706, 495] on button "Save" at bounding box center [718, 492] width 310 height 30
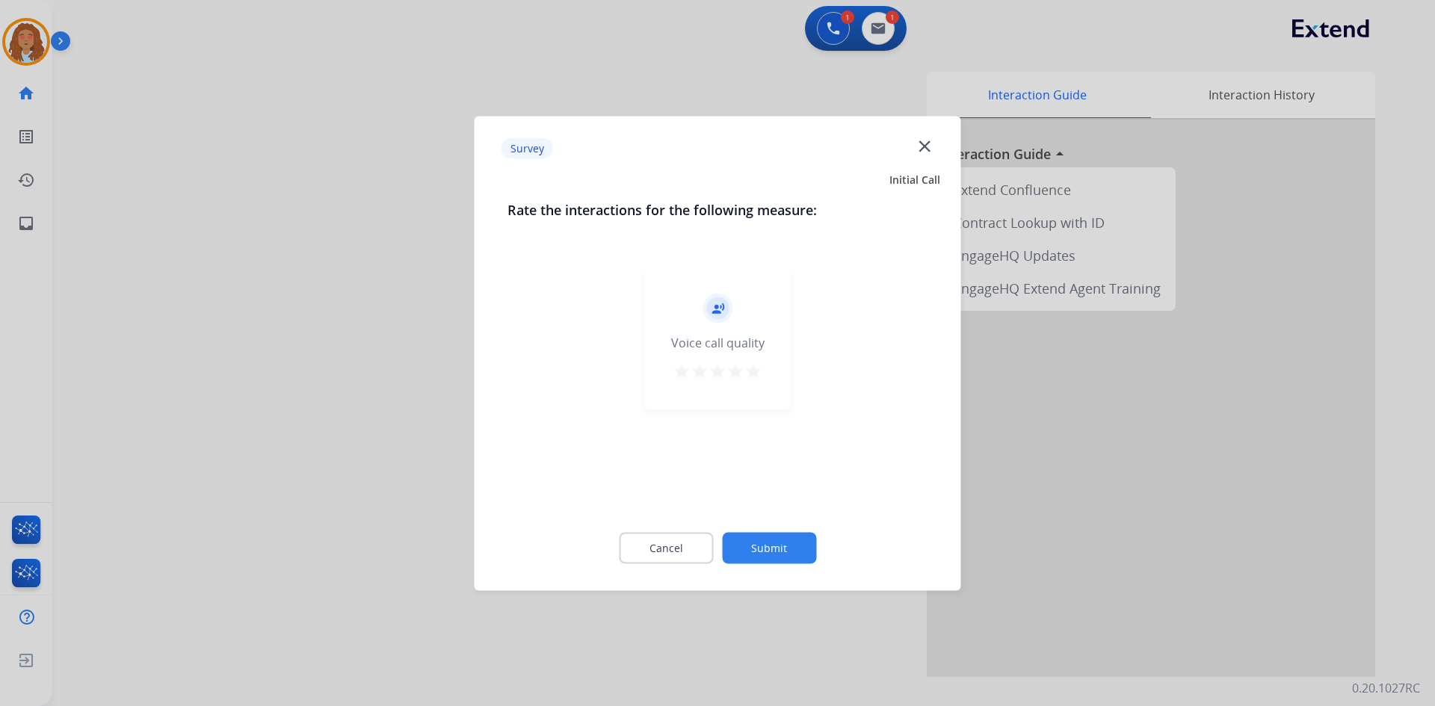
click at [323, 481] on div at bounding box center [717, 353] width 1435 height 706
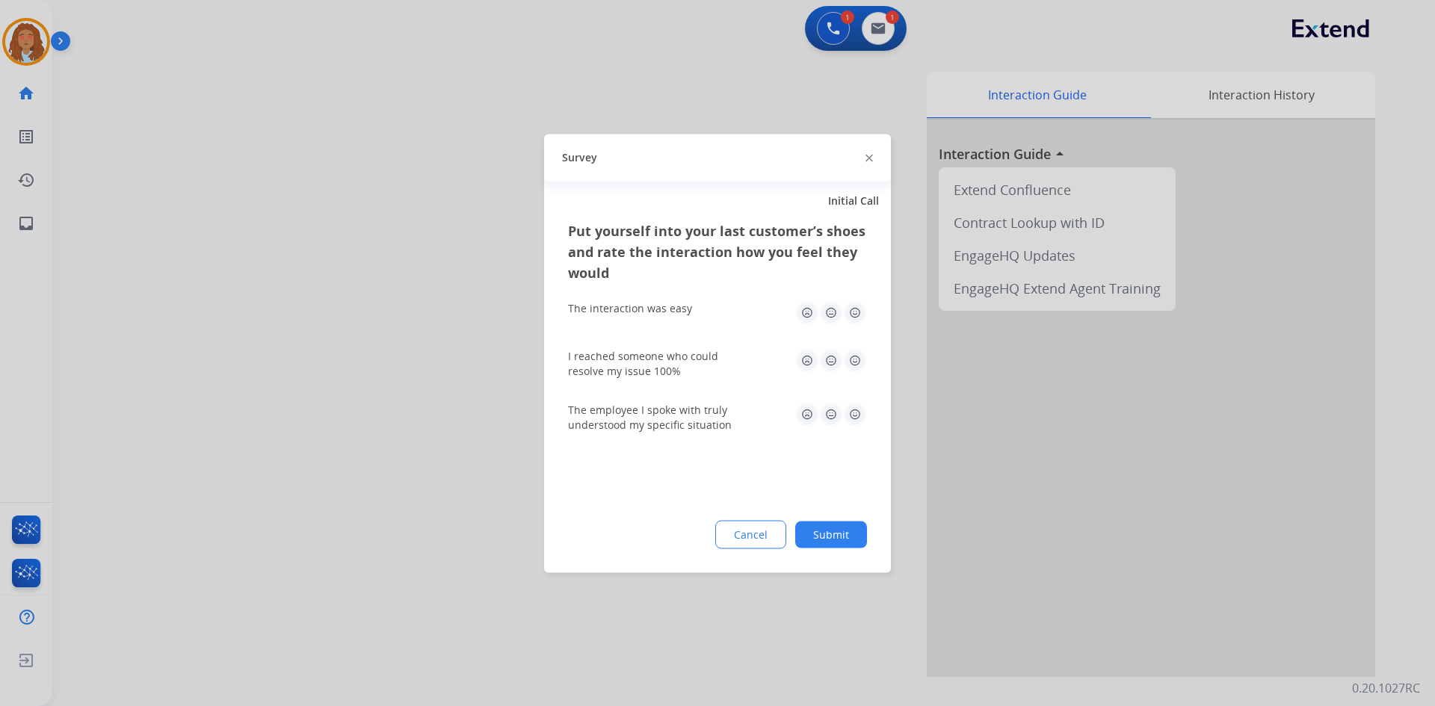
click at [323, 481] on div at bounding box center [717, 353] width 1435 height 706
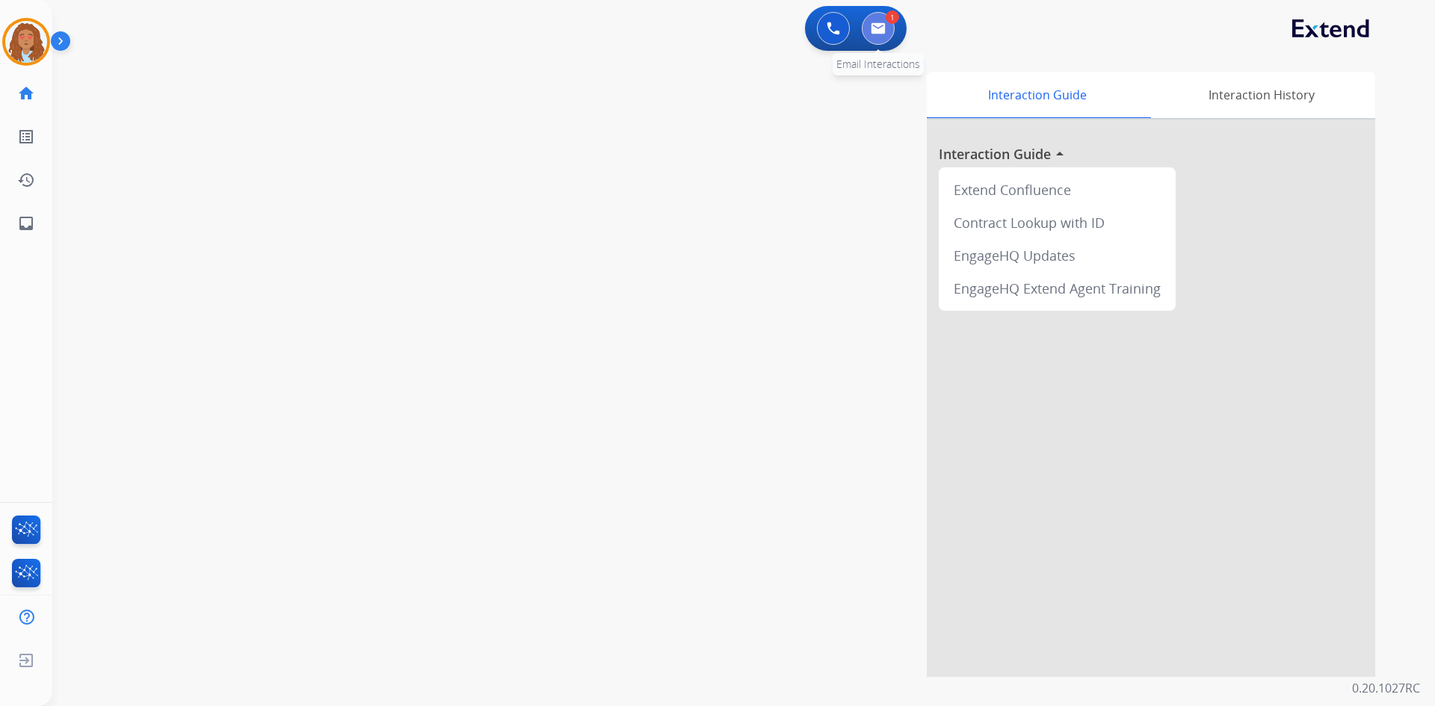
click at [876, 32] on img at bounding box center [878, 28] width 15 height 12
select select "**********"
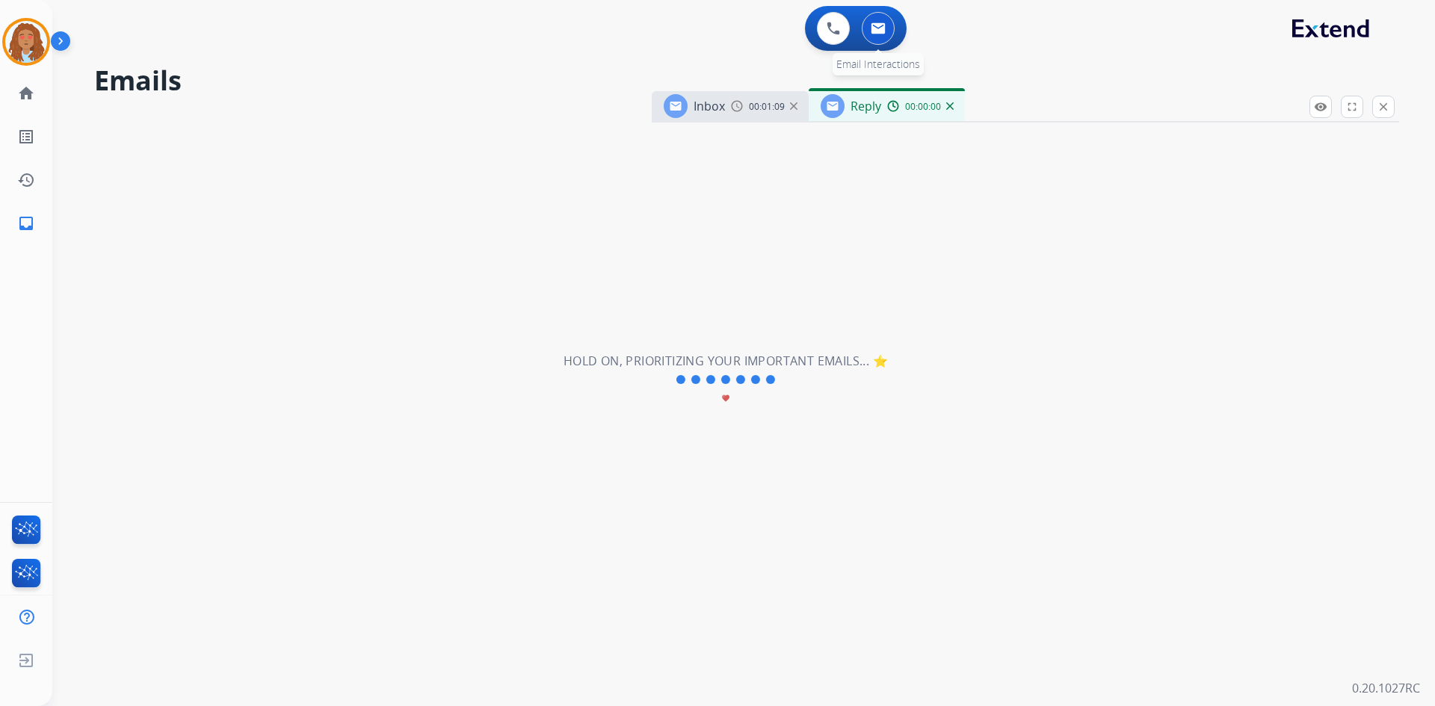
select select "**********"
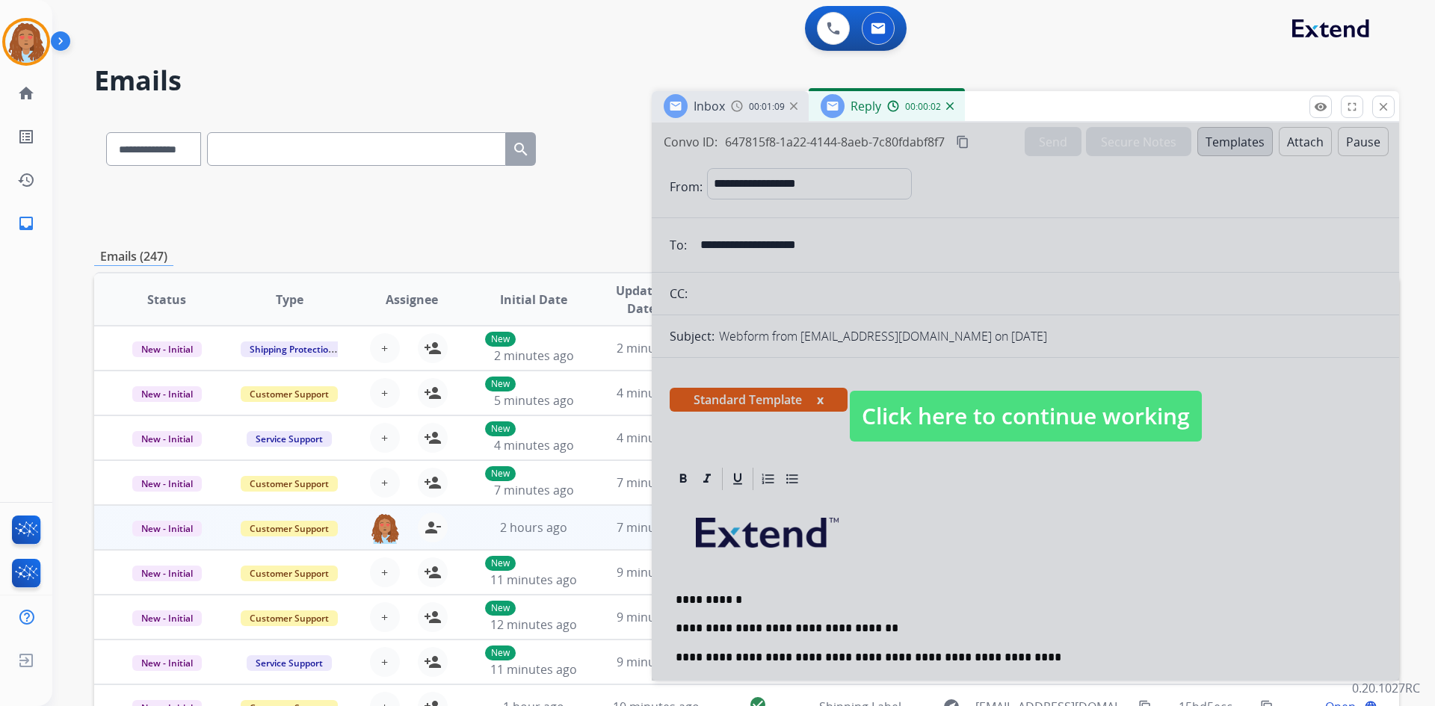
click at [978, 441] on span "Click here to continue working" at bounding box center [1026, 416] width 352 height 51
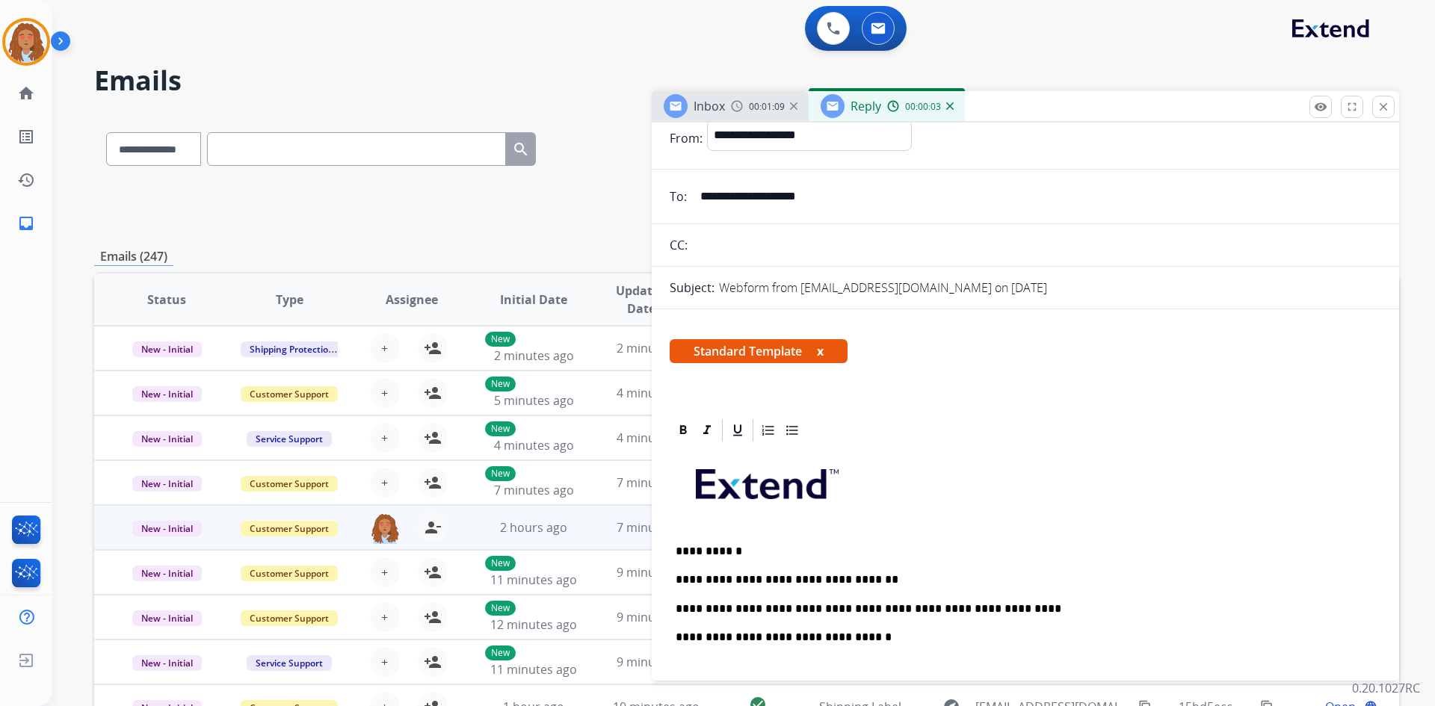
scroll to position [75, 0]
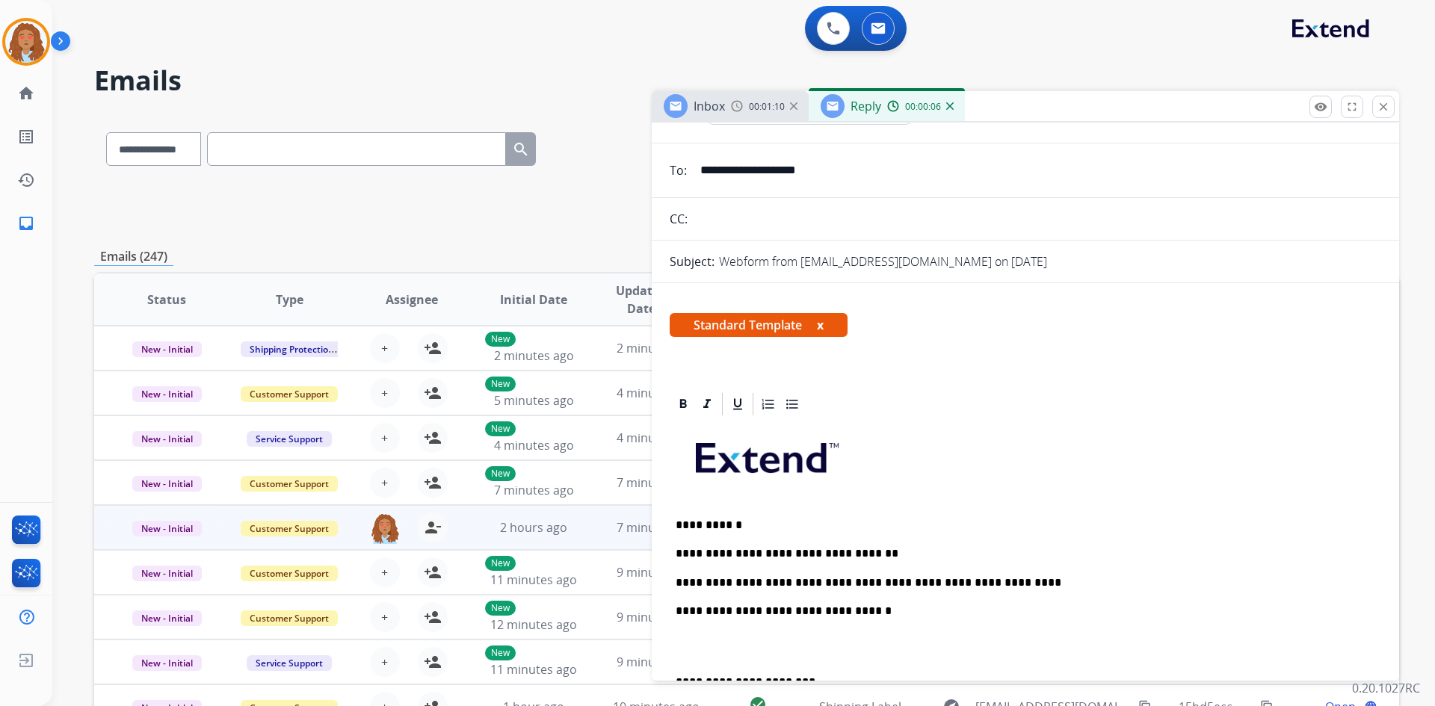
click at [856, 581] on p "**********" at bounding box center [1020, 582] width 688 height 13
click at [837, 611] on p "**********" at bounding box center [1020, 611] width 688 height 13
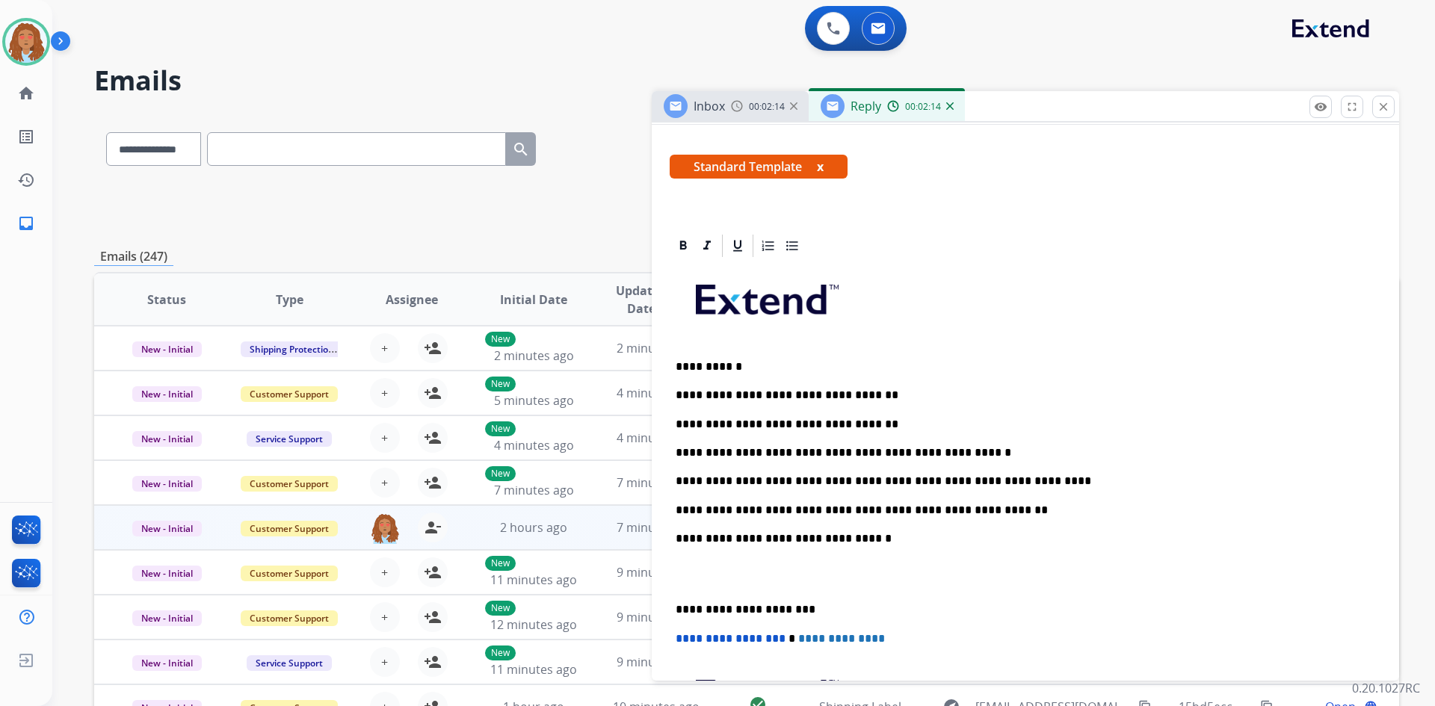
scroll to position [299, 0]
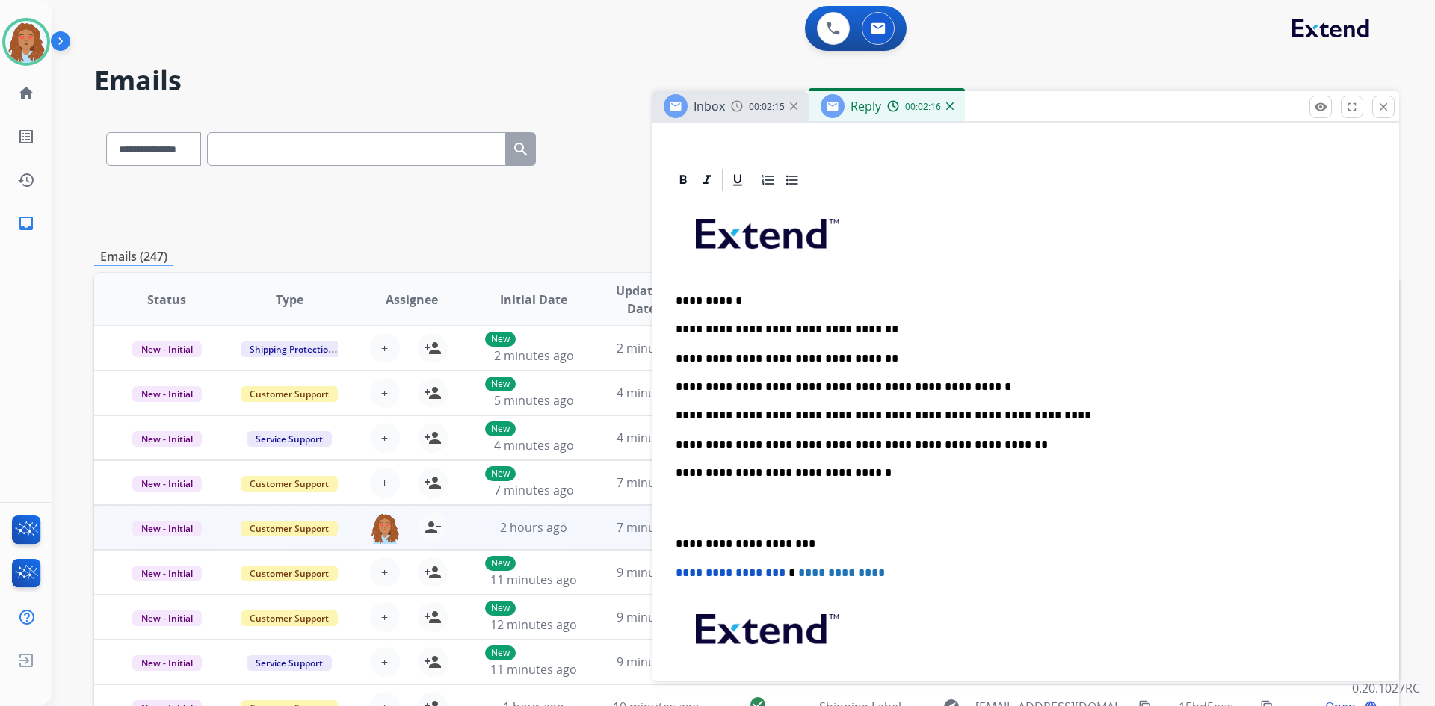
click at [677, 540] on p "**********" at bounding box center [1020, 543] width 688 height 13
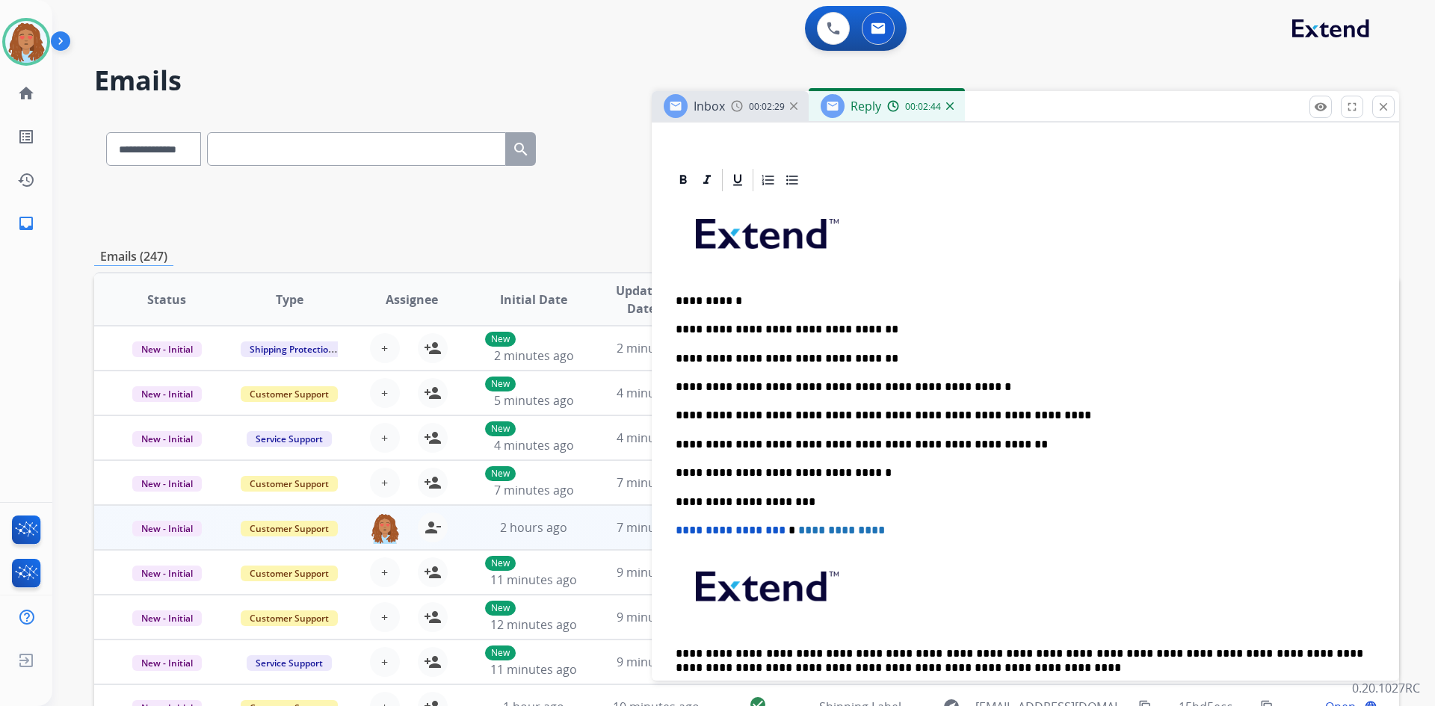
click at [791, 388] on p "**********" at bounding box center [1020, 386] width 688 height 13
drag, startPoint x: 791, startPoint y: 388, endPoint x: 814, endPoint y: 389, distance: 23.2
click at [791, 388] on p "**********" at bounding box center [1020, 386] width 688 height 13
drag, startPoint x: 814, startPoint y: 383, endPoint x: 857, endPoint y: 394, distance: 43.9
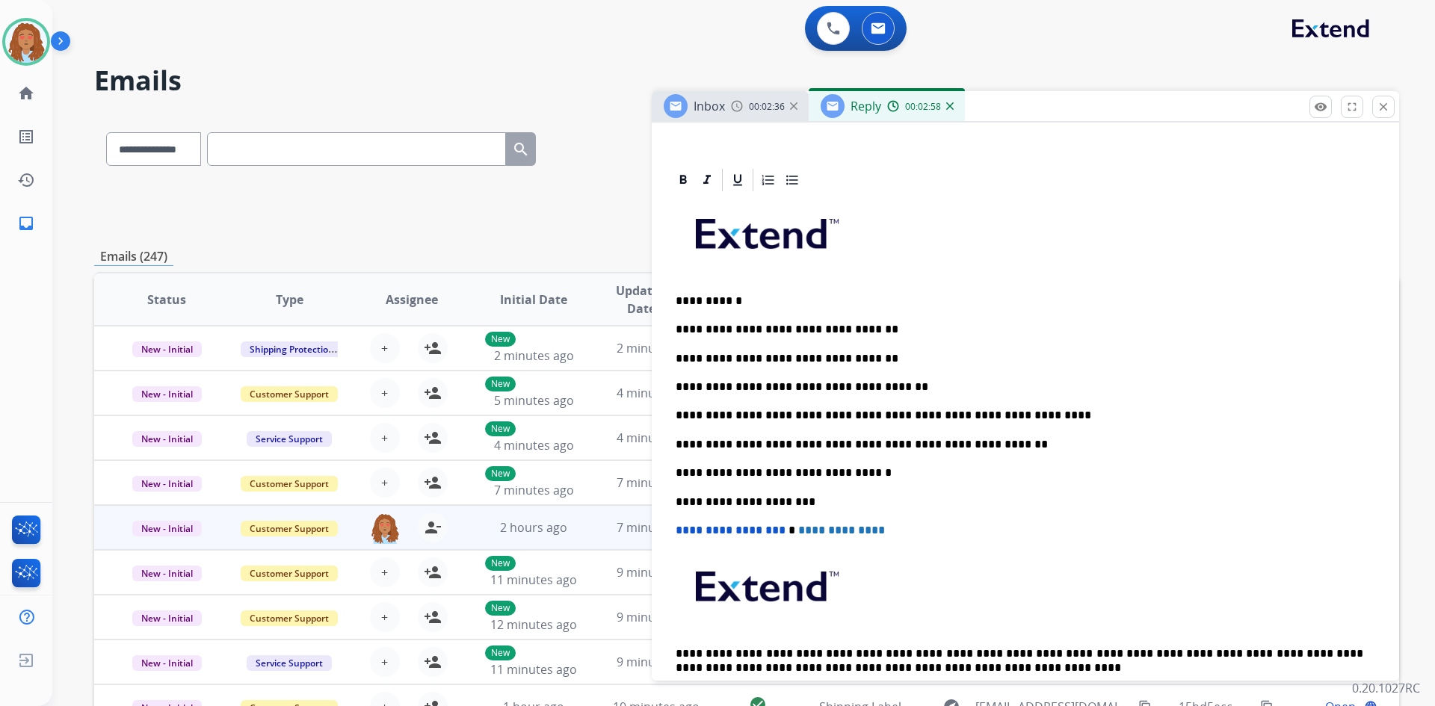
click at [816, 385] on p "**********" at bounding box center [1020, 386] width 688 height 13
click at [888, 385] on p "**********" at bounding box center [1020, 386] width 688 height 13
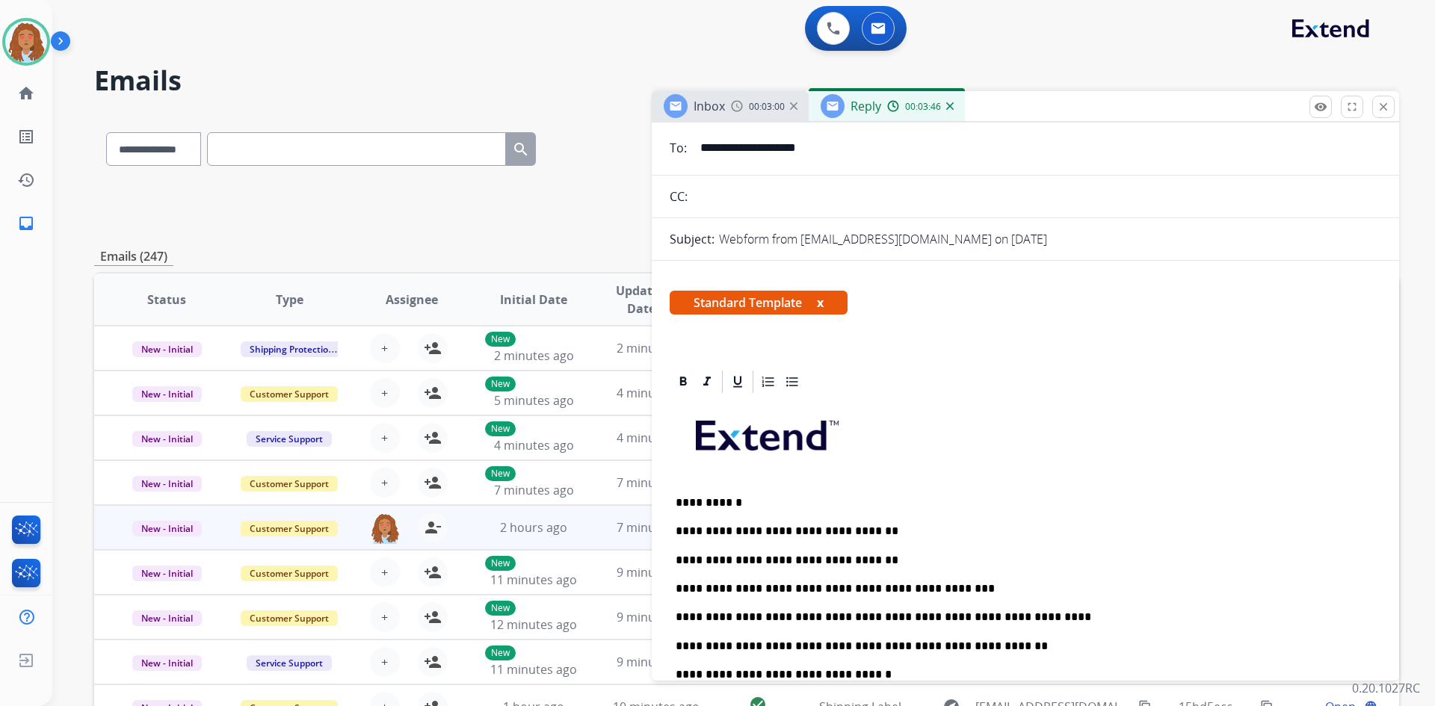
scroll to position [0, 0]
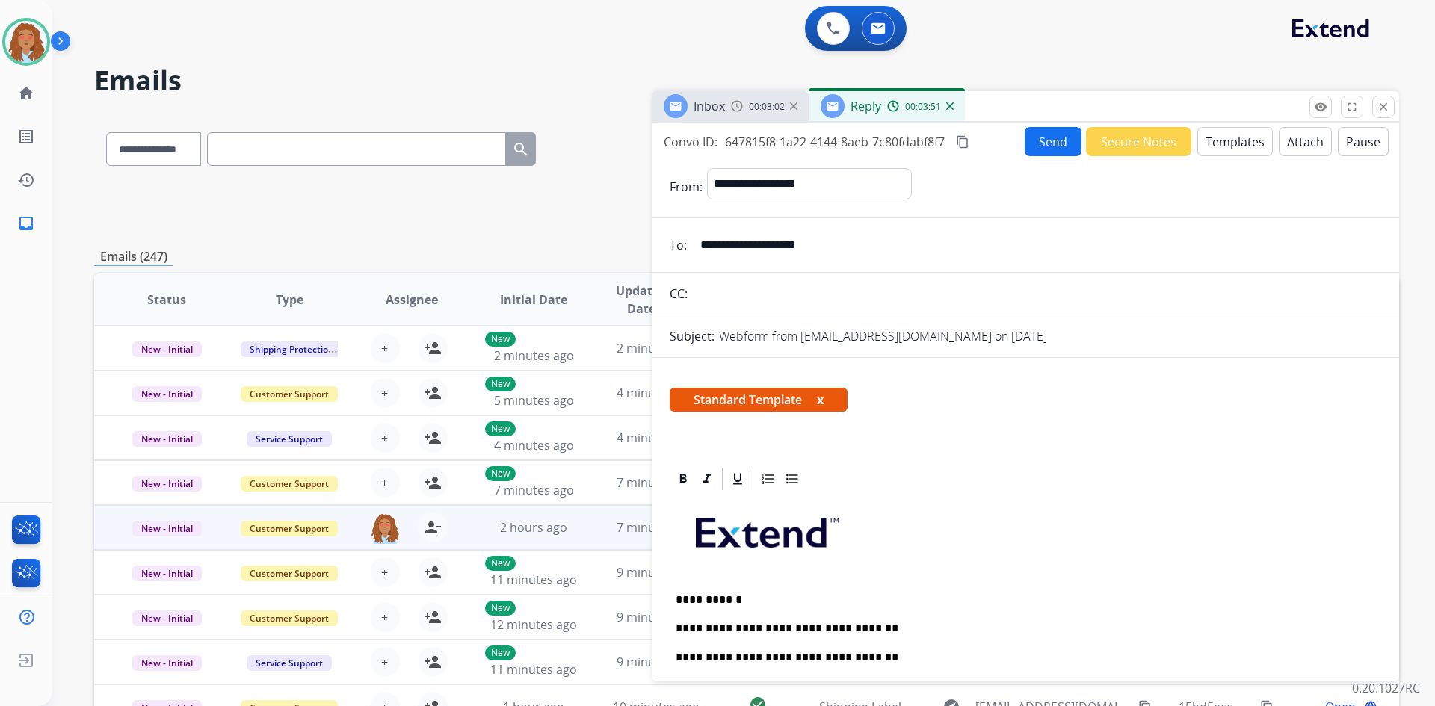
click at [970, 142] on mat-icon "content_copy" at bounding box center [962, 141] width 13 height 13
click at [1044, 143] on button "Send" at bounding box center [1053, 141] width 57 height 29
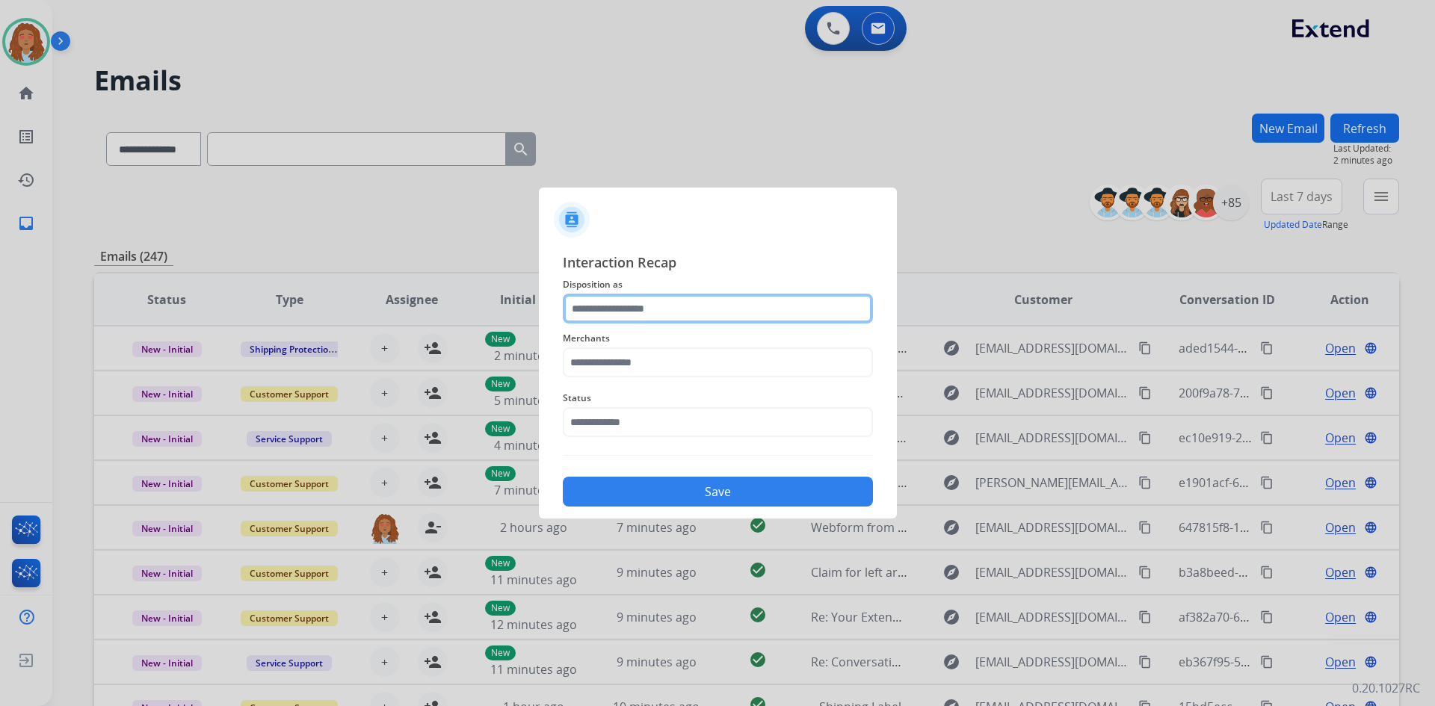
click at [691, 321] on input "text" at bounding box center [718, 309] width 310 height 30
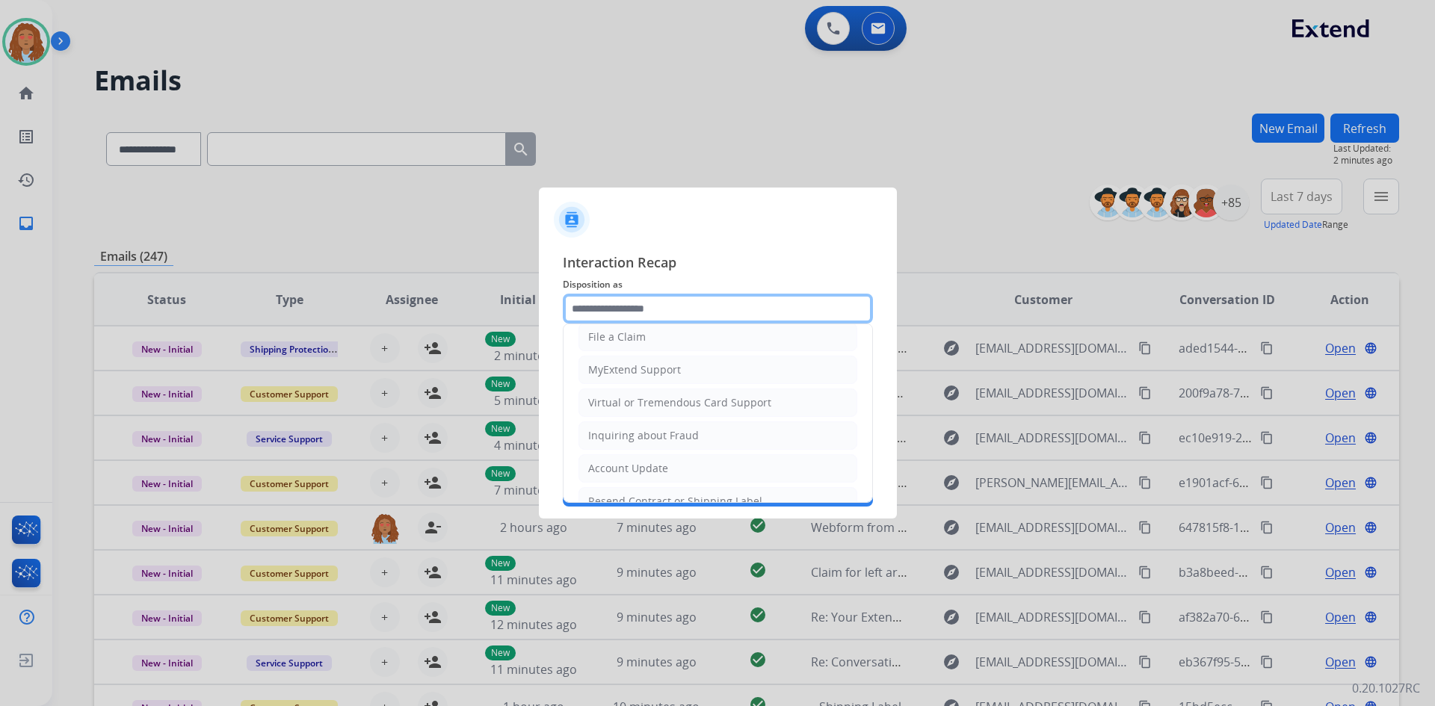
scroll to position [150, 0]
click at [626, 329] on div "File a Claim" at bounding box center [617, 331] width 58 height 15
type input "**********"
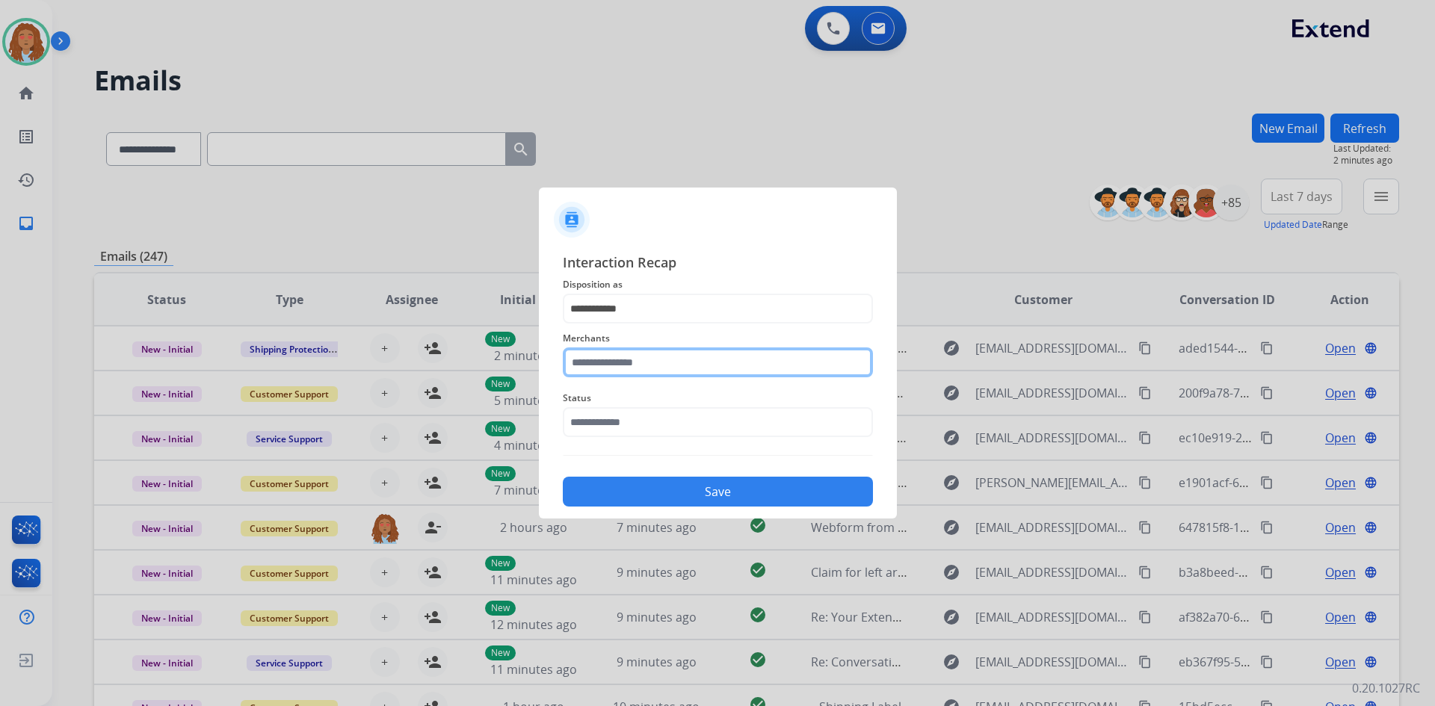
click at [626, 358] on input "text" at bounding box center [718, 363] width 310 height 30
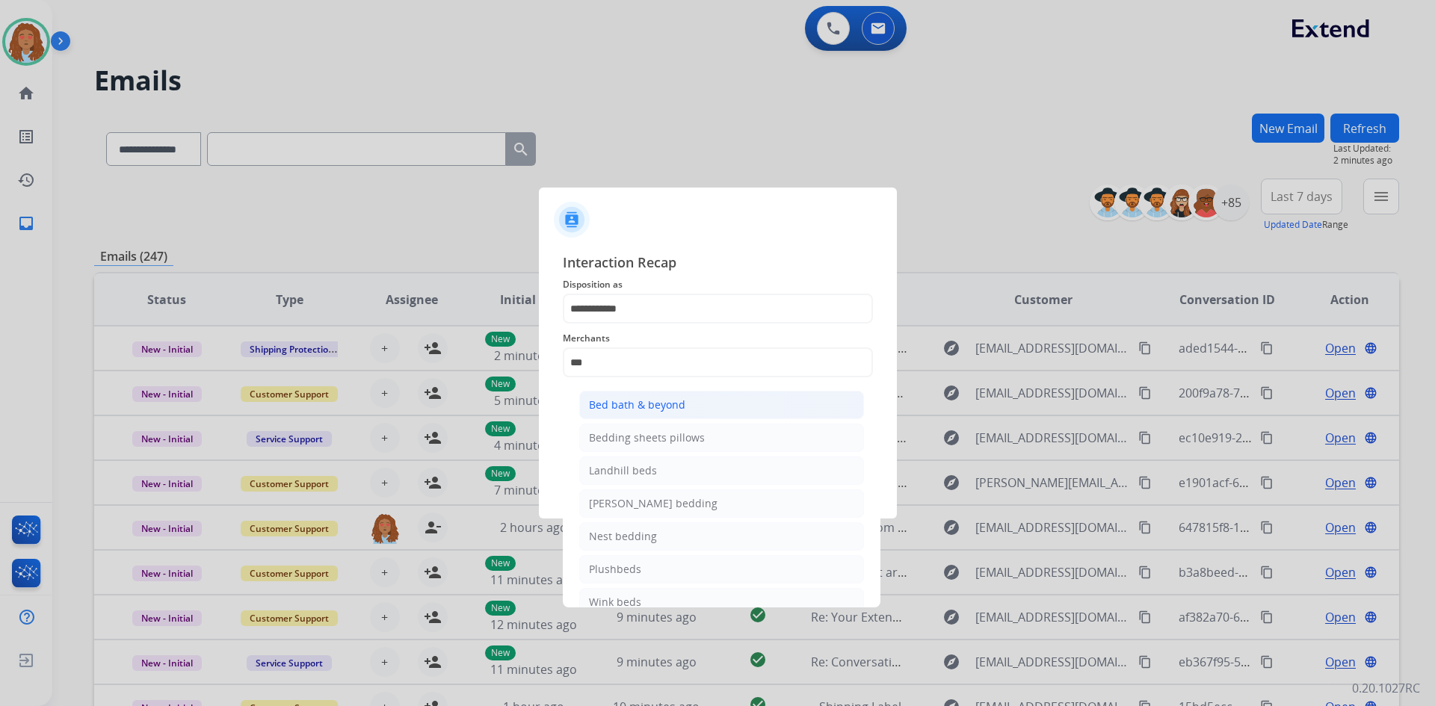
click at [653, 398] on div "Bed bath & beyond" at bounding box center [637, 405] width 96 height 15
type input "**********"
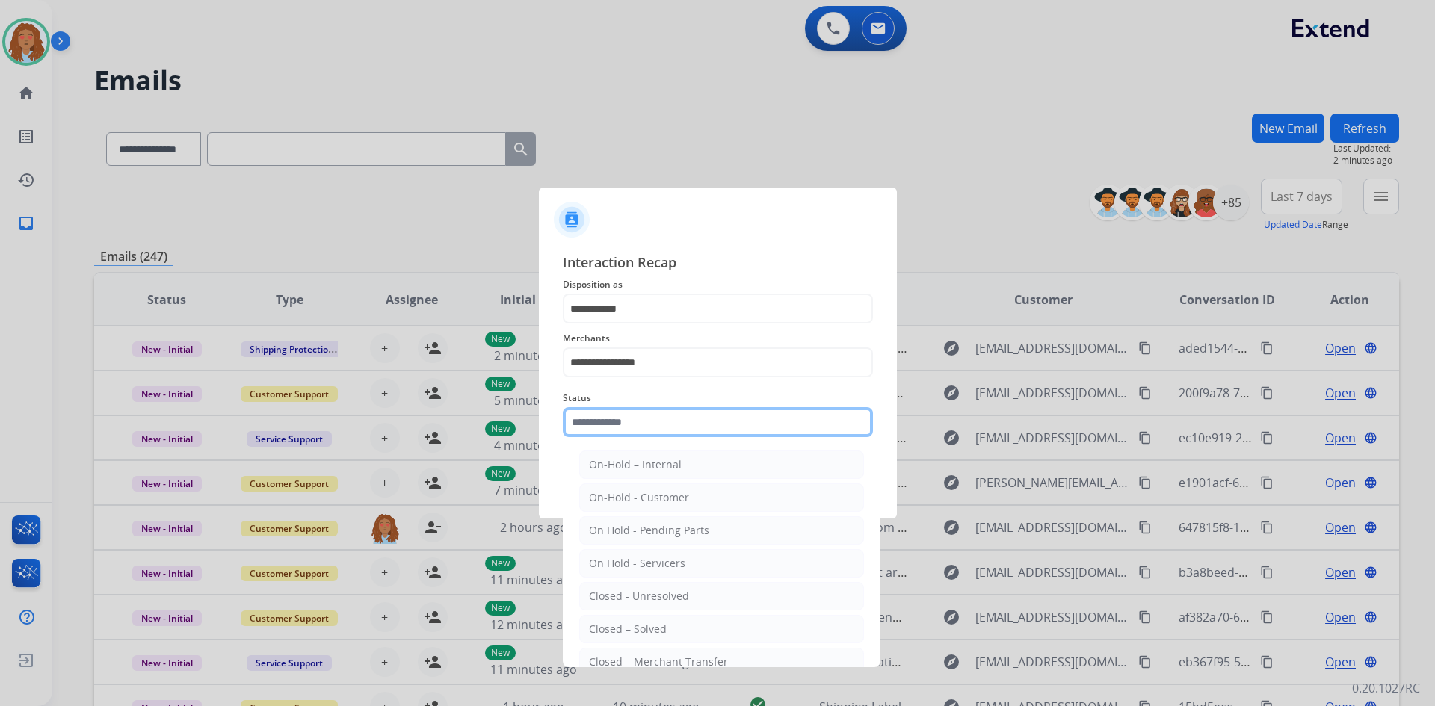
click at [639, 418] on input "text" at bounding box center [718, 422] width 310 height 30
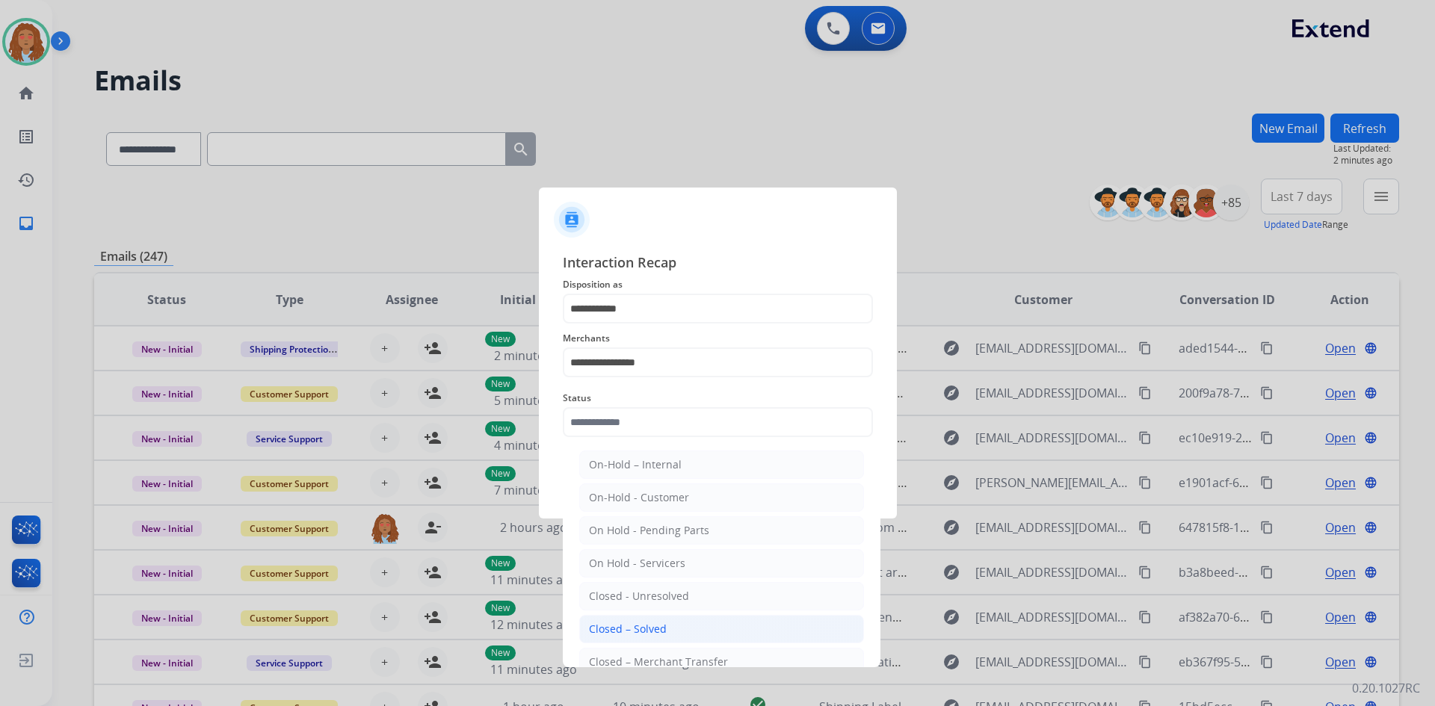
click at [646, 630] on div "Closed – Solved" at bounding box center [628, 629] width 78 height 15
type input "**********"
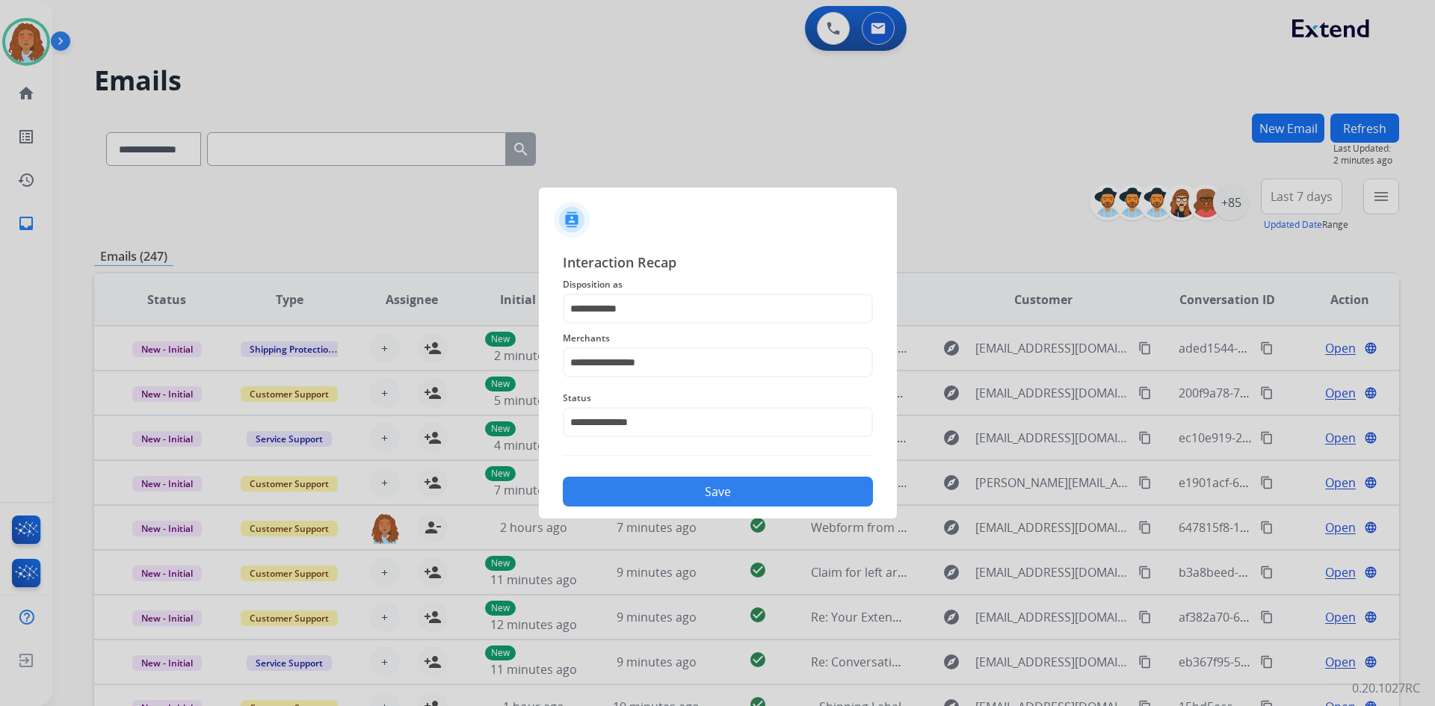
click at [689, 493] on button "Save" at bounding box center [718, 492] width 310 height 30
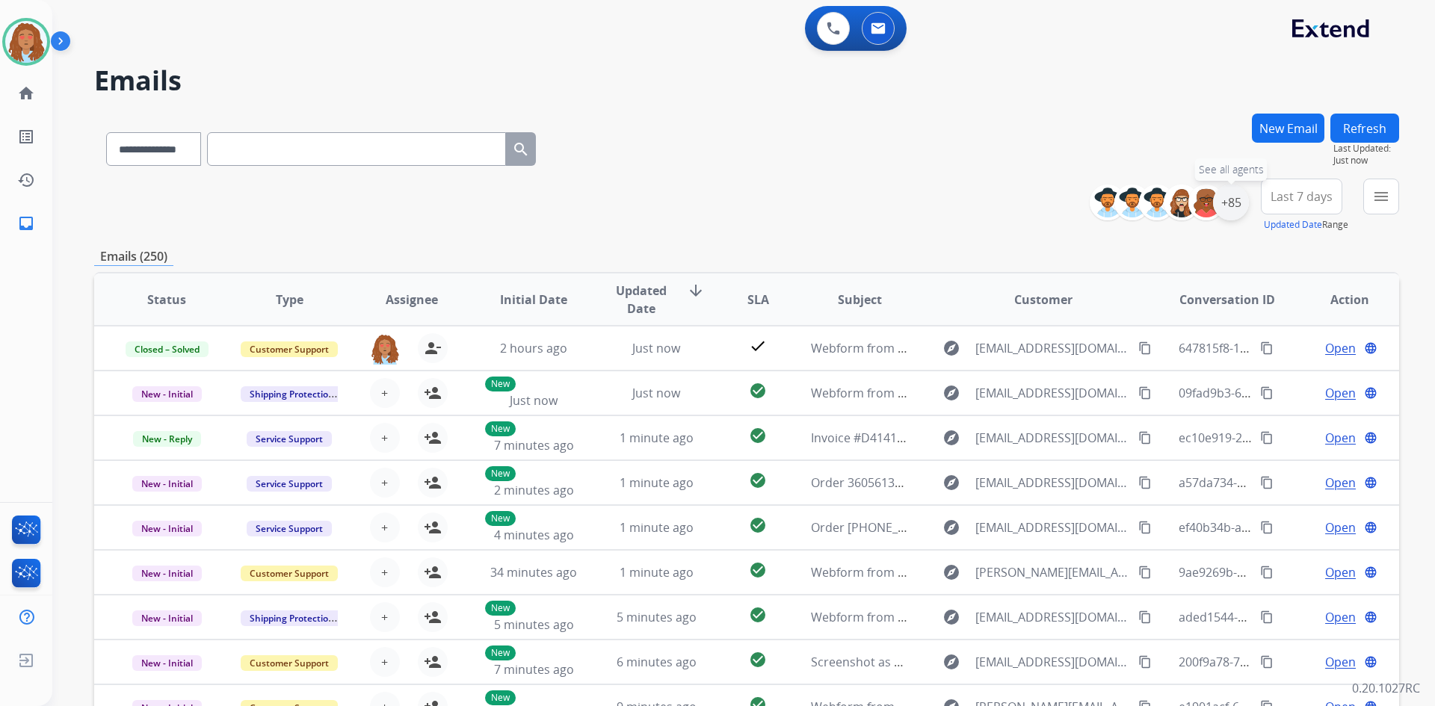
click at [1234, 204] on div "+85" at bounding box center [1231, 203] width 36 height 36
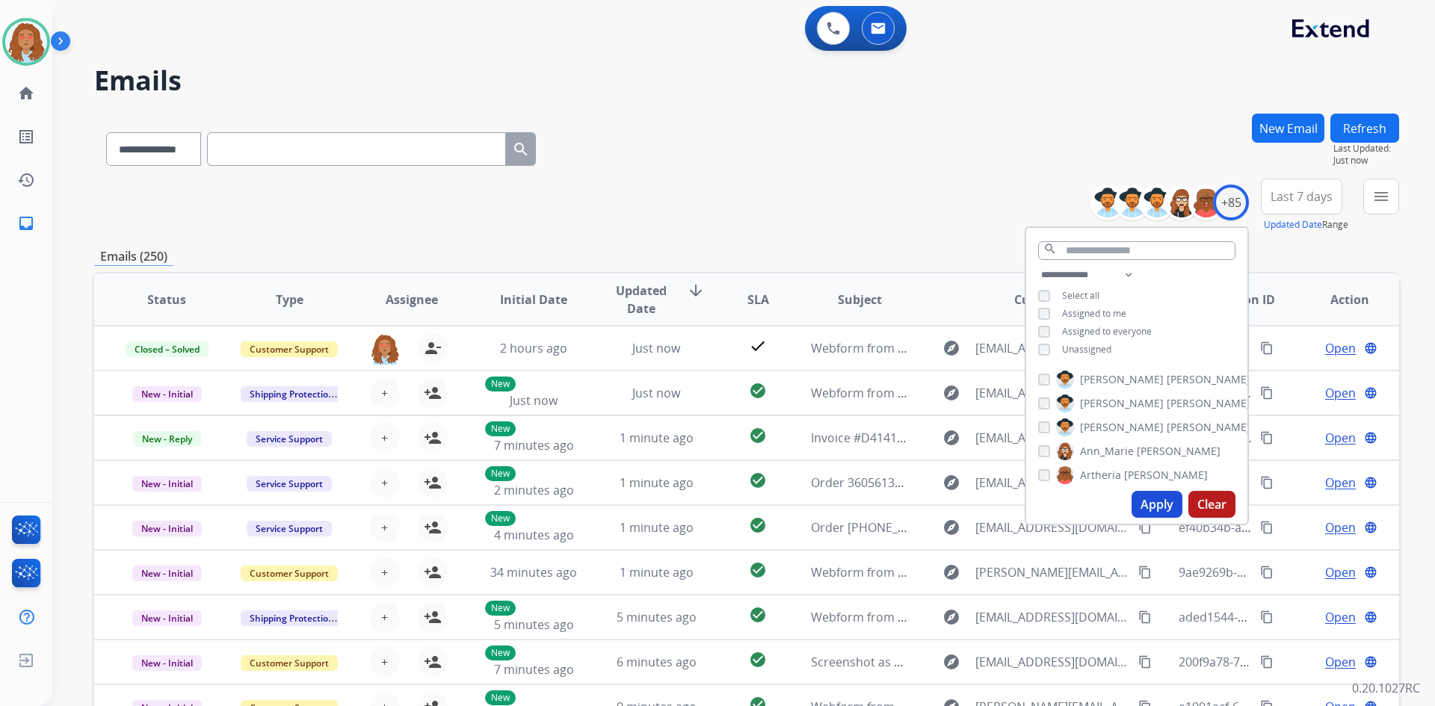
click at [1160, 508] on button "Apply" at bounding box center [1157, 504] width 51 height 27
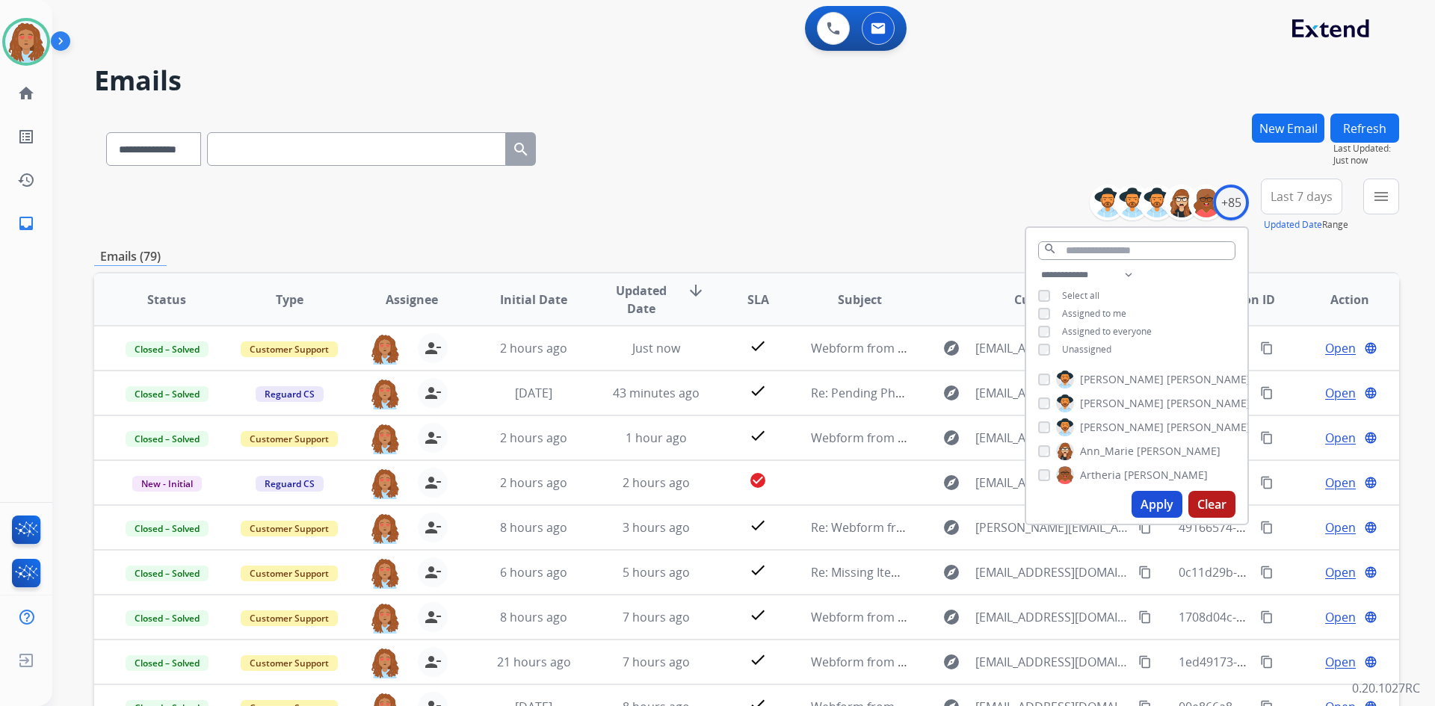
click at [933, 212] on div "**********" at bounding box center [746, 206] width 1305 height 54
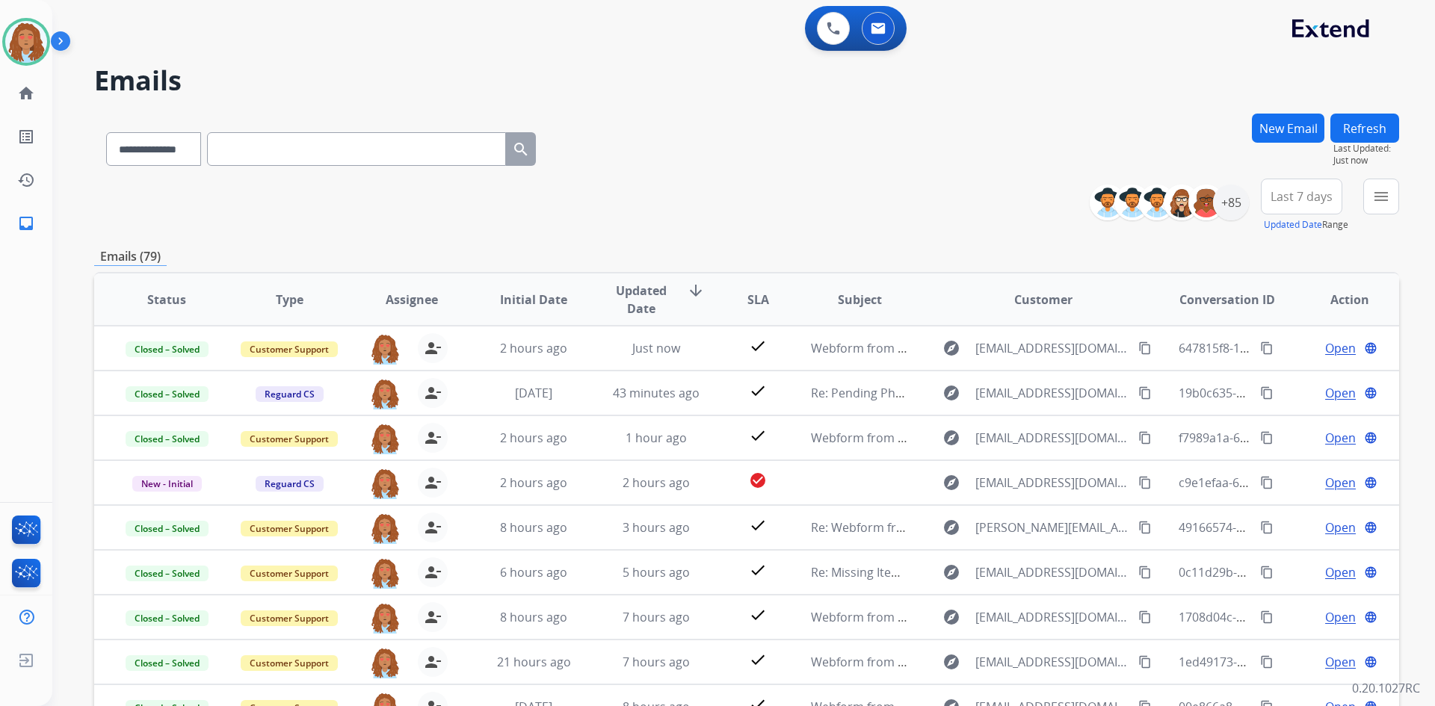
click at [1275, 186] on button "Last 7 days" at bounding box center [1301, 197] width 81 height 36
click at [1272, 380] on div "Last 90 days" at bounding box center [1297, 378] width 82 height 22
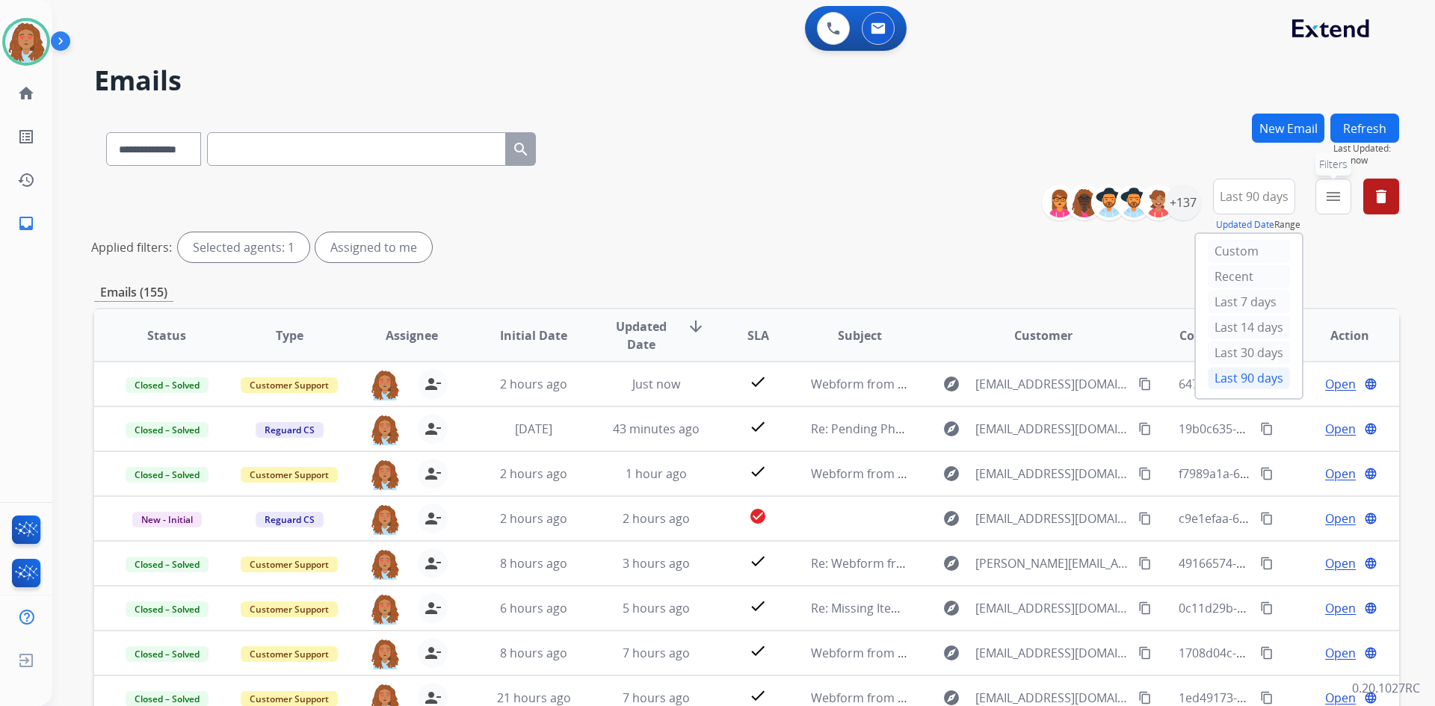
click at [1339, 191] on mat-icon "menu" at bounding box center [1334, 197] width 18 height 18
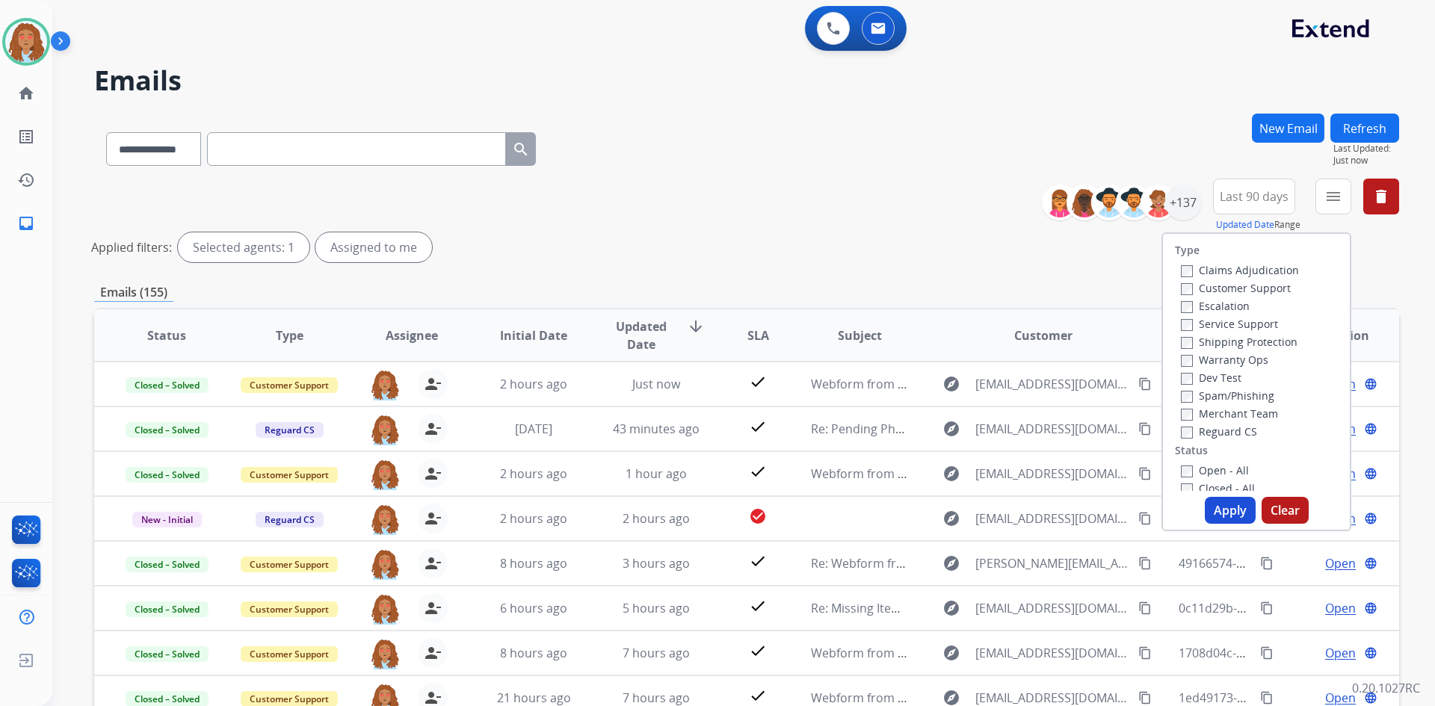
click at [1221, 289] on label "Customer Support" at bounding box center [1236, 288] width 110 height 14
click at [1221, 343] on label "Shipping Protection" at bounding box center [1239, 342] width 117 height 14
click at [1181, 465] on label "Open - All" at bounding box center [1215, 470] width 68 height 14
click at [1242, 512] on button "Apply" at bounding box center [1230, 510] width 51 height 27
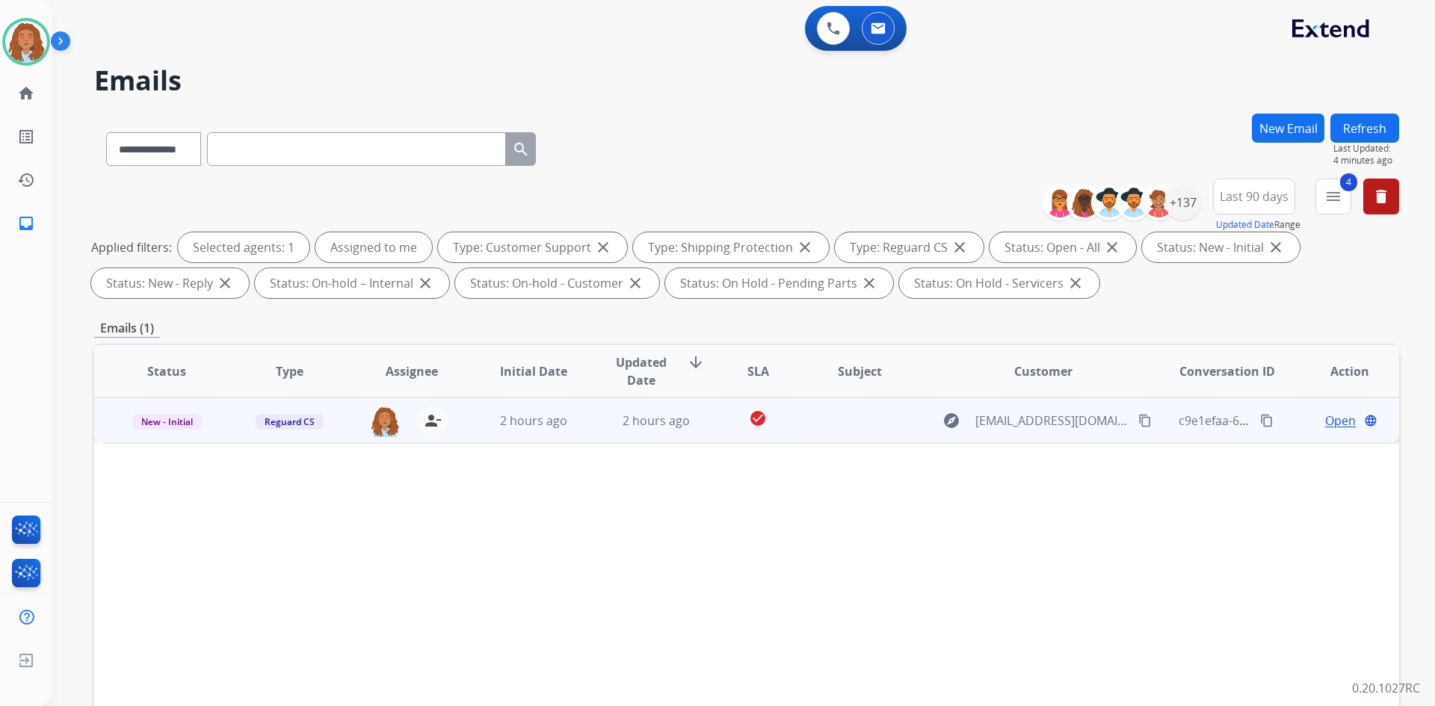
click at [1138, 423] on mat-icon "content_copy" at bounding box center [1144, 420] width 13 height 13
click at [1067, 437] on td "explore [EMAIL_ADDRESS][DOMAIN_NAME] content_copy Copied!" at bounding box center [1032, 420] width 244 height 45
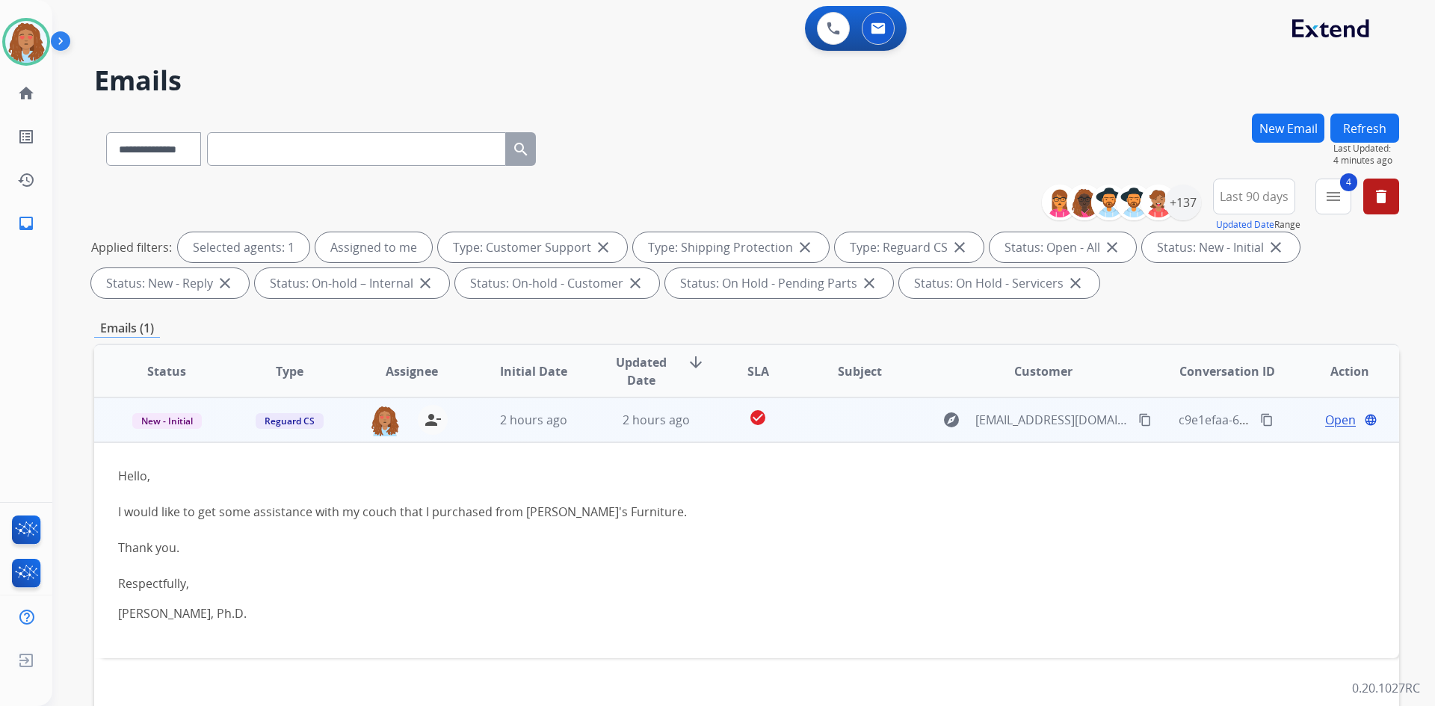
click at [1067, 437] on td "explore [EMAIL_ADDRESS][DOMAIN_NAME] content_copy" at bounding box center [1032, 420] width 244 height 45
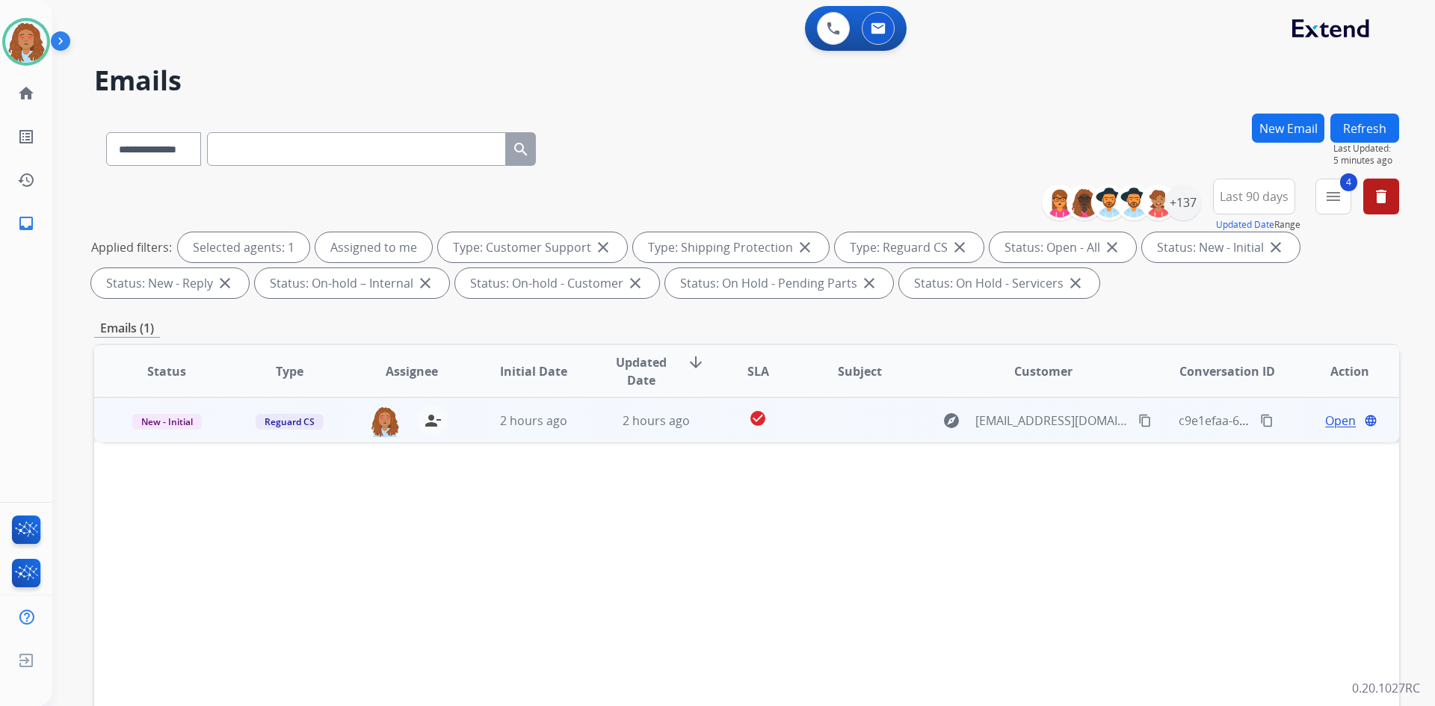
click at [1336, 419] on span "Open" at bounding box center [1340, 421] width 31 height 18
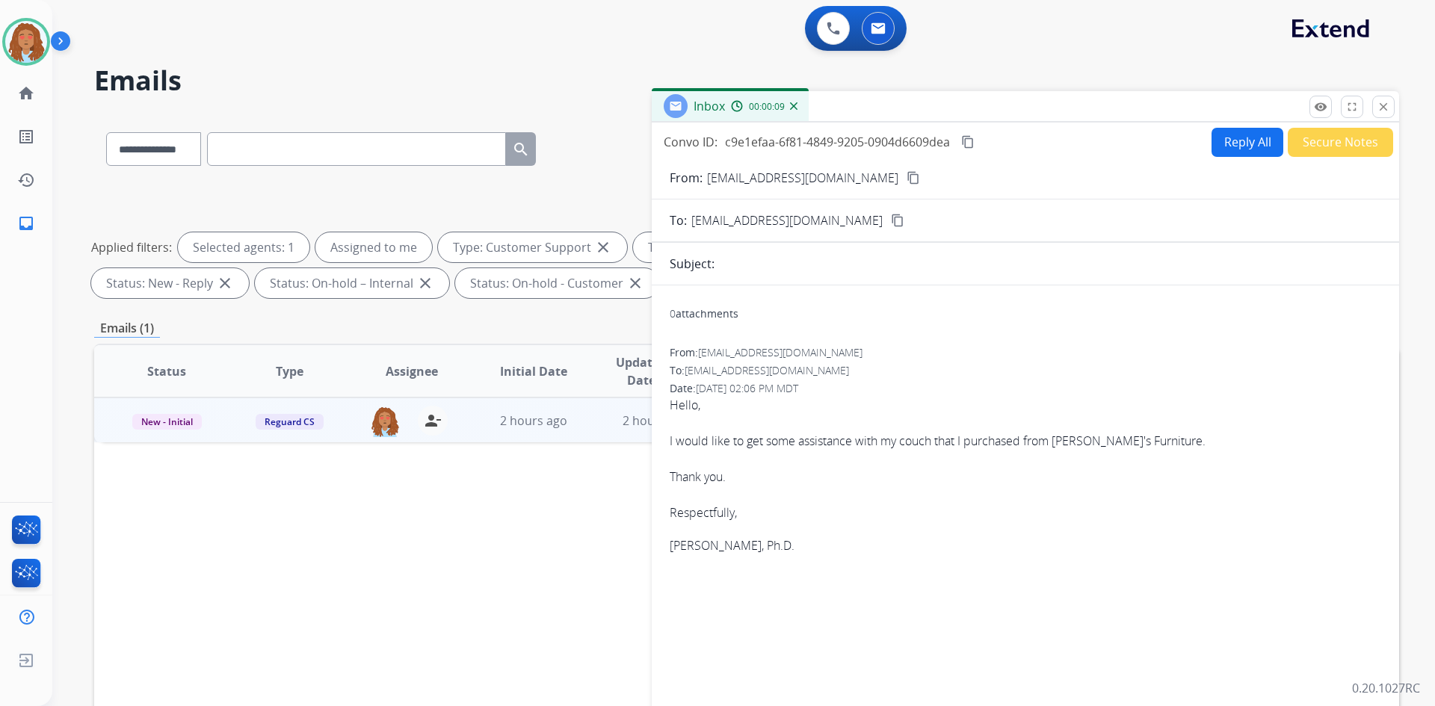
click at [1232, 146] on button "Reply All" at bounding box center [1248, 142] width 72 height 29
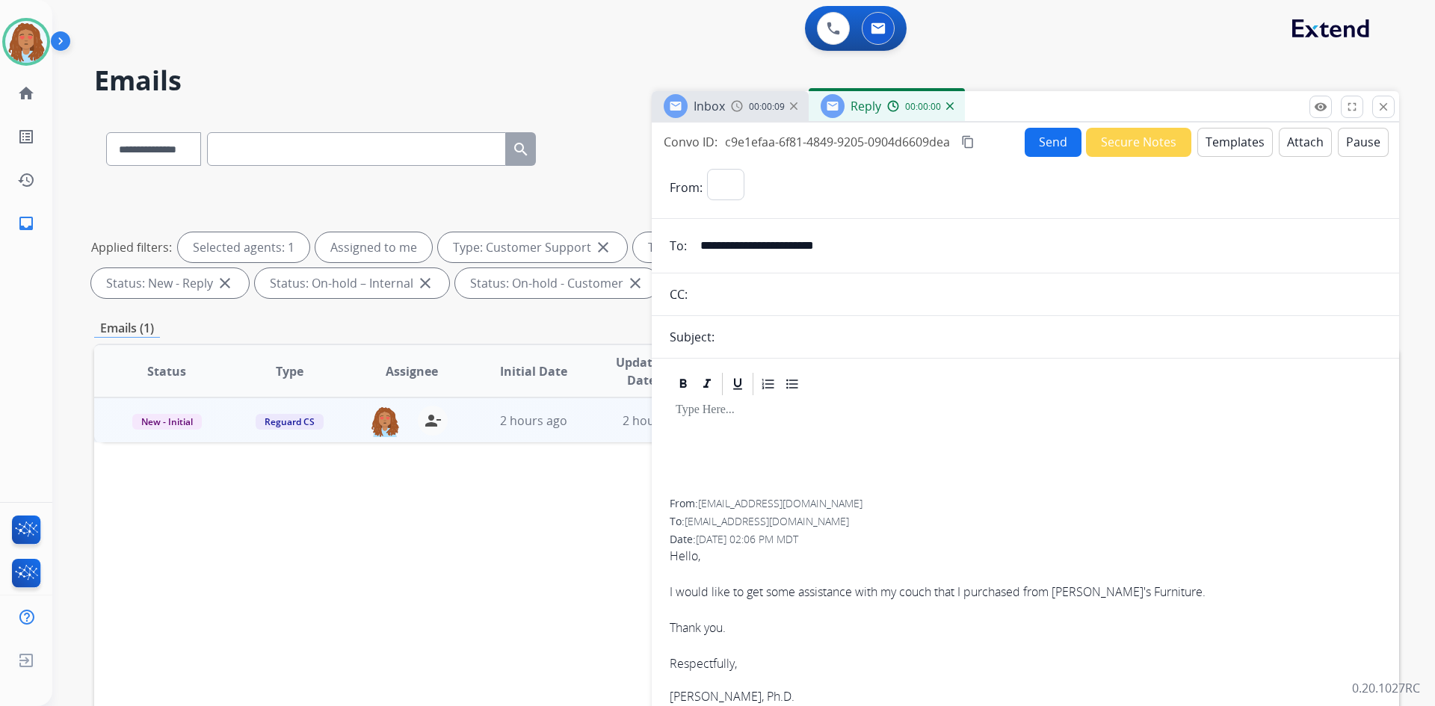
select select "**********"
click at [1242, 144] on button "Templates" at bounding box center [1235, 142] width 75 height 29
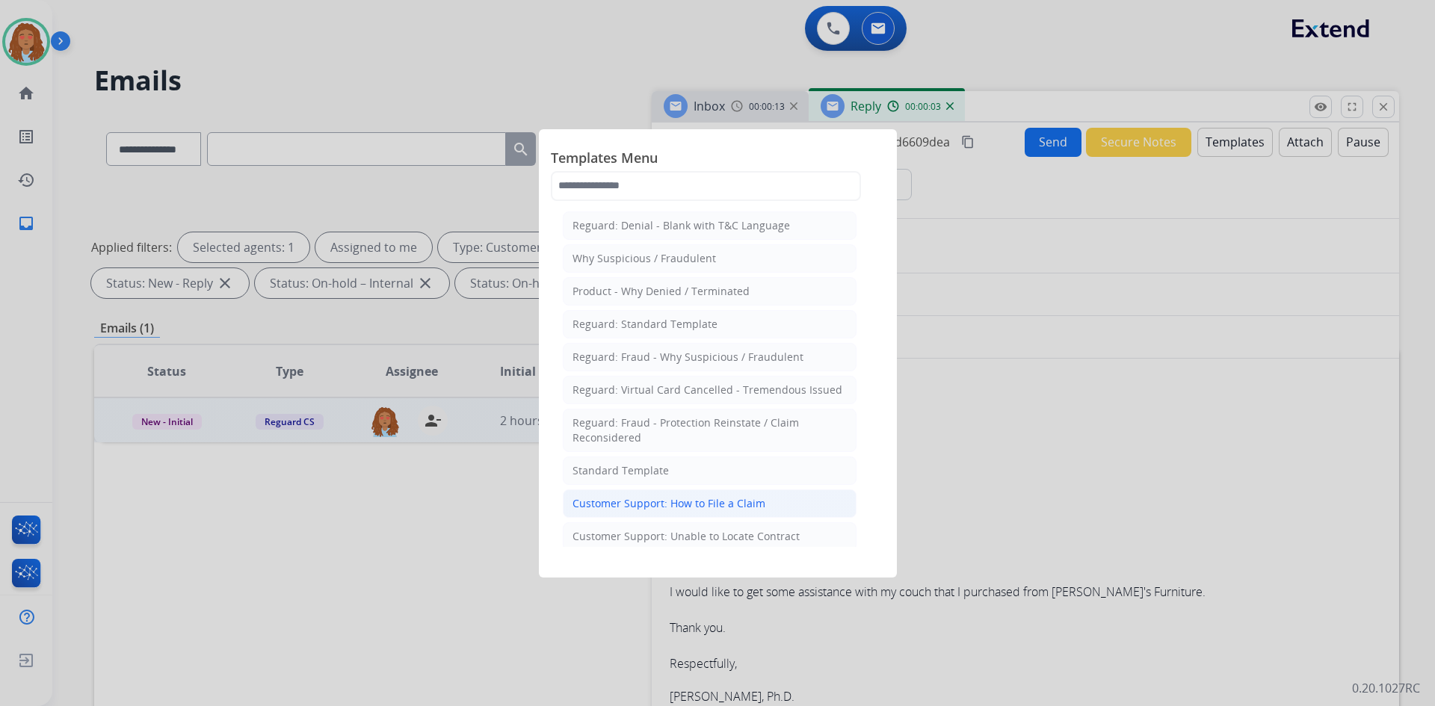
click at [709, 503] on div "Customer Support: How to File a Claim" at bounding box center [669, 503] width 193 height 15
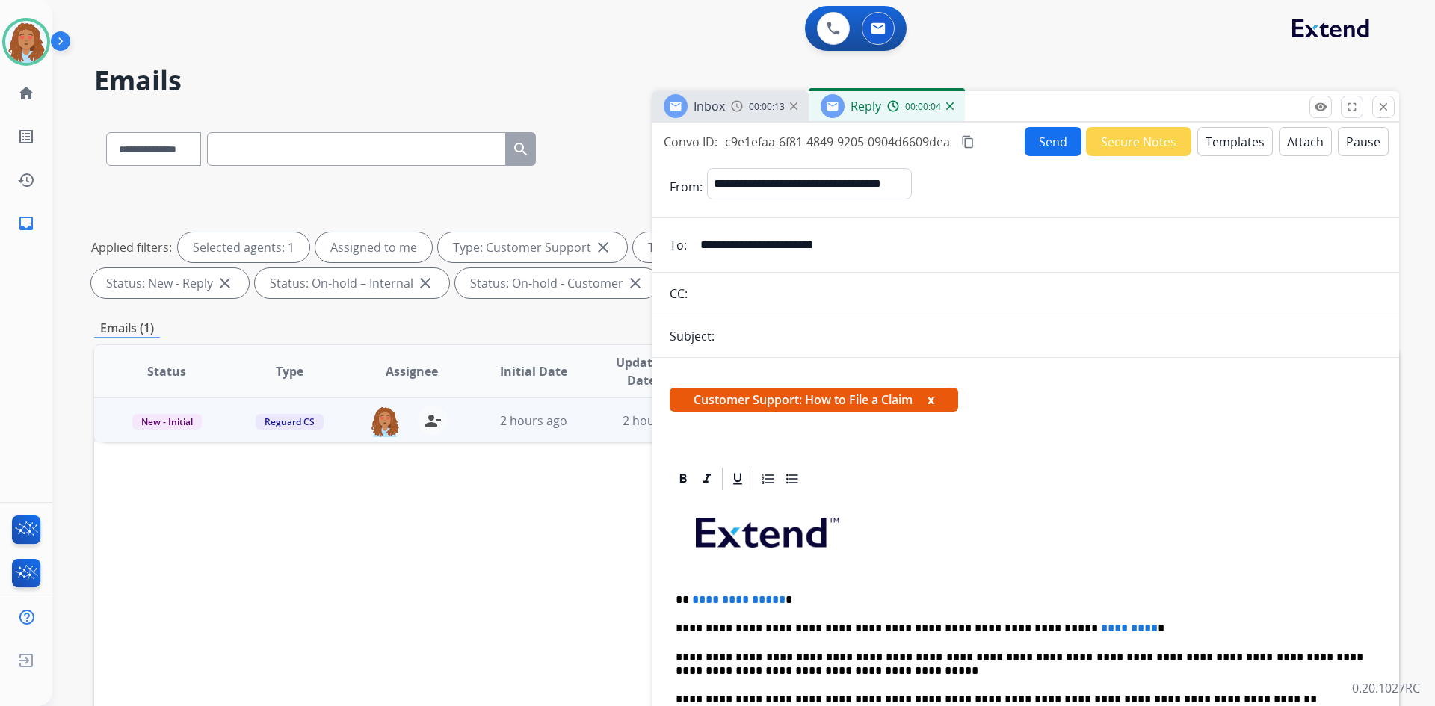
scroll to position [75, 0]
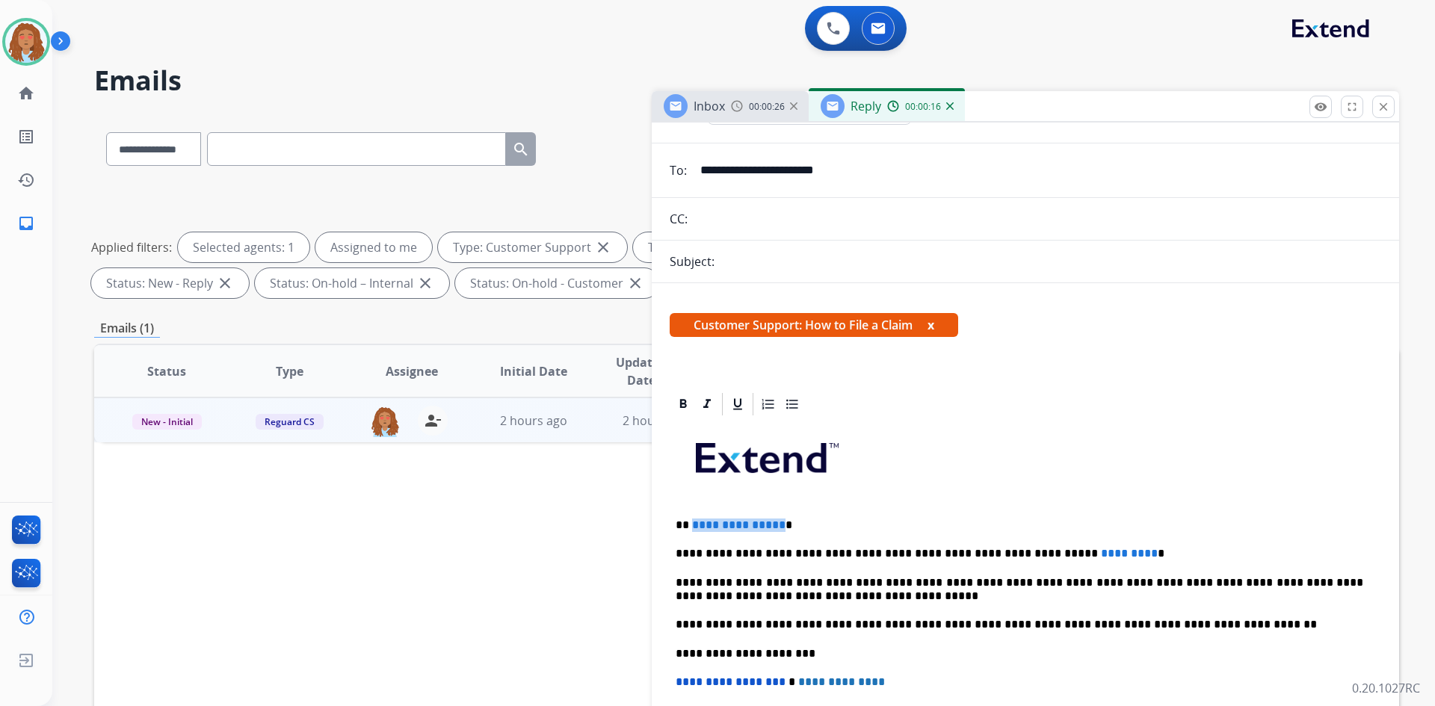
drag, startPoint x: 776, startPoint y: 524, endPoint x: 690, endPoint y: 525, distance: 86.0
click at [690, 525] on p "**********" at bounding box center [1020, 525] width 688 height 13
click at [691, 525] on p "**********" at bounding box center [1020, 525] width 688 height 13
click at [706, 526] on p "**********" at bounding box center [1020, 525] width 688 height 13
click at [861, 516] on div "**********" at bounding box center [1026, 646] width 712 height 457
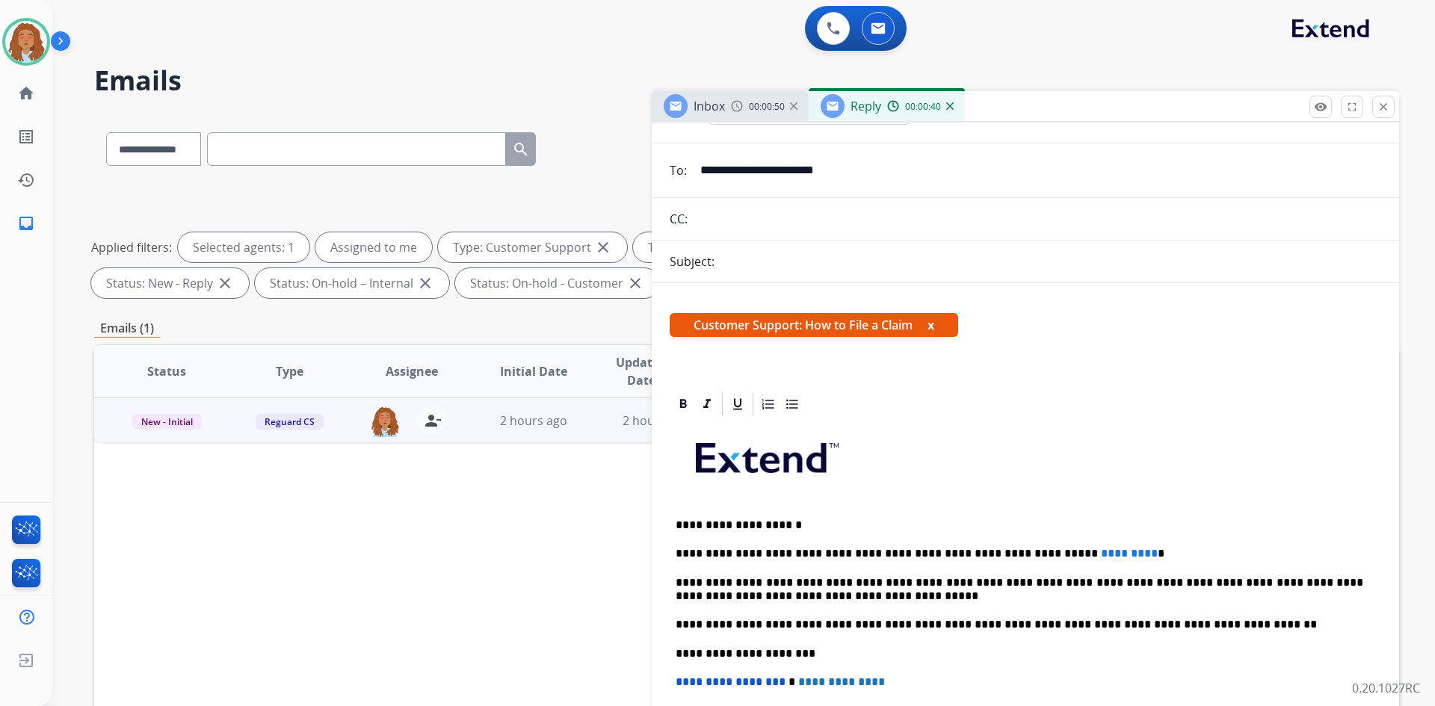
click at [762, 526] on p "**********" at bounding box center [1020, 525] width 688 height 13
drag, startPoint x: 1018, startPoint y: 552, endPoint x: 1082, endPoint y: 552, distance: 63.5
click at [1082, 552] on p "**********" at bounding box center [1020, 553] width 688 height 13
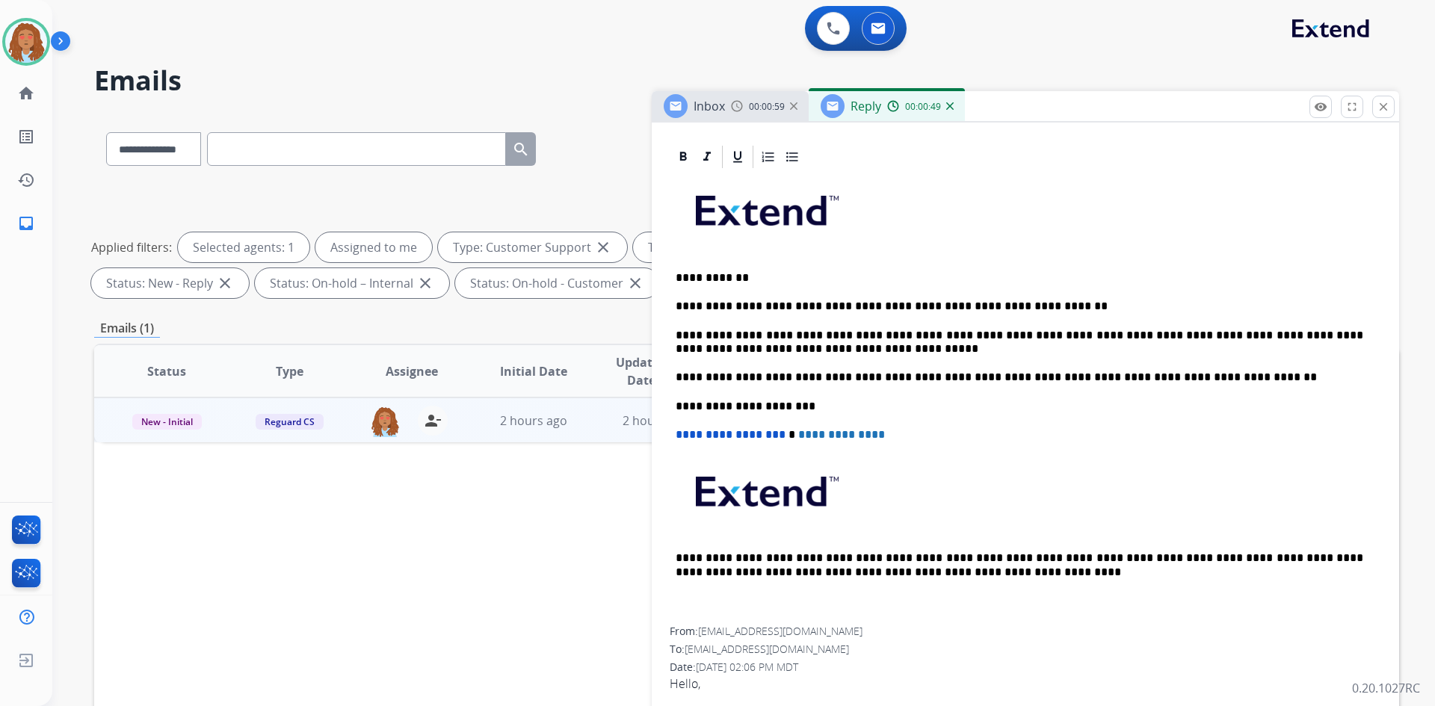
scroll to position [144, 0]
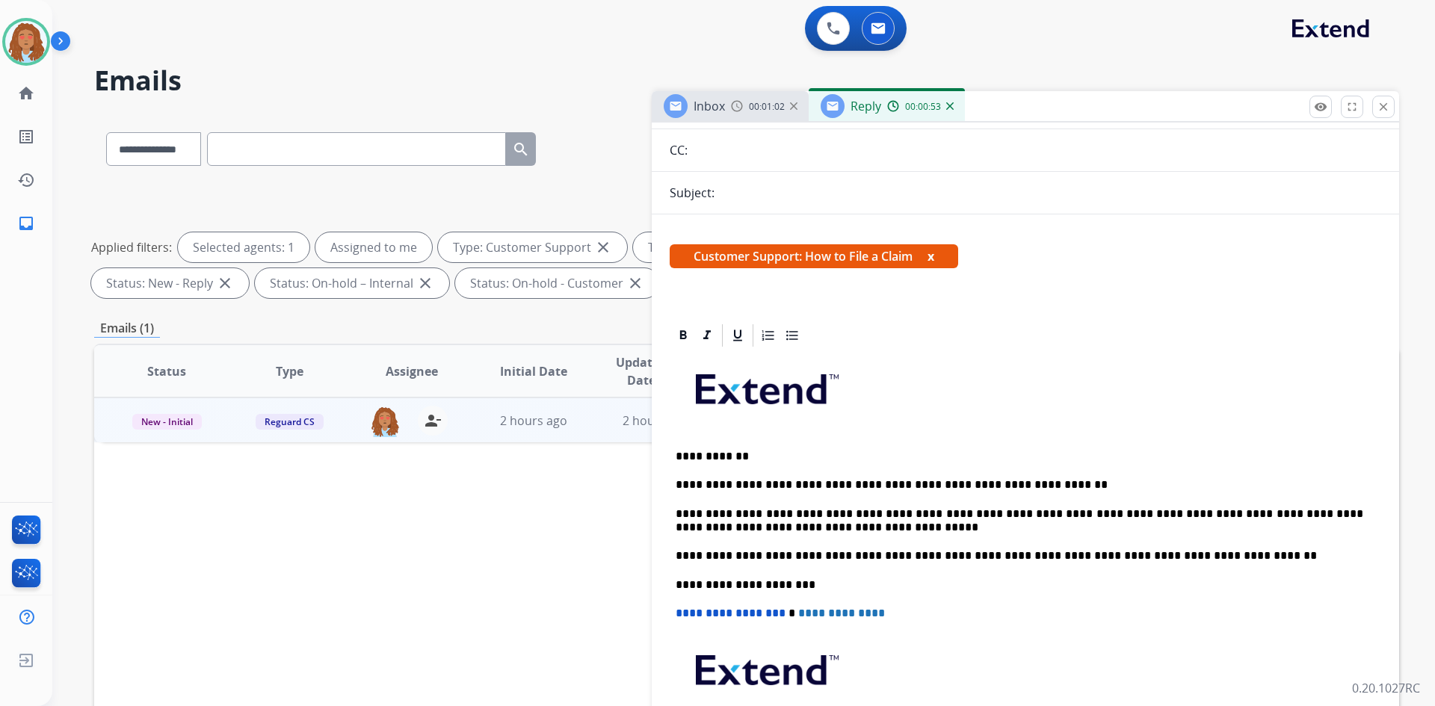
click at [1020, 487] on p "**********" at bounding box center [1020, 484] width 688 height 13
drag, startPoint x: 737, startPoint y: 457, endPoint x: 623, endPoint y: 453, distance: 114.4
click at [623, 453] on div "**********" at bounding box center [746, 518] width 1305 height 809
copy p "**********"
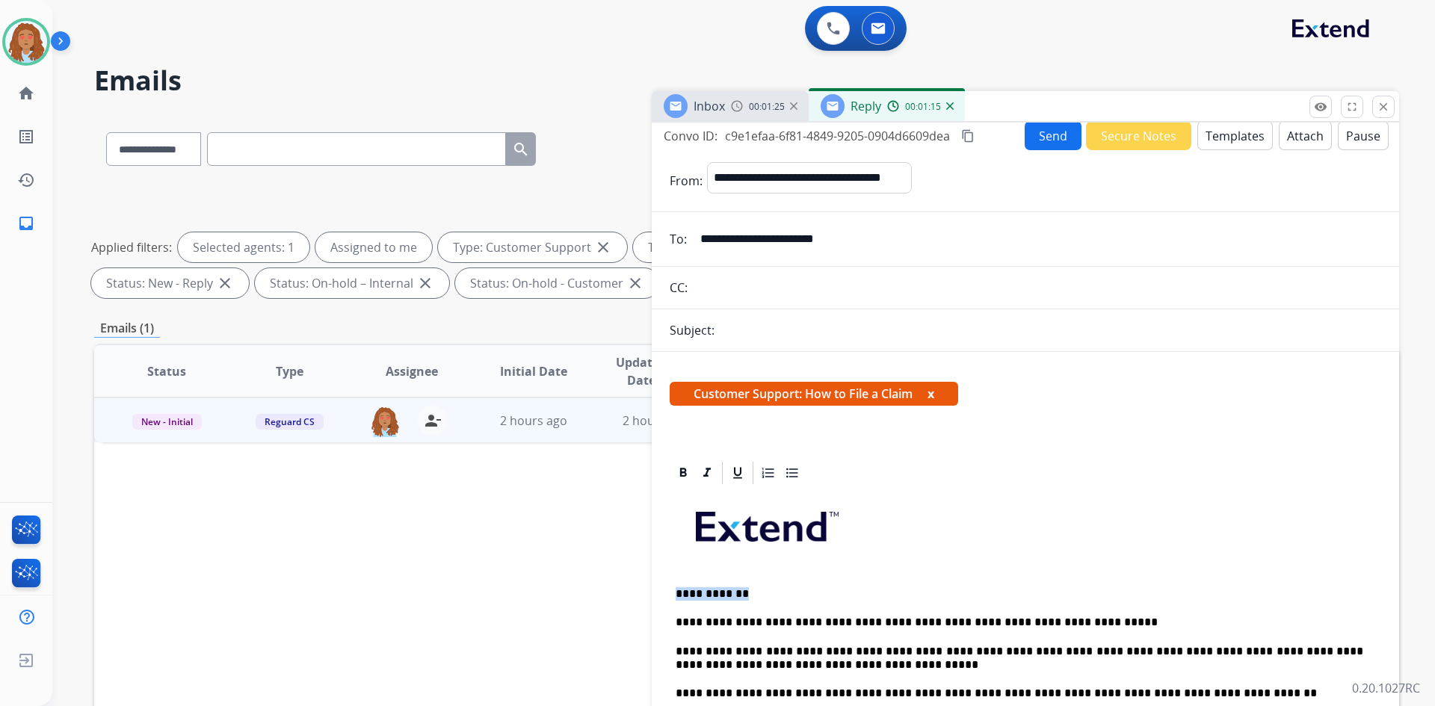
scroll to position [0, 0]
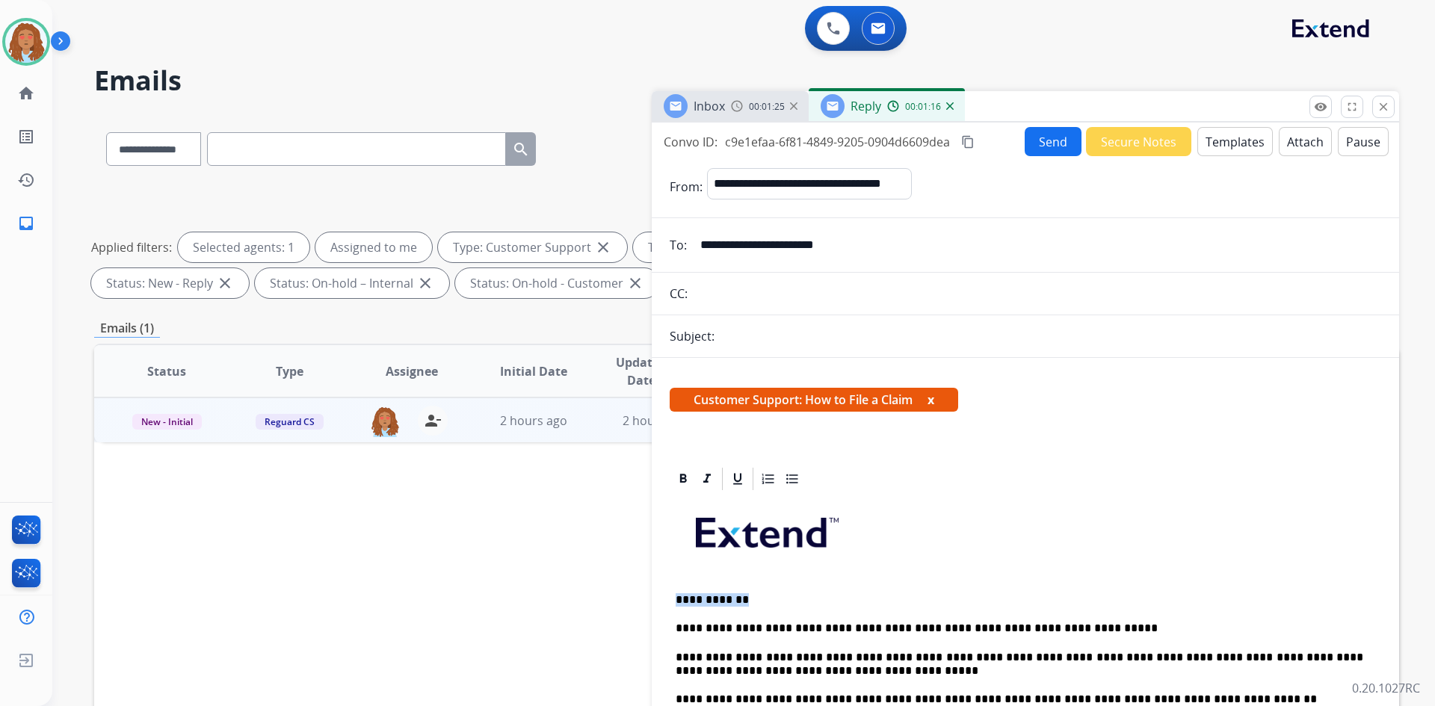
click at [1230, 147] on button "Templates" at bounding box center [1235, 141] width 75 height 29
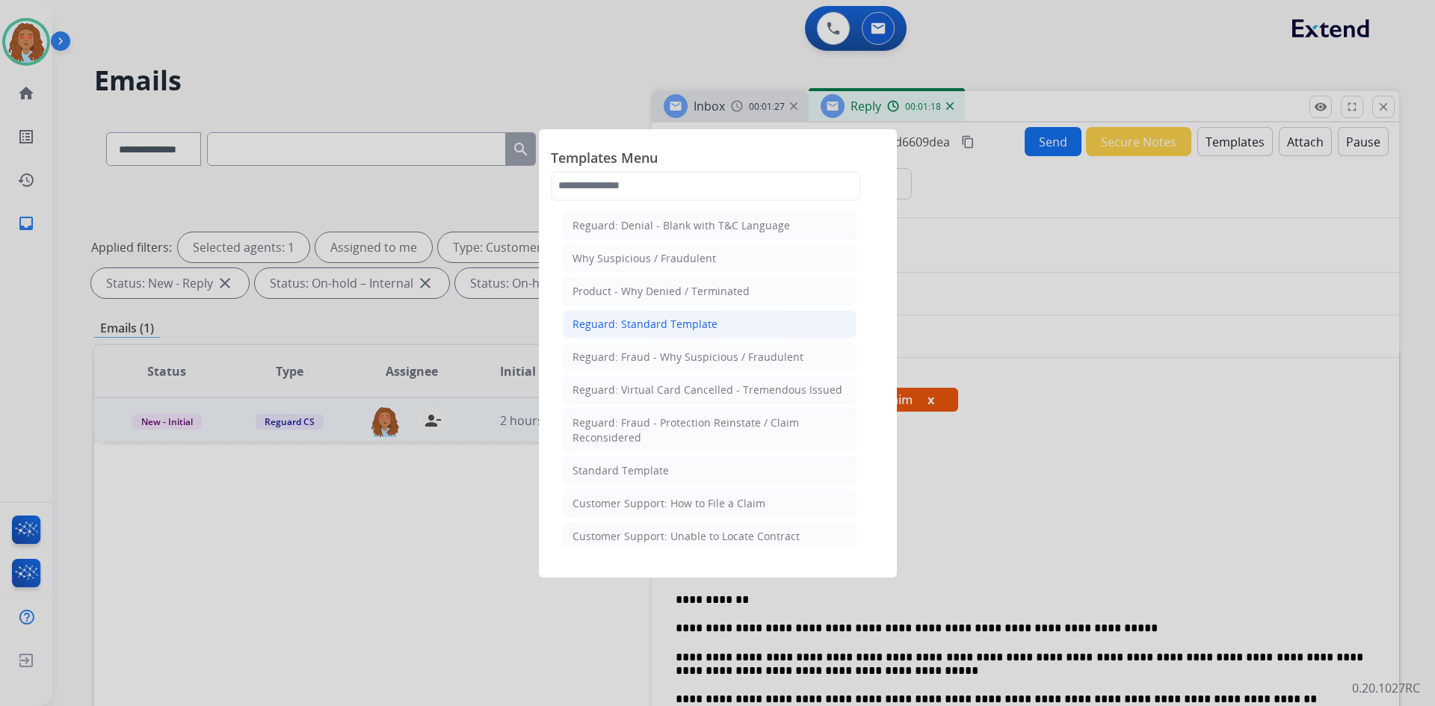
click at [684, 328] on div "Reguard: Standard Template" at bounding box center [645, 324] width 145 height 15
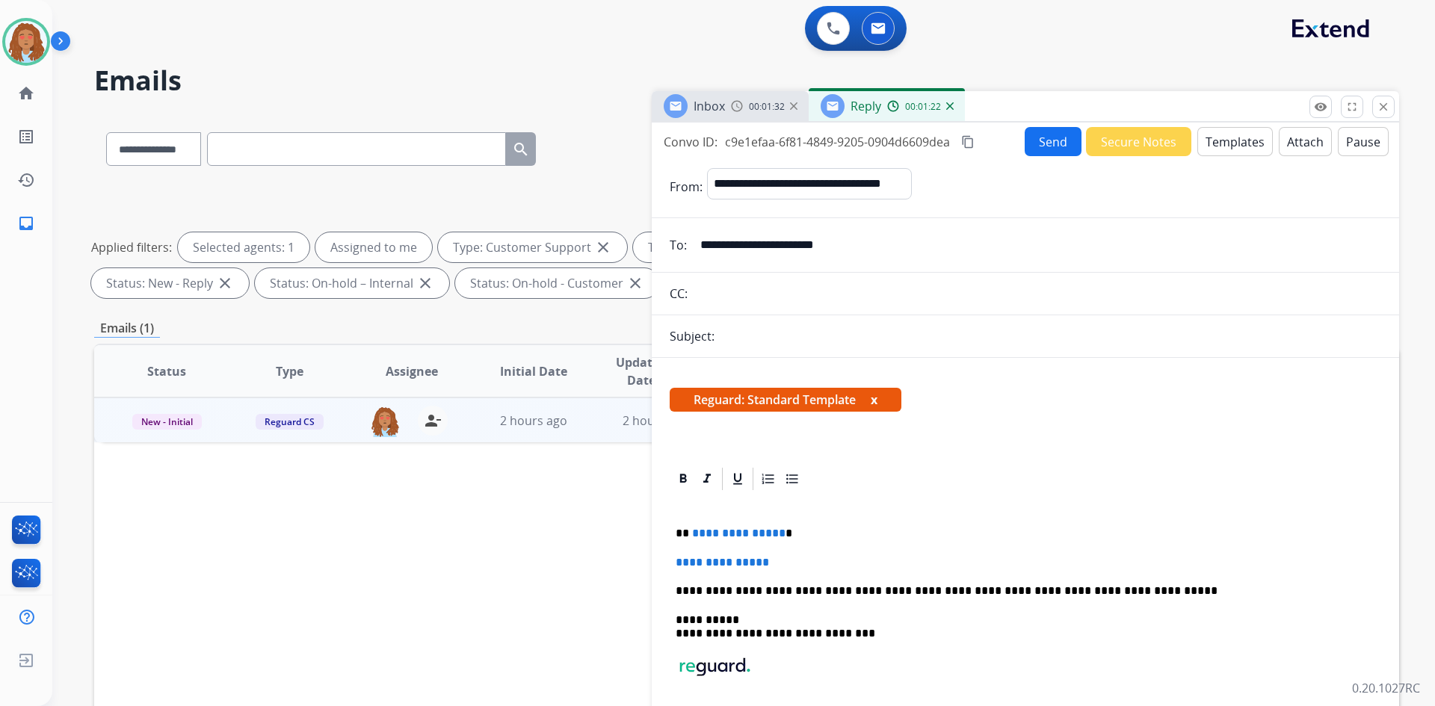
click at [777, 534] on p "**********" at bounding box center [1020, 533] width 688 height 13
click at [1238, 137] on button "Templates" at bounding box center [1235, 141] width 75 height 29
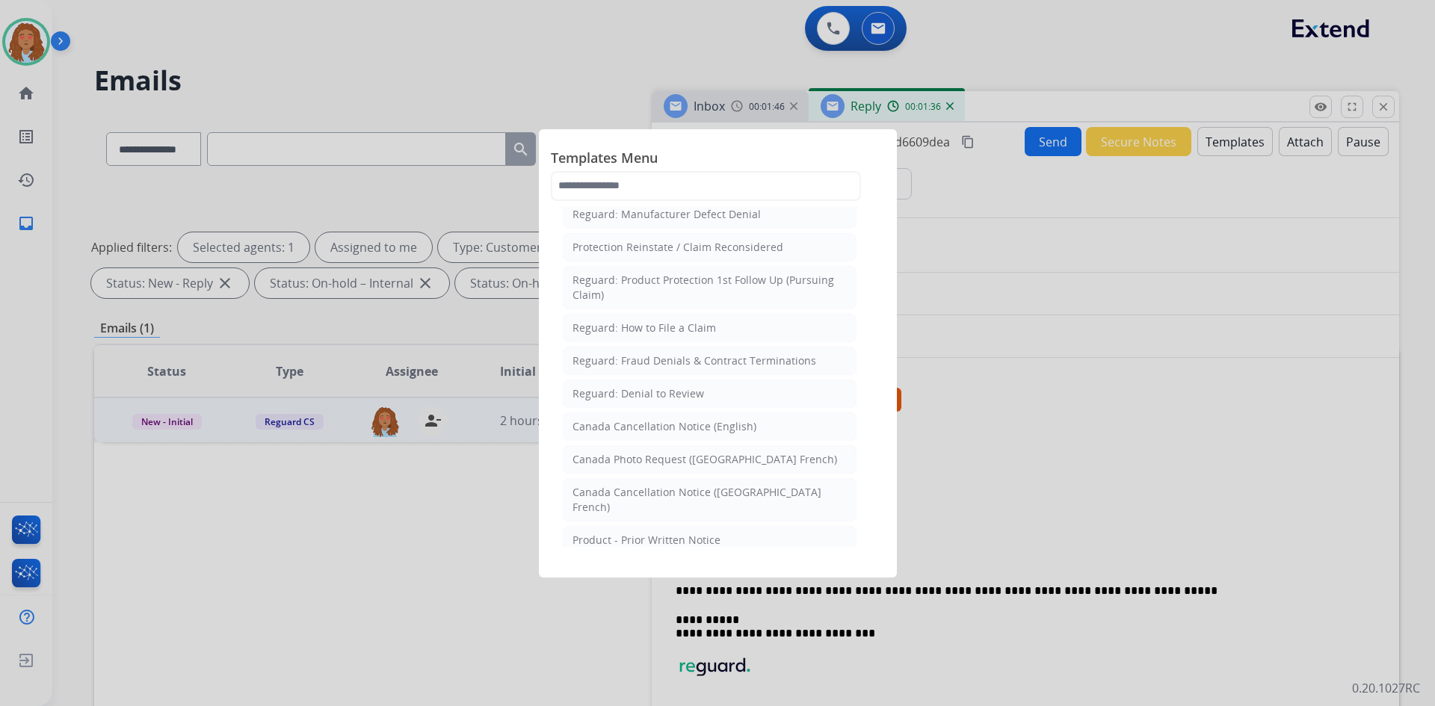
scroll to position [1536, 0]
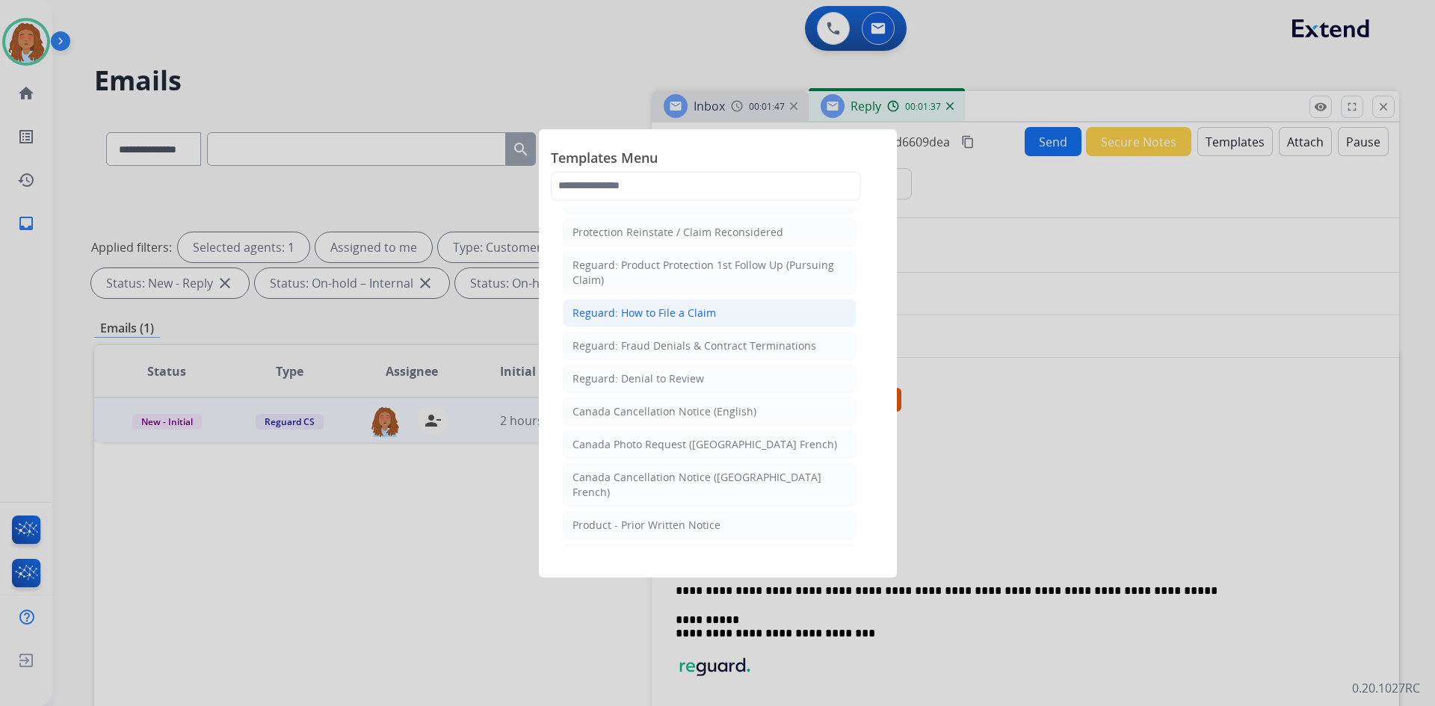
click at [657, 306] on div "Reguard: How to File a Claim" at bounding box center [645, 313] width 144 height 15
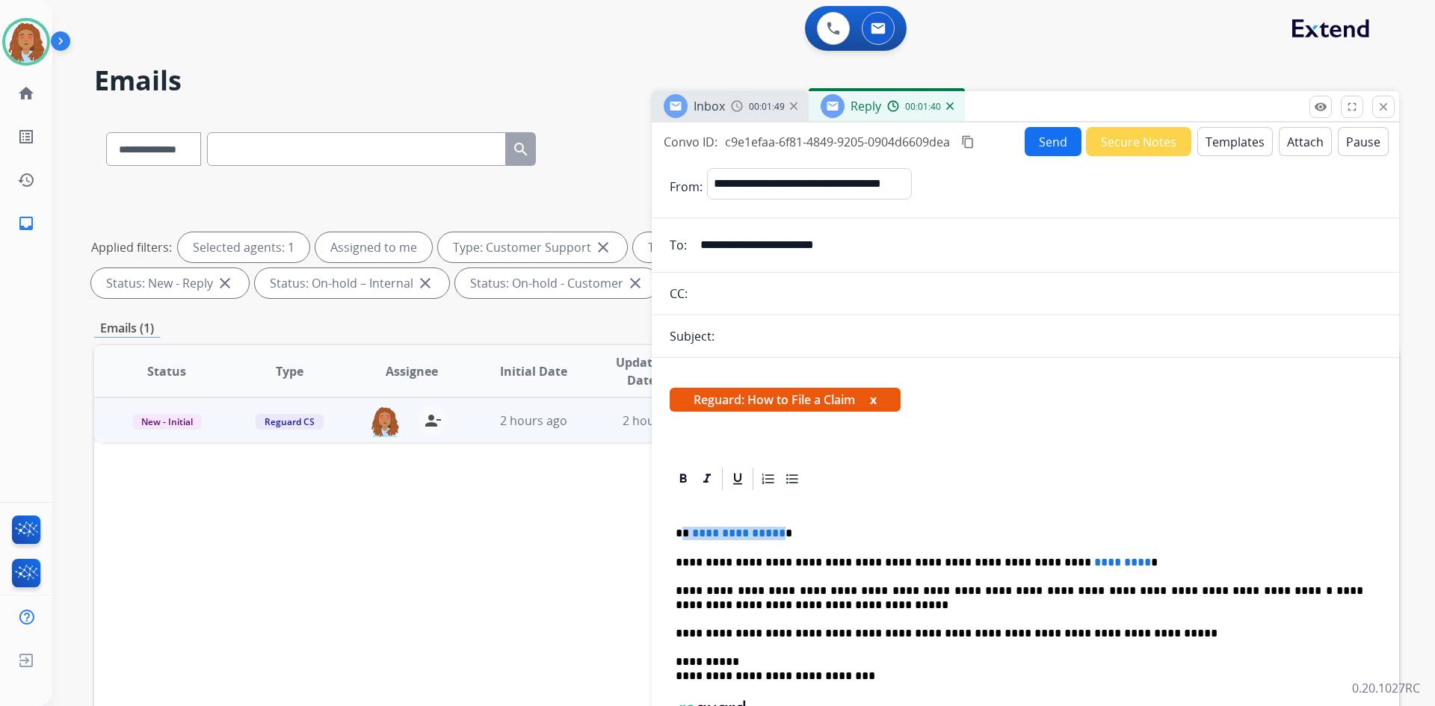
drag, startPoint x: 776, startPoint y: 533, endPoint x: 685, endPoint y: 532, distance: 91.2
click at [685, 532] on p "**********" at bounding box center [1020, 533] width 688 height 13
drag, startPoint x: 1017, startPoint y: 562, endPoint x: 1091, endPoint y: 563, distance: 74.0
click at [1091, 563] on p "**********" at bounding box center [1020, 562] width 688 height 13
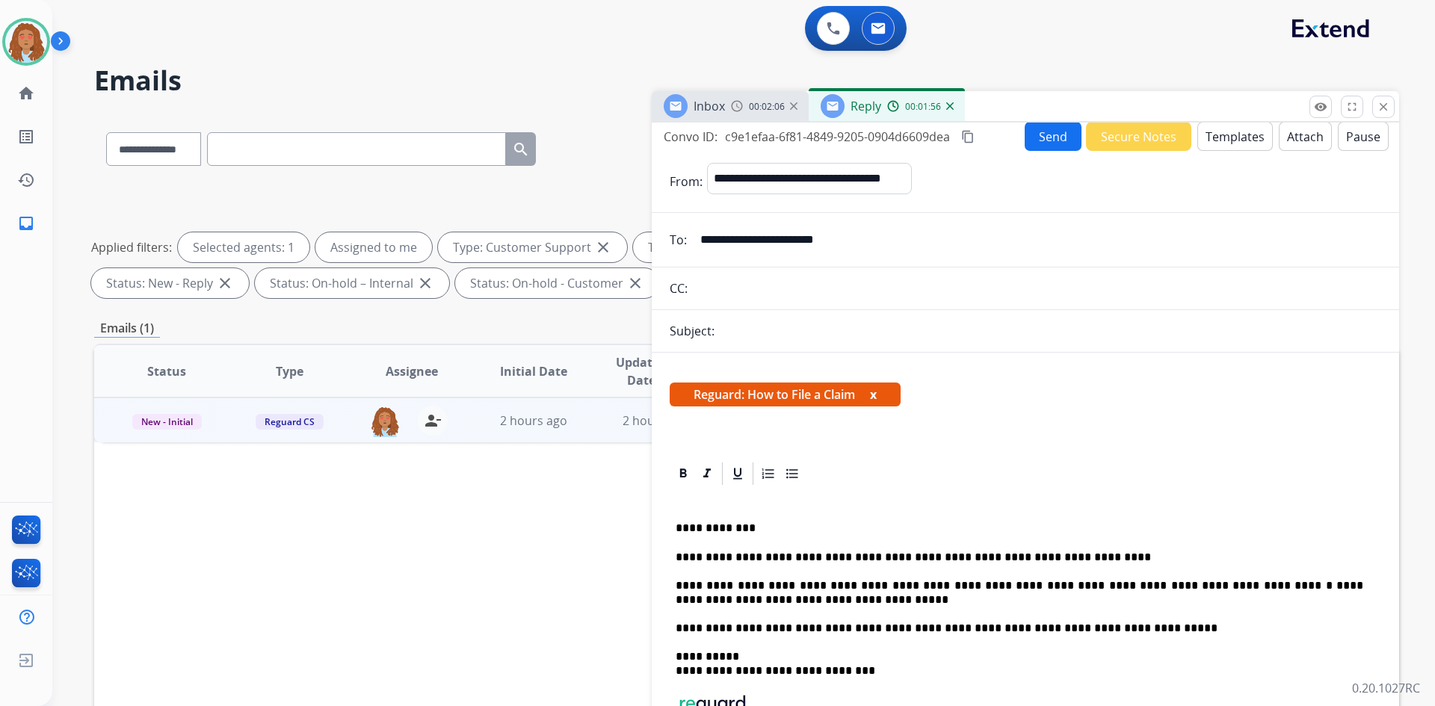
scroll to position [0, 0]
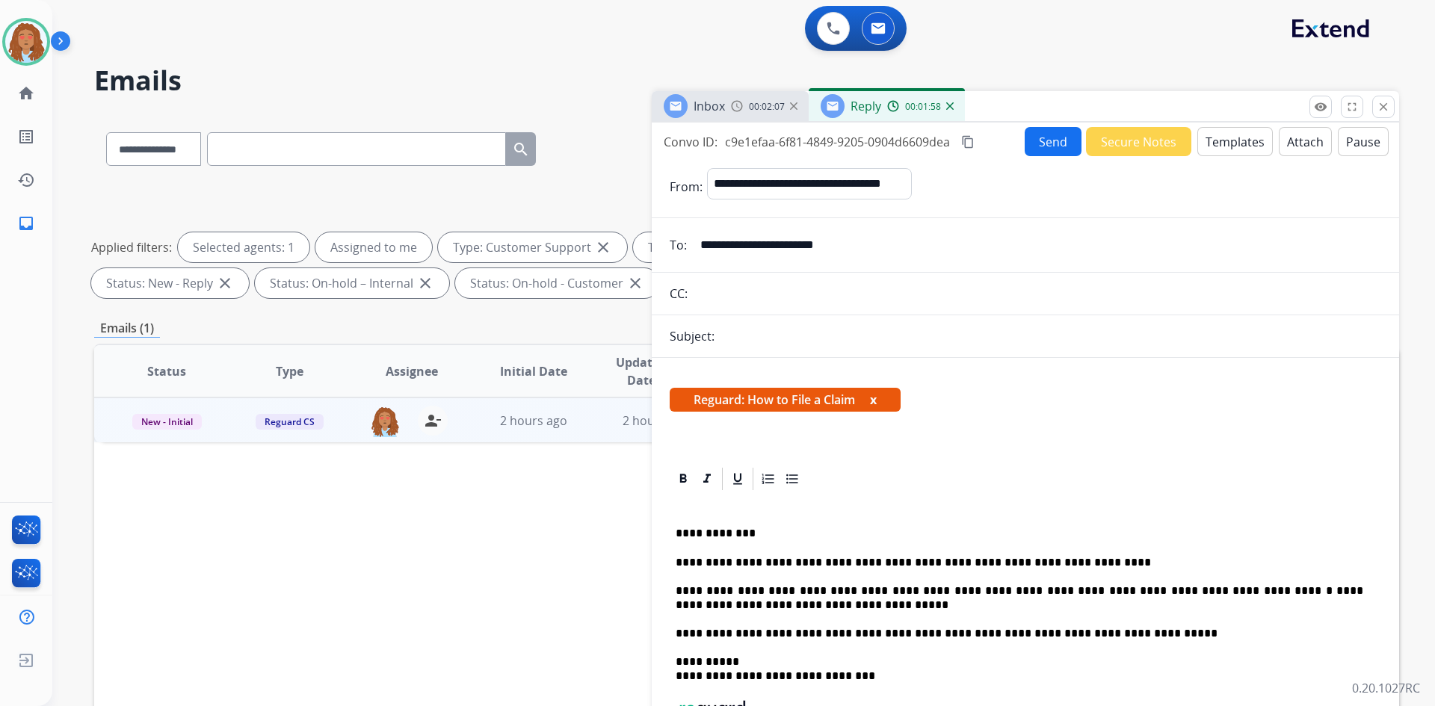
click at [967, 140] on mat-icon "content_copy" at bounding box center [967, 141] width 13 height 13
click at [1053, 139] on button "Send" at bounding box center [1053, 141] width 57 height 29
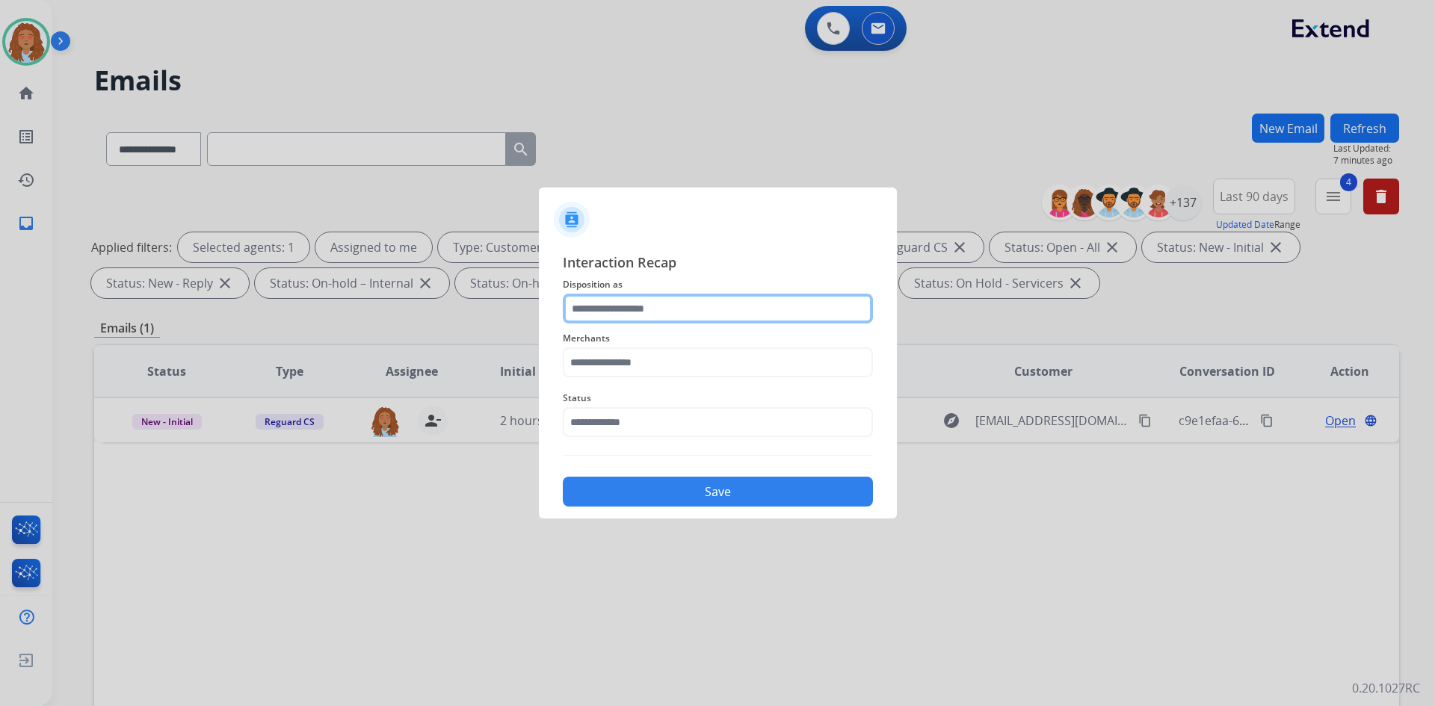
click at [671, 315] on input "text" at bounding box center [718, 309] width 310 height 30
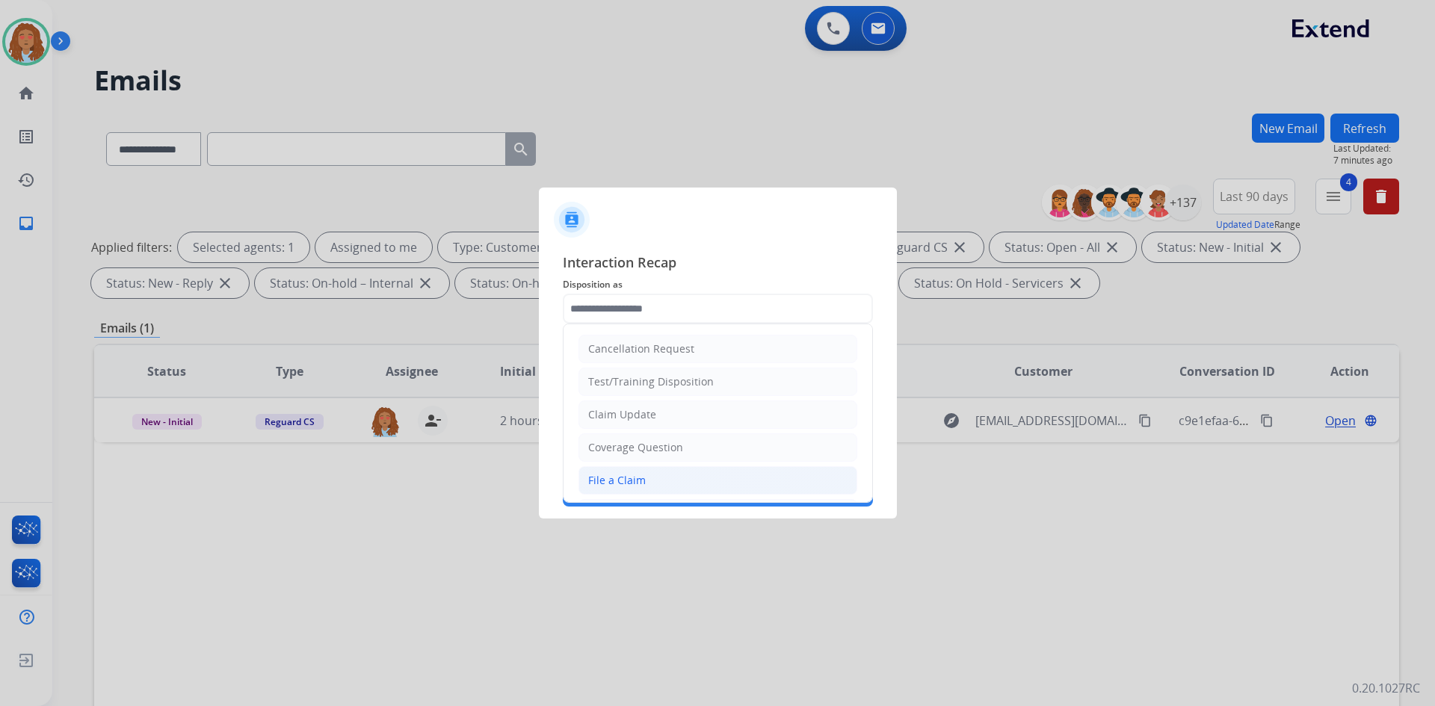
click at [641, 480] on div "File a Claim" at bounding box center [617, 480] width 58 height 15
type input "**********"
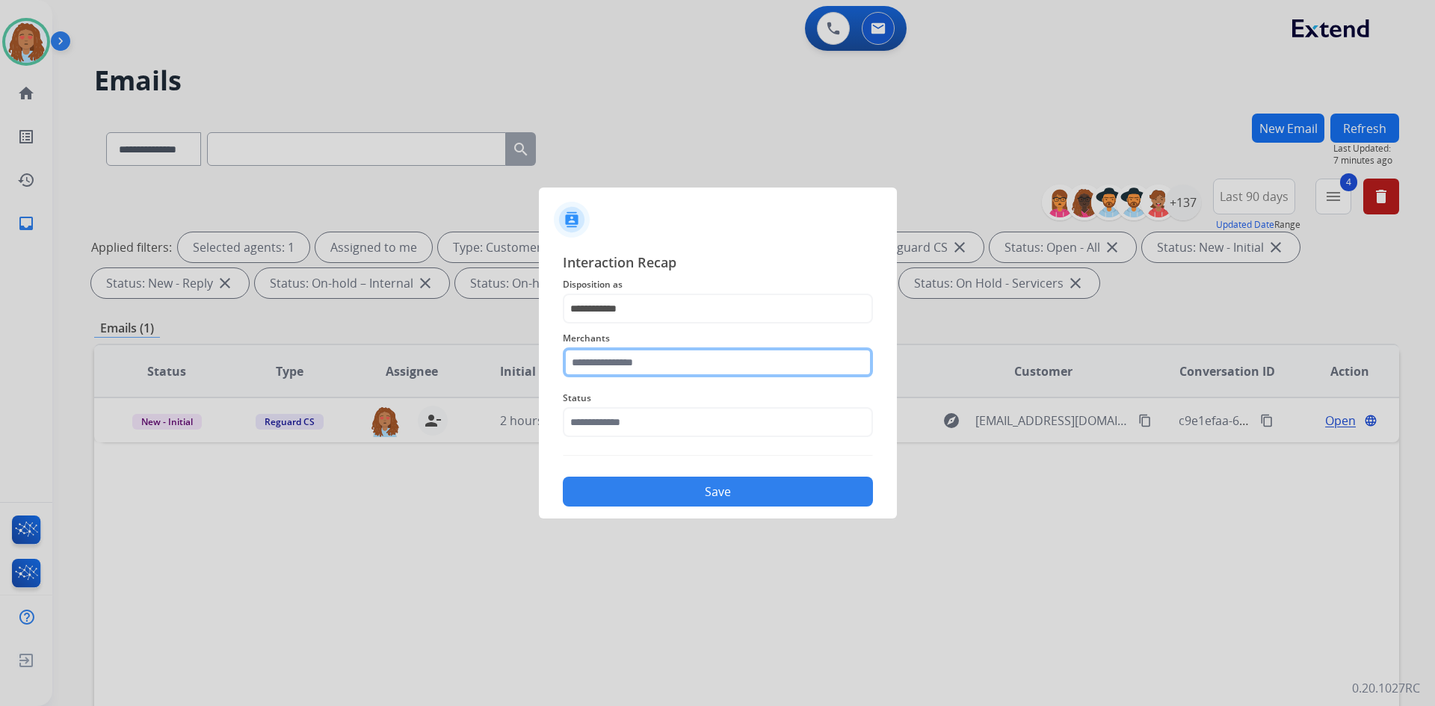
click at [653, 358] on input "text" at bounding box center [718, 363] width 310 height 30
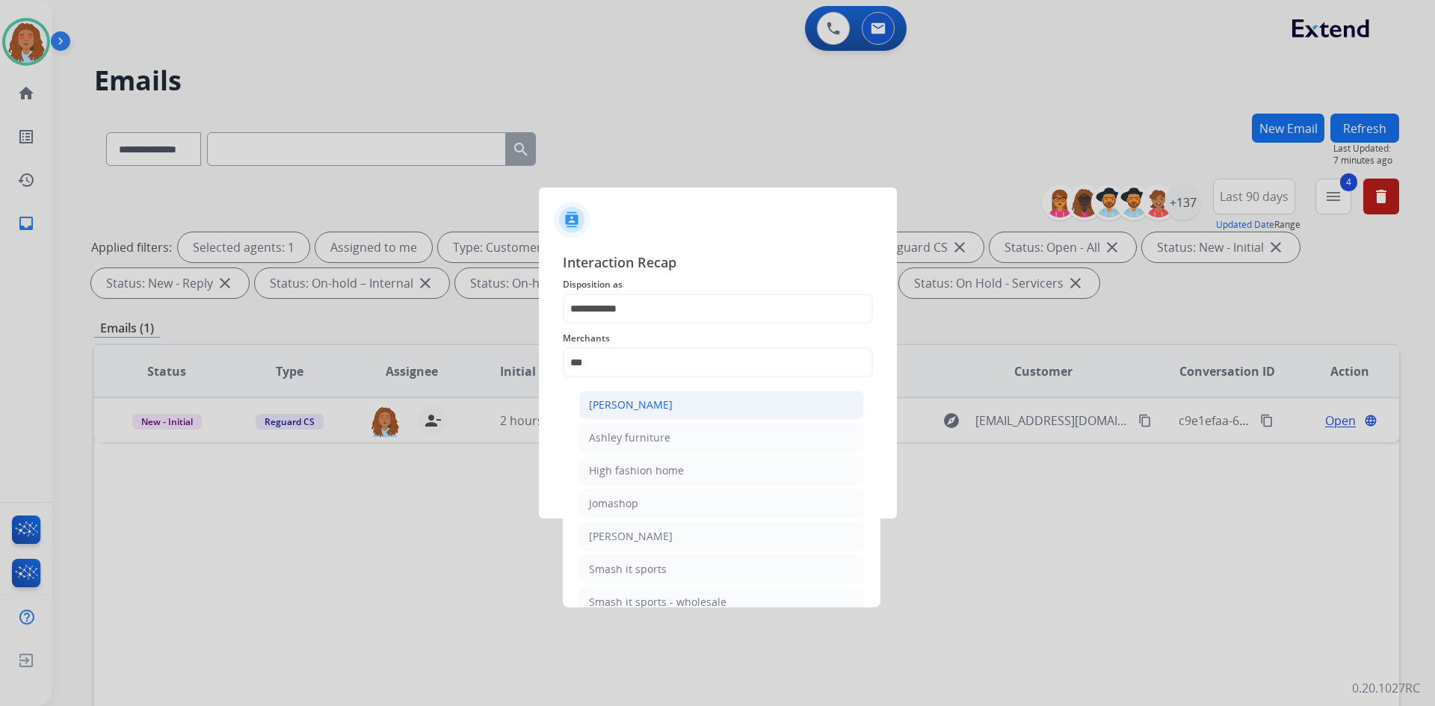
click at [650, 405] on div "[PERSON_NAME]" at bounding box center [631, 405] width 84 height 15
type input "**********"
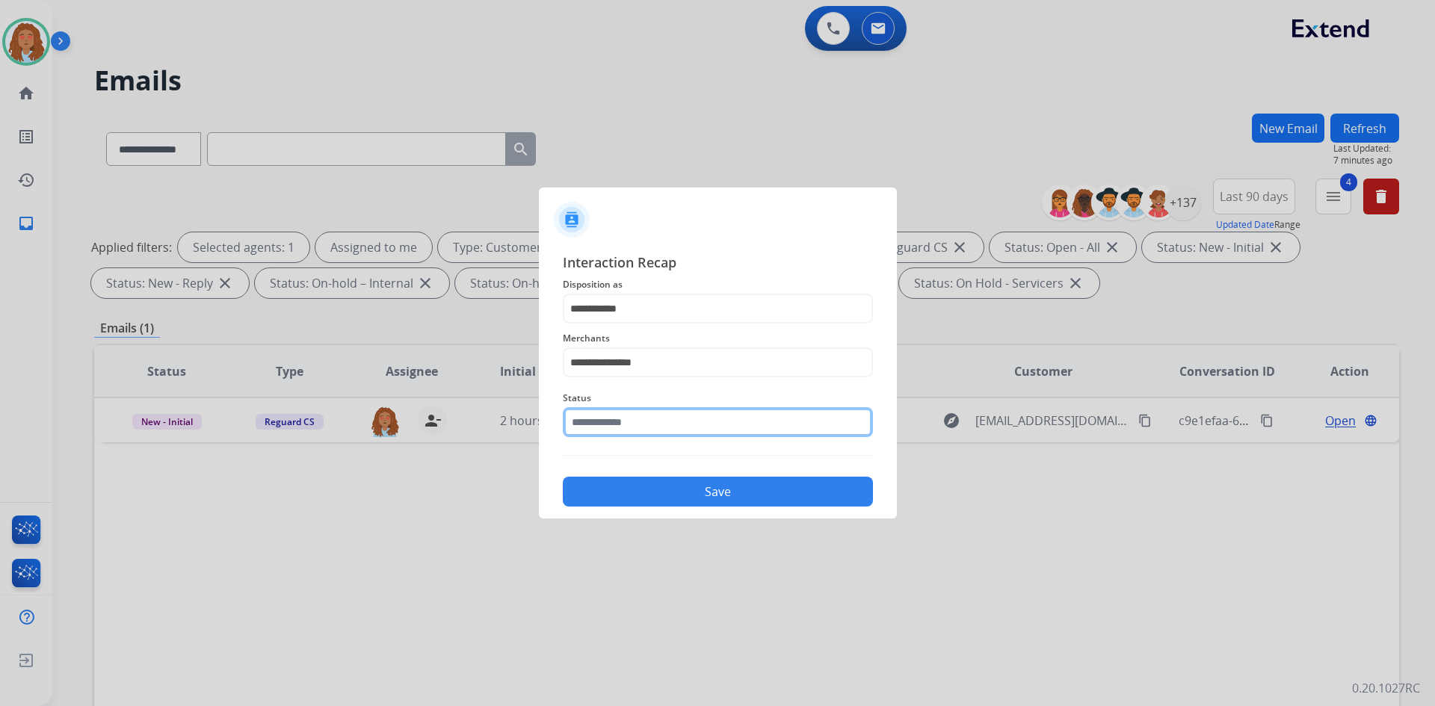
click at [634, 425] on input "text" at bounding box center [718, 422] width 310 height 30
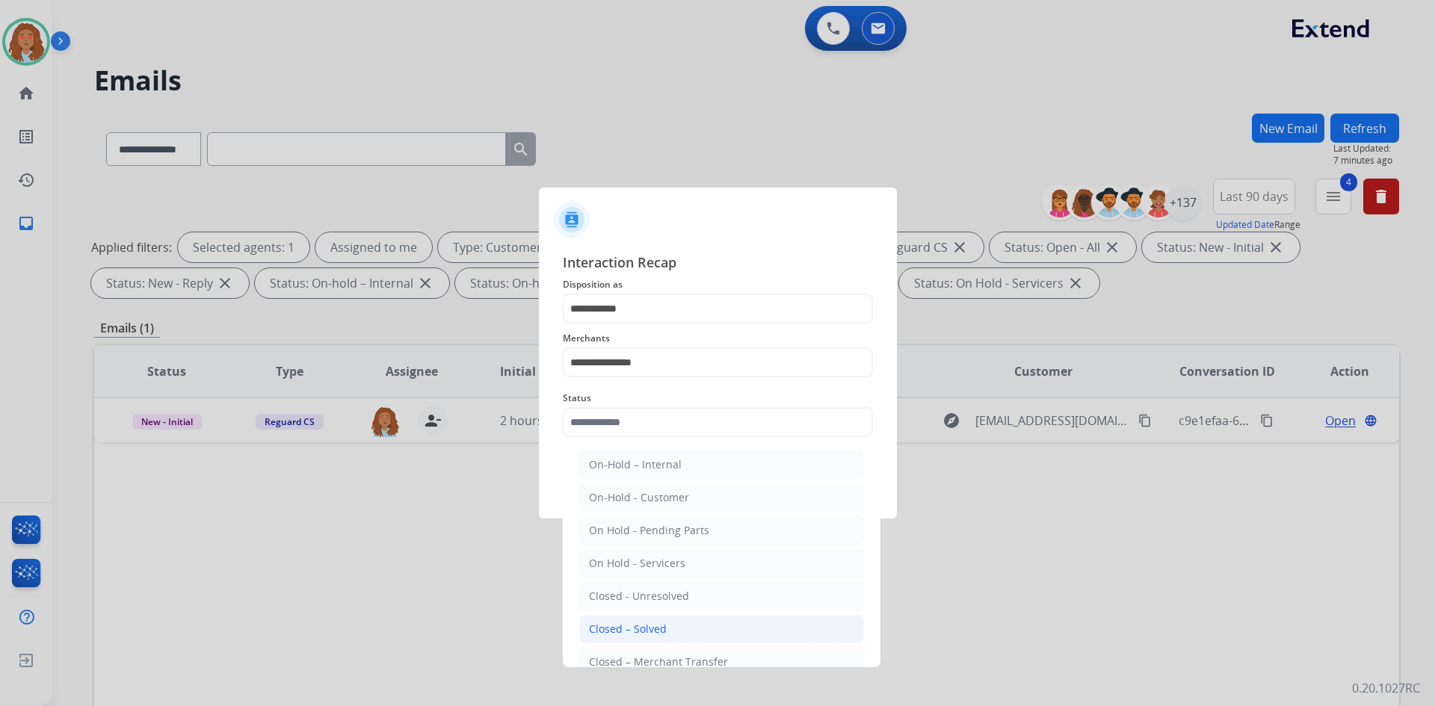
click at [653, 635] on div "Closed – Solved" at bounding box center [628, 629] width 78 height 15
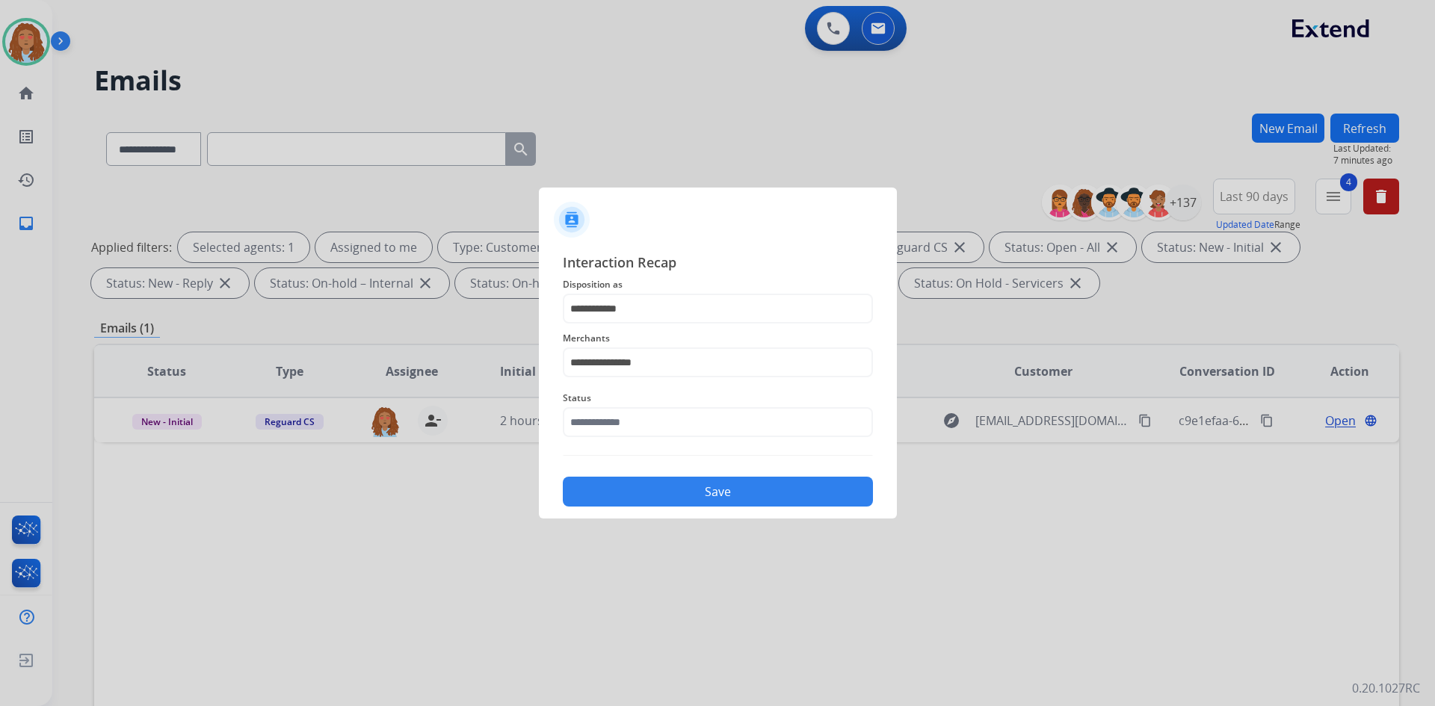
type input "**********"
click at [686, 494] on button "Save" at bounding box center [718, 492] width 310 height 30
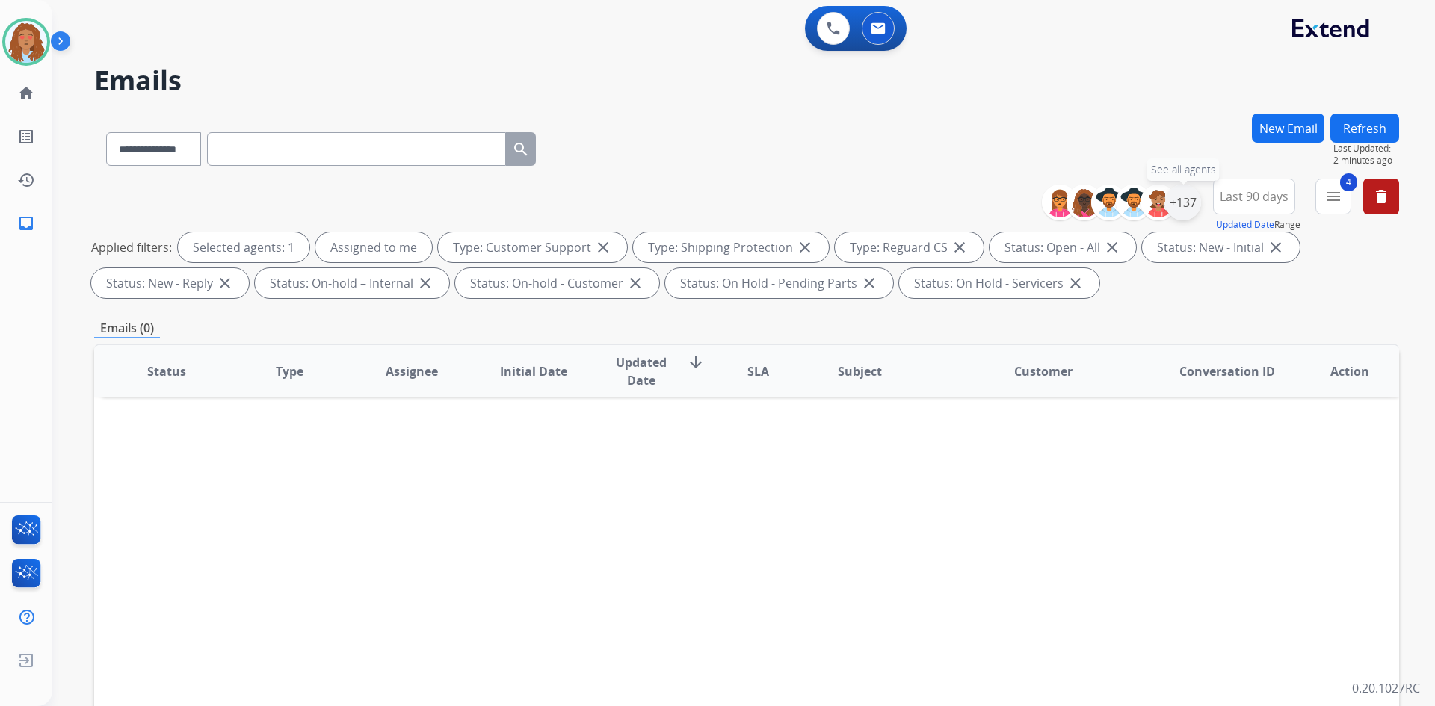
click at [1183, 202] on div "+137" at bounding box center [1183, 203] width 36 height 36
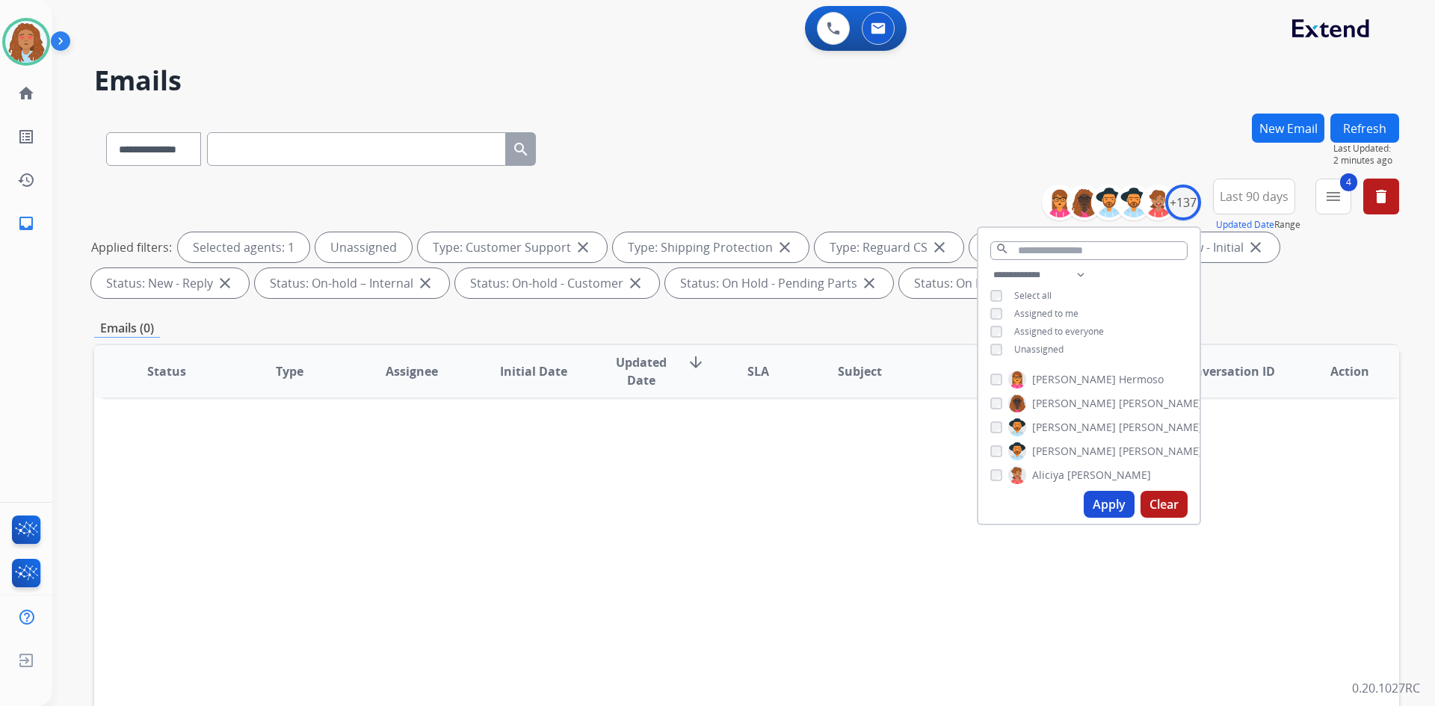
click at [1114, 501] on button "Apply" at bounding box center [1109, 504] width 51 height 27
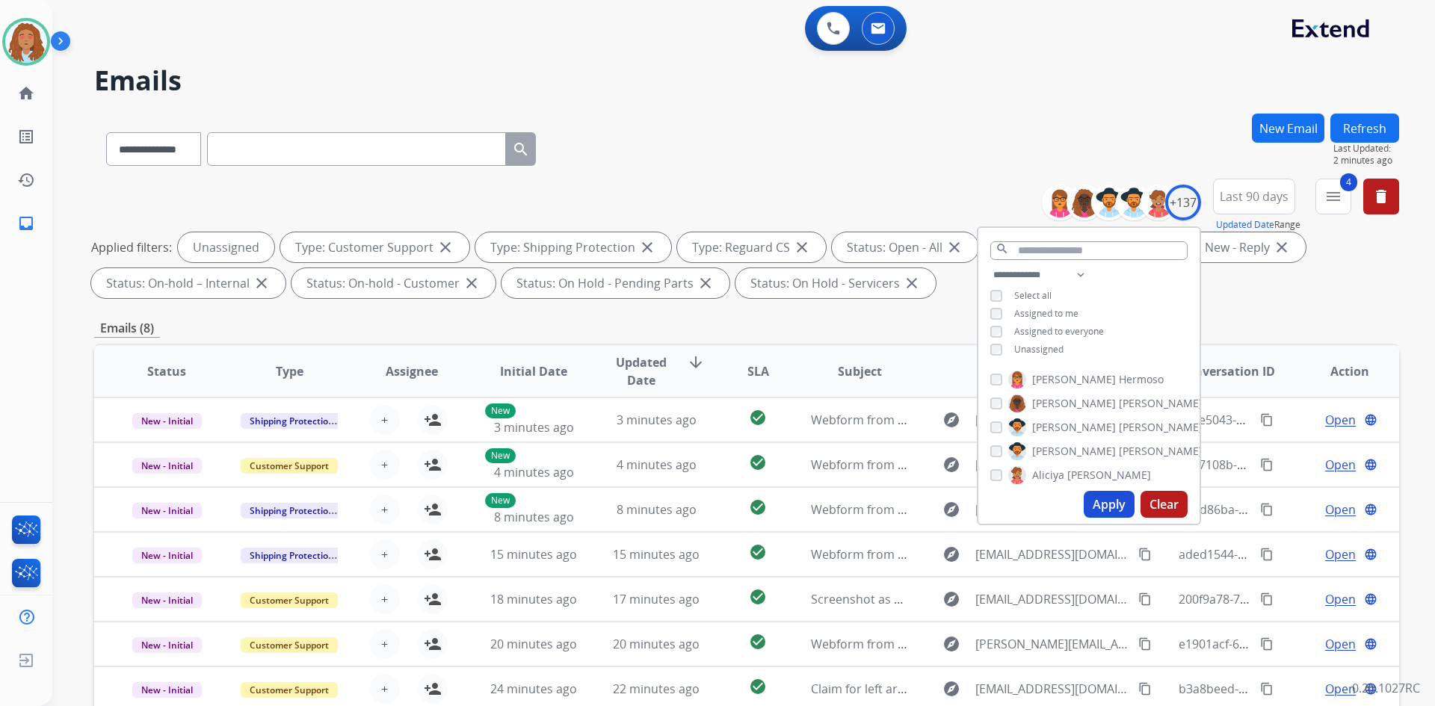
click at [1241, 294] on div "Applied filters: Unassigned Type: Customer Support close Type: Shipping Protect…" at bounding box center [743, 265] width 1305 height 66
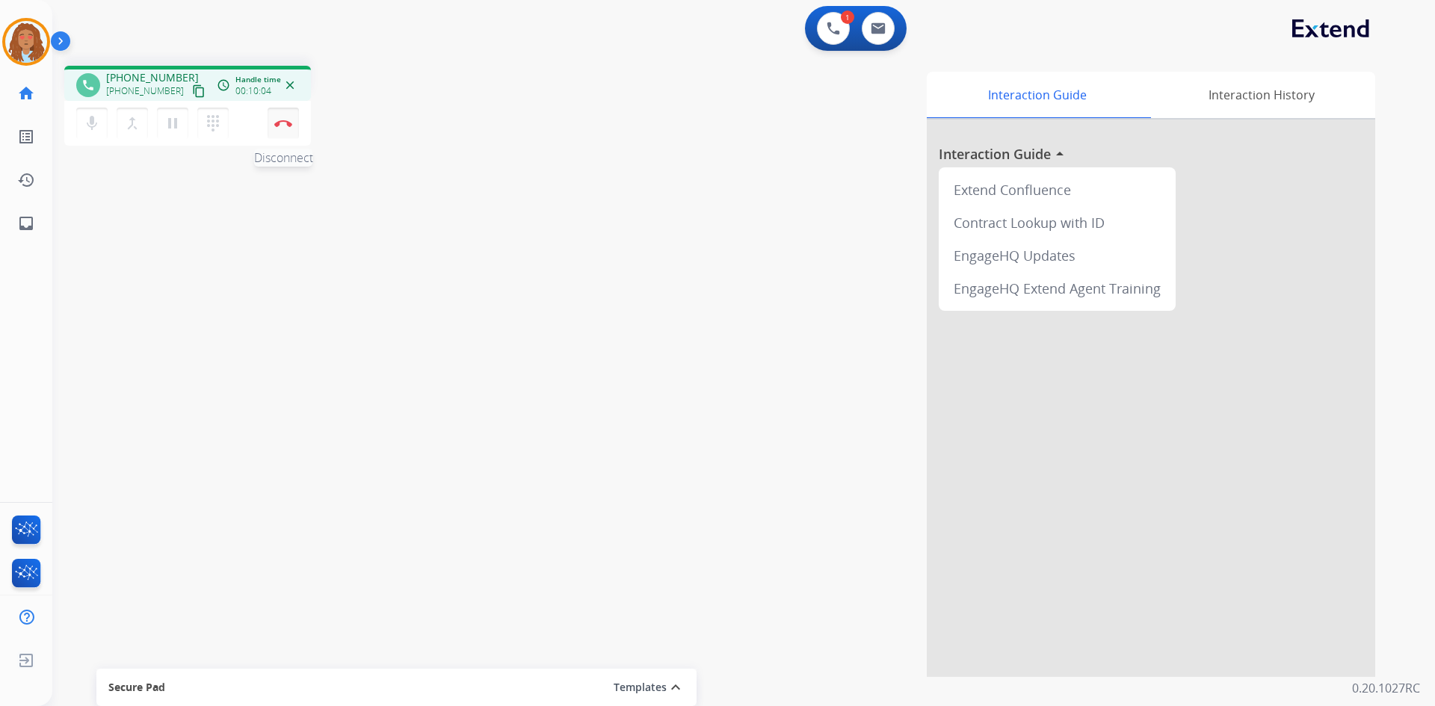
click at [286, 122] on img at bounding box center [283, 123] width 18 height 7
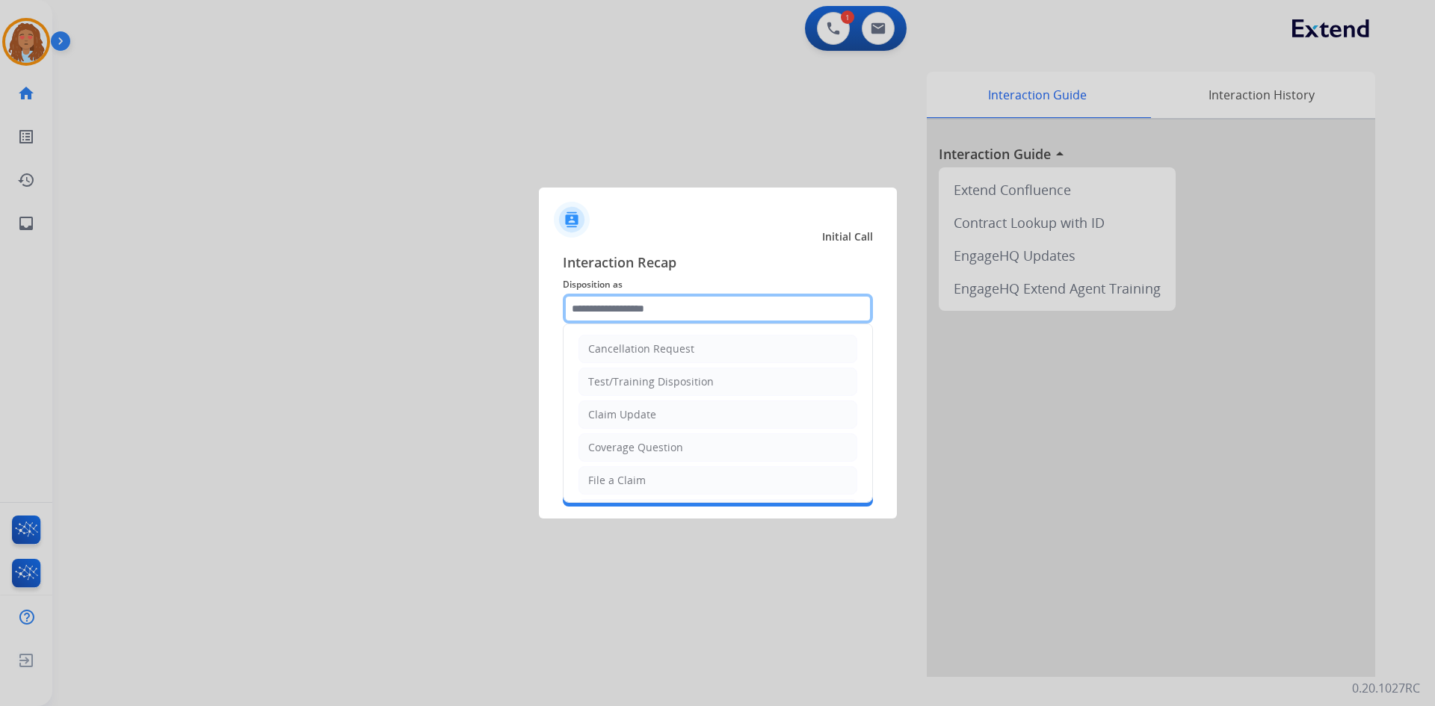
click at [652, 314] on input "text" at bounding box center [718, 309] width 310 height 30
drag, startPoint x: 639, startPoint y: 478, endPoint x: 632, endPoint y: 455, distance: 23.4
click at [640, 478] on div "File a Claim" at bounding box center [617, 480] width 58 height 15
type input "**********"
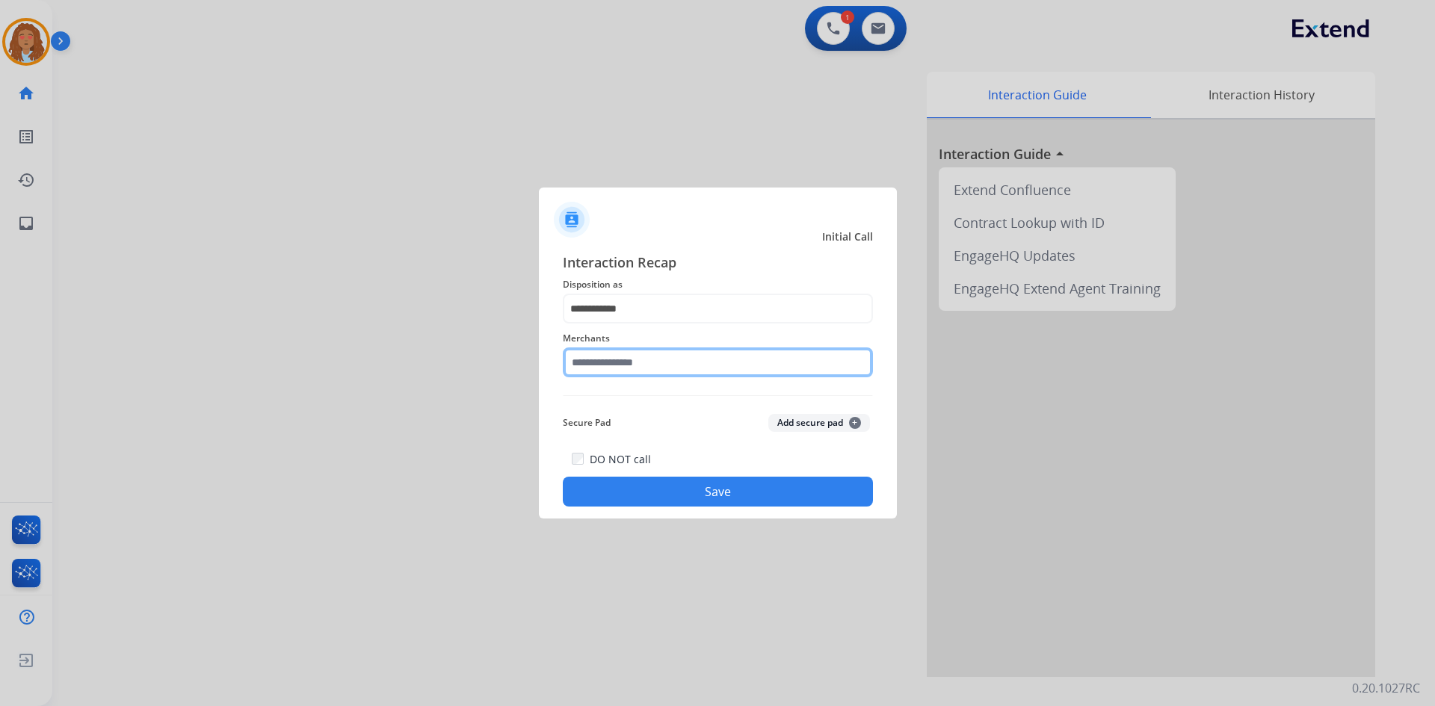
click at [613, 371] on input "text" at bounding box center [718, 363] width 310 height 30
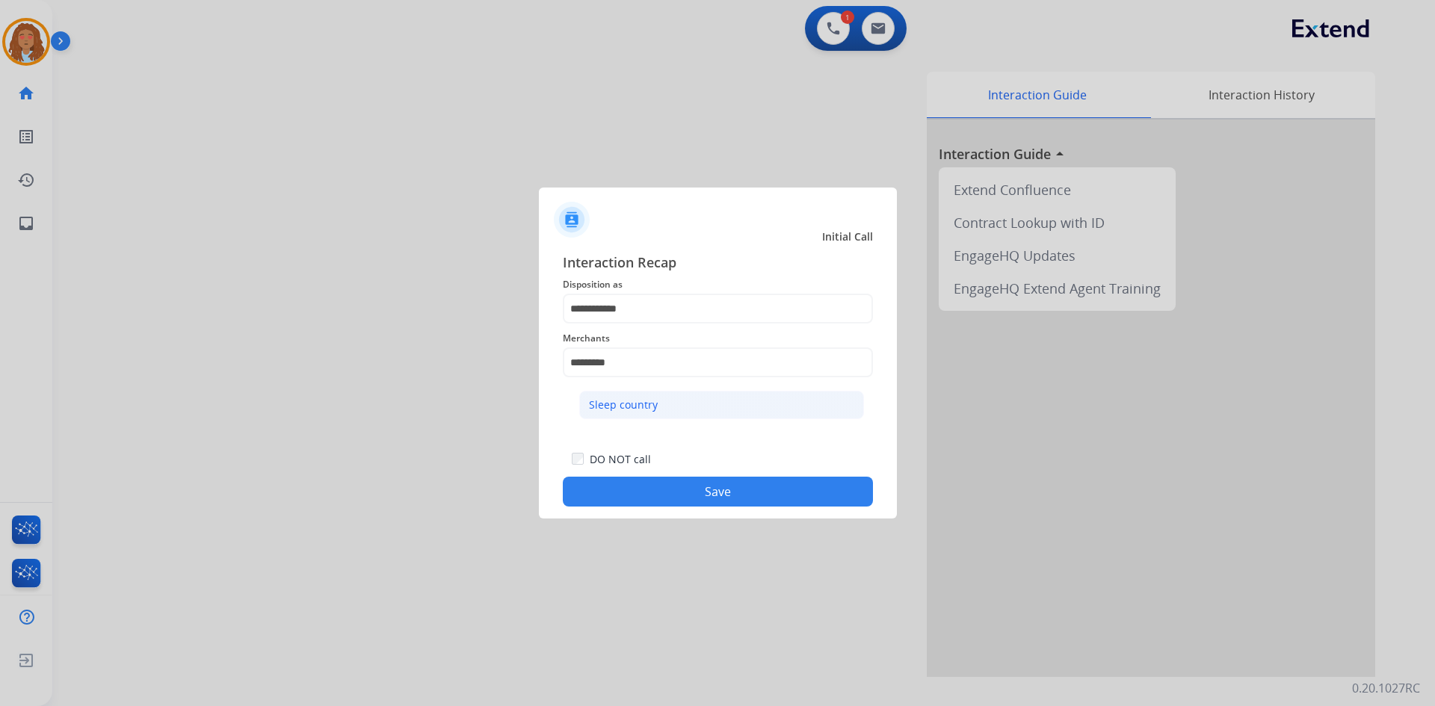
click at [623, 410] on div "Sleep country" at bounding box center [623, 405] width 69 height 15
type input "**********"
click at [663, 488] on button "Save" at bounding box center [718, 492] width 310 height 30
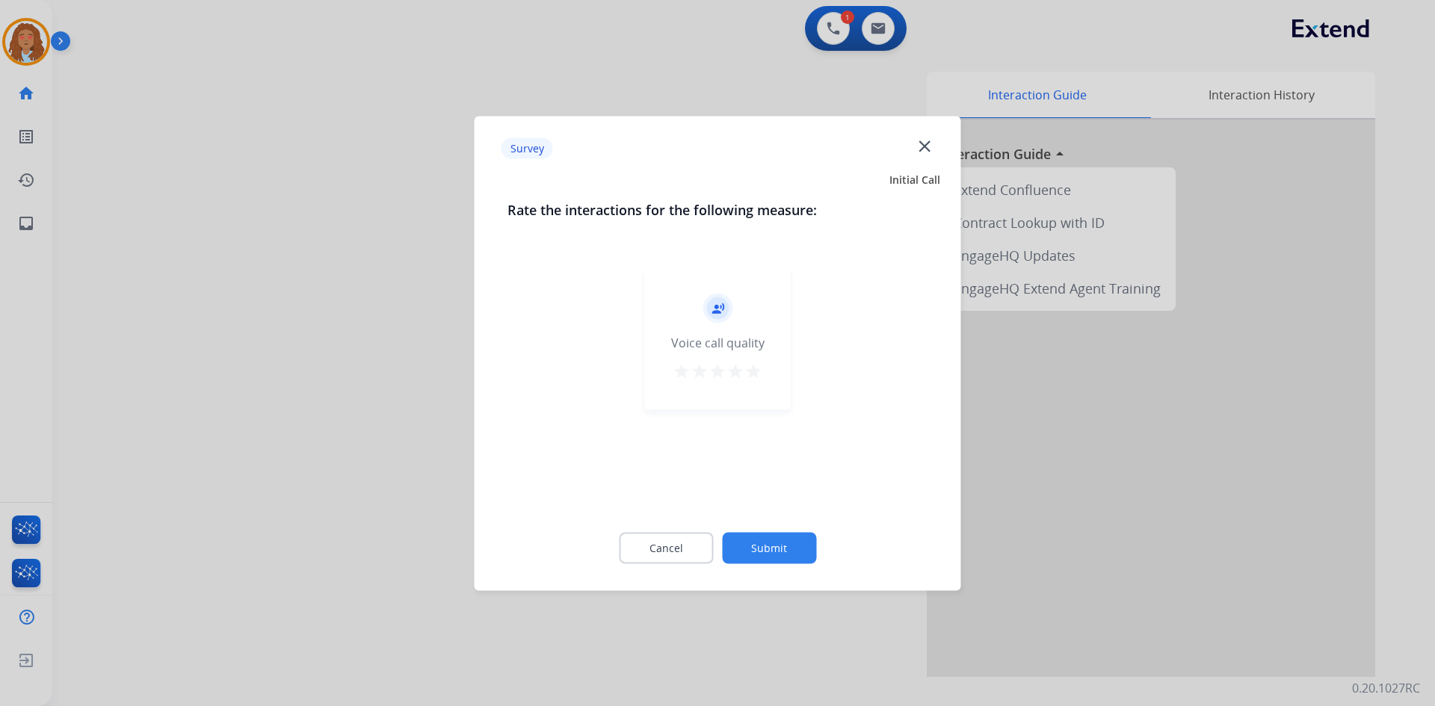
click at [377, 440] on div at bounding box center [717, 353] width 1435 height 706
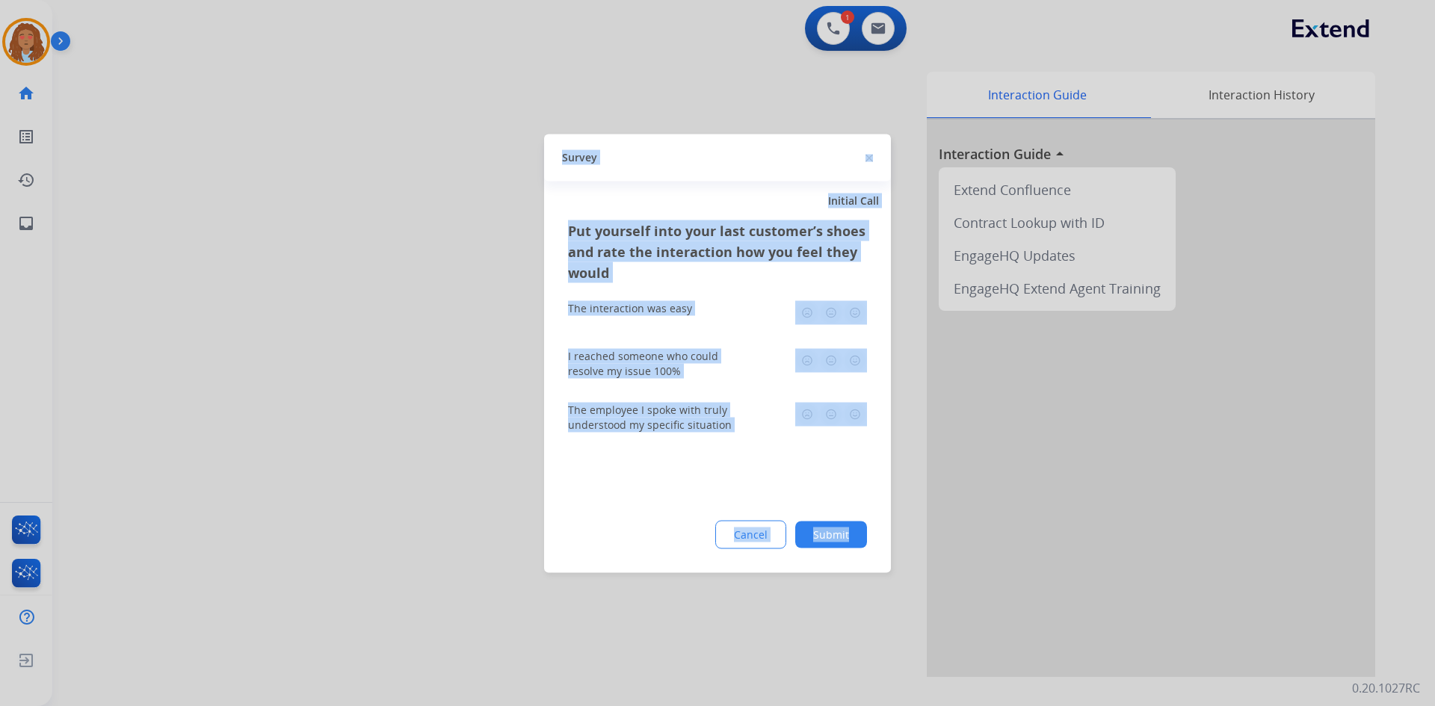
click at [377, 440] on div at bounding box center [717, 353] width 1435 height 706
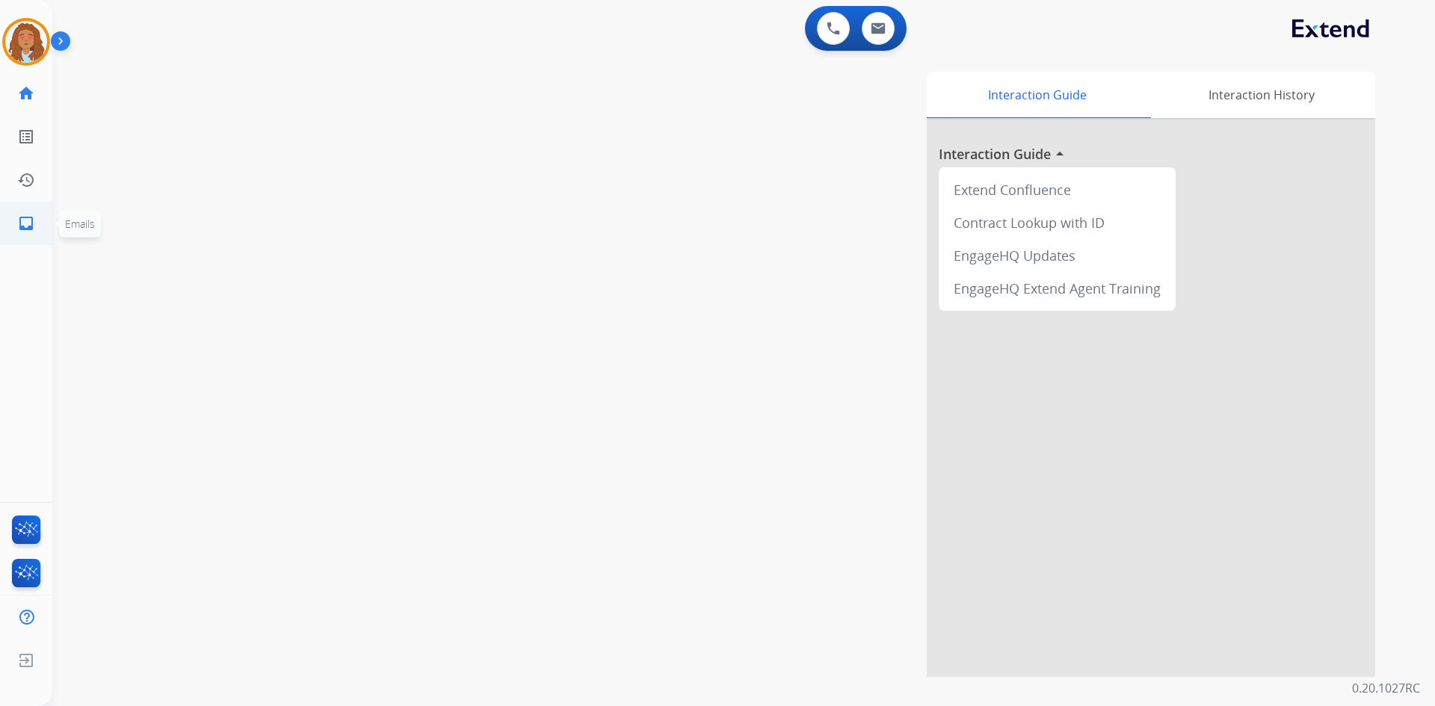
click at [31, 218] on mat-icon "inbox" at bounding box center [26, 224] width 18 height 18
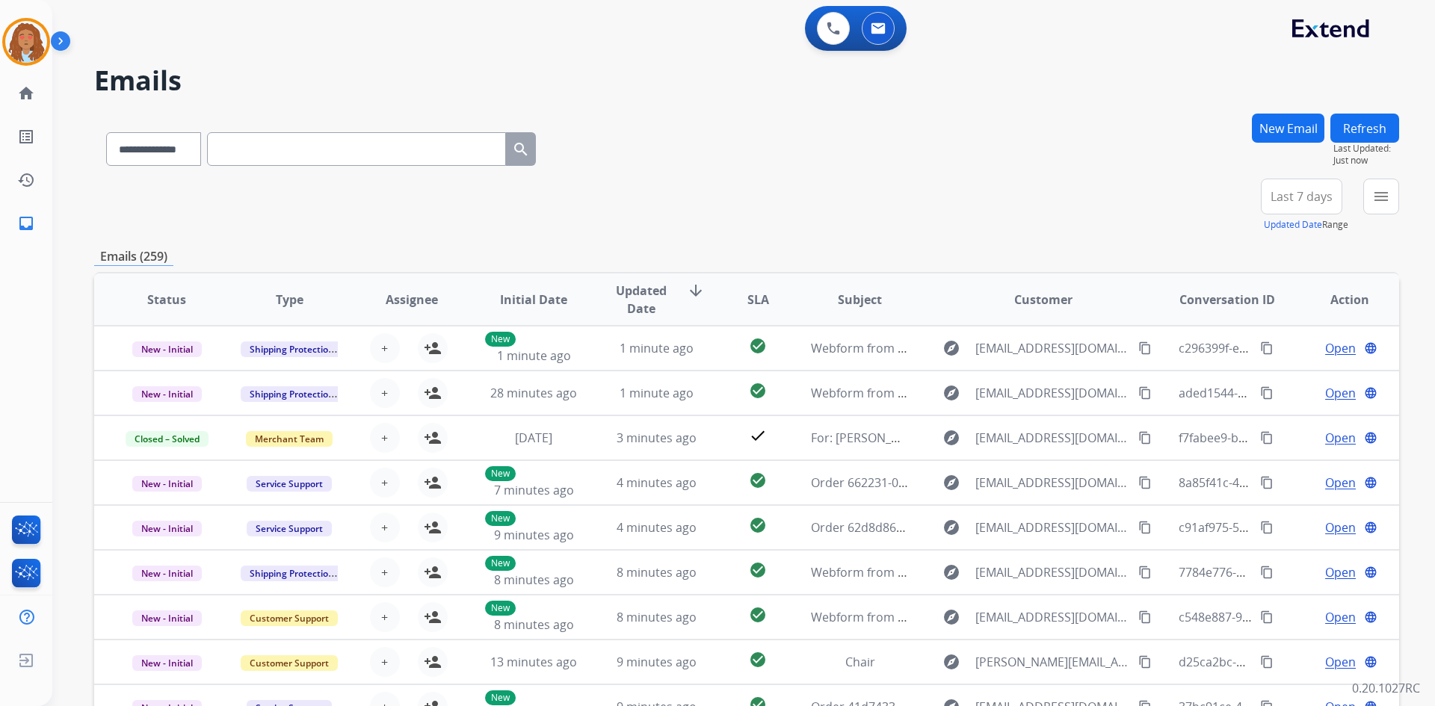
click at [1285, 199] on span "Last 7 days" at bounding box center [1302, 197] width 62 height 6
click at [1297, 374] on div "Last 90 days" at bounding box center [1297, 378] width 82 height 22
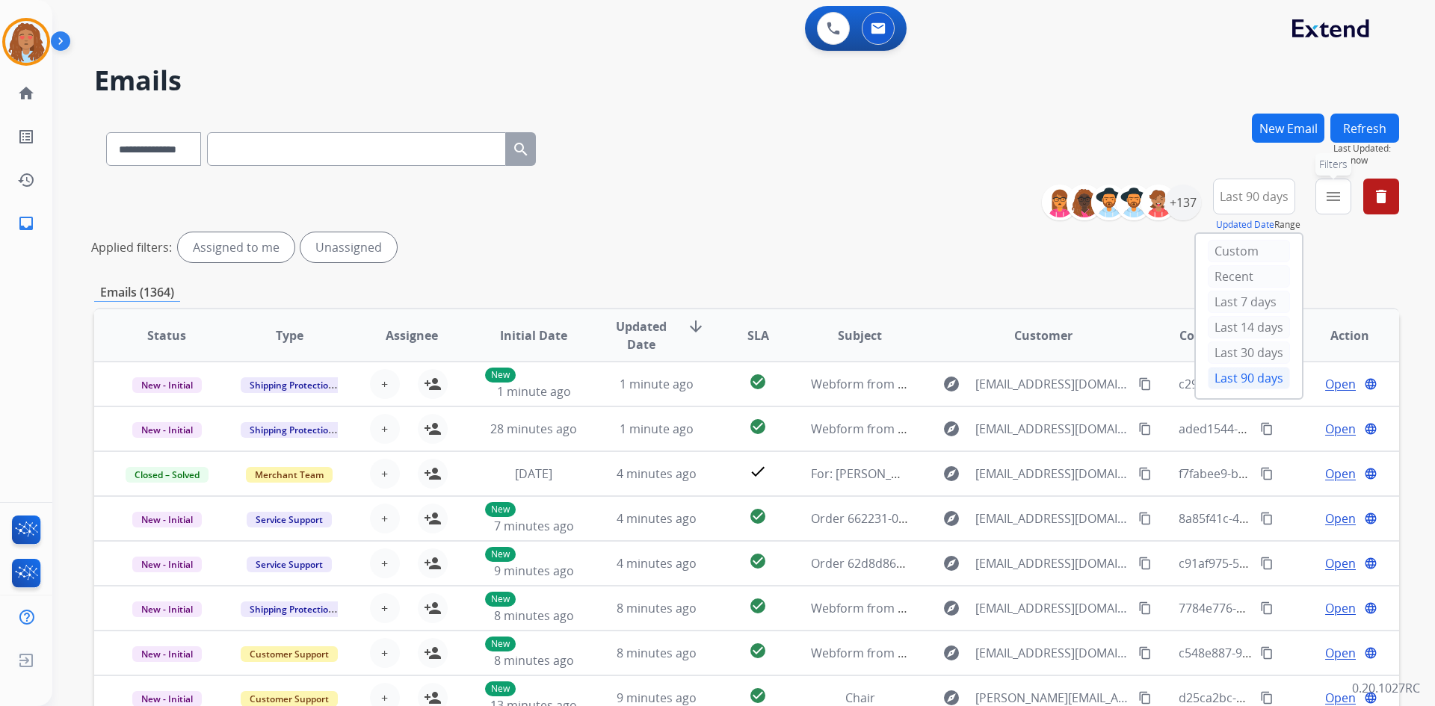
click at [1333, 200] on mat-icon "menu" at bounding box center [1334, 197] width 18 height 18
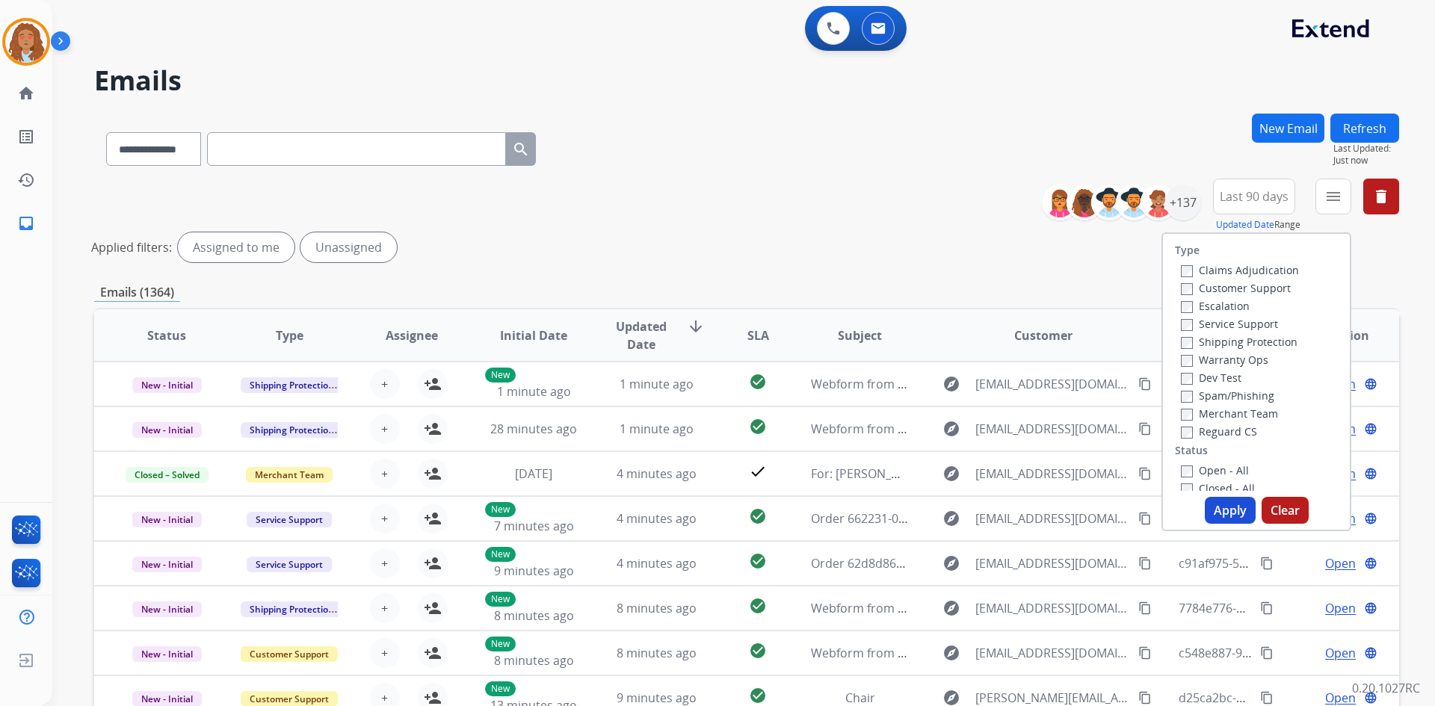
click at [1232, 287] on label "Customer Support" at bounding box center [1236, 288] width 110 height 14
click at [1248, 342] on label "Shipping Protection" at bounding box center [1239, 342] width 117 height 14
click at [1212, 502] on button "Apply" at bounding box center [1230, 510] width 51 height 27
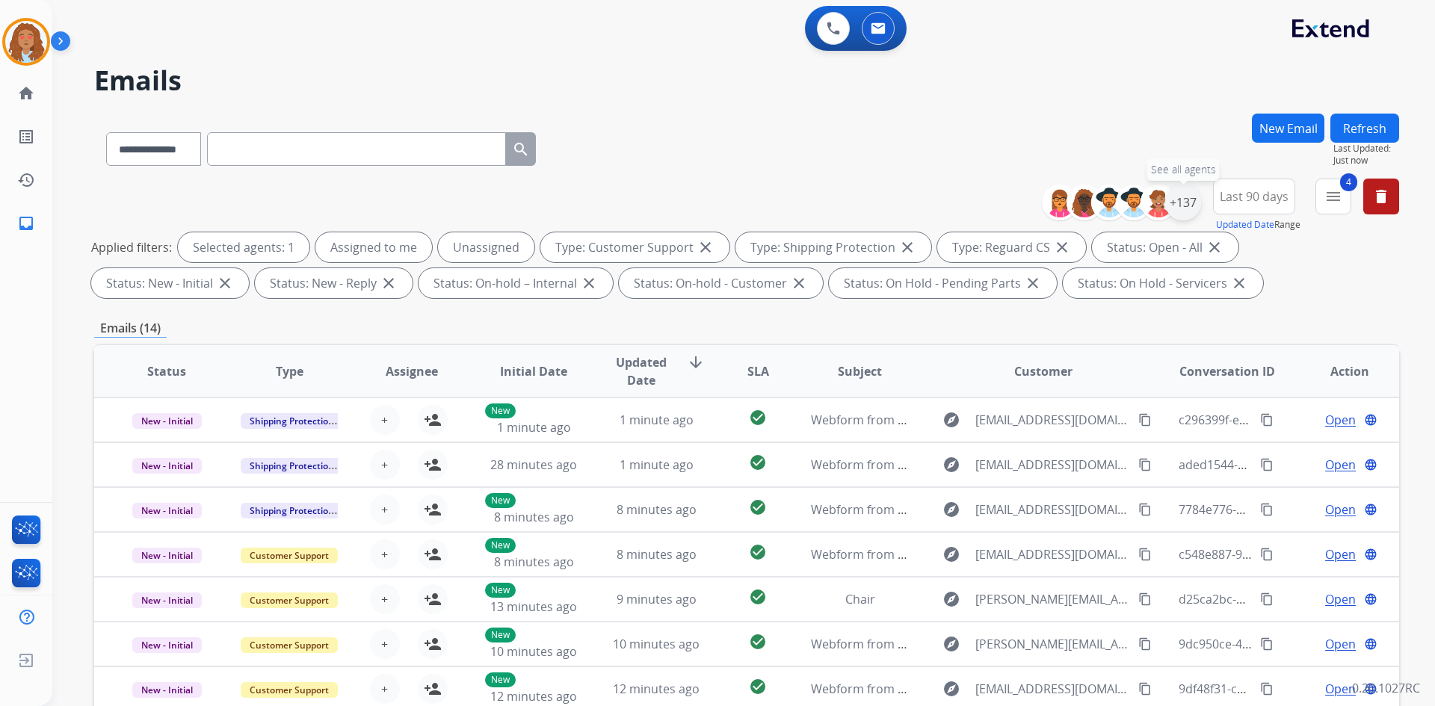
click at [1189, 202] on div "+137" at bounding box center [1183, 203] width 36 height 36
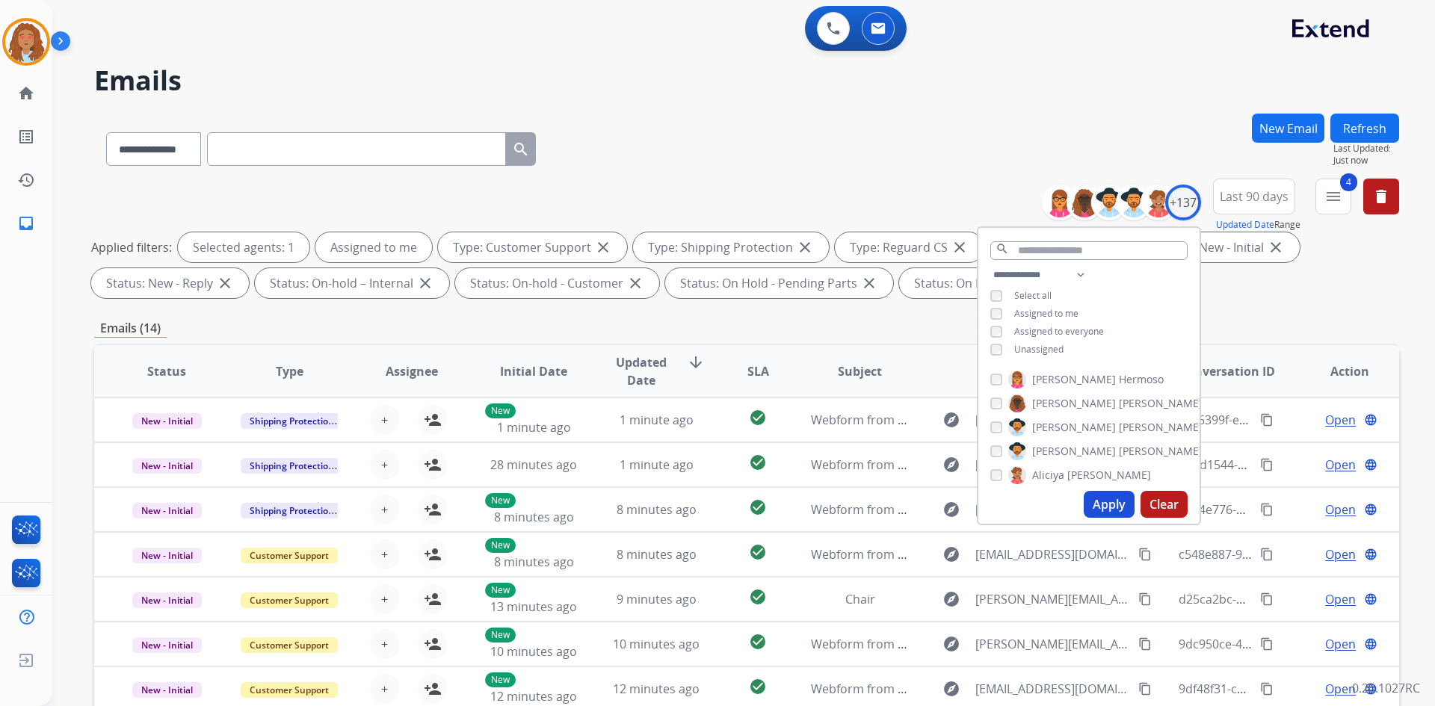
click at [1105, 497] on button "Apply" at bounding box center [1109, 504] width 51 height 27
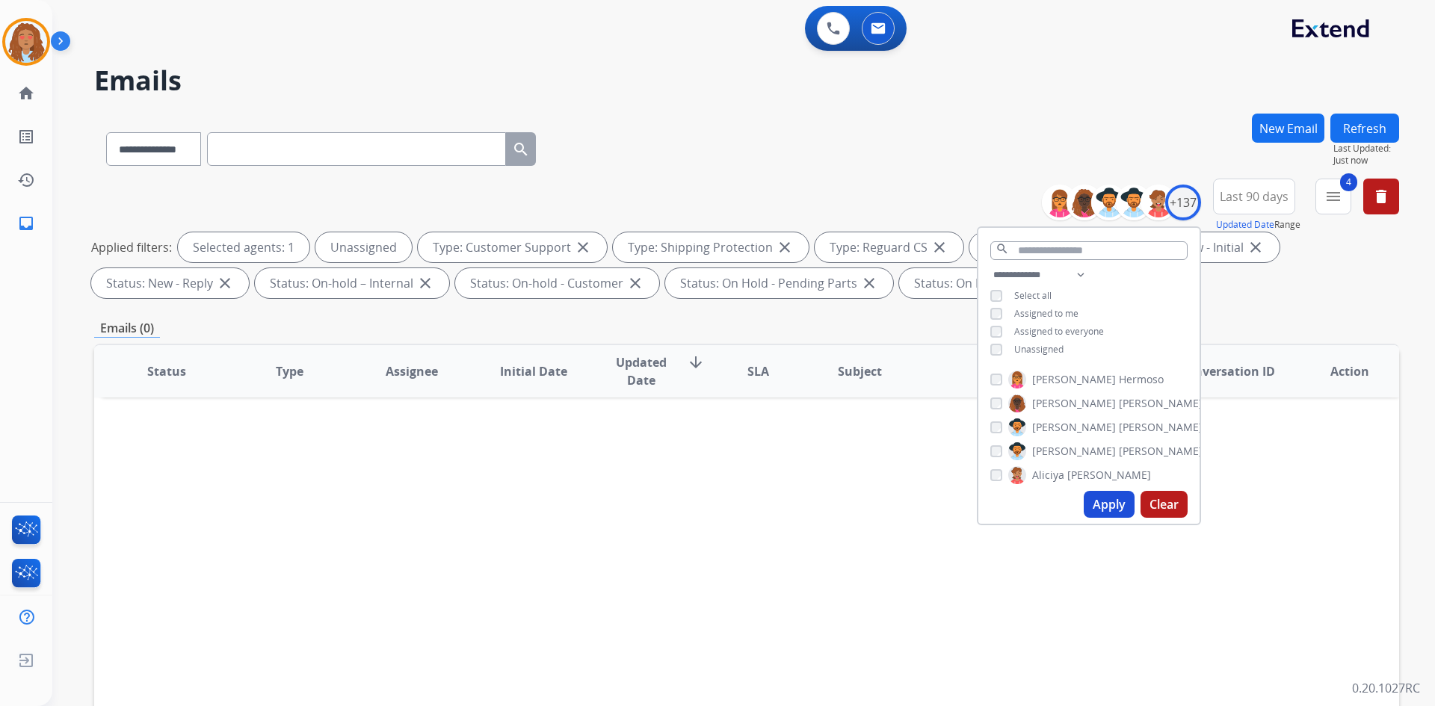
click at [1109, 503] on button "Apply" at bounding box center [1109, 504] width 51 height 27
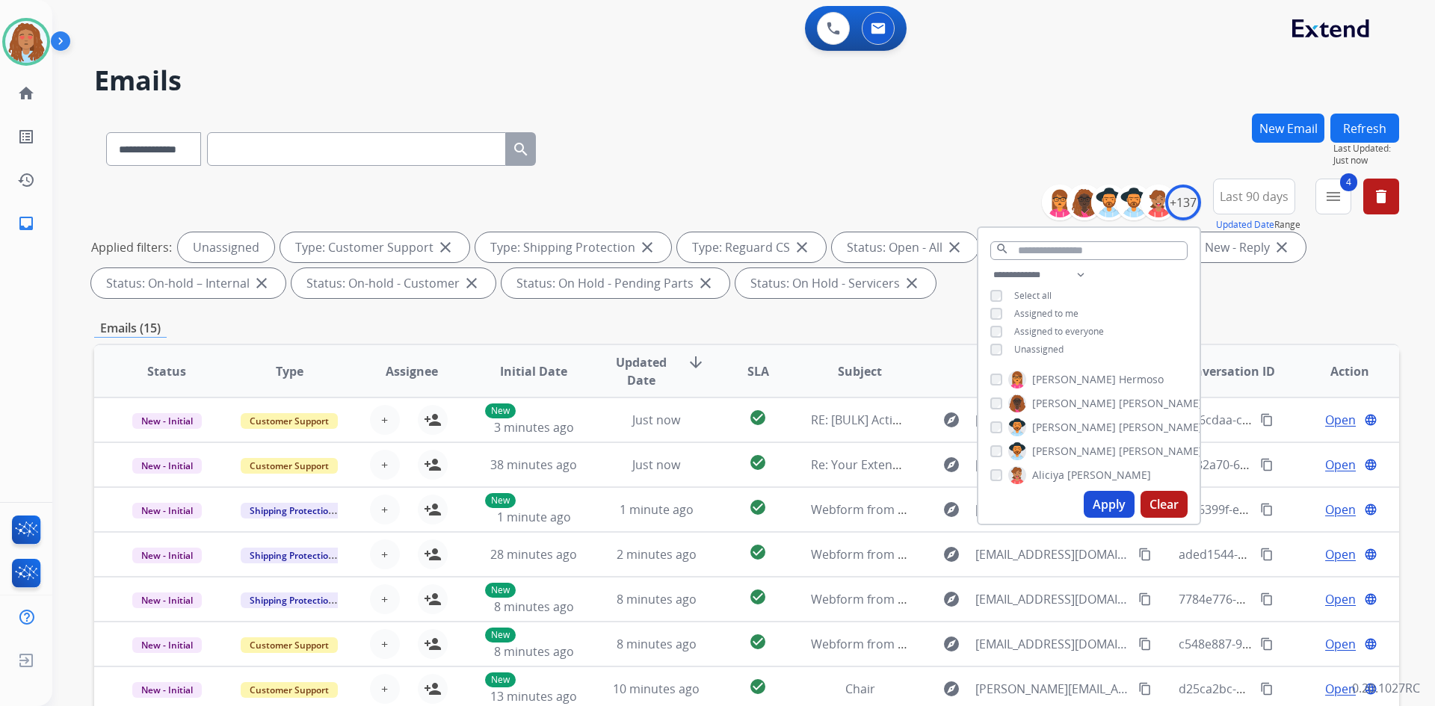
click at [1302, 301] on div "**********" at bounding box center [746, 242] width 1305 height 126
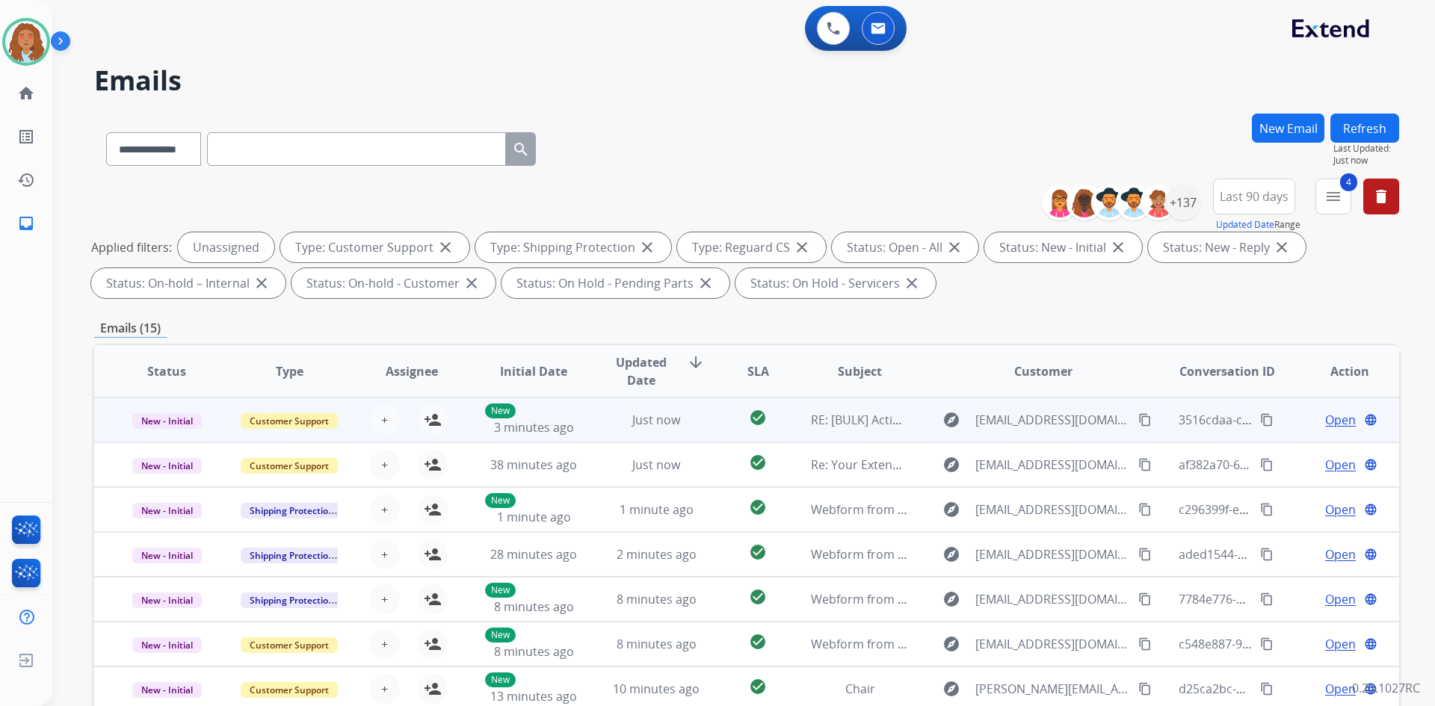
click at [1031, 431] on div "explore [EMAIL_ADDRESS][DOMAIN_NAME] content_copy" at bounding box center [1044, 420] width 220 height 24
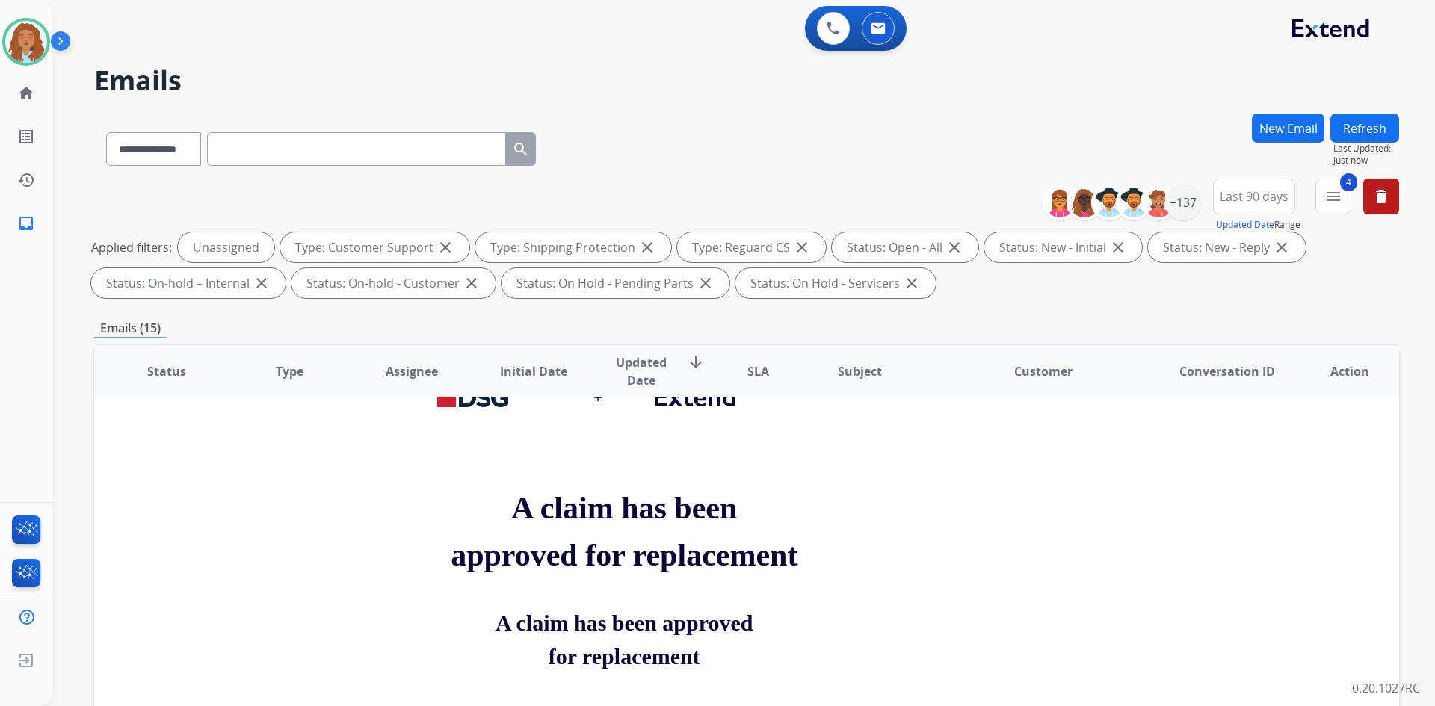
scroll to position [748, 0]
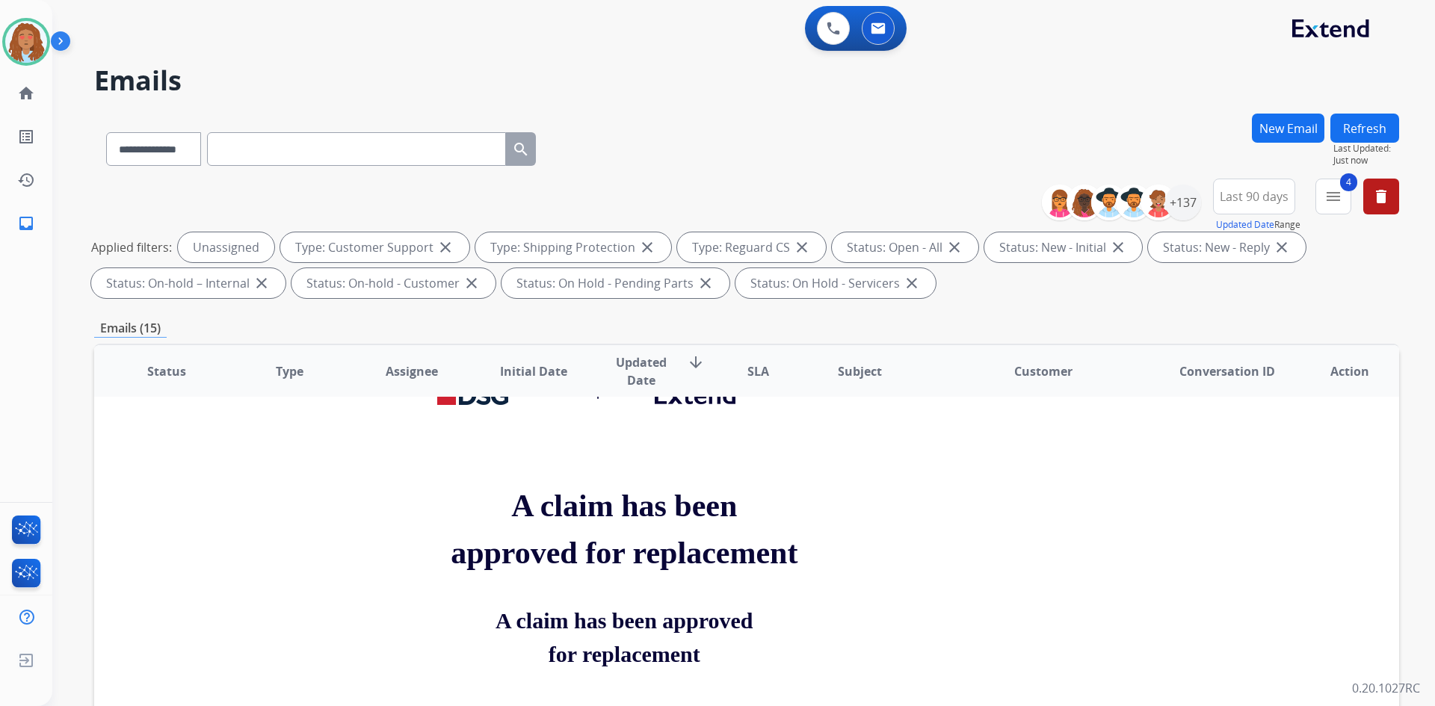
click at [1029, 392] on th "Customer" at bounding box center [1032, 371] width 244 height 52
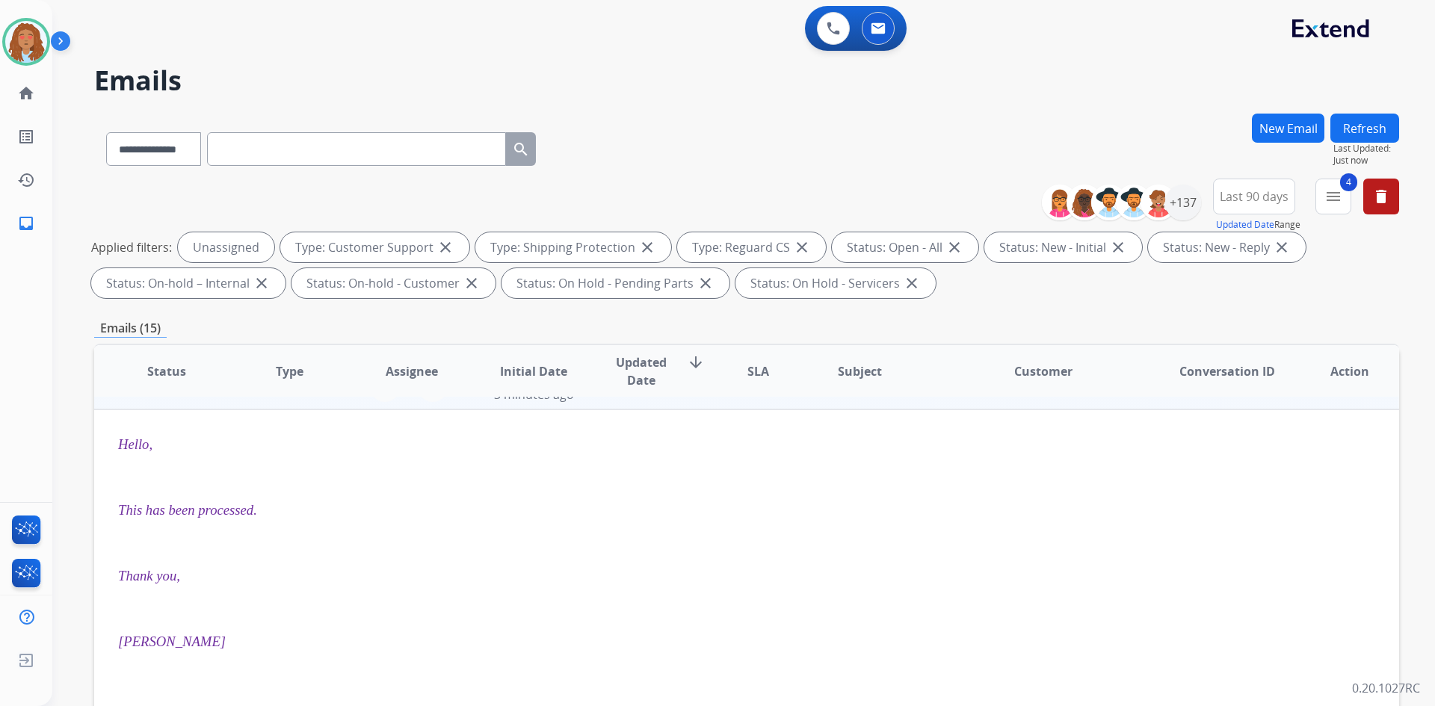
scroll to position [0, 0]
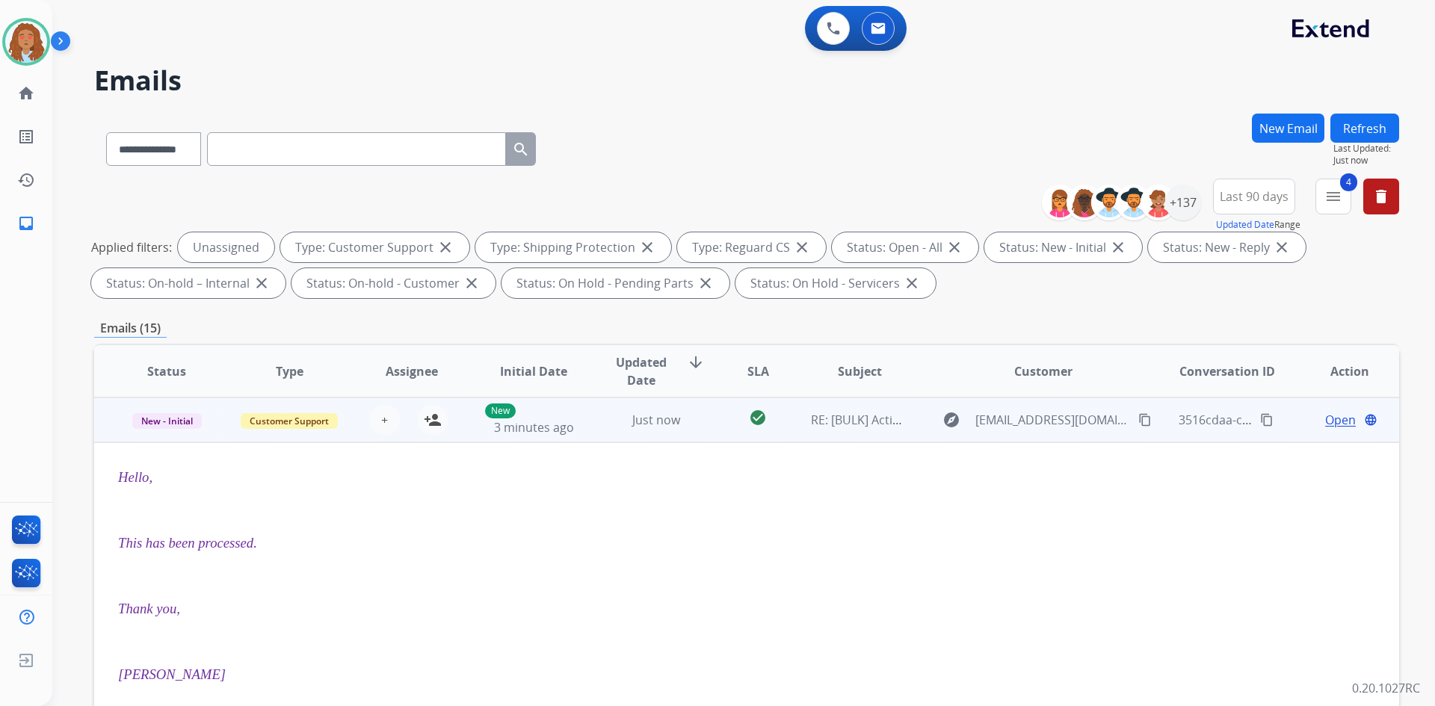
click at [1029, 437] on td "explore [EMAIL_ADDRESS][DOMAIN_NAME] content_copy" at bounding box center [1032, 420] width 244 height 45
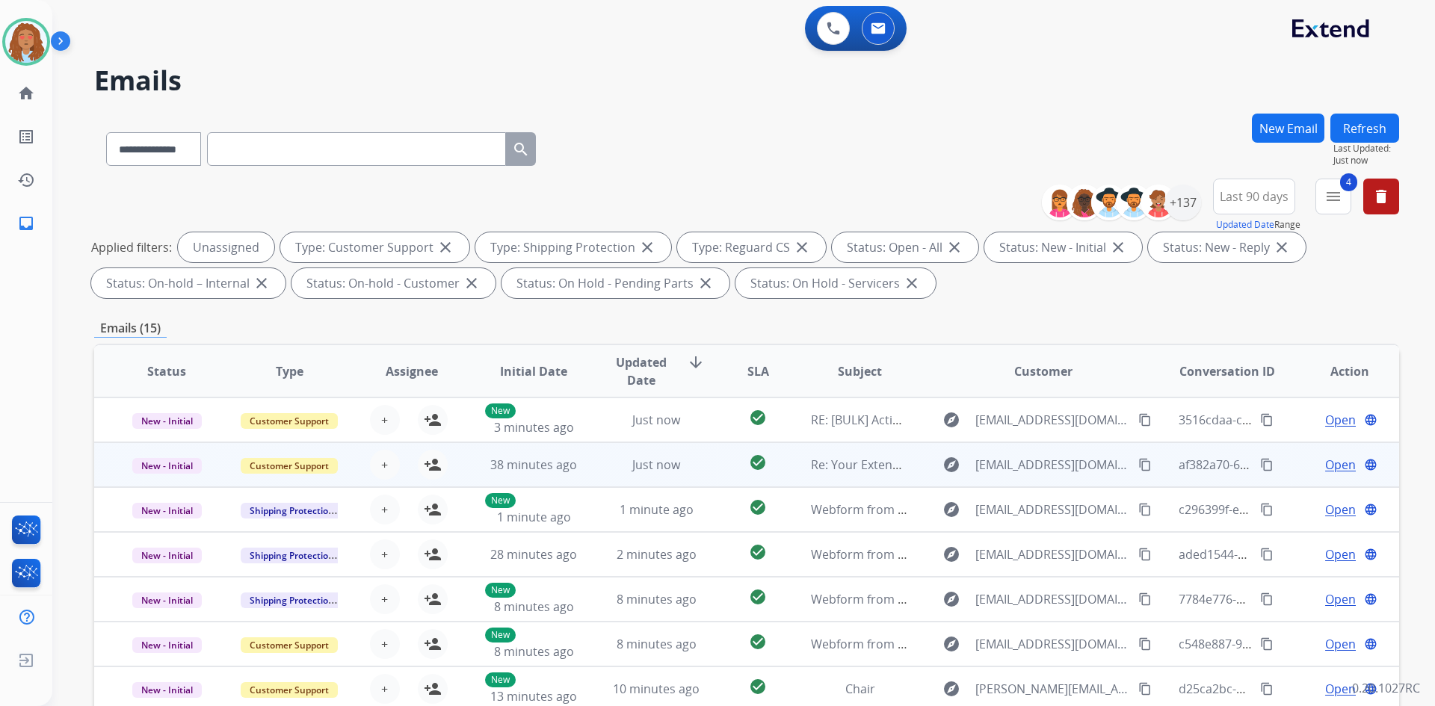
click at [1035, 478] on td "explore [EMAIL_ADDRESS][DOMAIN_NAME] content_copy" at bounding box center [1032, 465] width 244 height 45
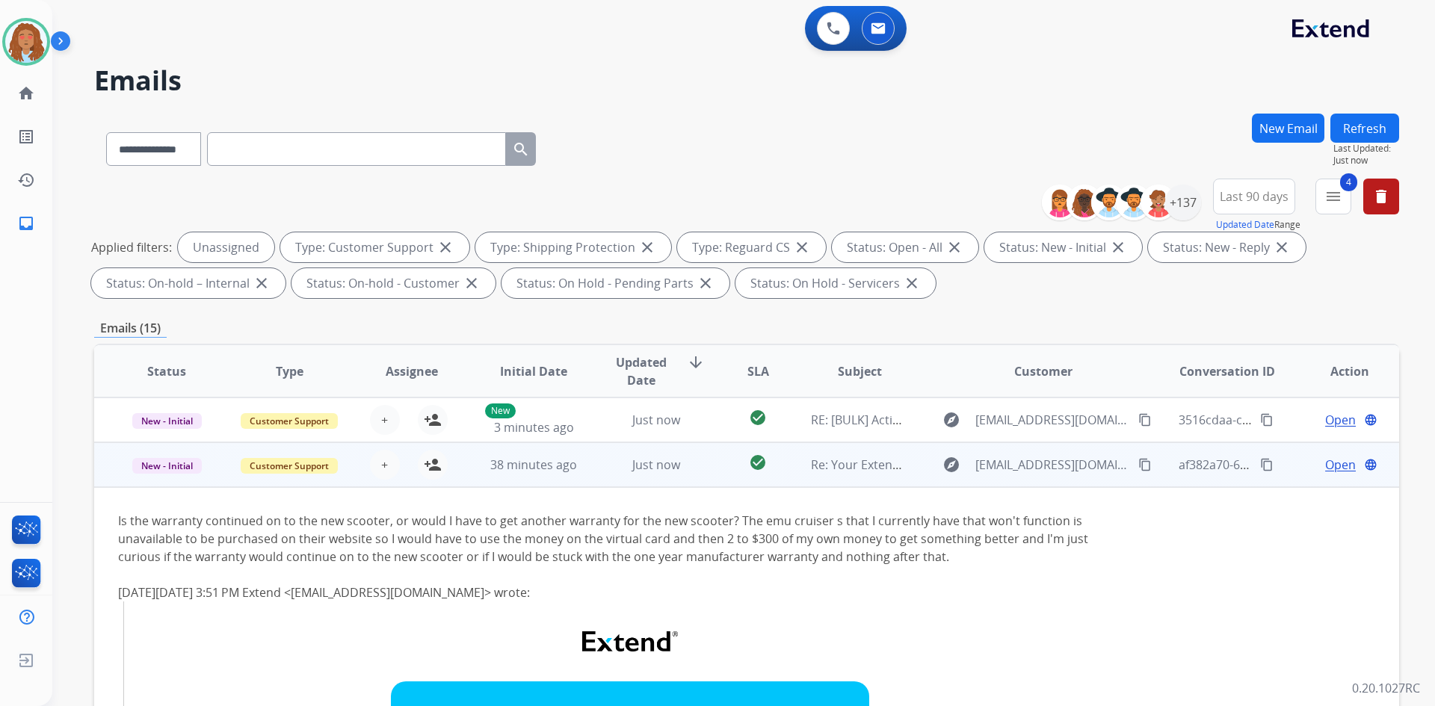
scroll to position [45, 0]
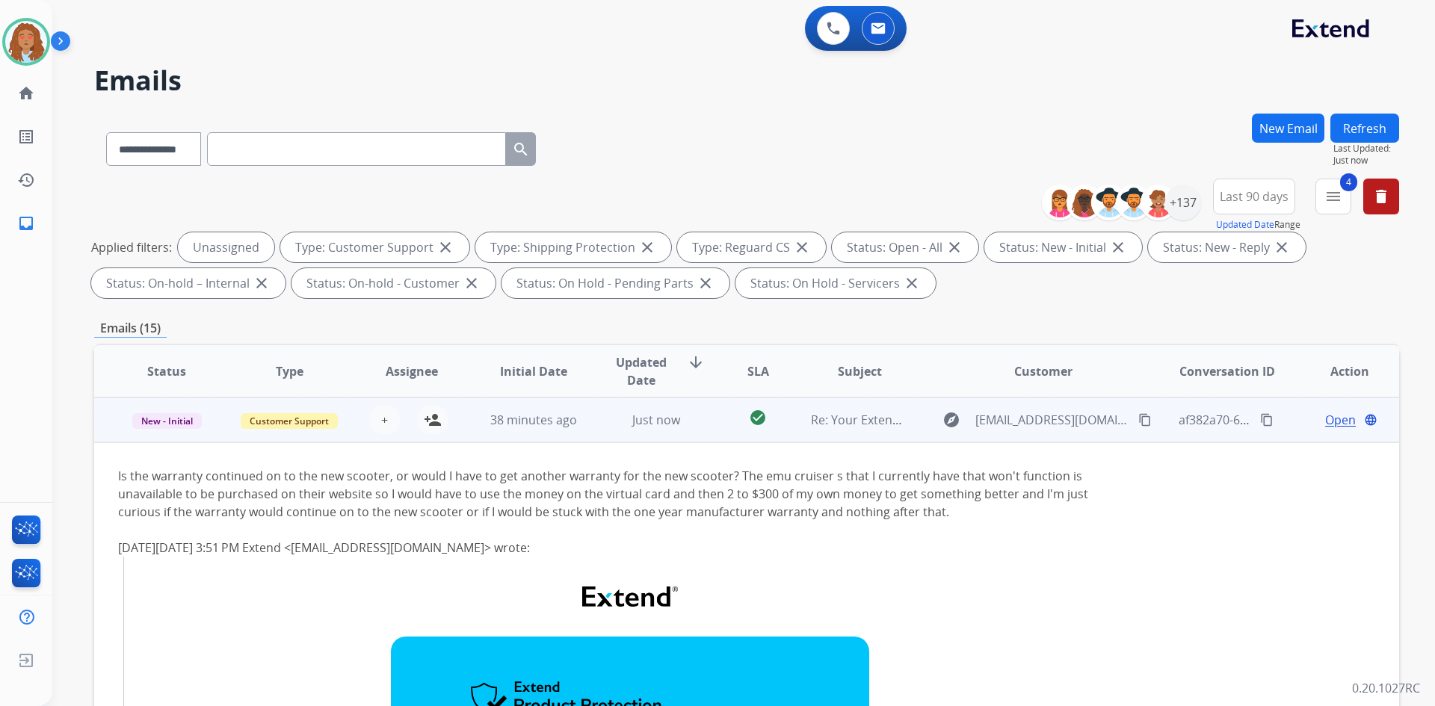
click at [1035, 478] on div "Is the warranty continued on to the new scooter, or would I have to get another…" at bounding box center [624, 494] width 1013 height 54
click at [1038, 425] on span "[EMAIL_ADDRESS][DOMAIN_NAME]" at bounding box center [1053, 420] width 154 height 18
type input "**********"
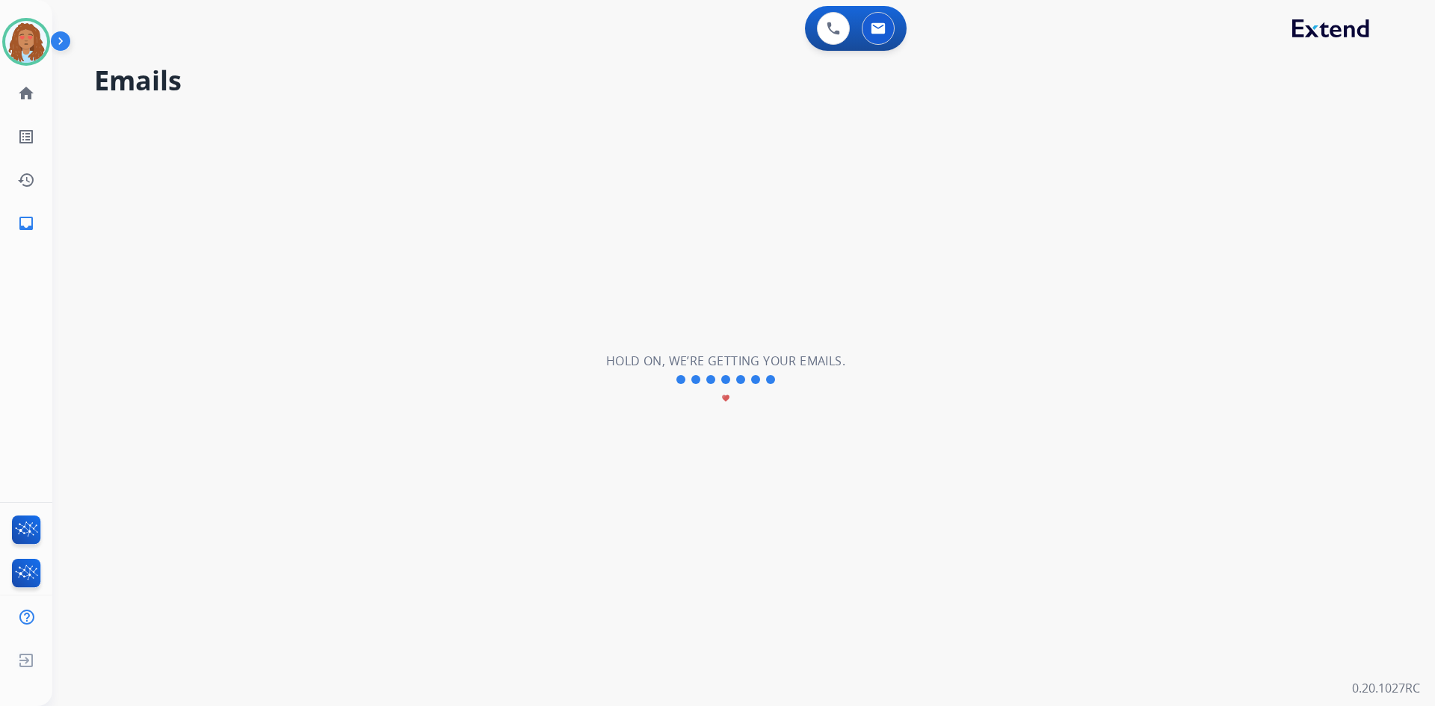
scroll to position [3, 0]
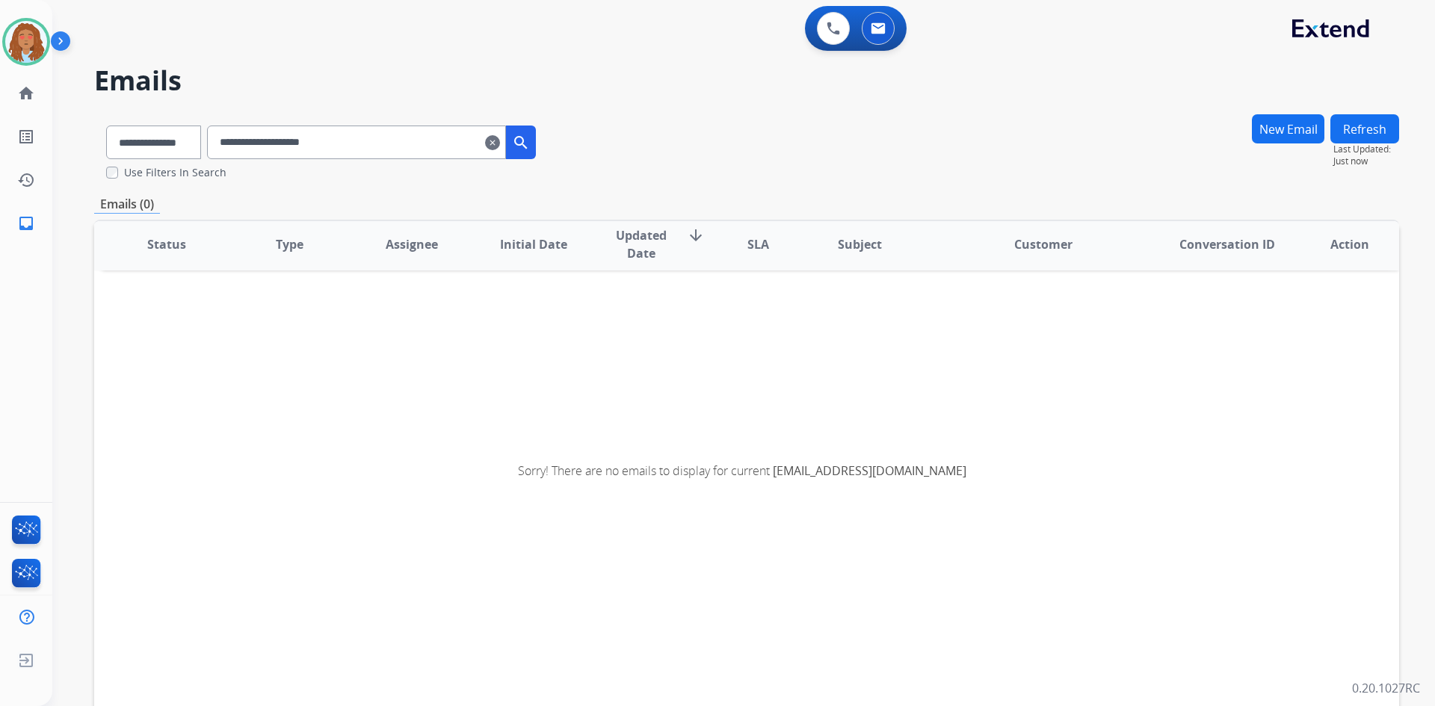
click at [500, 146] on mat-icon "clear" at bounding box center [492, 143] width 15 height 18
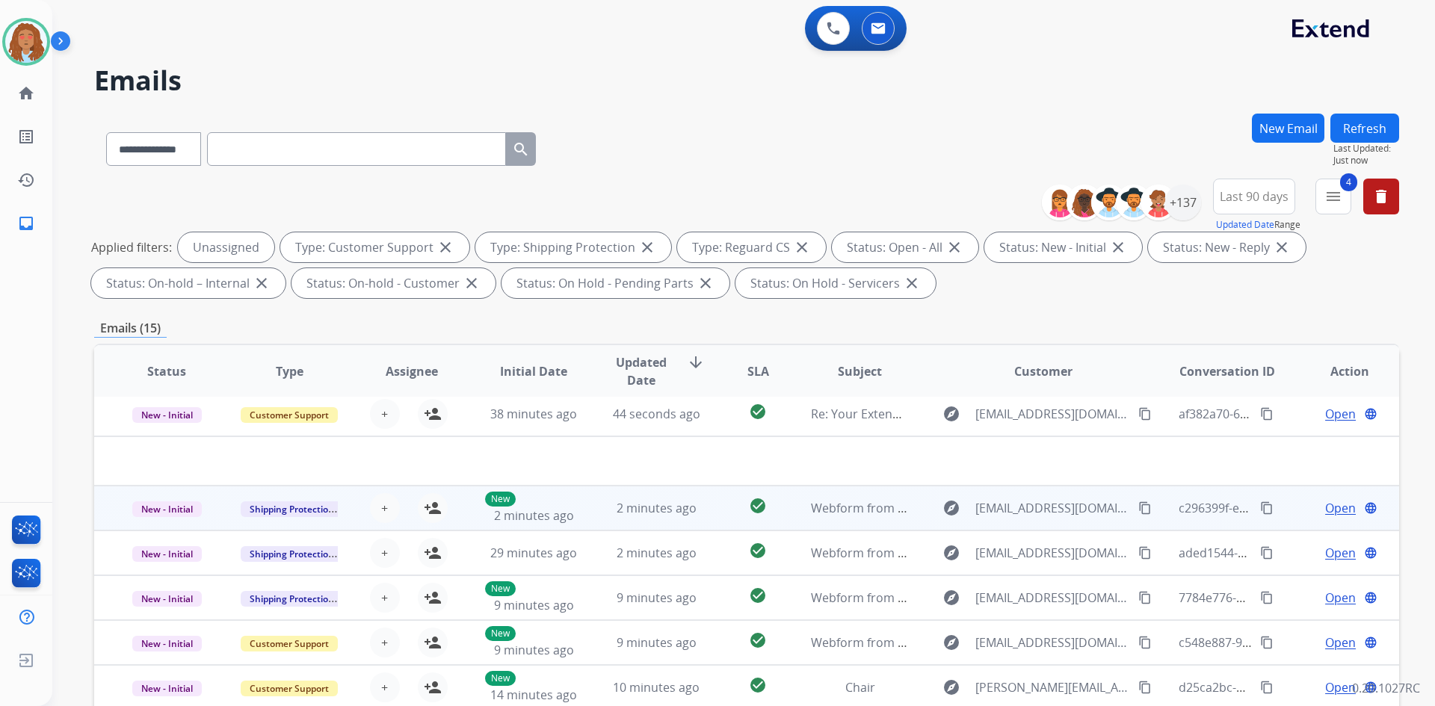
scroll to position [75, 0]
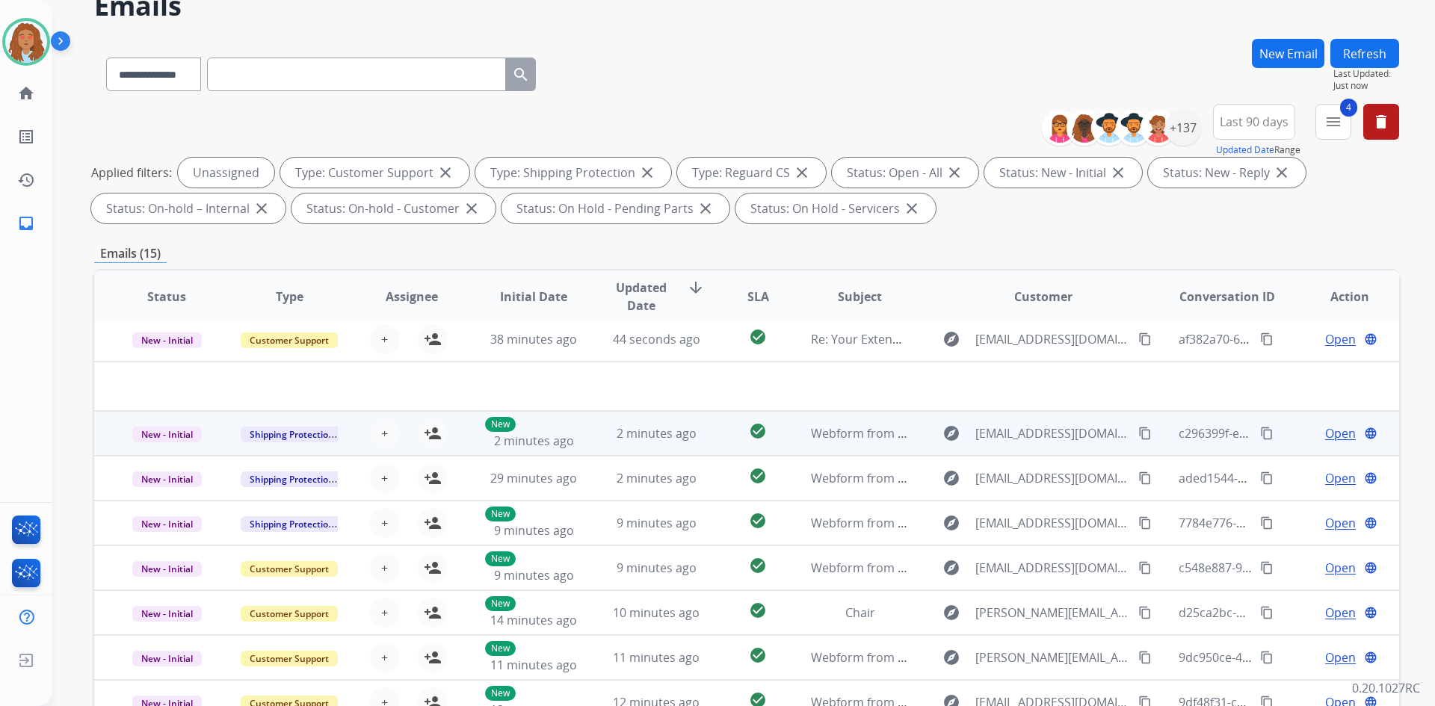
click at [1037, 449] on td "explore [EMAIL_ADDRESS][DOMAIN_NAME] content_copy" at bounding box center [1032, 433] width 244 height 45
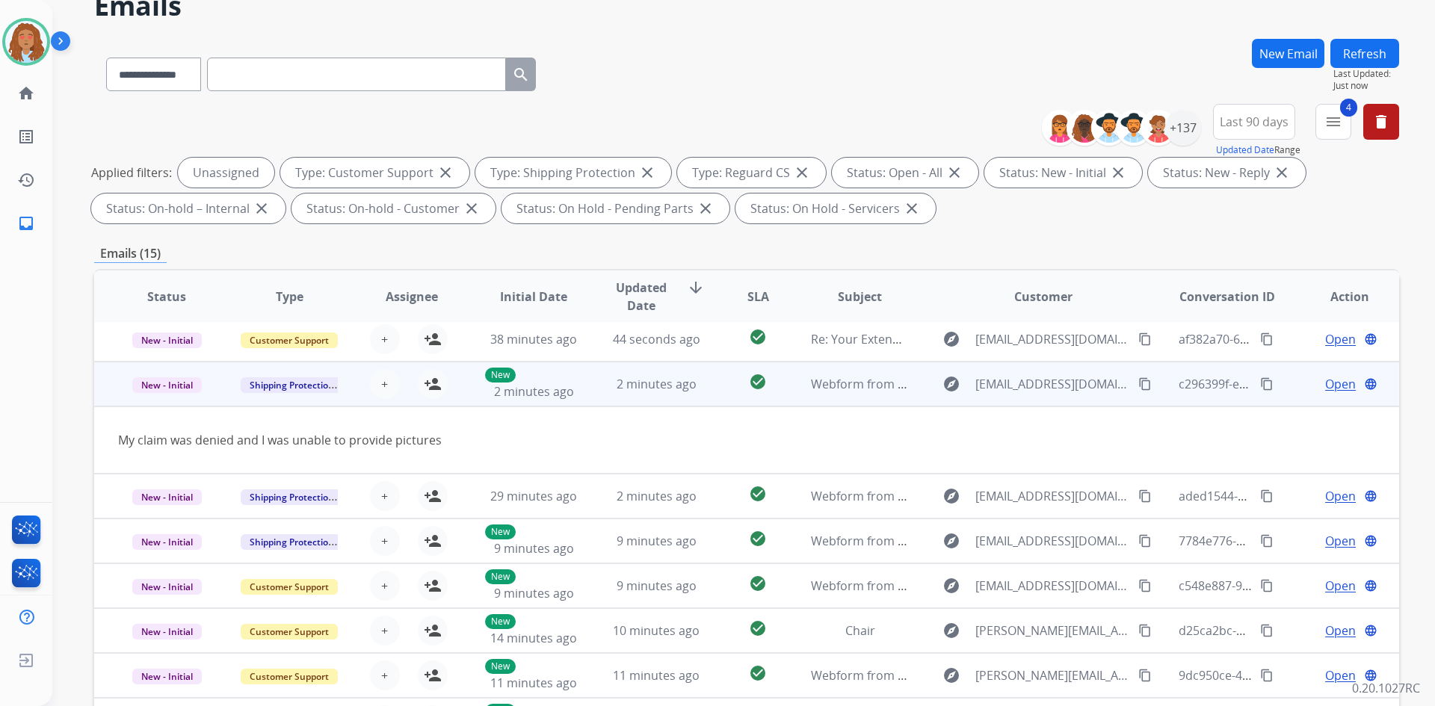
scroll to position [69, 0]
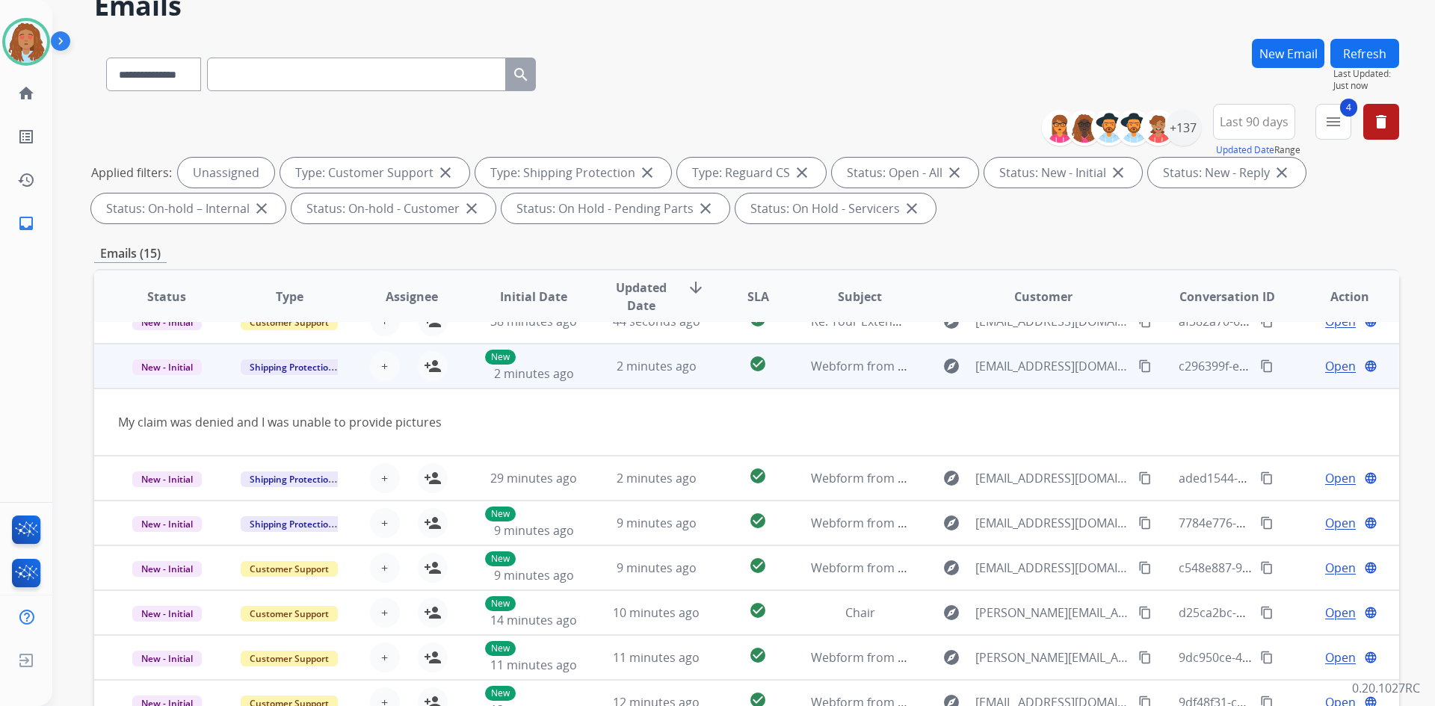
click at [1138, 364] on mat-icon "content_copy" at bounding box center [1144, 366] width 13 height 13
click at [1060, 381] on td "explore [EMAIL_ADDRESS][DOMAIN_NAME] content_copy" at bounding box center [1032, 366] width 244 height 45
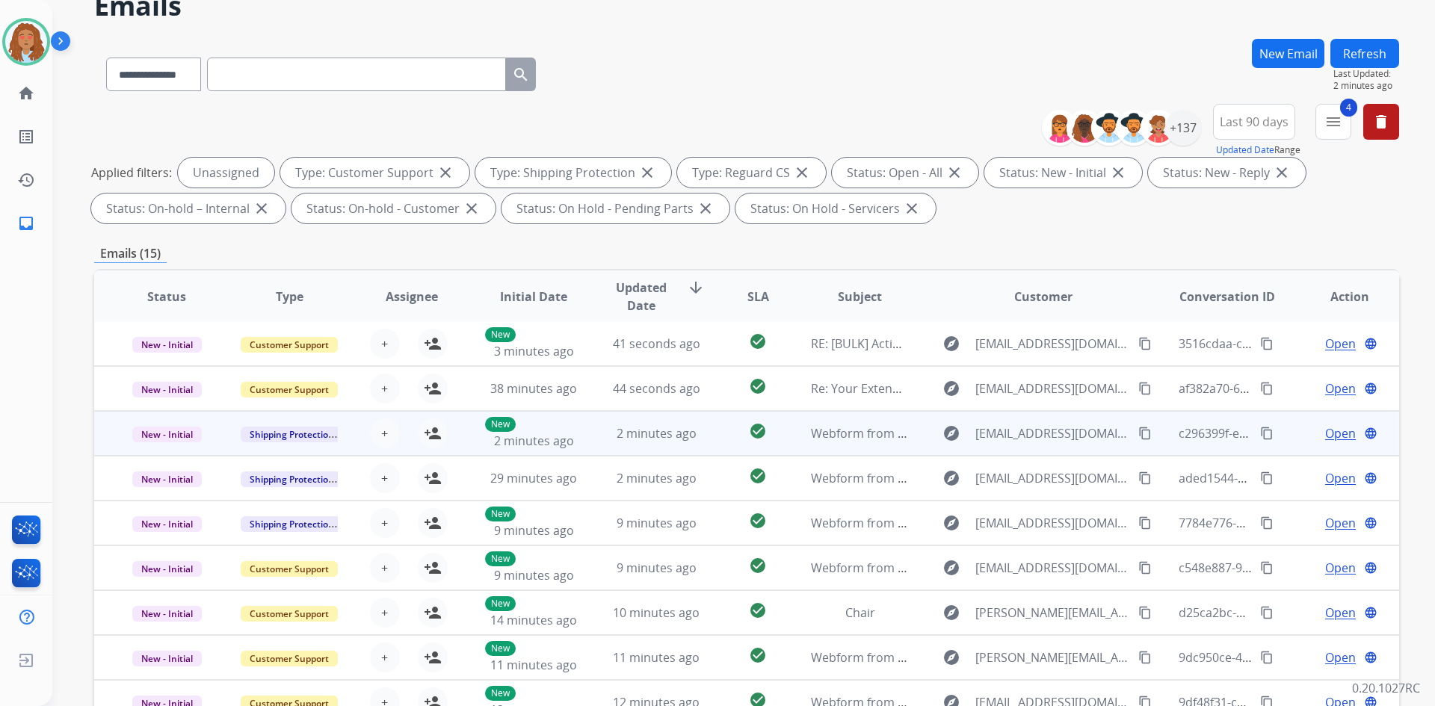
scroll to position [1, 0]
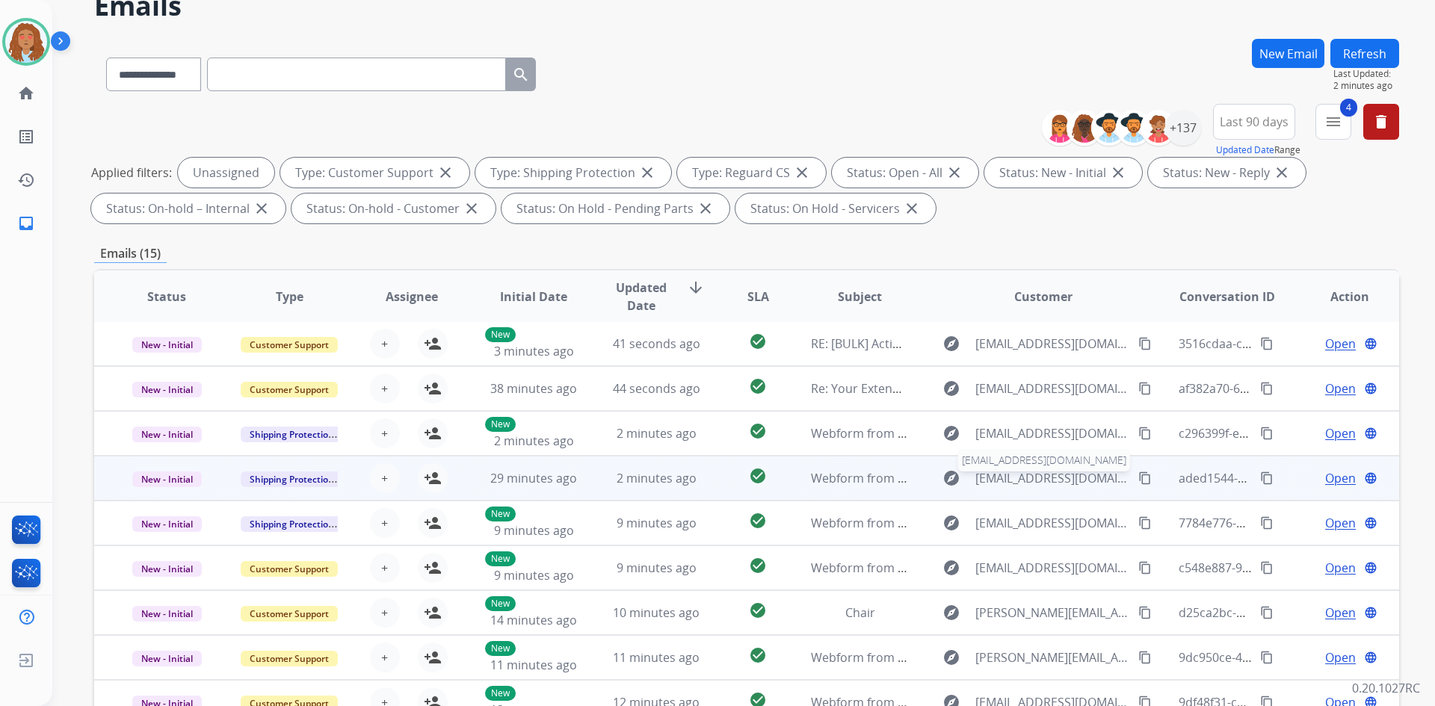
click at [1060, 487] on span "[EMAIL_ADDRESS][DOMAIN_NAME]" at bounding box center [1053, 478] width 154 height 18
type input "**********"
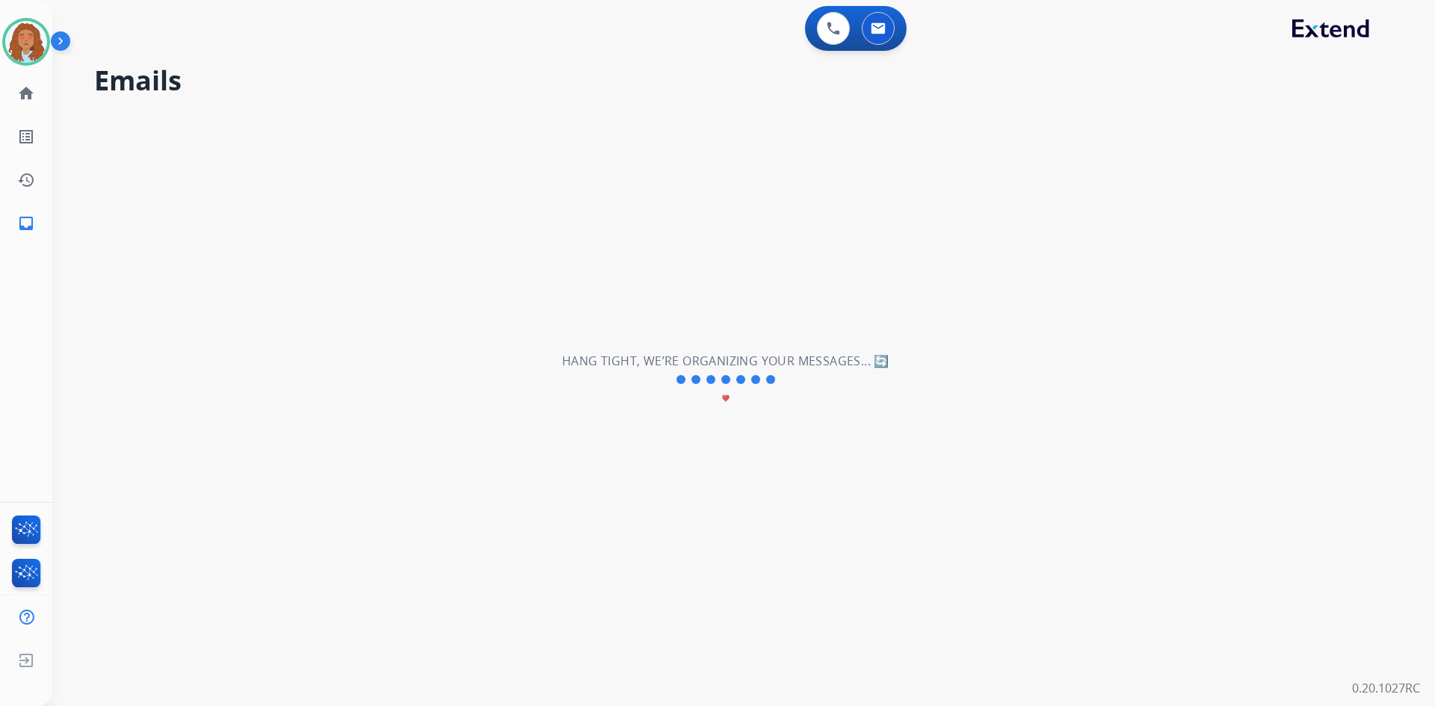
scroll to position [0, 0]
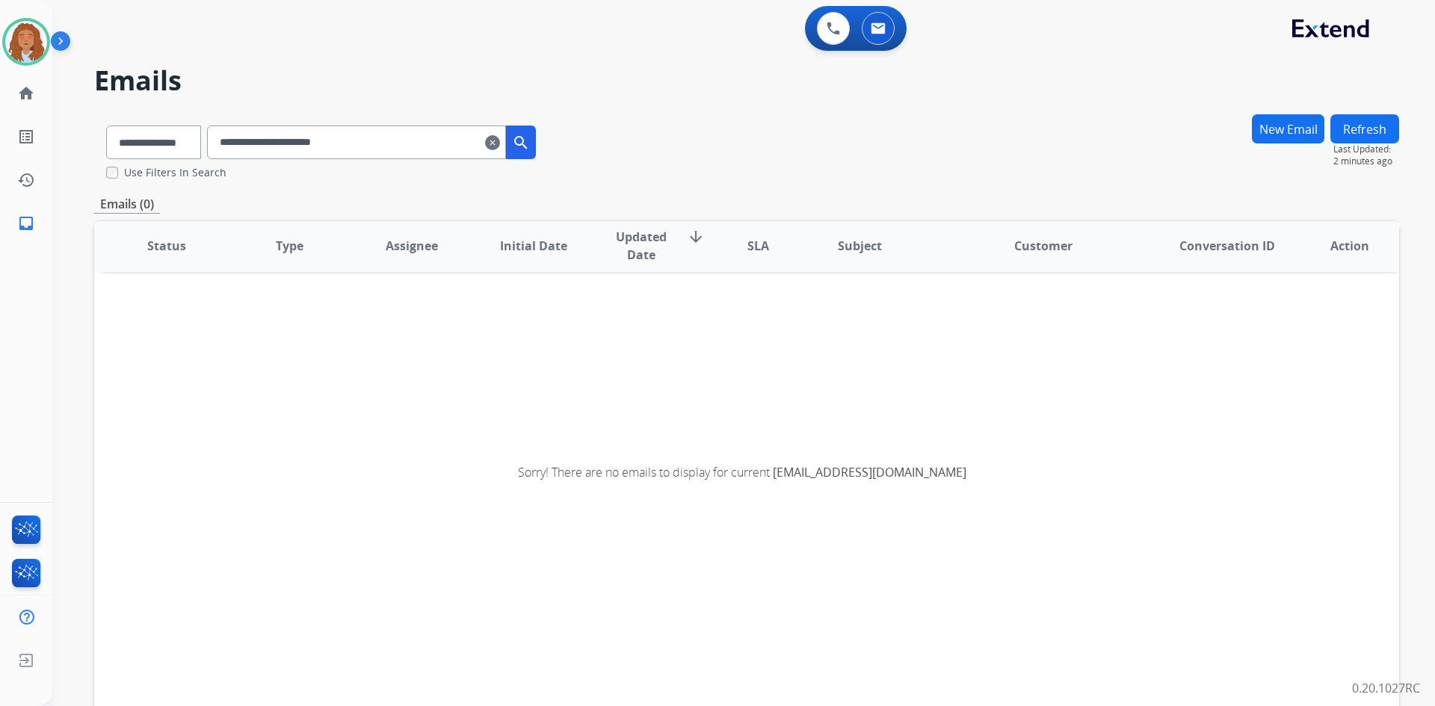
click at [500, 144] on mat-icon "clear" at bounding box center [492, 143] width 15 height 18
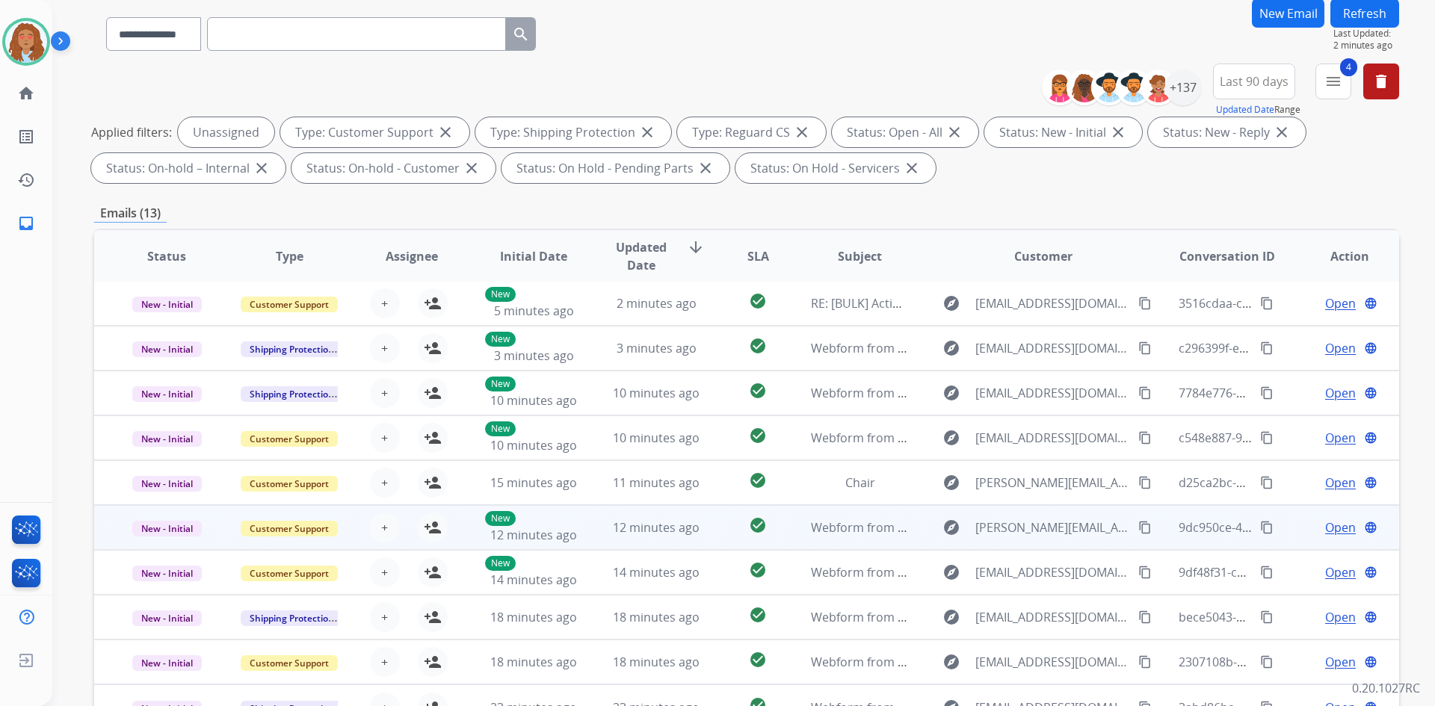
scroll to position [216, 0]
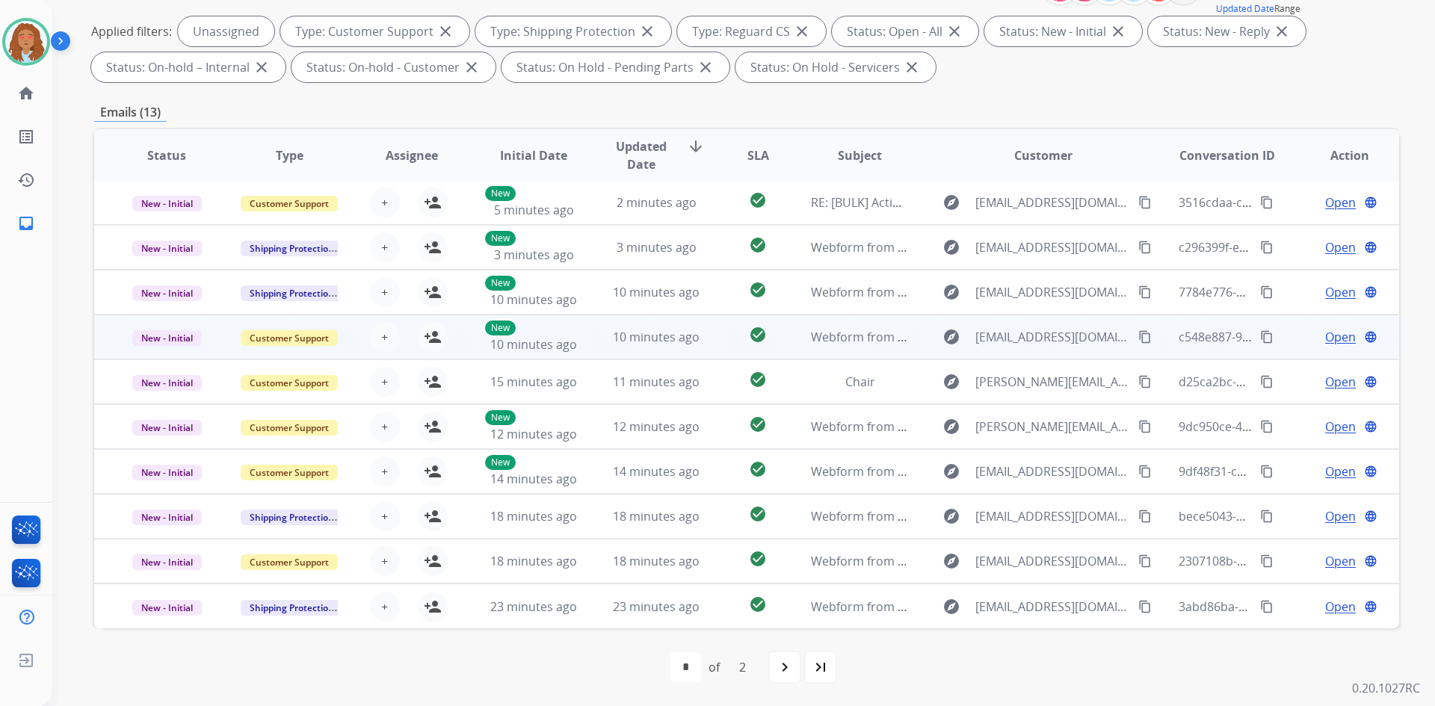
click at [1050, 354] on td "explore [EMAIL_ADDRESS][DOMAIN_NAME] content_copy" at bounding box center [1032, 337] width 244 height 45
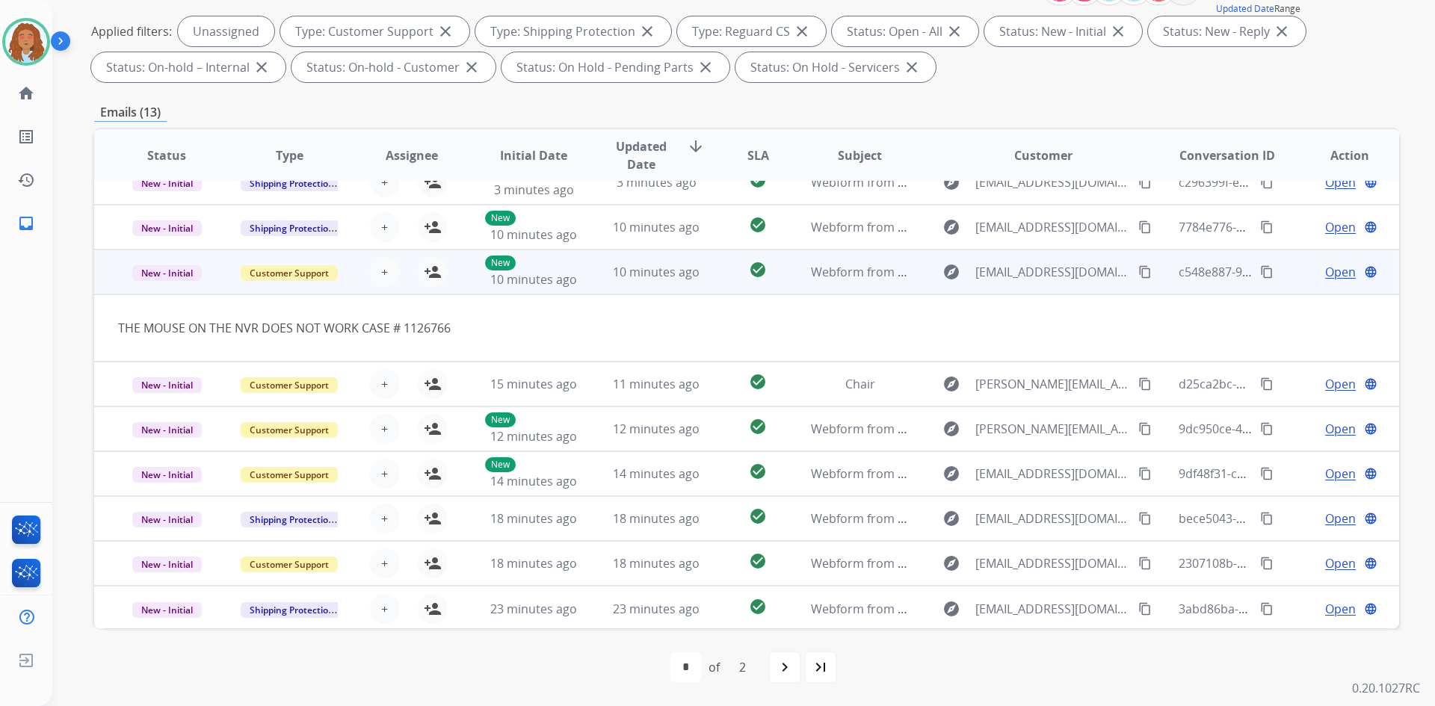
scroll to position [69, 0]
click at [1087, 283] on td "explore [EMAIL_ADDRESS][DOMAIN_NAME] content_copy" at bounding box center [1032, 269] width 244 height 45
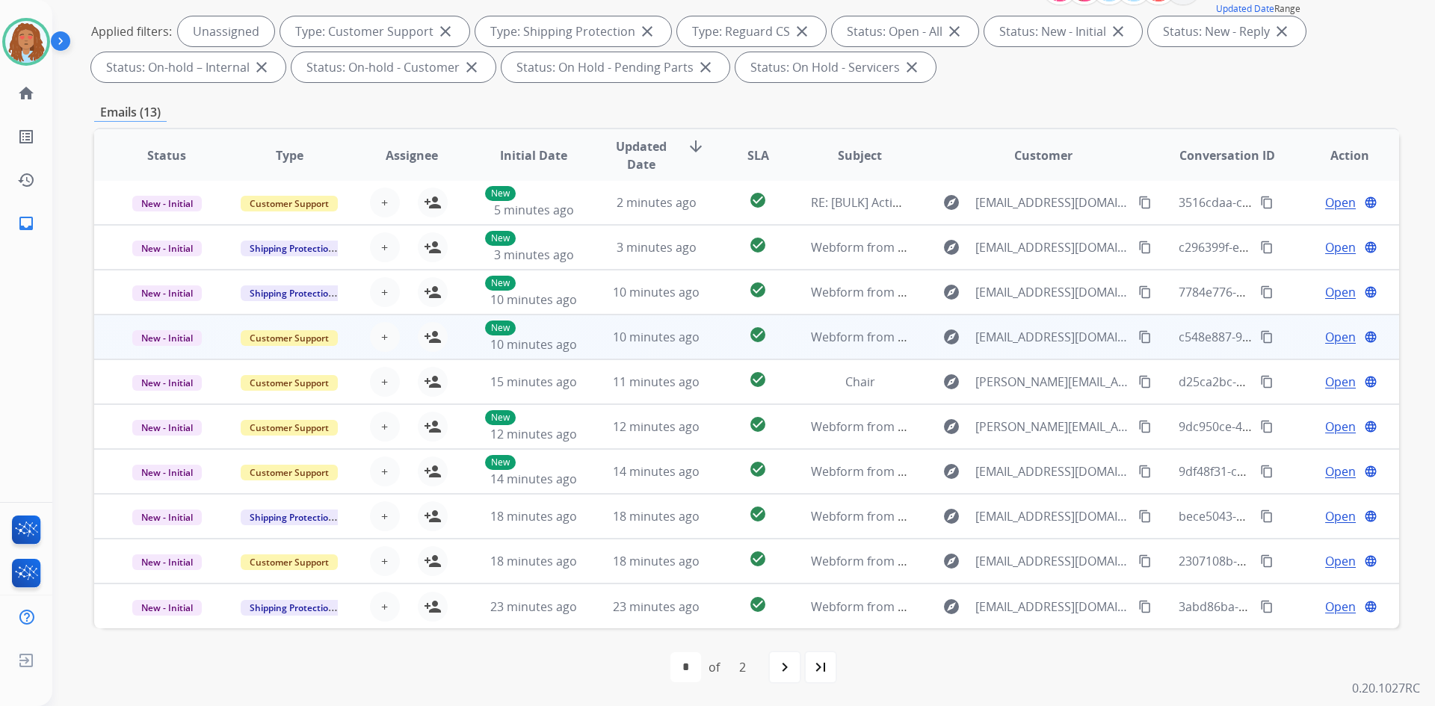
scroll to position [1, 0]
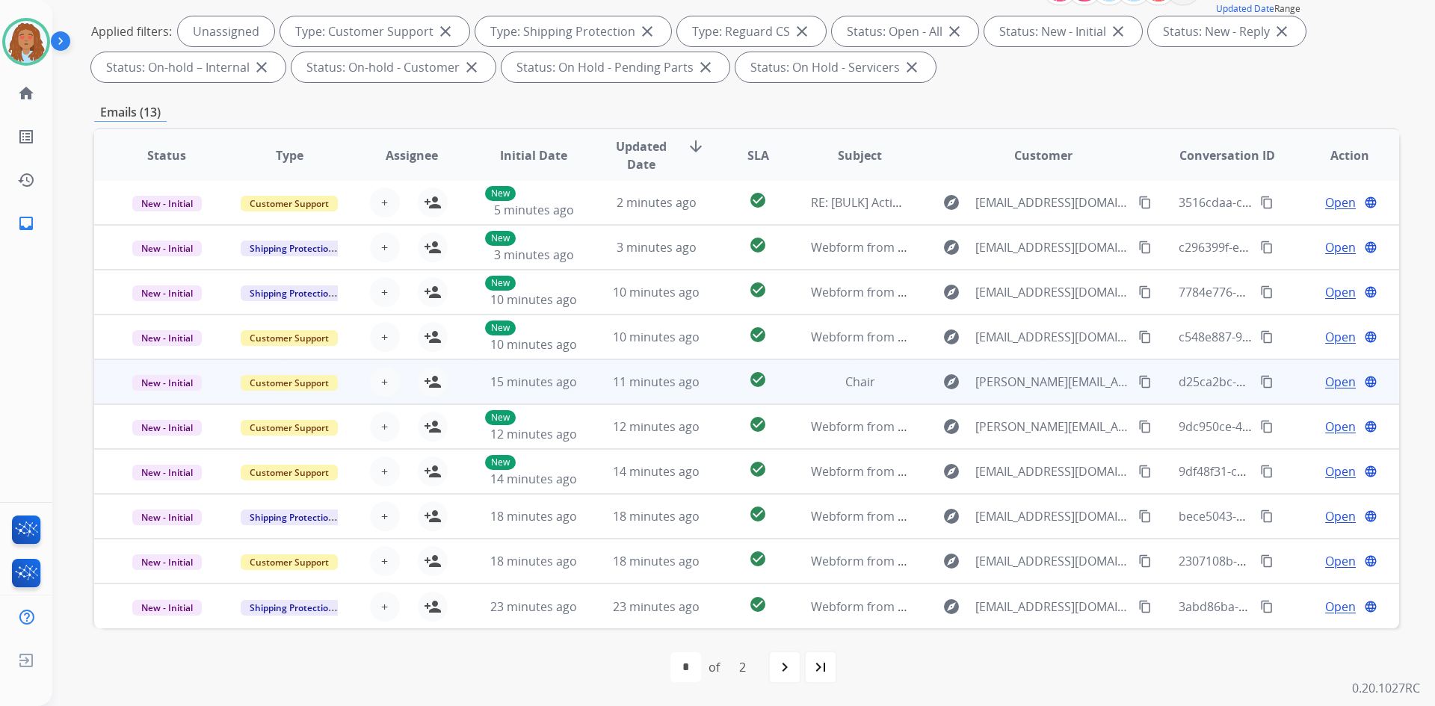
click at [1055, 393] on div "explore [PERSON_NAME][EMAIL_ADDRESS][DOMAIN_NAME] content_copy" at bounding box center [1044, 382] width 220 height 24
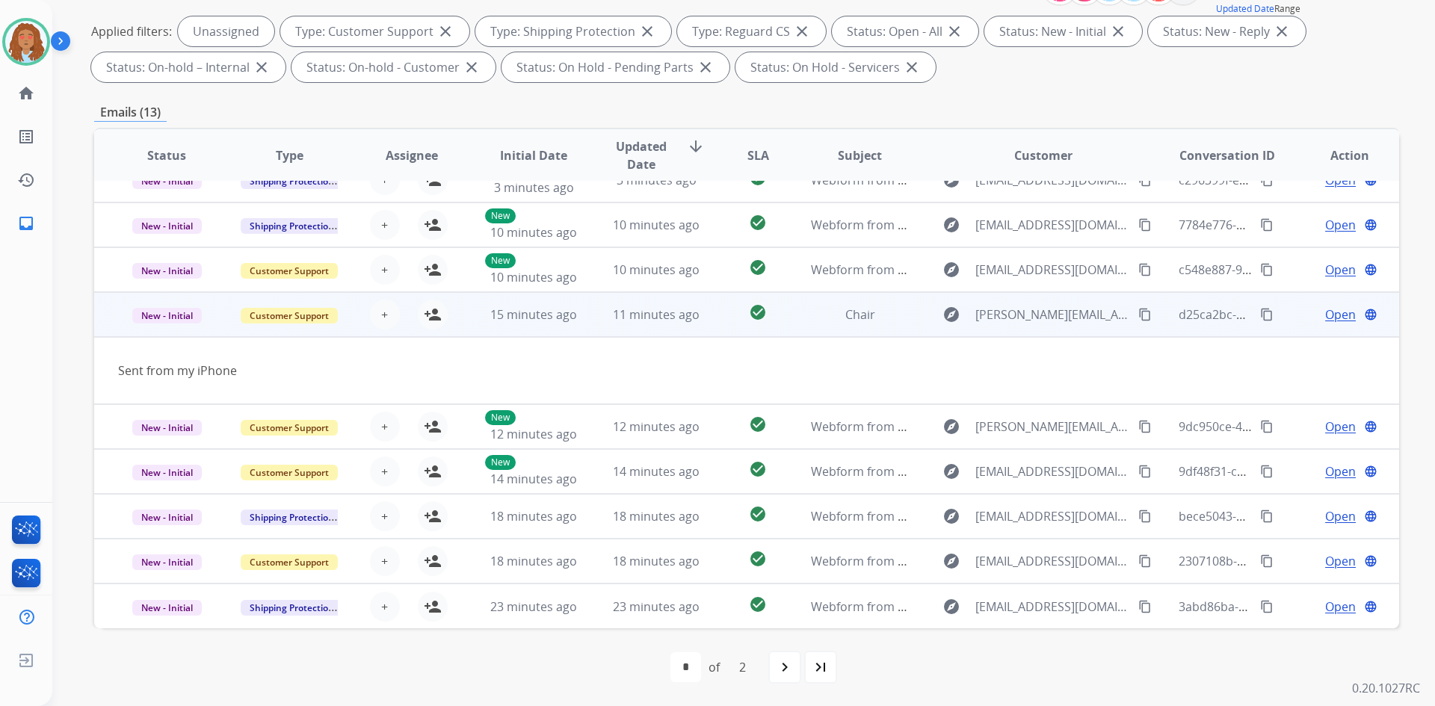
click at [1047, 324] on div "explore [PERSON_NAME][EMAIL_ADDRESS][DOMAIN_NAME] content_copy" at bounding box center [1044, 315] width 220 height 24
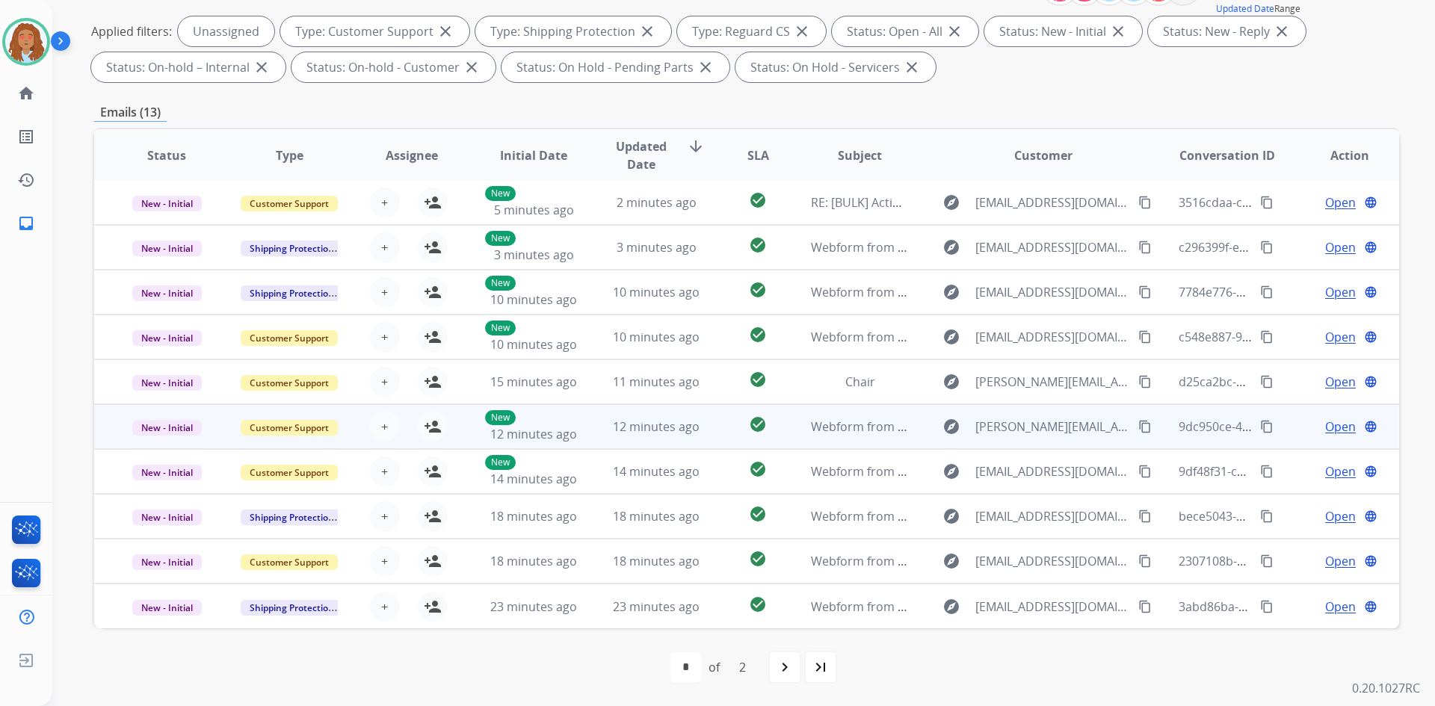
click at [1041, 439] on td "explore [PERSON_NAME][EMAIL_ADDRESS][PERSON_NAME][DOMAIN_NAME] content_copy" at bounding box center [1032, 426] width 244 height 45
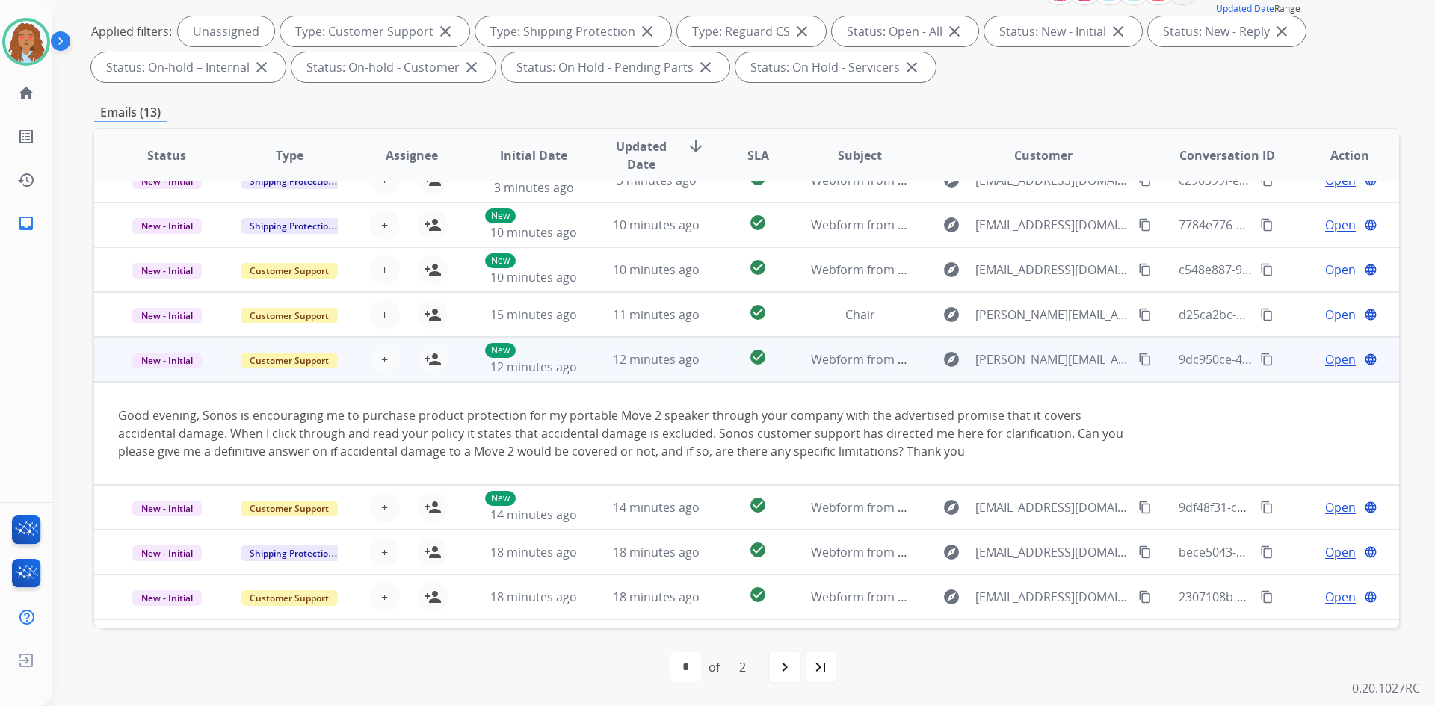
scroll to position [105, 0]
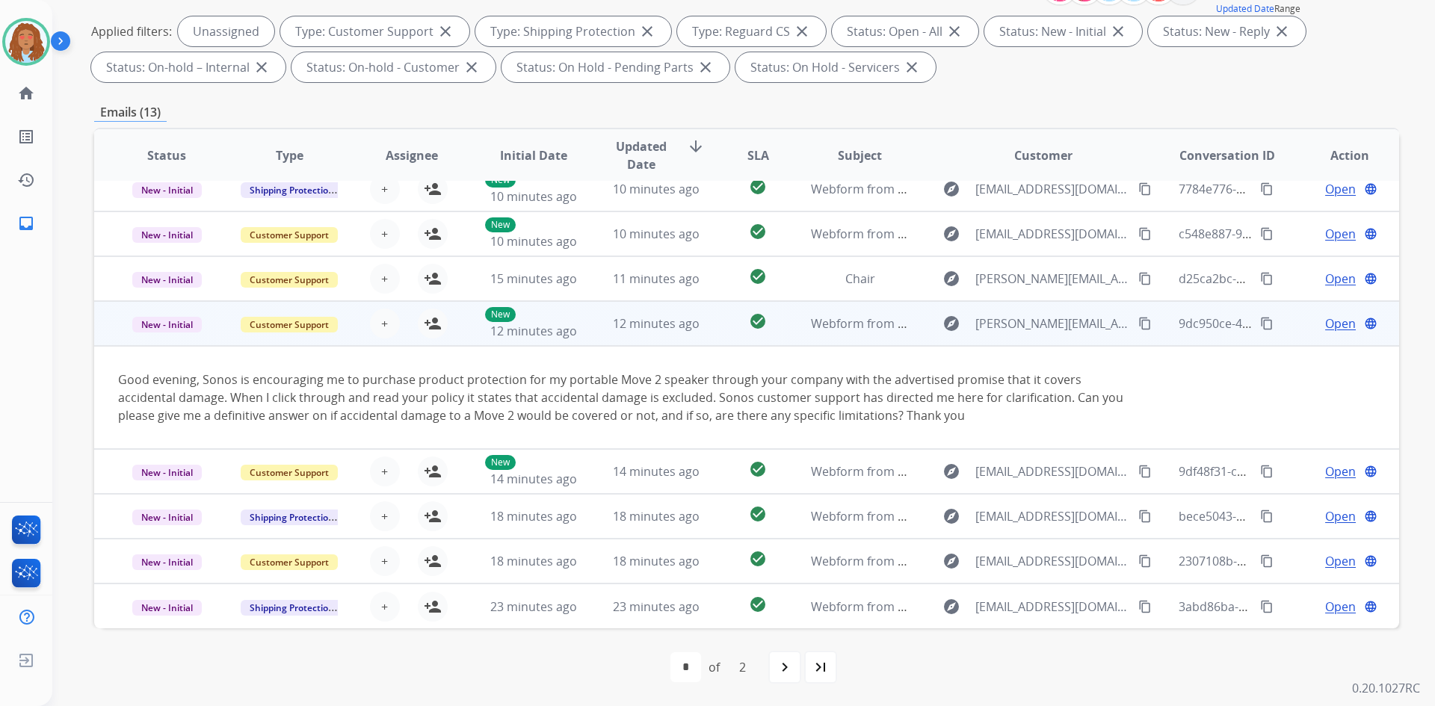
click at [1047, 340] on td "explore [PERSON_NAME][EMAIL_ADDRESS][PERSON_NAME][DOMAIN_NAME] content_copy" at bounding box center [1032, 323] width 244 height 45
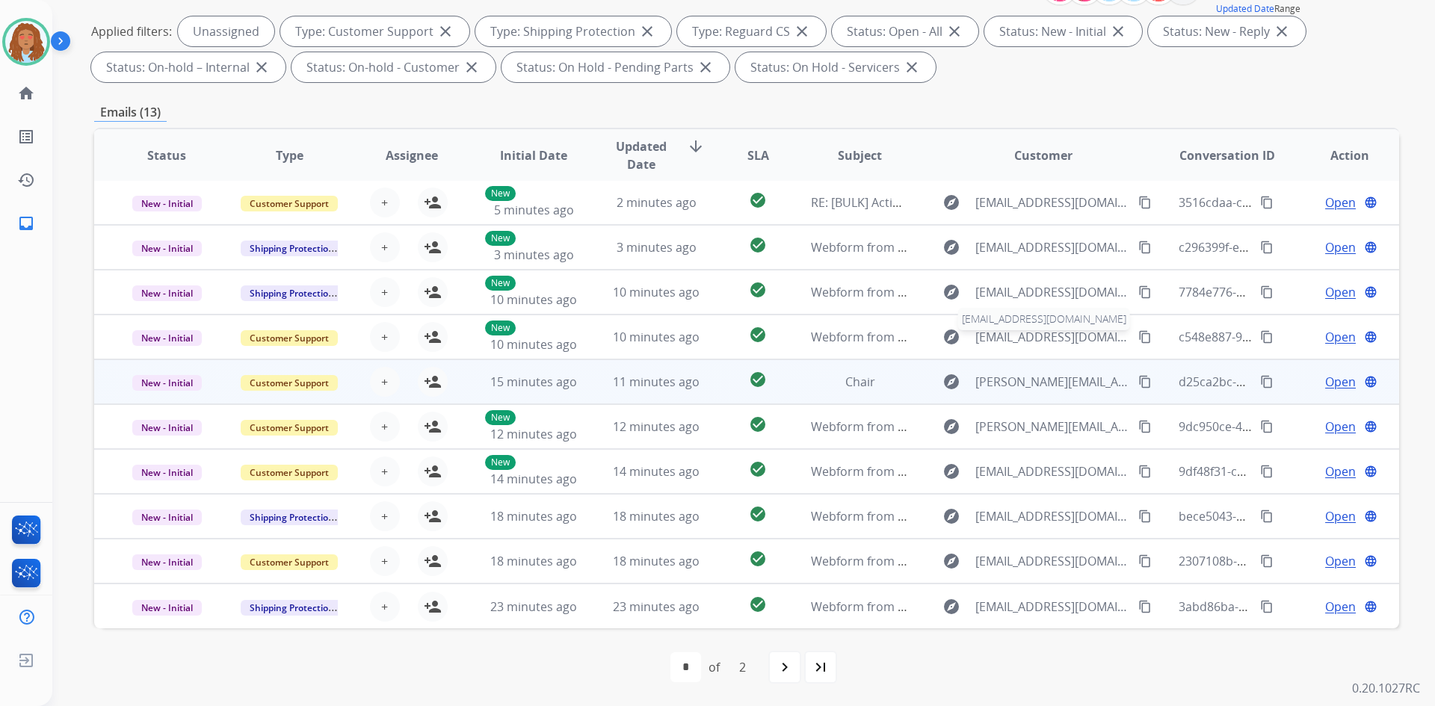
scroll to position [1, 0]
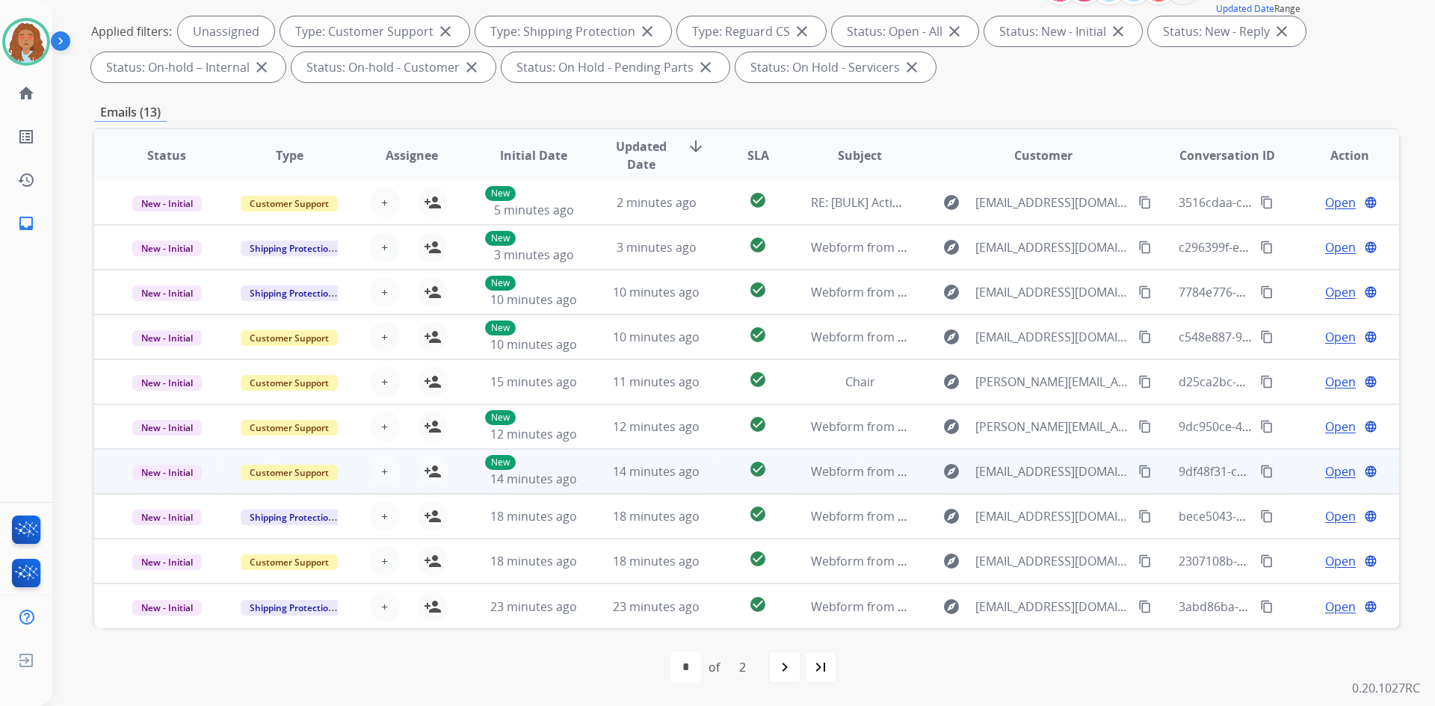
click at [1039, 489] on td "explore [EMAIL_ADDRESS][DOMAIN_NAME] content_copy" at bounding box center [1032, 471] width 244 height 45
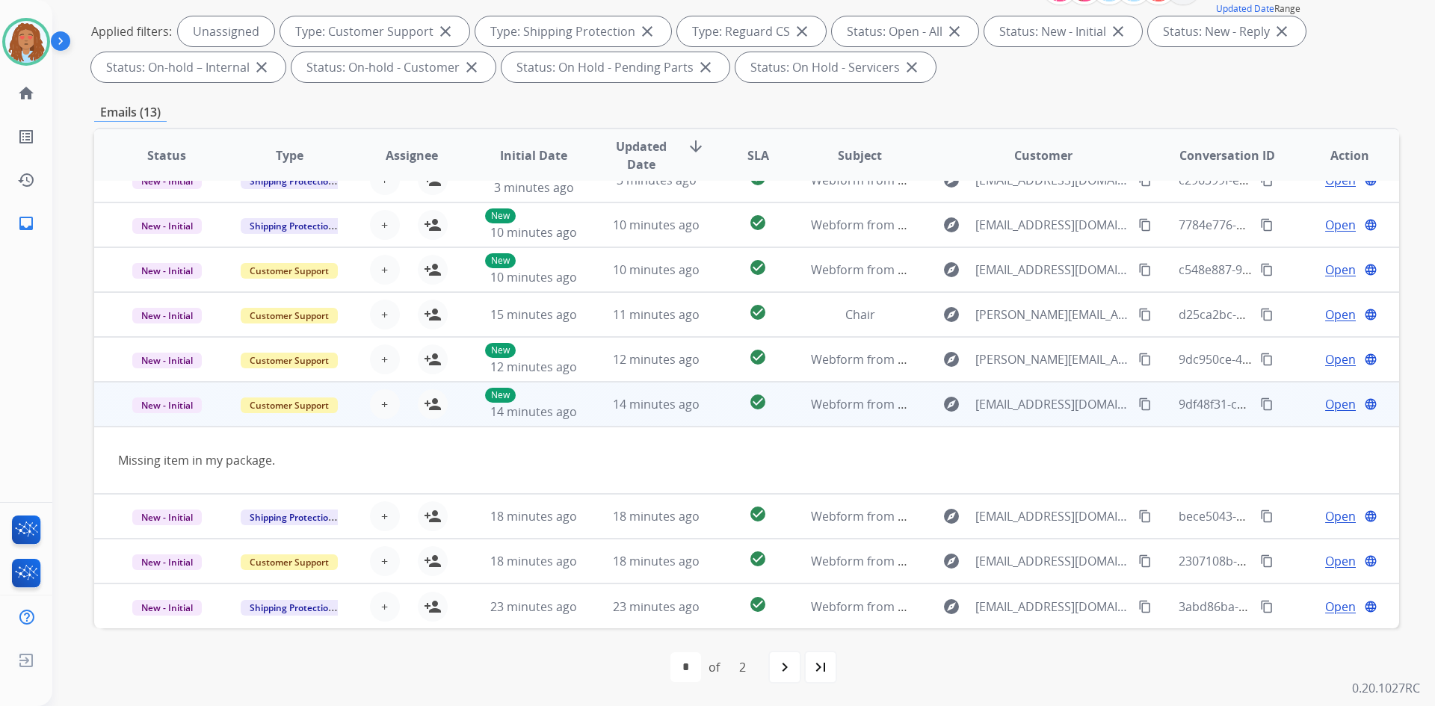
scroll to position [69, 0]
click at [1047, 418] on td "explore [EMAIL_ADDRESS][DOMAIN_NAME] content_copy" at bounding box center [1032, 404] width 244 height 45
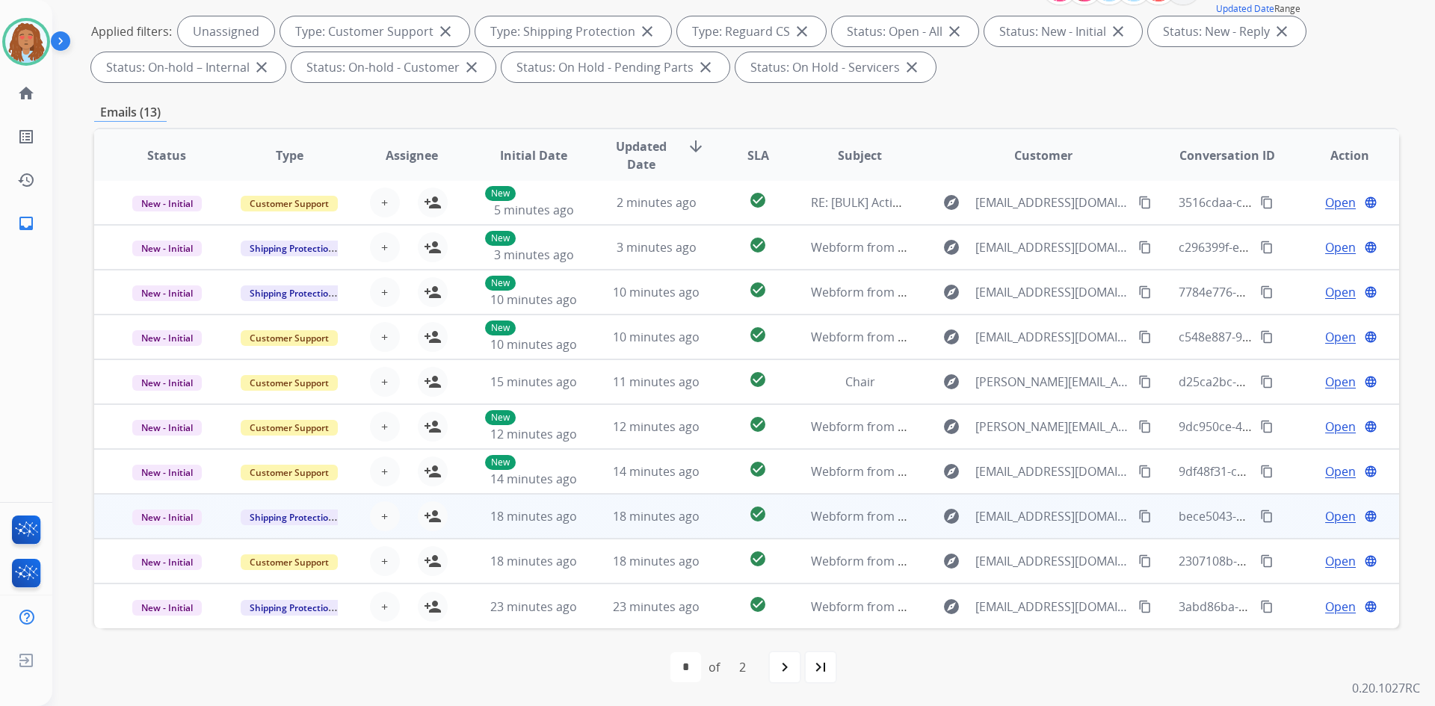
click at [1035, 533] on td "explore [EMAIL_ADDRESS][DOMAIN_NAME] content_copy" at bounding box center [1032, 516] width 244 height 45
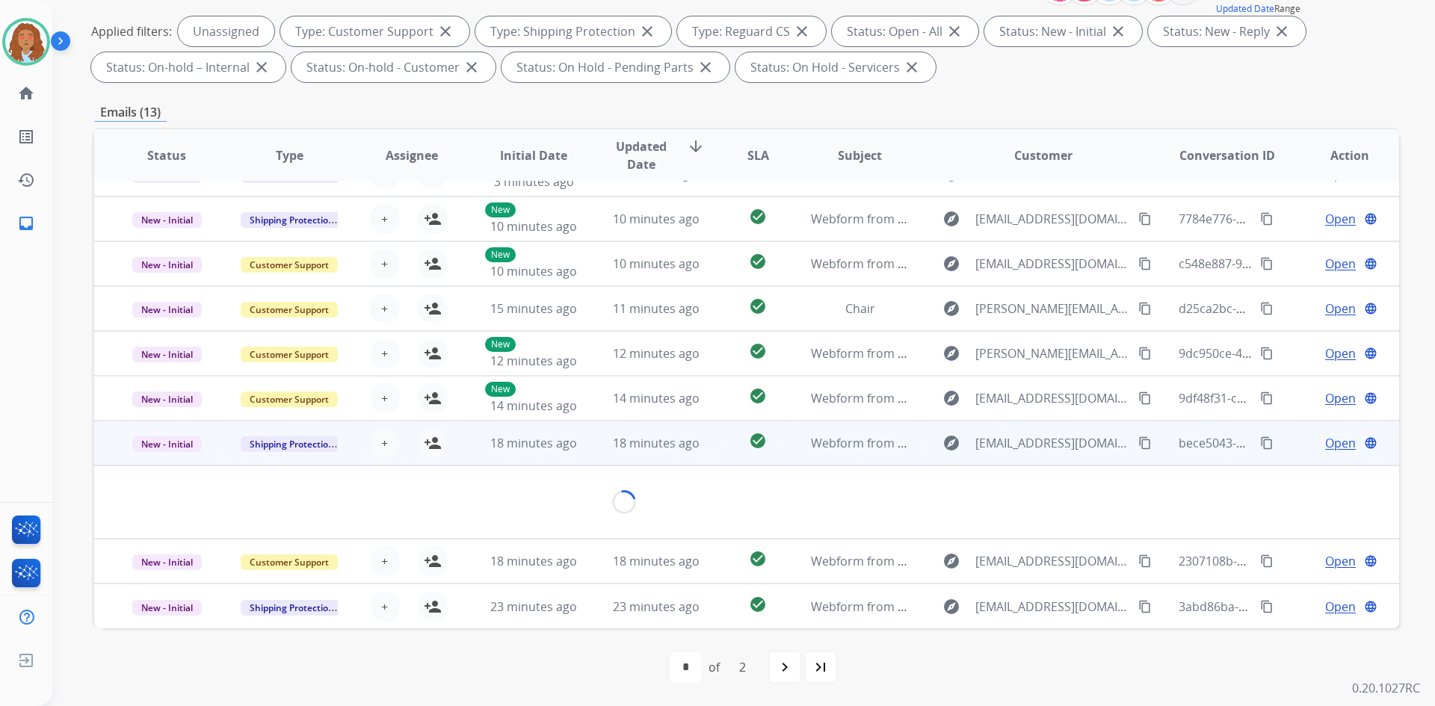
scroll to position [105, 0]
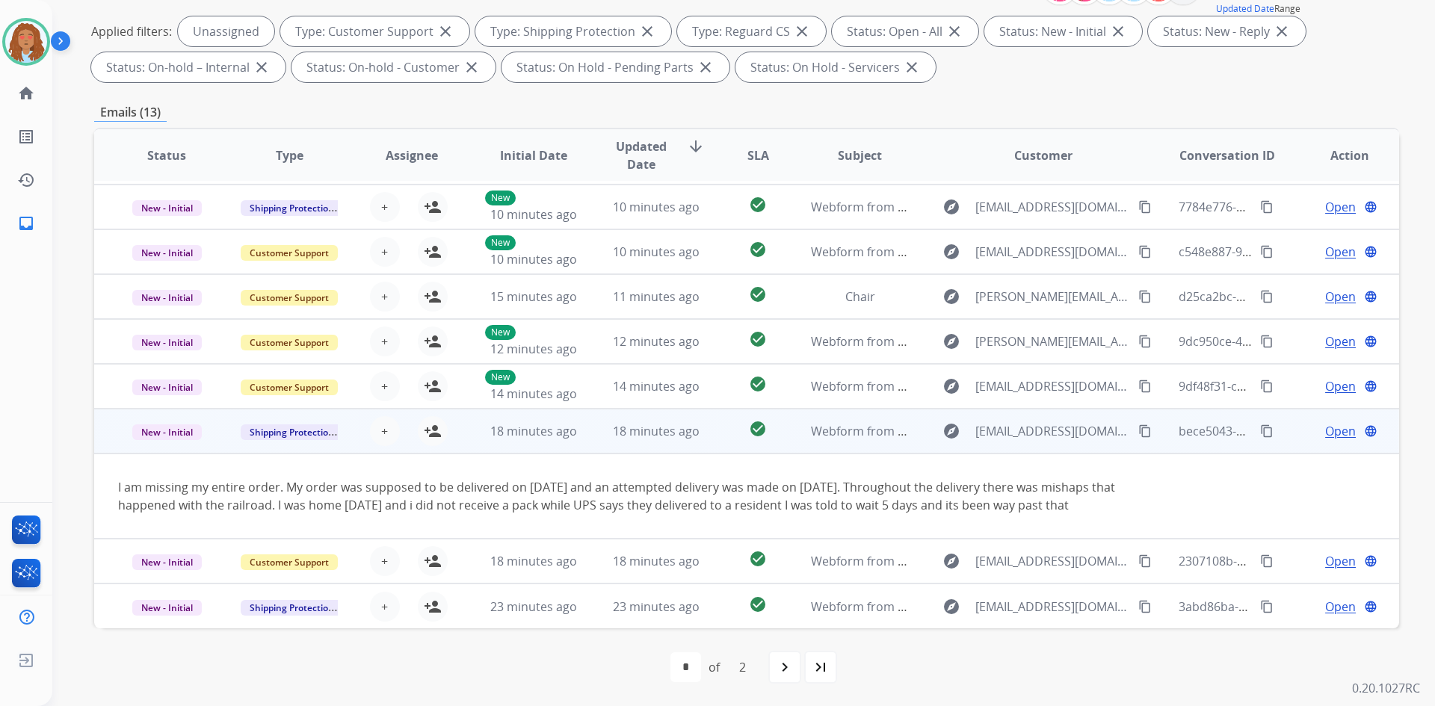
click at [1049, 429] on td "explore [EMAIL_ADDRESS][DOMAIN_NAME] content_copy" at bounding box center [1032, 431] width 244 height 45
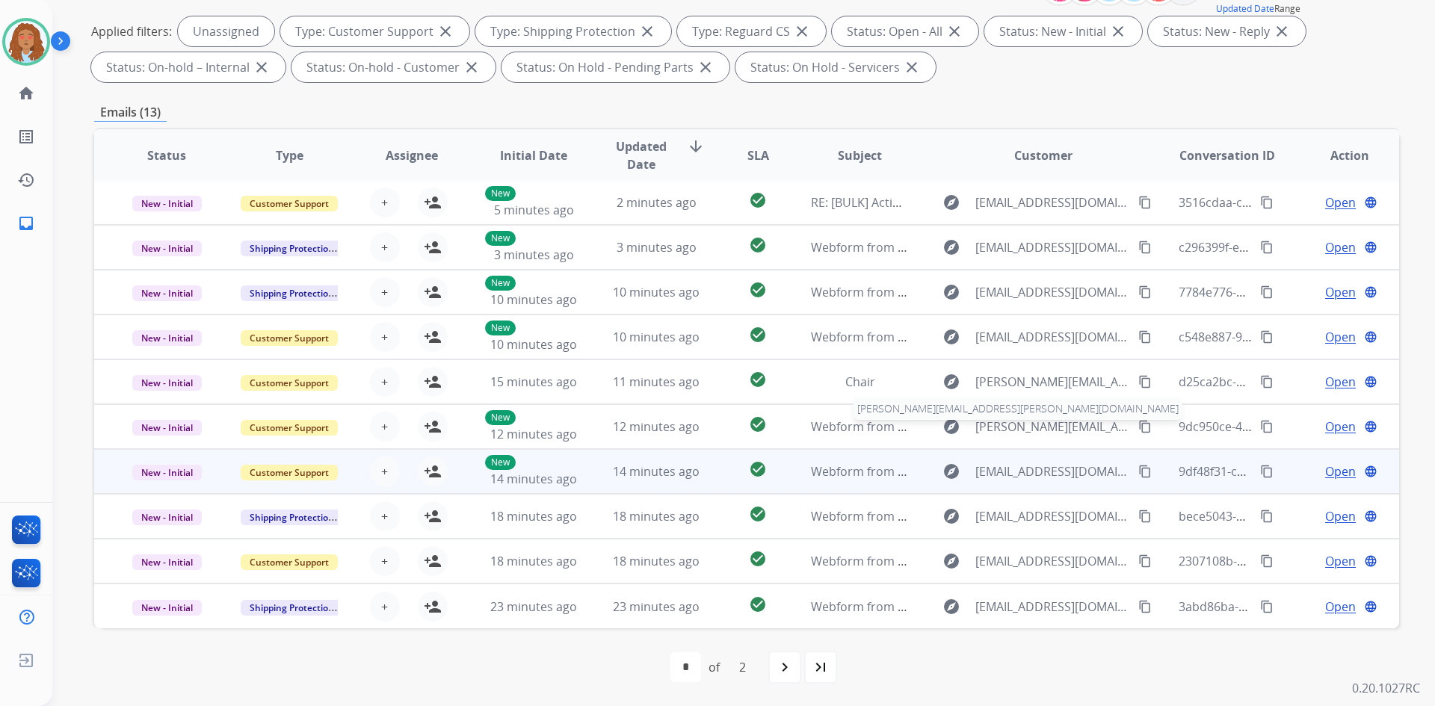
scroll to position [1, 0]
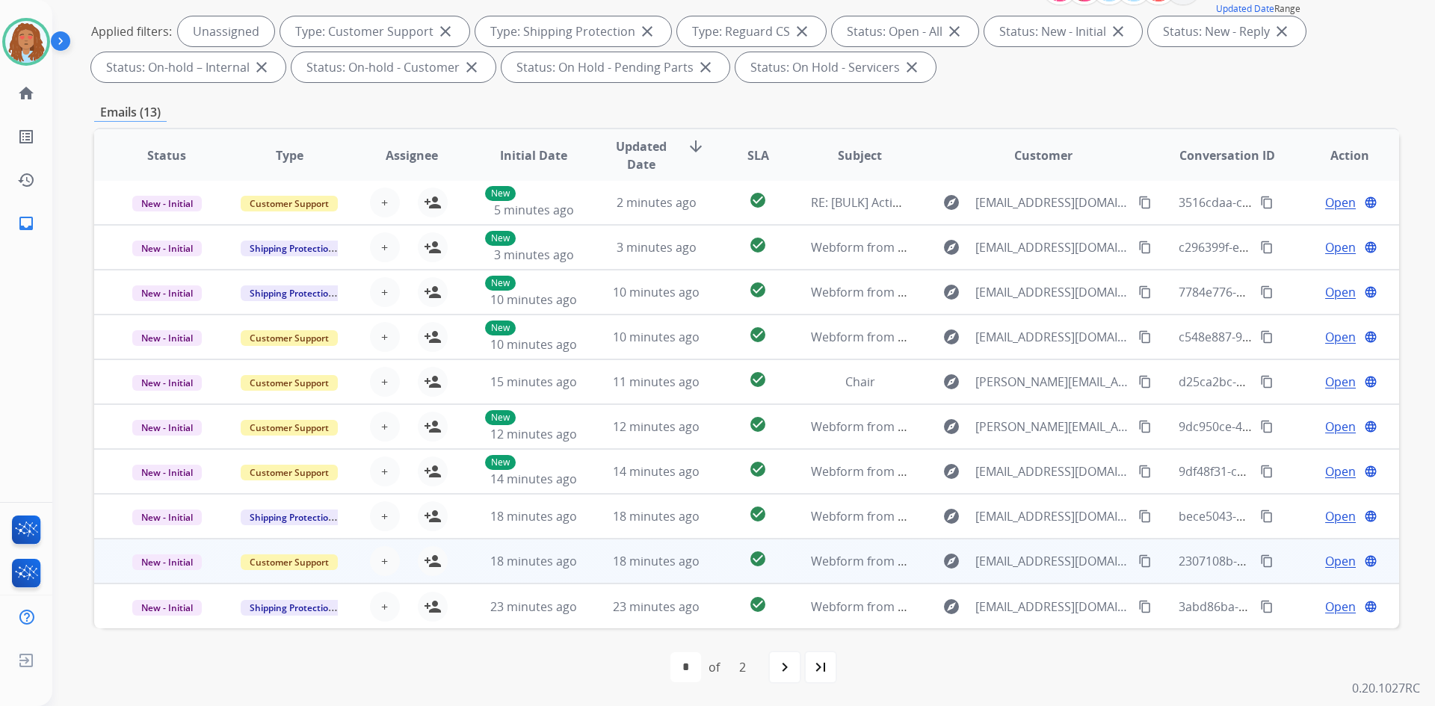
click at [1041, 577] on td "explore [EMAIL_ADDRESS][DOMAIN_NAME] content_copy" at bounding box center [1032, 561] width 244 height 45
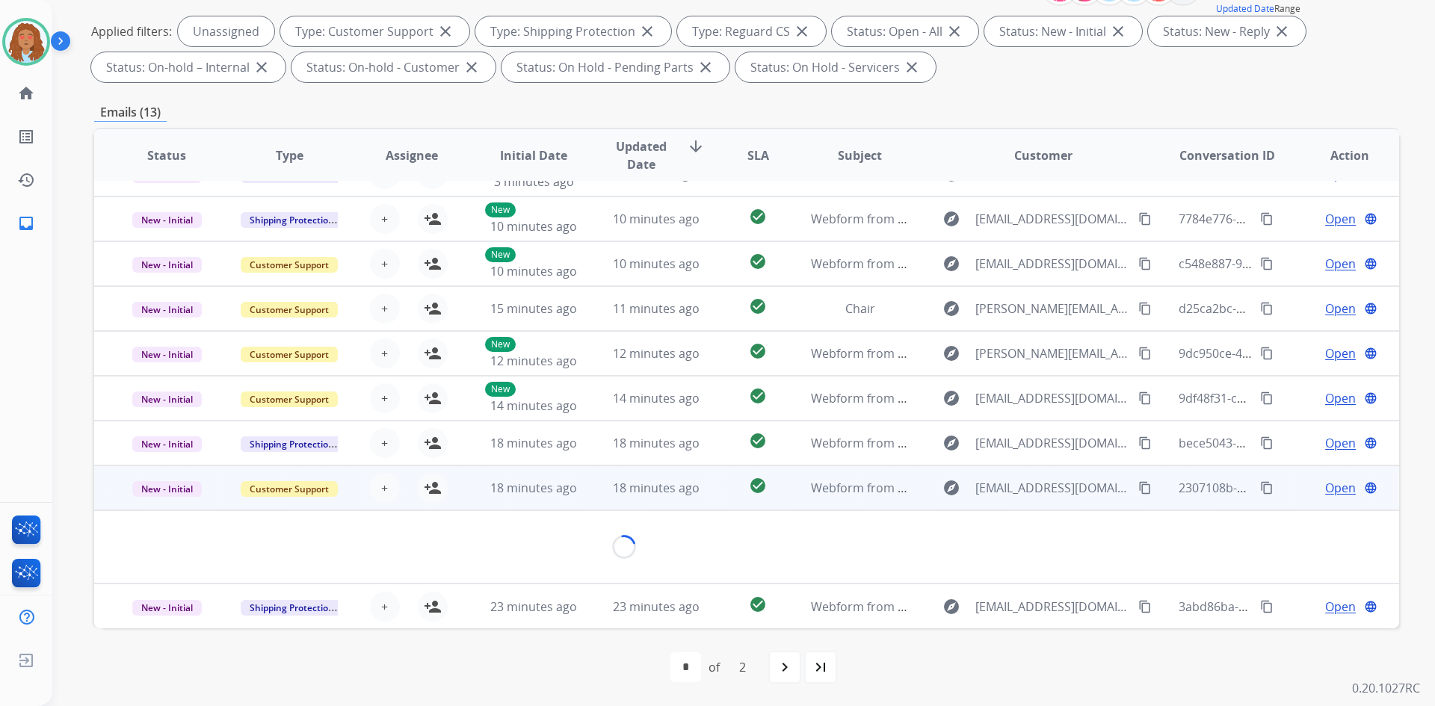
scroll to position [69, 0]
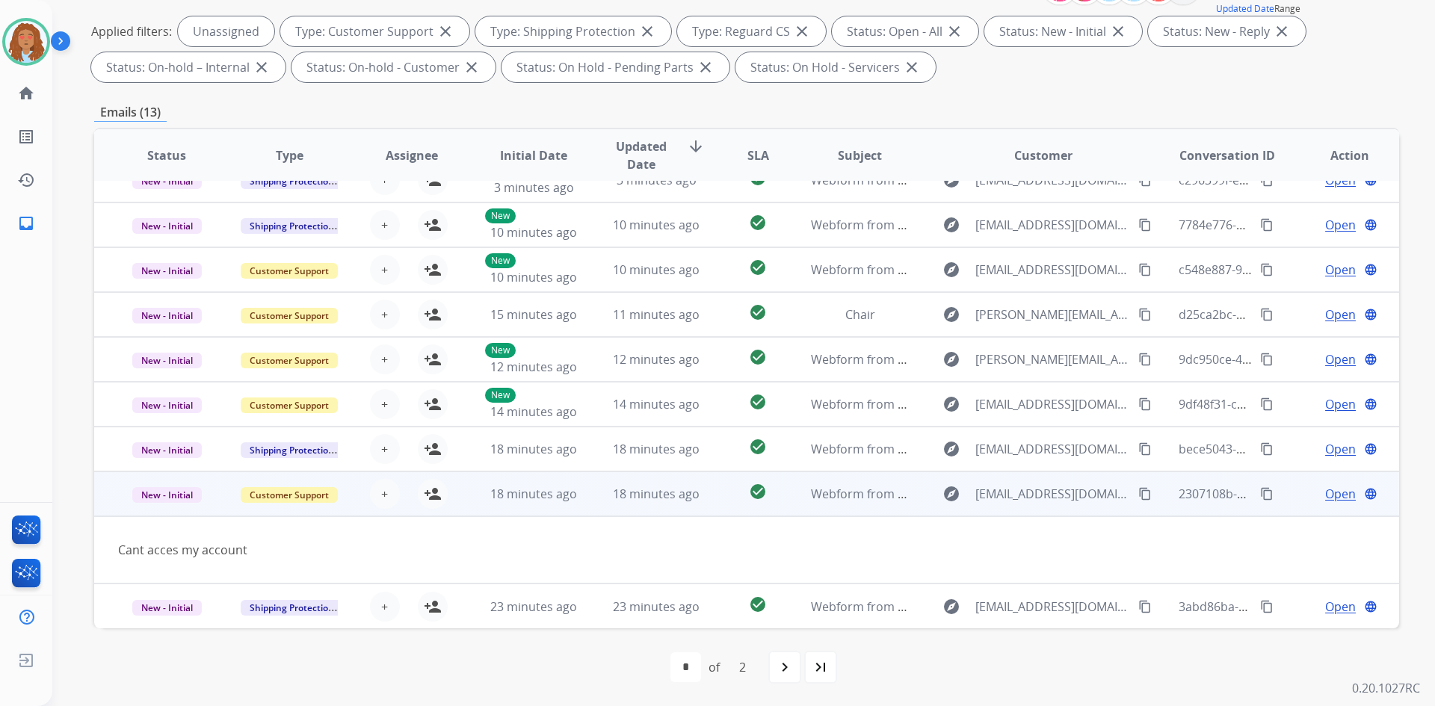
click at [1058, 505] on div "explore [EMAIL_ADDRESS][DOMAIN_NAME] content_copy" at bounding box center [1044, 494] width 220 height 24
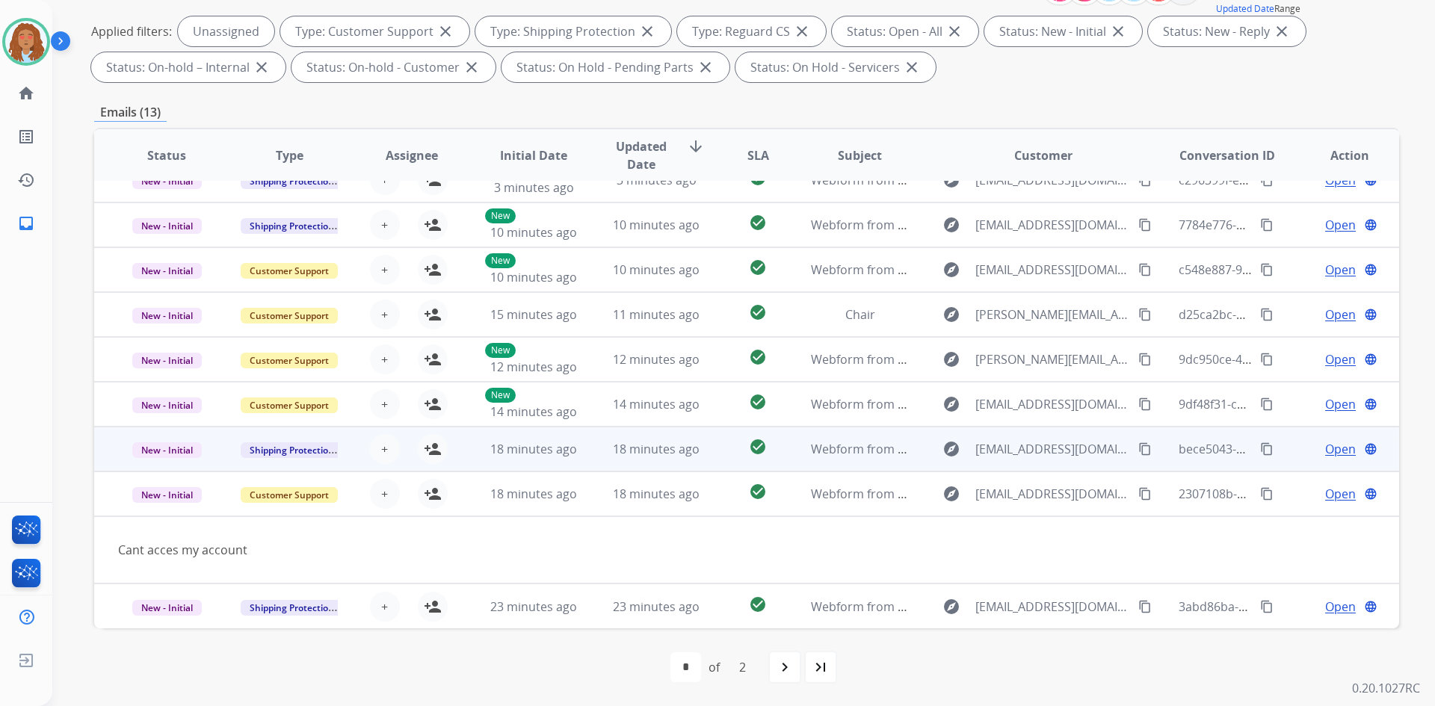
scroll to position [1, 0]
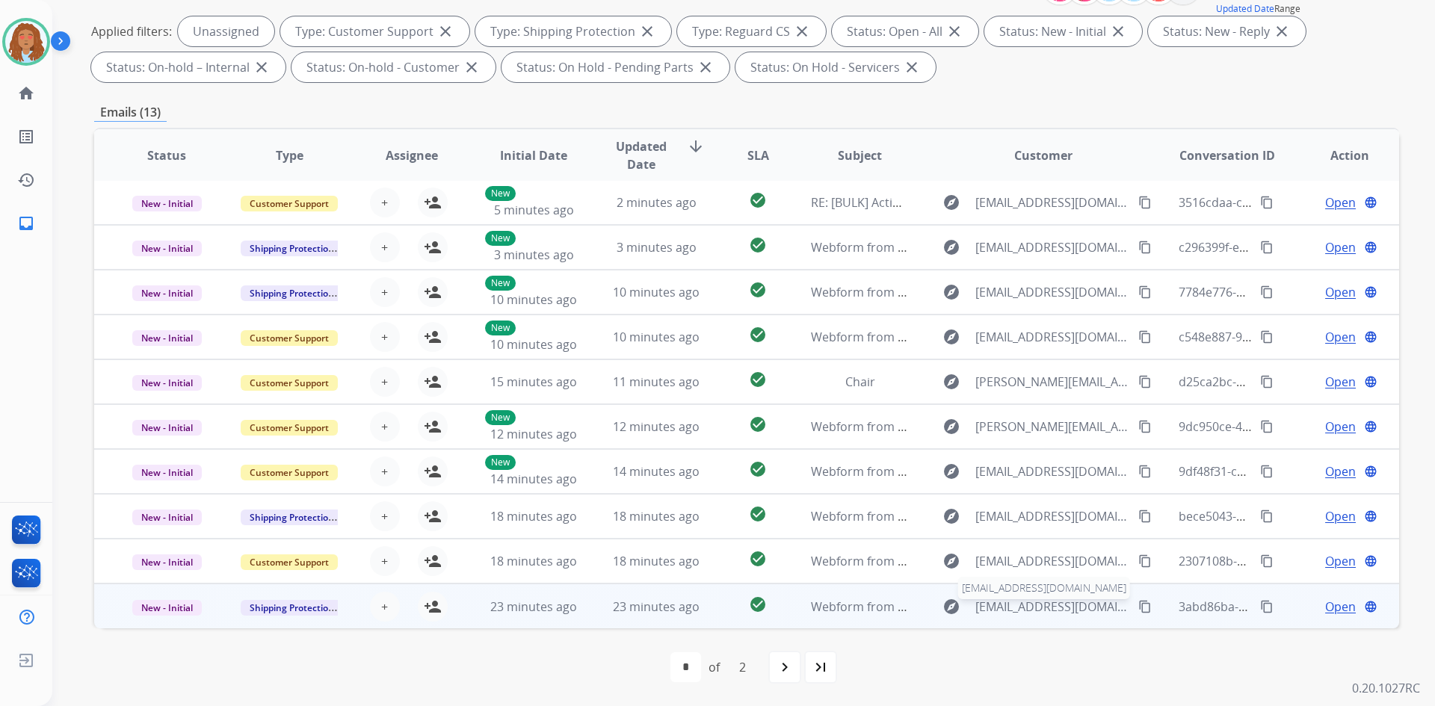
click at [1039, 614] on span "[EMAIL_ADDRESS][DOMAIN_NAME]" at bounding box center [1053, 607] width 154 height 18
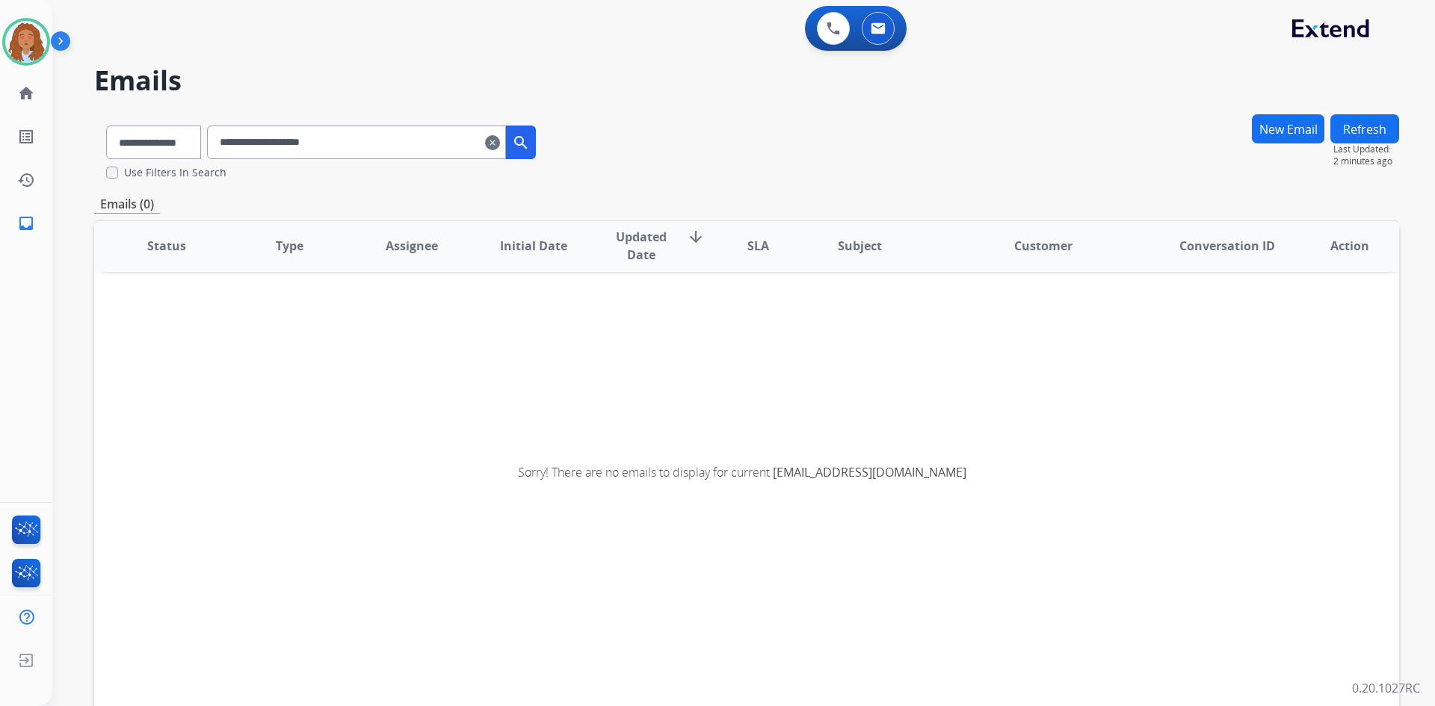
click at [500, 141] on mat-icon "clear" at bounding box center [492, 143] width 15 height 18
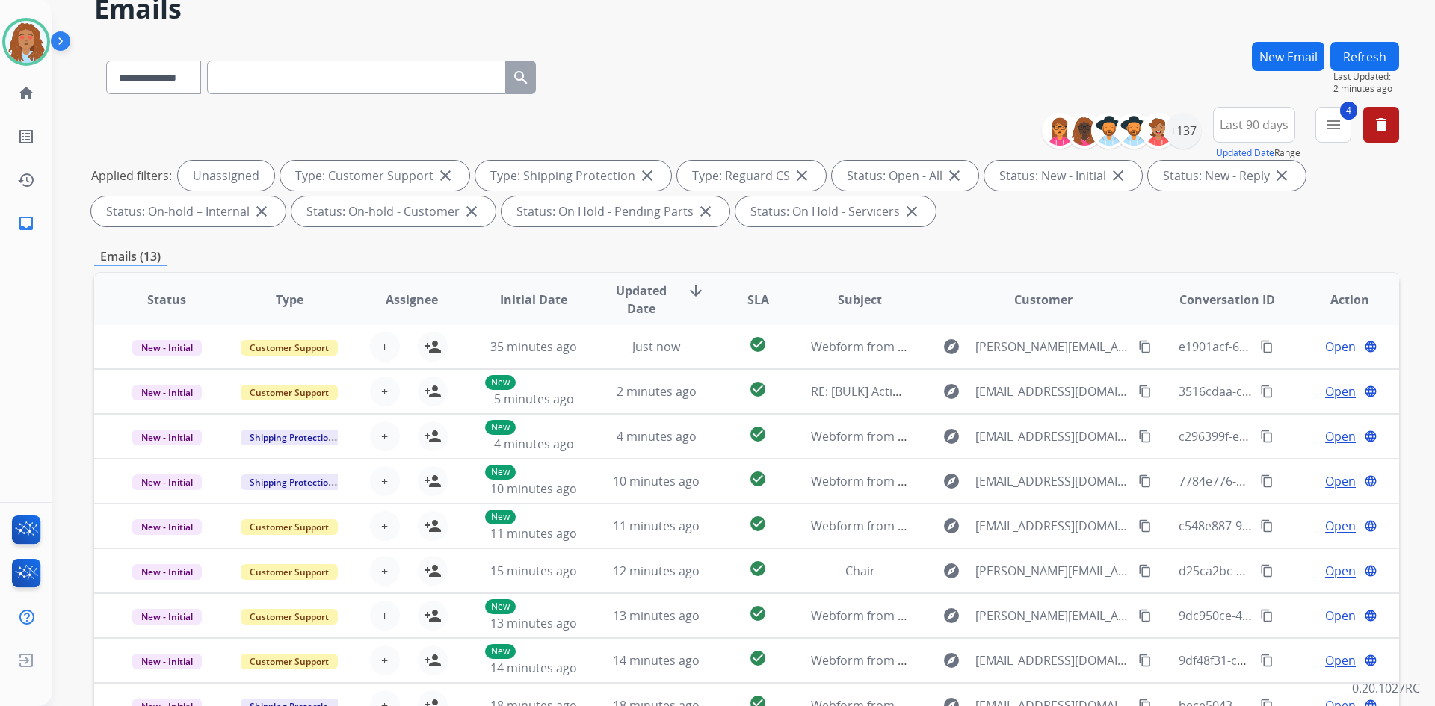
scroll to position [216, 0]
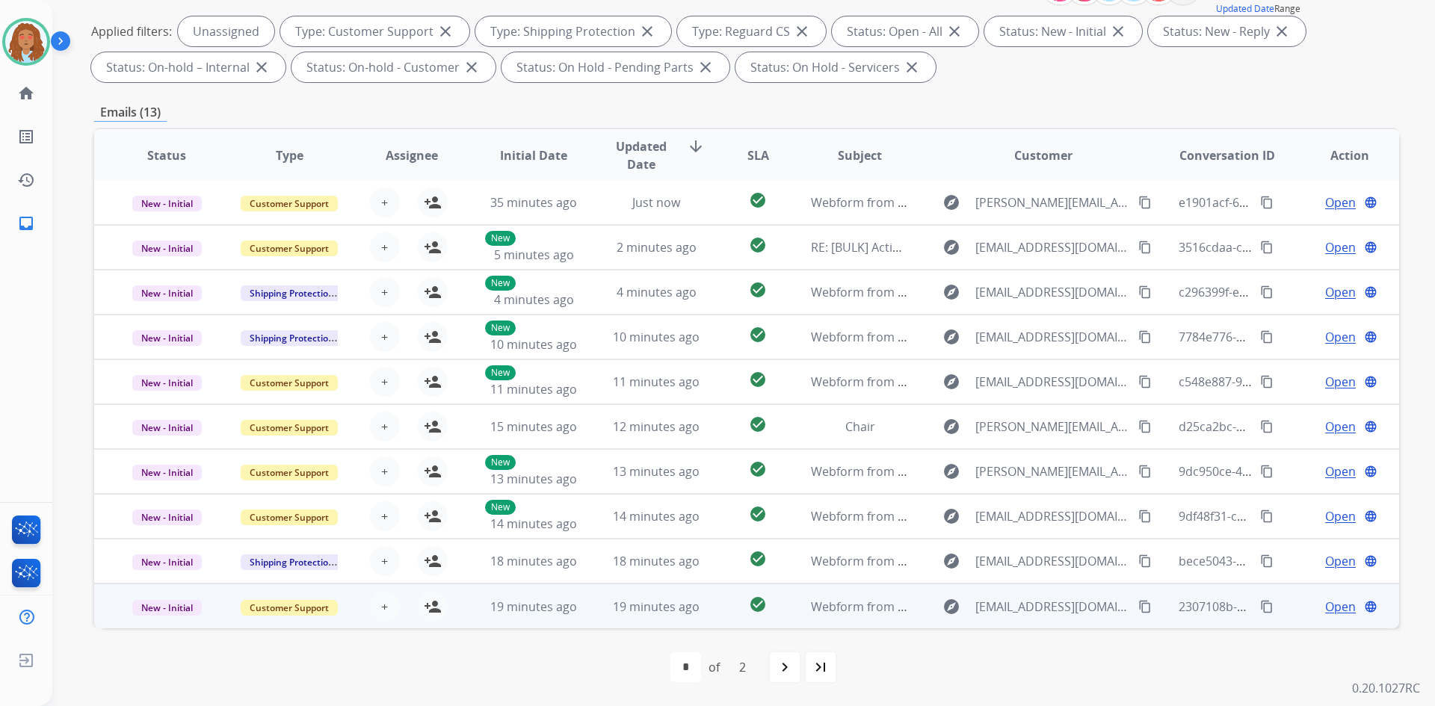
click at [1023, 619] on td "explore [EMAIL_ADDRESS][DOMAIN_NAME] content_copy" at bounding box center [1032, 606] width 244 height 45
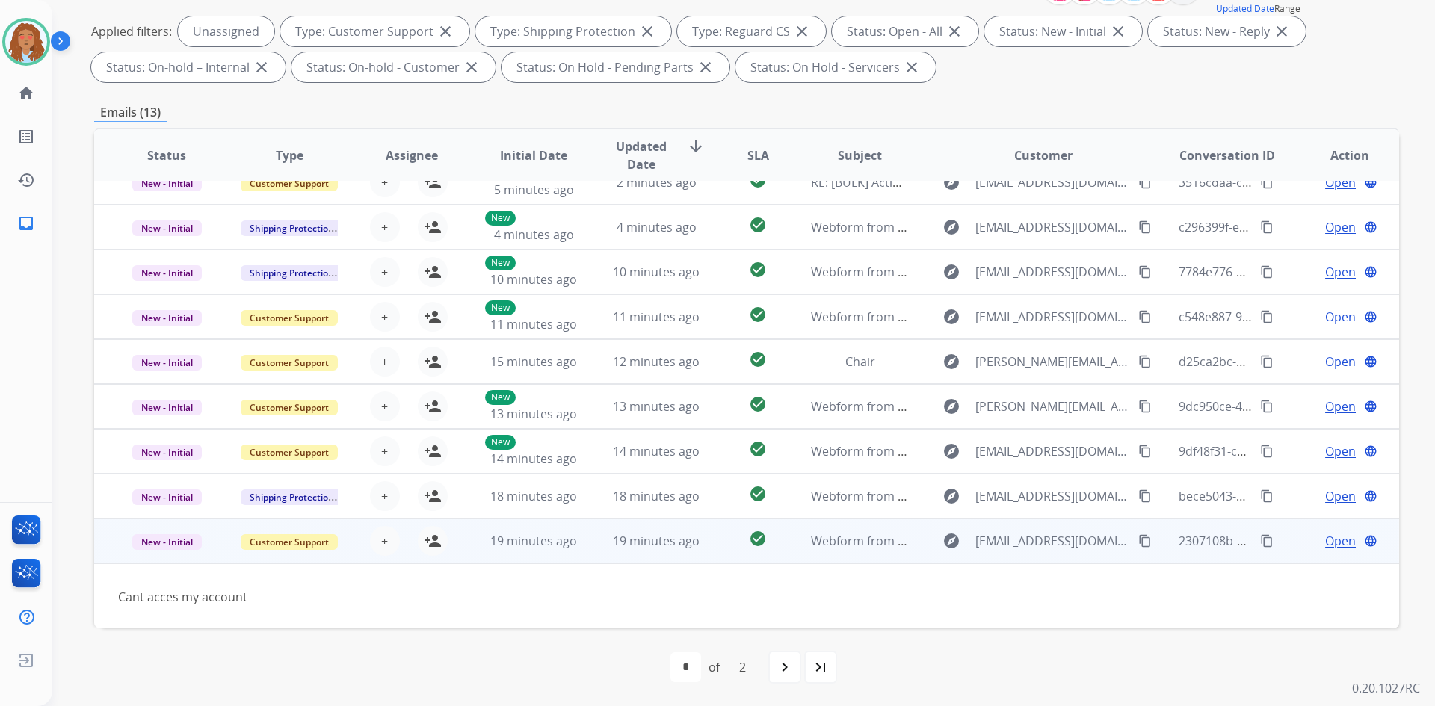
scroll to position [68, 0]
click at [1023, 553] on td "explore [EMAIL_ADDRESS][DOMAIN_NAME] content_copy" at bounding box center [1032, 539] width 244 height 45
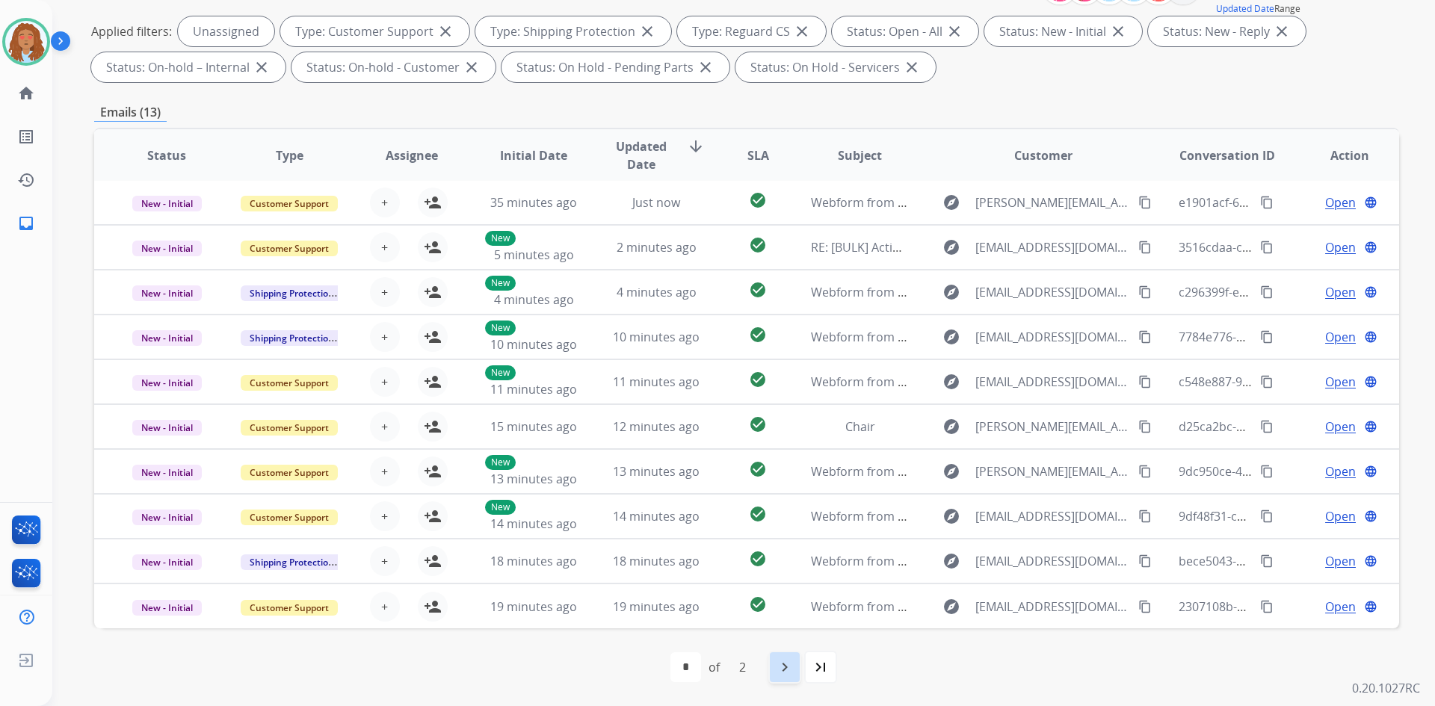
click at [786, 671] on mat-icon "navigate_next" at bounding box center [785, 668] width 18 height 18
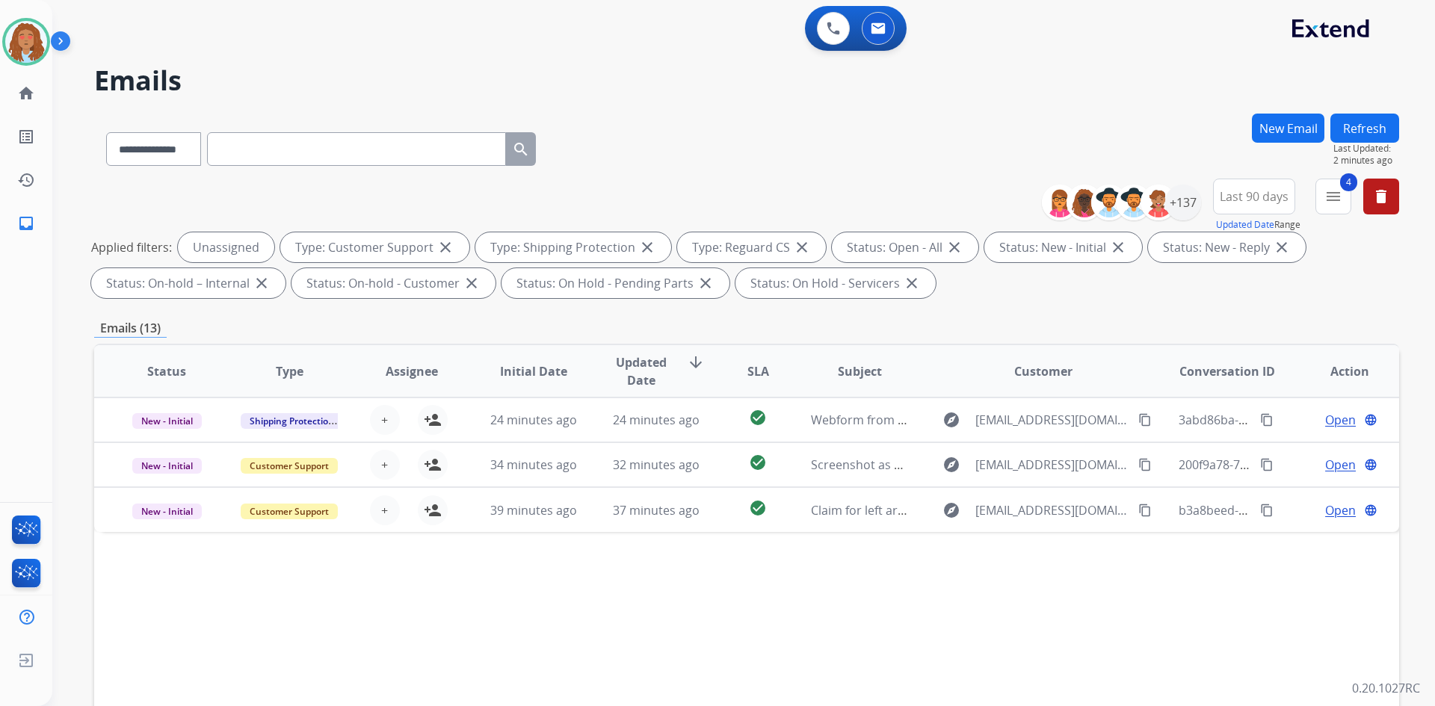
scroll to position [0, 0]
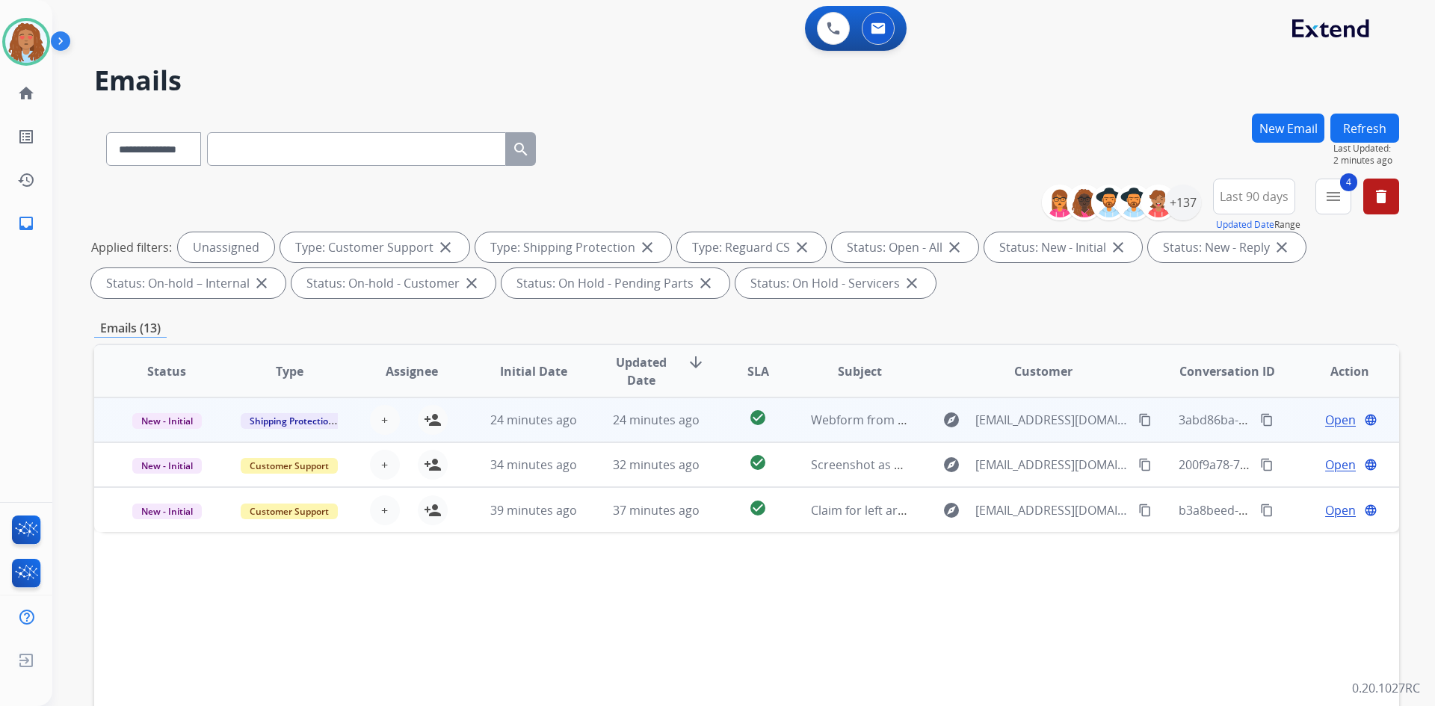
click at [1040, 440] on td "explore [EMAIL_ADDRESS][DOMAIN_NAME] content_copy" at bounding box center [1032, 420] width 244 height 45
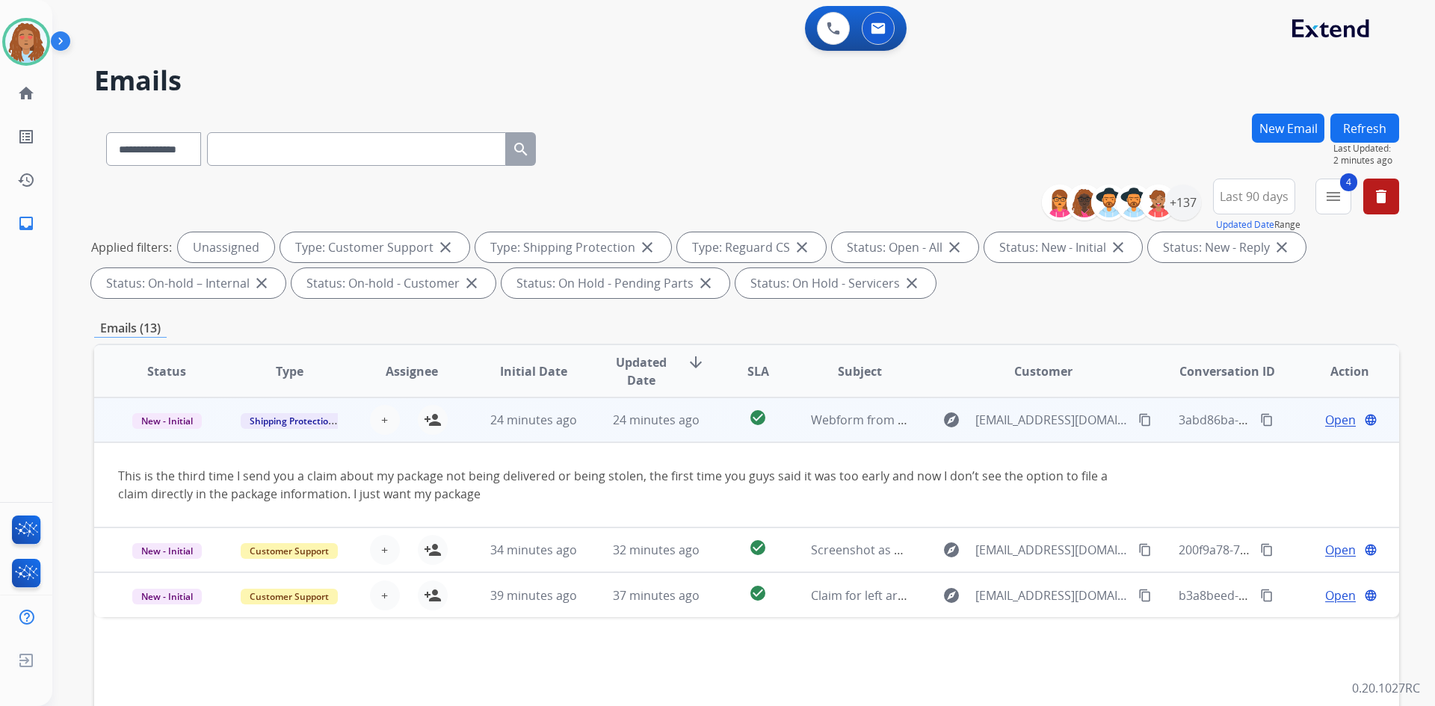
click at [1040, 440] on td "explore [EMAIL_ADDRESS][DOMAIN_NAME] content_copy" at bounding box center [1032, 420] width 244 height 45
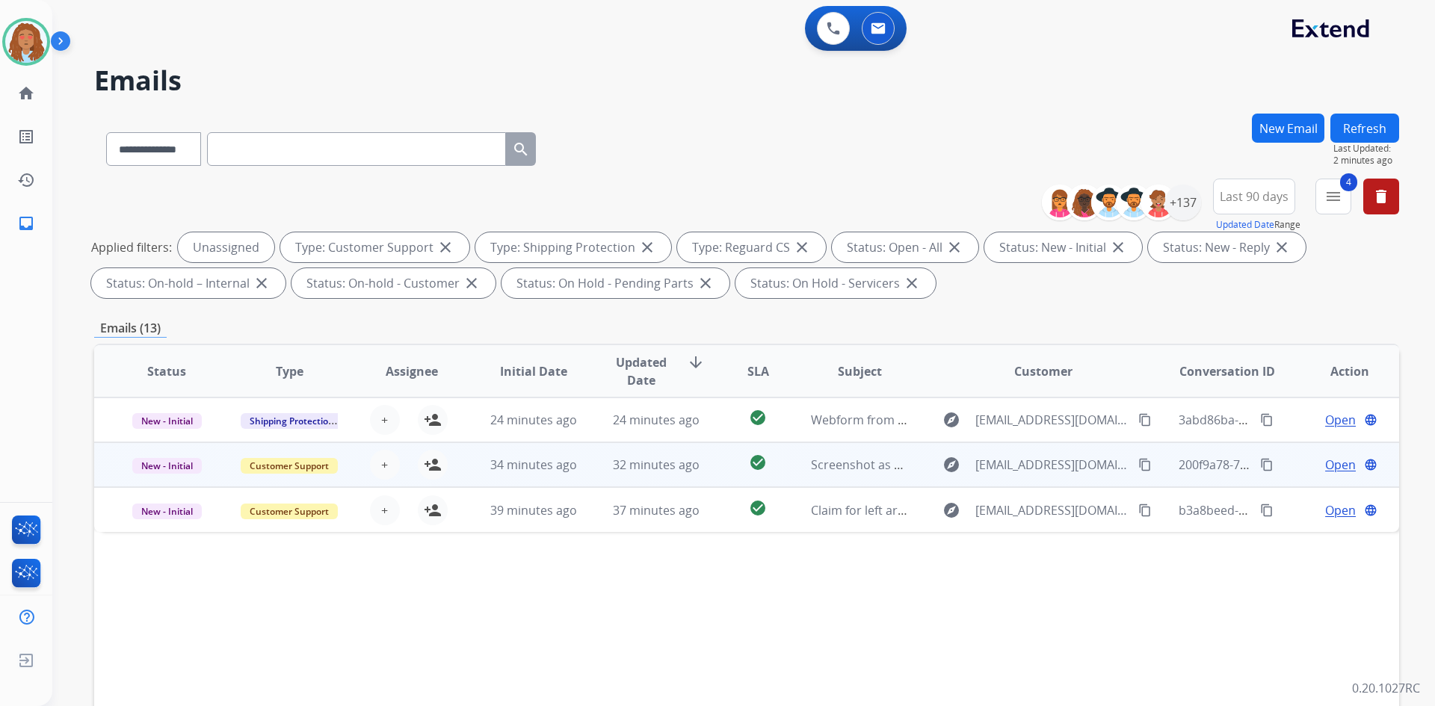
click at [1041, 481] on td "explore [EMAIL_ADDRESS][DOMAIN_NAME] content_copy" at bounding box center [1032, 465] width 244 height 45
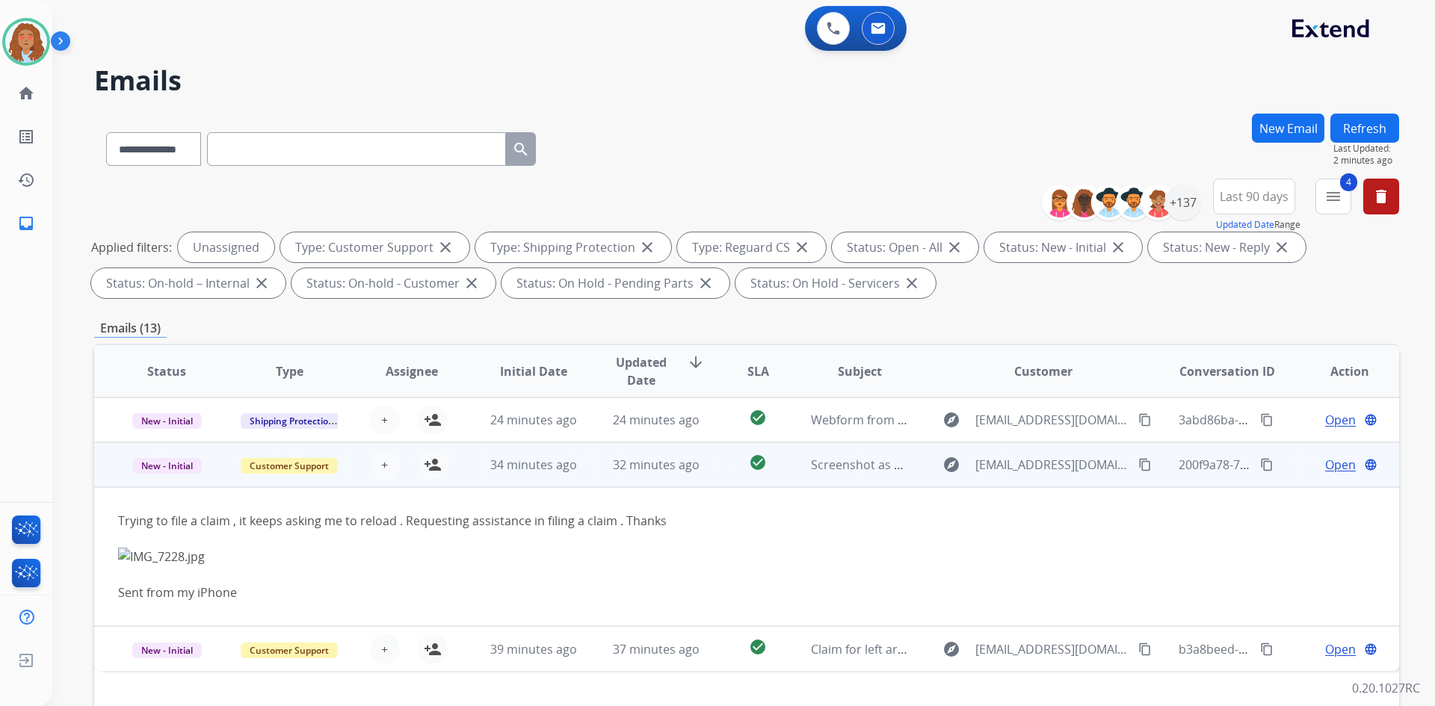
click at [1041, 481] on td "explore [EMAIL_ADDRESS][DOMAIN_NAME] content_copy" at bounding box center [1032, 465] width 244 height 45
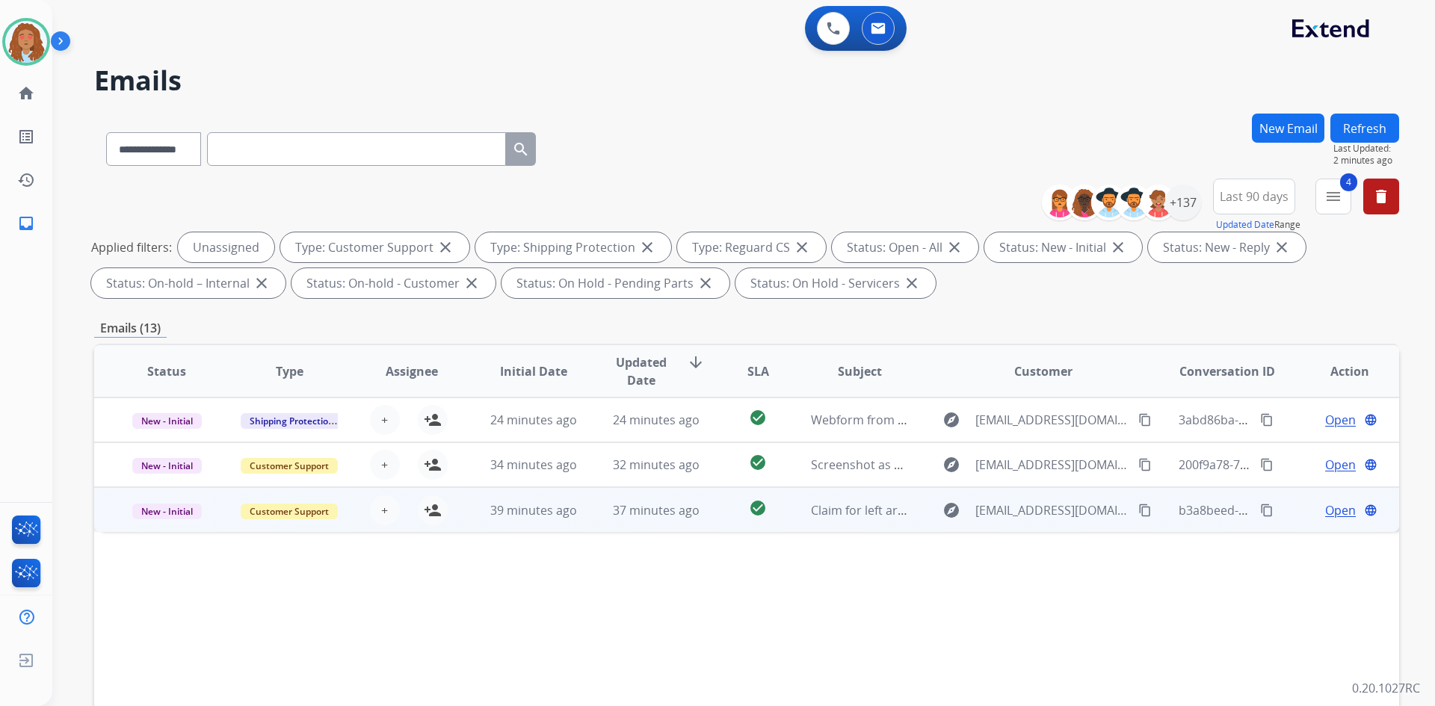
click at [1039, 531] on td "explore [EMAIL_ADDRESS][DOMAIN_NAME] content_copy" at bounding box center [1032, 509] width 244 height 45
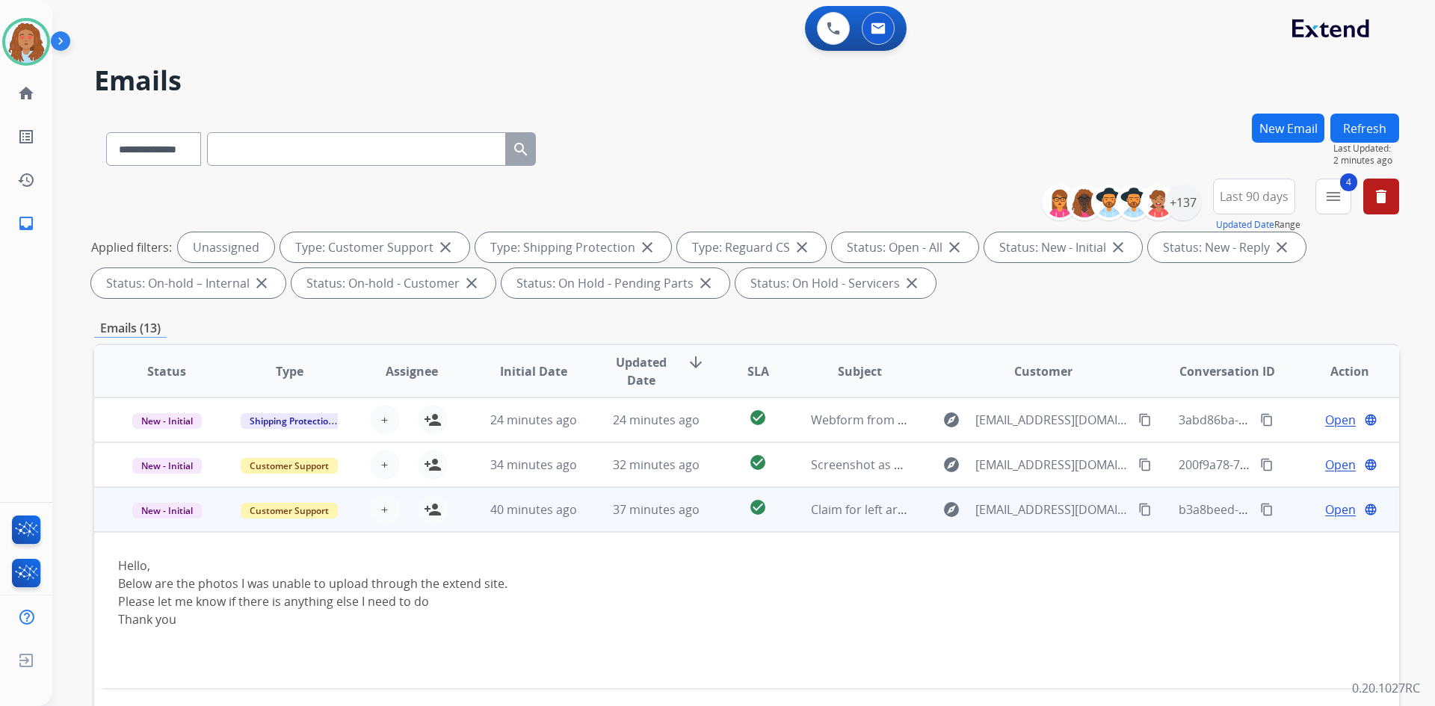
click at [1039, 531] on td "explore [EMAIL_ADDRESS][DOMAIN_NAME] content_copy" at bounding box center [1032, 509] width 244 height 45
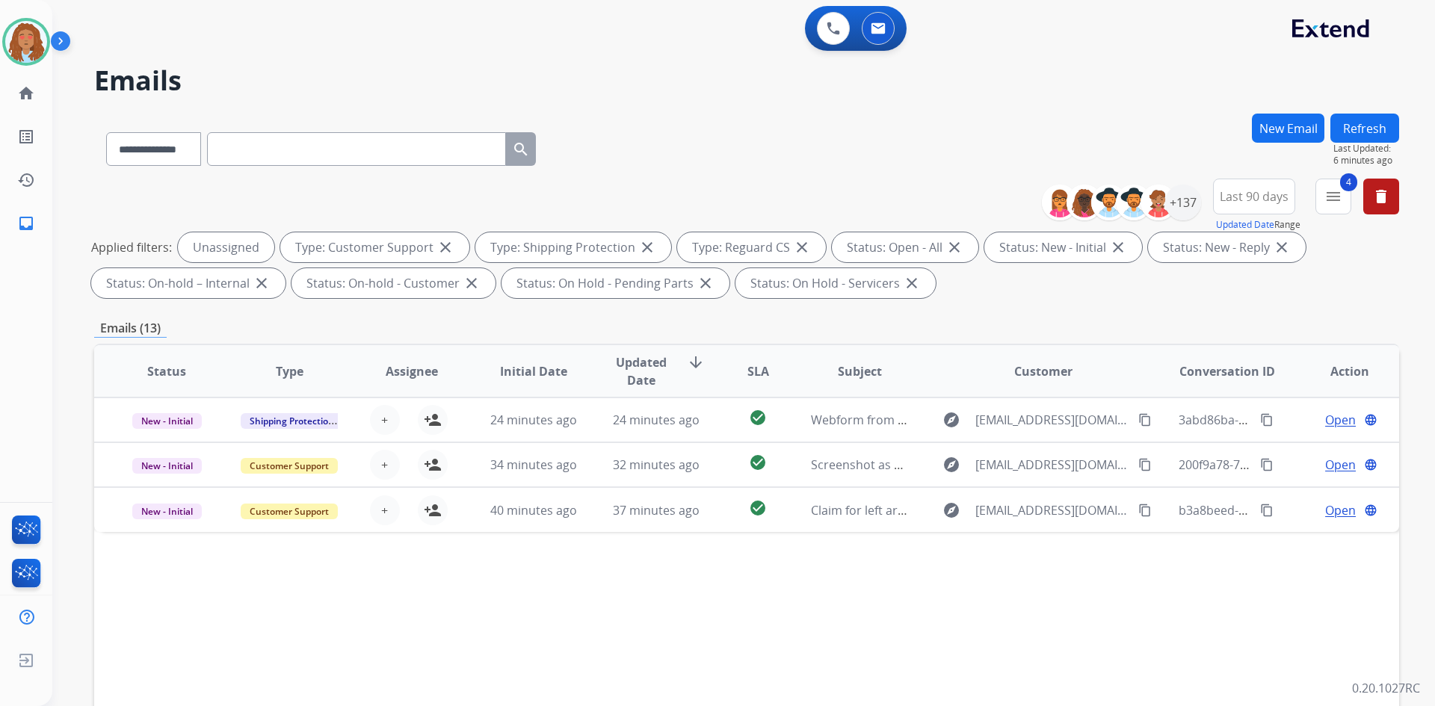
click at [1358, 128] on button "Refresh" at bounding box center [1365, 128] width 69 height 29
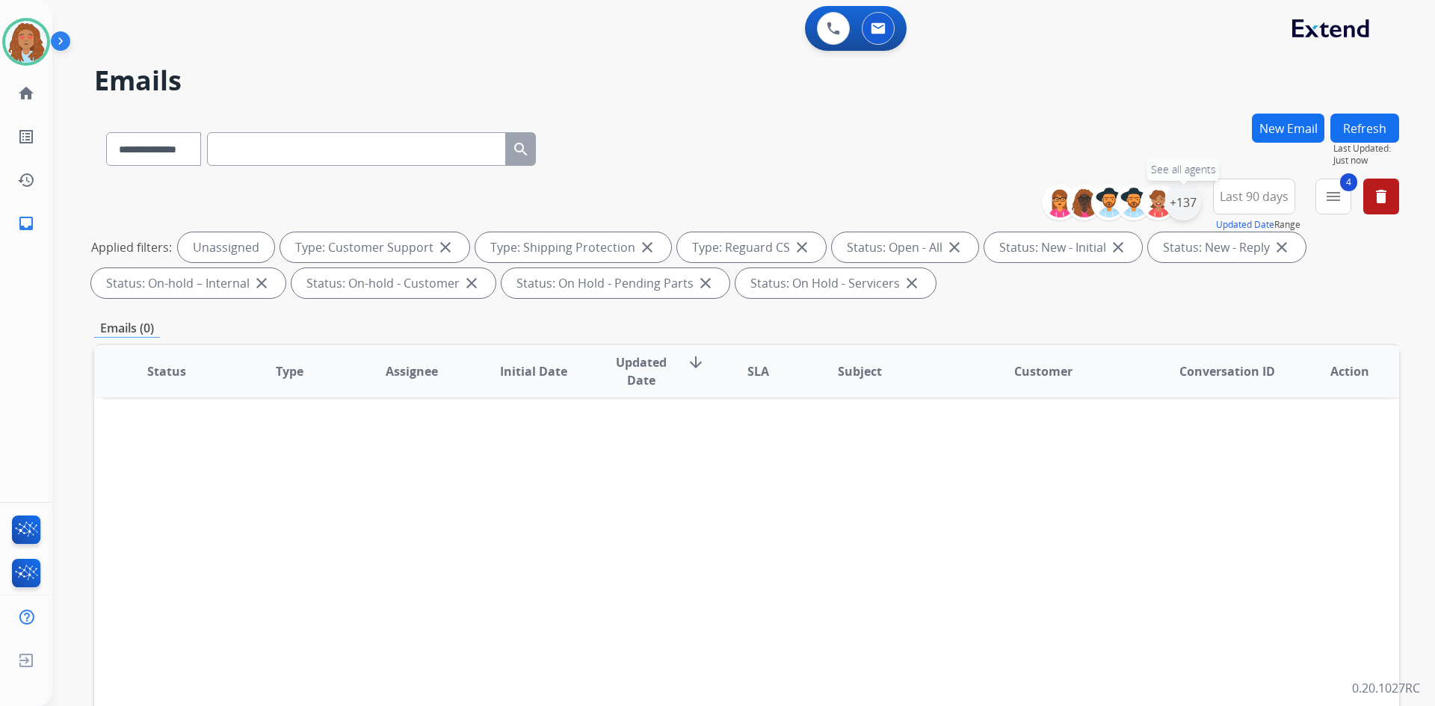
click at [1191, 203] on div "+137" at bounding box center [1183, 203] width 36 height 36
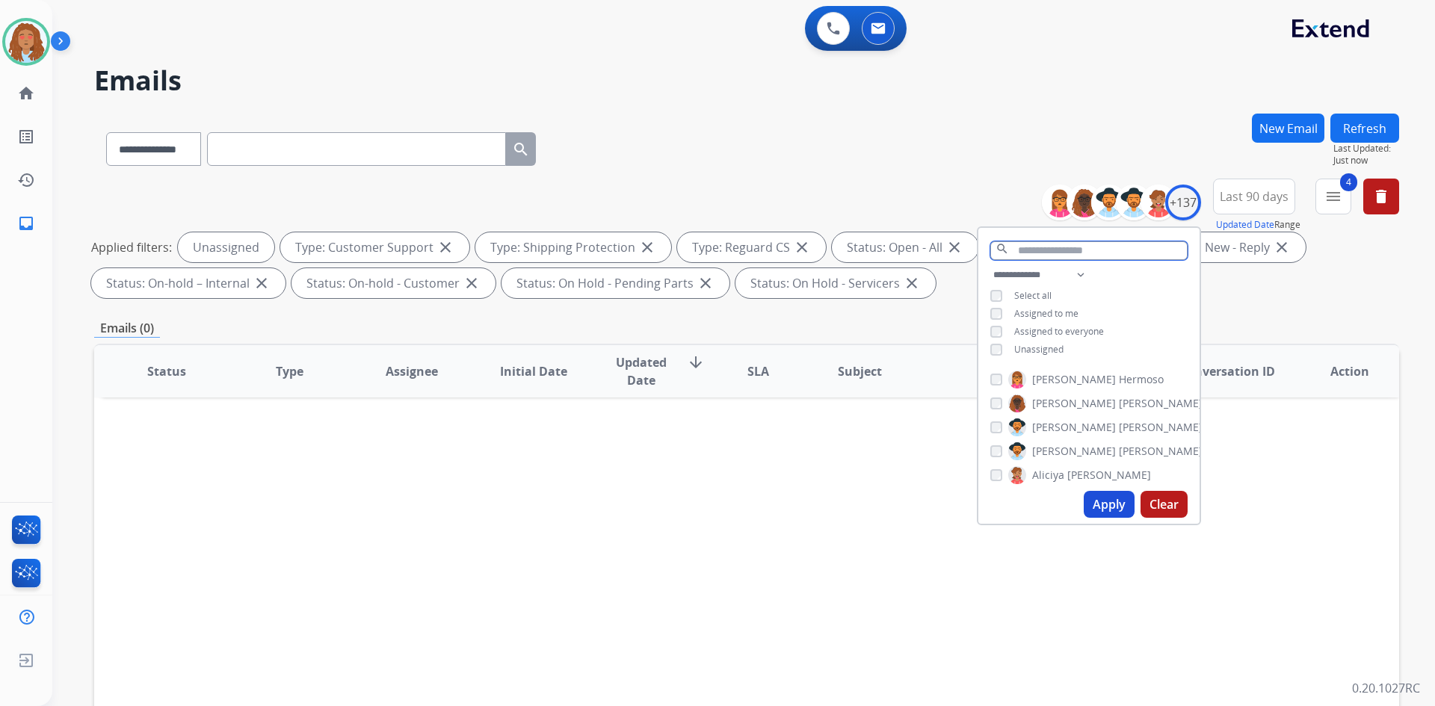
click at [1084, 249] on input "text" at bounding box center [1088, 250] width 197 height 19
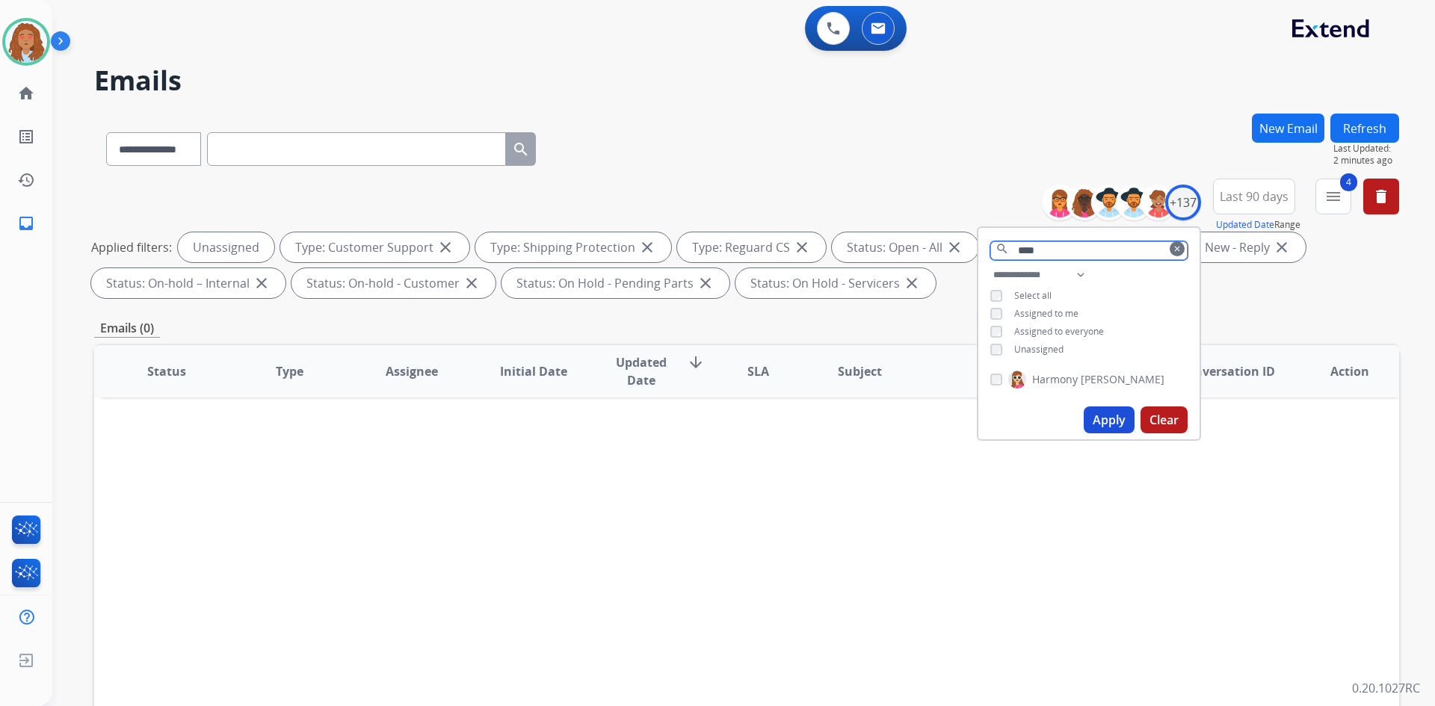
type input "****"
click at [1109, 416] on button "Apply" at bounding box center [1109, 420] width 51 height 27
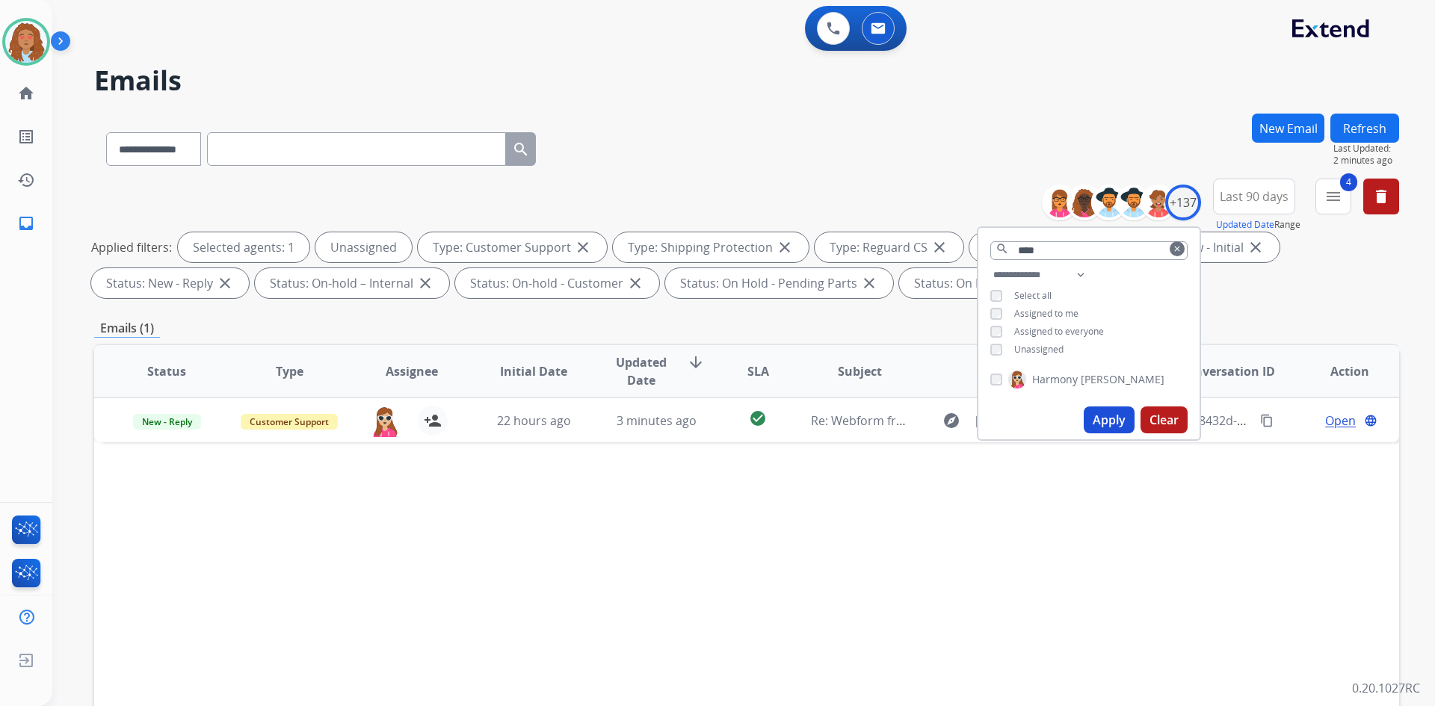
click at [1106, 419] on button "Apply" at bounding box center [1109, 420] width 51 height 27
click at [694, 560] on div "Status Type Assignee Initial Date Updated Date arrow_downward SLA Subject Custo…" at bounding box center [746, 594] width 1305 height 501
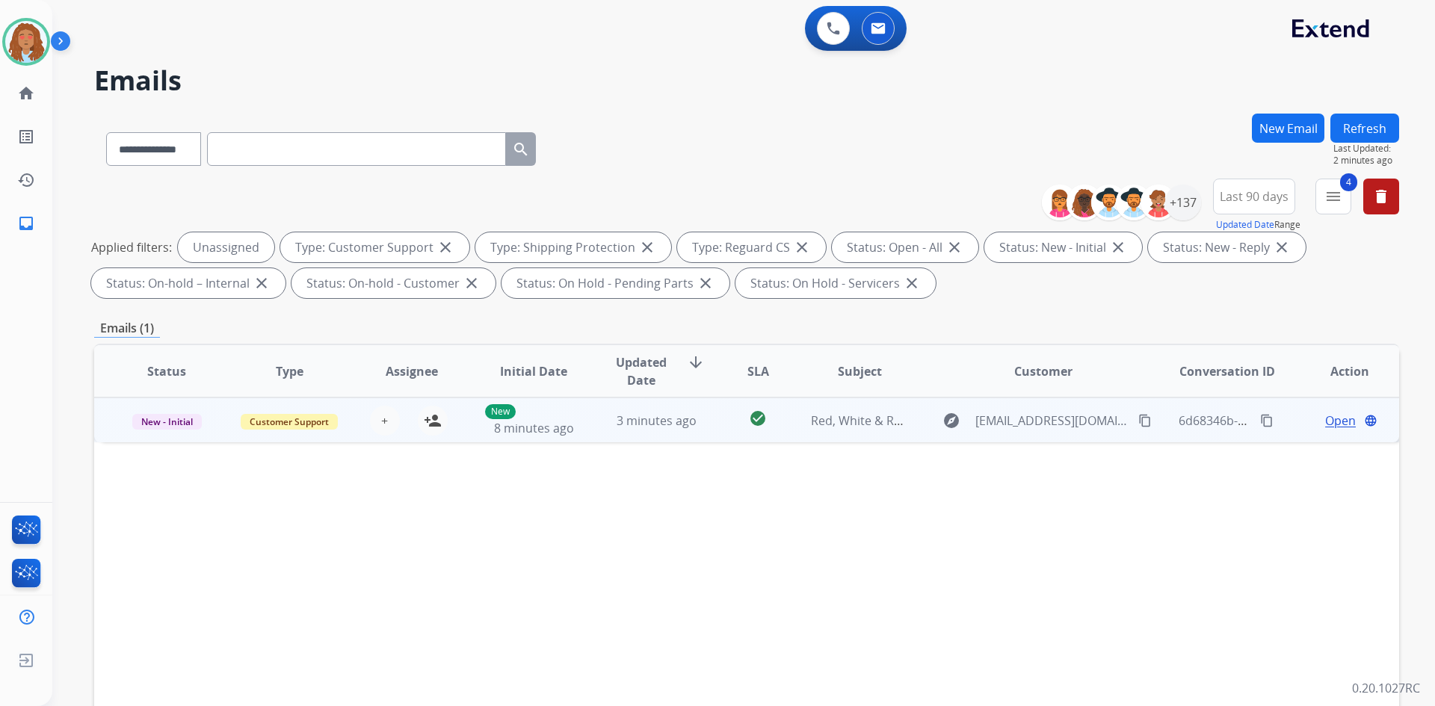
click at [1075, 438] on td "explore [EMAIL_ADDRESS][DOMAIN_NAME] content_copy" at bounding box center [1032, 420] width 244 height 45
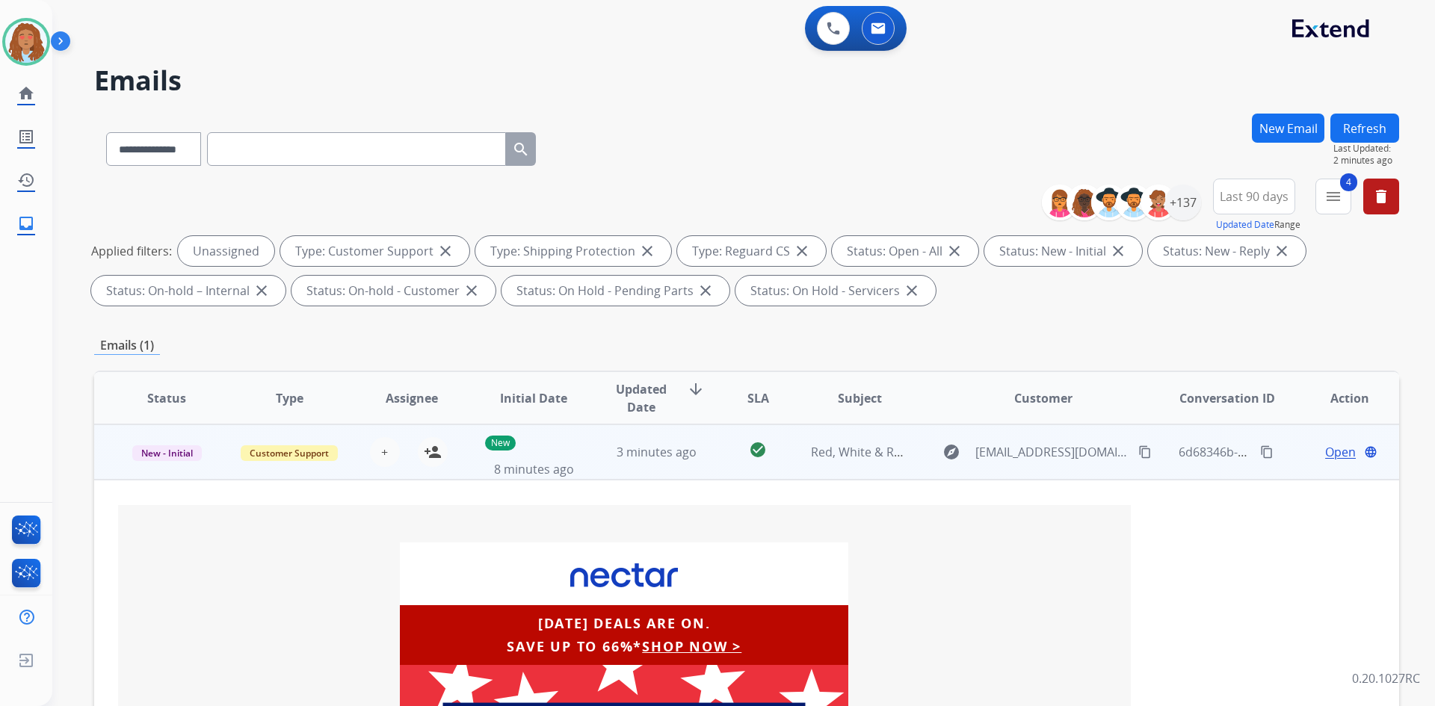
click at [1331, 454] on span "Open" at bounding box center [1340, 452] width 31 height 18
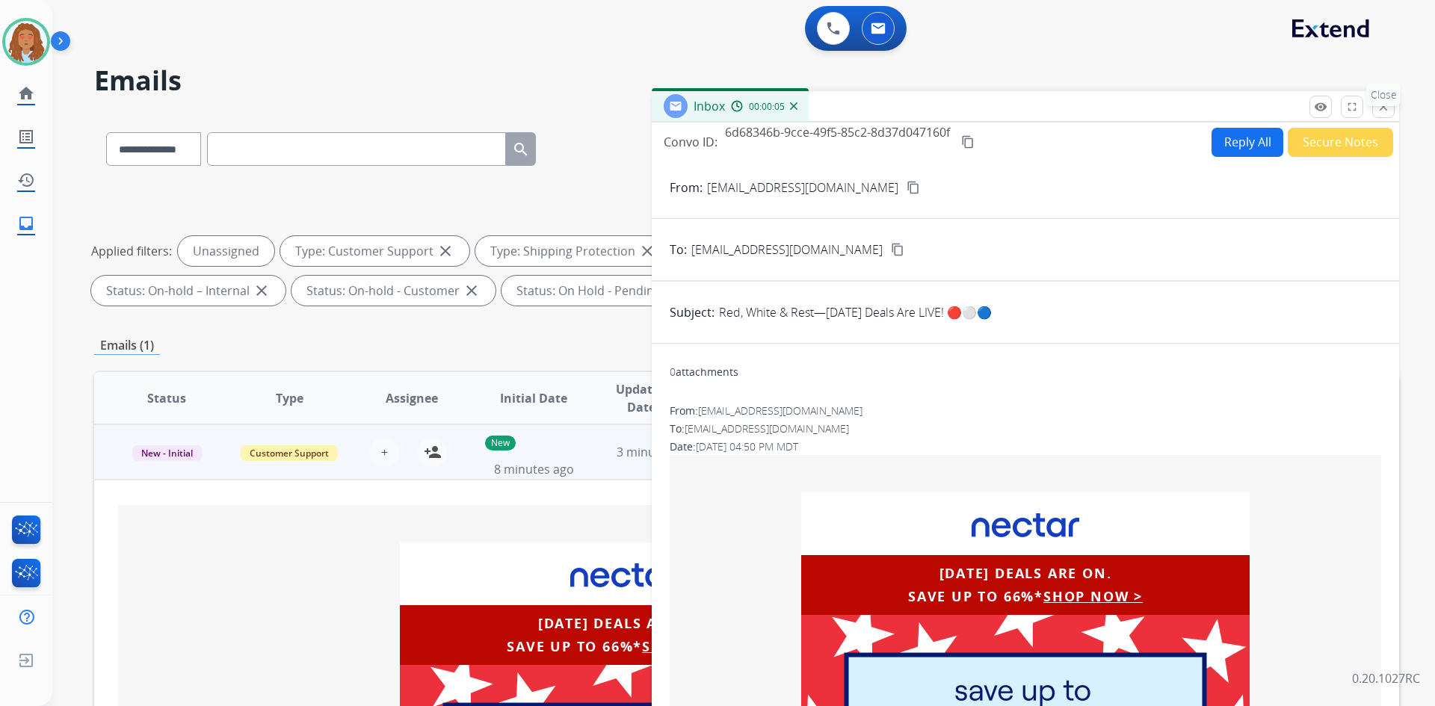
click at [1387, 106] on button "close Close" at bounding box center [1383, 107] width 22 height 22
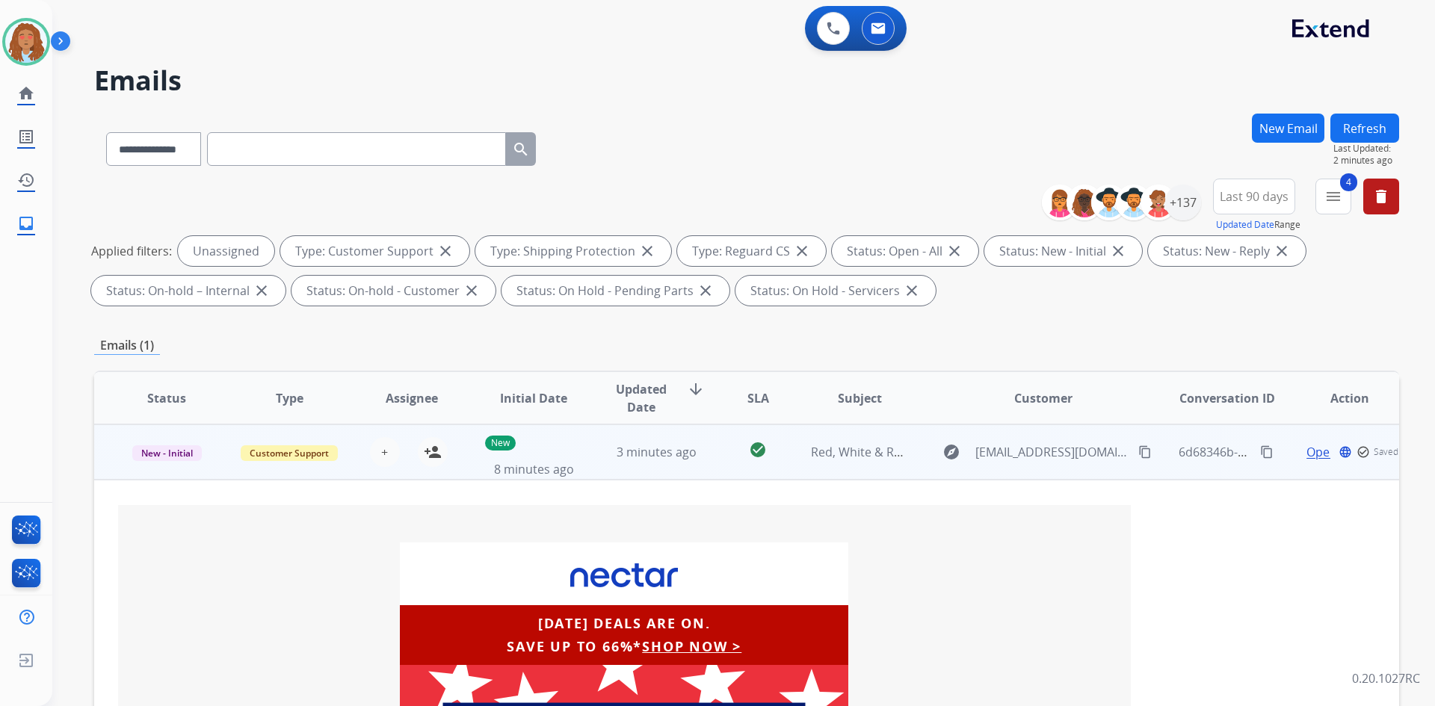
click at [1312, 450] on span "Open" at bounding box center [1322, 452] width 31 height 18
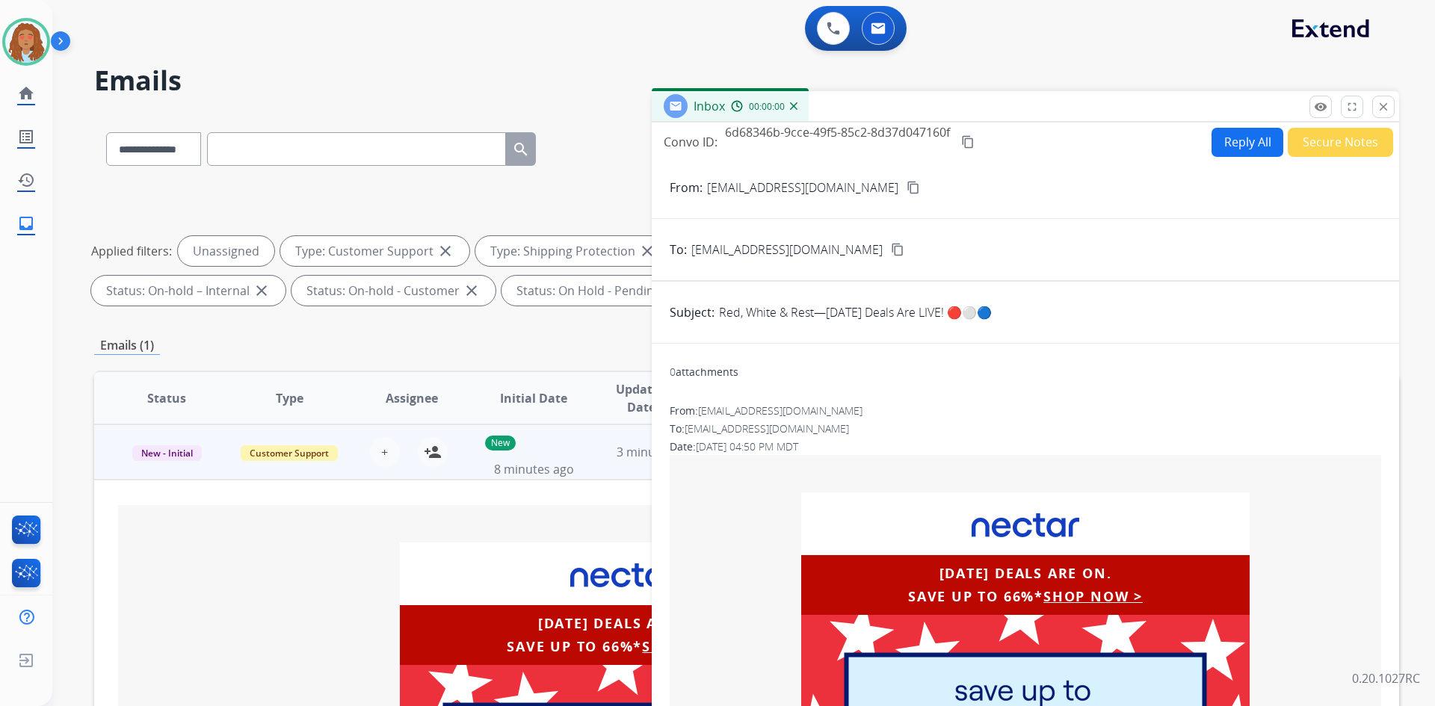
click at [1351, 136] on button "Secure Notes" at bounding box center [1340, 142] width 105 height 29
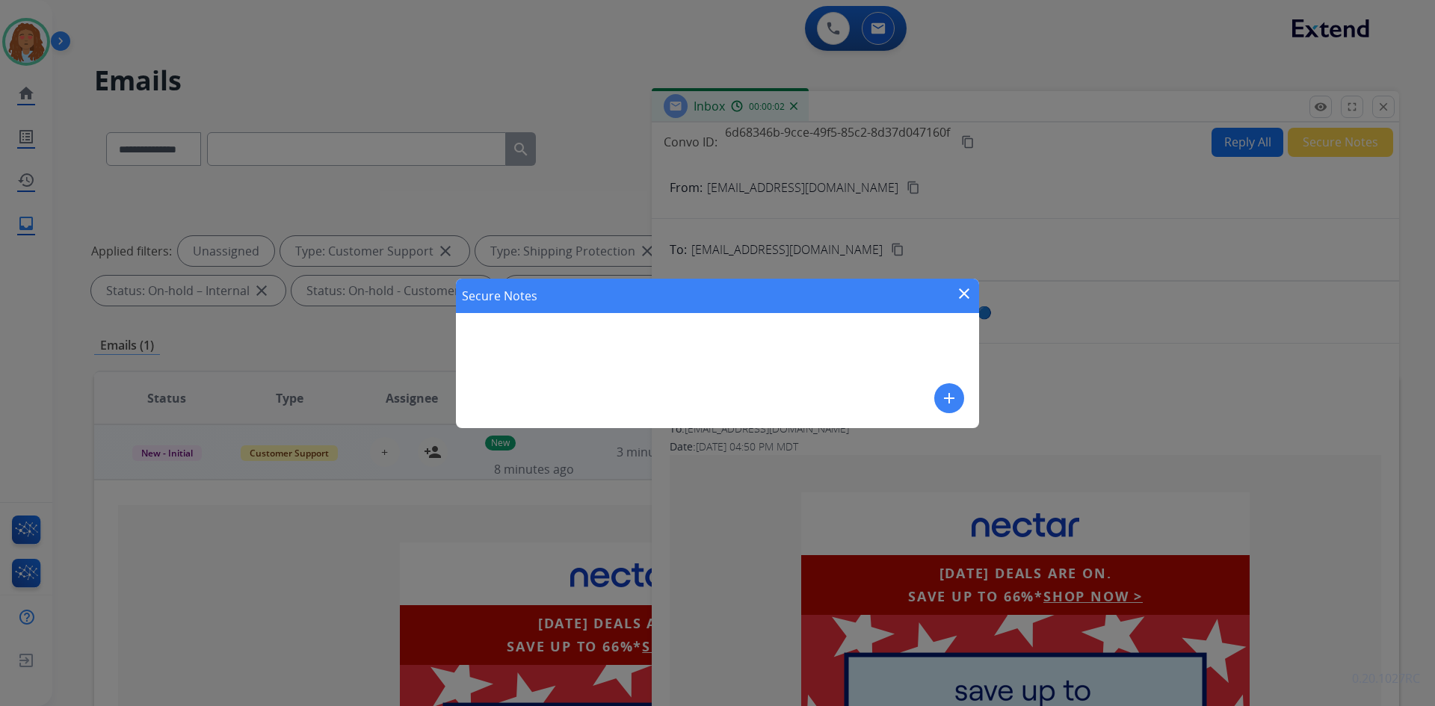
click at [946, 389] on mat-icon "add" at bounding box center [949, 398] width 18 height 18
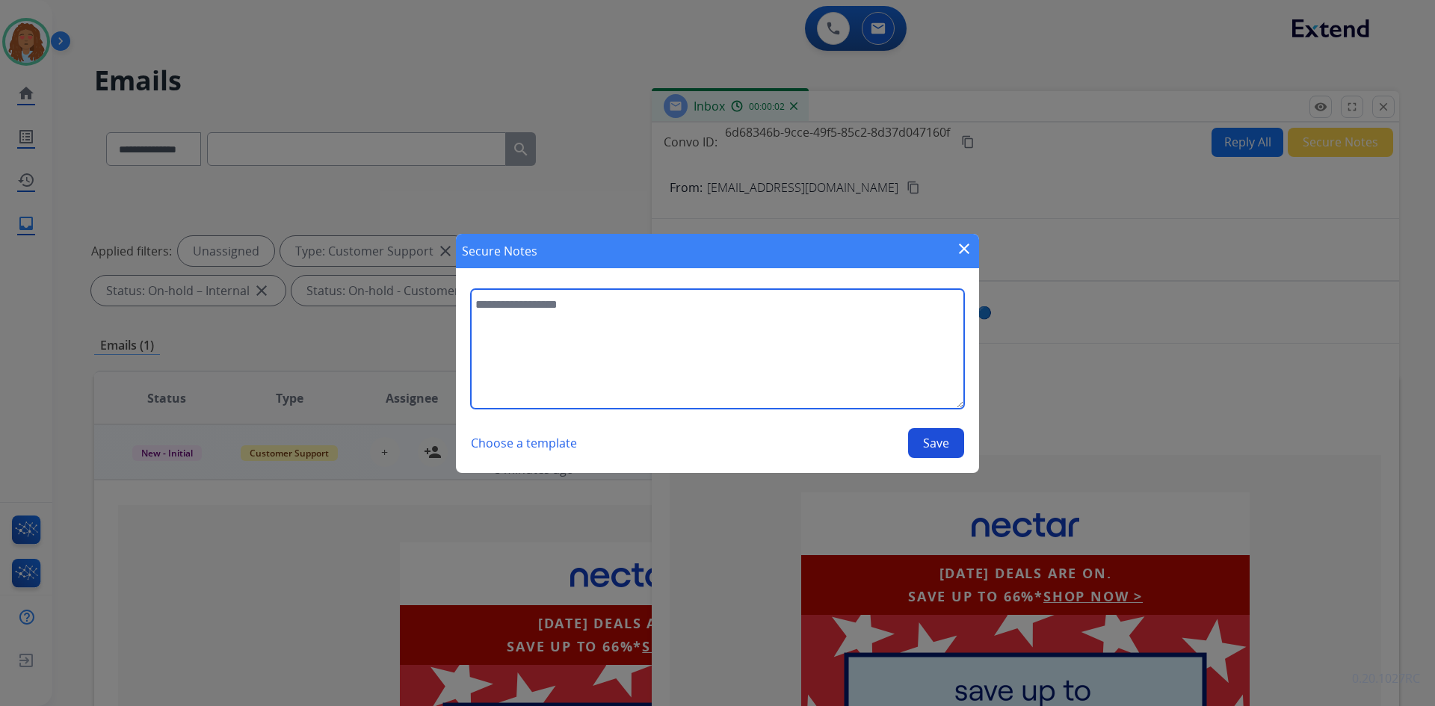
click at [680, 323] on textarea at bounding box center [717, 349] width 493 height 120
type textarea "**********"
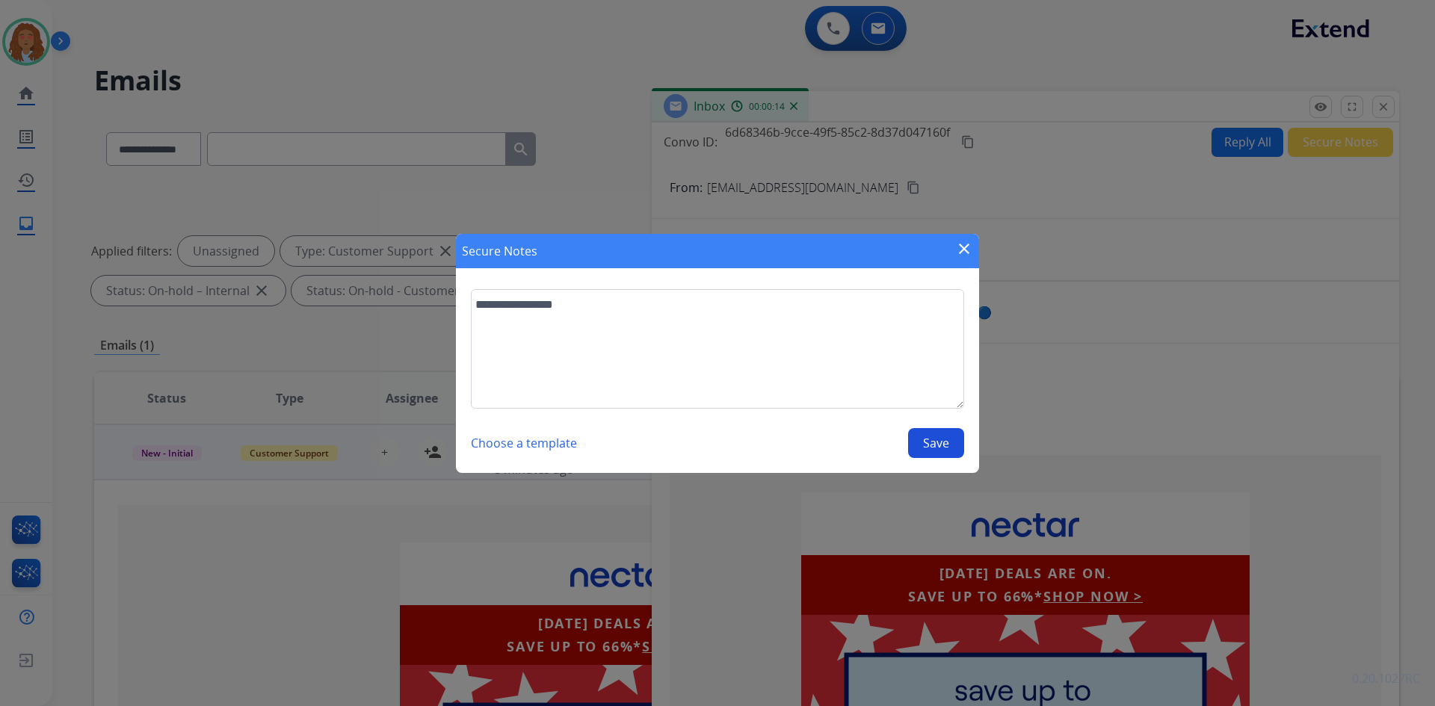
click at [937, 440] on button "Save" at bounding box center [936, 443] width 56 height 30
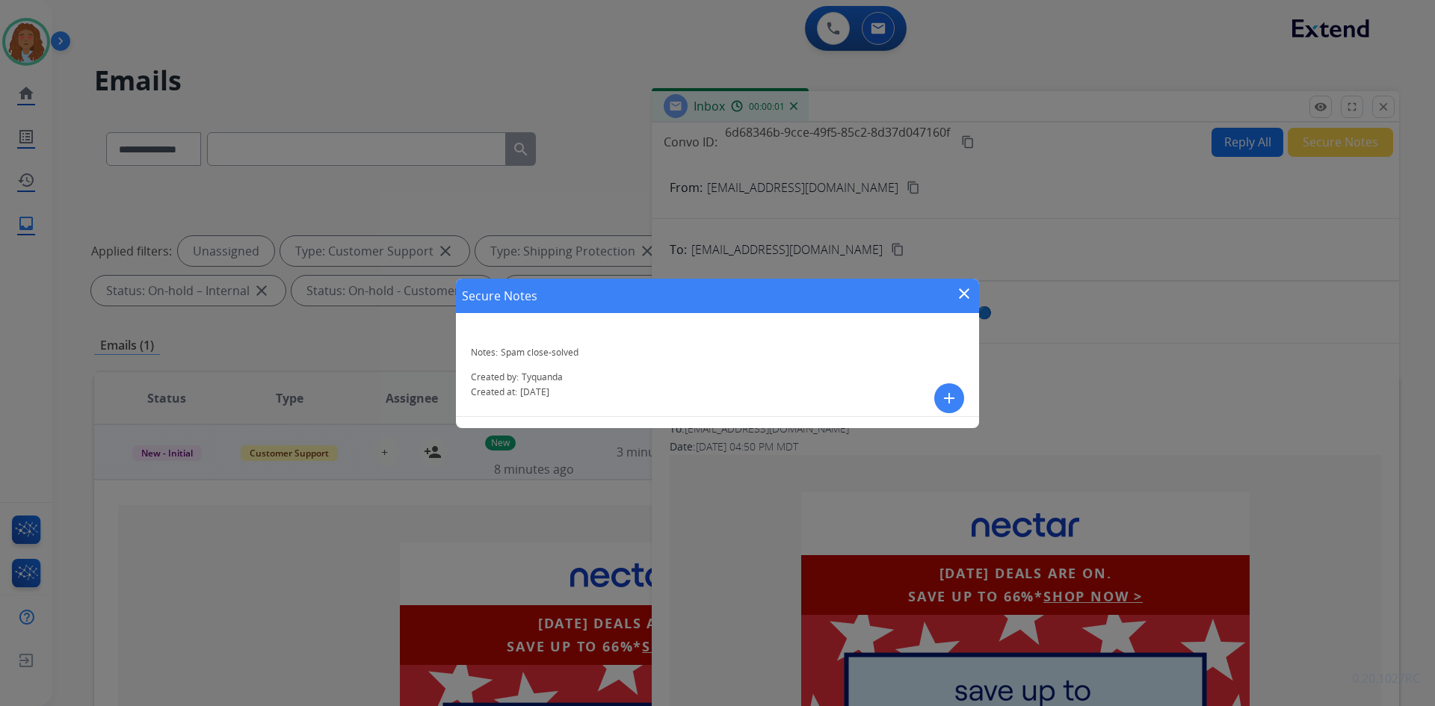
click at [972, 294] on mat-icon "close" at bounding box center [964, 294] width 18 height 18
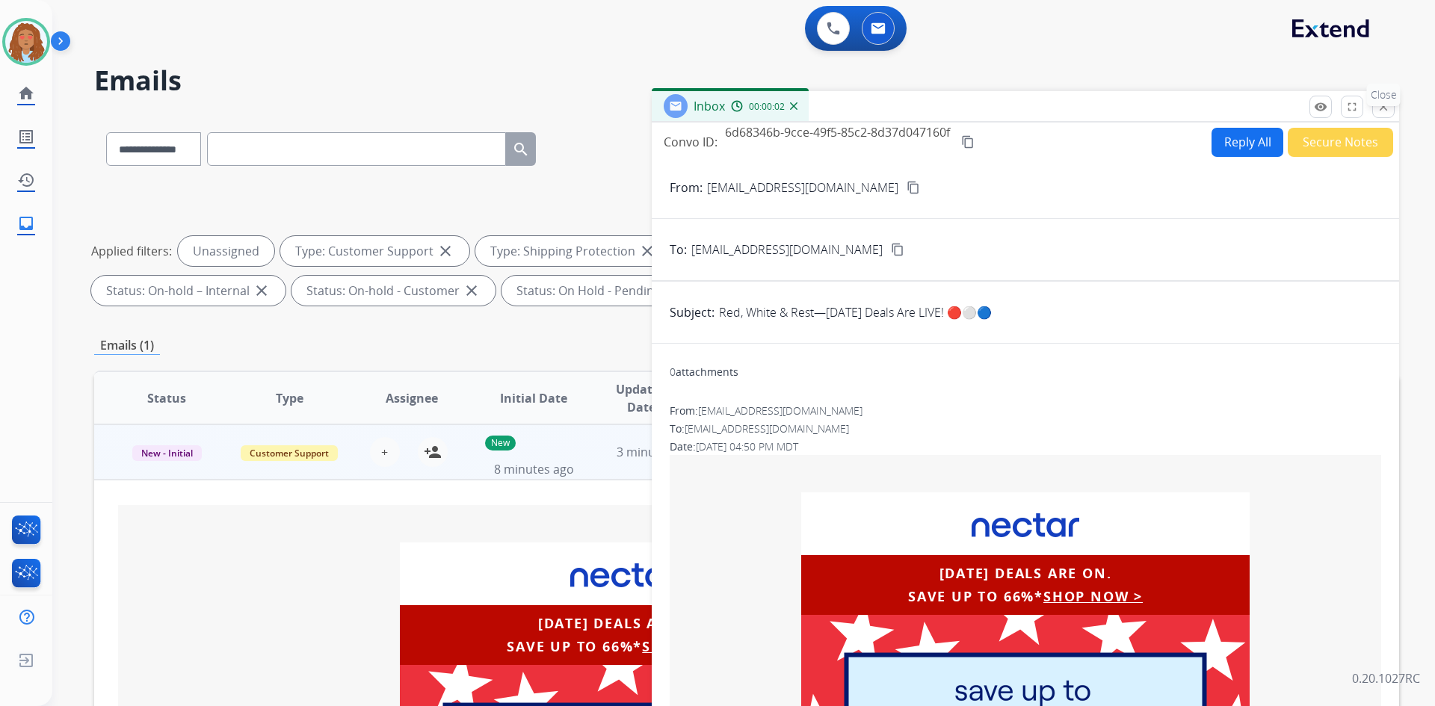
click at [1391, 108] on button "close Close" at bounding box center [1383, 107] width 22 height 22
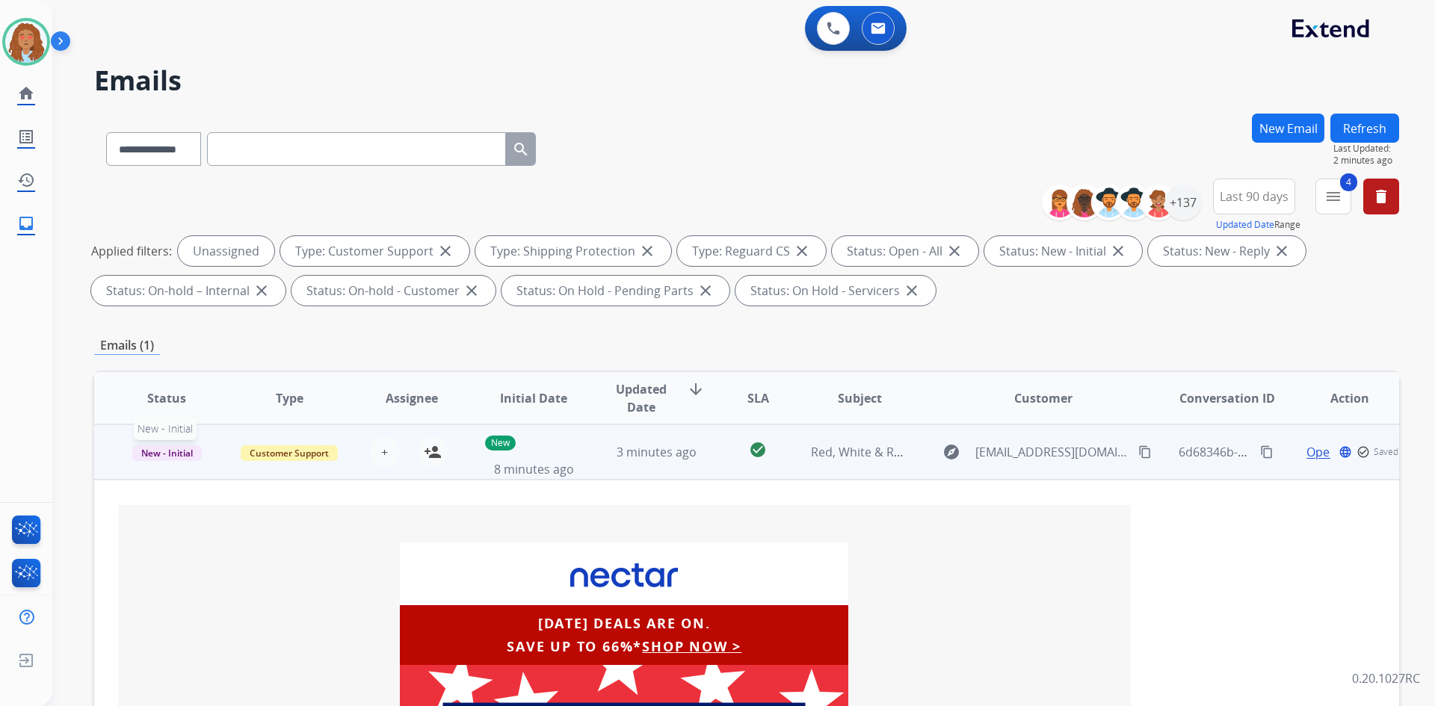
click at [176, 451] on span "New - Initial" at bounding box center [167, 454] width 70 height 16
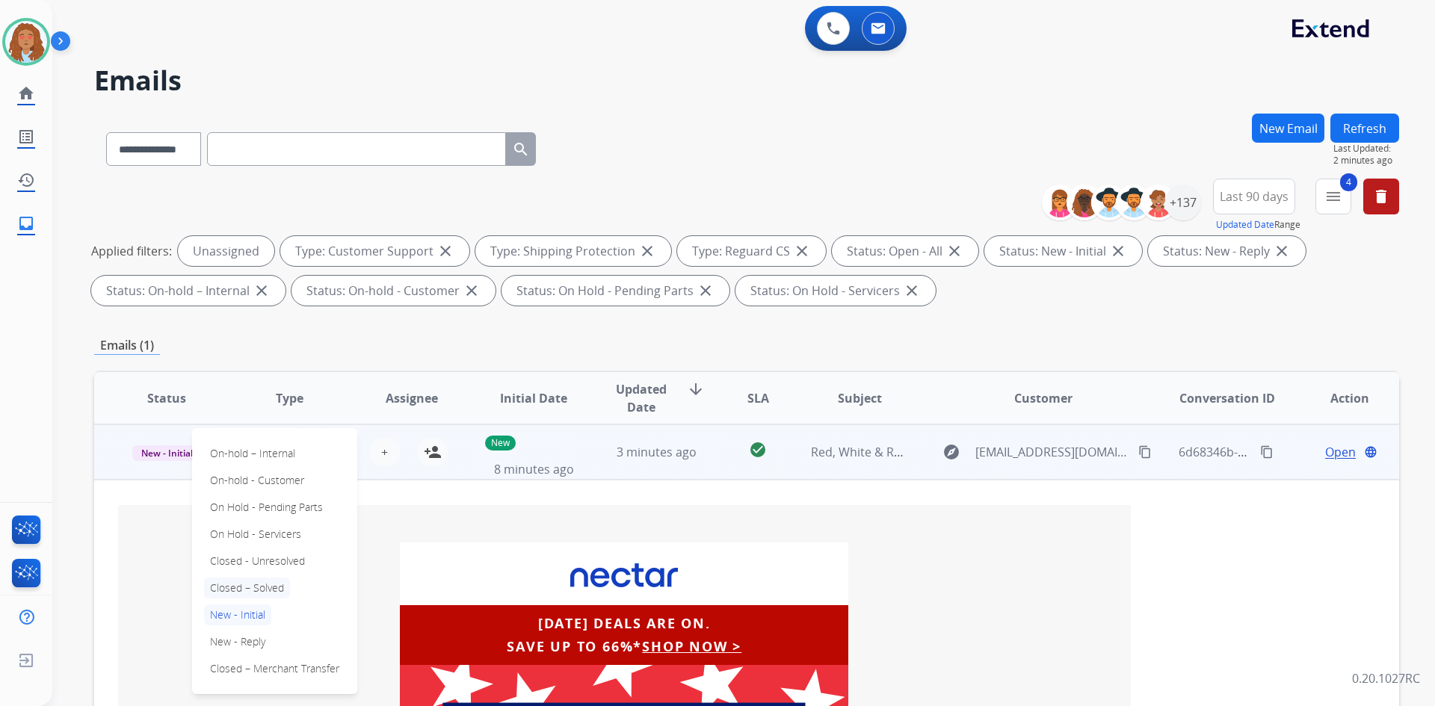
click at [255, 589] on p "Closed – Solved" at bounding box center [247, 588] width 86 height 21
click at [1357, 127] on button "Refresh" at bounding box center [1365, 128] width 69 height 29
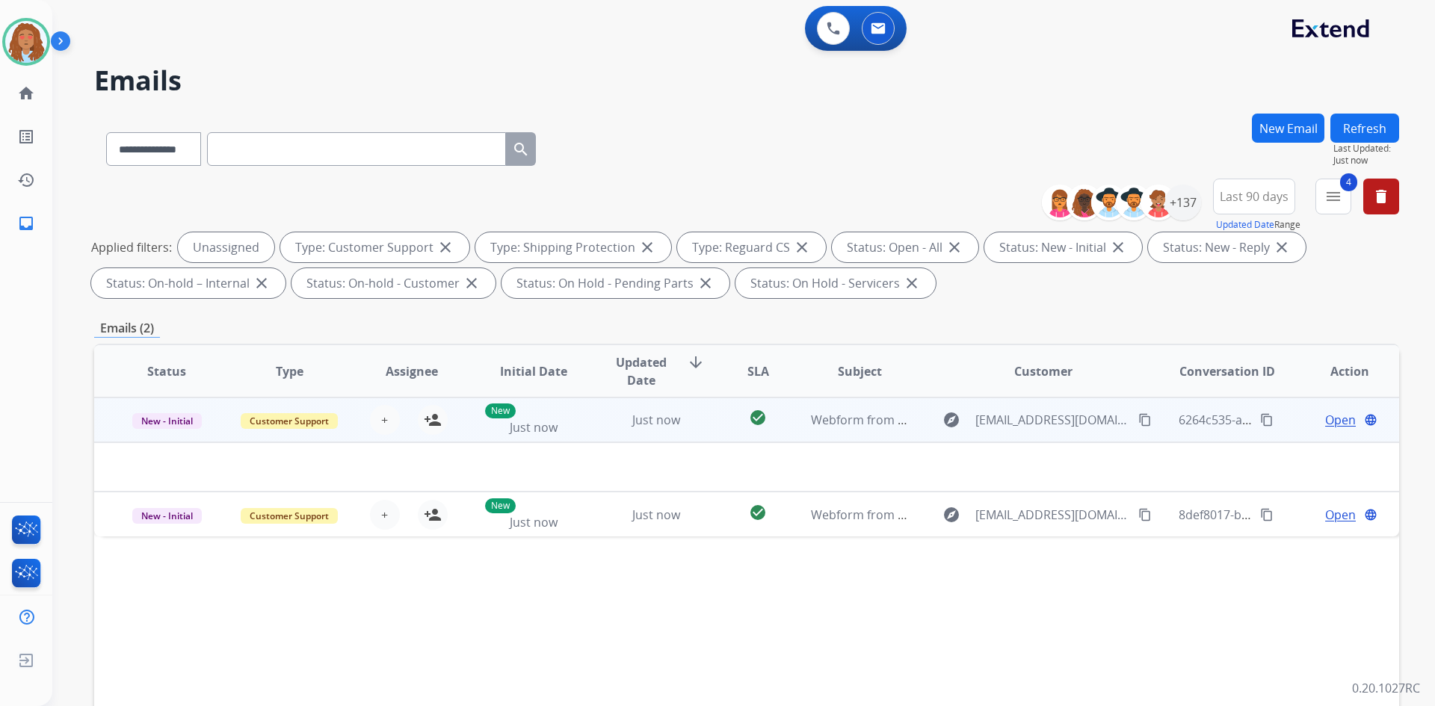
click at [1064, 434] on td "explore [EMAIL_ADDRESS][DOMAIN_NAME] content_copy" at bounding box center [1032, 420] width 244 height 45
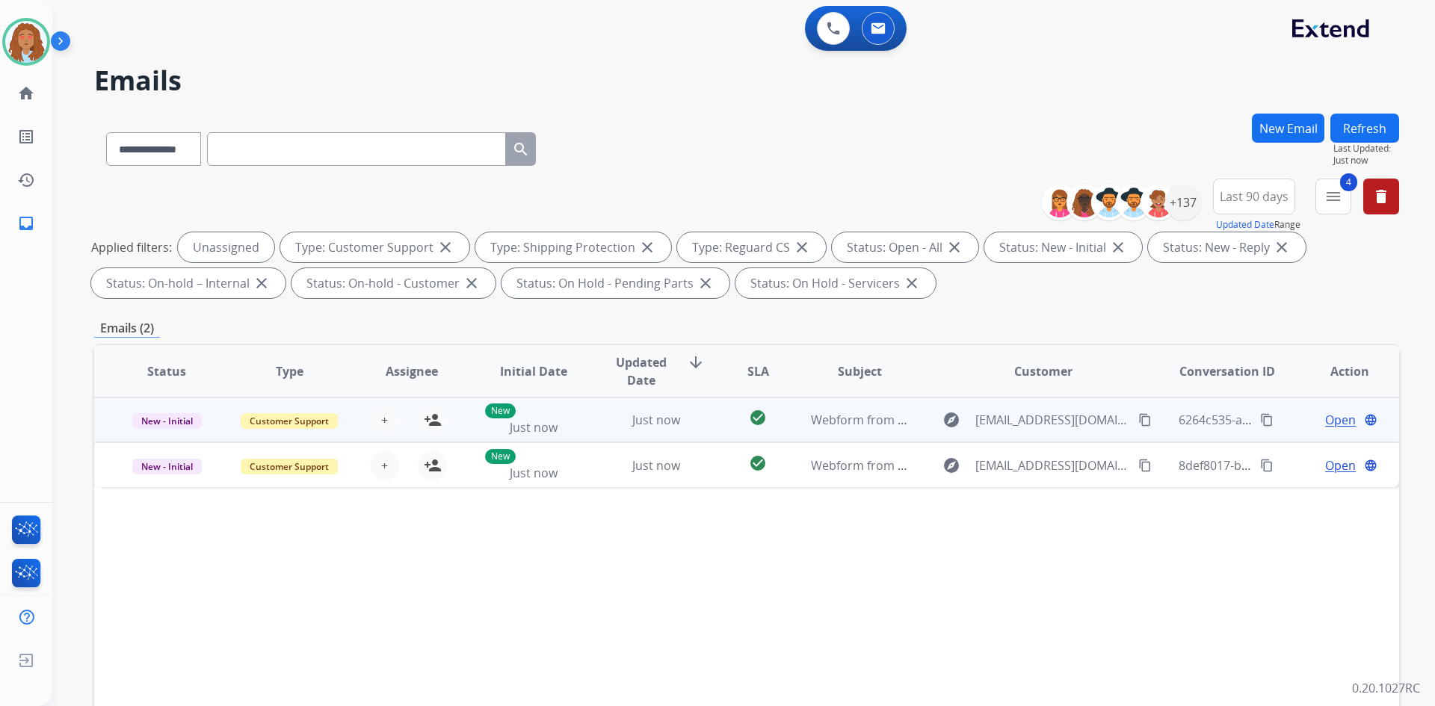
click at [1064, 434] on td "explore [EMAIL_ADDRESS][DOMAIN_NAME] content_copy" at bounding box center [1032, 420] width 244 height 45
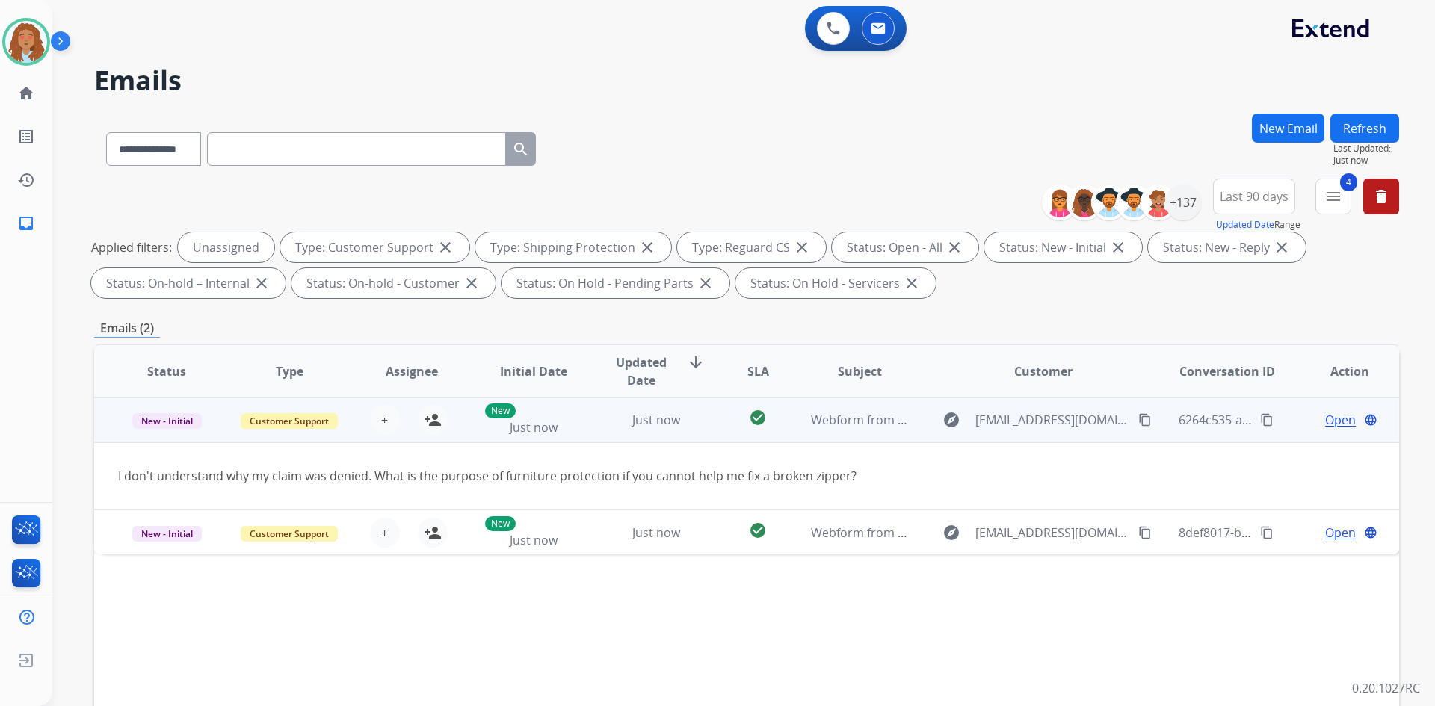
click at [1064, 434] on td "explore [EMAIL_ADDRESS][DOMAIN_NAME] content_copy" at bounding box center [1032, 420] width 244 height 45
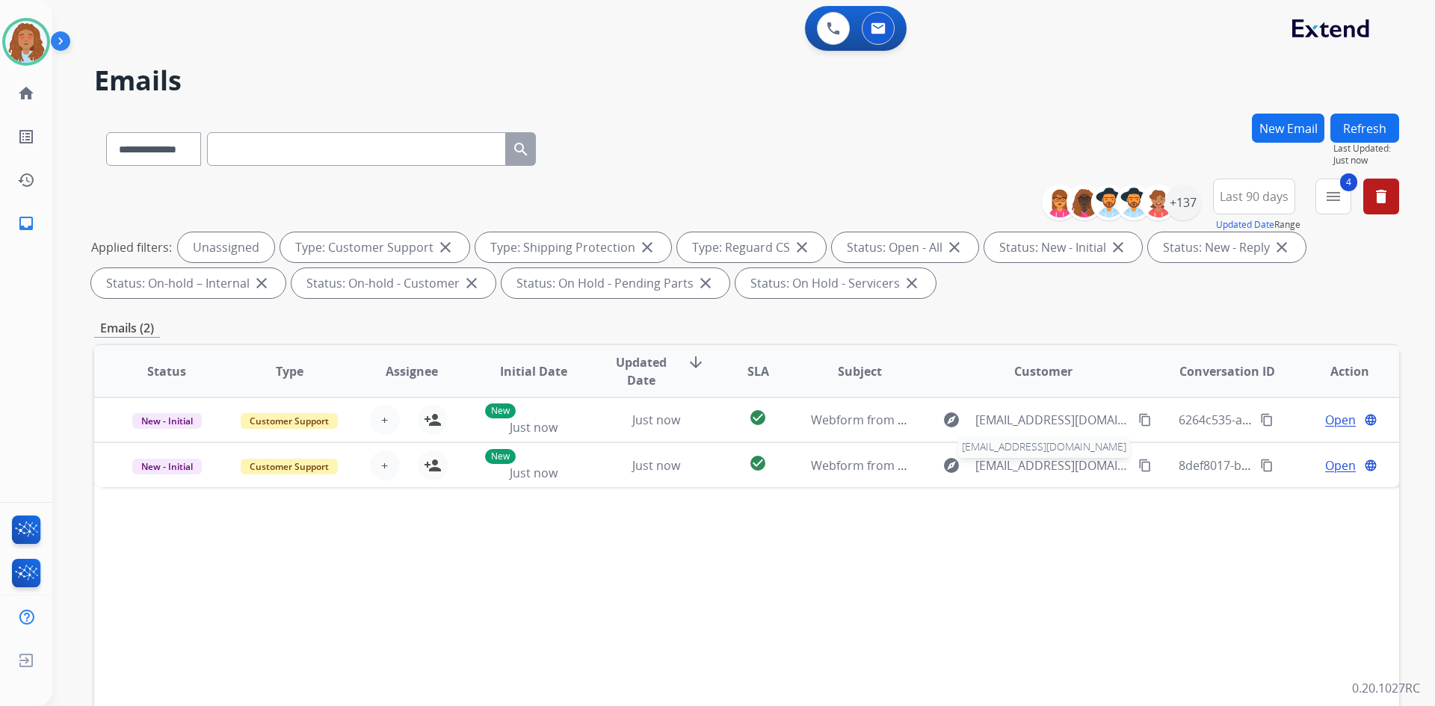
click at [1032, 473] on span "[EMAIL_ADDRESS][DOMAIN_NAME]" at bounding box center [1053, 466] width 154 height 18
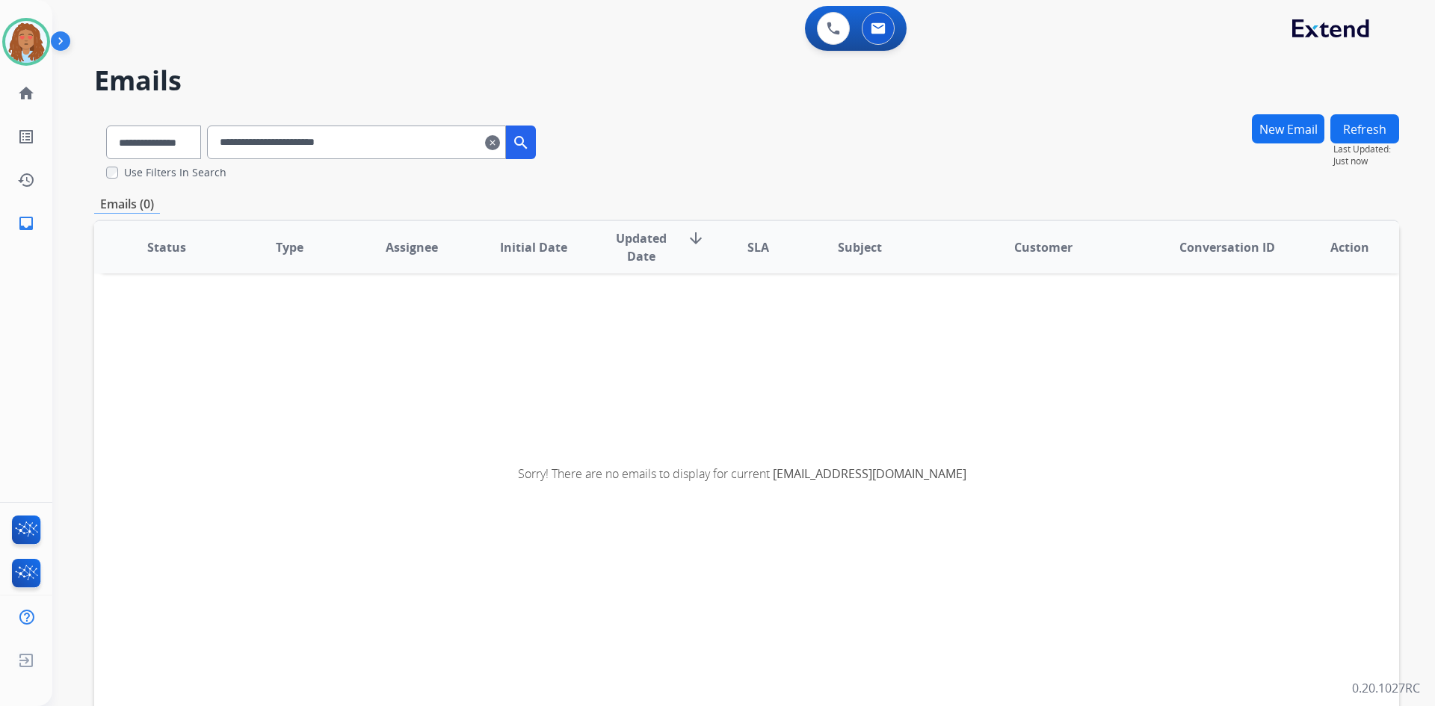
click at [500, 145] on mat-icon "clear" at bounding box center [492, 143] width 15 height 18
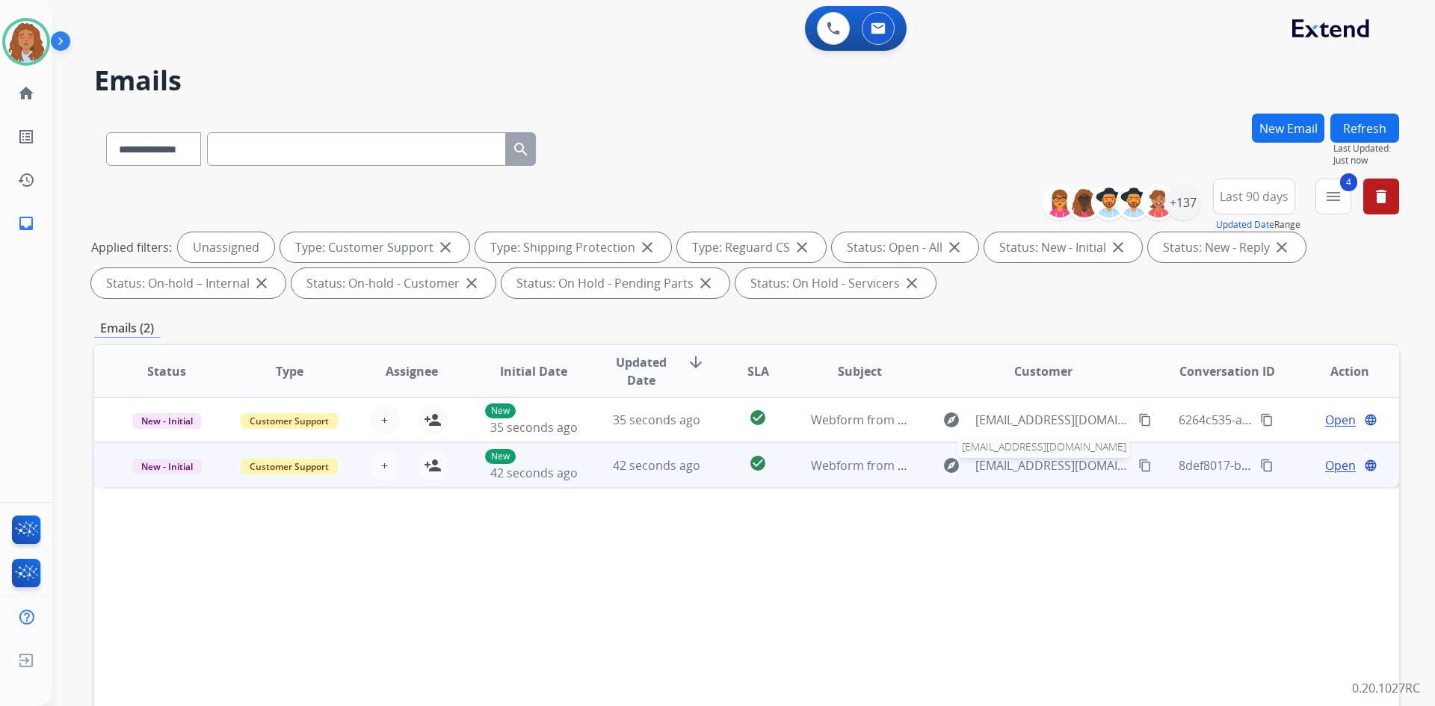
click at [1029, 472] on span "[EMAIL_ADDRESS][DOMAIN_NAME]" at bounding box center [1053, 466] width 154 height 18
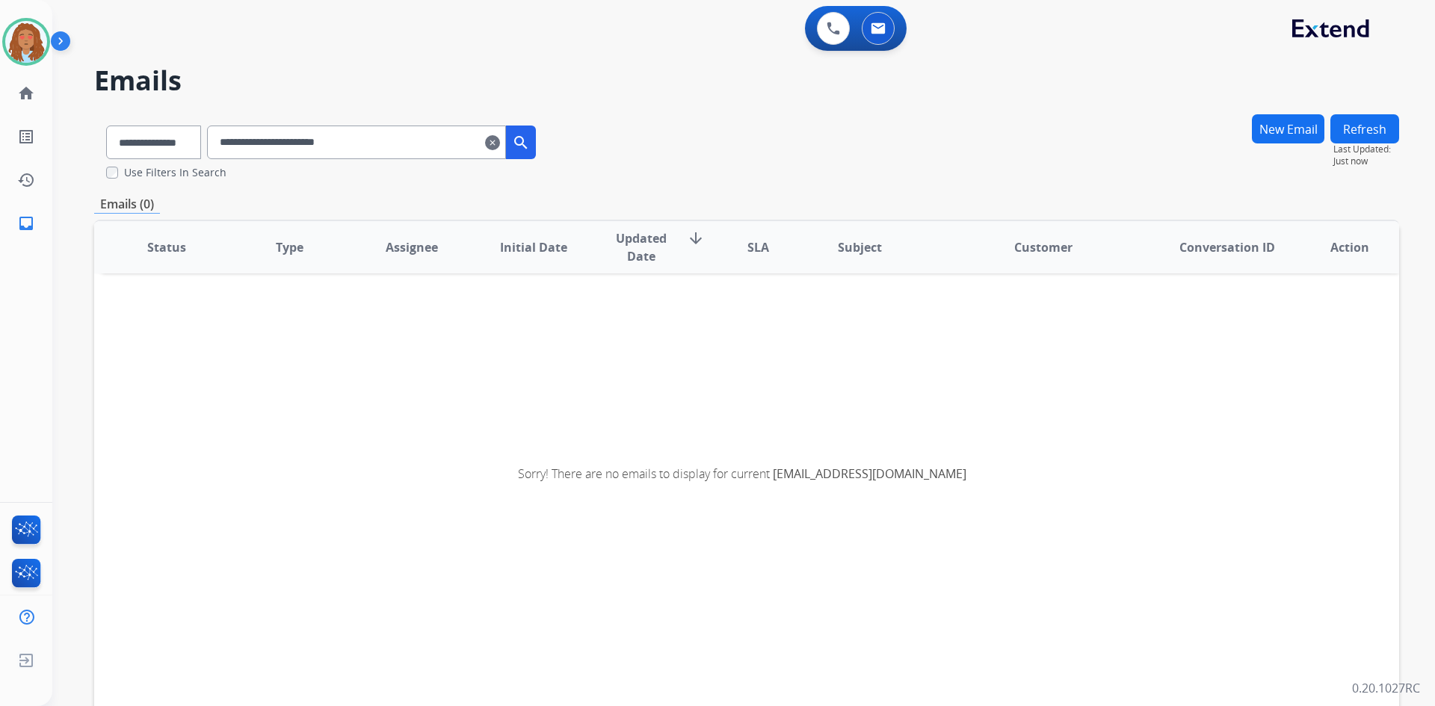
click at [500, 138] on mat-icon "clear" at bounding box center [492, 143] width 15 height 18
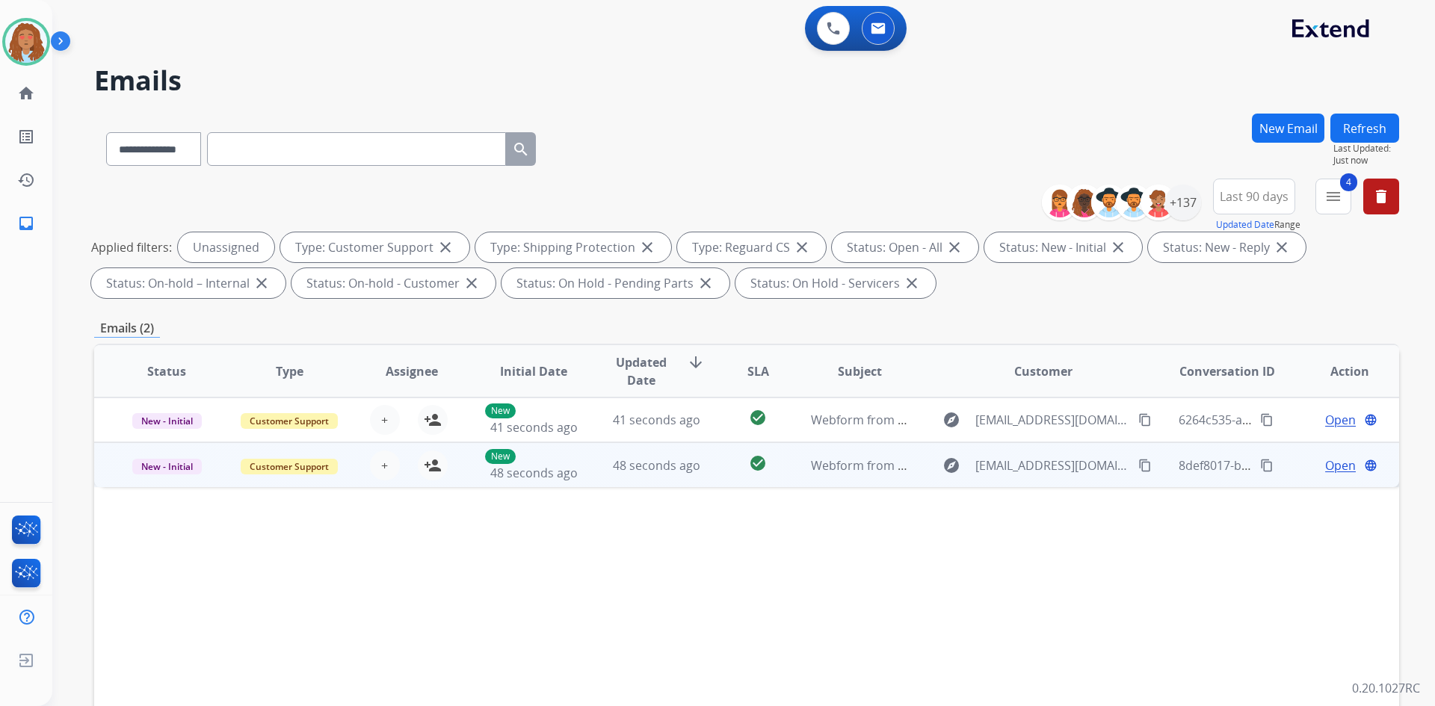
click at [1068, 486] on td "explore [EMAIL_ADDRESS][DOMAIN_NAME] content_copy" at bounding box center [1032, 465] width 244 height 45
click at [1069, 480] on td "explore [EMAIL_ADDRESS][DOMAIN_NAME] content_copy" at bounding box center [1032, 465] width 244 height 45
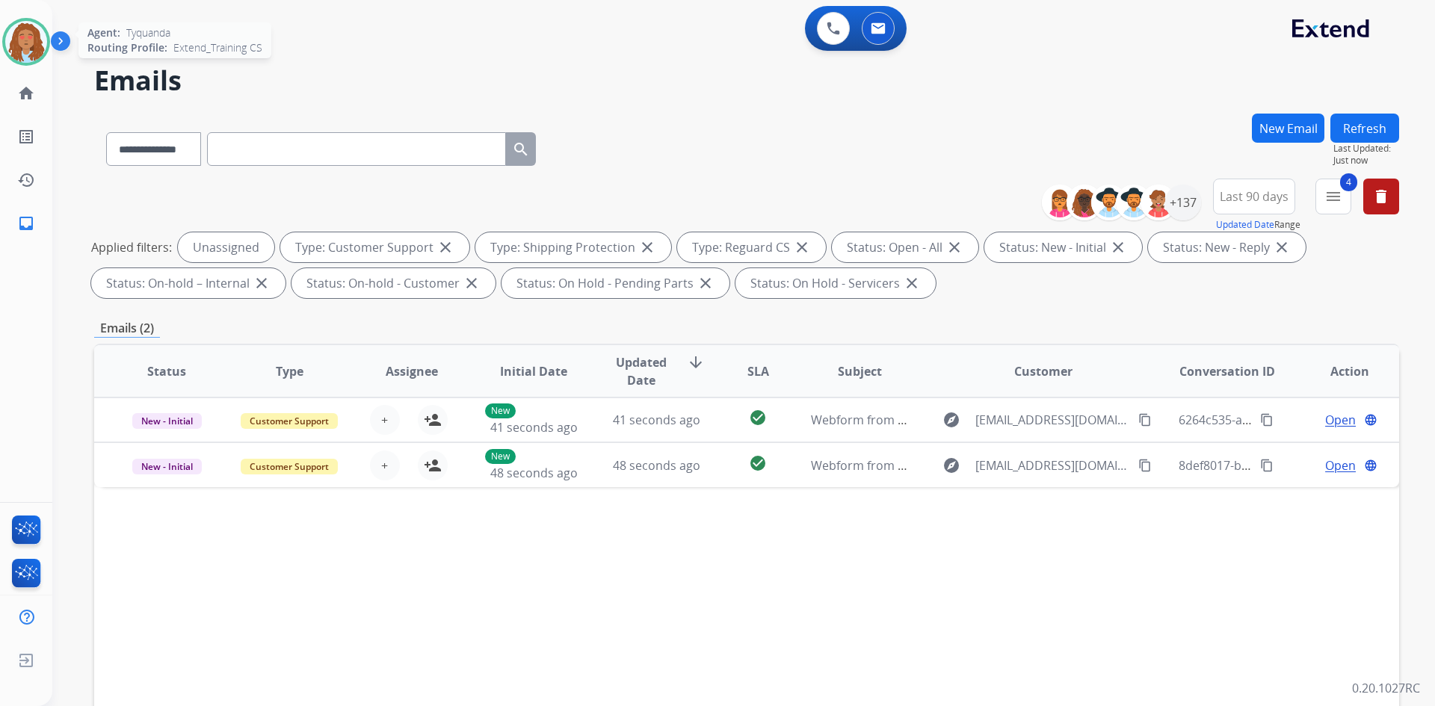
click at [17, 38] on img at bounding box center [26, 42] width 42 height 42
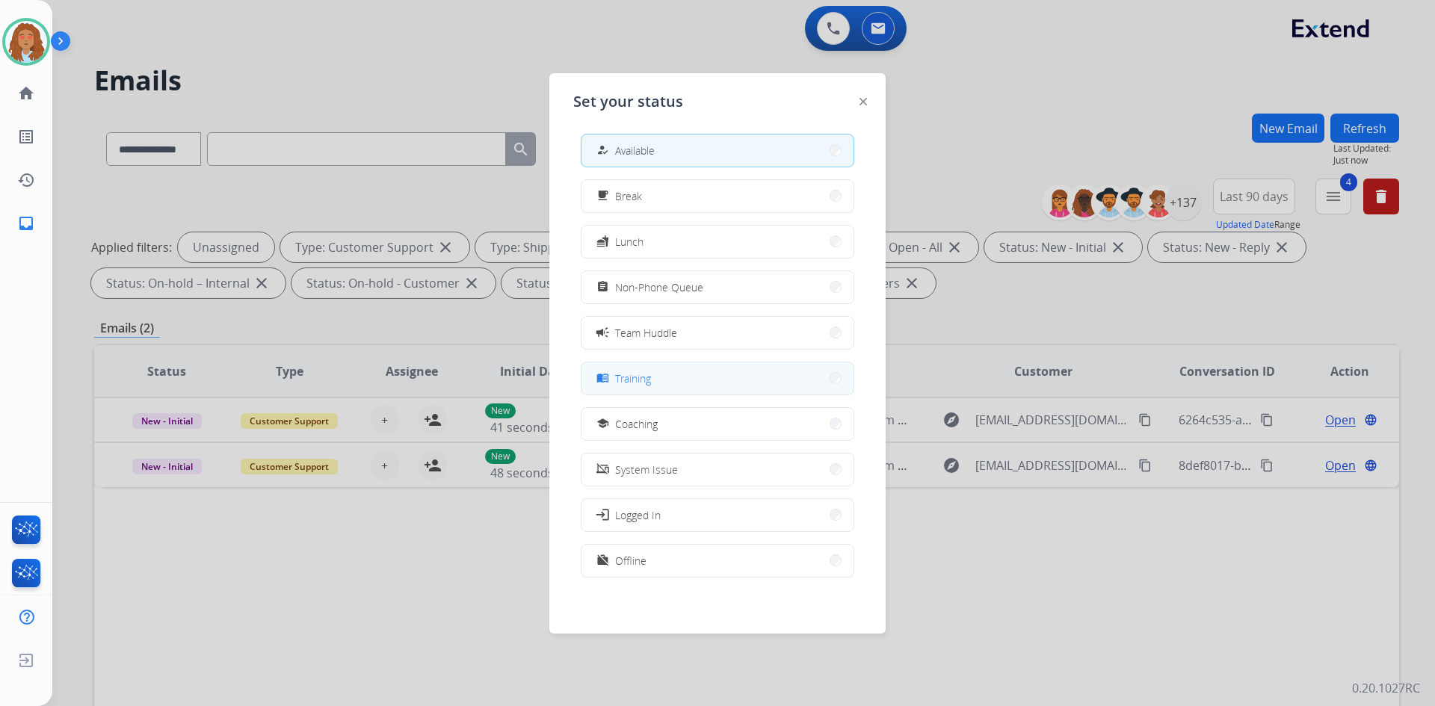
scroll to position [4, 0]
click at [644, 558] on span "Offline" at bounding box center [630, 560] width 31 height 16
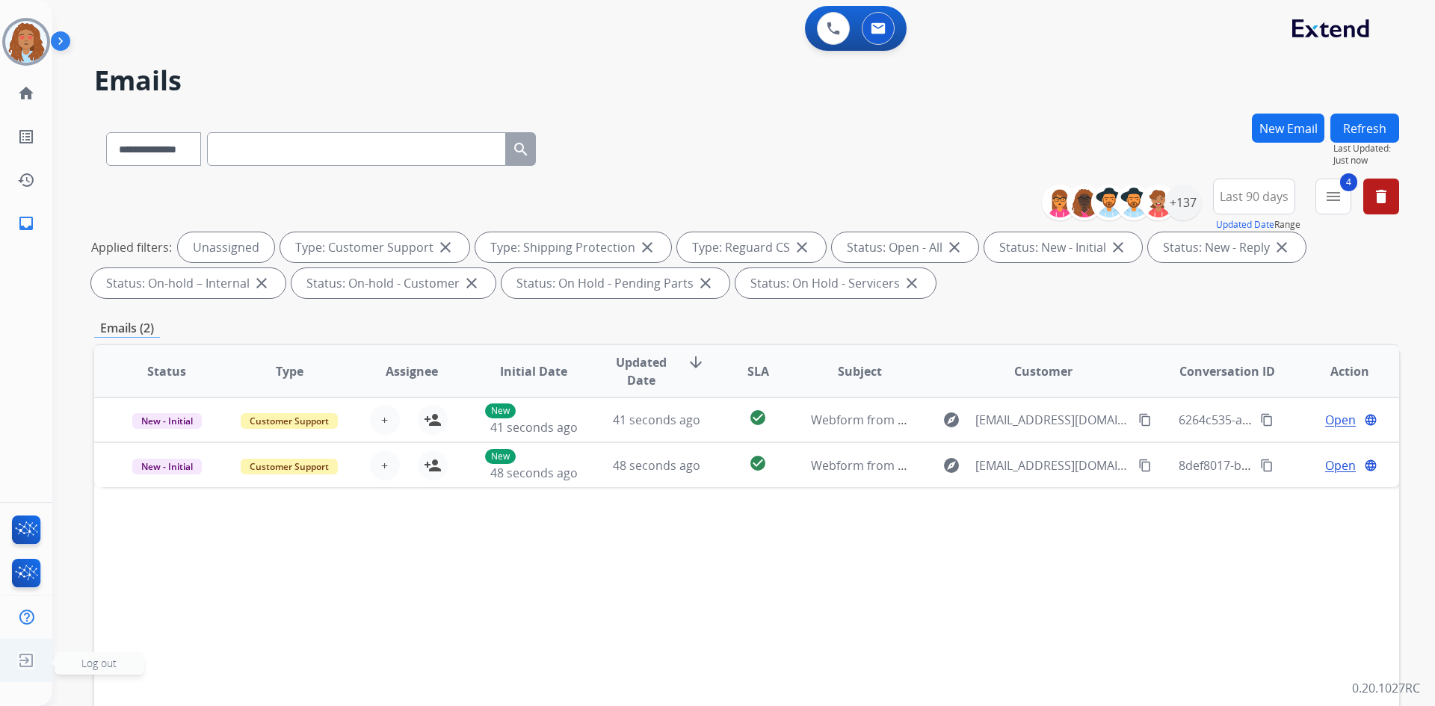
click at [25, 662] on img at bounding box center [26, 661] width 27 height 28
